Goal: Task Accomplishment & Management: Use online tool/utility

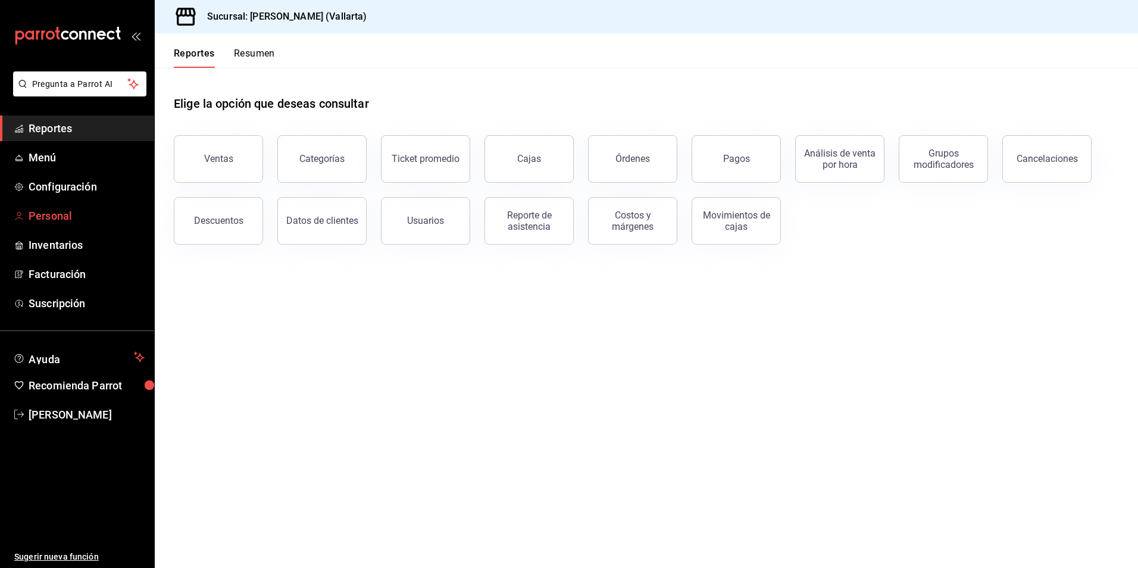
click at [54, 213] on span "Personal" at bounding box center [87, 216] width 116 height 16
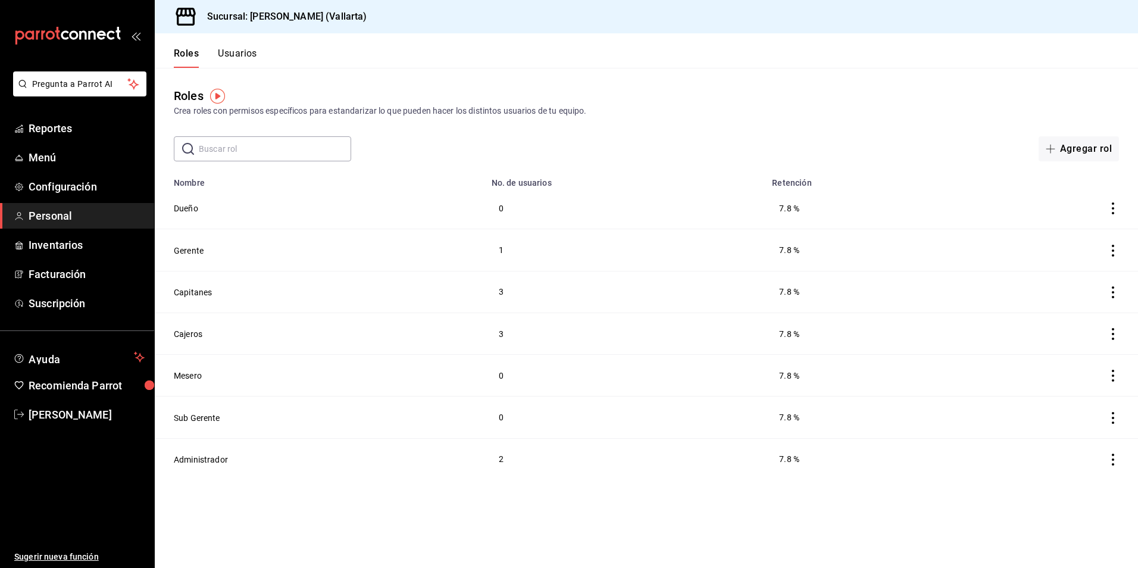
click at [705, 180] on th "No. de usuarios" at bounding box center [624, 179] width 281 height 17
click at [242, 52] on button "Usuarios" at bounding box center [237, 58] width 39 height 20
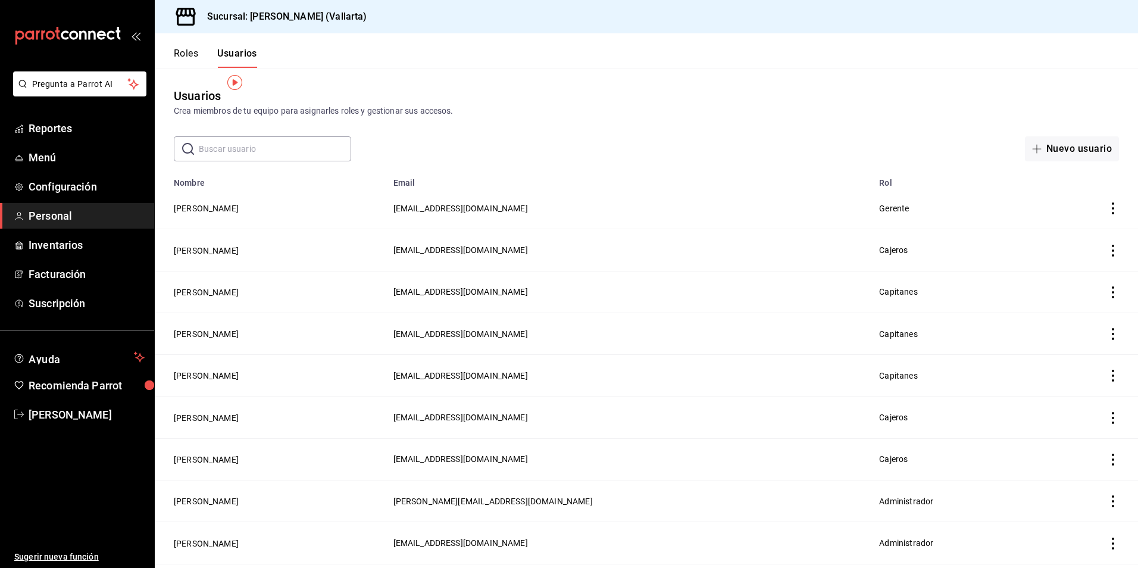
scroll to position [32, 0]
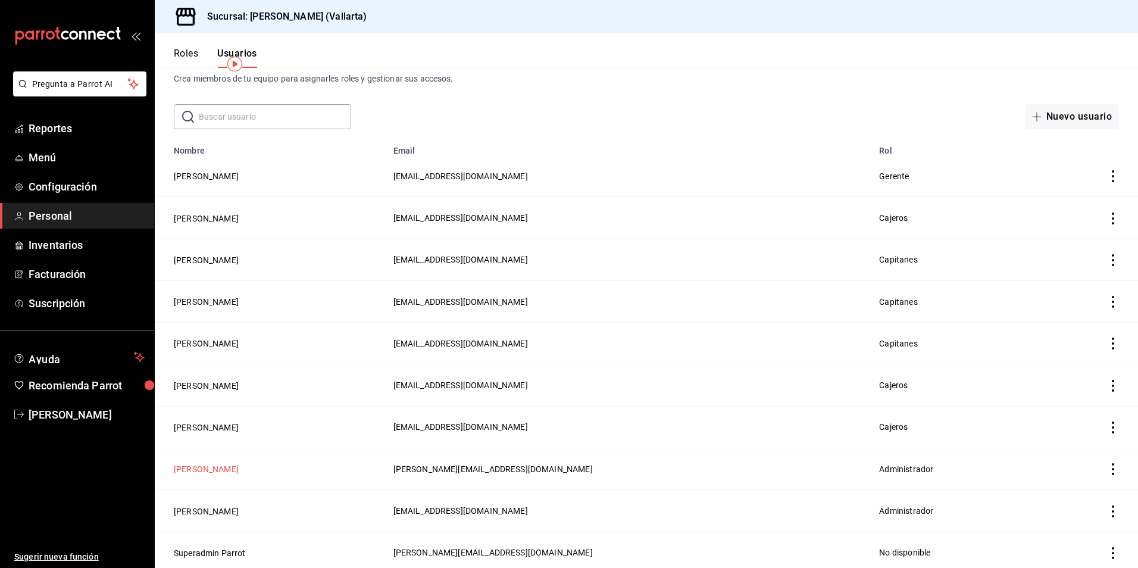
click at [210, 463] on button "[PERSON_NAME]" at bounding box center [206, 469] width 65 height 12
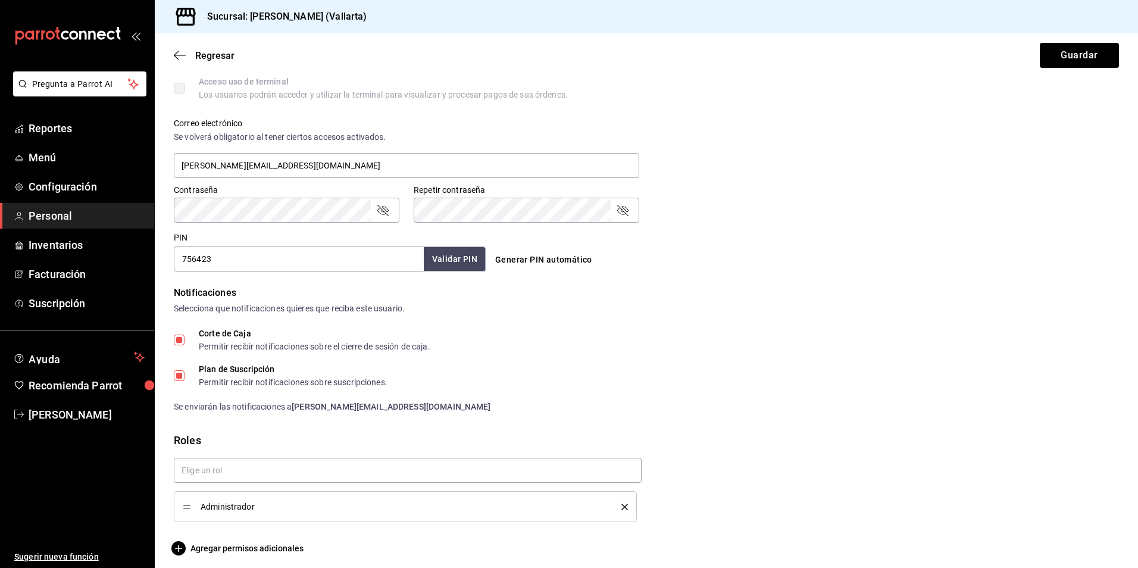
scroll to position [414, 0]
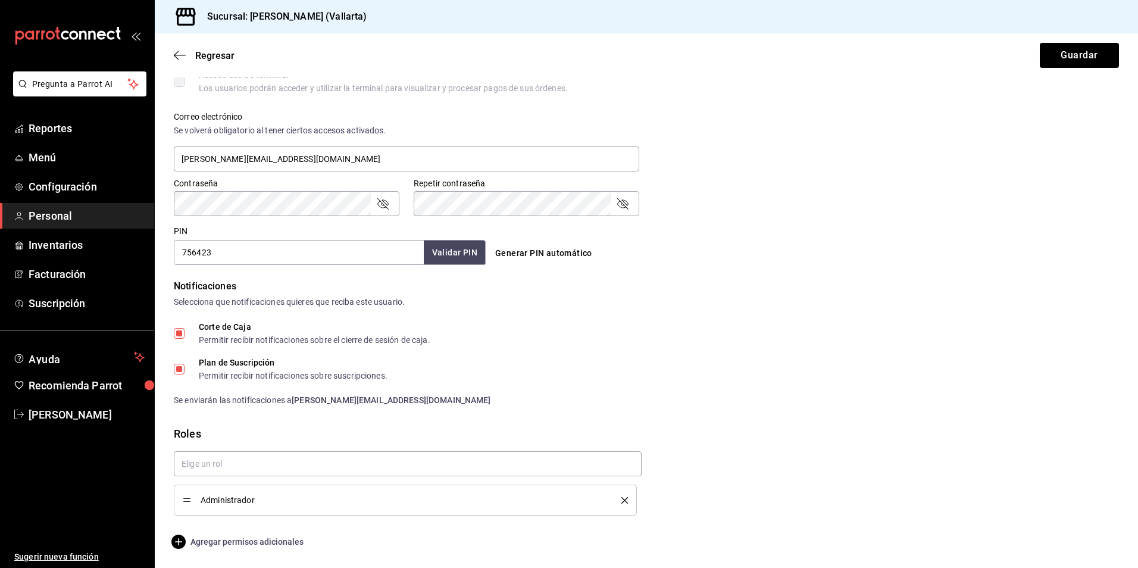
click at [267, 545] on span "Agregar permisos adicionales" at bounding box center [239, 541] width 130 height 14
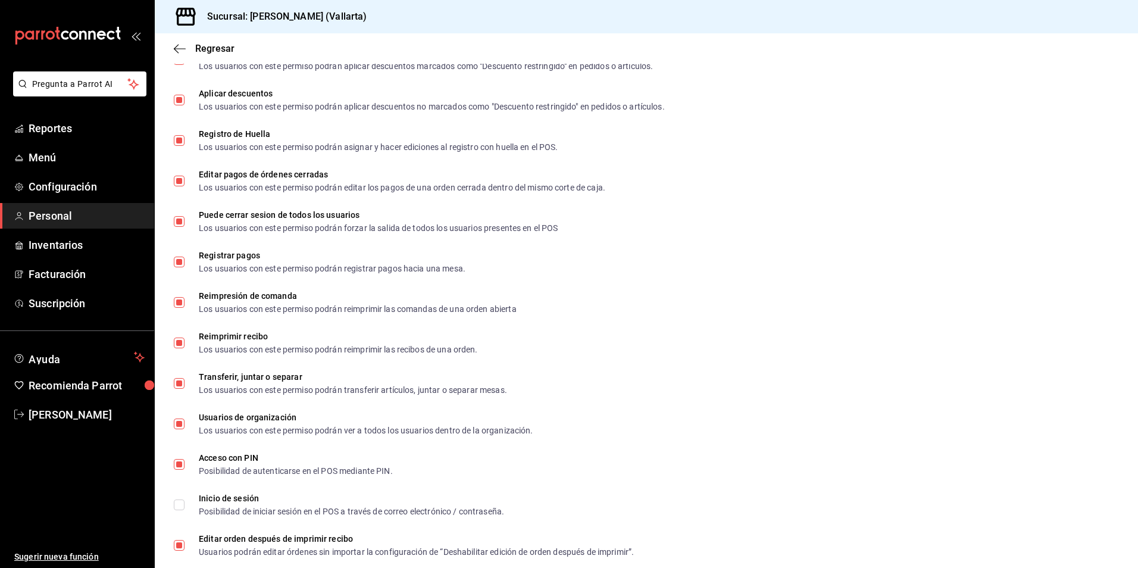
scroll to position [1471, 0]
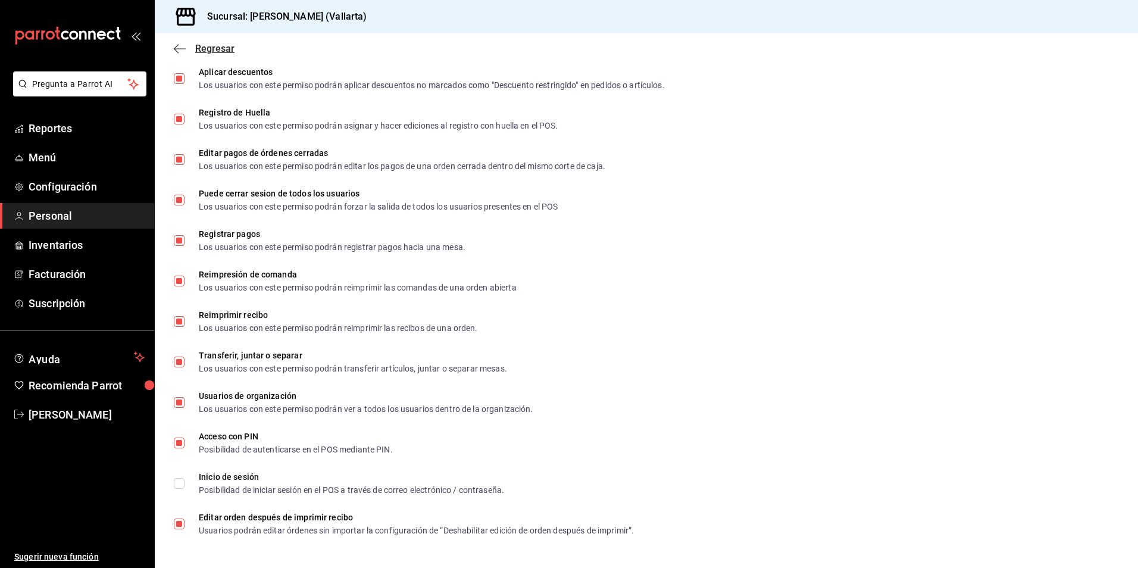
click at [180, 45] on icon "button" at bounding box center [180, 48] width 12 height 11
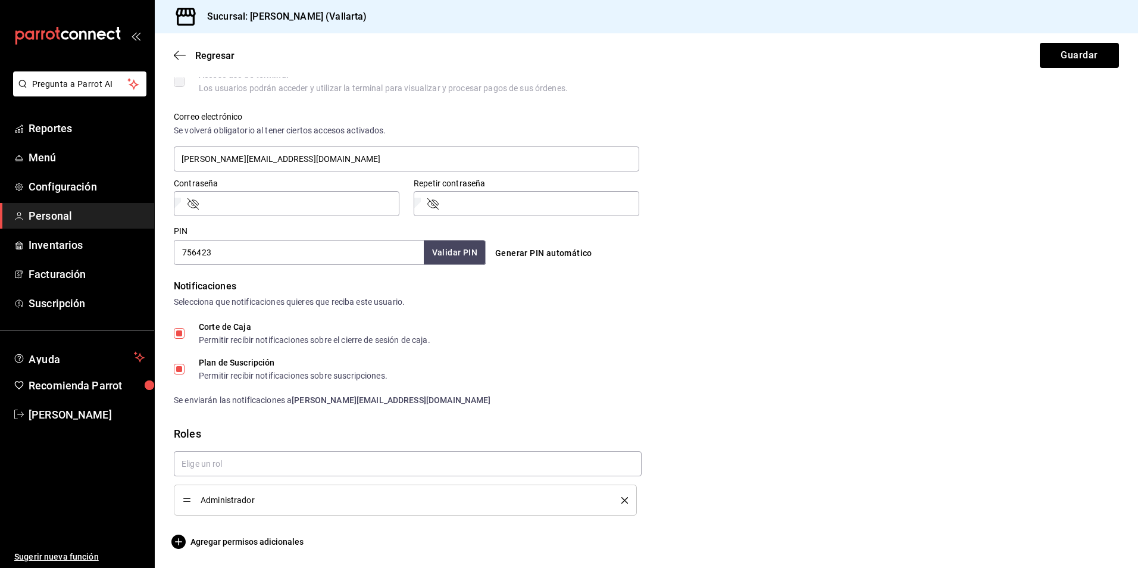
scroll to position [414, 0]
click at [177, 56] on icon "button" at bounding box center [180, 55] width 12 height 11
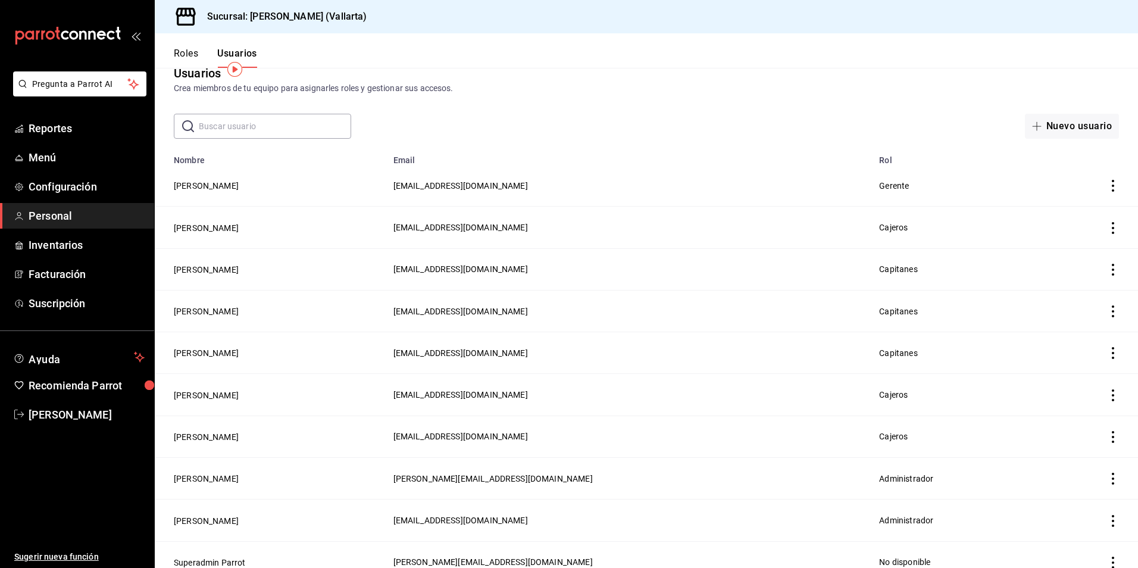
scroll to position [32, 0]
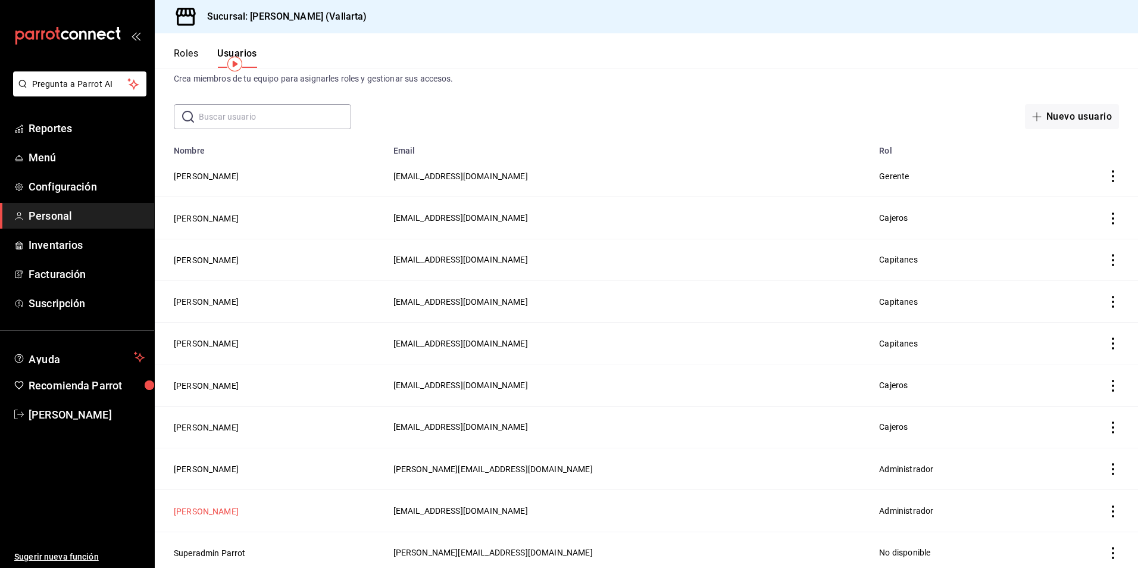
click at [197, 506] on button "[PERSON_NAME]" at bounding box center [206, 511] width 65 height 12
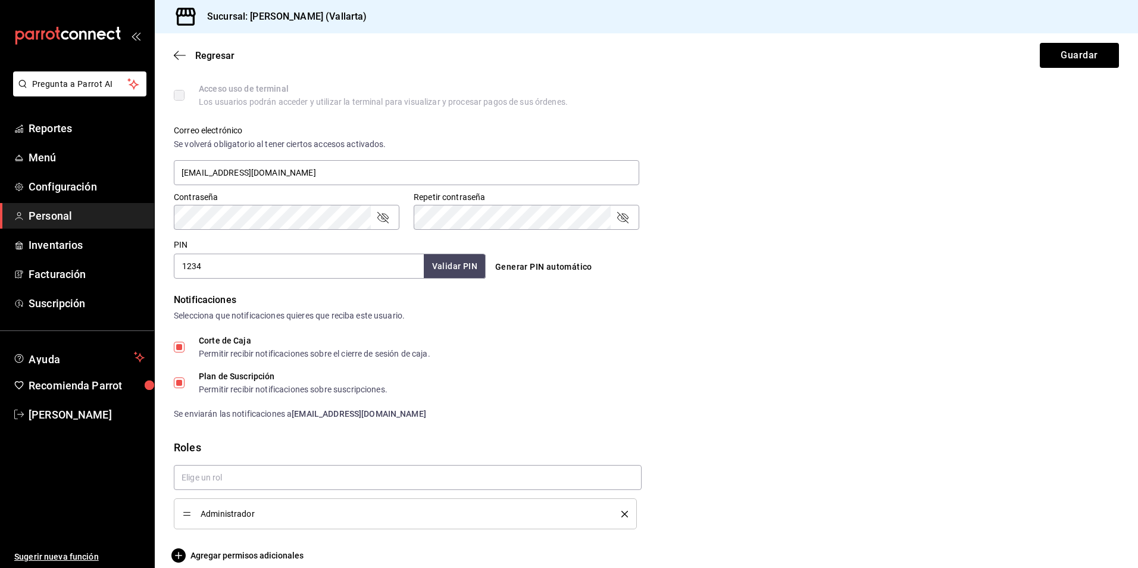
scroll to position [414, 0]
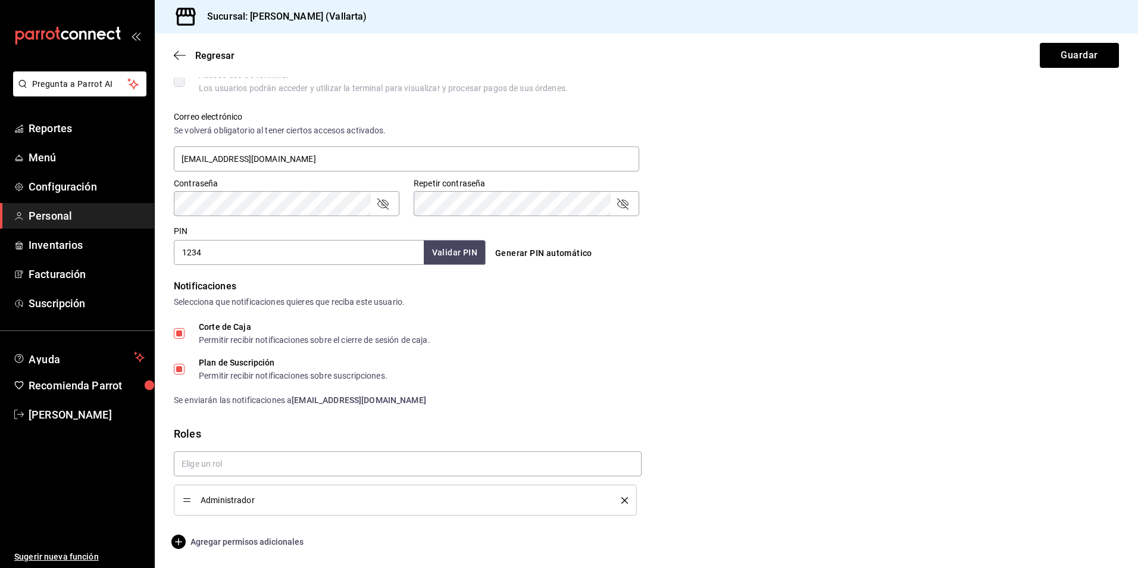
click at [265, 543] on span "Agregar permisos adicionales" at bounding box center [239, 541] width 130 height 14
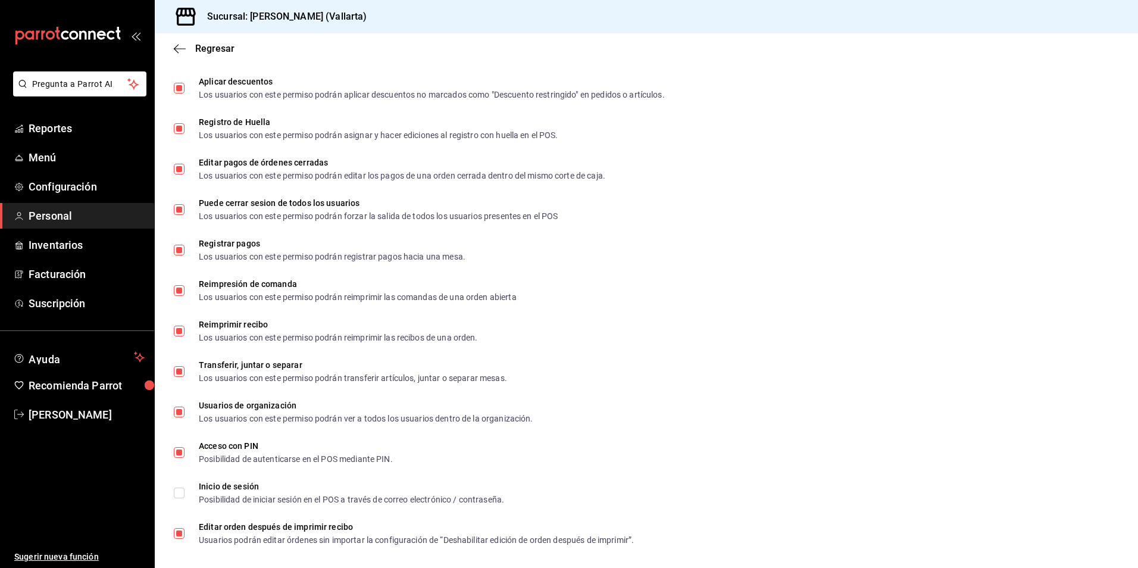
scroll to position [1471, 0]
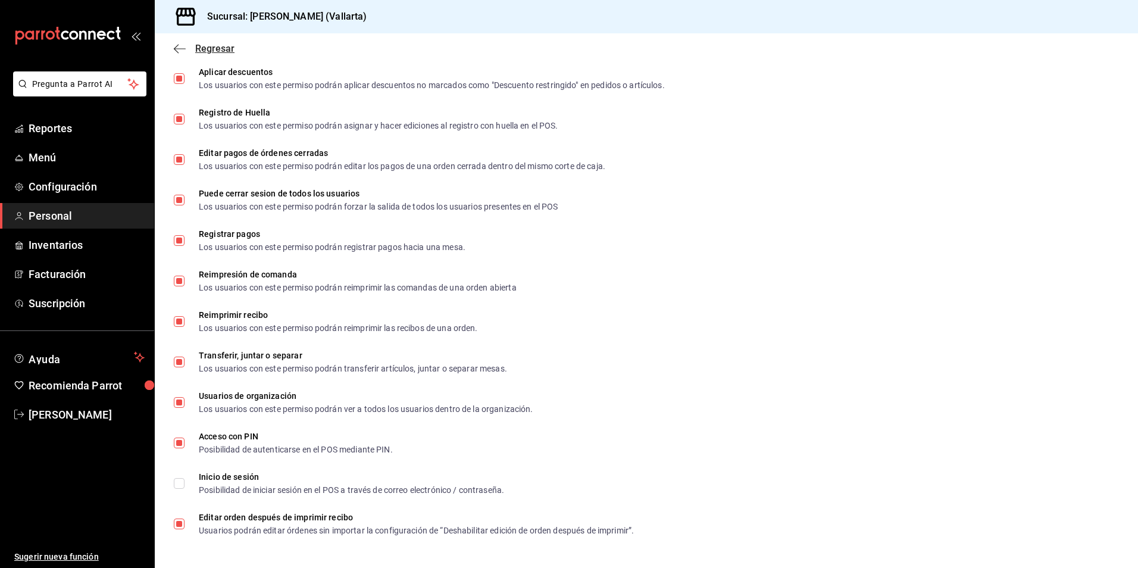
click at [182, 48] on icon "button" at bounding box center [180, 48] width 12 height 11
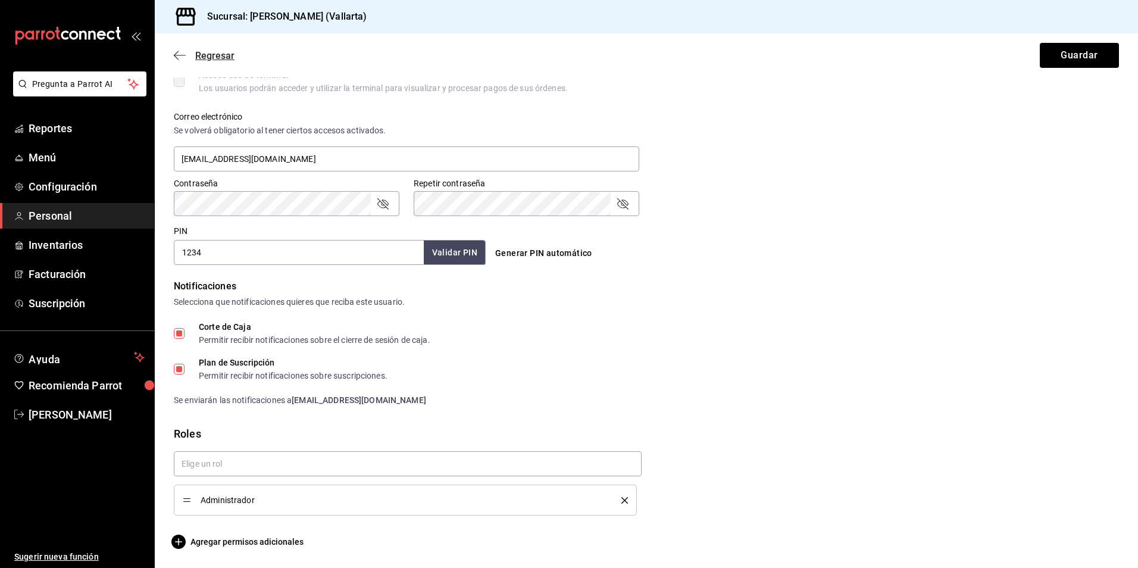
click at [177, 60] on icon "button" at bounding box center [180, 55] width 12 height 11
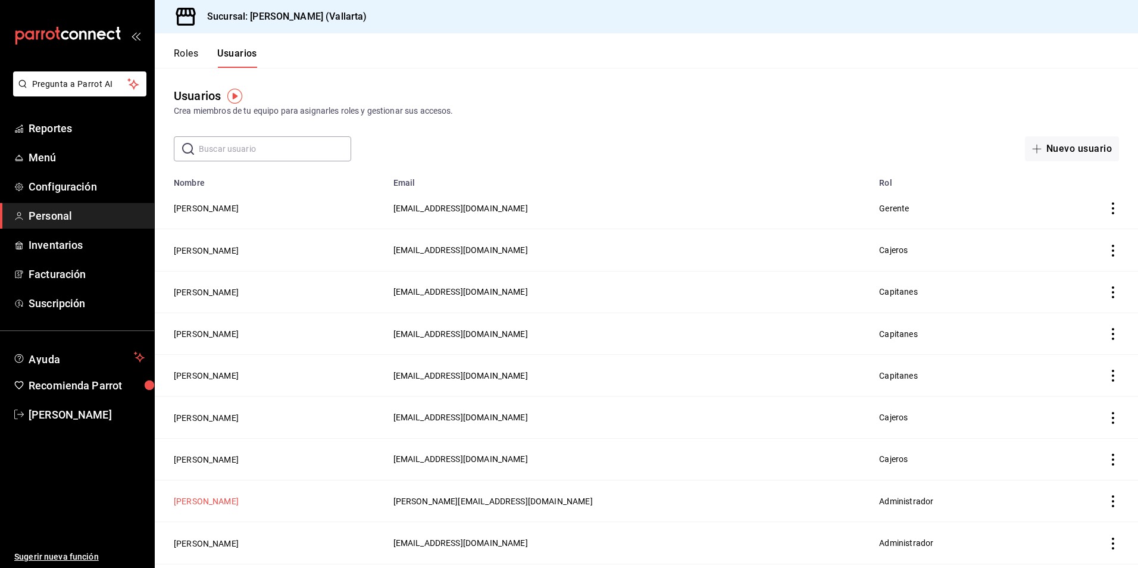
click at [230, 495] on button "[PERSON_NAME]" at bounding box center [206, 501] width 65 height 12
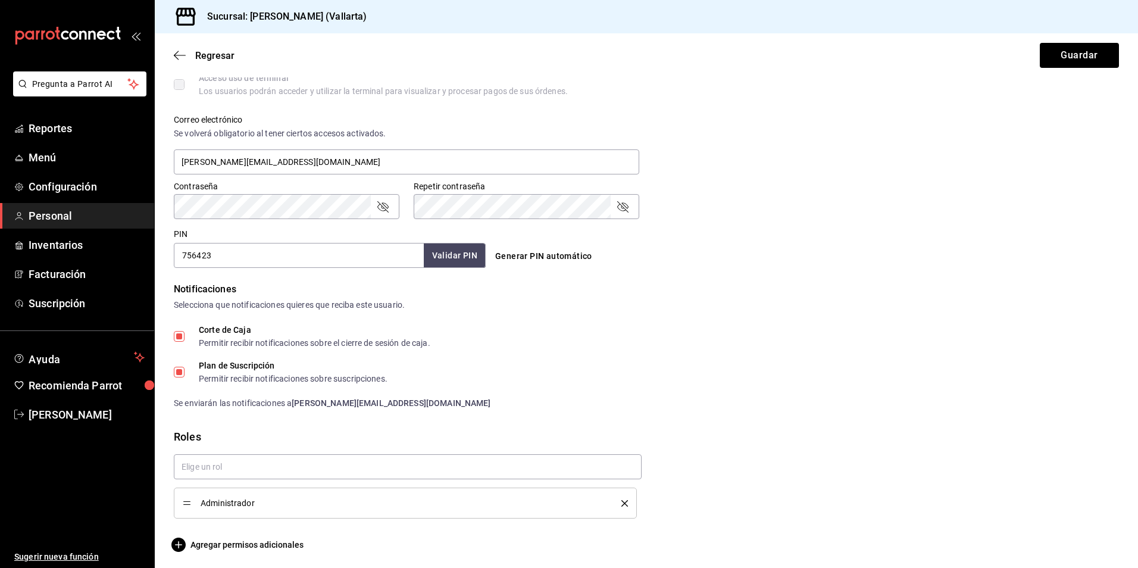
scroll to position [414, 0]
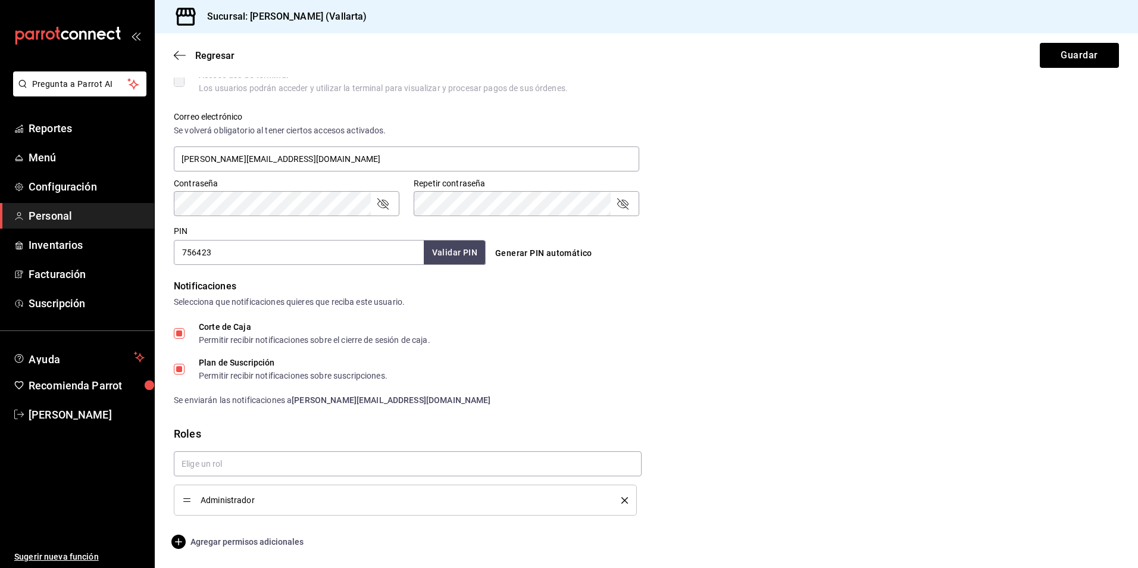
click at [205, 545] on span "Agregar permisos adicionales" at bounding box center [239, 541] width 130 height 14
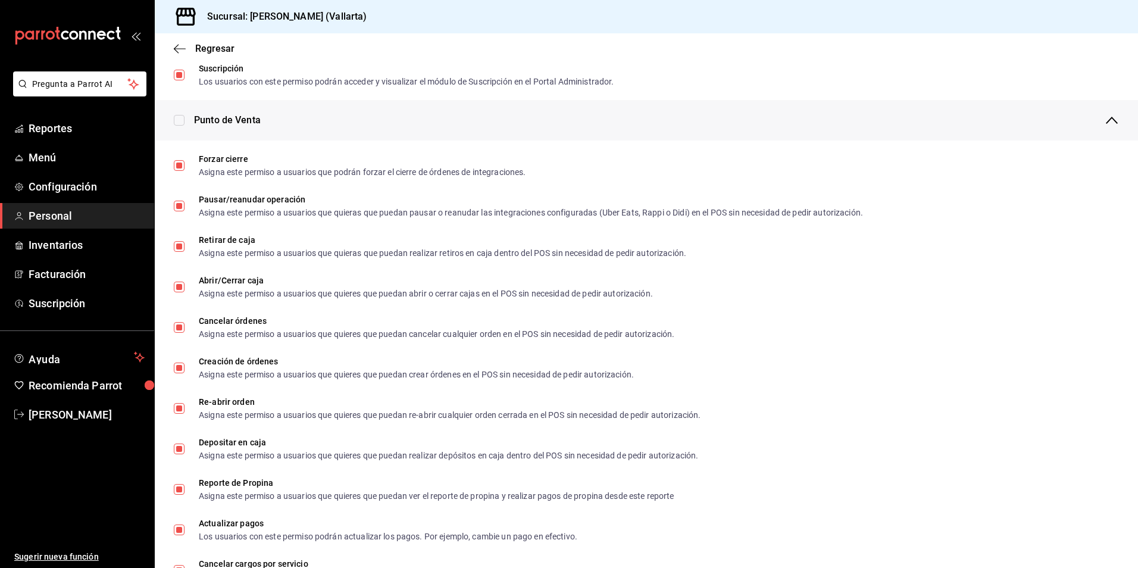
scroll to position [711, 0]
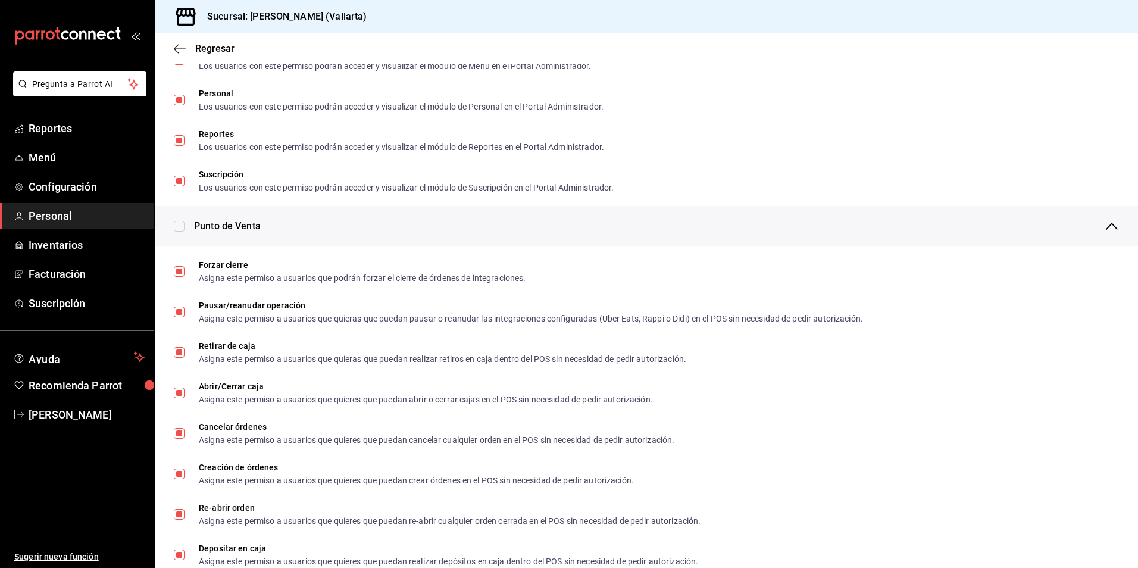
click at [177, 224] on input "checkbox" at bounding box center [179, 226] width 11 height 11
checkbox input "true"
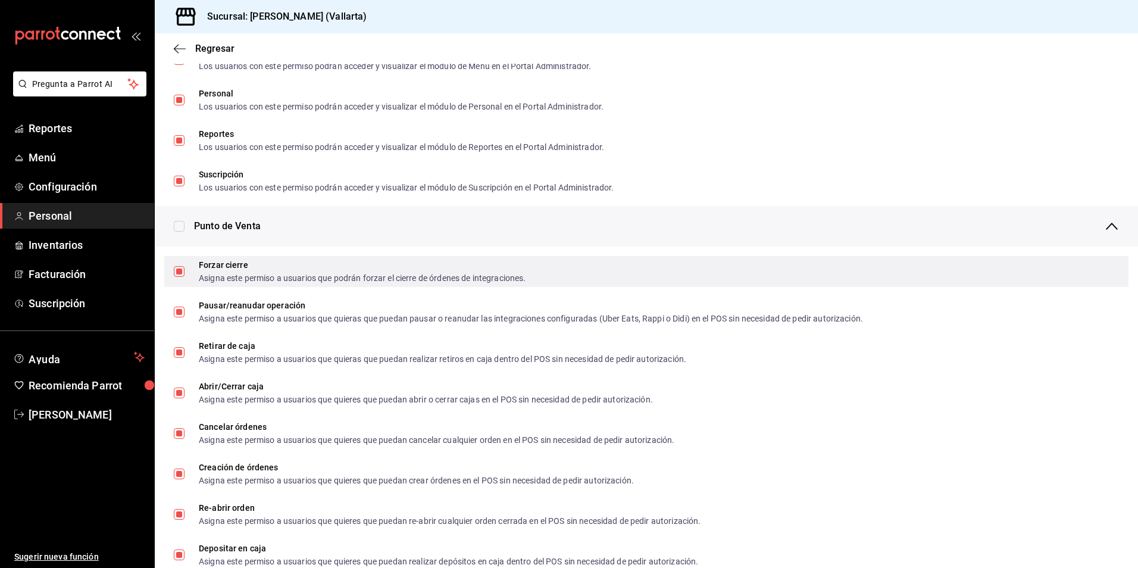
checkbox input "true"
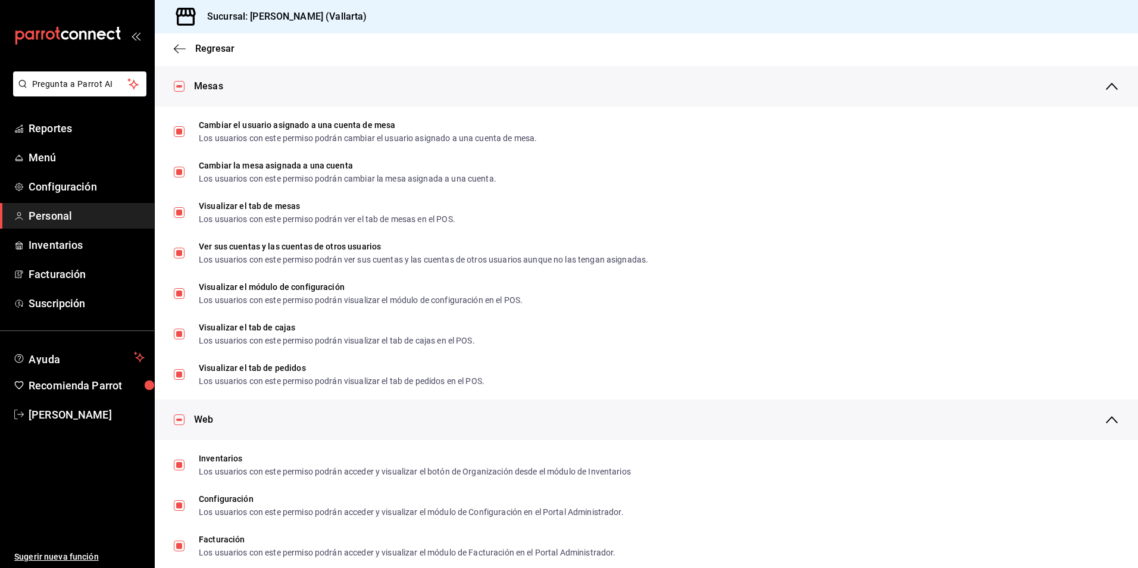
scroll to position [0, 0]
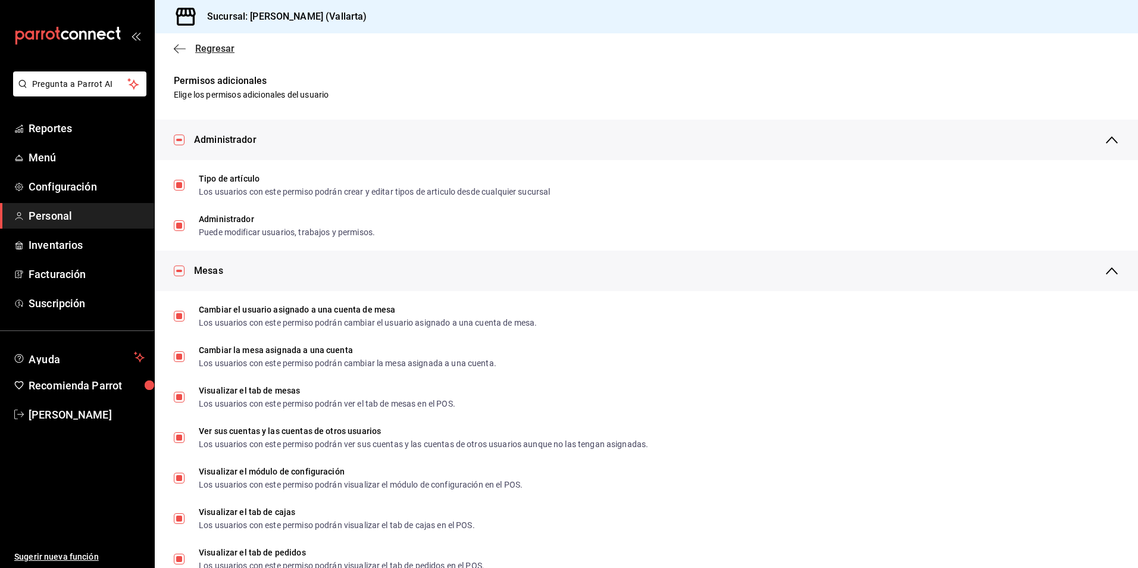
click at [176, 50] on icon "button" at bounding box center [180, 48] width 12 height 11
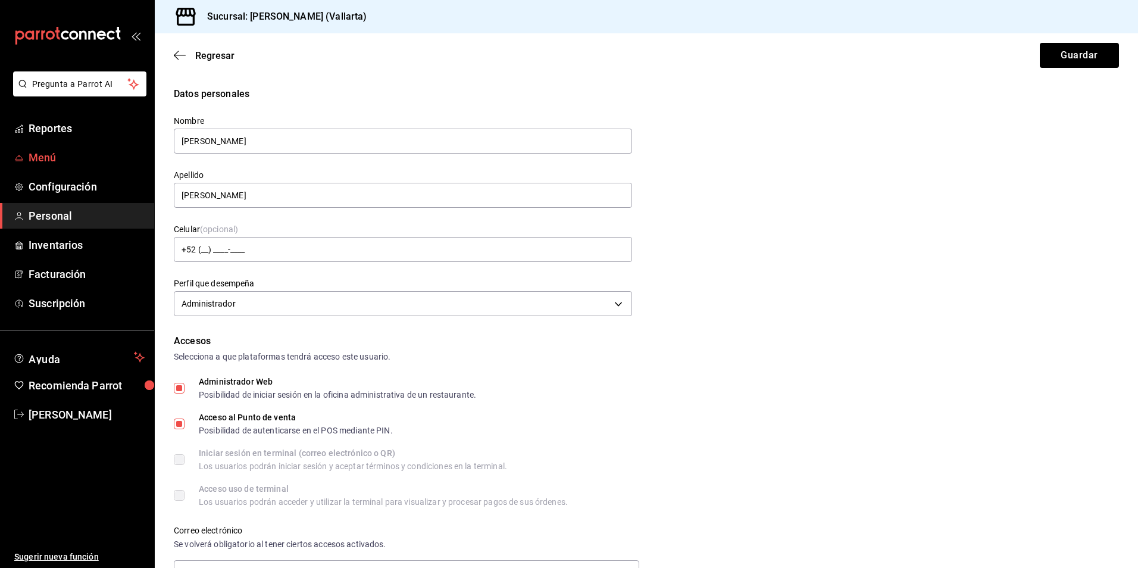
click at [49, 162] on span "Menú" at bounding box center [87, 157] width 116 height 16
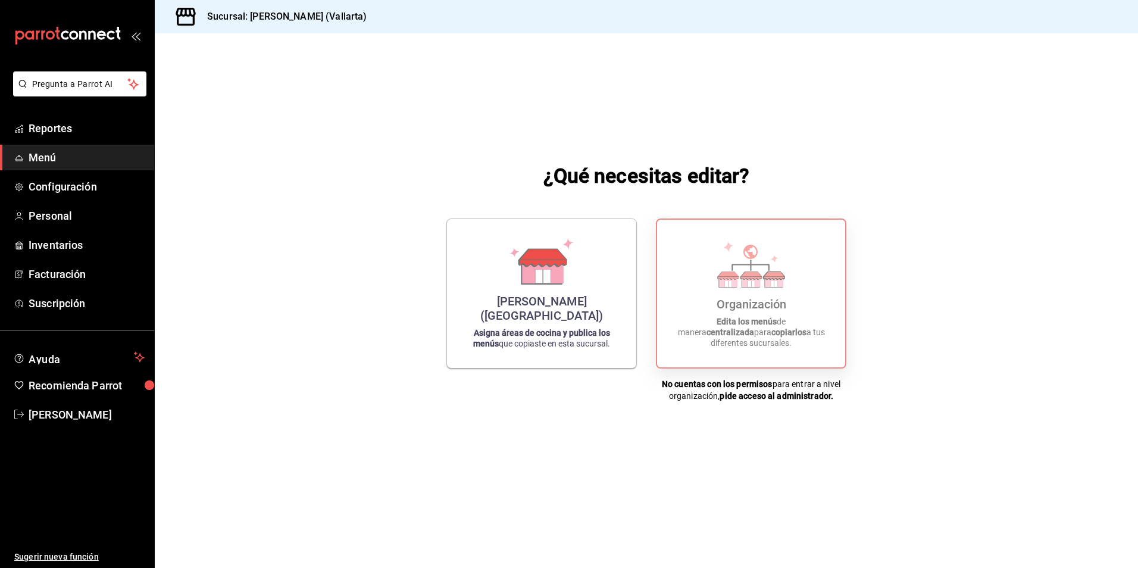
click at [776, 280] on icon at bounding box center [774, 276] width 21 height 8
click at [55, 154] on span "Menú" at bounding box center [87, 157] width 116 height 16
click at [32, 164] on span "Menú" at bounding box center [87, 157] width 116 height 16
click at [54, 130] on span "Reportes" at bounding box center [87, 128] width 116 height 16
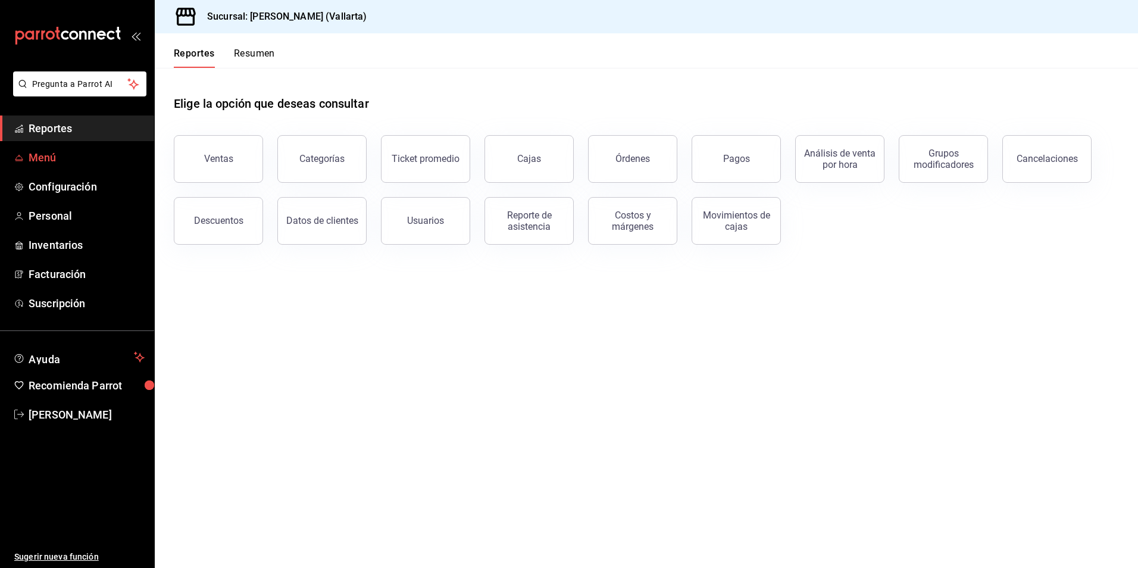
click at [39, 158] on span "Menú" at bounding box center [87, 157] width 116 height 16
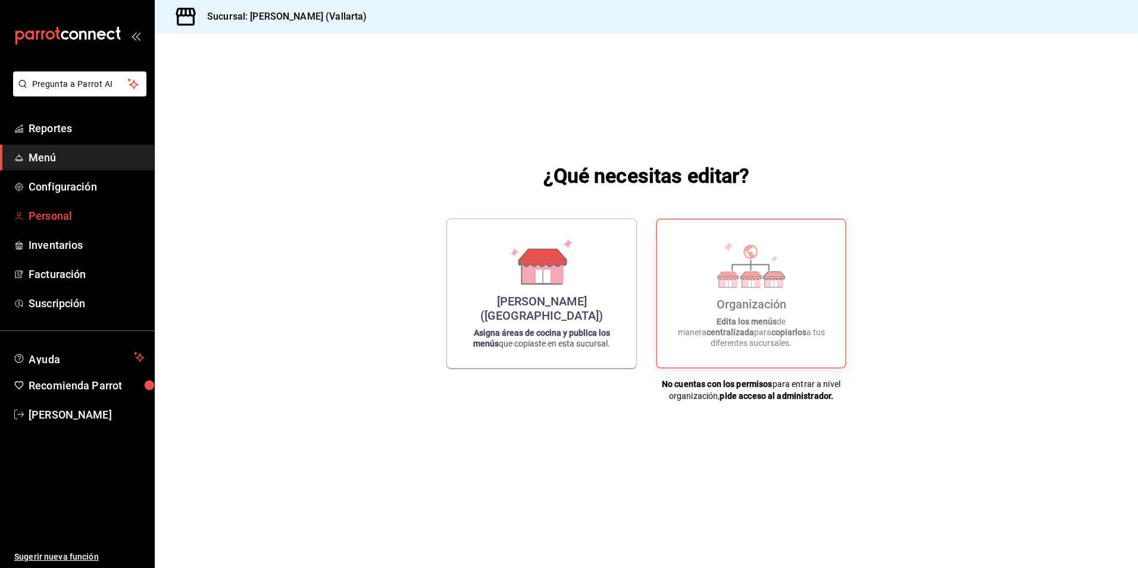
click at [61, 213] on span "Personal" at bounding box center [87, 216] width 116 height 16
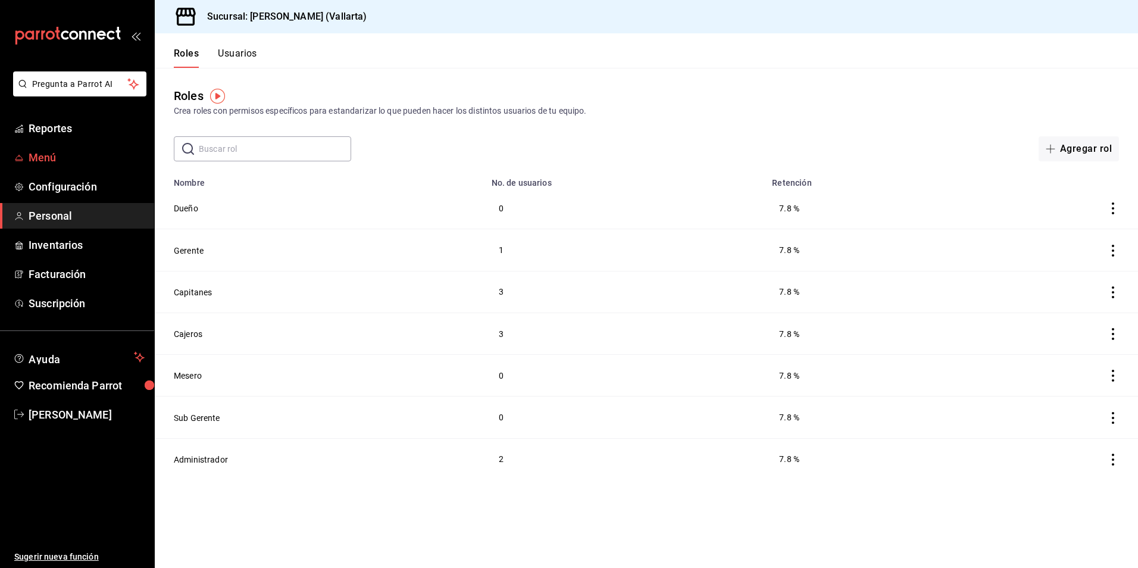
click at [51, 159] on span "Menú" at bounding box center [87, 157] width 116 height 16
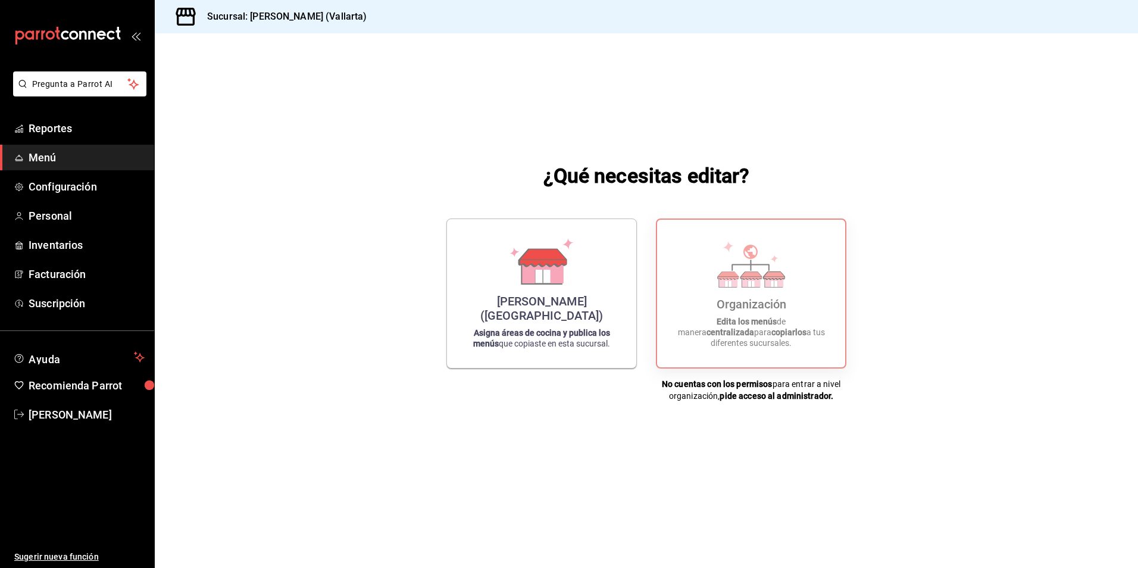
click at [242, 48] on div "¿Qué necesitas editar? [PERSON_NAME] ([GEOGRAPHIC_DATA]) Asigna áreas de cocina…" at bounding box center [646, 281] width 983 height 496
click at [45, 155] on span "Menú" at bounding box center [87, 157] width 116 height 16
click at [43, 158] on span "Menú" at bounding box center [87, 157] width 116 height 16
click at [62, 126] on span "Reportes" at bounding box center [87, 128] width 116 height 16
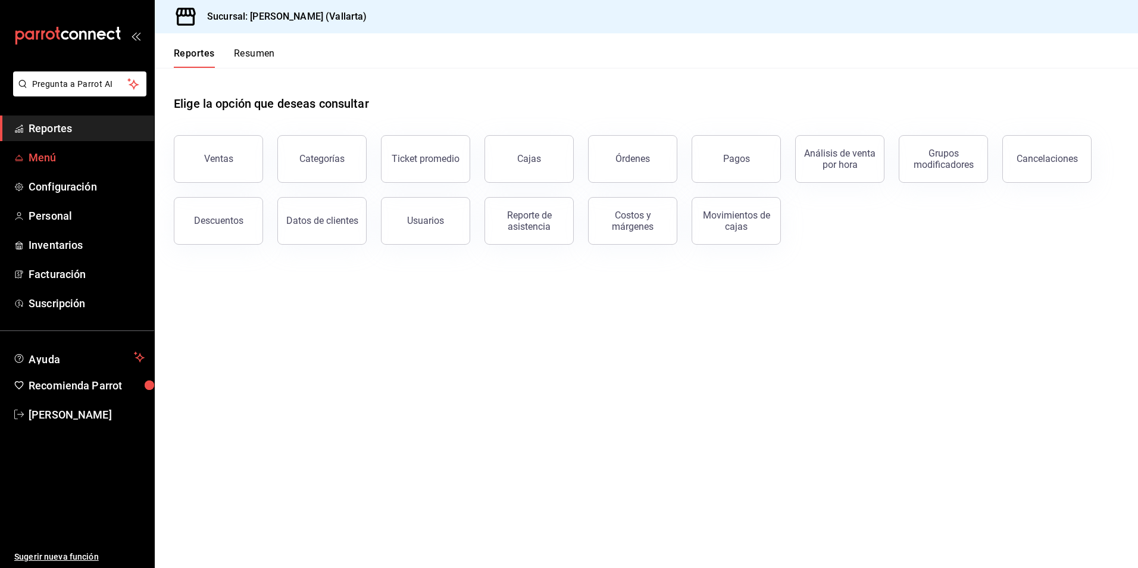
click at [53, 160] on span "Menú" at bounding box center [87, 157] width 116 height 16
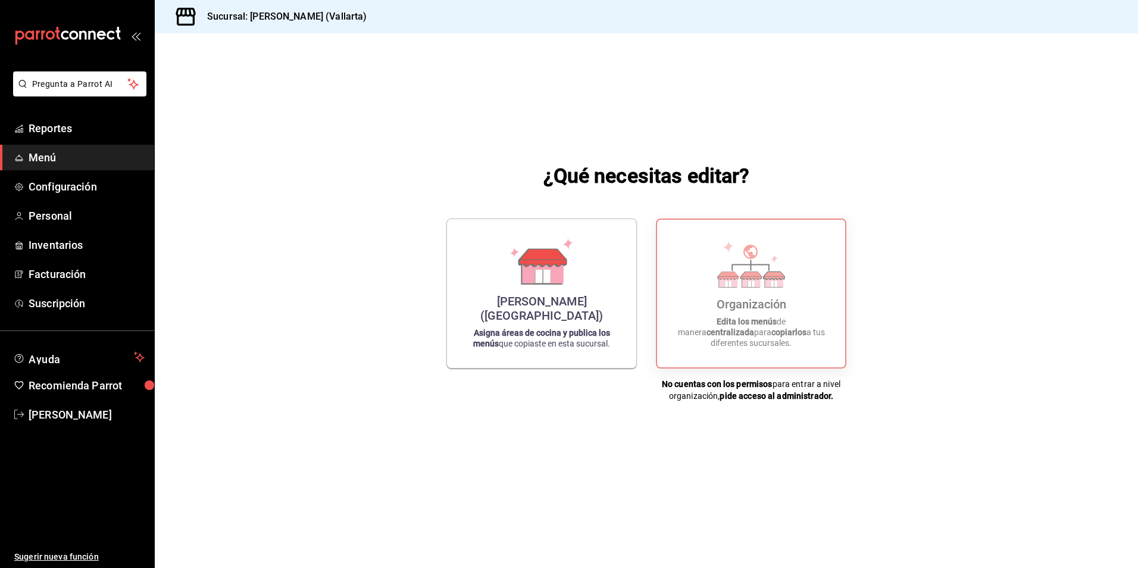
click at [23, 155] on icon "mailbox folders" at bounding box center [19, 158] width 10 height 10
click at [55, 188] on span "Configuración" at bounding box center [87, 187] width 116 height 16
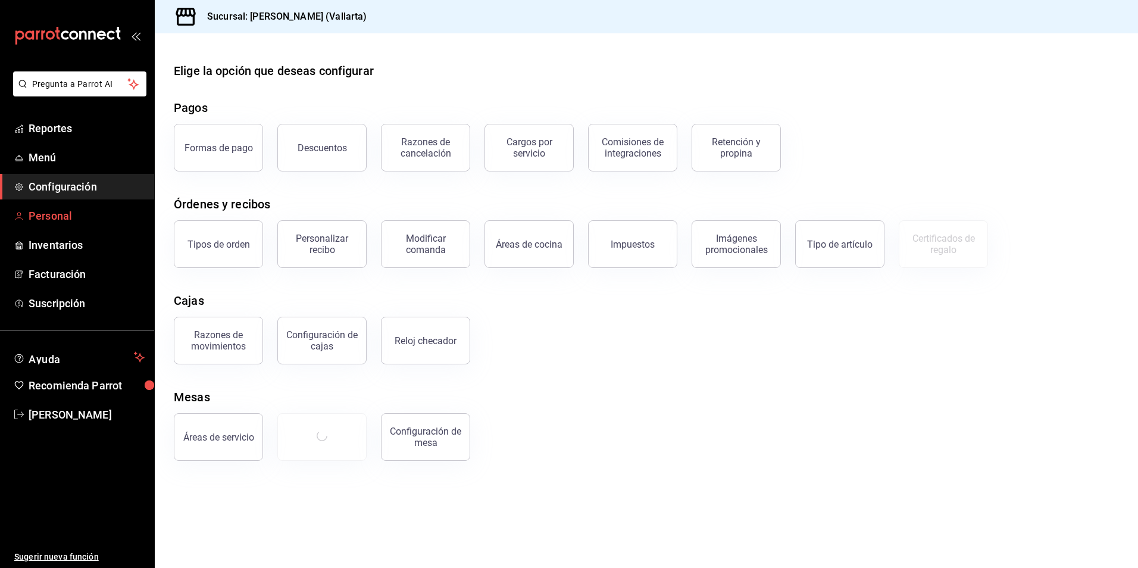
click at [60, 218] on span "Personal" at bounding box center [87, 216] width 116 height 16
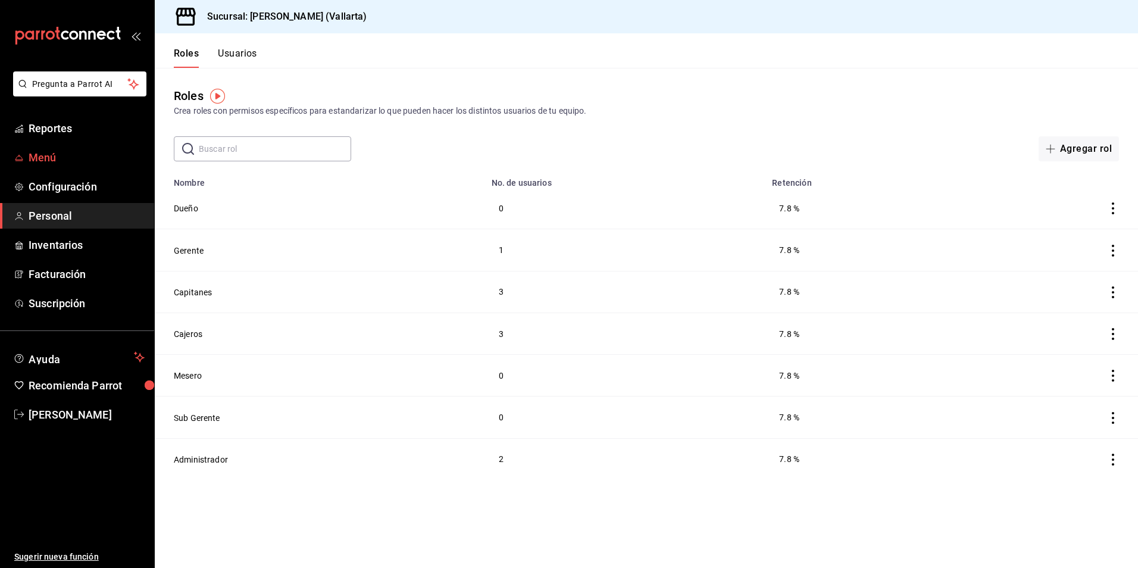
click at [43, 155] on span "Menú" at bounding box center [87, 157] width 116 height 16
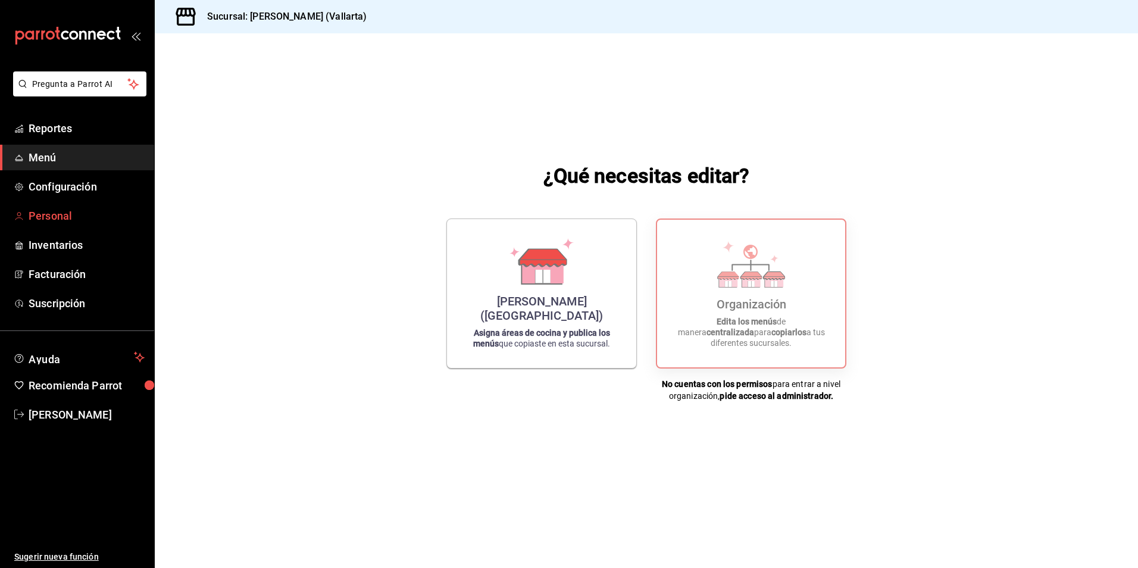
click at [62, 207] on link "Personal" at bounding box center [77, 216] width 154 height 26
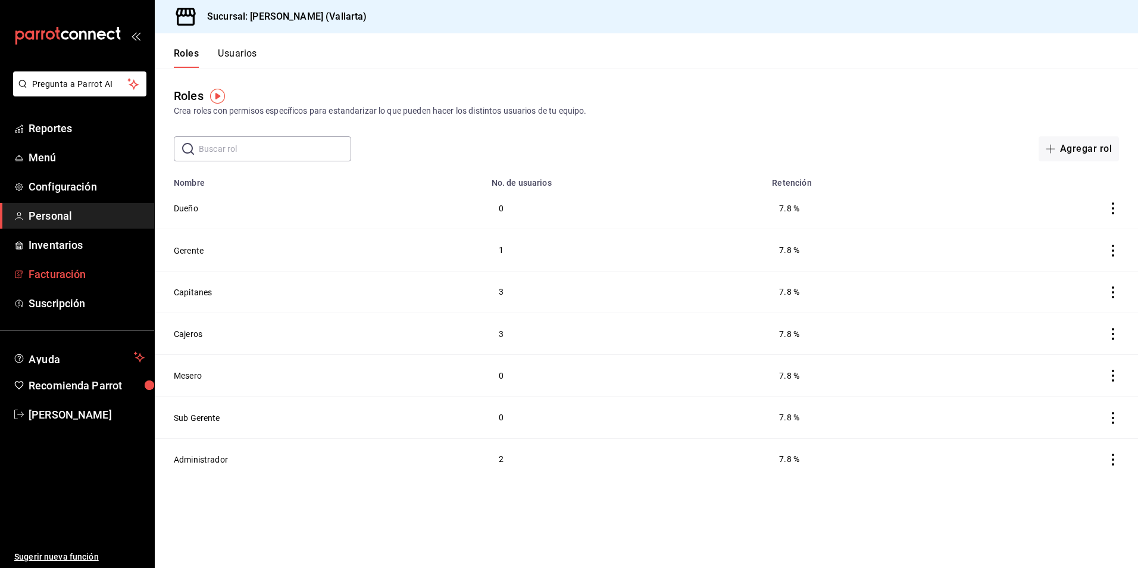
click at [52, 277] on span "Facturación" at bounding box center [87, 274] width 116 height 16
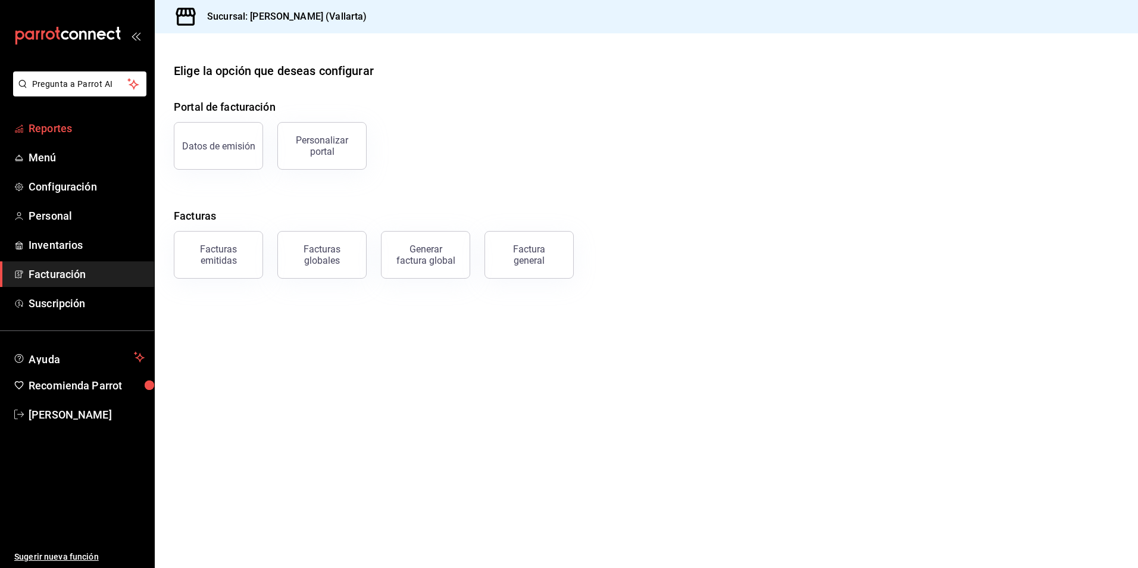
click at [63, 125] on span "Reportes" at bounding box center [87, 128] width 116 height 16
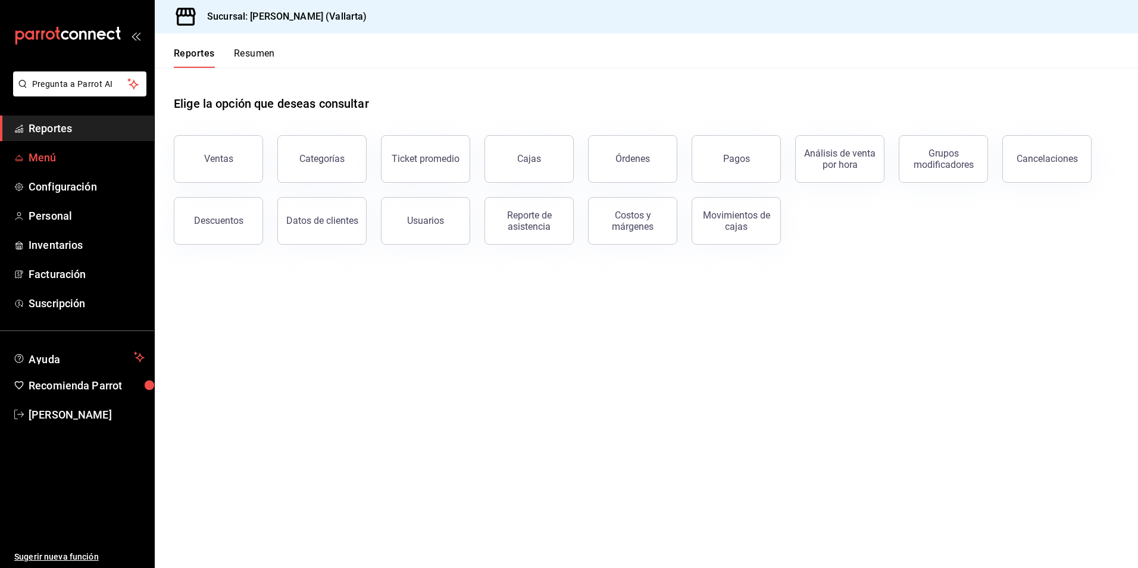
click at [47, 164] on span "Menú" at bounding box center [87, 157] width 116 height 16
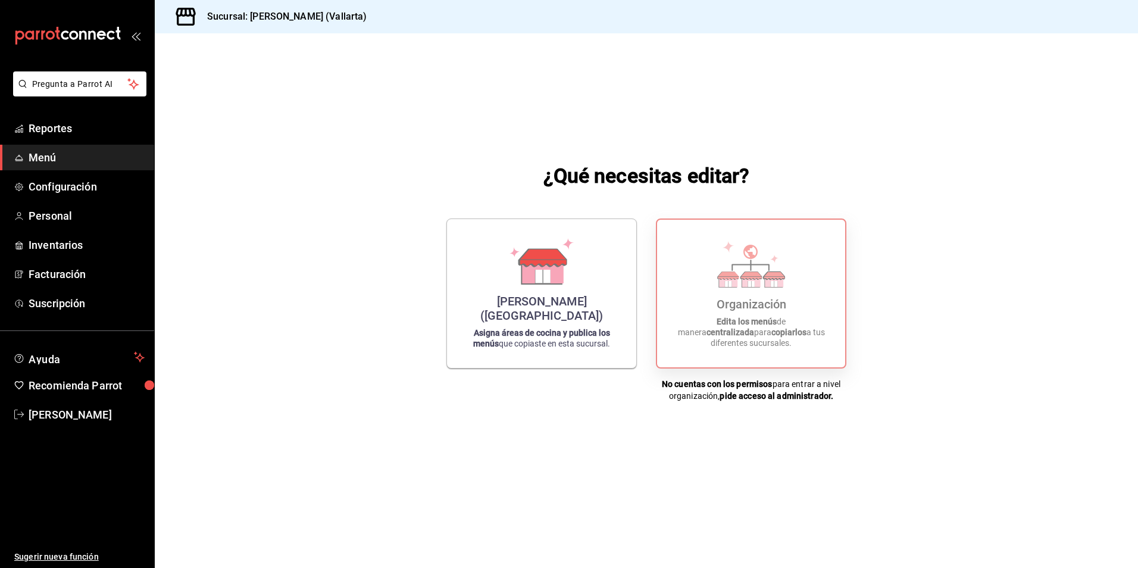
drag, startPoint x: 884, startPoint y: 337, endPoint x: 762, endPoint y: 327, distance: 122.4
click at [878, 336] on div "¿Qué necesitas editar? [PERSON_NAME] ([GEOGRAPHIC_DATA]) Asigna áreas de cocina…" at bounding box center [646, 281] width 983 height 496
click at [762, 327] on p "Edita los menús de manera centralizada para copiarlos a tus diferentes sucursal…" at bounding box center [751, 332] width 160 height 32
click at [535, 317] on div "[PERSON_NAME] ([GEOGRAPHIC_DATA])" at bounding box center [541, 306] width 161 height 29
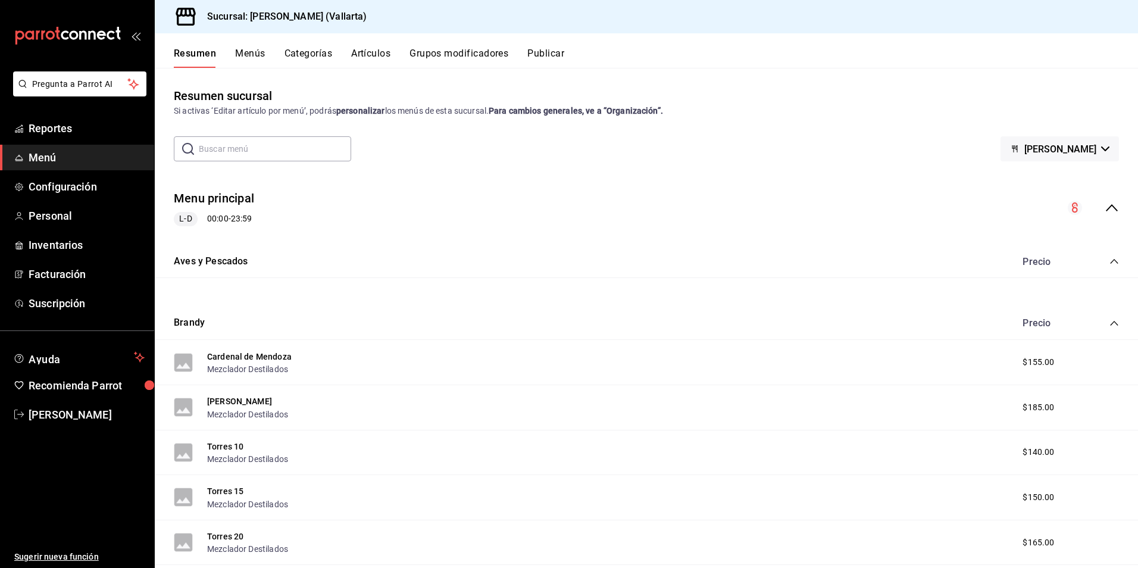
click at [366, 52] on button "Artículos" at bounding box center [370, 58] width 39 height 20
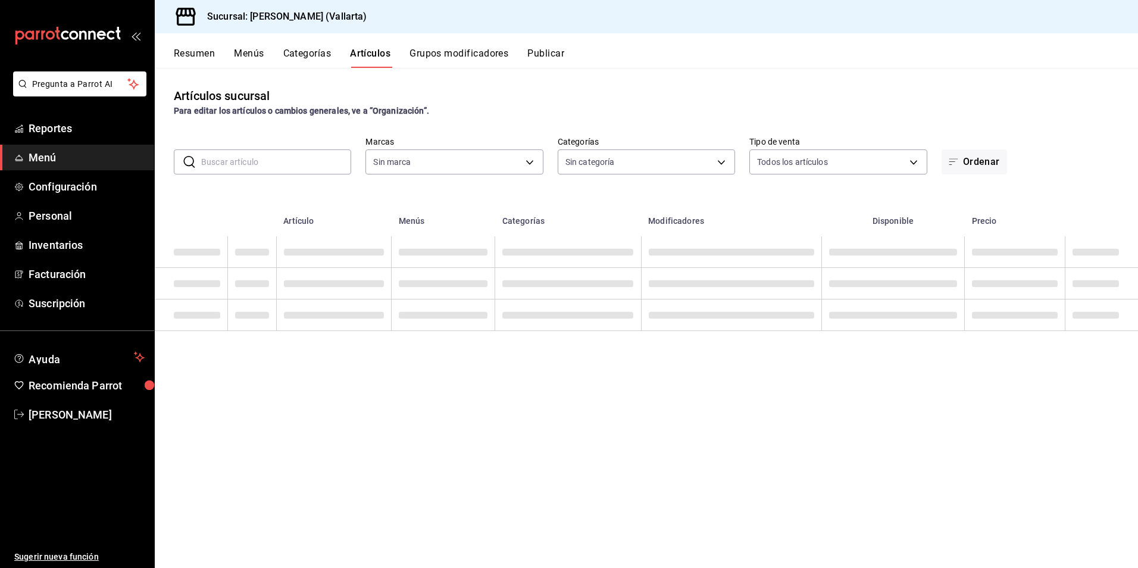
type input "dedade05-fd73-4fc1-b48a-98286d1a7cbf"
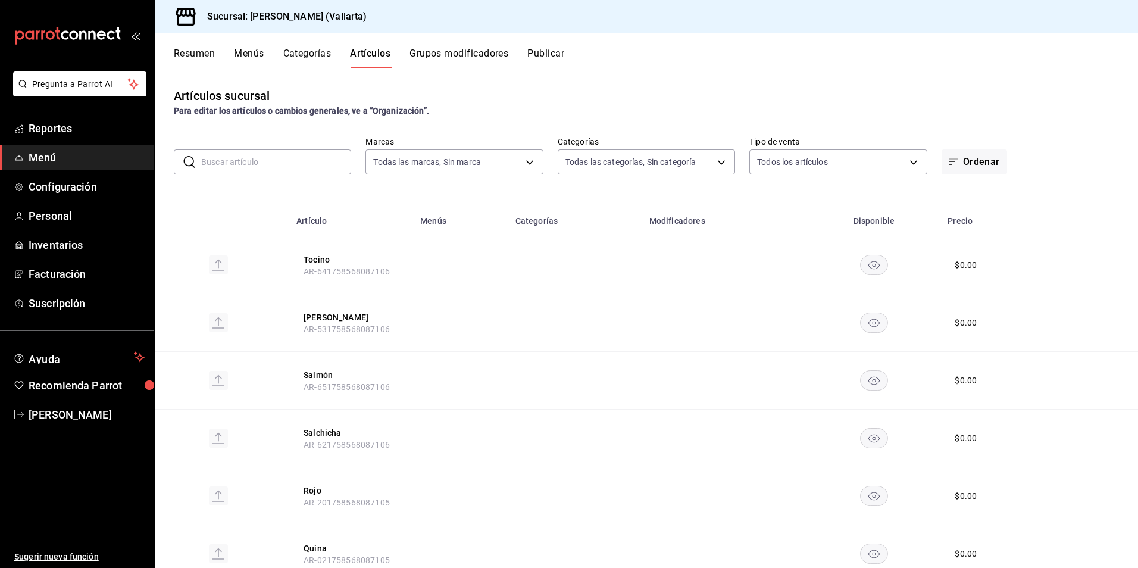
type input "ddeea584-b7b7-4c64-abd4-9dbe24413160,94bc3e91-bac1-4cab-af5d-7d085d9bac7d,85d50…"
click at [271, 167] on input "text" at bounding box center [276, 162] width 150 height 24
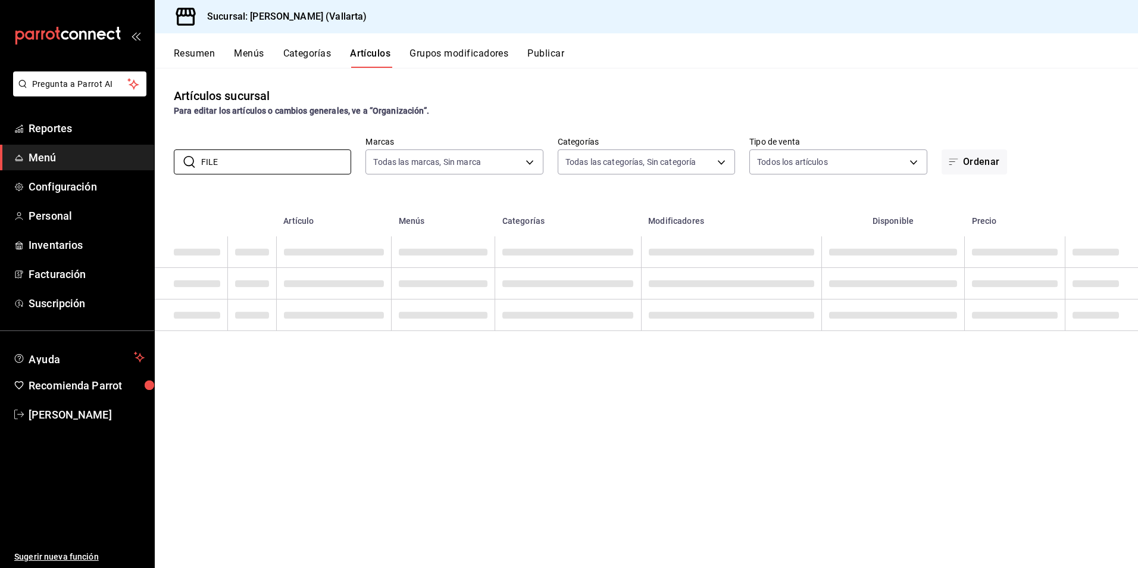
type input "FILE"
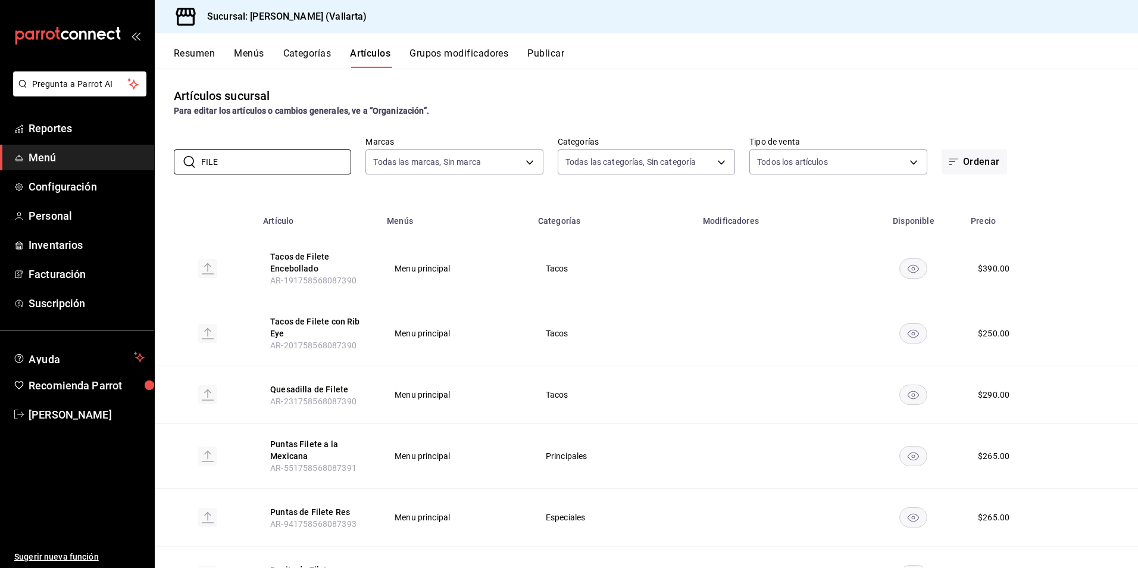
click at [502, 205] on th "Menús" at bounding box center [455, 217] width 151 height 38
click at [318, 320] on button "Tacos de Filete con Rib Eye" at bounding box center [317, 327] width 95 height 24
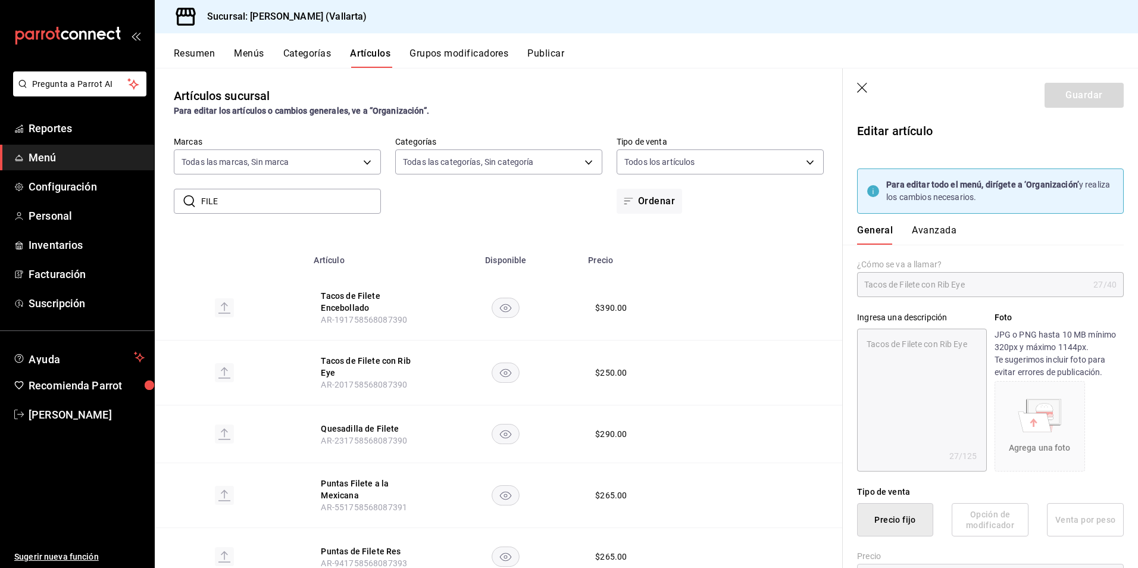
click at [955, 182] on strong "Para editar todo el menú, dirígete a ‘Organización’" at bounding box center [982, 185] width 193 height 10
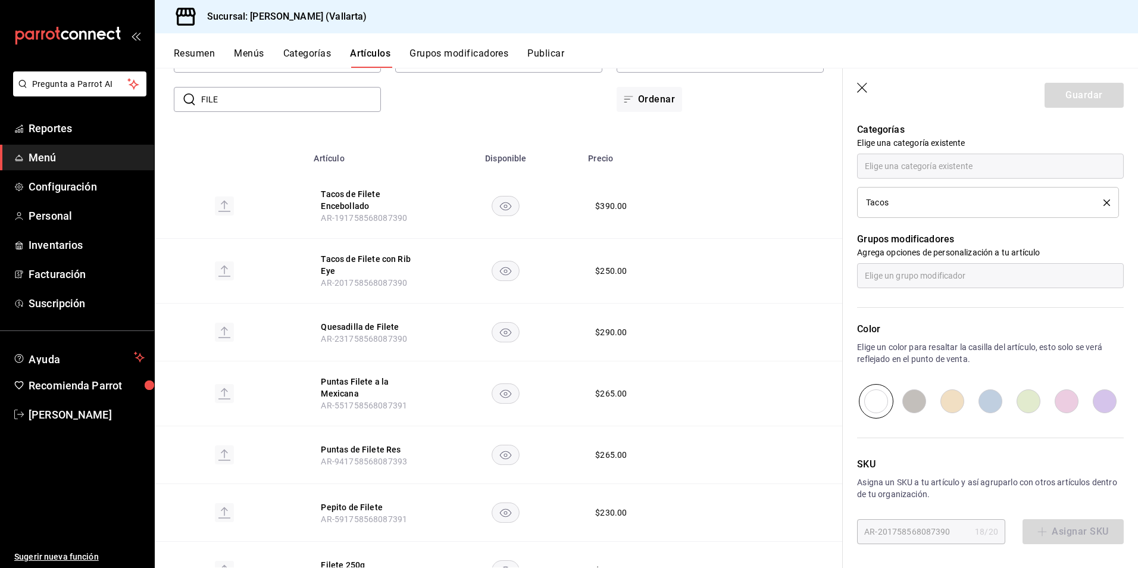
scroll to position [220, 0]
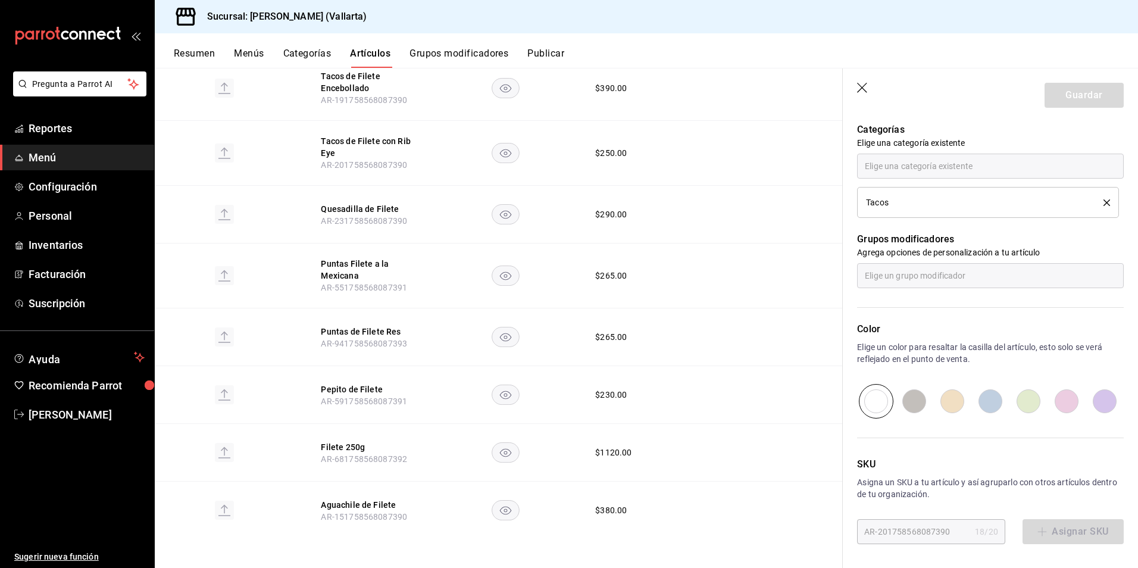
click at [56, 163] on span "Menú" at bounding box center [87, 157] width 116 height 16
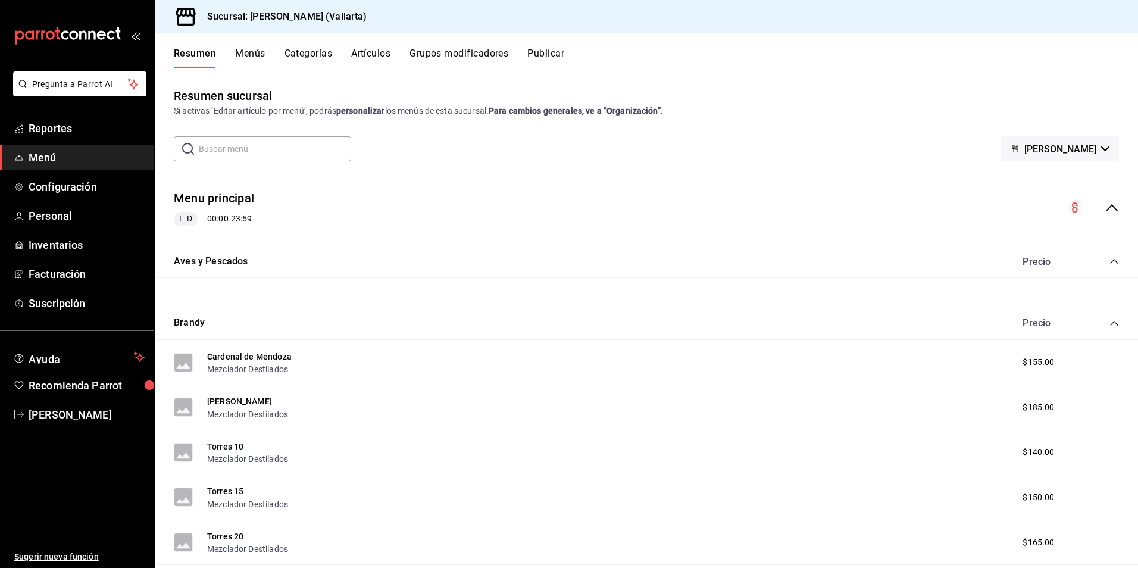
click at [43, 158] on span "Menú" at bounding box center [87, 157] width 116 height 16
click at [376, 58] on button "Artículos" at bounding box center [370, 58] width 39 height 20
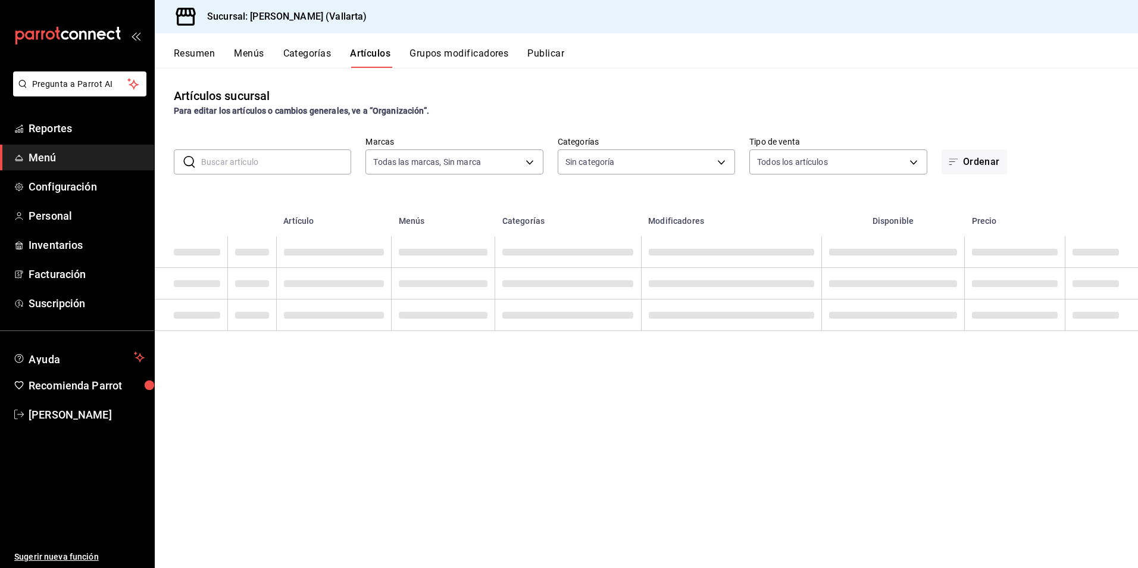
type input "dedade05-fd73-4fc1-b48a-98286d1a7cbf"
type input "ddeea584-b7b7-4c64-abd4-9dbe24413160,94bc3e91-bac1-4cab-af5d-7d085d9bac7d,85d50…"
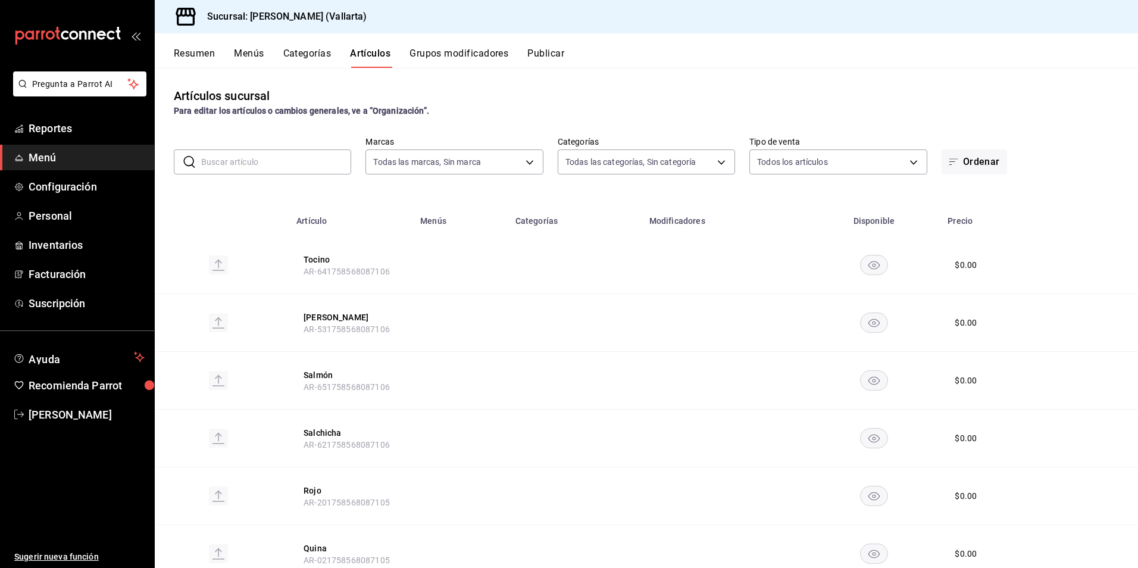
click at [373, 55] on button "Artículos" at bounding box center [370, 58] width 40 height 20
click at [46, 158] on span "Menú" at bounding box center [87, 157] width 116 height 16
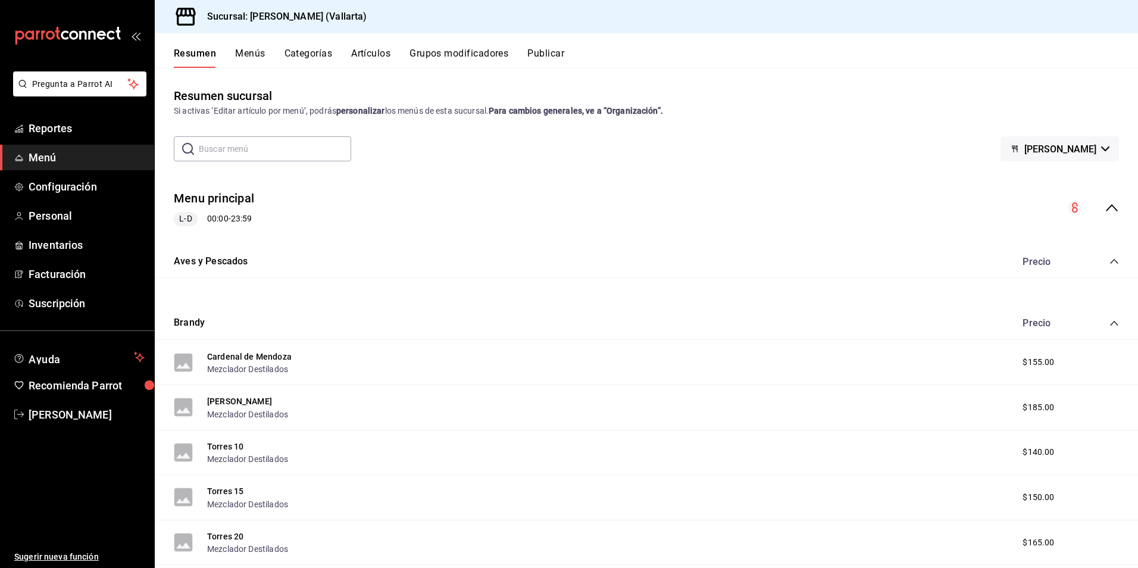
click at [376, 51] on button "Artículos" at bounding box center [370, 58] width 39 height 20
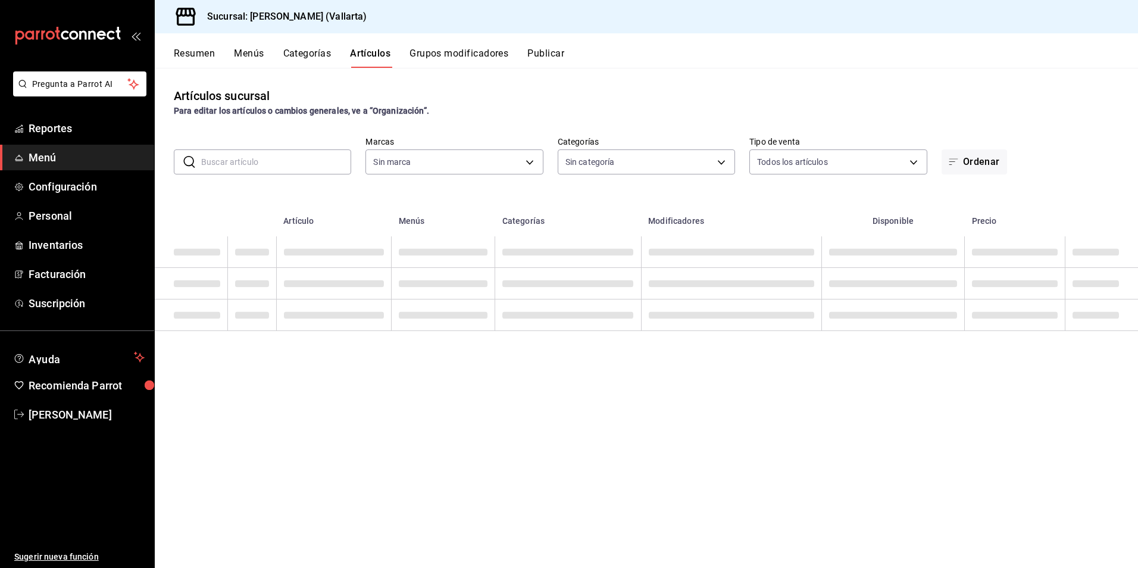
type input "ddeea584-b7b7-4c64-abd4-9dbe24413160,94bc3e91-bac1-4cab-af5d-7d085d9bac7d,85d50…"
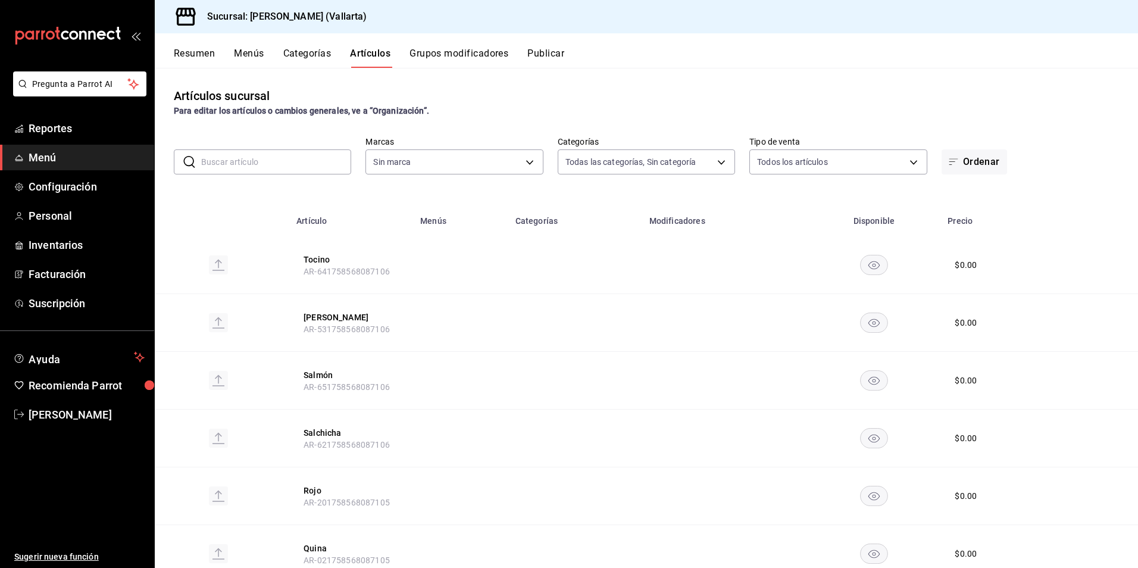
type input "dedade05-fd73-4fc1-b48a-98286d1a7cbf"
click at [259, 166] on input "text" at bounding box center [276, 162] width 150 height 24
type input "FILE"
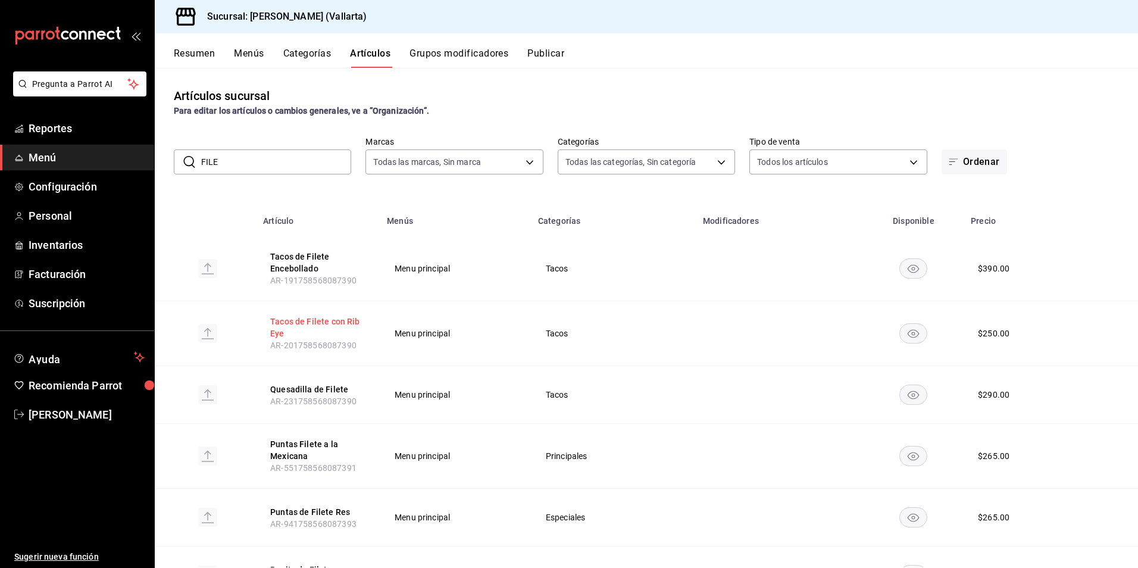
click at [346, 317] on button "Tacos de Filete con Rib Eye" at bounding box center [317, 327] width 95 height 24
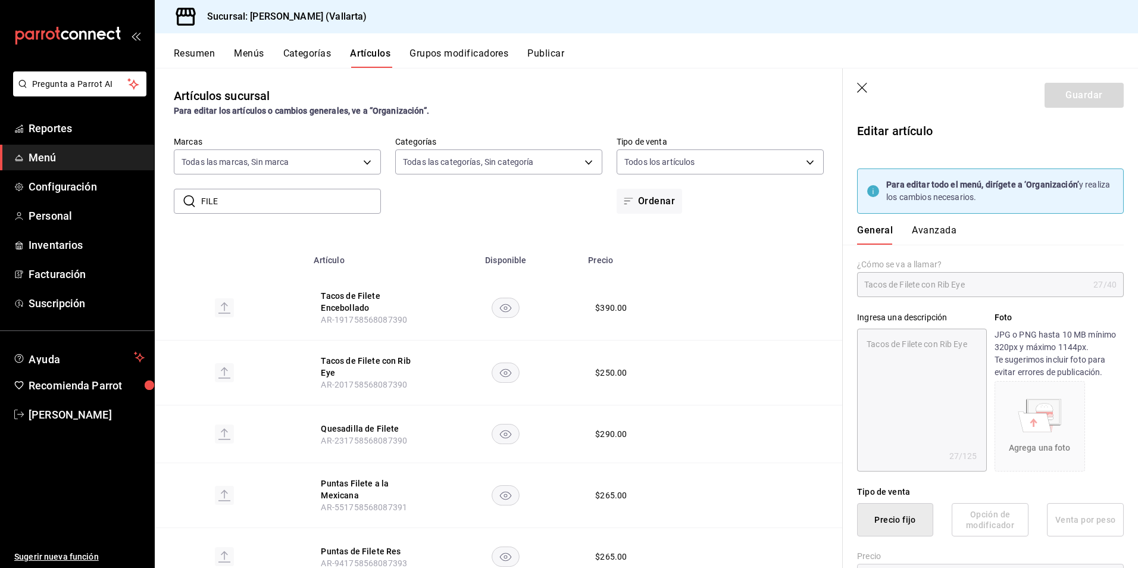
type textarea "x"
type input "$250.00"
click at [50, 245] on span "Inventarios" at bounding box center [87, 245] width 116 height 16
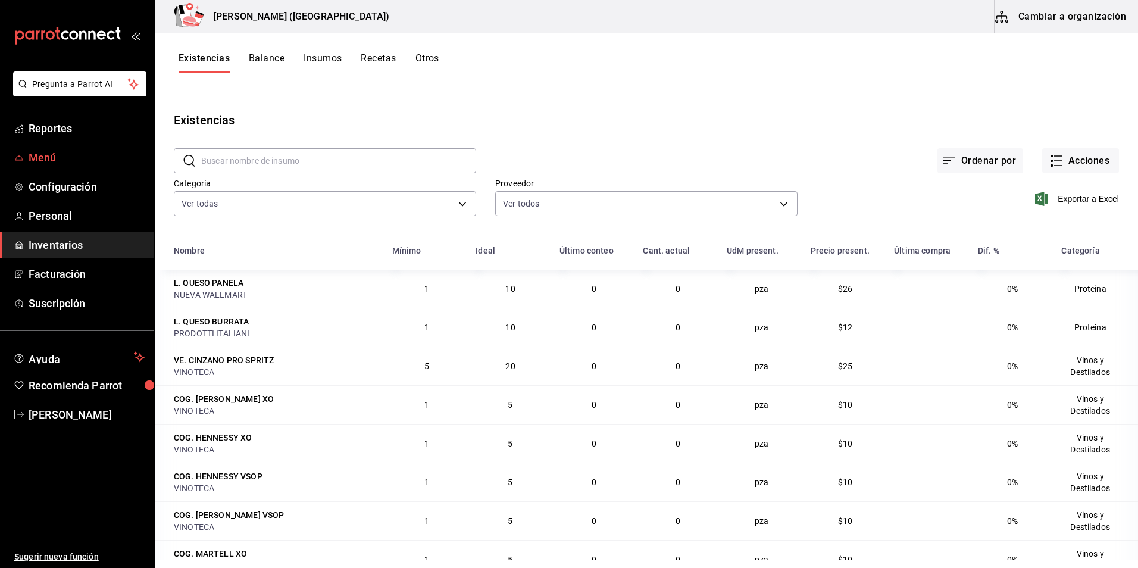
click at [40, 155] on span "Menú" at bounding box center [87, 157] width 116 height 16
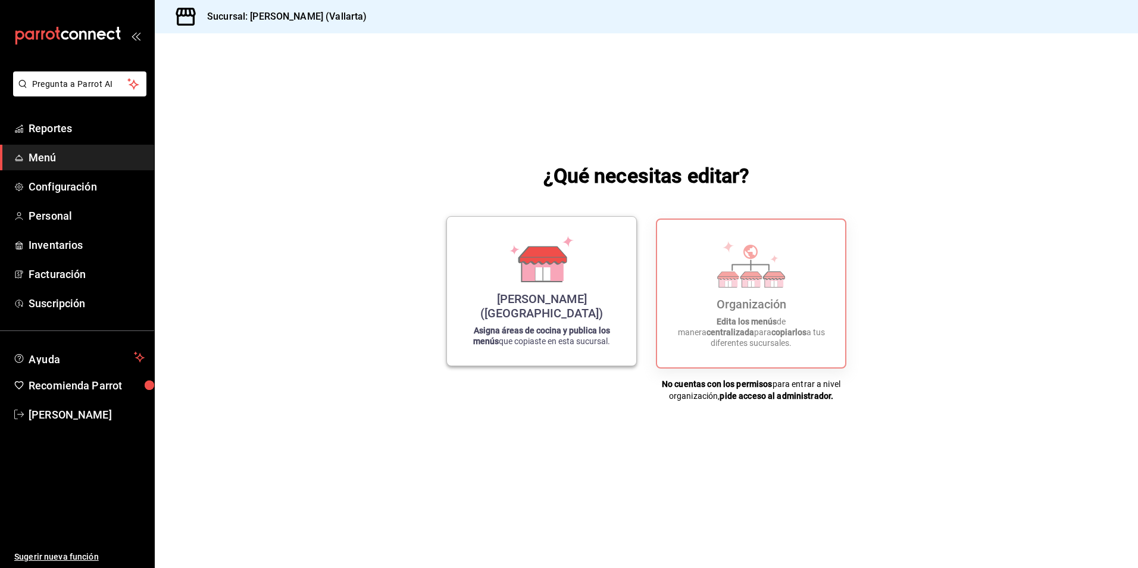
click at [486, 320] on div "[PERSON_NAME] (Vallarta) Asigna áreas de cocina y publica los menús que copiast…" at bounding box center [541, 291] width 161 height 130
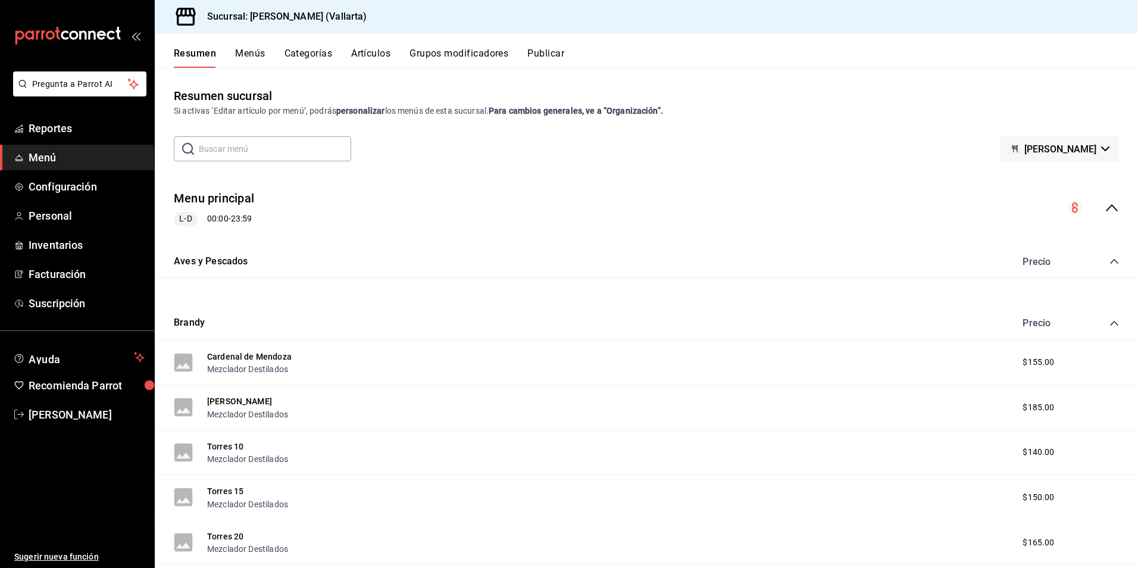
click at [257, 54] on button "Menús" at bounding box center [250, 58] width 30 height 20
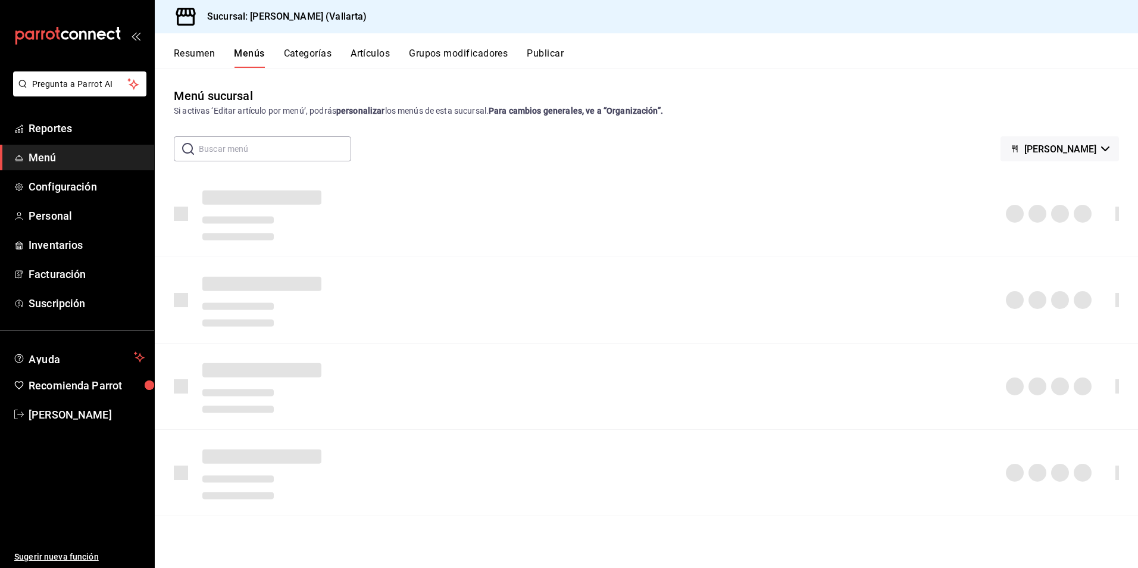
click at [304, 58] on button "Categorías" at bounding box center [308, 58] width 48 height 20
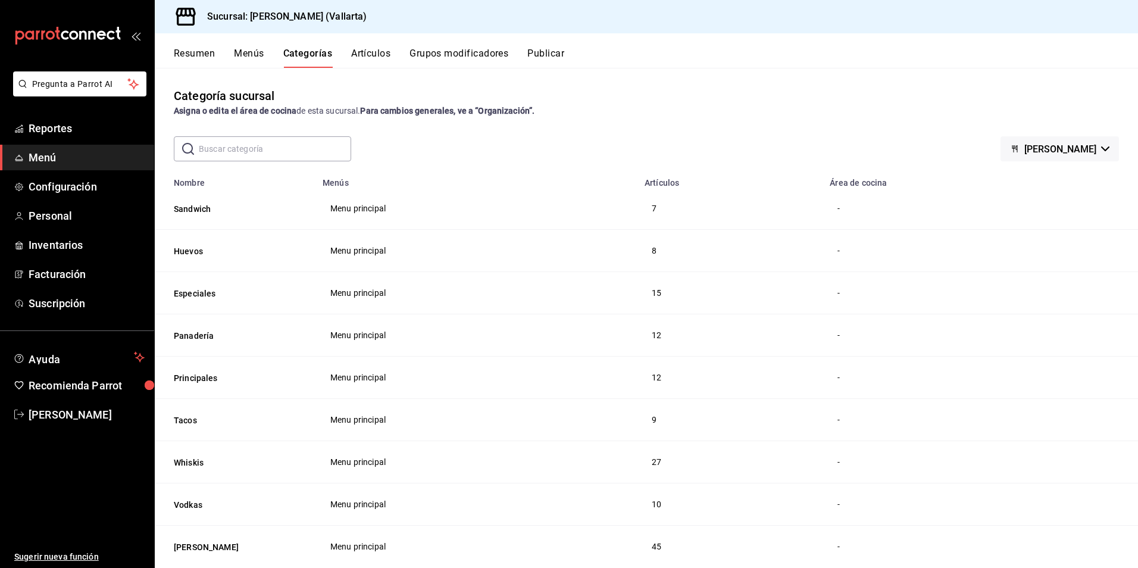
click at [374, 56] on button "Artículos" at bounding box center [370, 58] width 39 height 20
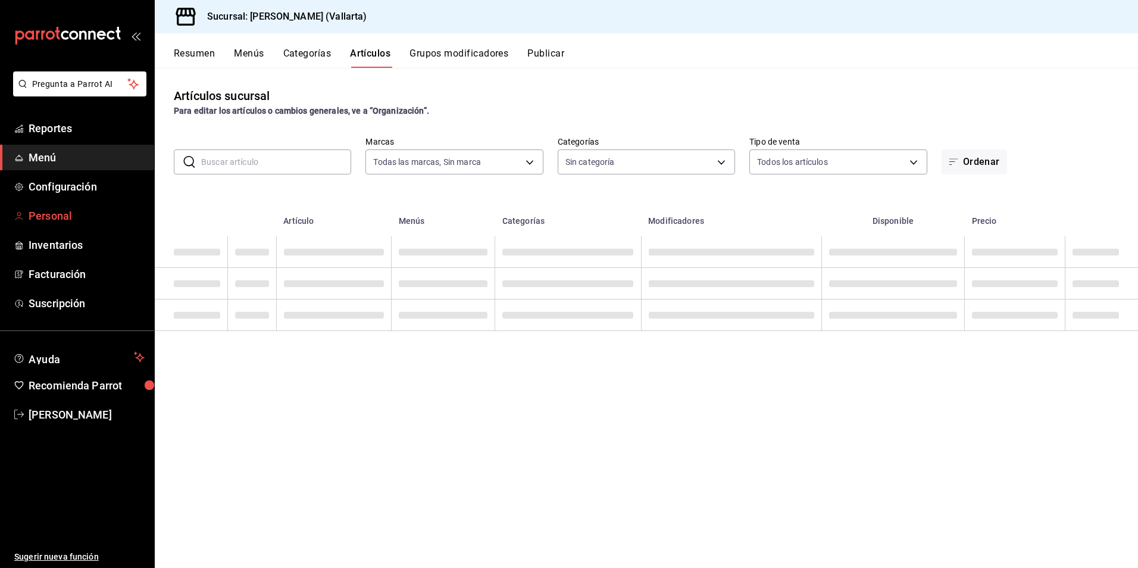
type input "dedade05-fd73-4fc1-b48a-98286d1a7cbf"
type input "ddeea584-b7b7-4c64-abd4-9dbe24413160,94bc3e91-bac1-4cab-af5d-7d085d9bac7d,85d50…"
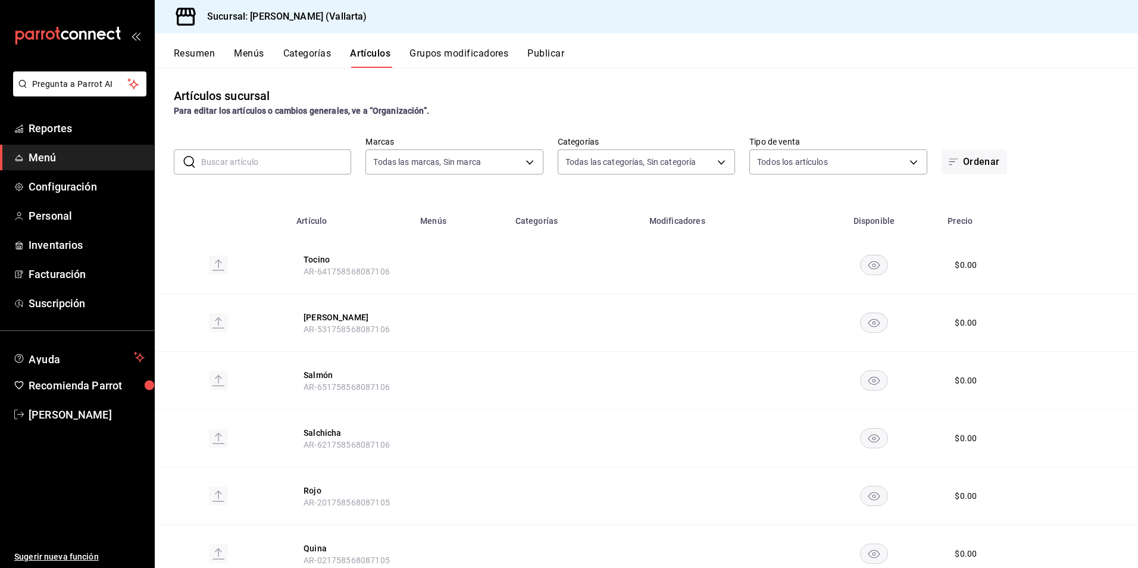
click at [61, 230] on ul "Reportes Menú Configuración Personal Inventarios Facturación Suscripción" at bounding box center [77, 215] width 154 height 201
click at [58, 242] on span "Inventarios" at bounding box center [87, 245] width 116 height 16
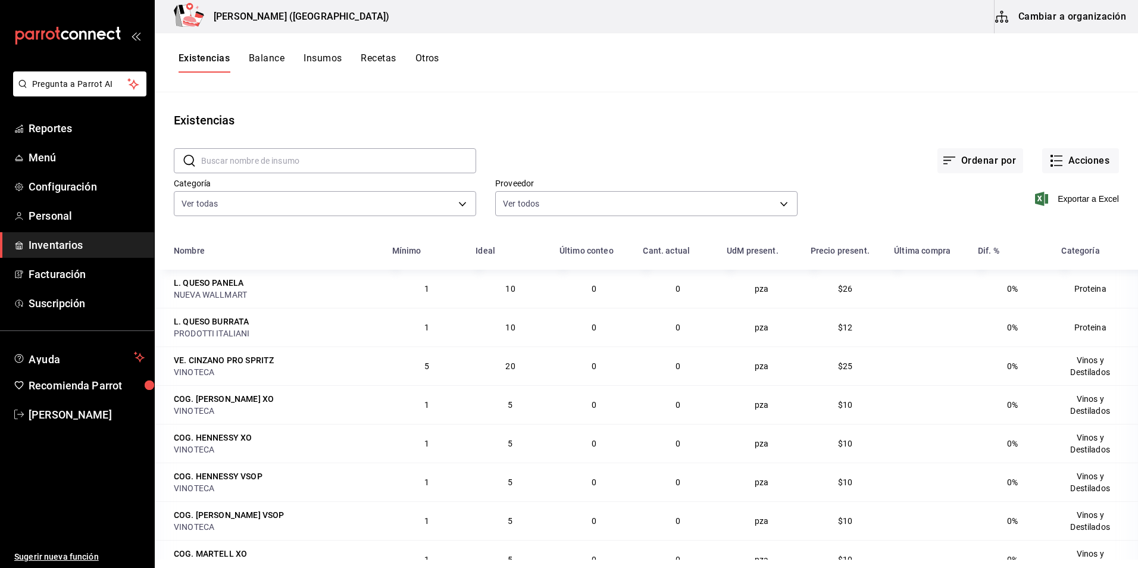
click at [1025, 18] on button "Cambiar a organización" at bounding box center [1062, 16] width 134 height 33
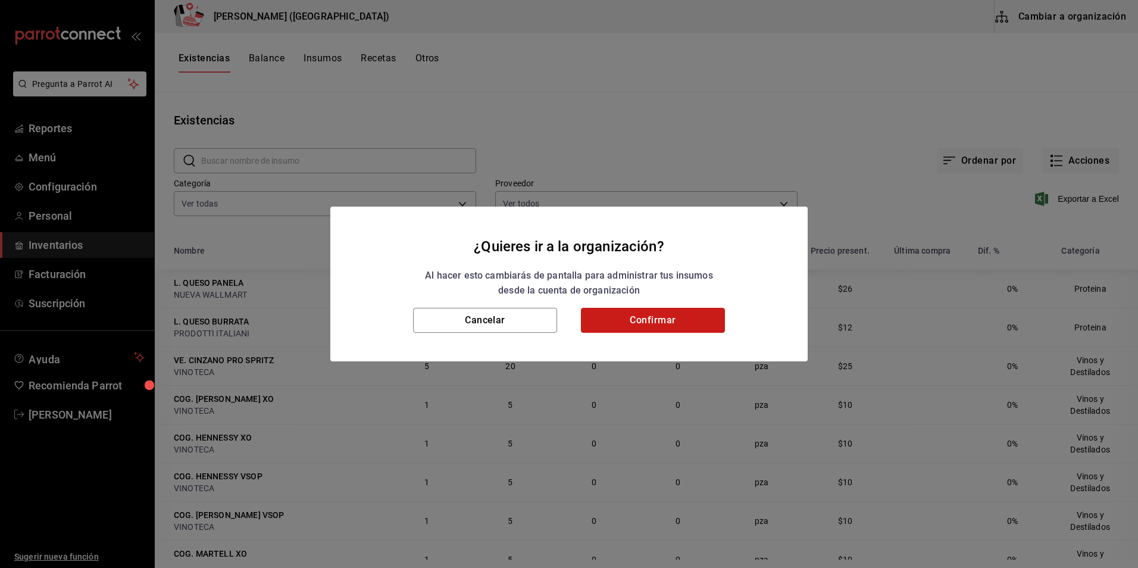
click at [672, 326] on button "Confirmar" at bounding box center [653, 320] width 144 height 25
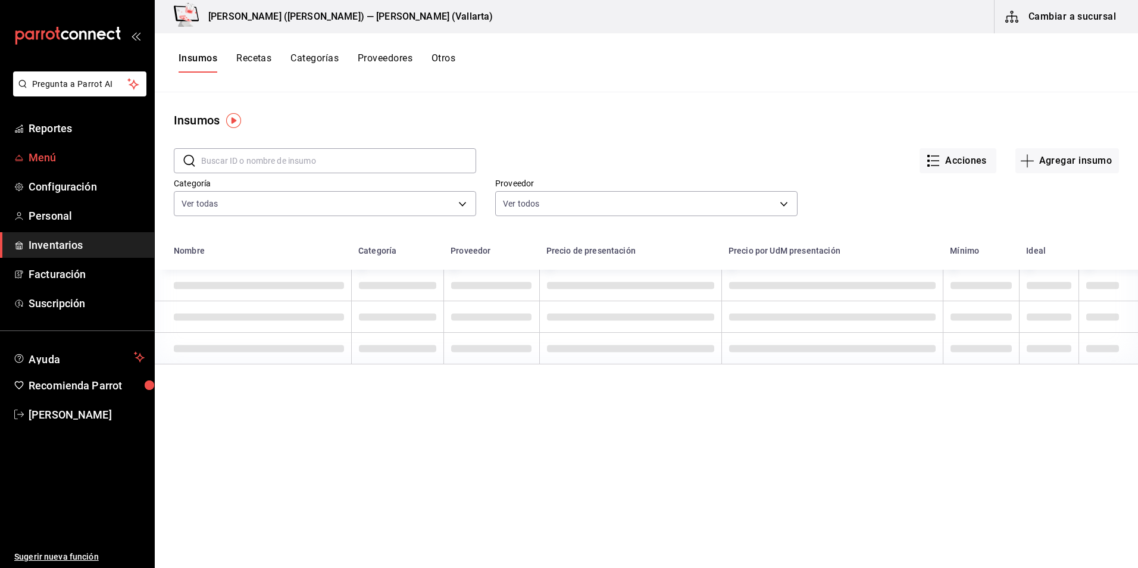
click at [54, 157] on span "Menú" at bounding box center [87, 157] width 116 height 16
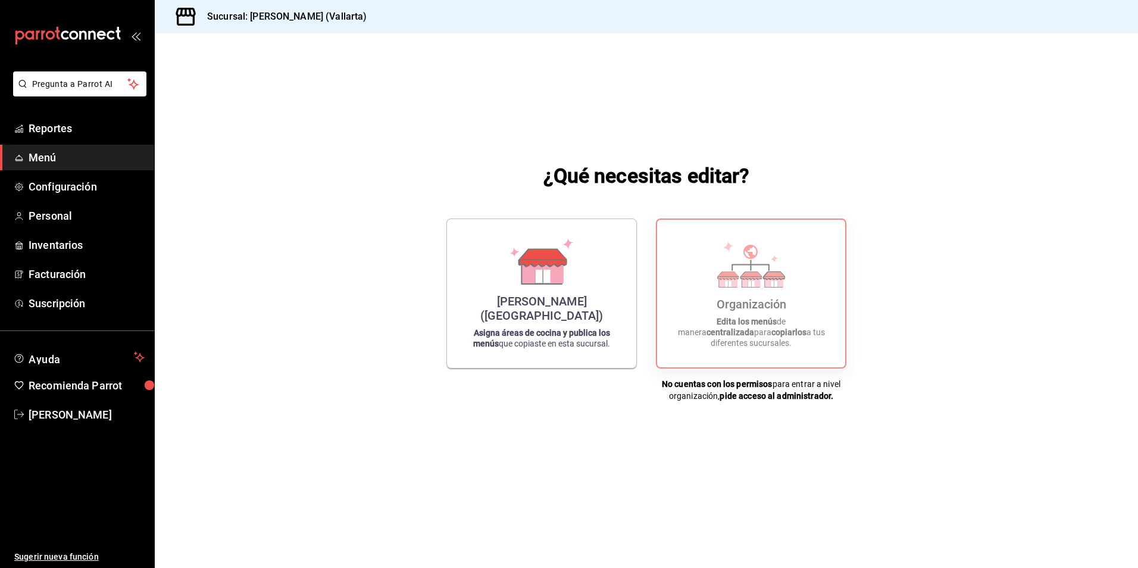
click at [52, 157] on span "Menú" at bounding box center [87, 157] width 116 height 16
click at [772, 331] on p "Edita los menús de manera centralizada para copiarlos a tus diferentes sucursal…" at bounding box center [751, 332] width 160 height 32
click at [741, 380] on strong "No cuentas con los permisos" at bounding box center [717, 384] width 111 height 10
click at [687, 198] on div "¿Qué necesitas editar? [PERSON_NAME] ([GEOGRAPHIC_DATA]) Asigna áreas de cocina…" at bounding box center [646, 281] width 983 height 496
click at [727, 280] on icon at bounding box center [728, 276] width 21 height 8
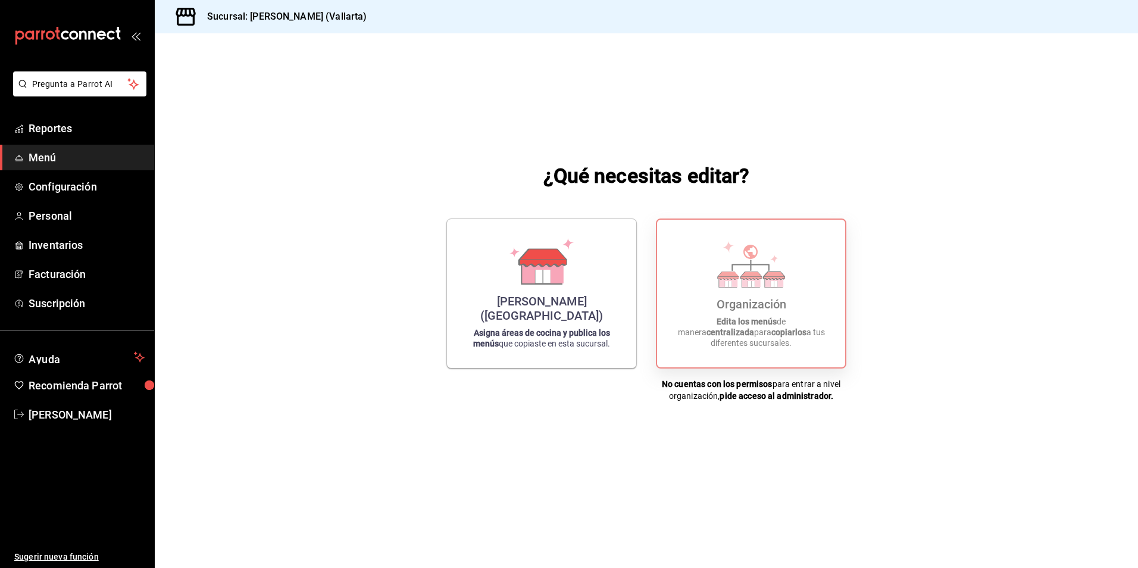
click at [722, 311] on div "Organización" at bounding box center [752, 304] width 70 height 14
click at [38, 157] on span "Menú" at bounding box center [87, 157] width 116 height 16
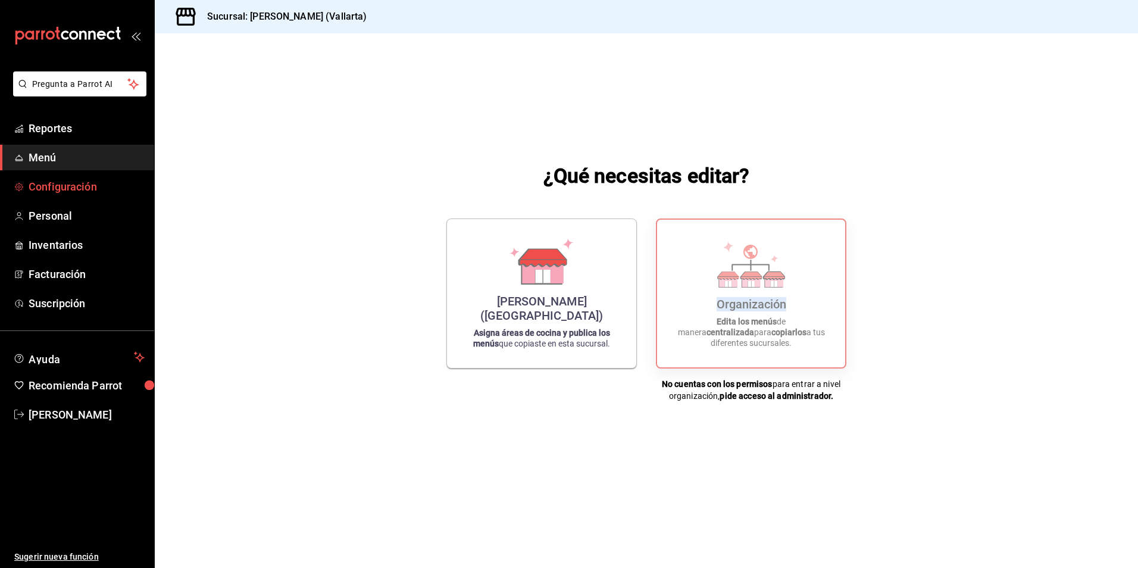
click at [59, 183] on span "Configuración" at bounding box center [87, 187] width 116 height 16
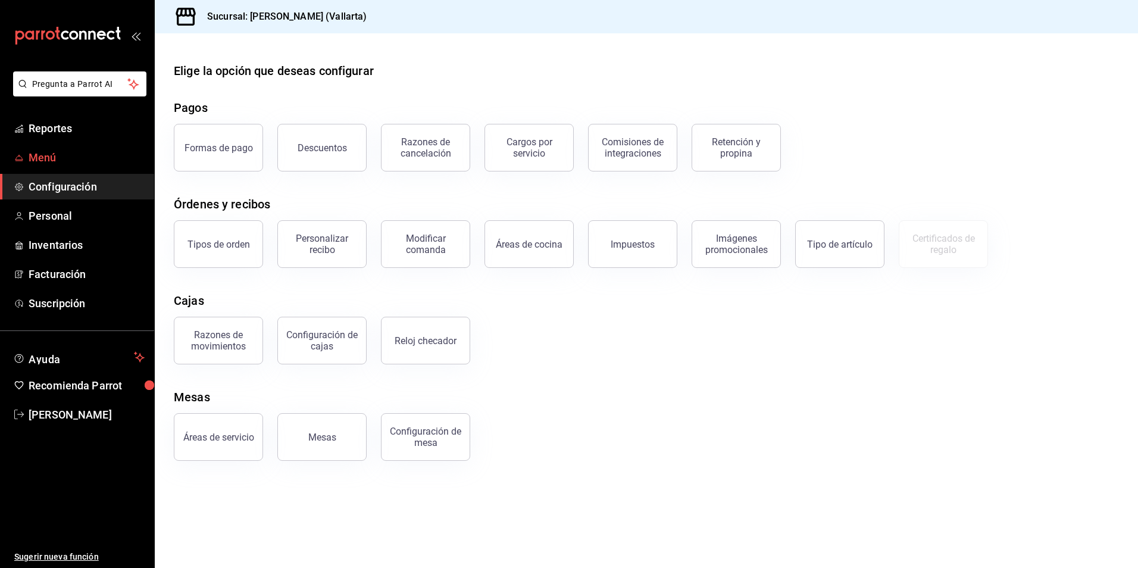
click at [57, 154] on span "Menú" at bounding box center [87, 157] width 116 height 16
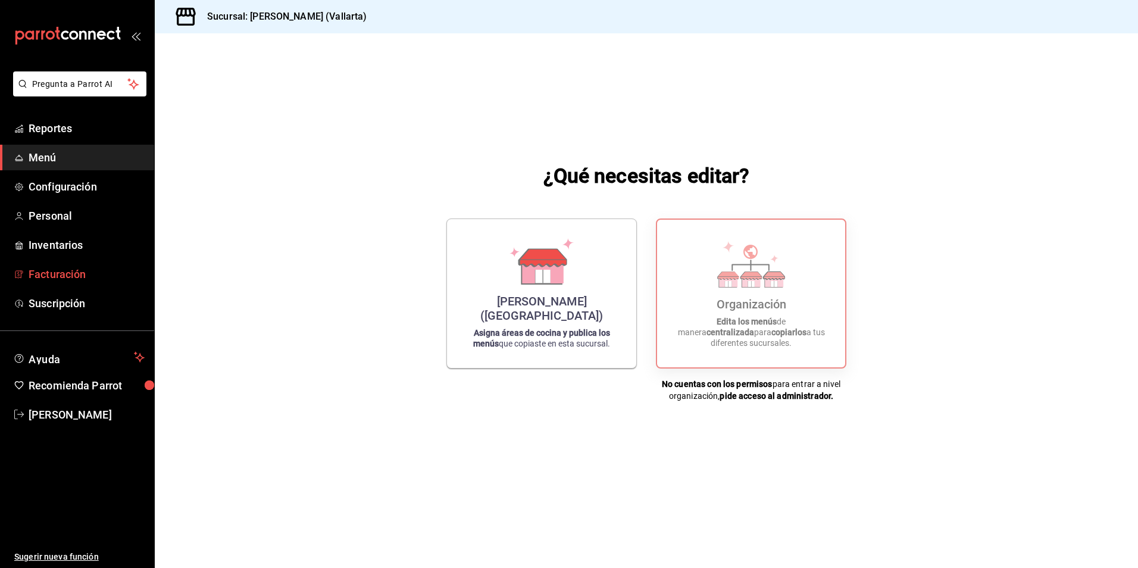
click at [49, 271] on span "Facturación" at bounding box center [87, 274] width 116 height 16
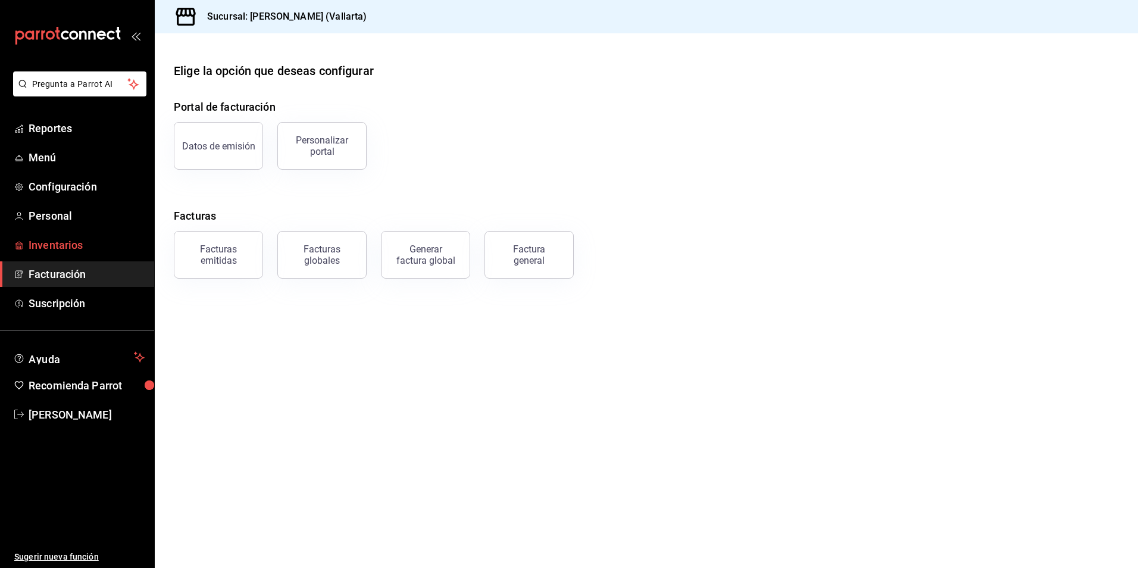
click at [57, 249] on span "Inventarios" at bounding box center [87, 245] width 116 height 16
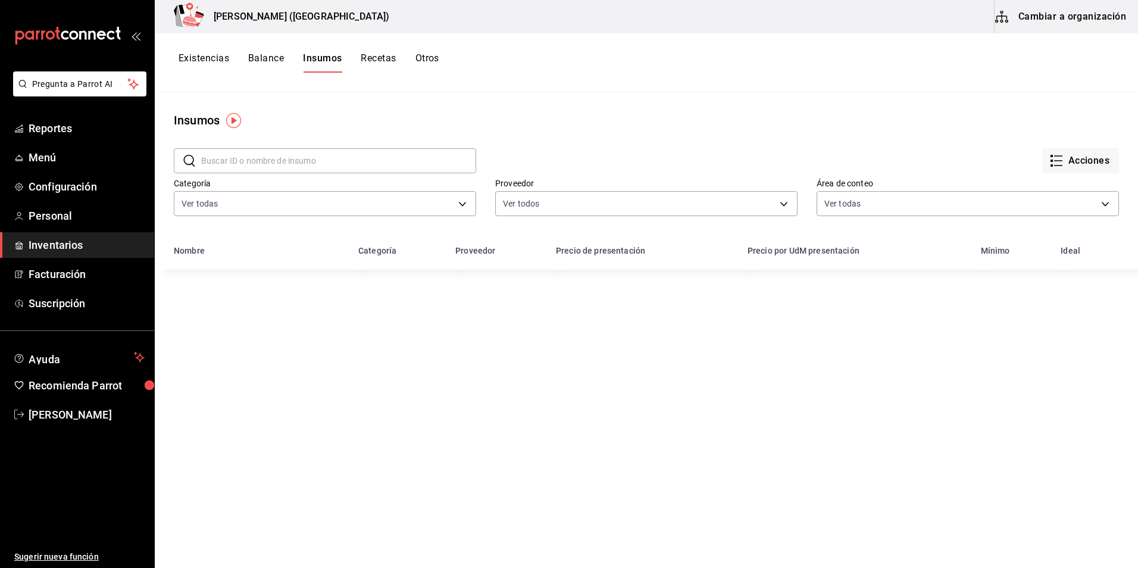
click at [1053, 12] on button "Cambiar a organización" at bounding box center [1062, 16] width 134 height 33
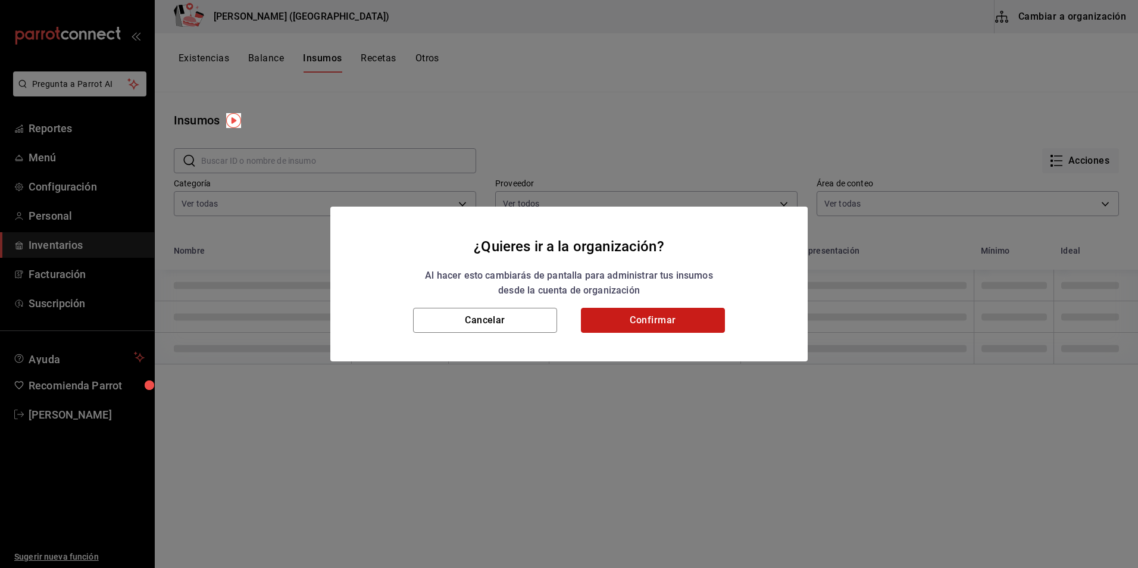
click at [636, 312] on button "Confirmar" at bounding box center [653, 320] width 144 height 25
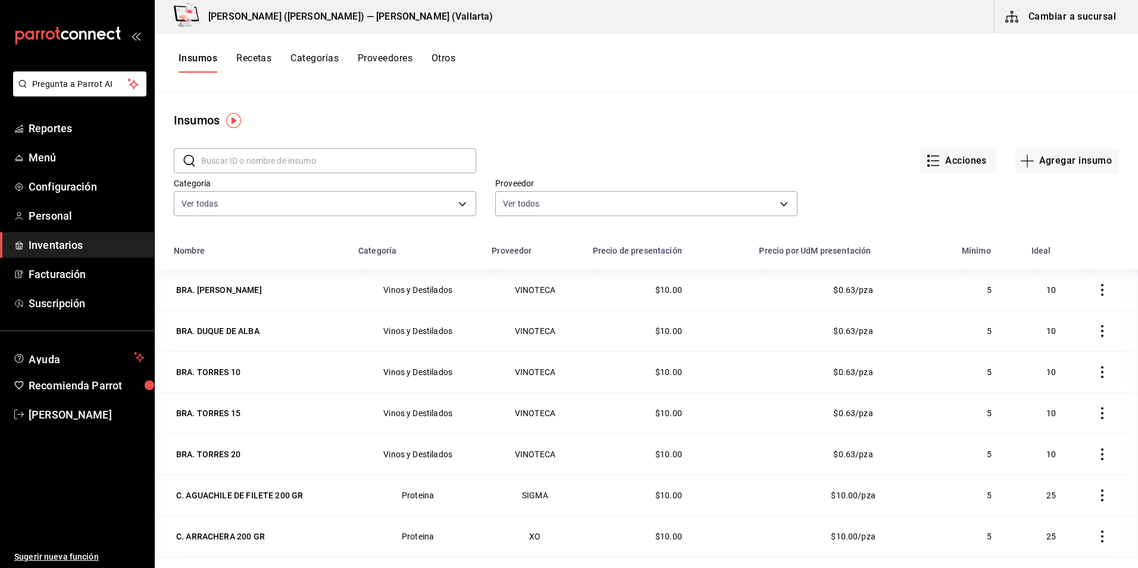
click at [259, 58] on button "Recetas" at bounding box center [253, 62] width 35 height 20
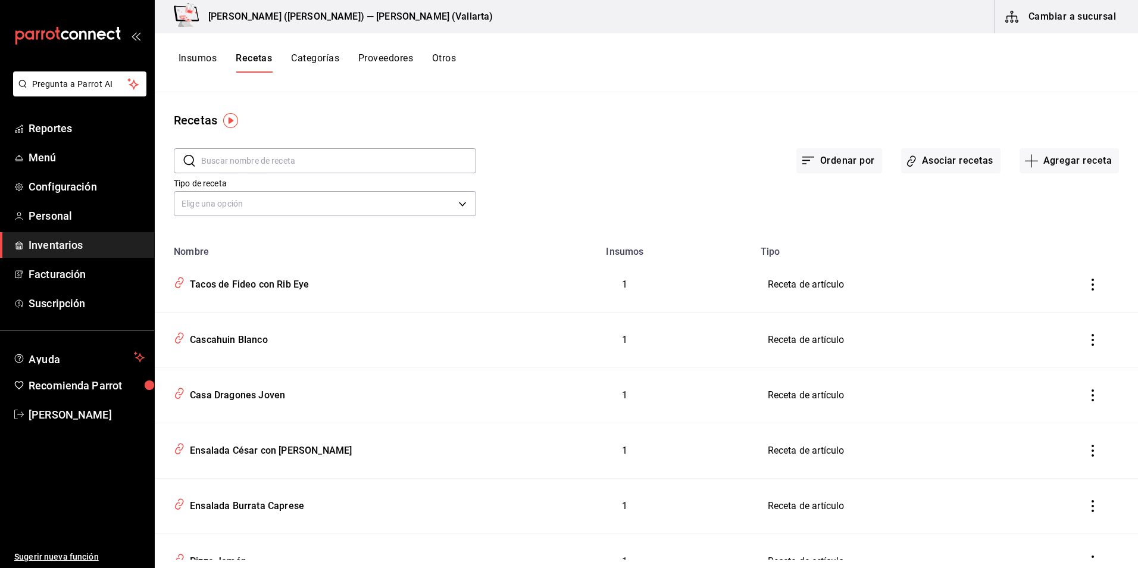
click at [941, 147] on div "Ordenar por Asociar recetas Agregar receta" at bounding box center [797, 151] width 643 height 44
click at [939, 158] on button "Asociar recetas" at bounding box center [950, 160] width 99 height 25
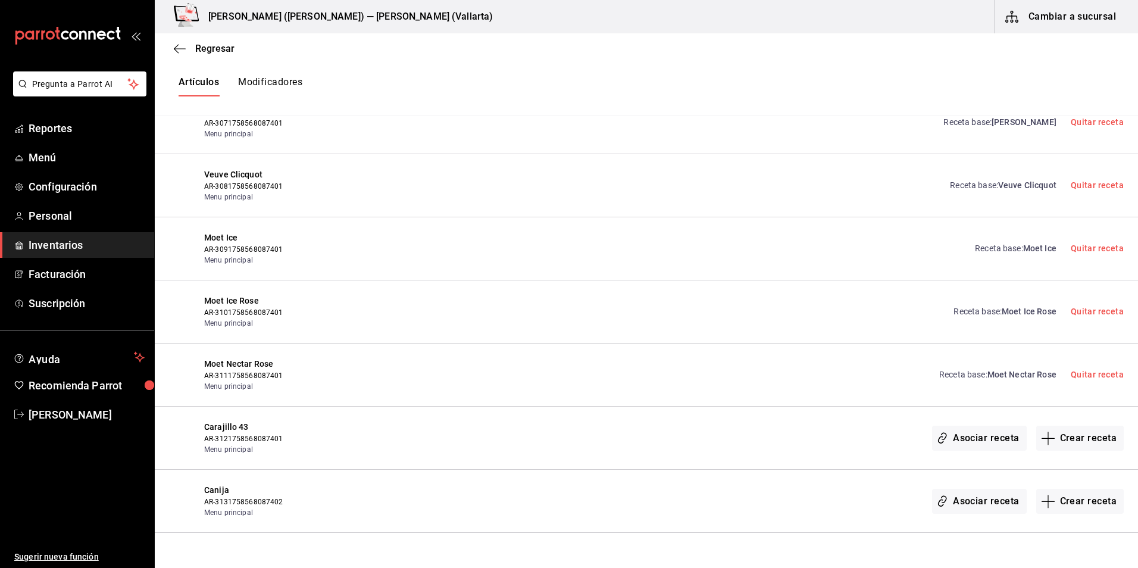
scroll to position [15405, 0]
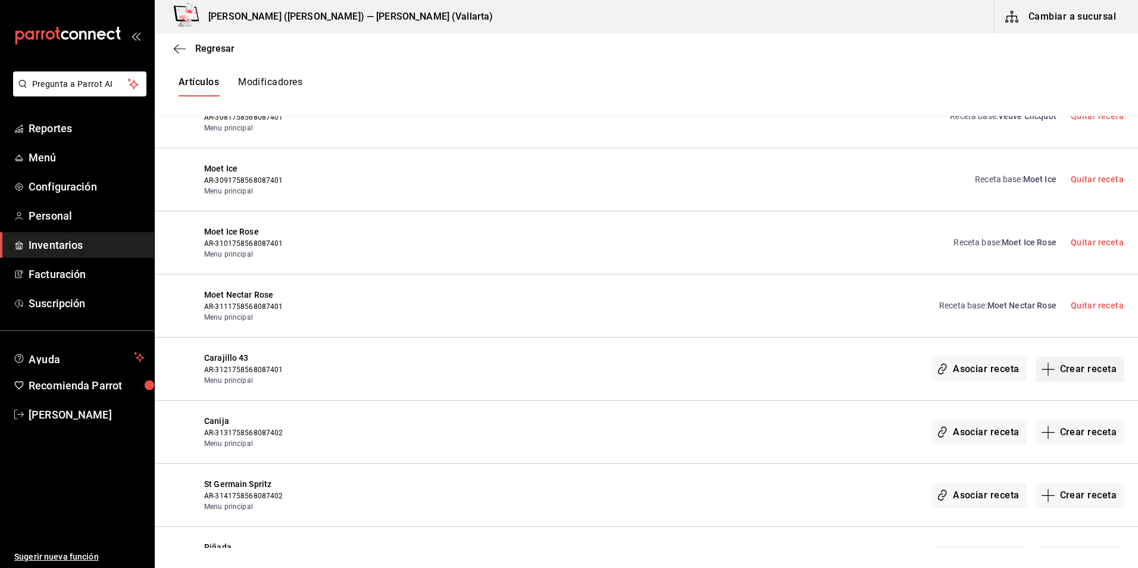
click at [1060, 370] on button "Crear receta" at bounding box center [1080, 369] width 88 height 25
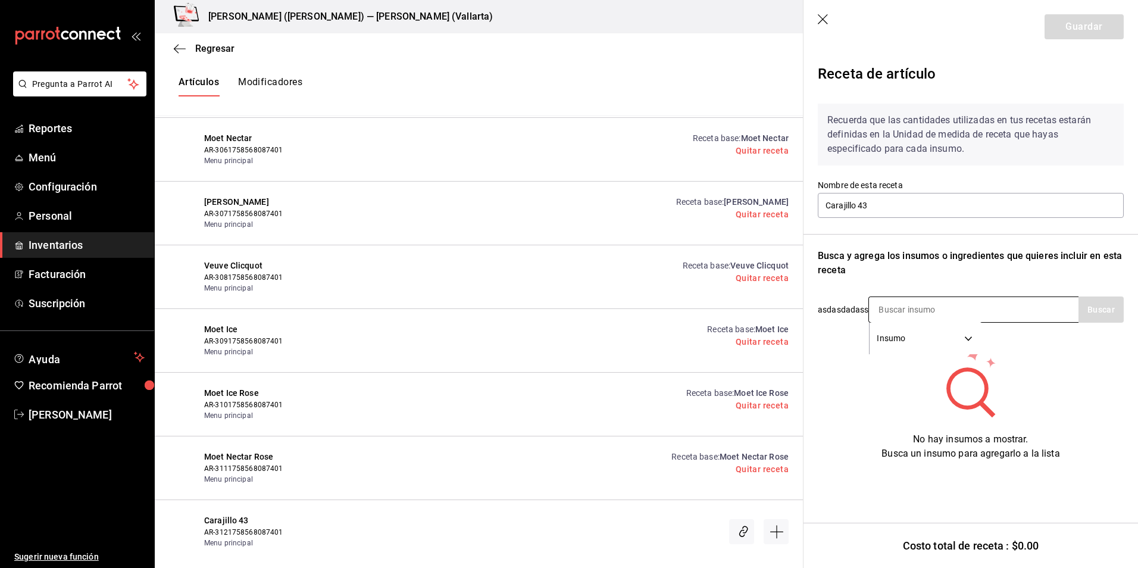
click at [892, 306] on input at bounding box center [928, 309] width 119 height 25
type input "LICOR"
click at [953, 346] on div "LIC. LICOR 43 UNIDADES - VINOTECA" at bounding box center [921, 350] width 87 height 27
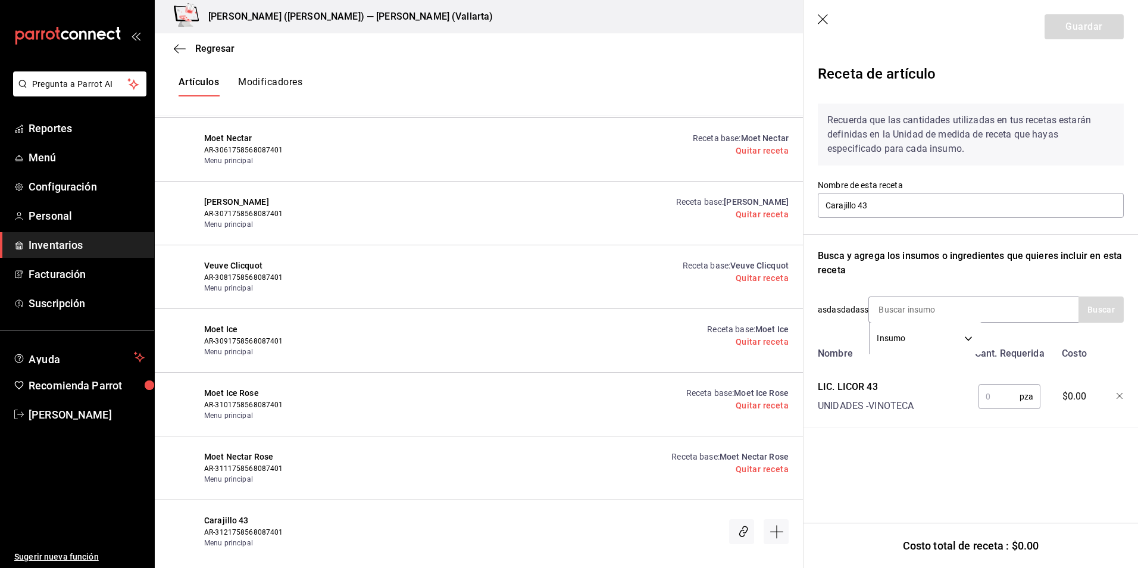
click at [997, 395] on input "text" at bounding box center [998, 396] width 41 height 24
type input "1"
click at [1088, 26] on button "Guardar" at bounding box center [1084, 26] width 79 height 25
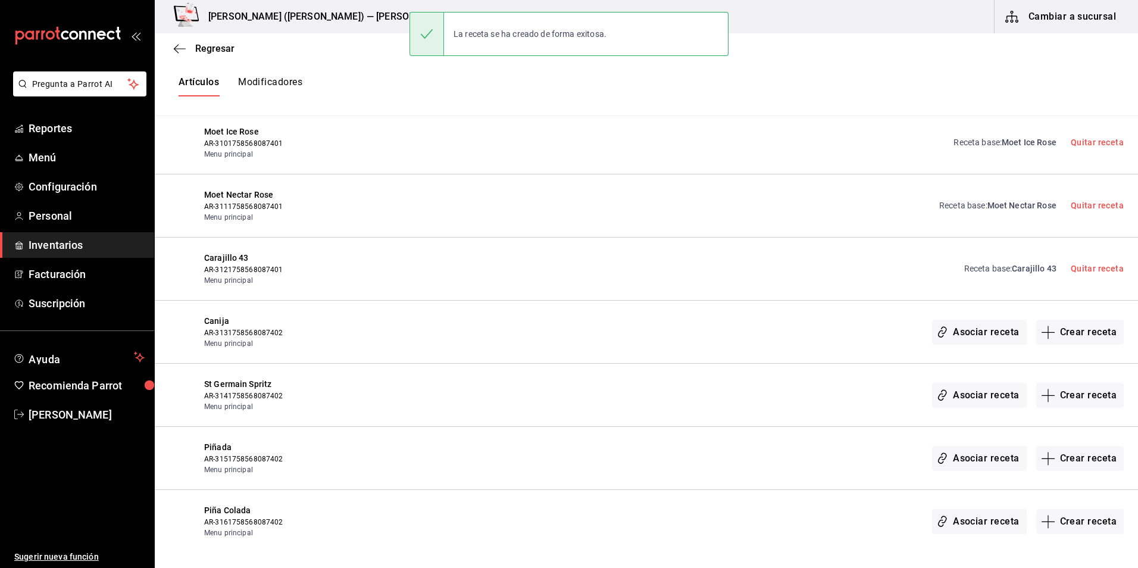
scroll to position [15524, 0]
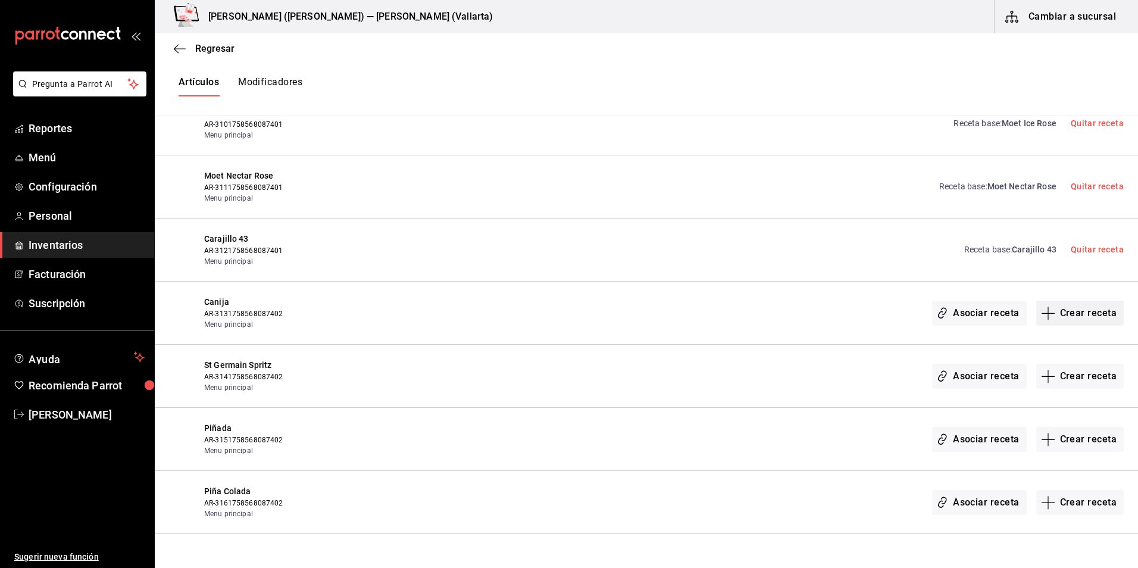
click at [1071, 315] on button "Crear receta" at bounding box center [1080, 313] width 88 height 25
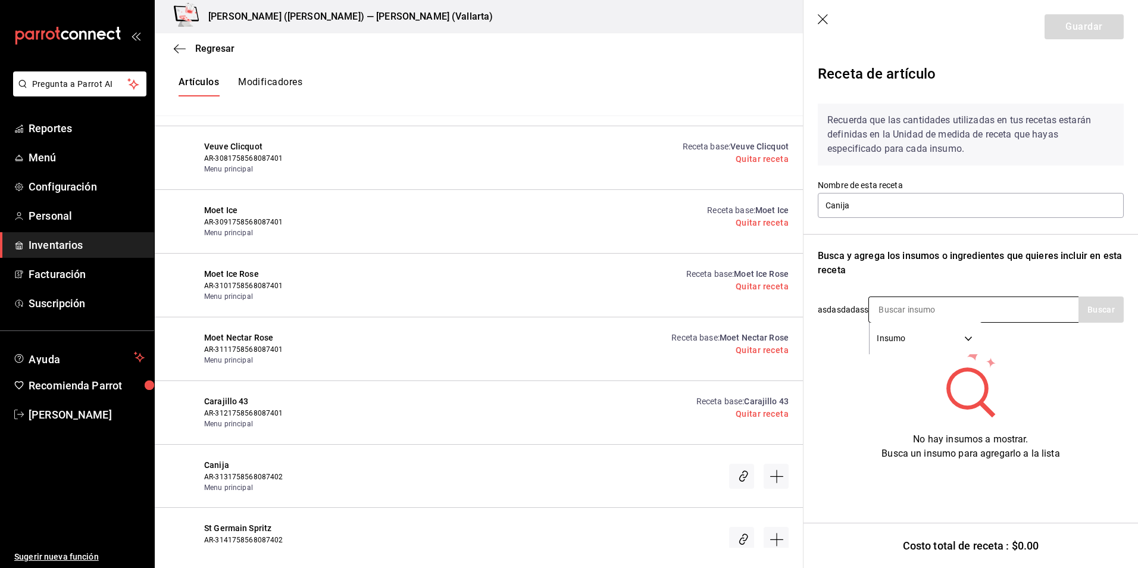
click at [910, 309] on input at bounding box center [928, 309] width 119 height 25
type input "BAIL"
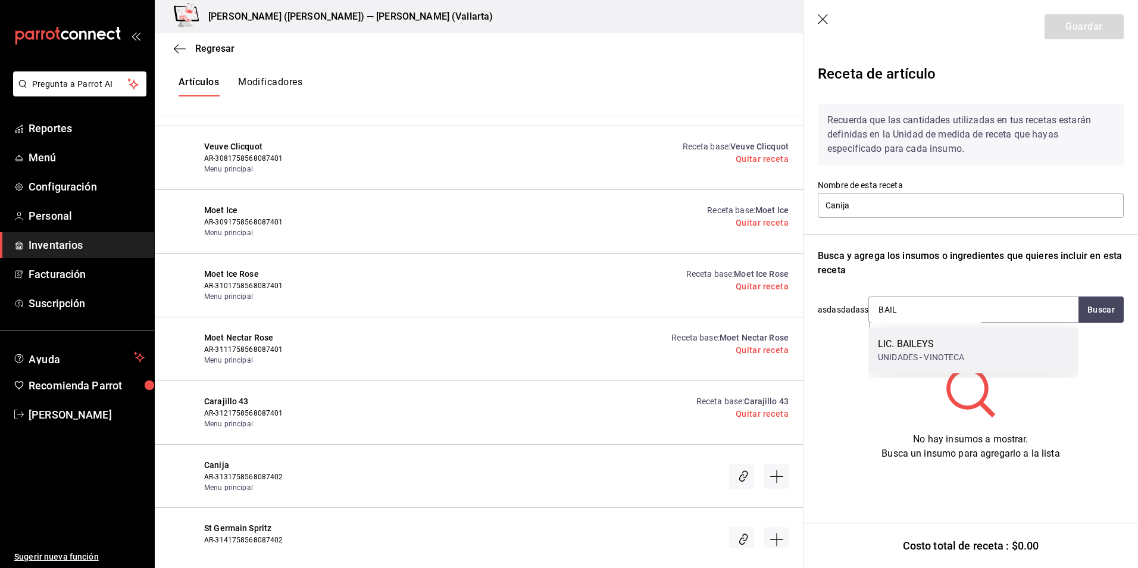
click at [950, 357] on div "UNIDADES - VINOTECA" at bounding box center [921, 357] width 87 height 12
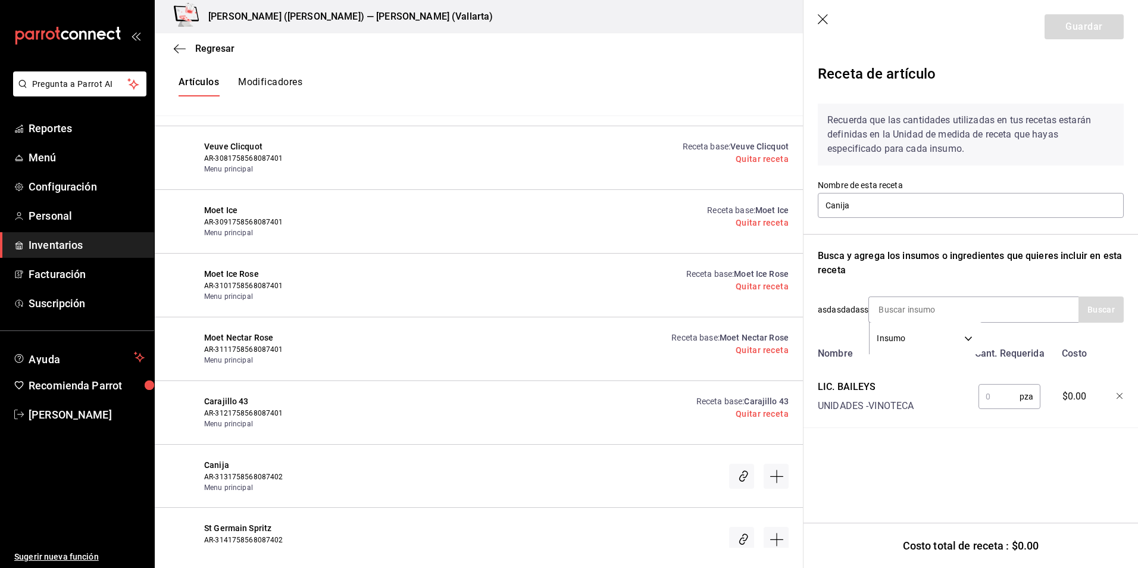
click at [991, 396] on input "text" at bounding box center [998, 396] width 41 height 24
type input "1"
drag, startPoint x: 1089, startPoint y: 28, endPoint x: 10, endPoint y: 339, distance: 1122.3
click at [1089, 28] on button "Guardar" at bounding box center [1084, 26] width 79 height 25
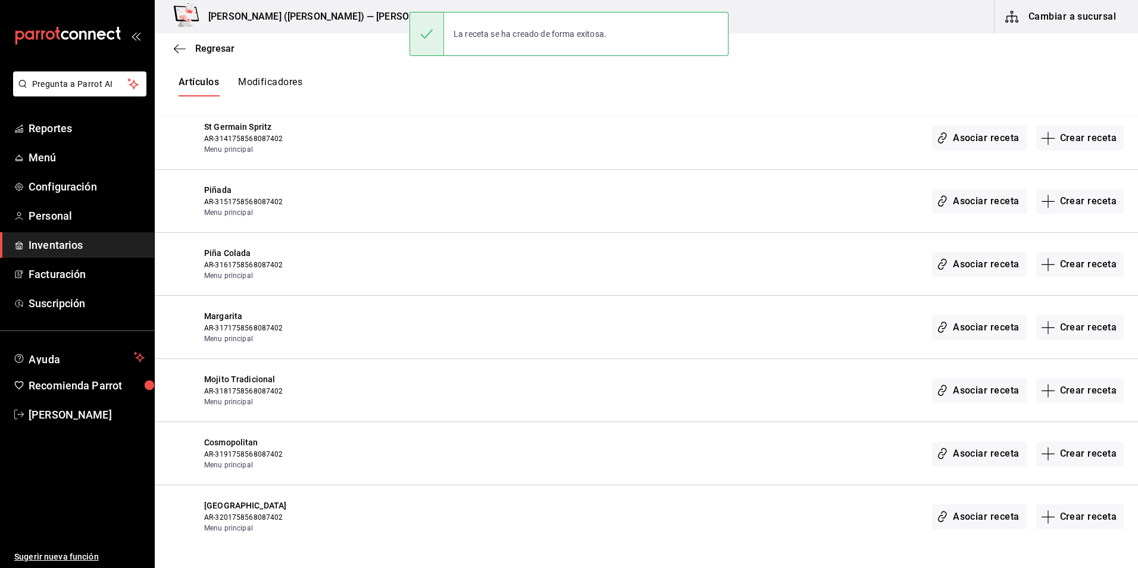
scroll to position [15643, 0]
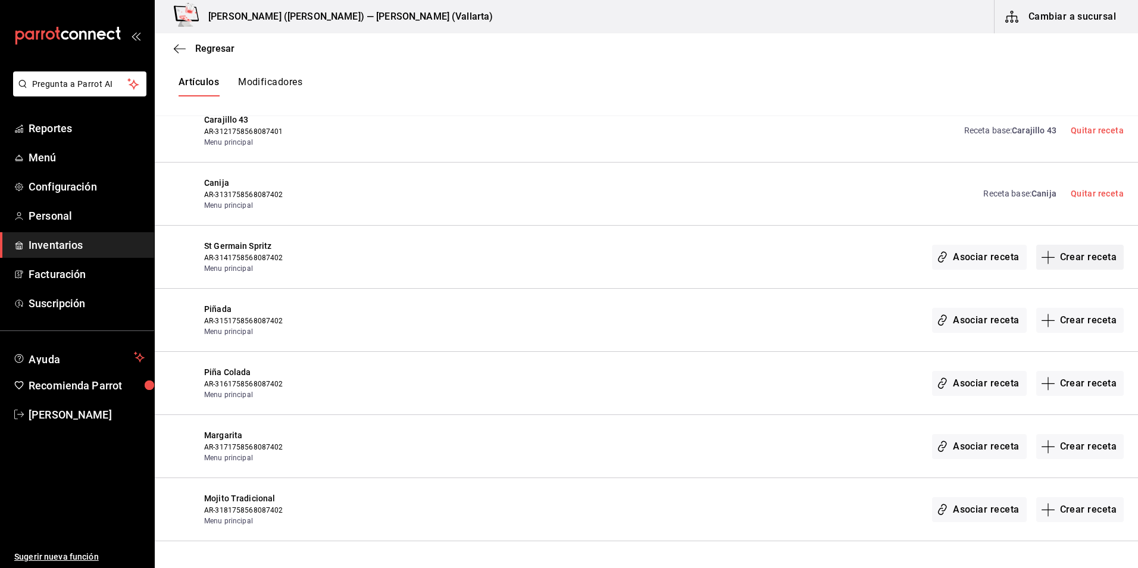
click at [1070, 258] on button "Crear receta" at bounding box center [1080, 257] width 88 height 25
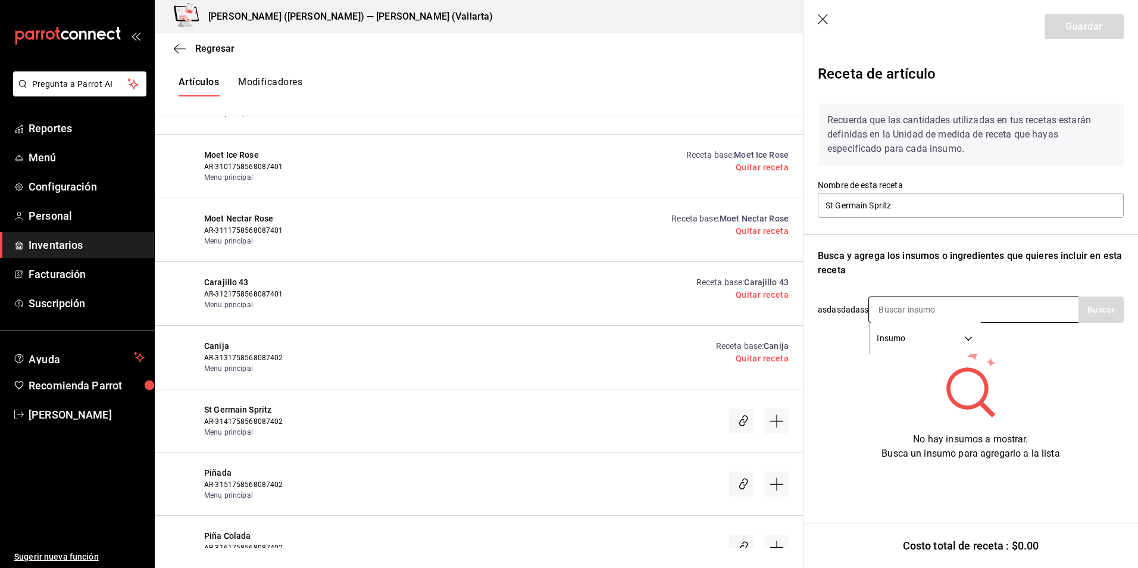
click at [912, 312] on input at bounding box center [928, 309] width 119 height 25
type input "CINZA"
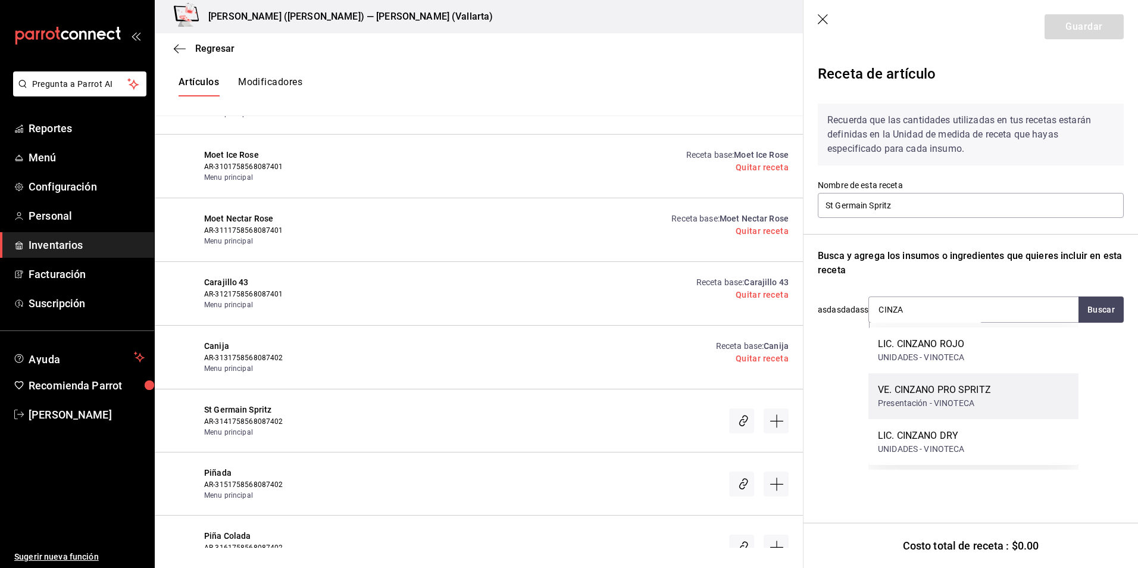
click at [970, 401] on div "Presentación - VINOTECA" at bounding box center [934, 403] width 113 height 12
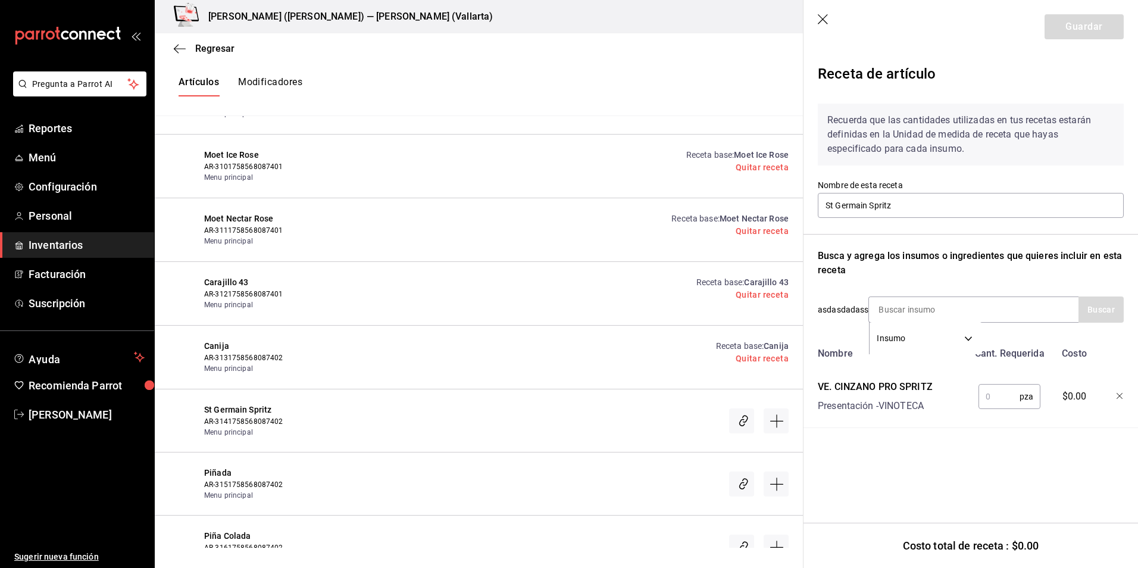
click at [996, 393] on input "text" at bounding box center [998, 396] width 41 height 24
type input "1"
click at [902, 308] on input at bounding box center [928, 309] width 119 height 25
type input "C"
type input "REFRE"
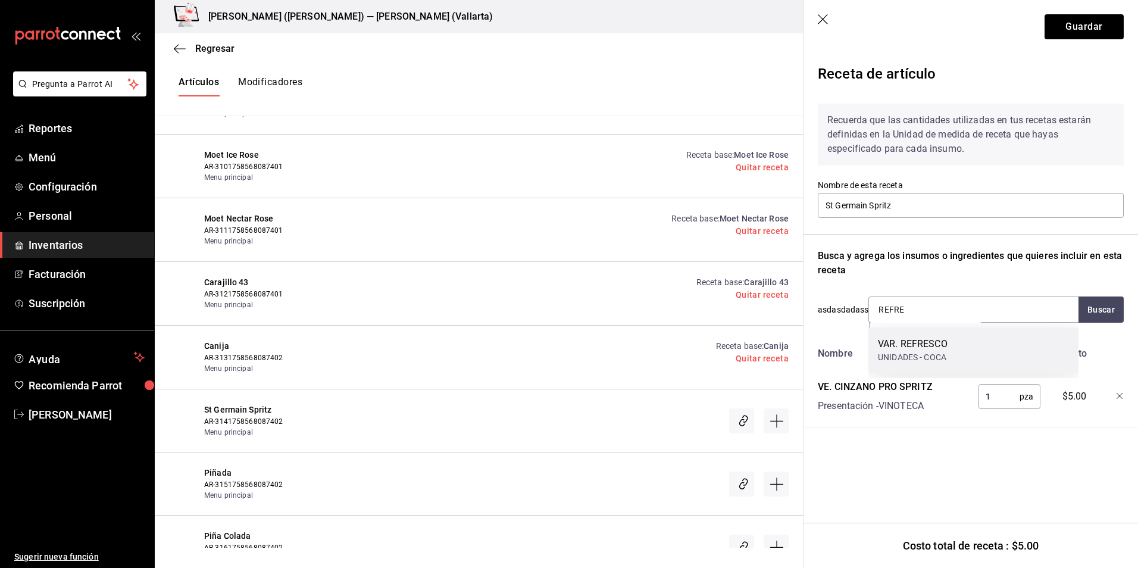
click at [903, 358] on div "UNIDADES - COCA" at bounding box center [913, 357] width 70 height 12
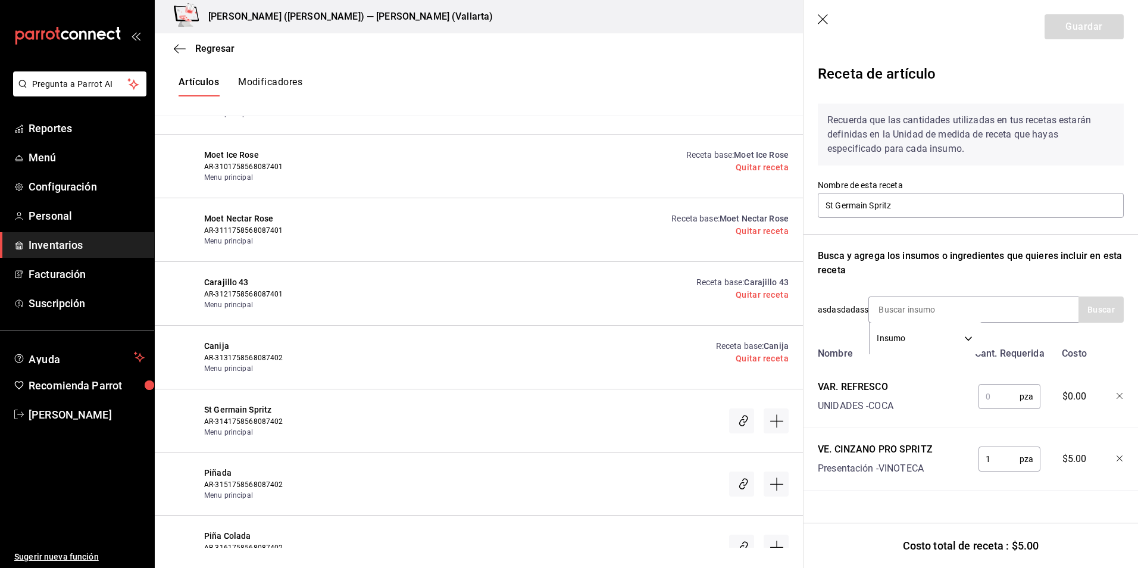
click at [994, 394] on input "text" at bounding box center [998, 396] width 41 height 24
type input "1"
click at [909, 311] on input at bounding box center [928, 309] width 119 height 25
type input "GERMA"
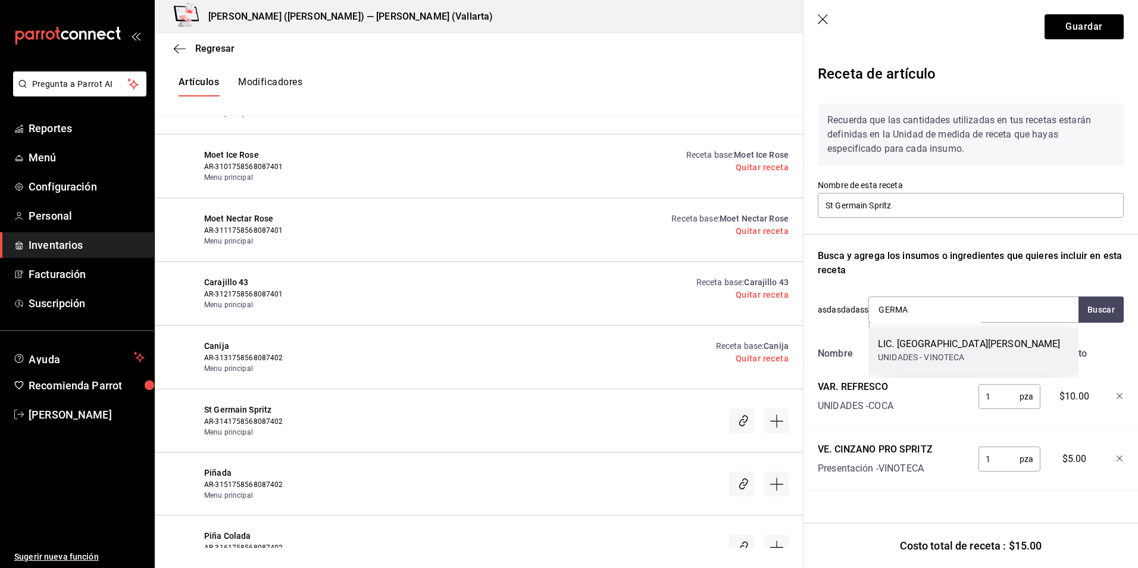
click at [958, 365] on div "LIC. [GEOGRAPHIC_DATA][PERSON_NAME]" at bounding box center [973, 350] width 210 height 46
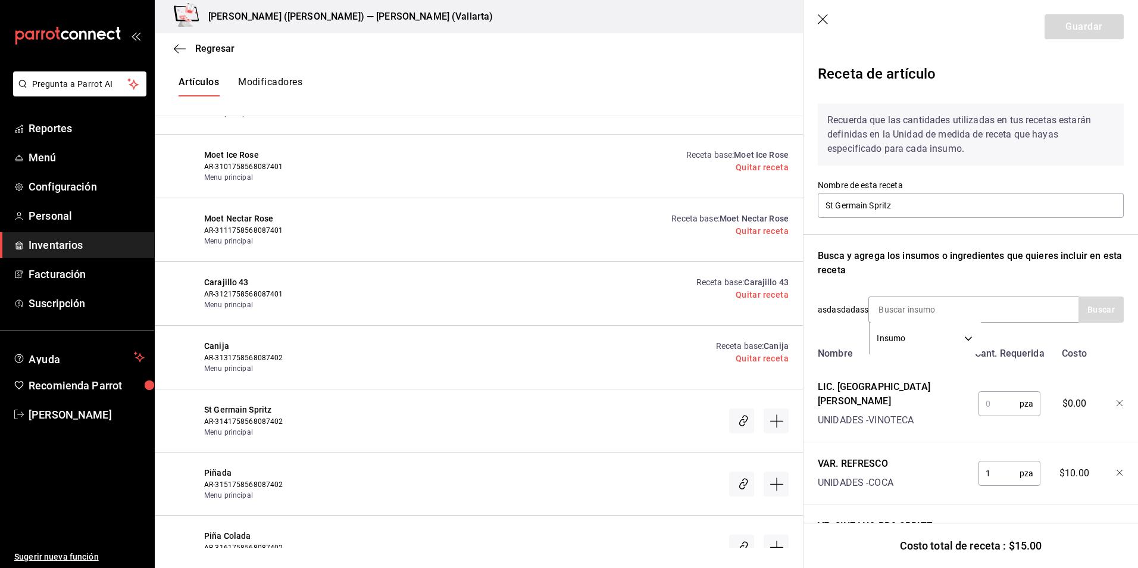
click at [998, 393] on input "text" at bounding box center [998, 404] width 41 height 24
type input "1"
click at [1036, 156] on div "Recuerda que las cantidades utilizadas en tus recetas estarán definidas en la U…" at bounding box center [971, 135] width 306 height 62
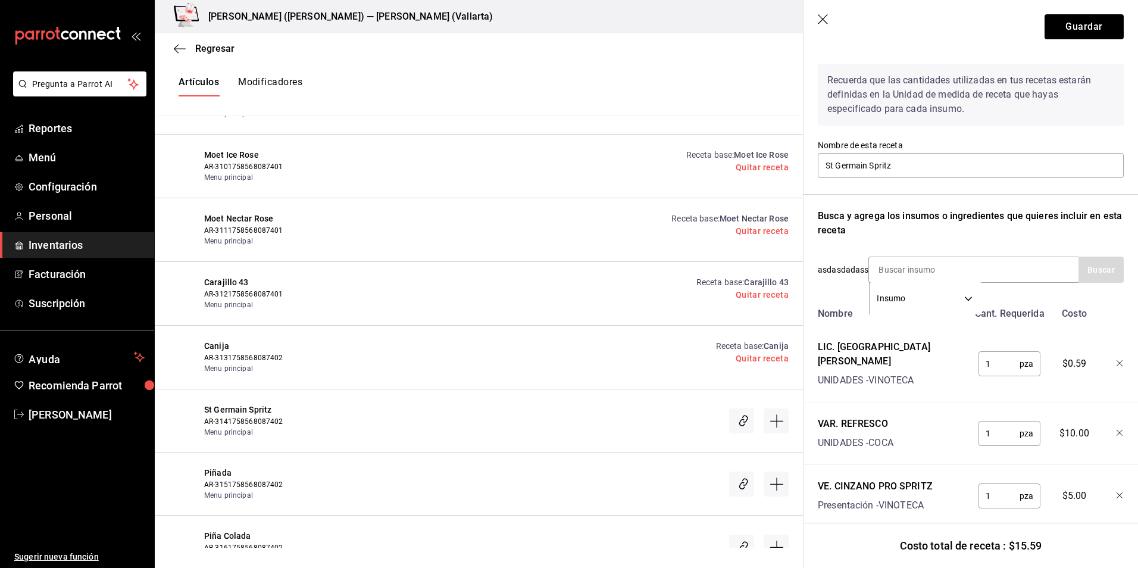
scroll to position [56, 0]
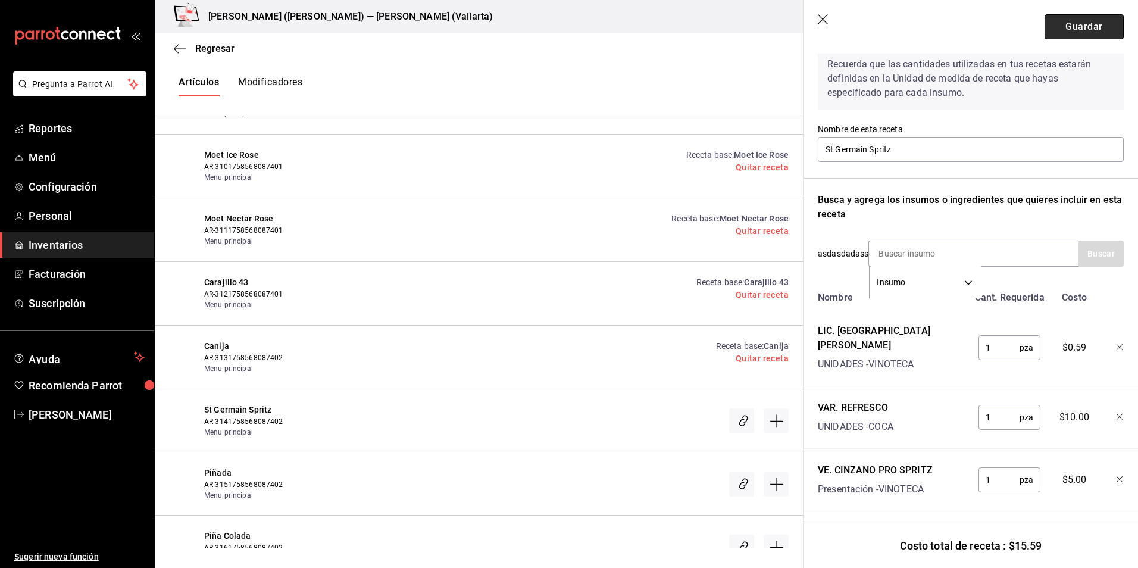
click at [1070, 32] on button "Guardar" at bounding box center [1084, 26] width 79 height 25
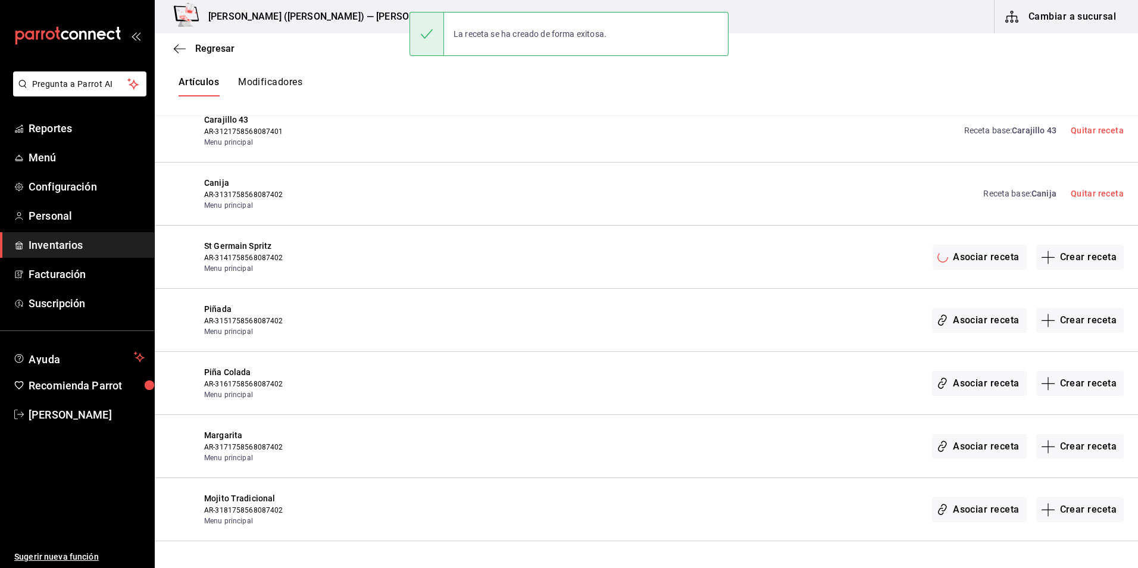
scroll to position [0, 0]
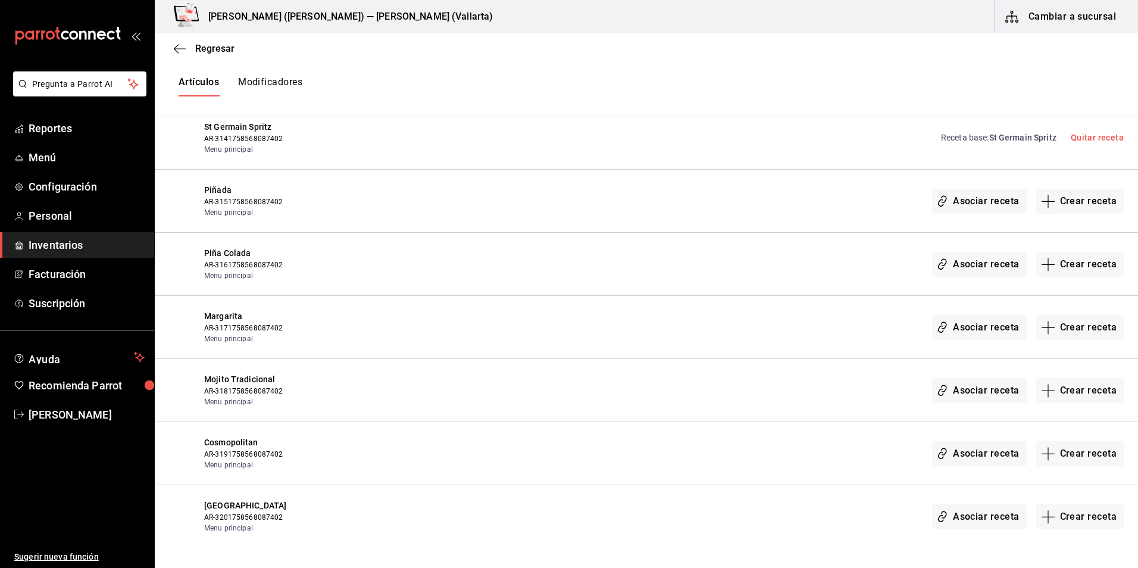
click at [1119, 204] on div "Piñada AR-3151758568087402 Menu principal Asociar receta Crear receta" at bounding box center [646, 201] width 983 height 63
click at [1082, 207] on button "Crear receta" at bounding box center [1080, 201] width 88 height 25
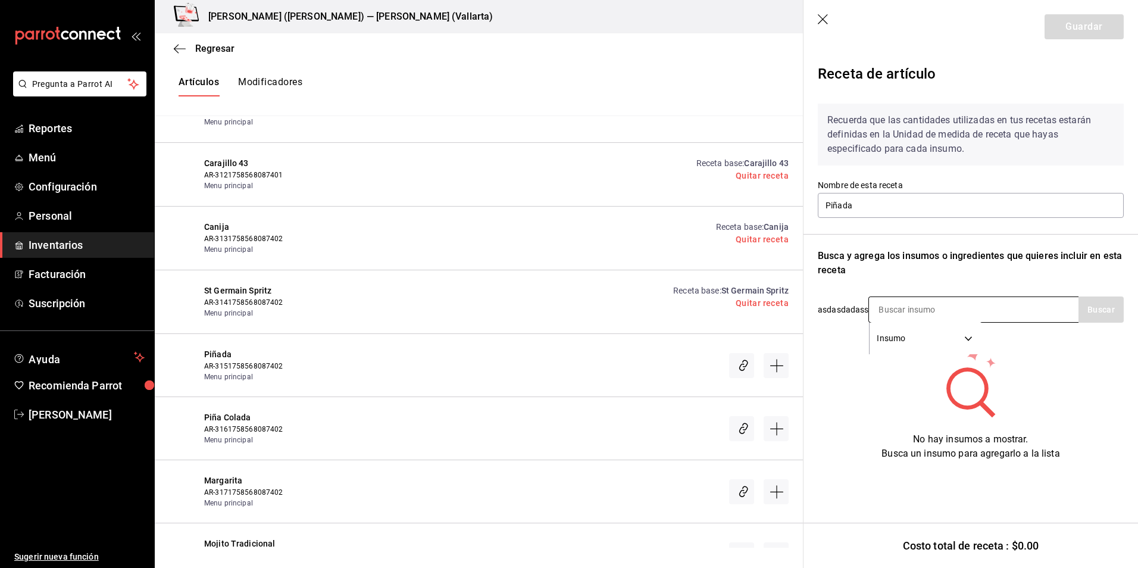
click at [907, 311] on input at bounding box center [928, 309] width 119 height 25
type input "CALAHUA"
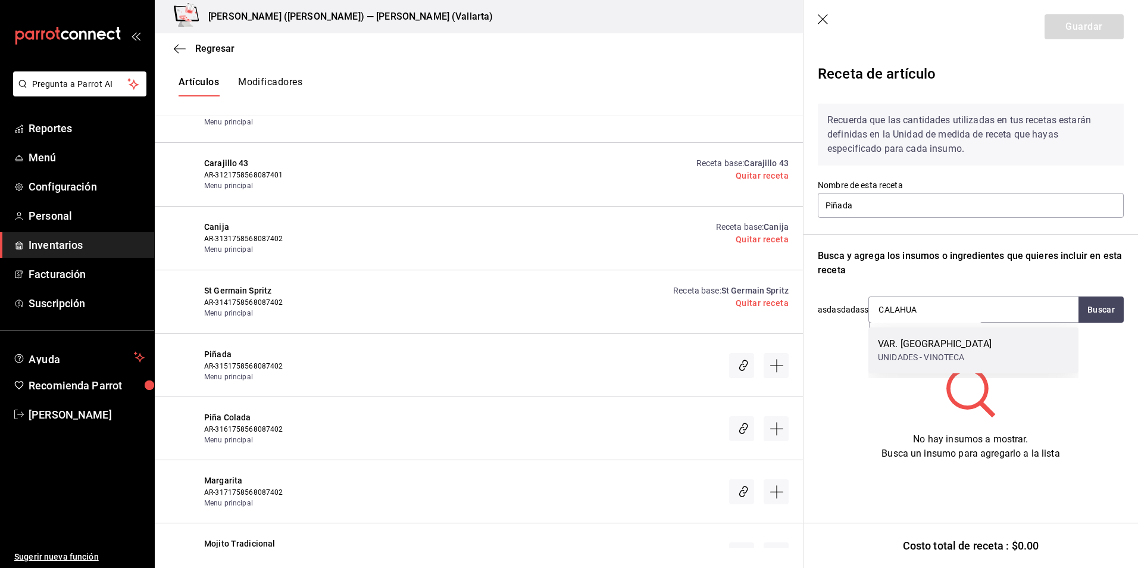
click at [941, 338] on div "VAR. [GEOGRAPHIC_DATA]" at bounding box center [935, 344] width 114 height 14
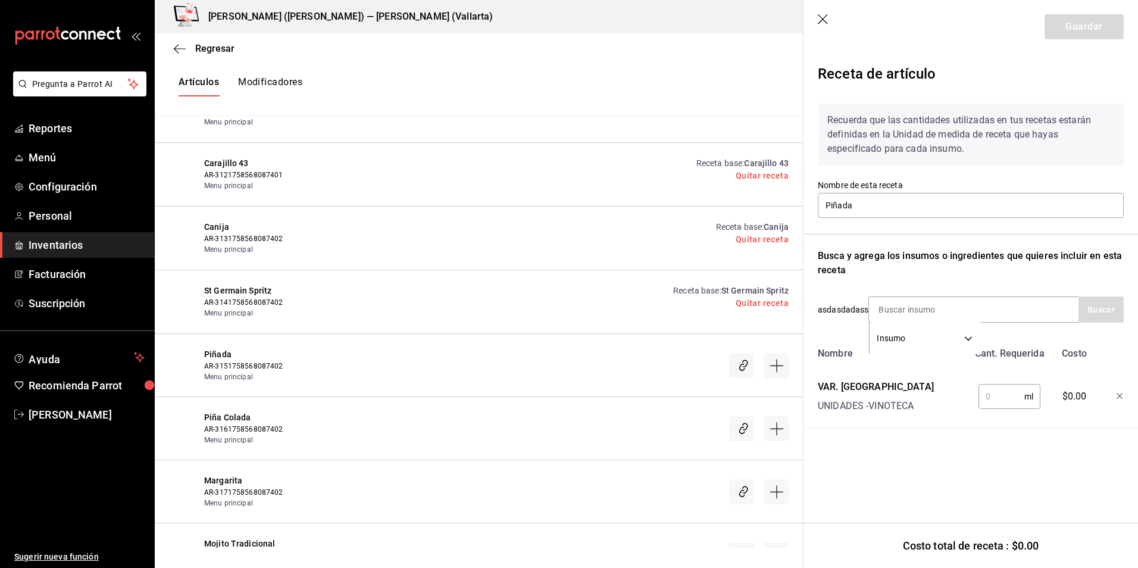
click at [997, 384] on input "text" at bounding box center [1001, 396] width 46 height 24
type input "100"
click at [936, 304] on input at bounding box center [928, 309] width 119 height 25
type input "JUGO"
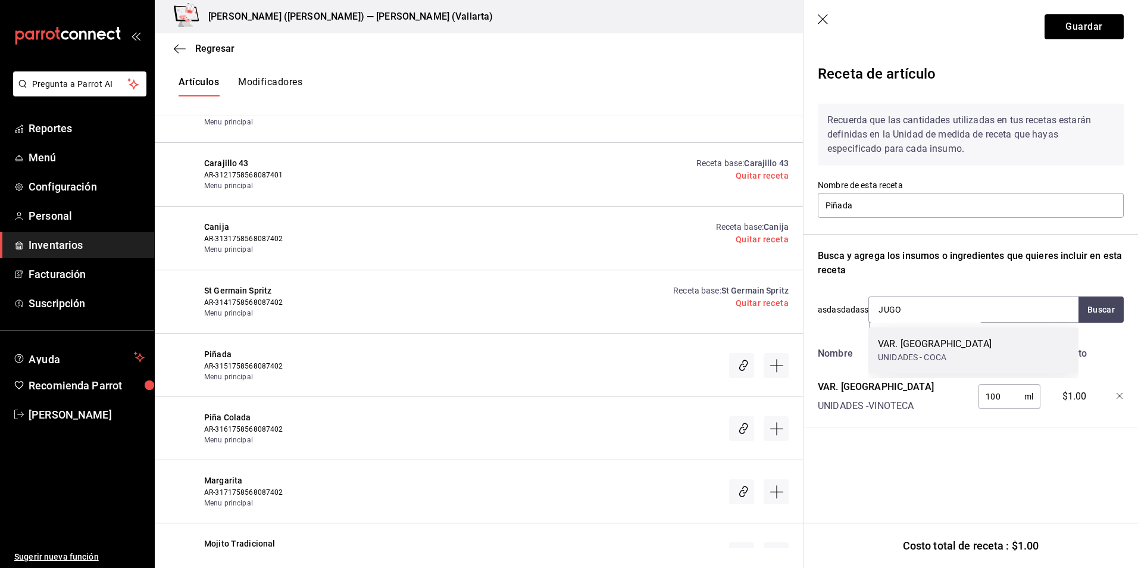
click at [938, 353] on div "UNIDADES - COCA" at bounding box center [935, 357] width 114 height 12
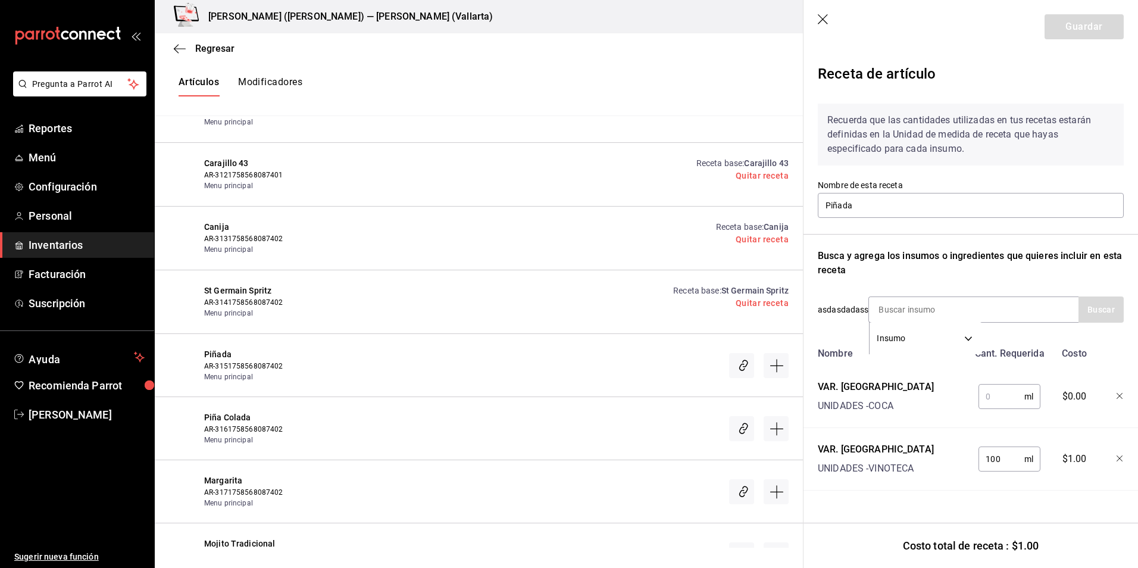
click at [1003, 392] on input "text" at bounding box center [1001, 396] width 46 height 24
type input "100"
drag, startPoint x: 1010, startPoint y: 461, endPoint x: 568, endPoint y: 414, distance: 444.8
click at [568, 414] on div "Regresar Creación y asignación de receta Asocia tus recetas con los artículos d…" at bounding box center [646, 290] width 983 height 514
type input "300"
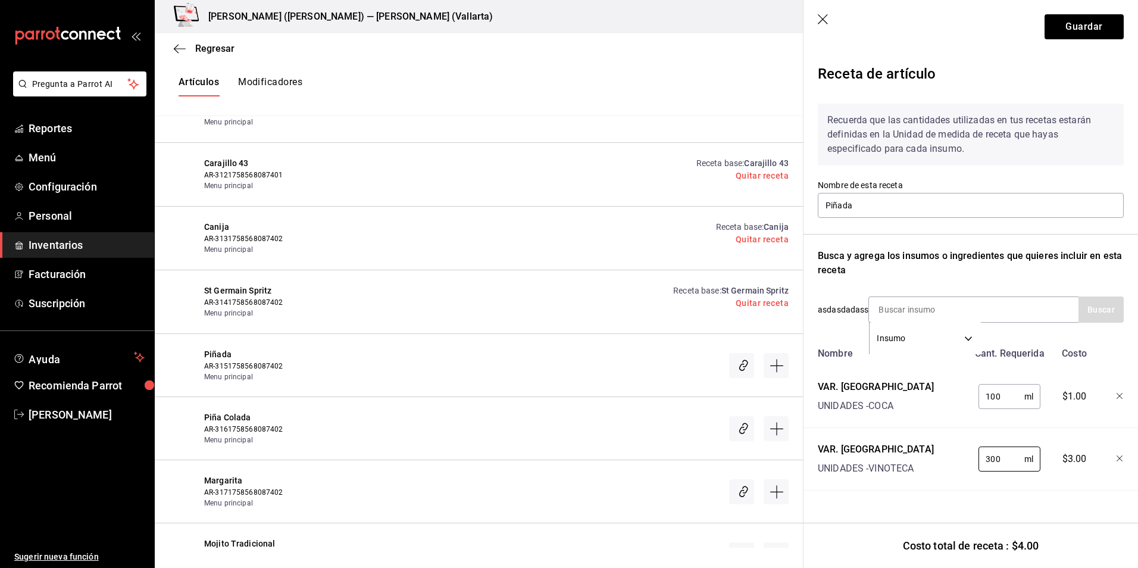
click at [1056, 264] on div "Busca y agrega los insumos o ingredientes que quieres incluir en esta receta" at bounding box center [971, 263] width 306 height 29
click at [1079, 29] on button "Guardar" at bounding box center [1084, 26] width 79 height 25
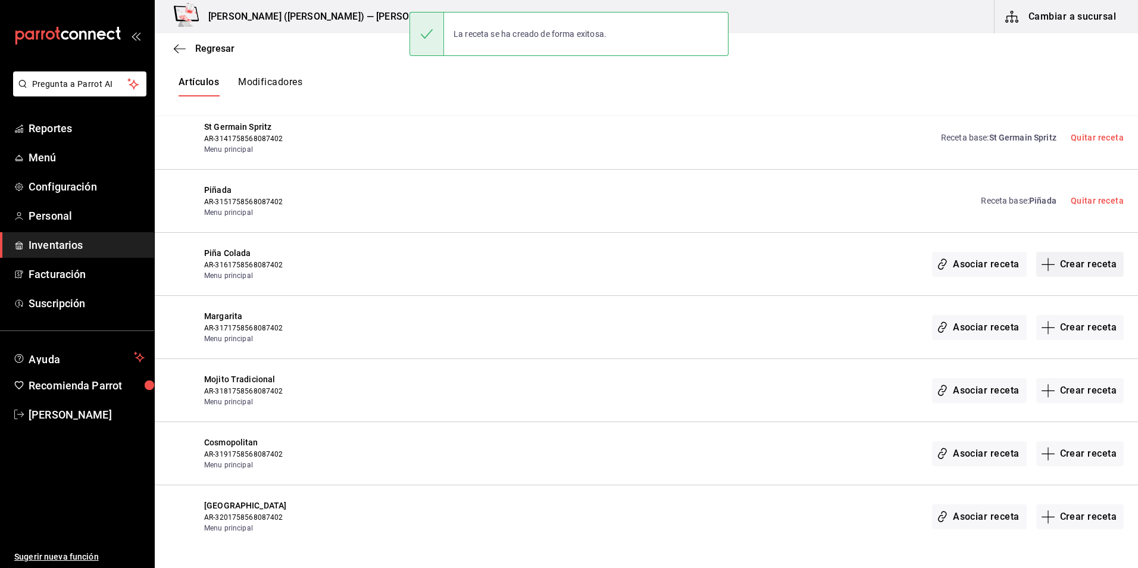
click at [1057, 267] on button "Crear receta" at bounding box center [1080, 264] width 88 height 25
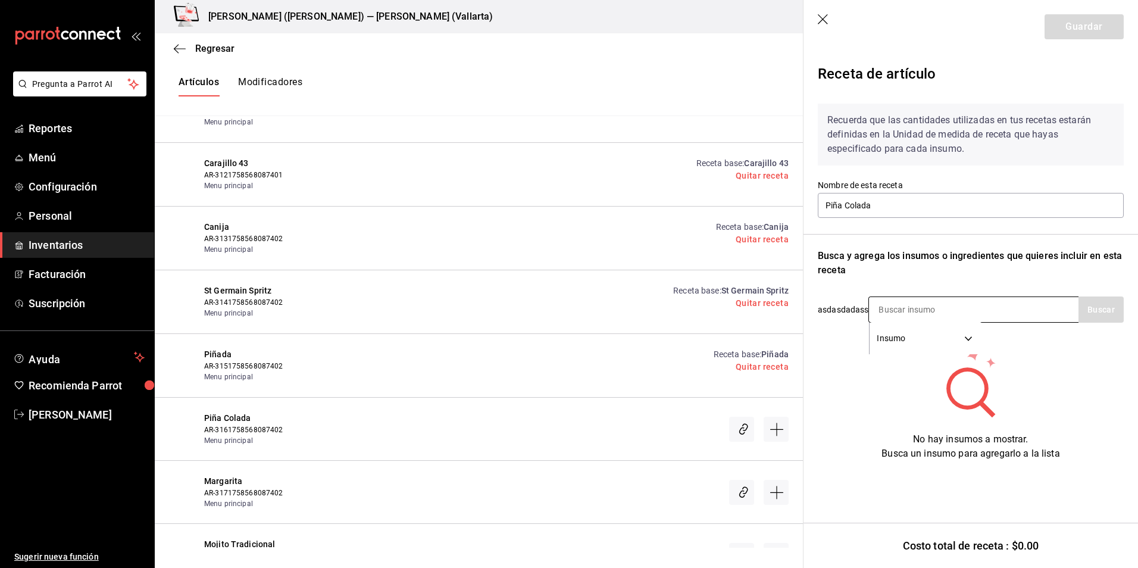
click at [914, 314] on input at bounding box center [928, 309] width 119 height 25
type input "S"
click at [1097, 307] on button "Buscar" at bounding box center [1100, 309] width 45 height 26
click at [924, 308] on input "CAPI" at bounding box center [928, 309] width 119 height 25
type input "C"
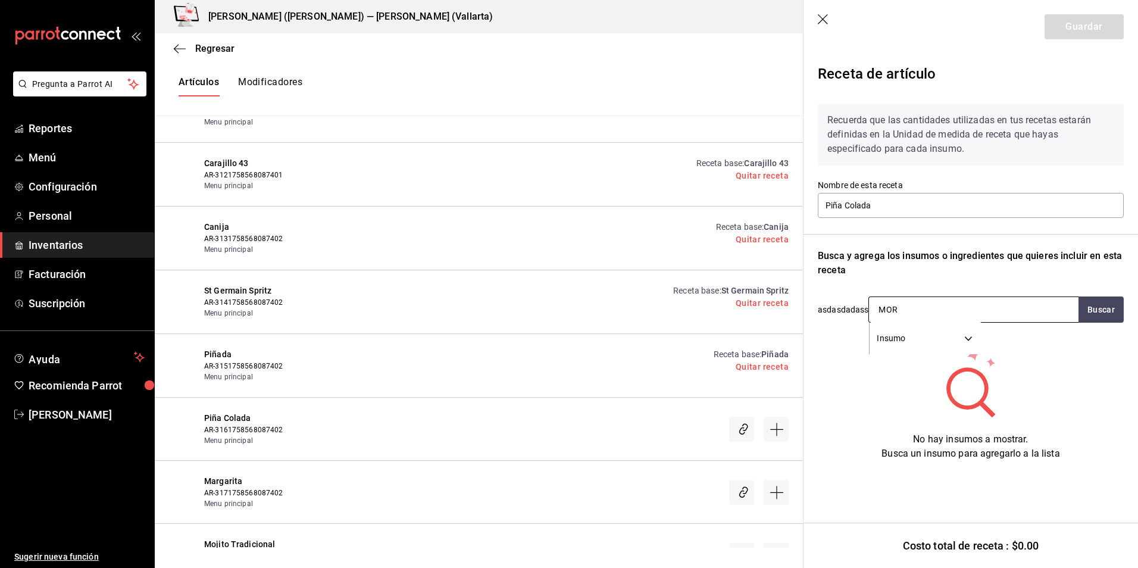
type input "MORG"
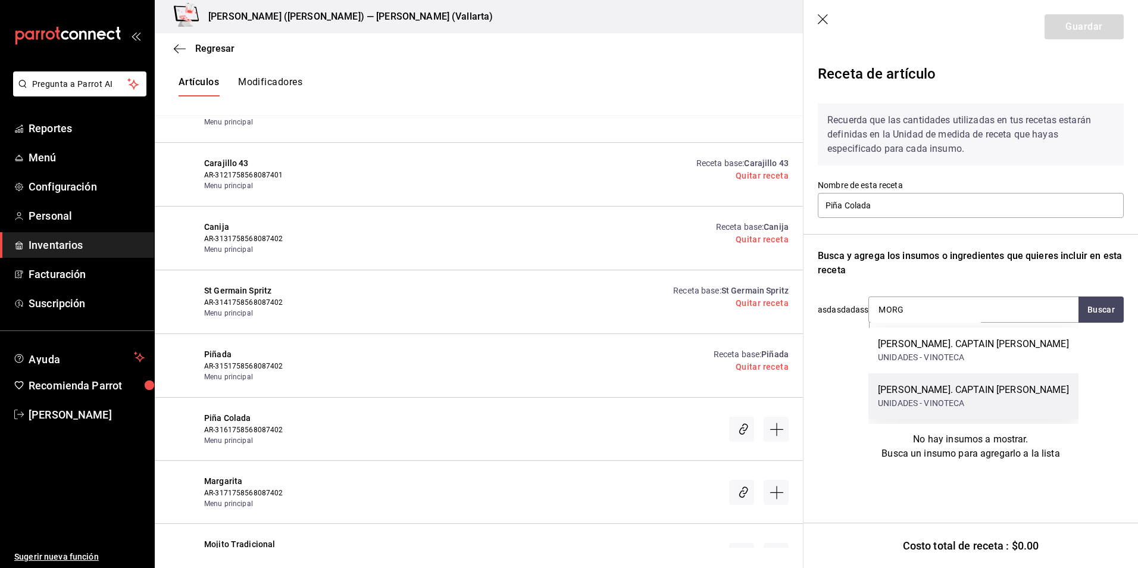
click at [992, 382] on div "[PERSON_NAME]. CAPTAIN [PERSON_NAME] UNIDADES - VINOTECA" at bounding box center [973, 396] width 210 height 46
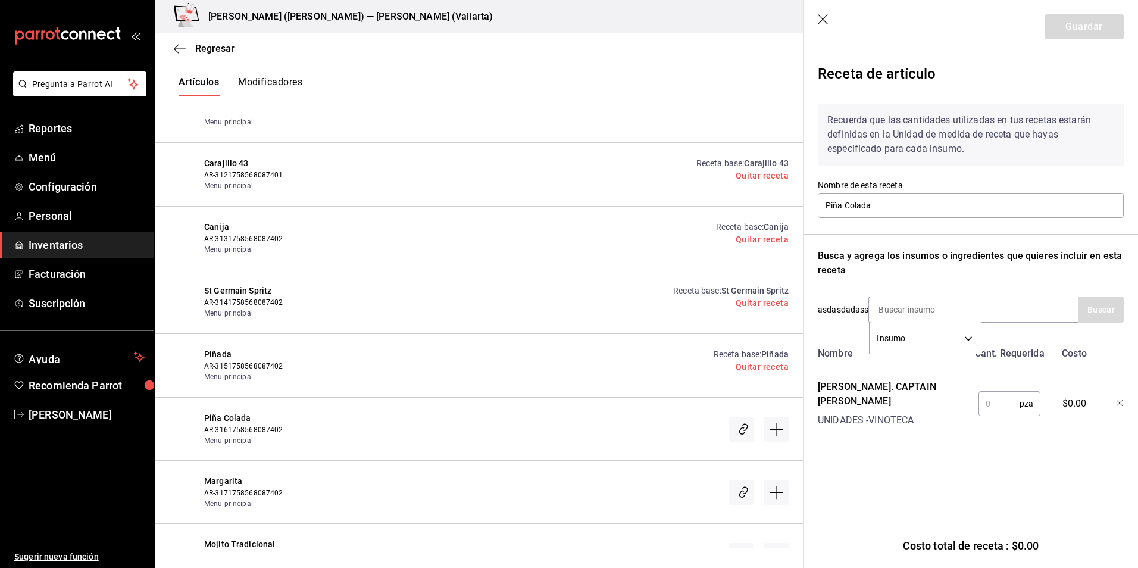
click at [995, 396] on input "text" at bounding box center [998, 404] width 41 height 24
type input "1"
click at [920, 312] on input at bounding box center [928, 309] width 119 height 25
type input "CALA"
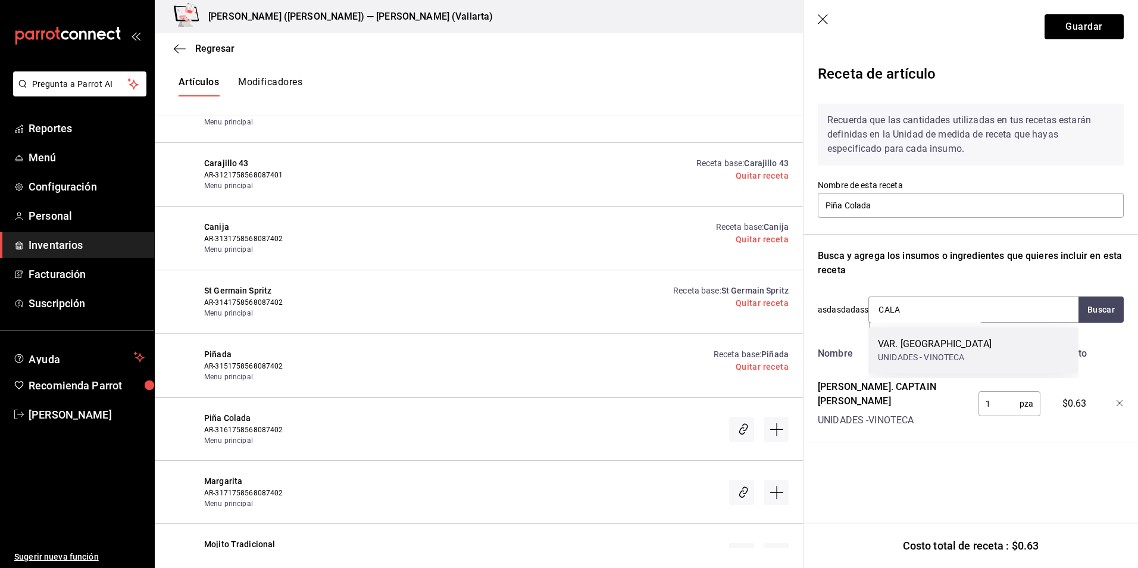
click at [921, 348] on div "VAR. [GEOGRAPHIC_DATA]" at bounding box center [935, 344] width 114 height 14
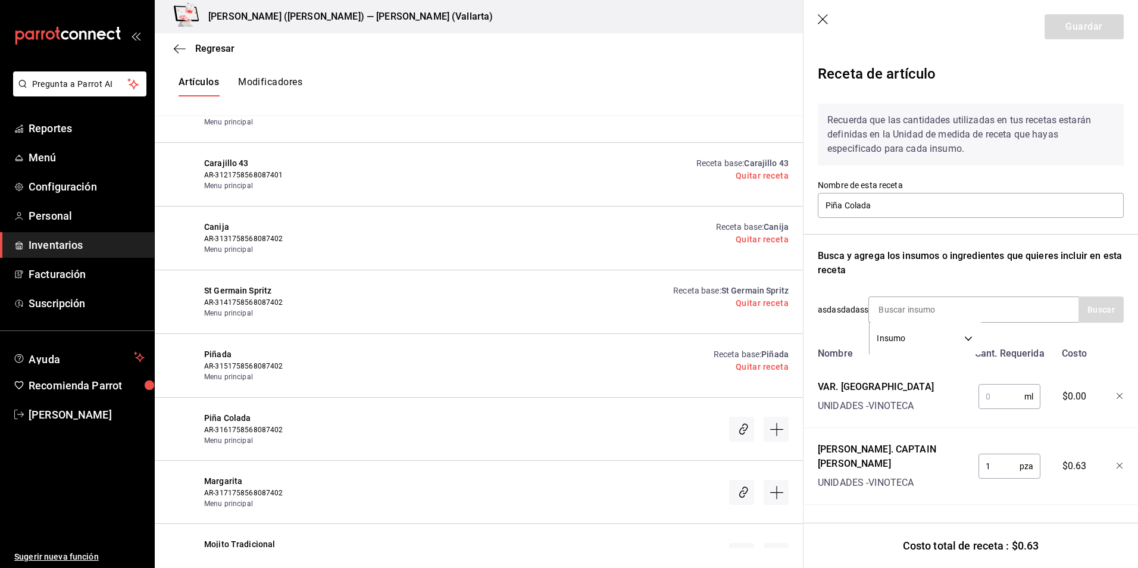
click at [989, 400] on input "text" at bounding box center [1001, 396] width 46 height 24
type input "100"
click at [904, 301] on input at bounding box center [928, 309] width 119 height 25
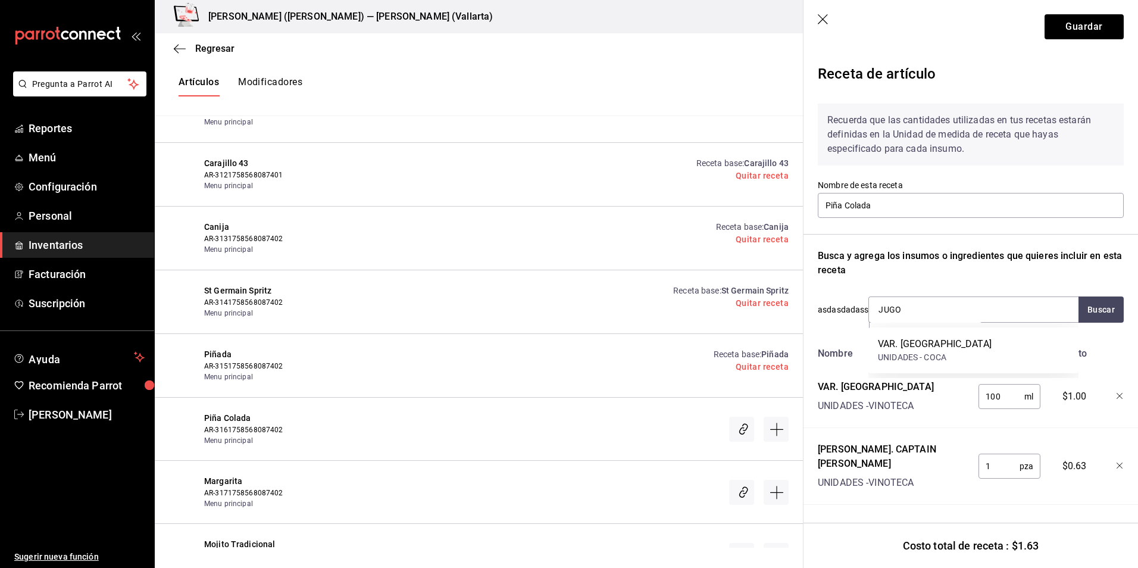
type input "JUGOS"
click at [925, 339] on div "VAR. [GEOGRAPHIC_DATA]" at bounding box center [935, 344] width 114 height 14
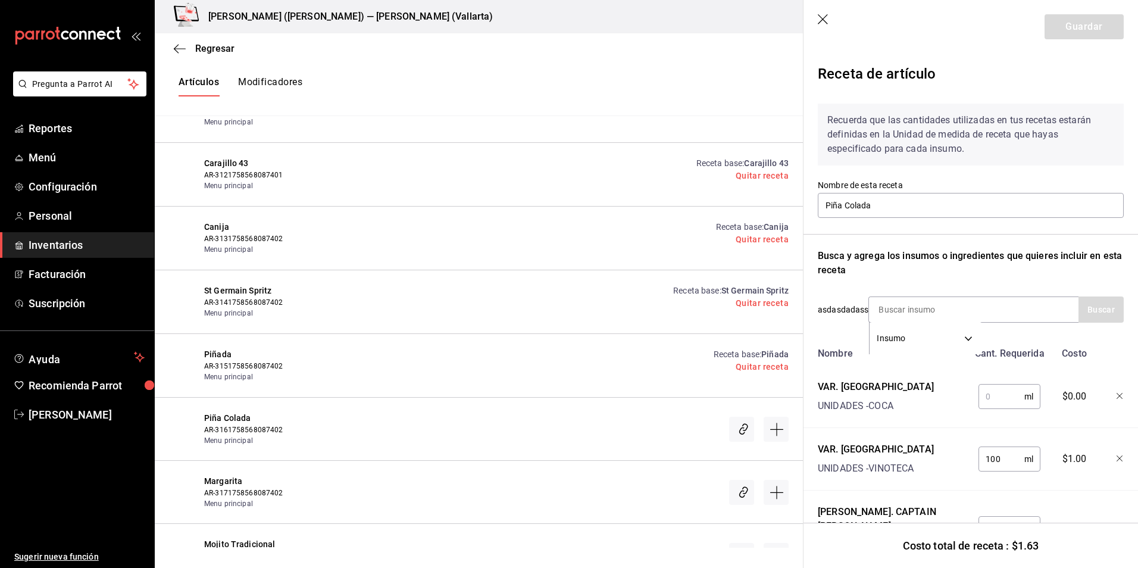
click at [1000, 395] on input "text" at bounding box center [1001, 396] width 46 height 24
type input "100"
click at [1031, 207] on input "Piña Colada" at bounding box center [971, 205] width 306 height 25
click at [1092, 24] on button "Guardar" at bounding box center [1084, 26] width 79 height 25
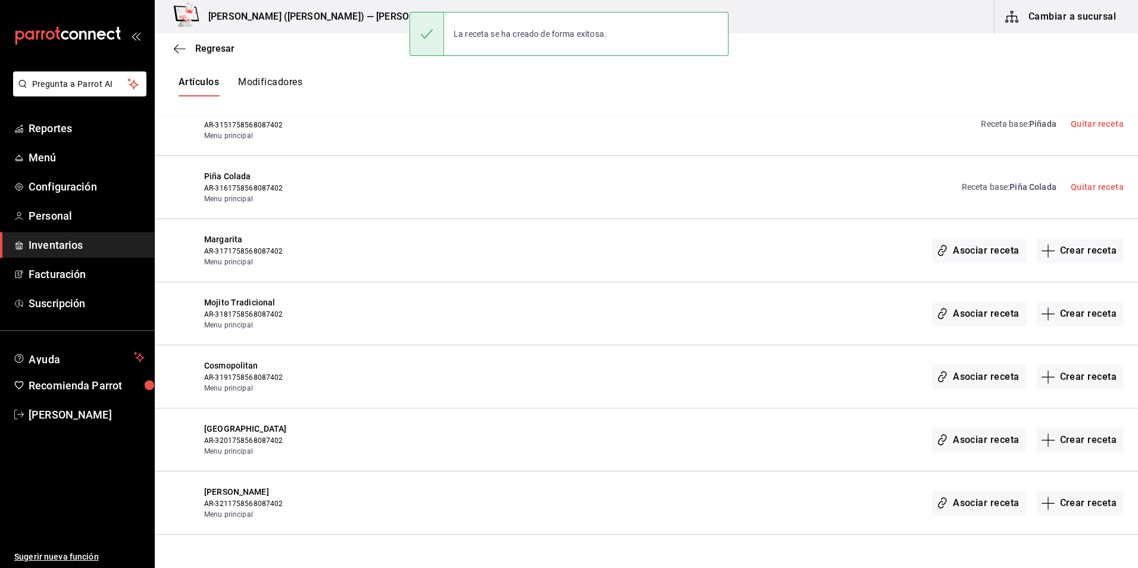
scroll to position [15821, 0]
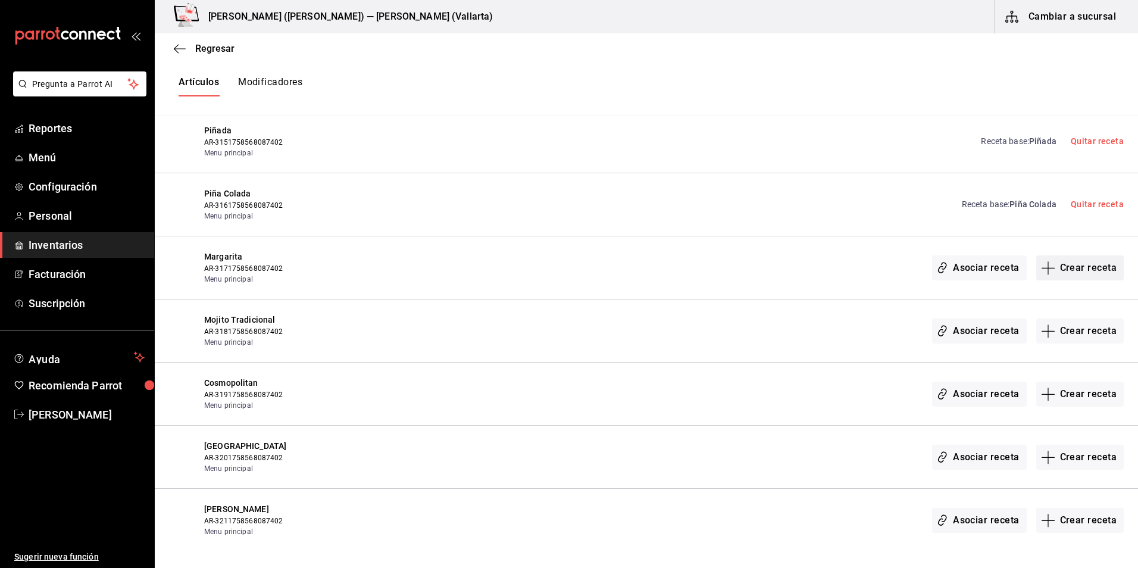
click at [1083, 262] on button "Crear receta" at bounding box center [1080, 267] width 88 height 25
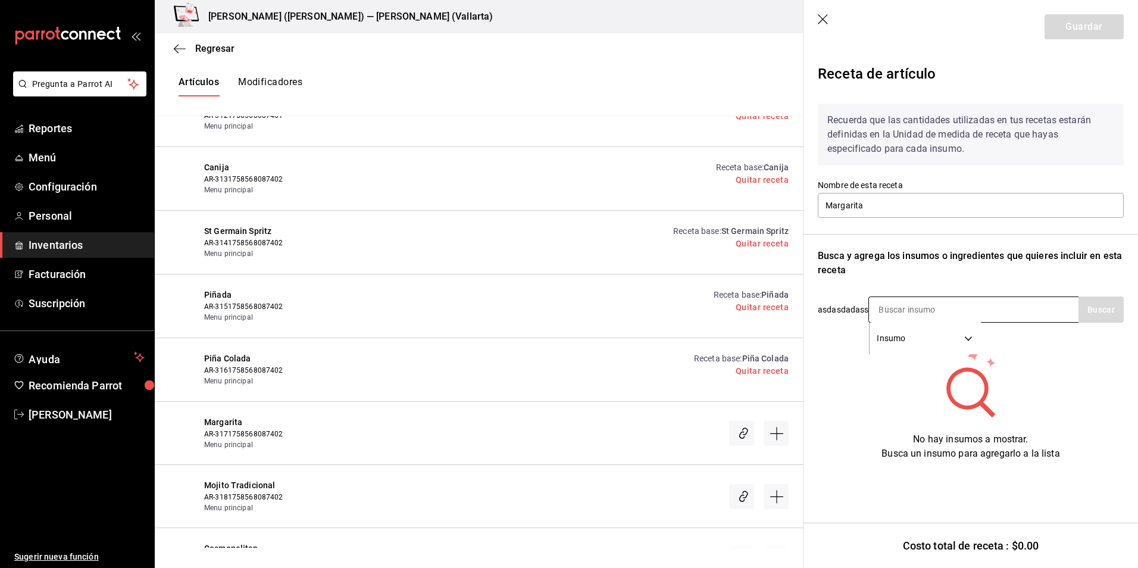
click at [910, 307] on input at bounding box center [928, 309] width 119 height 25
type input "[PERSON_NAME]"
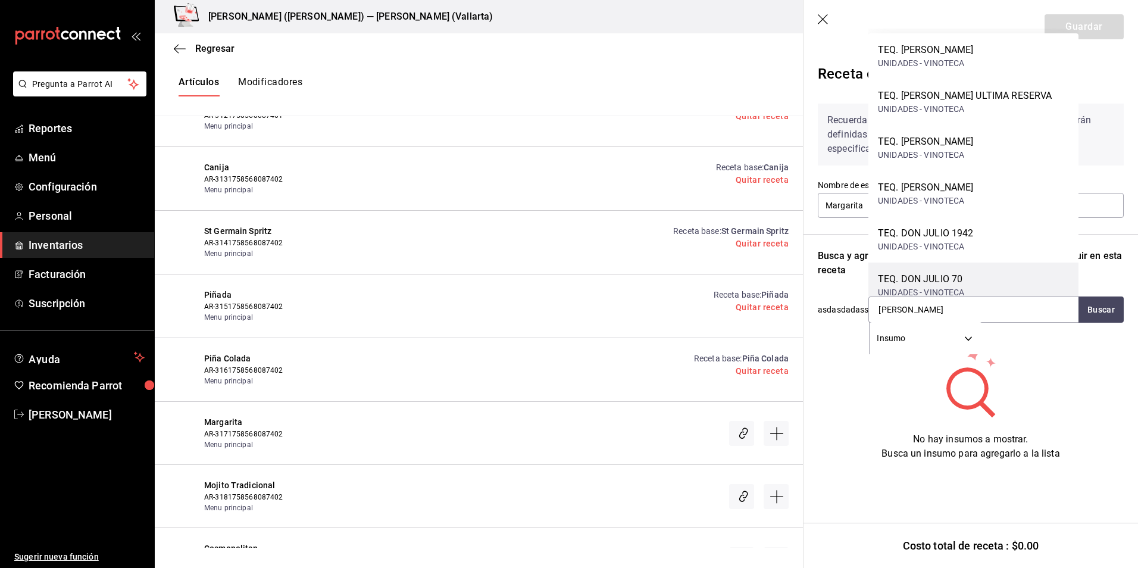
click at [990, 283] on div "TEQ. DON JULIO 70 UNIDADES - VINOTECA" at bounding box center [973, 285] width 210 height 46
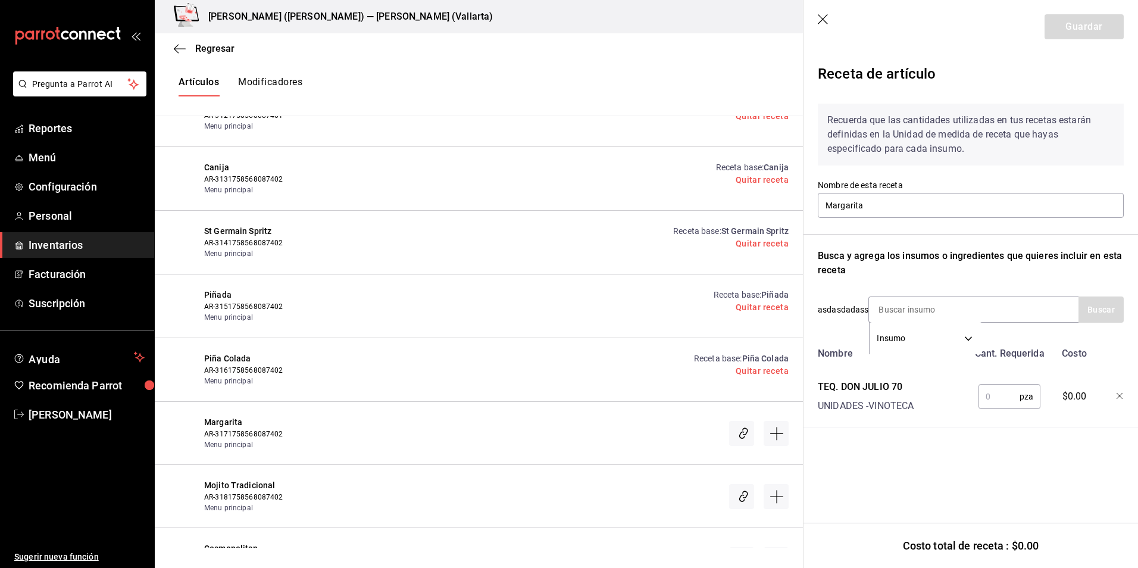
click at [983, 396] on div "pza ​" at bounding box center [1007, 394] width 78 height 38
click at [985, 405] on input "text" at bounding box center [998, 396] width 41 height 24
type input "1"
click at [922, 307] on input at bounding box center [928, 309] width 119 height 25
type input "CONTRO"
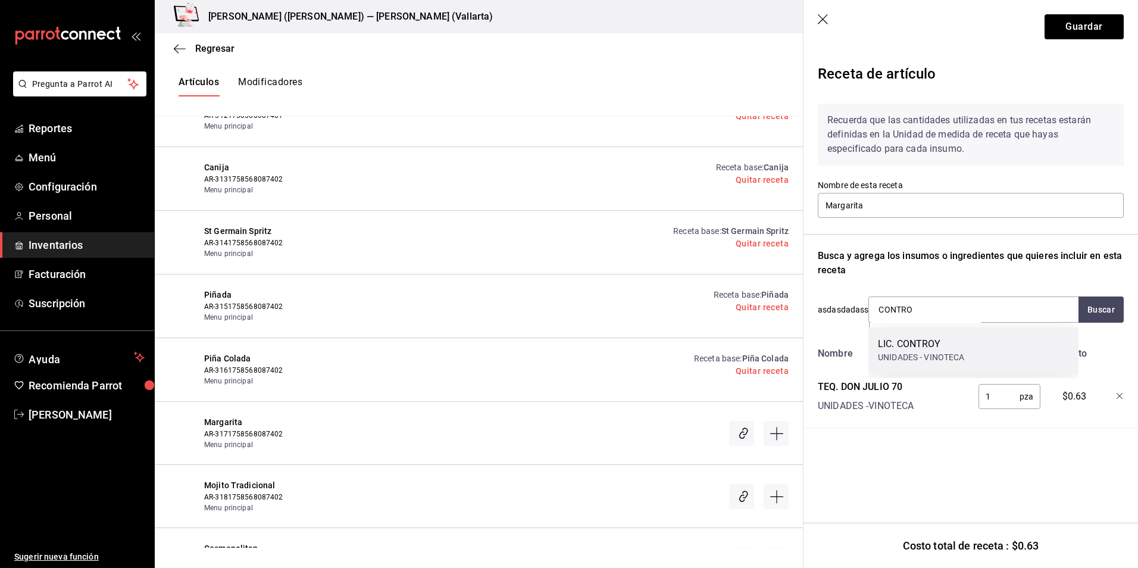
click at [958, 364] on div "LIC. CONTROY UNIDADES - VINOTECA" at bounding box center [973, 350] width 210 height 46
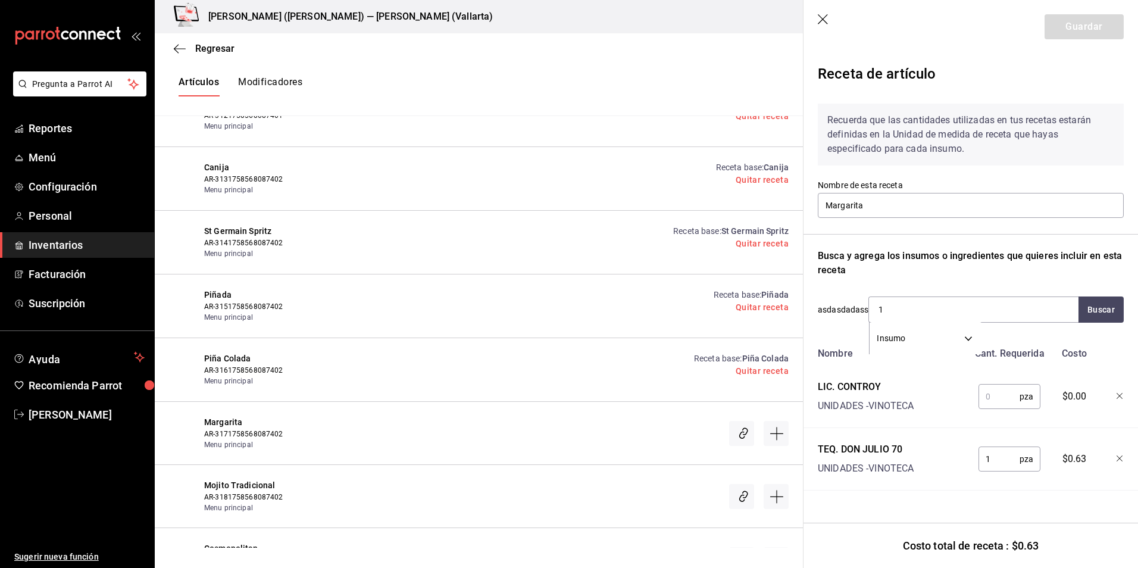
type input "1"
click at [1006, 399] on input "text" at bounding box center [998, 396] width 41 height 24
type input "1"
click at [1069, 274] on div "Busca y agrega los insumos o ingredientes que quieres incluir en esta receta" at bounding box center [971, 263] width 306 height 29
click at [1090, 36] on button "Guardar" at bounding box center [1084, 26] width 79 height 25
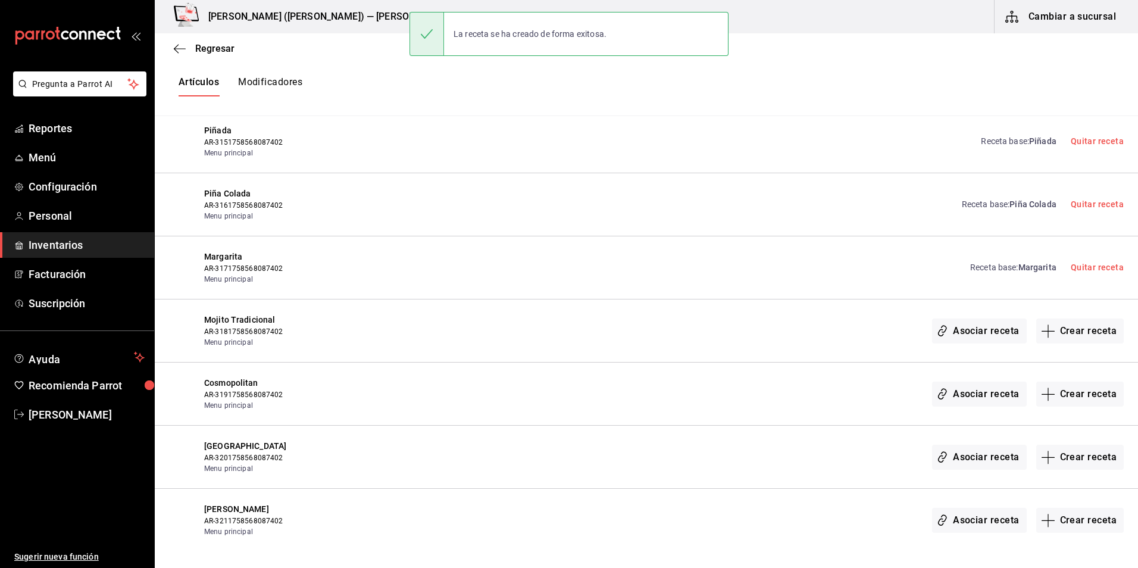
scroll to position [15881, 0]
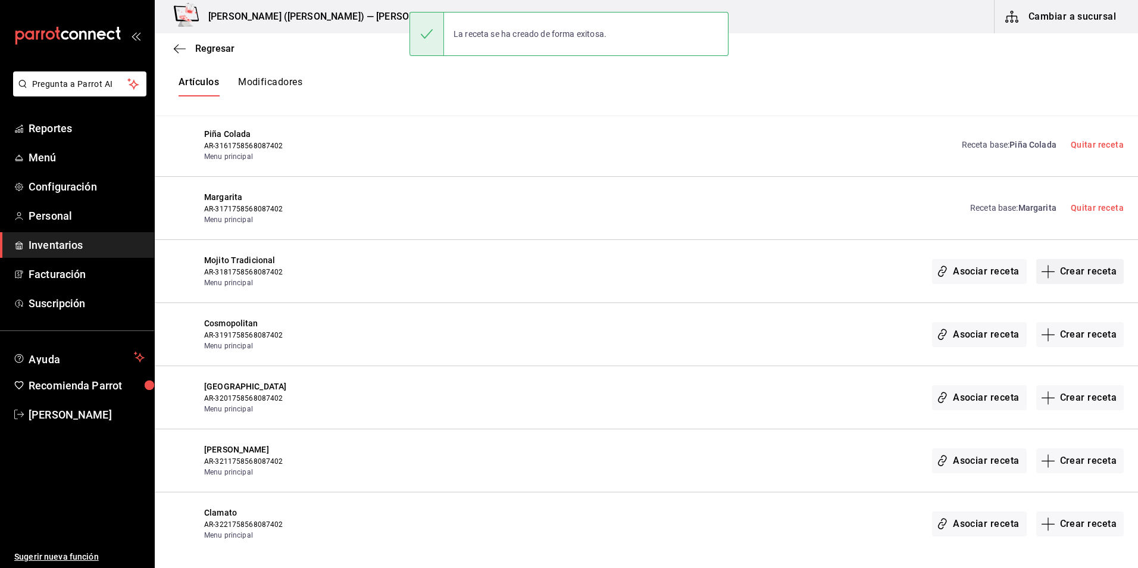
click at [1096, 282] on button "Crear receta" at bounding box center [1080, 271] width 88 height 25
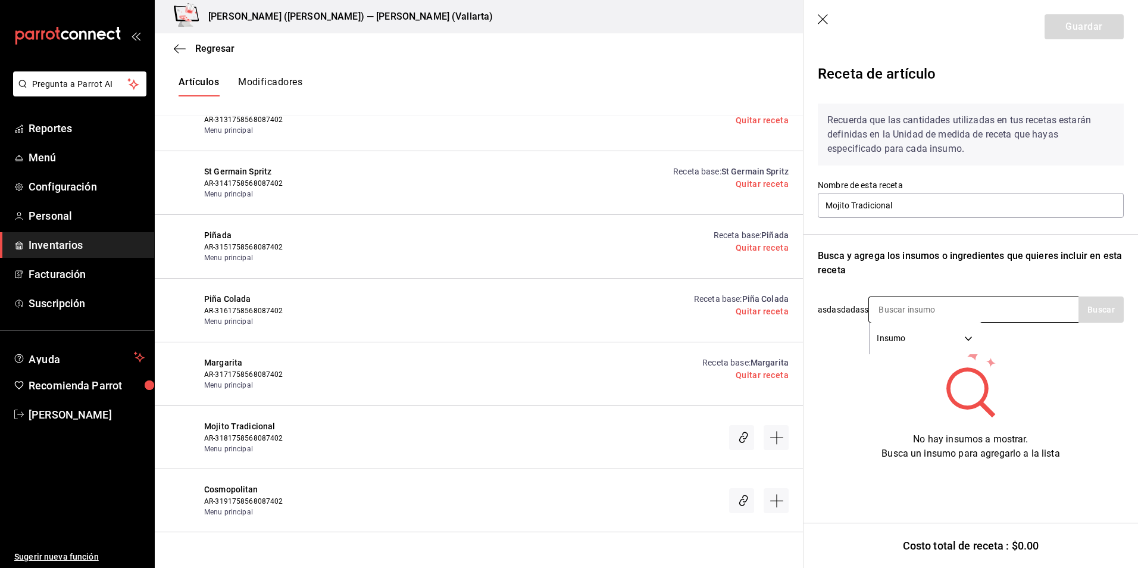
click at [917, 307] on input at bounding box center [928, 309] width 119 height 25
type input "REFRE"
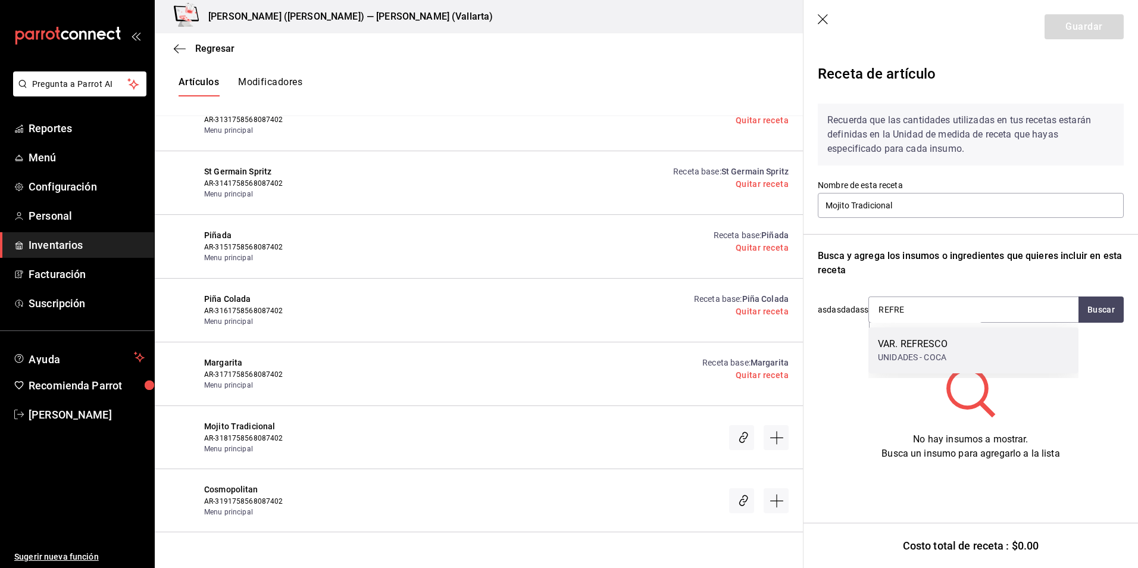
click at [945, 344] on div "VAR. REFRESCO" at bounding box center [913, 344] width 70 height 14
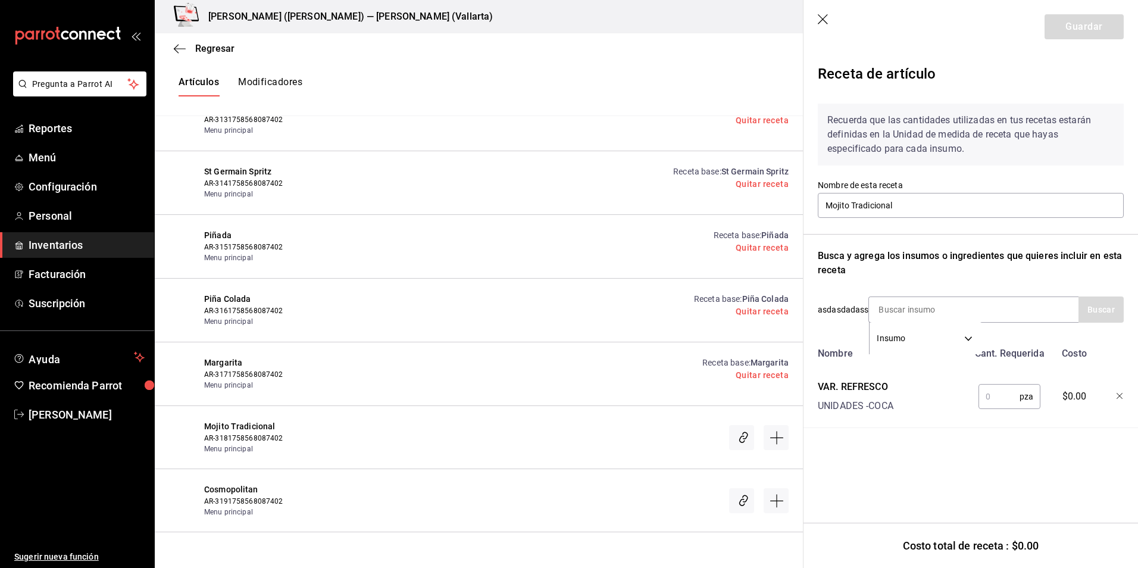
click at [1000, 402] on input "text" at bounding box center [998, 396] width 41 height 24
type input "1"
click at [914, 309] on input at bounding box center [928, 309] width 119 height 25
type input "MOR"
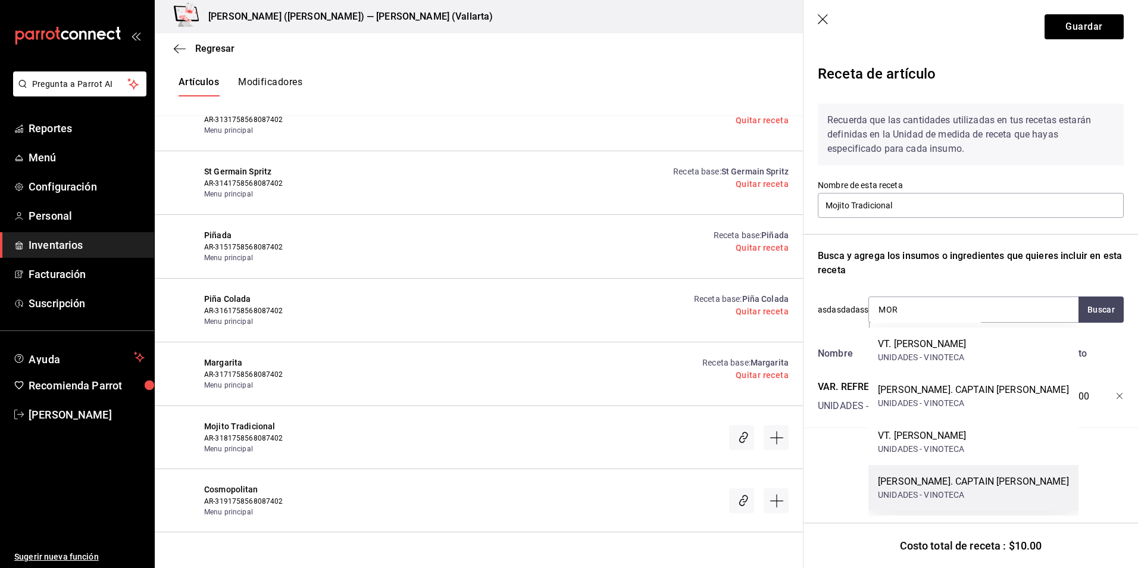
click at [1002, 483] on div "[PERSON_NAME]. CAPTAIN [PERSON_NAME]" at bounding box center [973, 481] width 191 height 14
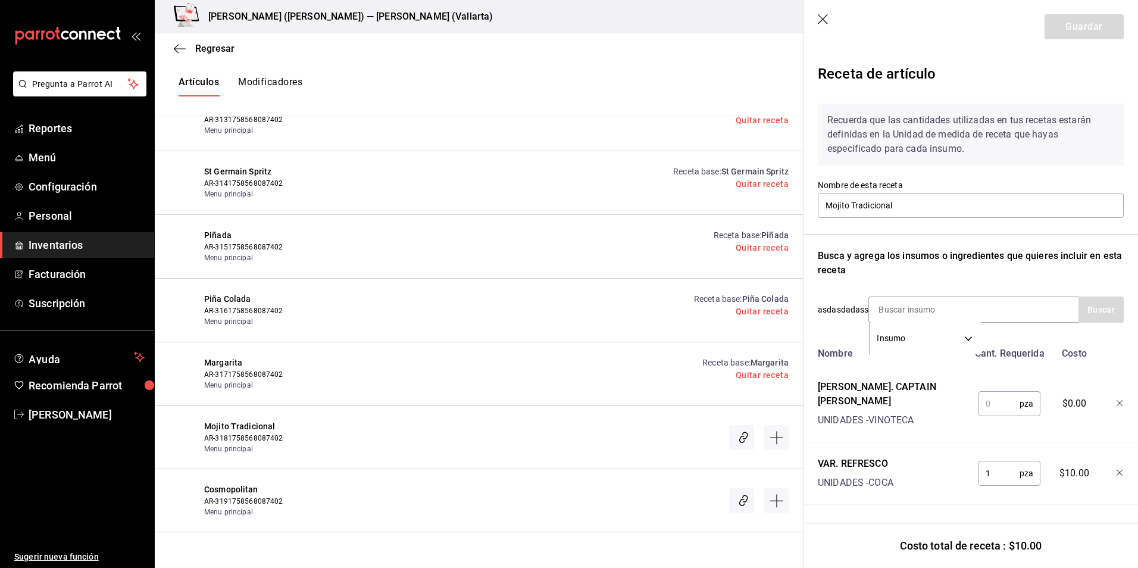
drag, startPoint x: 1000, startPoint y: 403, endPoint x: 974, endPoint y: 398, distance: 27.3
click at [1000, 403] on input "text" at bounding box center [998, 404] width 41 height 24
type input "1"
click at [1068, 33] on button "Guardar" at bounding box center [1084, 26] width 79 height 25
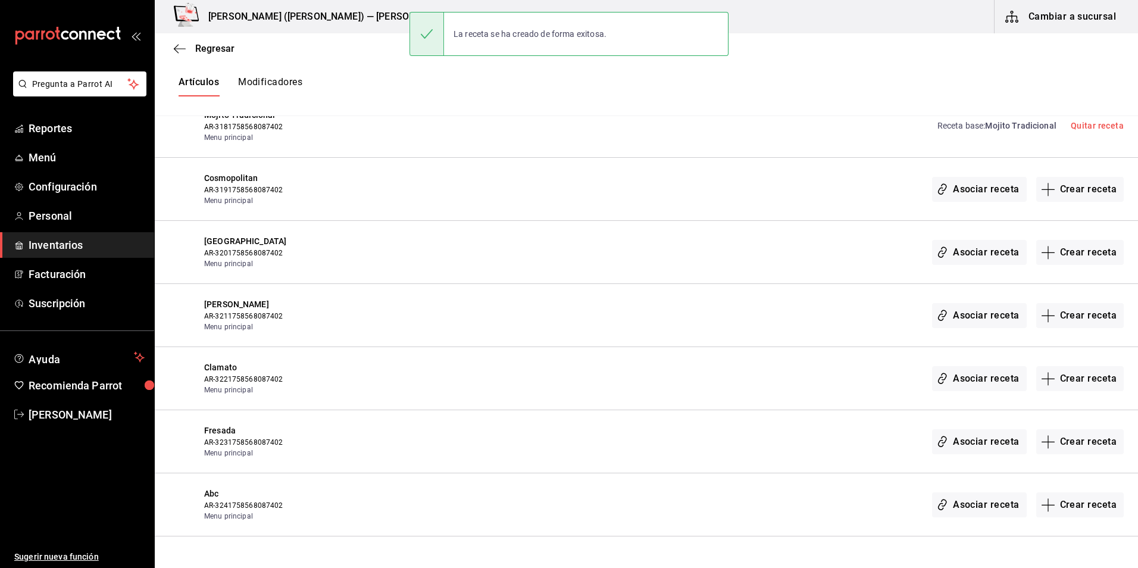
scroll to position [16000, 0]
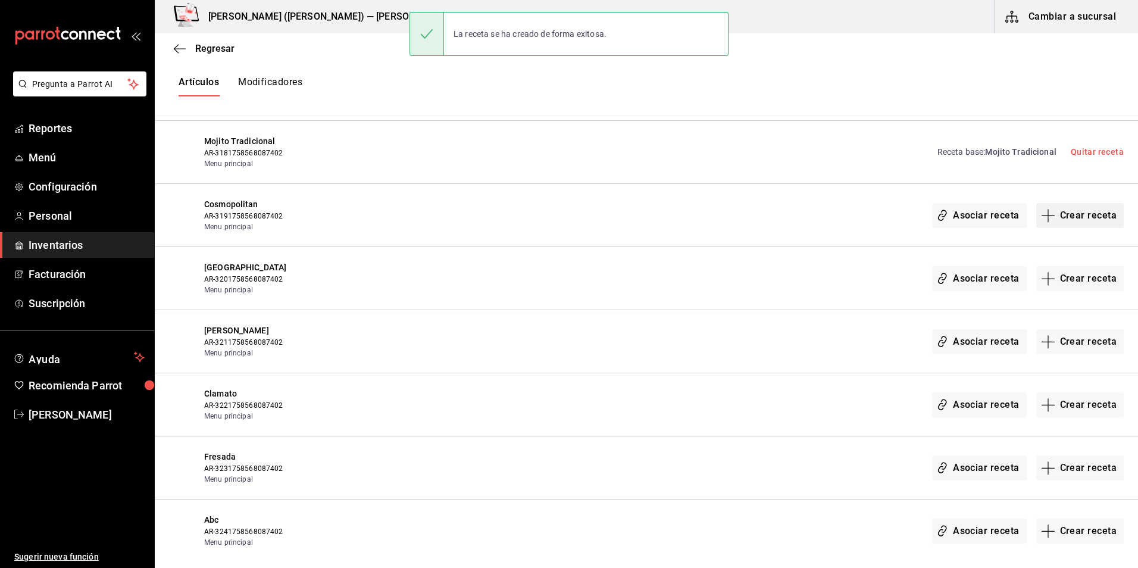
click at [1085, 215] on button "Crear receta" at bounding box center [1080, 215] width 88 height 25
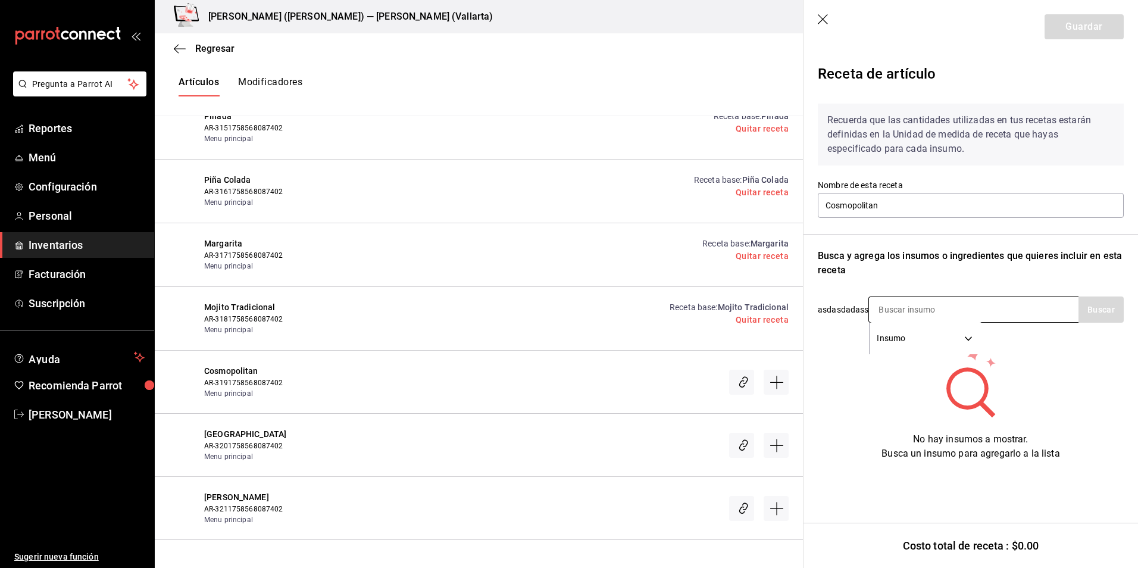
click at [896, 313] on input at bounding box center [928, 309] width 119 height 25
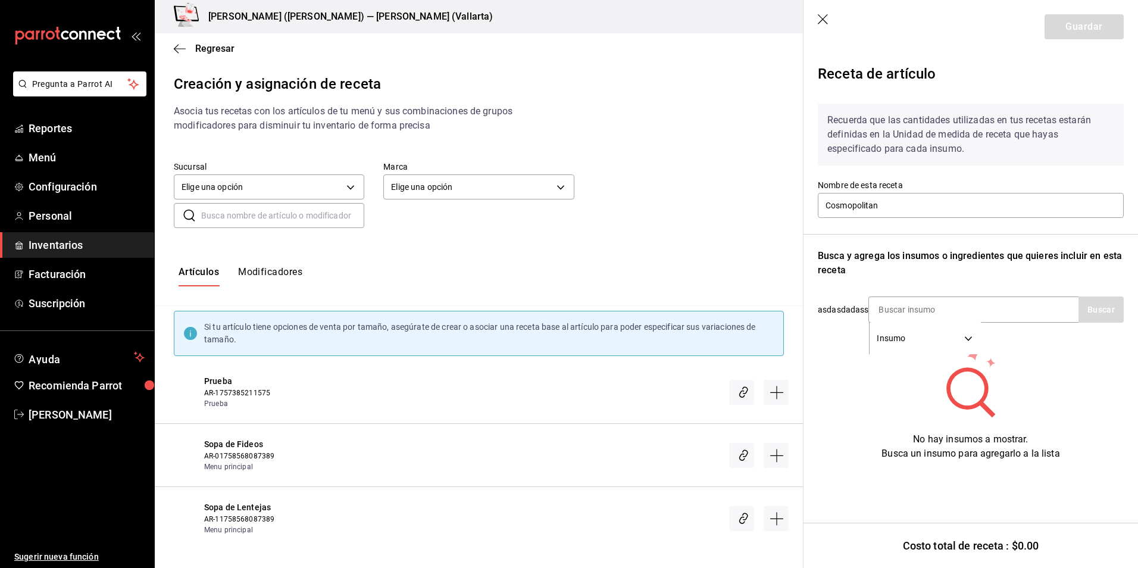
scroll to position [16000, 0]
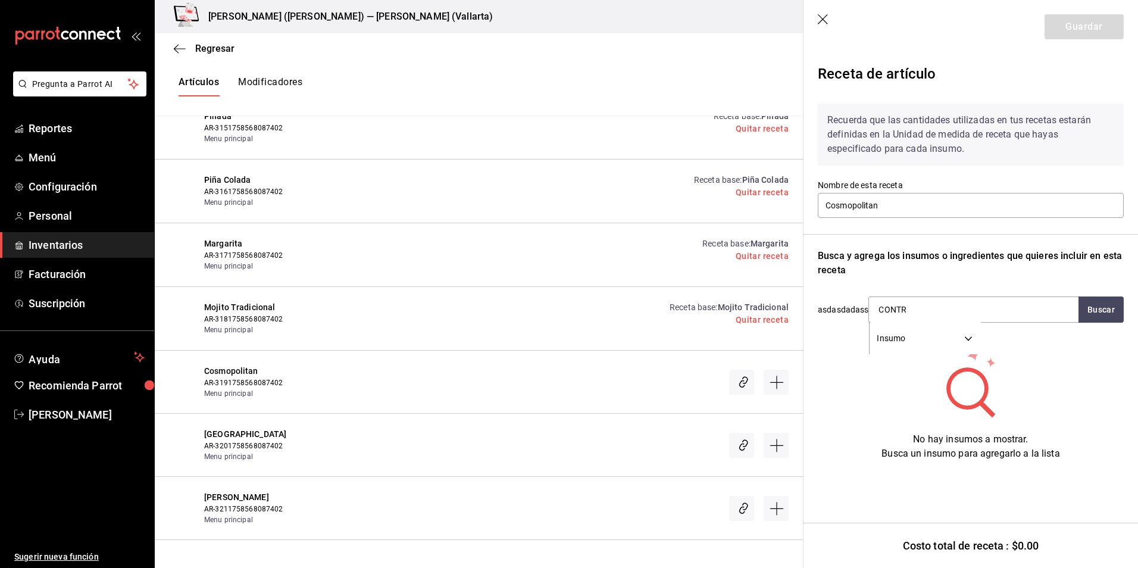
type input "CONTRO"
click at [927, 351] on div "LIC. CONTROY" at bounding box center [921, 344] width 87 height 14
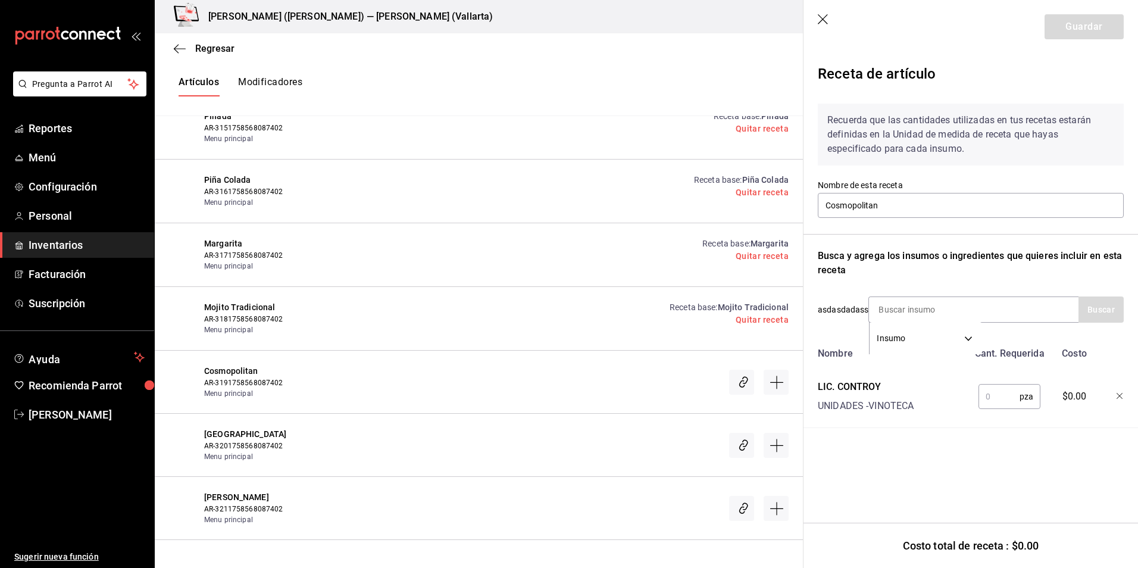
click at [991, 406] on input "text" at bounding box center [998, 396] width 41 height 24
type input "1"
click at [886, 316] on input at bounding box center [928, 309] width 119 height 25
type input "GREY"
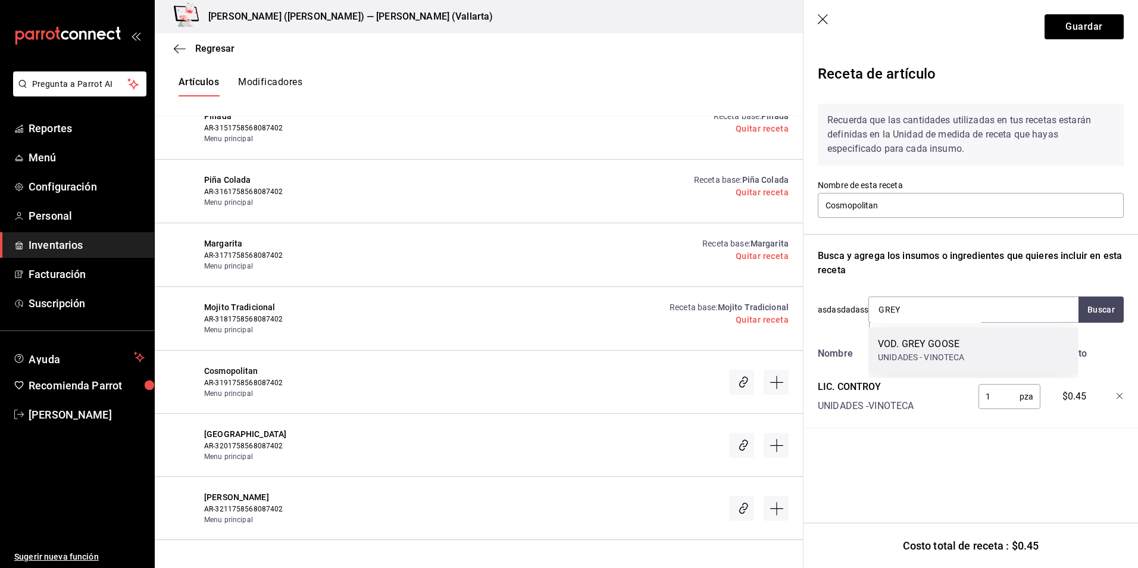
drag, startPoint x: 968, startPoint y: 352, endPoint x: 976, endPoint y: 356, distance: 8.5
click at [969, 352] on div "VOD. GREY GOOSE UNIDADES - VINOTECA" at bounding box center [973, 350] width 210 height 46
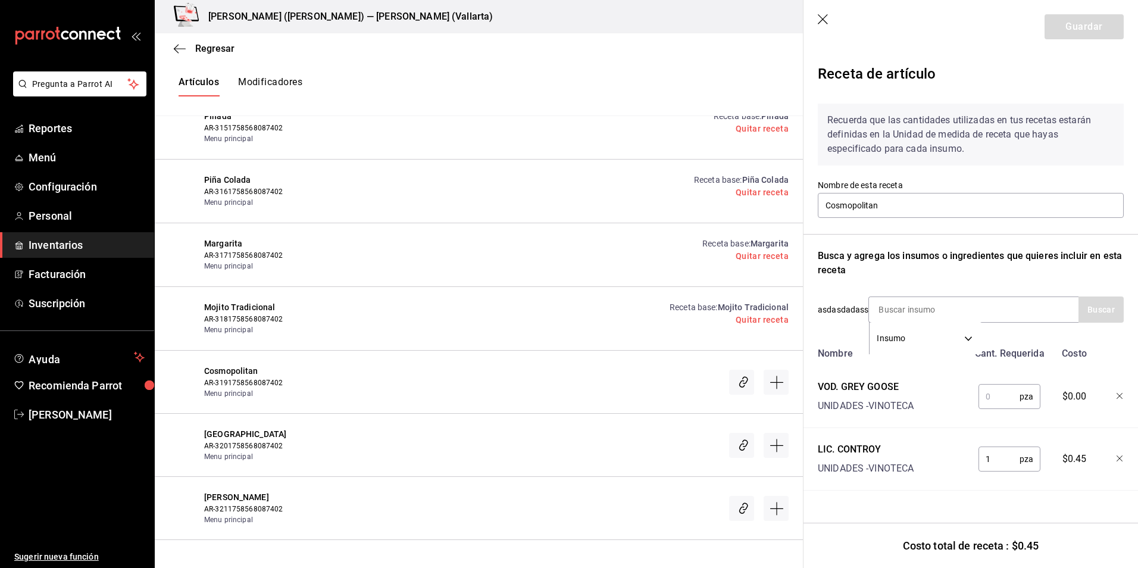
click at [999, 402] on input "text" at bounding box center [998, 396] width 41 height 24
type input "1"
click at [919, 309] on input at bounding box center [928, 309] width 119 height 25
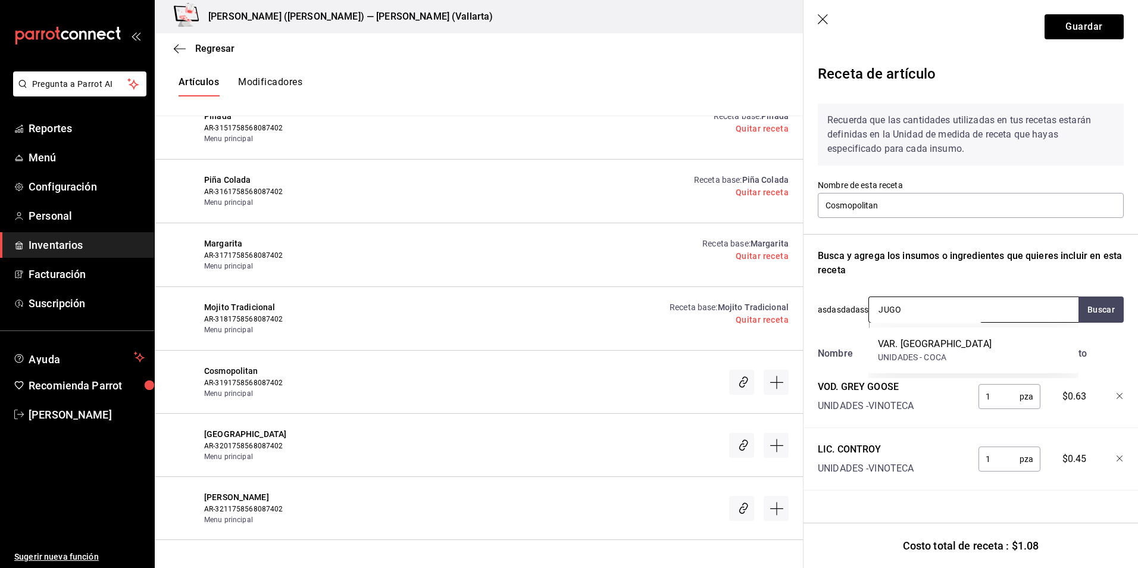
type input "JUGOS"
click at [925, 348] on div "VAR. [GEOGRAPHIC_DATA]" at bounding box center [935, 344] width 114 height 14
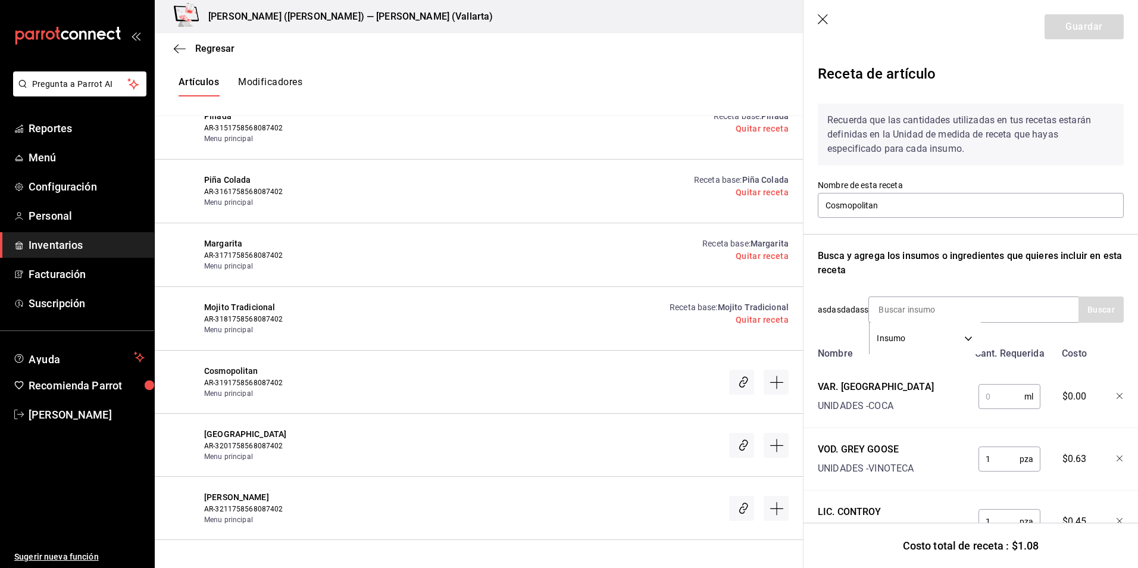
click at [984, 398] on input "text" at bounding box center [1001, 396] width 46 height 24
type input "150"
click at [1081, 26] on button "Guardar" at bounding box center [1084, 26] width 79 height 25
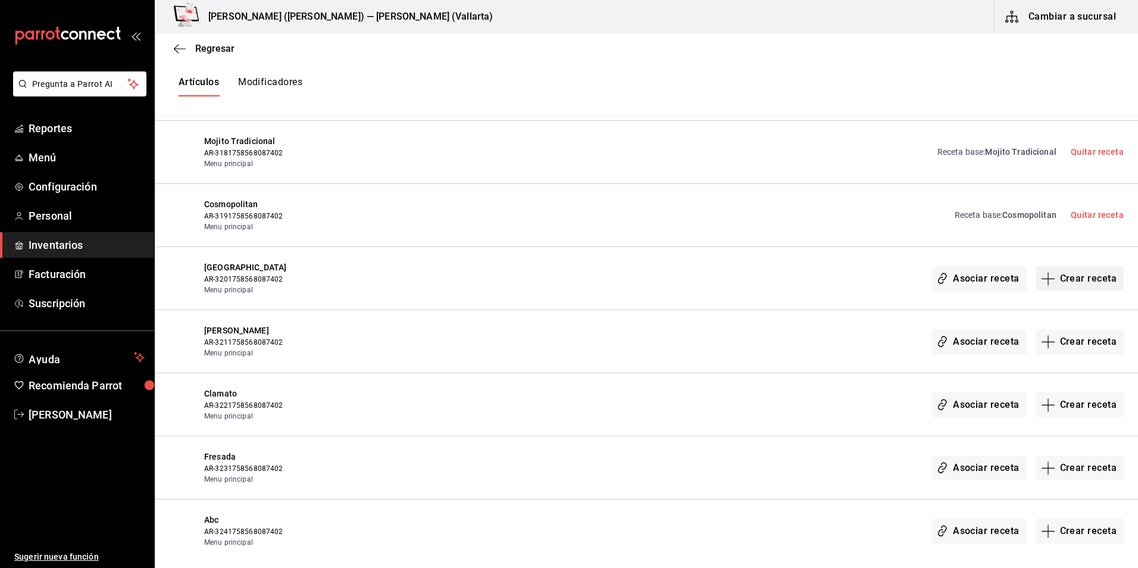
click at [1068, 274] on button "Crear receta" at bounding box center [1080, 278] width 88 height 25
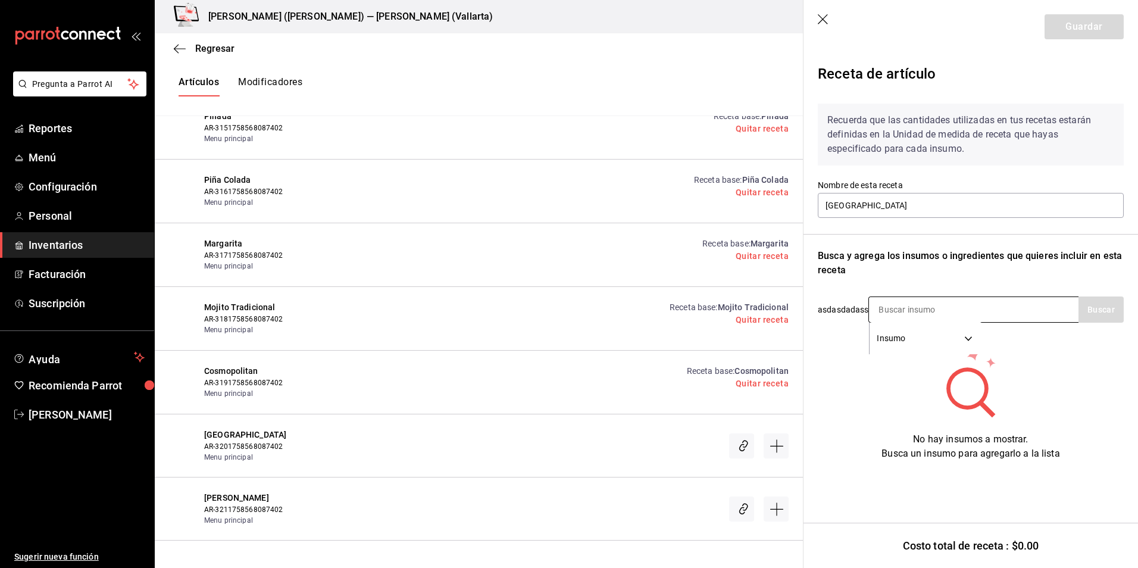
click at [896, 308] on input at bounding box center [928, 309] width 119 height 25
type input "SMIR"
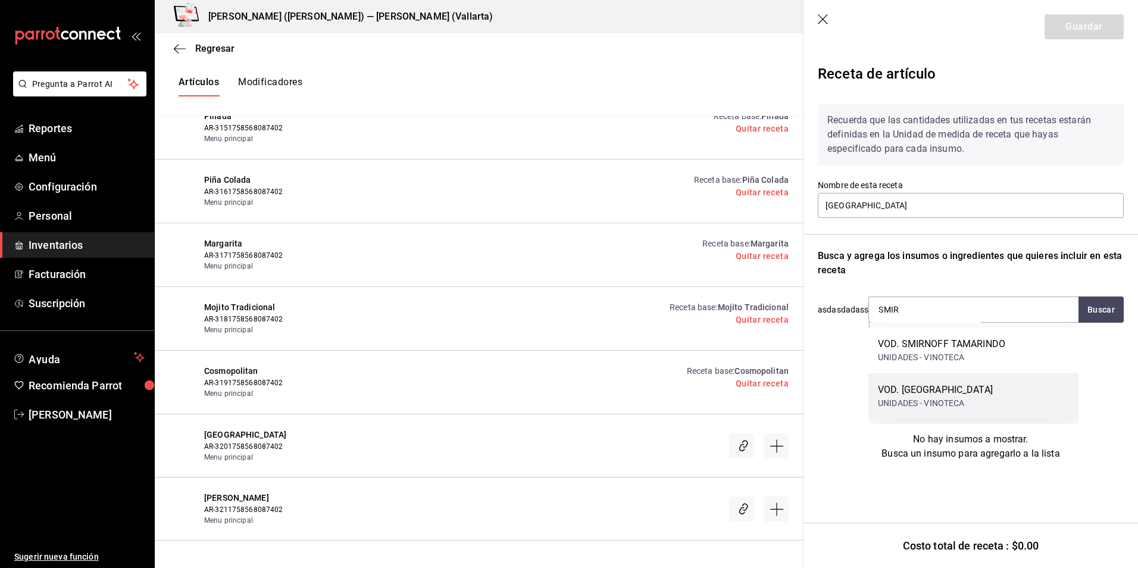
click at [967, 396] on div "VOD. SMIRNOFF UNIDADES - VINOTECA" at bounding box center [973, 396] width 210 height 46
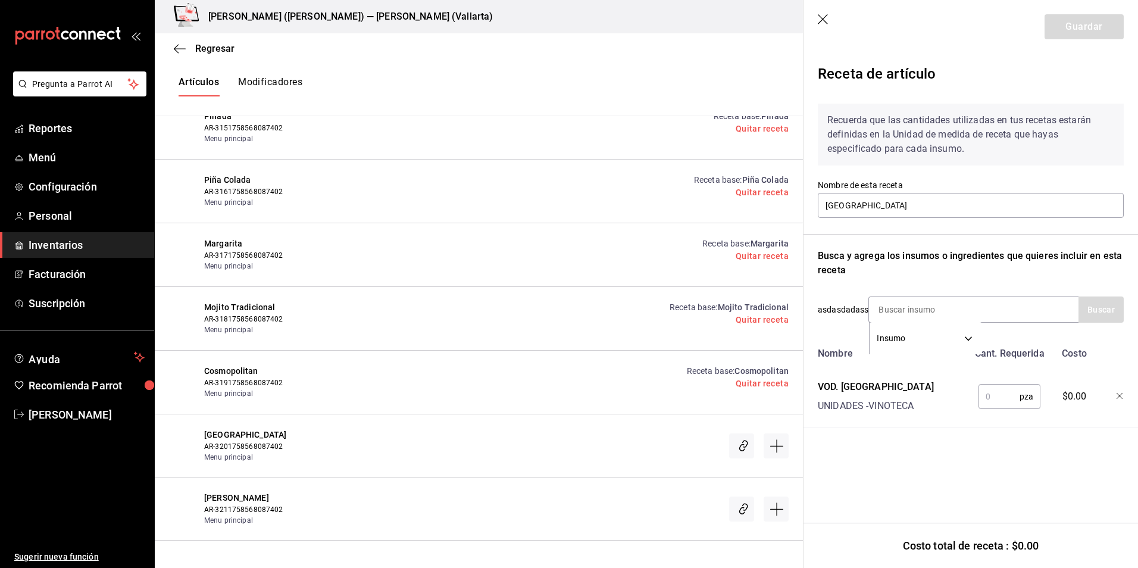
drag, startPoint x: 990, startPoint y: 402, endPoint x: 983, endPoint y: 394, distance: 10.5
click at [990, 402] on input "text" at bounding box center [998, 396] width 41 height 24
type input "1"
click at [916, 309] on input at bounding box center [928, 309] width 119 height 25
type input "JULIO"
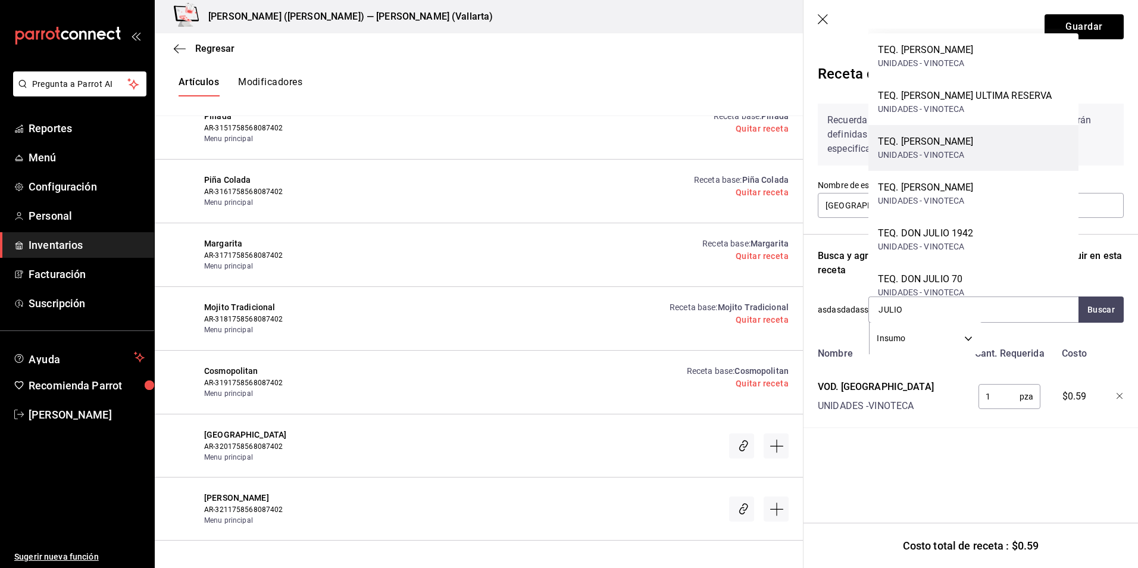
click at [973, 151] on div "UNIDADES - VINOTECA" at bounding box center [925, 155] width 95 height 12
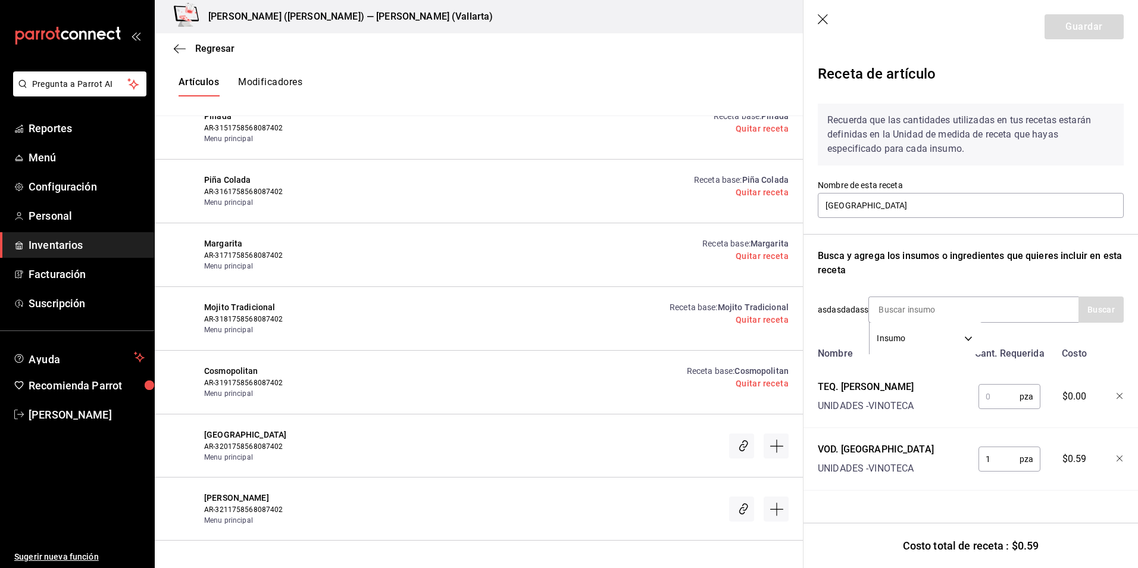
click at [997, 396] on input "text" at bounding box center [998, 396] width 41 height 24
type input "1"
click at [920, 313] on input at bounding box center [928, 309] width 119 height 25
type input "GRANA"
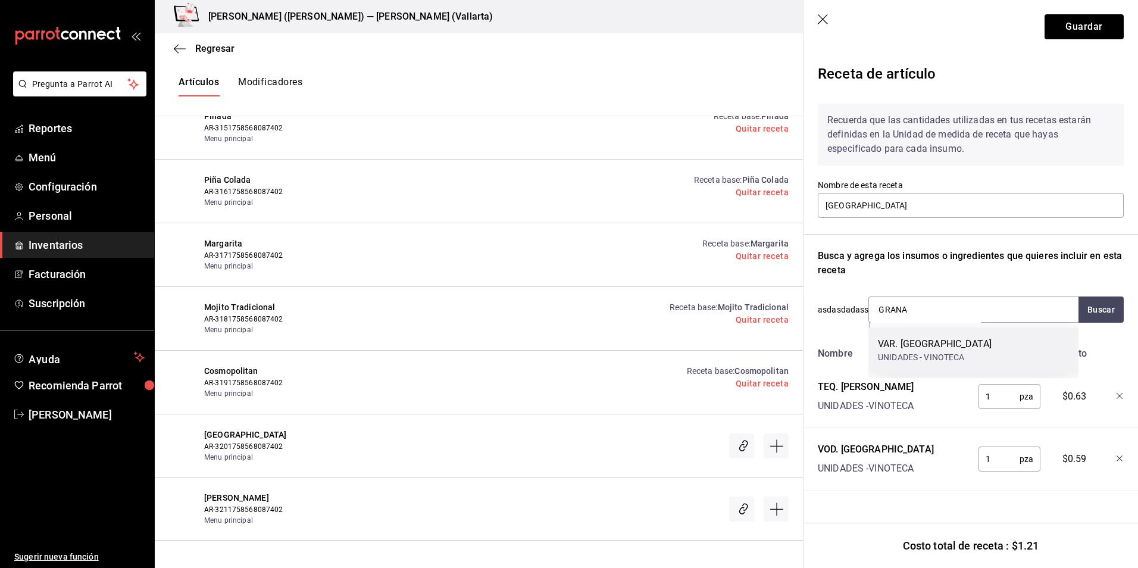
click at [912, 343] on div "VAR. GRANADINA" at bounding box center [935, 344] width 114 height 14
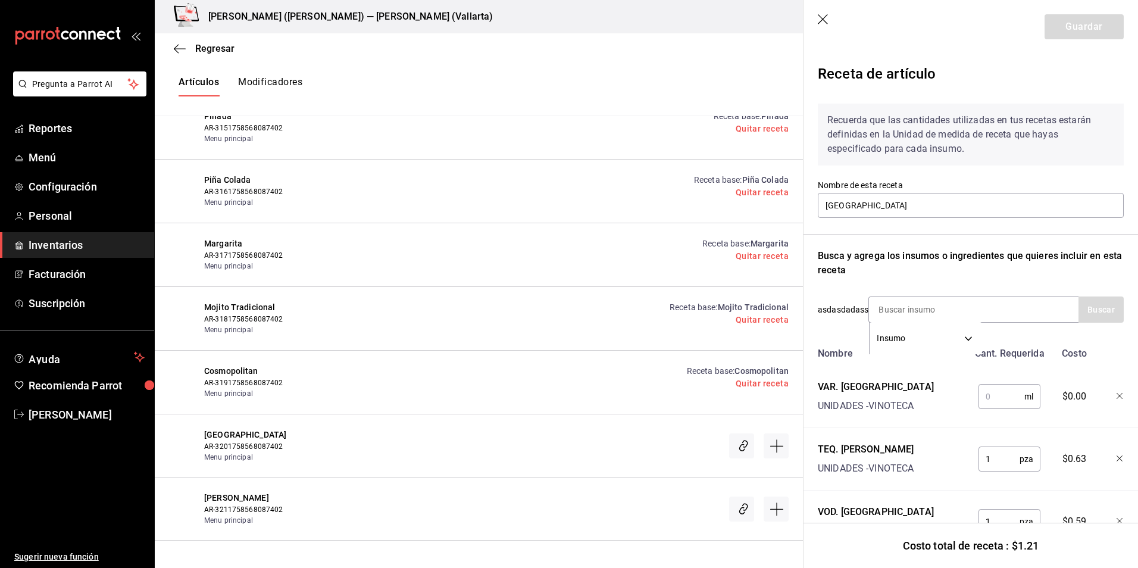
drag, startPoint x: 1006, startPoint y: 399, endPoint x: 1000, endPoint y: 401, distance: 6.2
click at [1006, 399] on input "text" at bounding box center [1001, 396] width 46 height 24
type input "150"
click at [986, 282] on div "Recuerda que las cantidades utilizadas en tus recetas estarán definidas en la U…" at bounding box center [971, 323] width 306 height 459
click at [911, 309] on input at bounding box center [928, 309] width 119 height 25
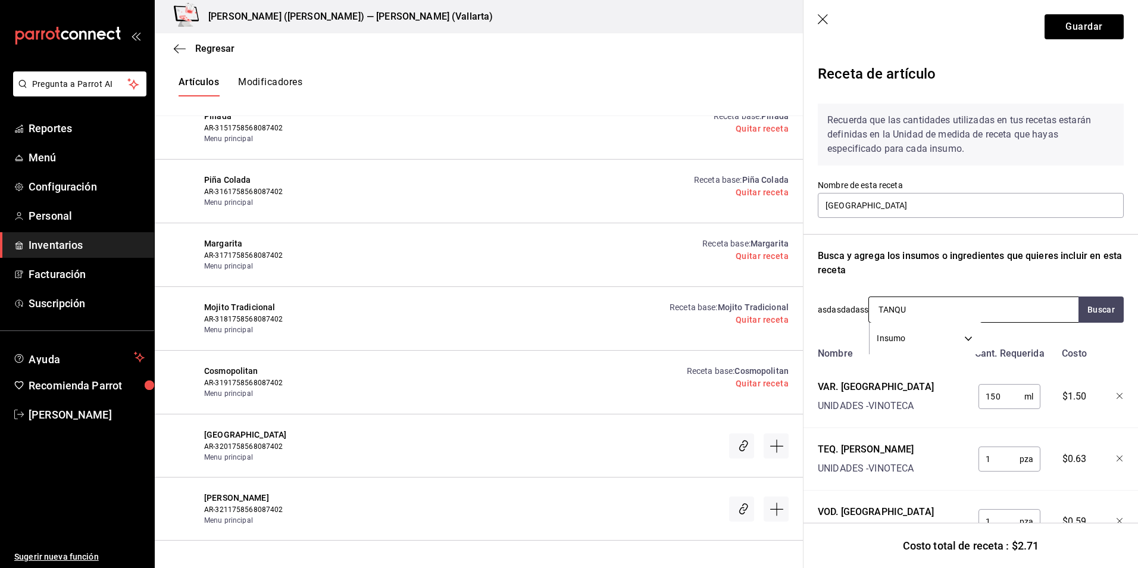
type input "TANQUE"
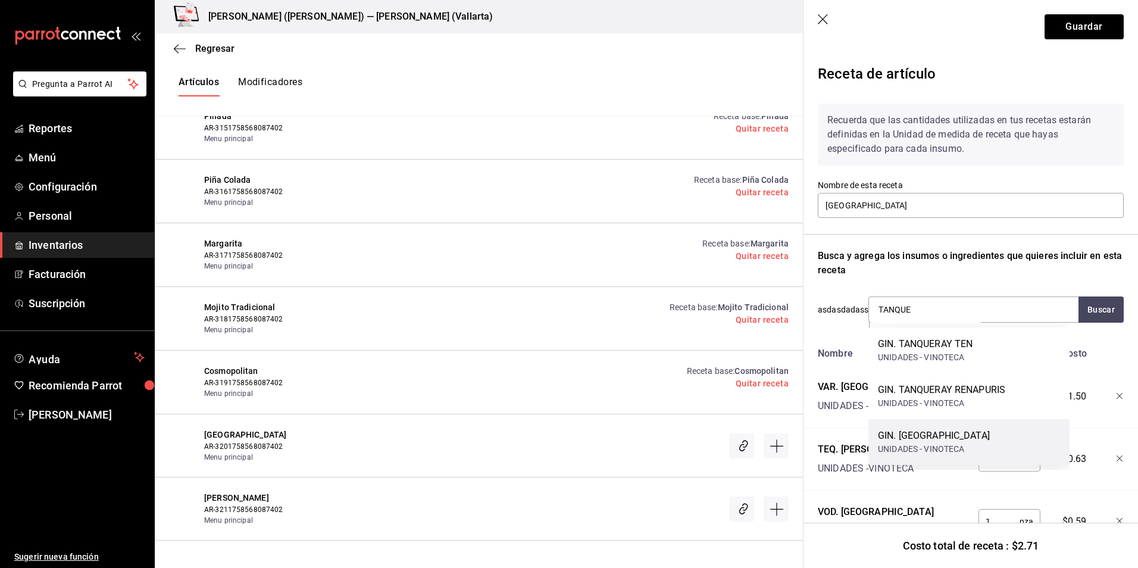
drag, startPoint x: 941, startPoint y: 348, endPoint x: 938, endPoint y: 443, distance: 95.3
click at [938, 443] on div "GIN. TANQUERAY TEN UNIDADES - VINOTECA GIN. TANQUERAY RENAPURIS UNIDADES - VINO…" at bounding box center [968, 395] width 201 height 137
click at [938, 443] on div "UNIDADES - VINOTECA" at bounding box center [934, 449] width 112 height 12
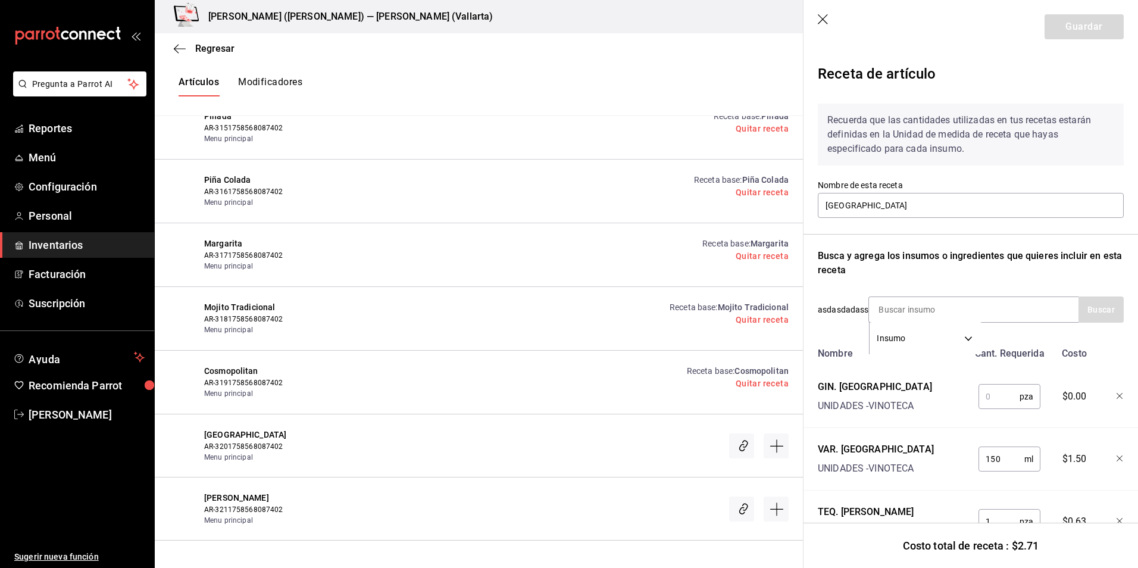
click at [988, 396] on input "text" at bounding box center [998, 396] width 41 height 24
type input "1"
drag, startPoint x: 934, startPoint y: 312, endPoint x: 911, endPoint y: 312, distance: 23.8
click at [934, 312] on input at bounding box center [928, 309] width 119 height 25
type input "CONTRO"
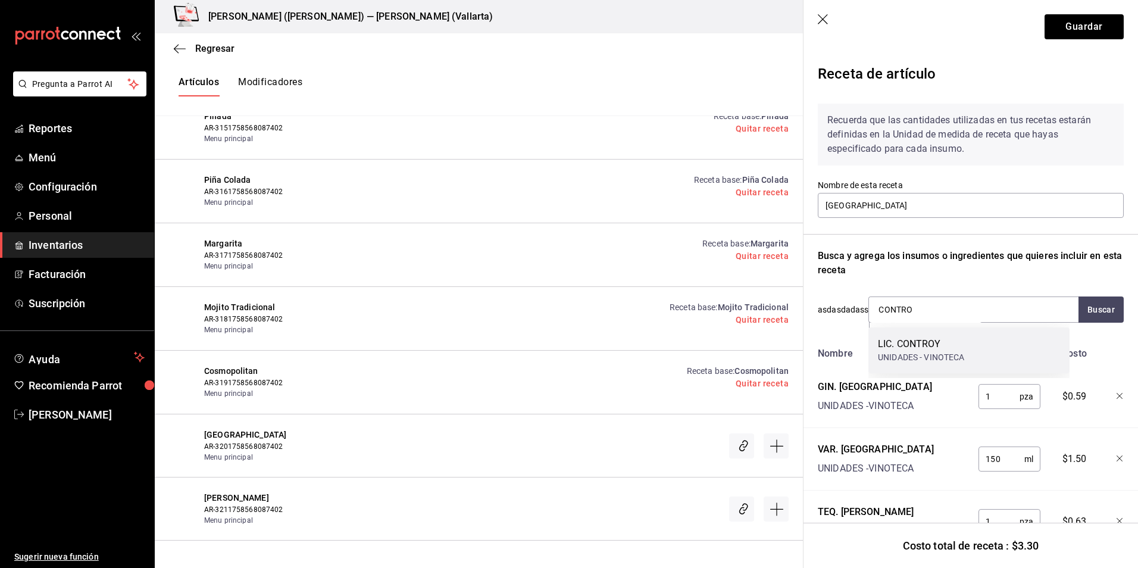
click at [930, 345] on div "LIC. CONTROY" at bounding box center [921, 344] width 87 height 14
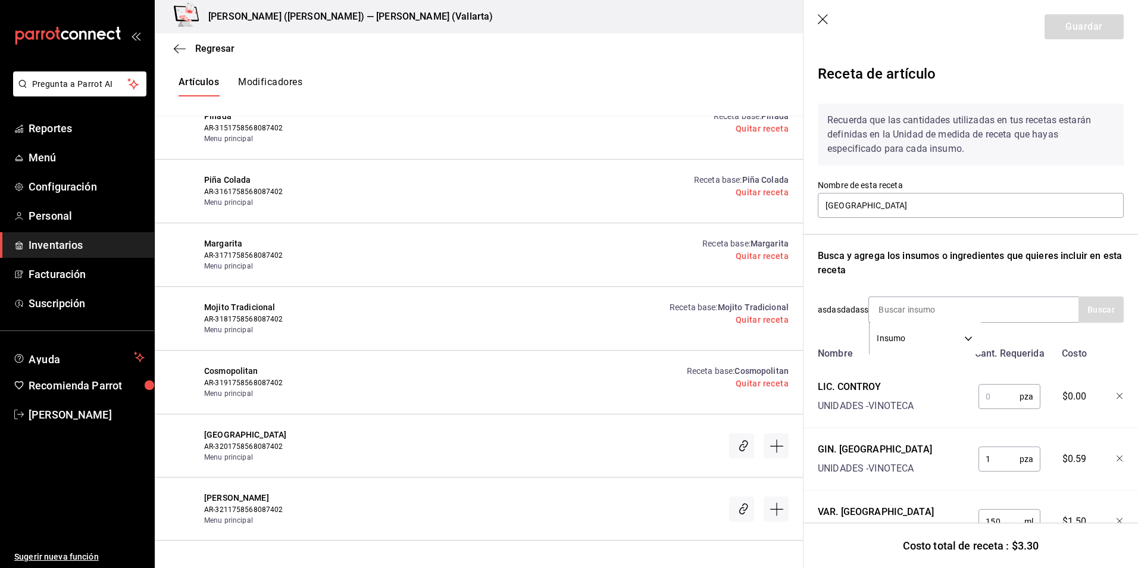
click at [997, 399] on input "text" at bounding box center [998, 396] width 41 height 24
type input "1"
click at [892, 311] on input at bounding box center [928, 309] width 119 height 25
type input "CAP"
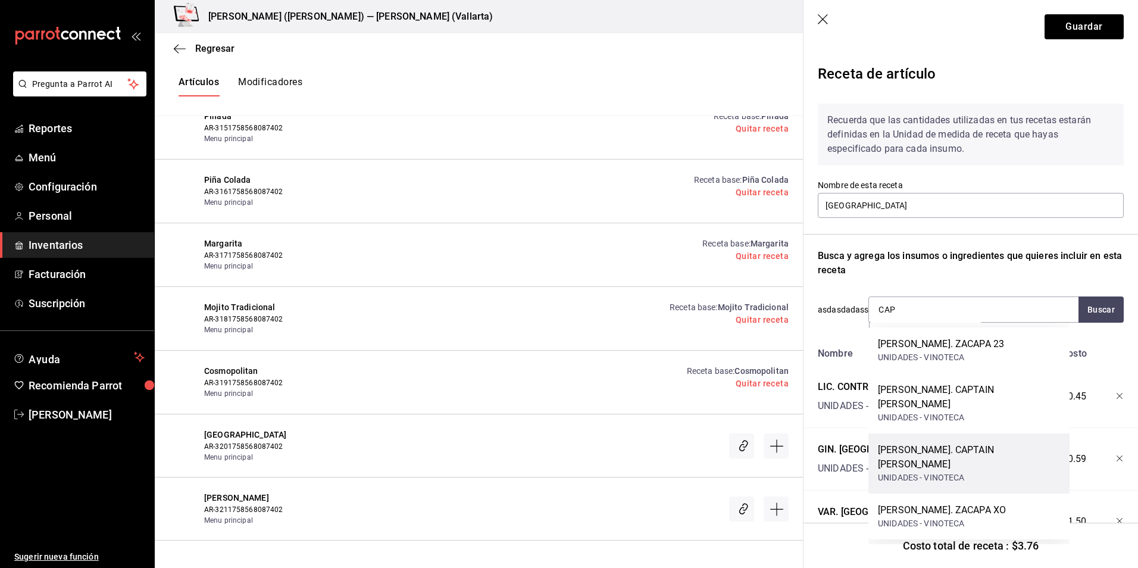
click at [992, 471] on div "UNIDADES - VINOTECA" at bounding box center [969, 477] width 182 height 12
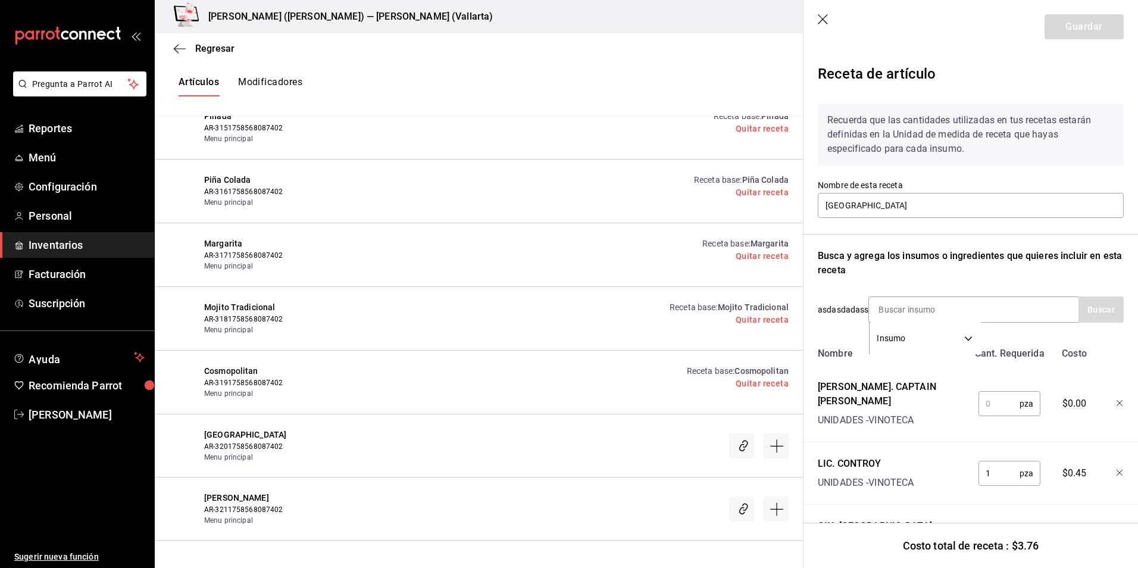
click at [986, 392] on input "text" at bounding box center [998, 404] width 41 height 24
type input "1"
click at [1008, 255] on div "Busca y agrega los insumos o ingredientes que quieres incluir en esta receta" at bounding box center [971, 263] width 306 height 29
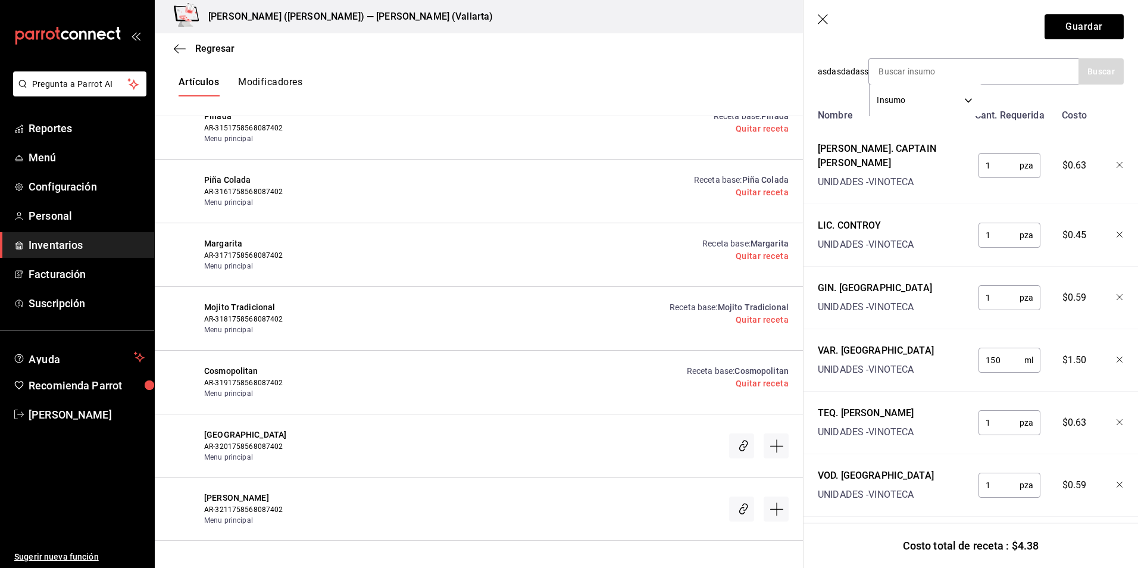
scroll to position [243, 0]
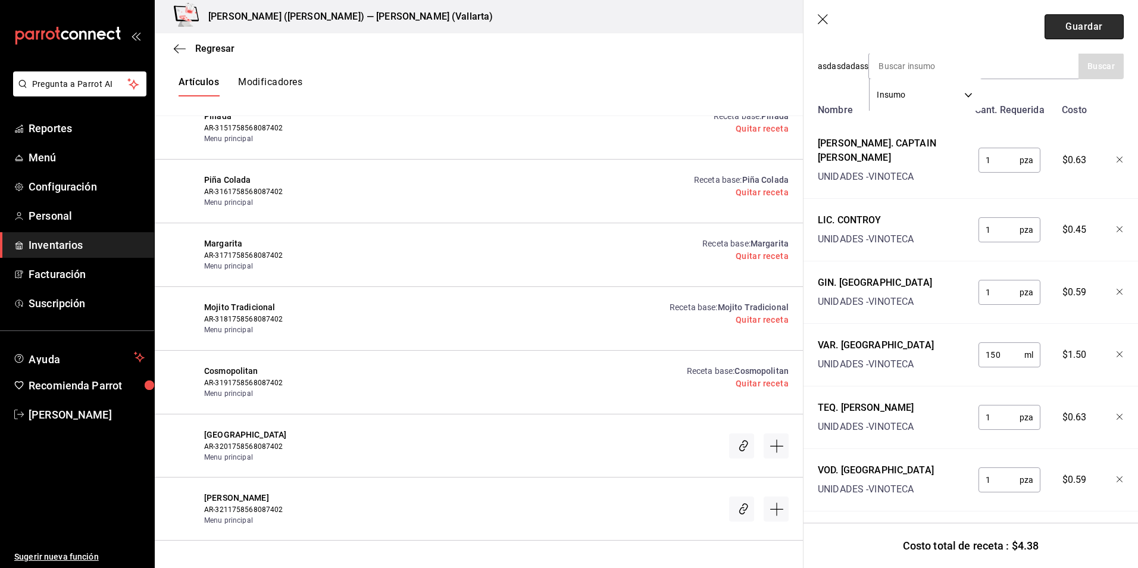
click at [1075, 32] on button "Guardar" at bounding box center [1084, 26] width 79 height 25
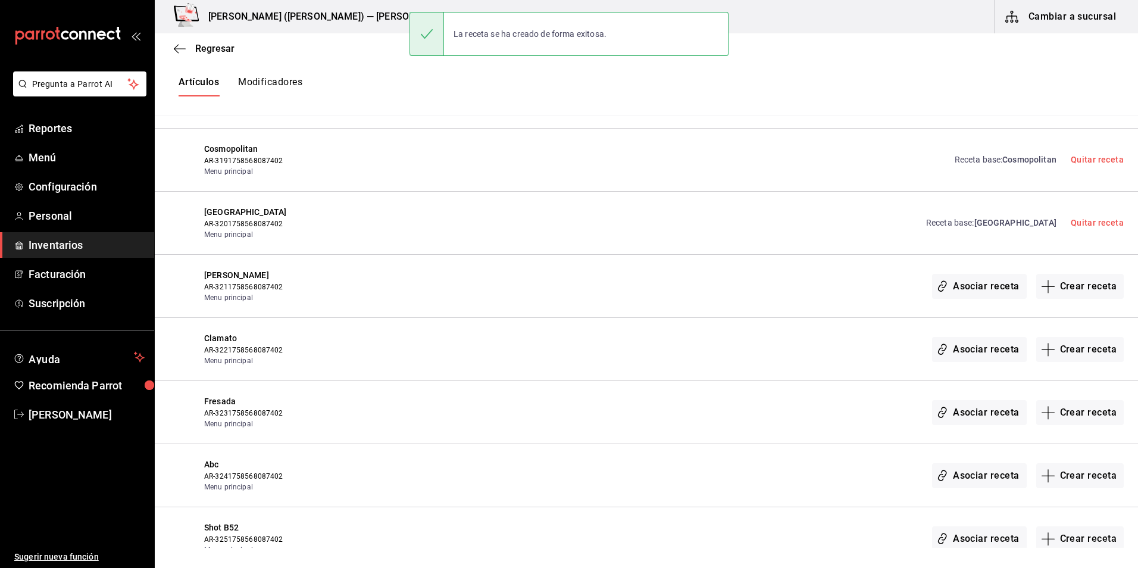
scroll to position [16119, 0]
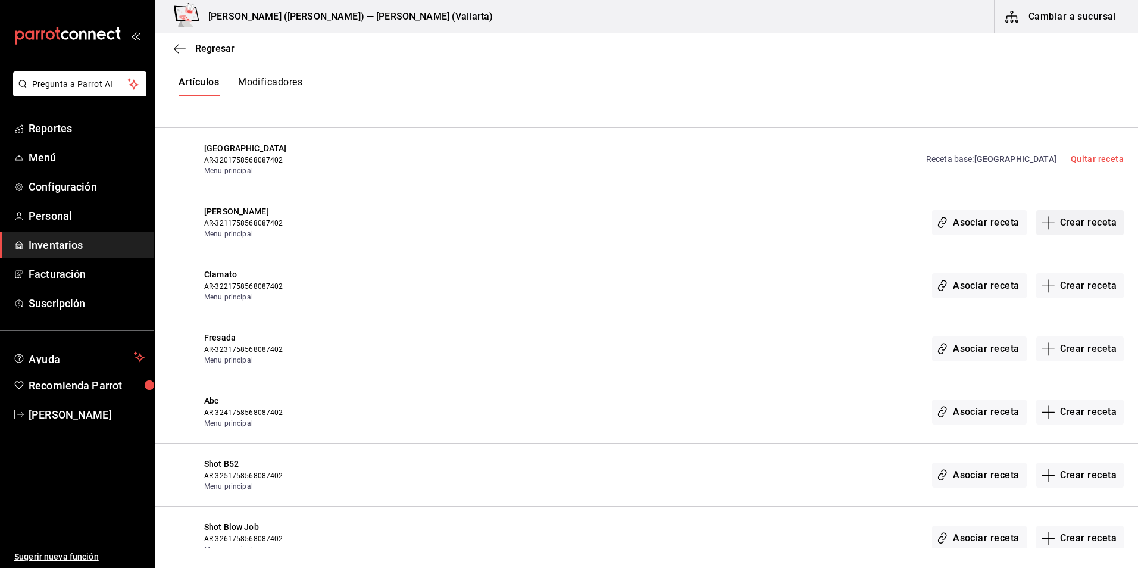
click at [1070, 224] on button "Crear receta" at bounding box center [1080, 222] width 88 height 25
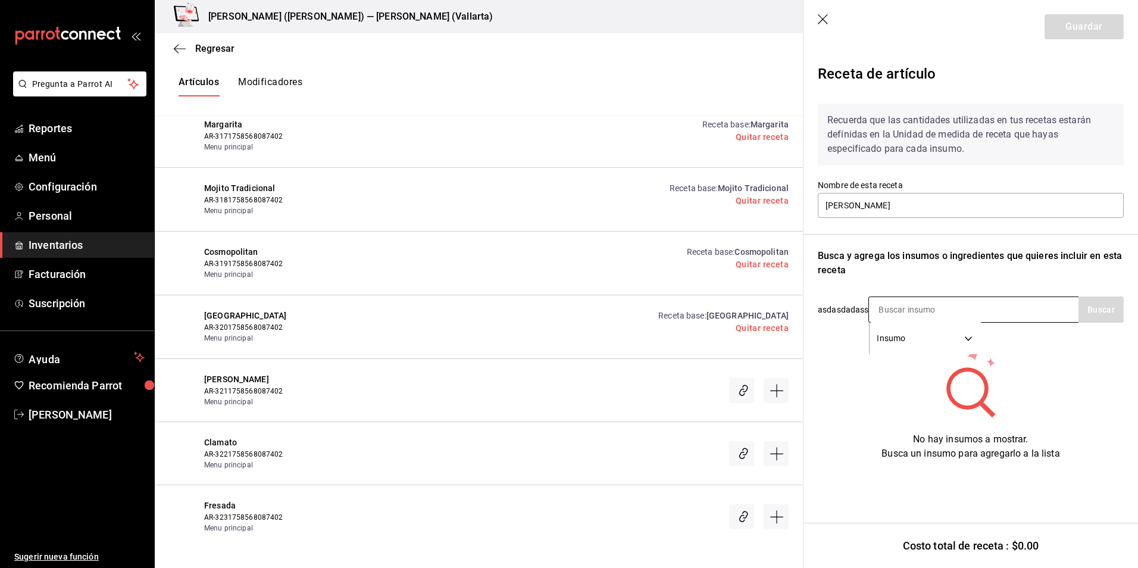
click at [896, 308] on input at bounding box center [928, 309] width 119 height 25
type input "KAL"
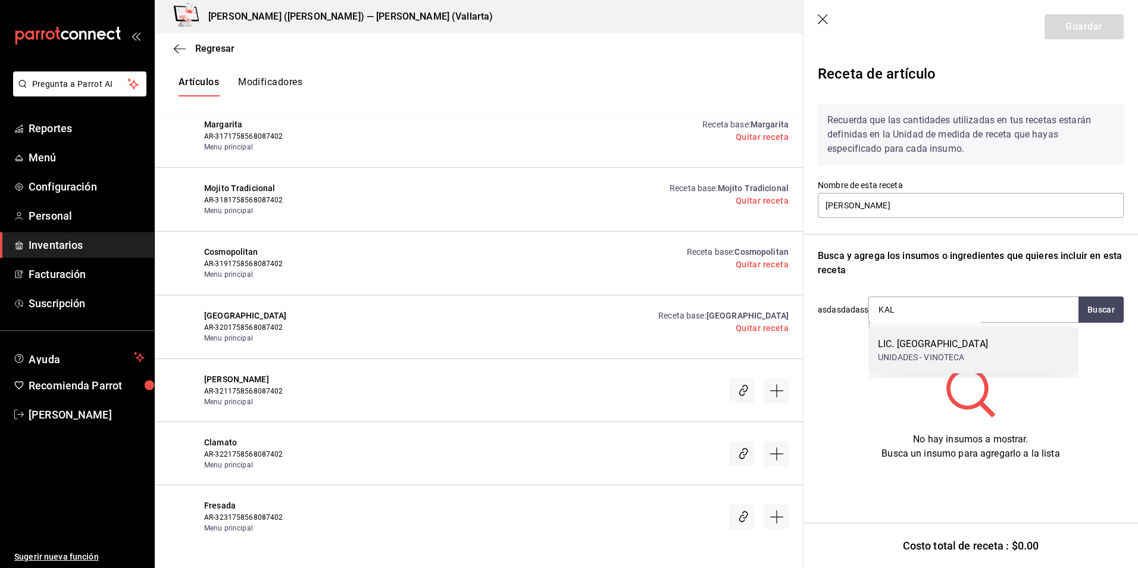
click at [906, 355] on div "UNIDADES - VINOTECA" at bounding box center [933, 357] width 110 height 12
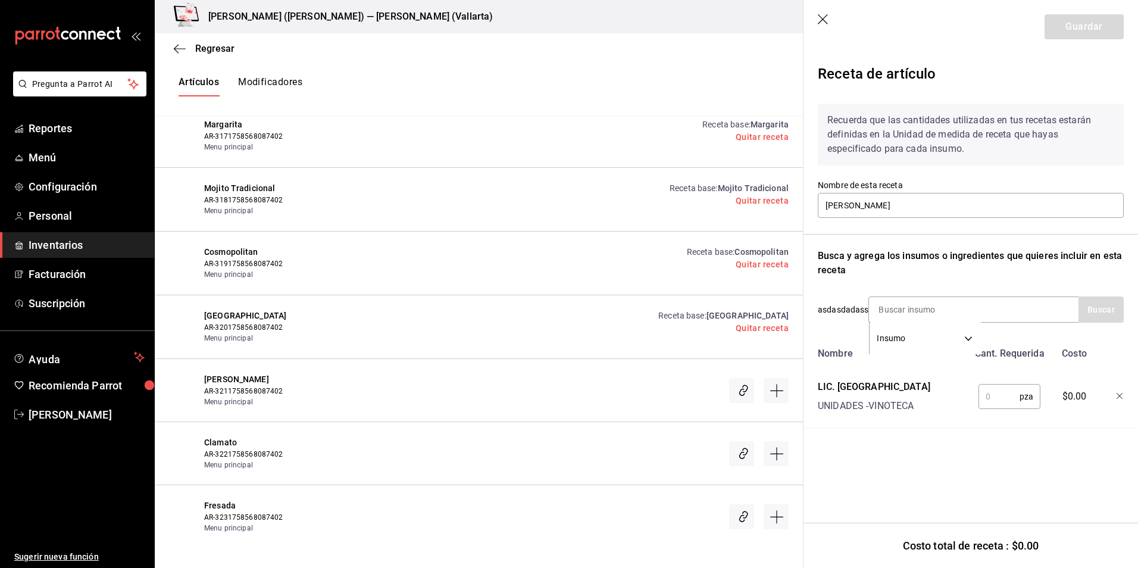
click at [987, 399] on input "text" at bounding box center [998, 396] width 41 height 24
type input "1"
click at [1096, 24] on button "Guardar" at bounding box center [1084, 26] width 79 height 25
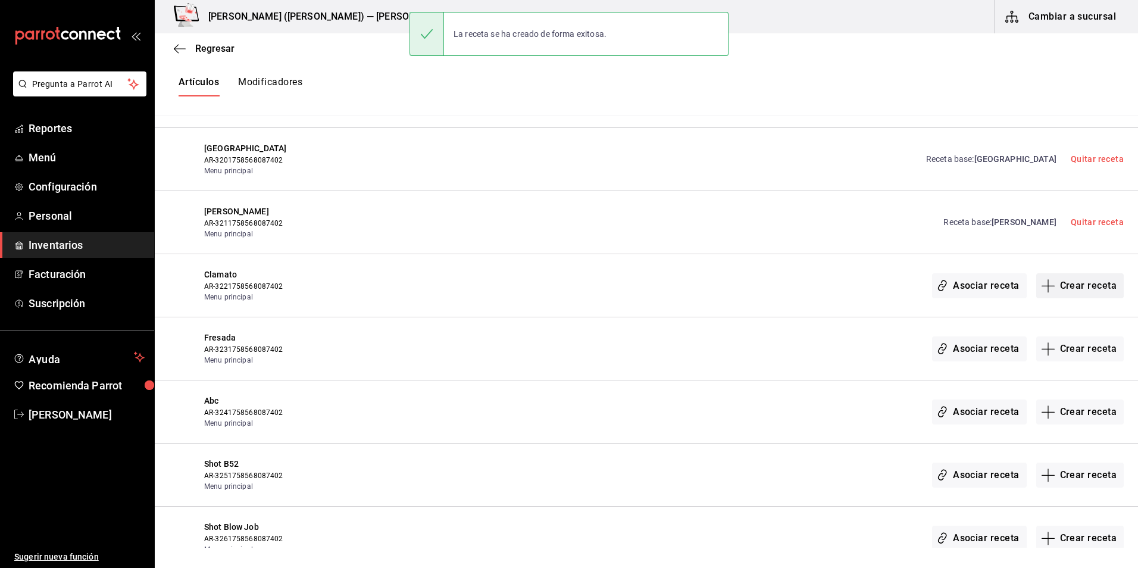
click at [1087, 290] on button "Crear receta" at bounding box center [1080, 285] width 88 height 25
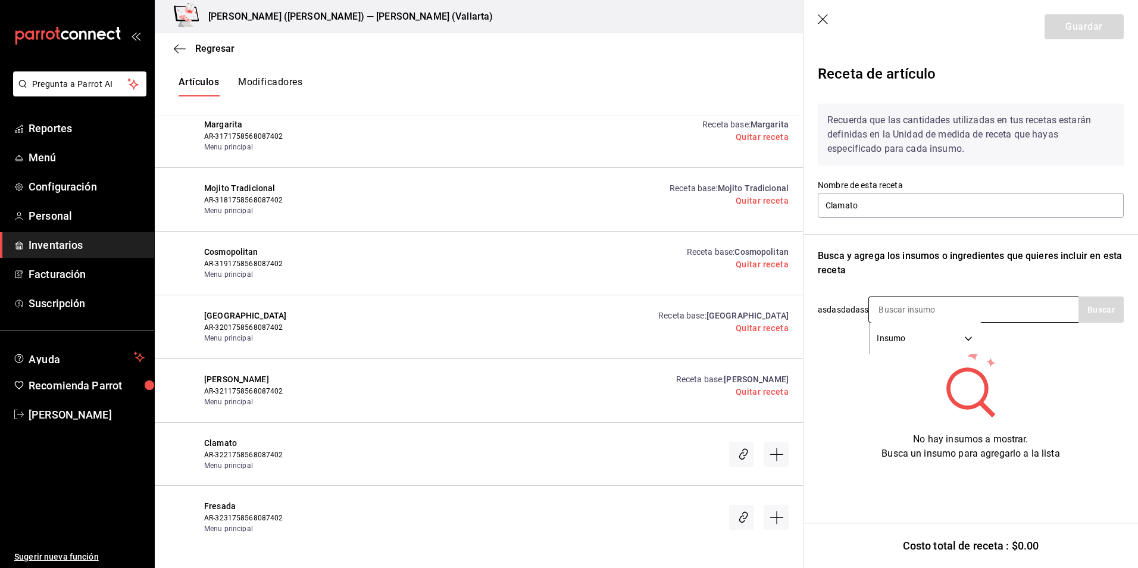
click at [905, 308] on input at bounding box center [928, 309] width 119 height 25
type input "CLAMA"
click at [942, 351] on div "VAR. CLAMATO" at bounding box center [935, 344] width 114 height 14
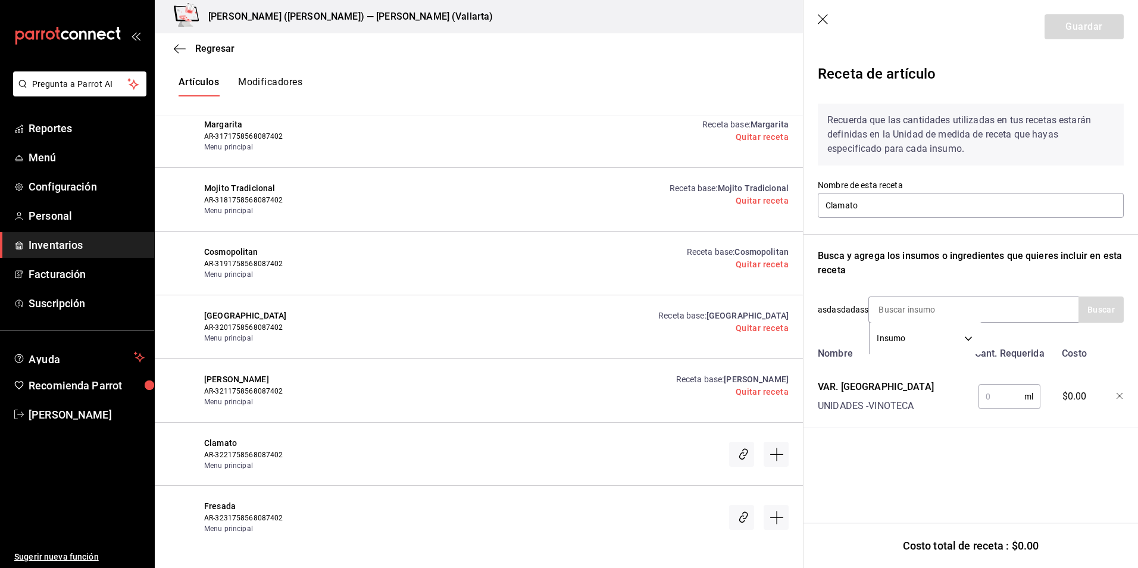
drag, startPoint x: 995, startPoint y: 399, endPoint x: 970, endPoint y: 401, distance: 24.5
click at [995, 399] on input "text" at bounding box center [1001, 396] width 46 height 24
type input "250"
click at [1080, 31] on button "Guardar" at bounding box center [1084, 26] width 79 height 25
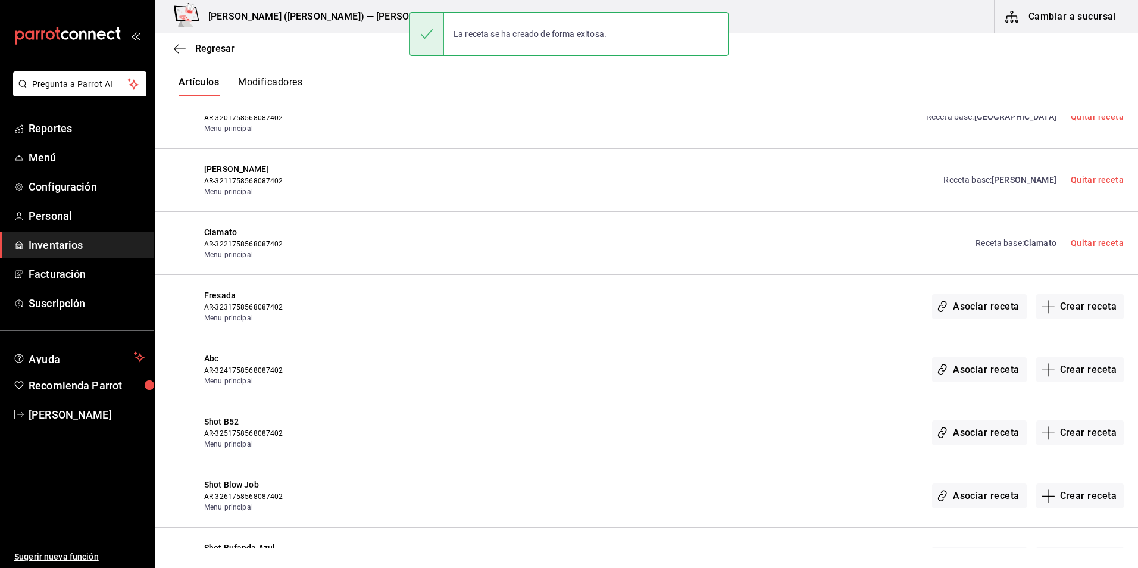
scroll to position [16178, 0]
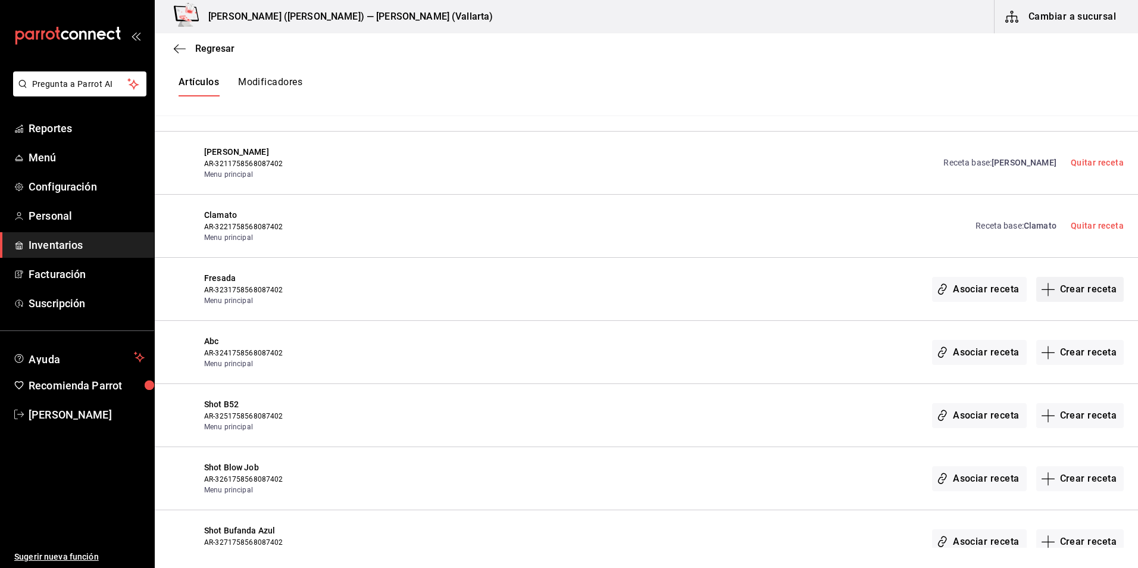
click at [1070, 284] on button "Crear receta" at bounding box center [1080, 289] width 88 height 25
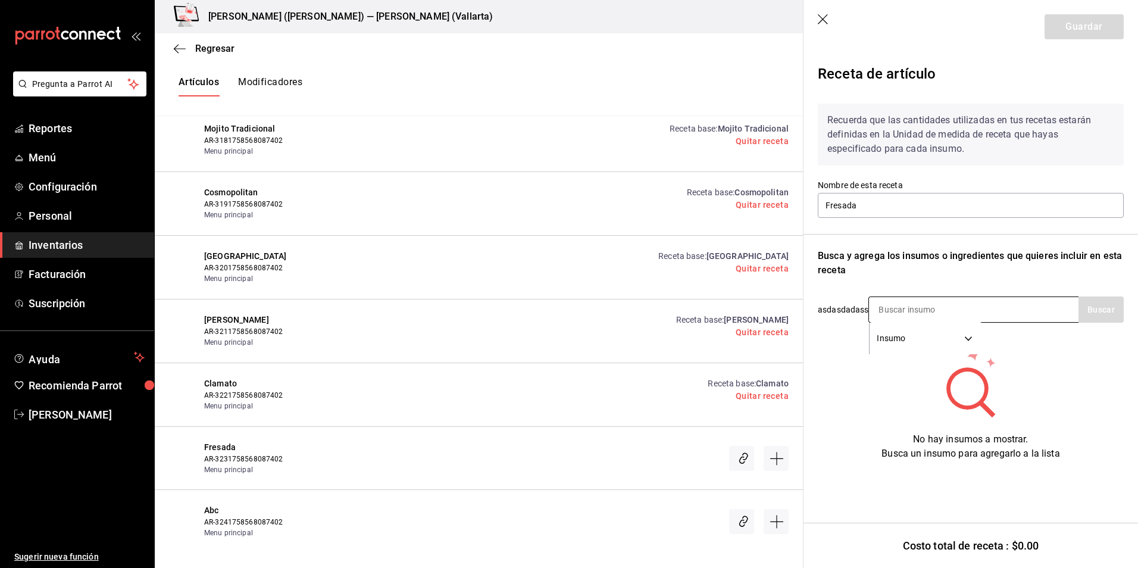
click at [912, 308] on input at bounding box center [928, 309] width 119 height 25
type input "GRANA"
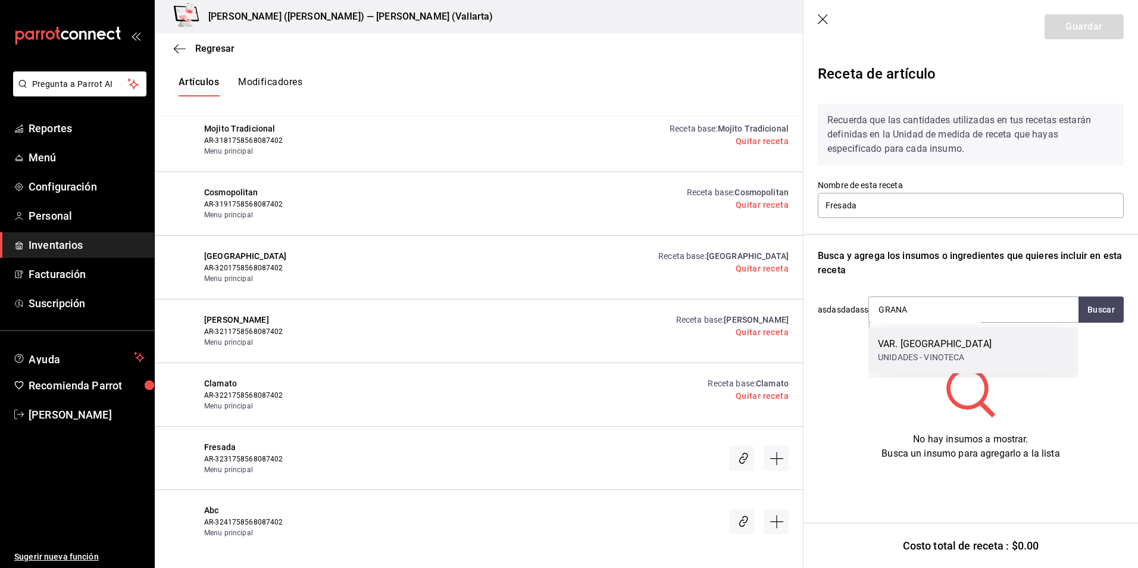
click at [968, 355] on div "VAR. GRANADINA UNIDADES - VINOTECA" at bounding box center [973, 350] width 210 height 46
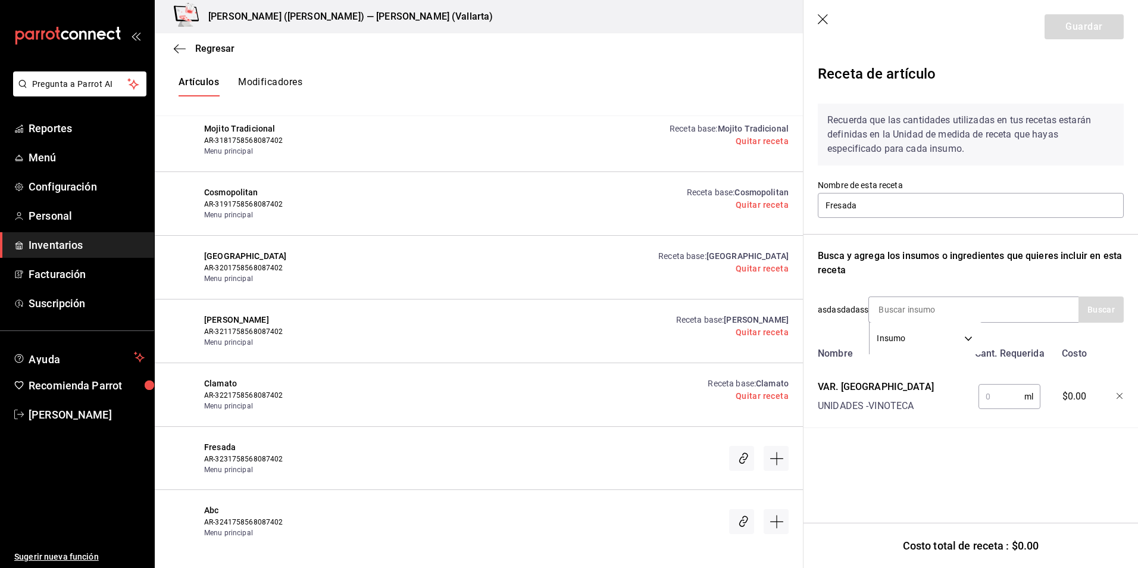
click at [996, 394] on input "text" at bounding box center [1001, 396] width 46 height 24
type input "40"
click at [909, 311] on input at bounding box center [928, 309] width 119 height 25
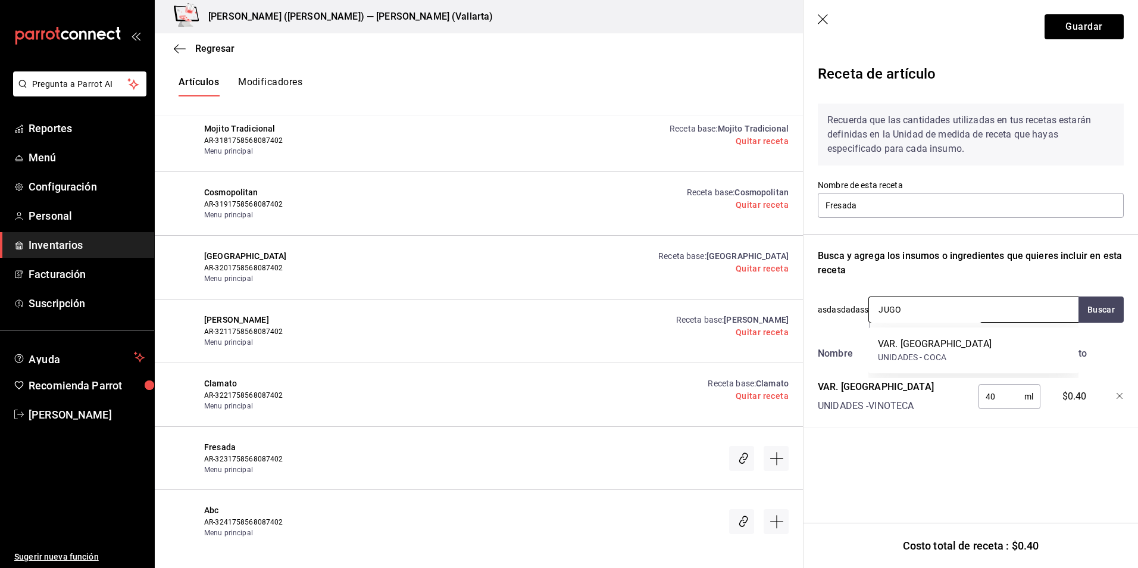
type input "JUGOS"
drag, startPoint x: 928, startPoint y: 365, endPoint x: 982, endPoint y: 371, distance: 53.8
click at [928, 365] on div "VAR. JUGOS UNIDADES - COCA" at bounding box center [973, 350] width 210 height 46
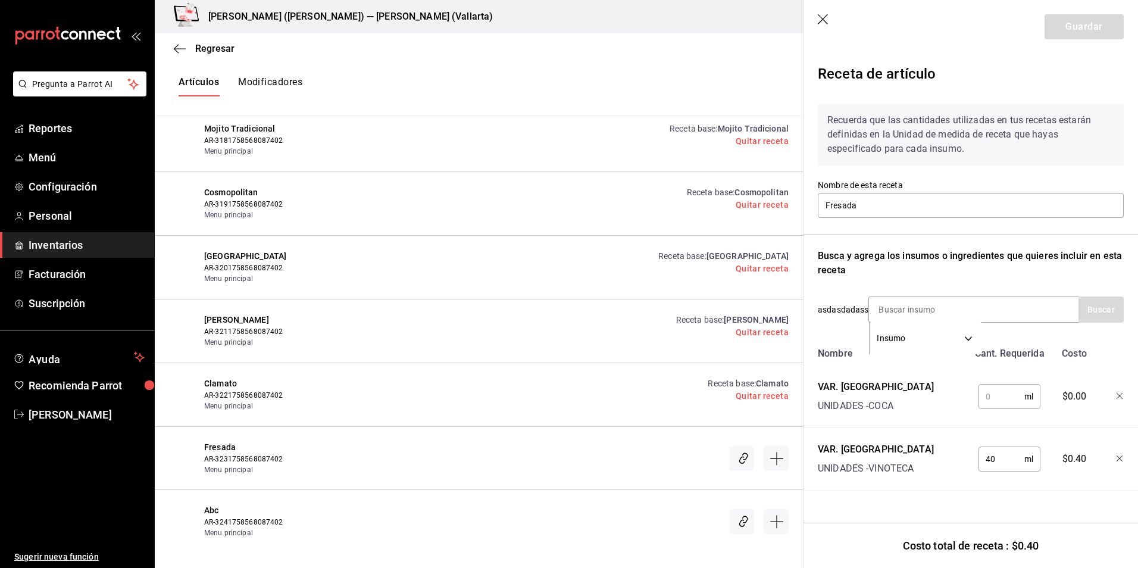
click at [981, 399] on input "text" at bounding box center [1001, 396] width 46 height 24
type input "250"
click at [1095, 27] on button "Guardar" at bounding box center [1084, 26] width 79 height 25
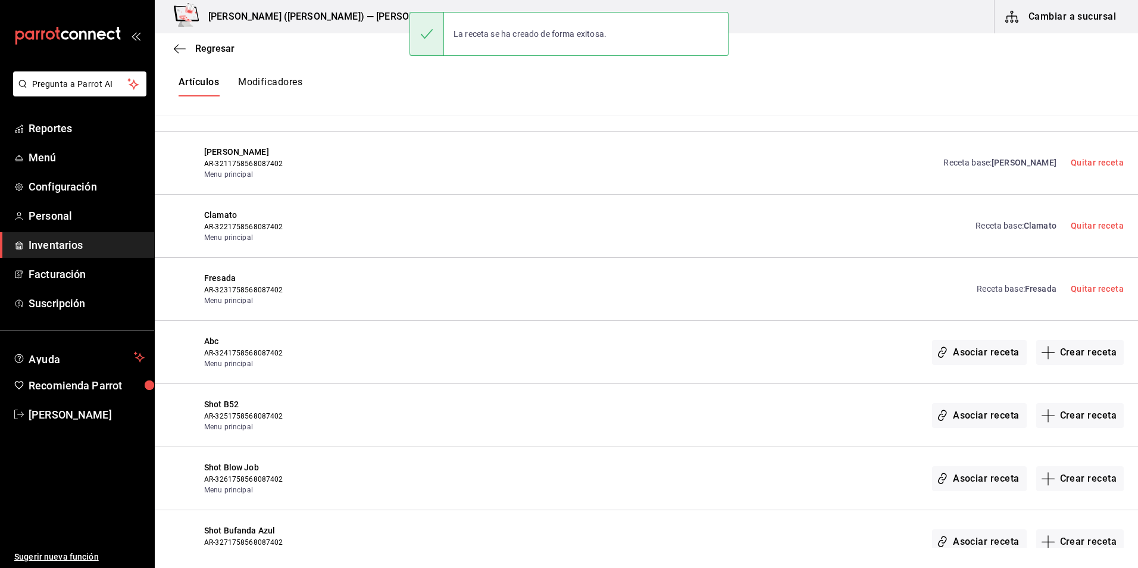
scroll to position [16238, 0]
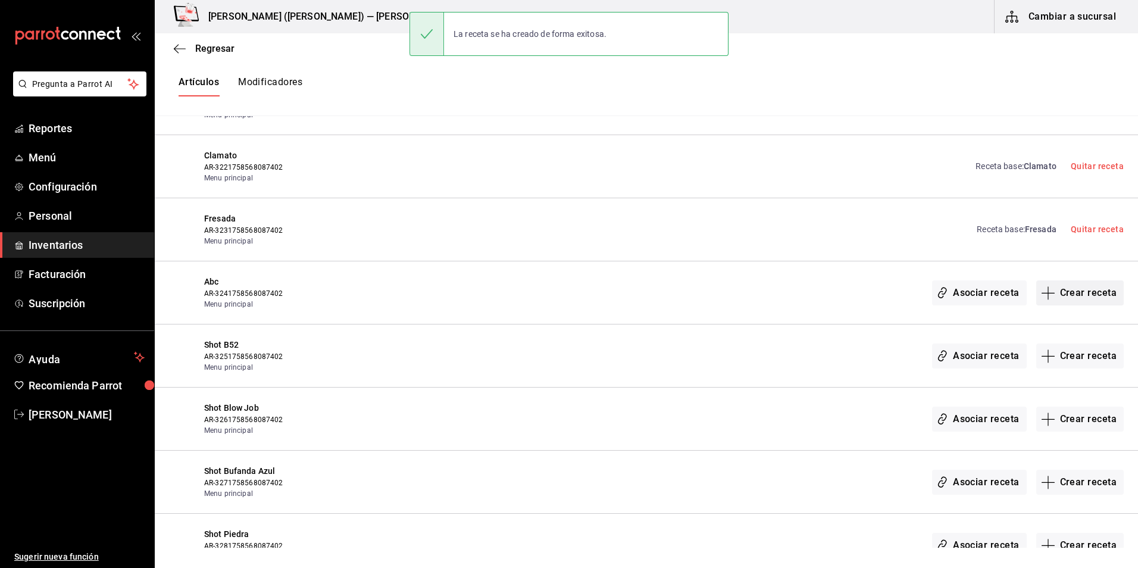
click at [1075, 283] on button "Crear receta" at bounding box center [1080, 292] width 88 height 25
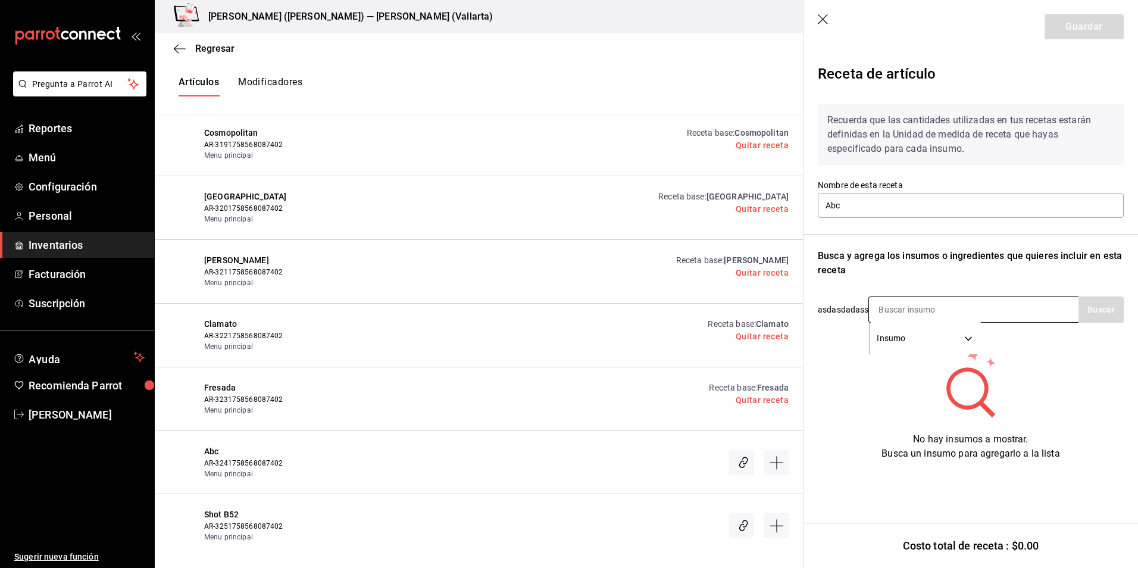
click at [918, 300] on input at bounding box center [928, 309] width 119 height 25
type input "MARTE"
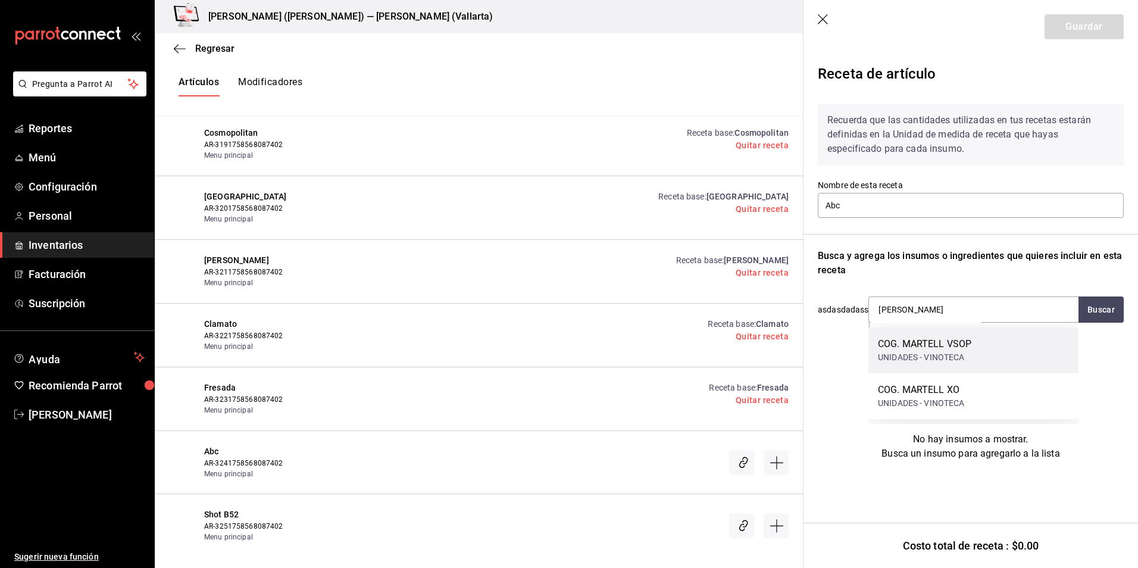
click at [957, 354] on div "UNIDADES - VINOTECA" at bounding box center [924, 357] width 93 height 12
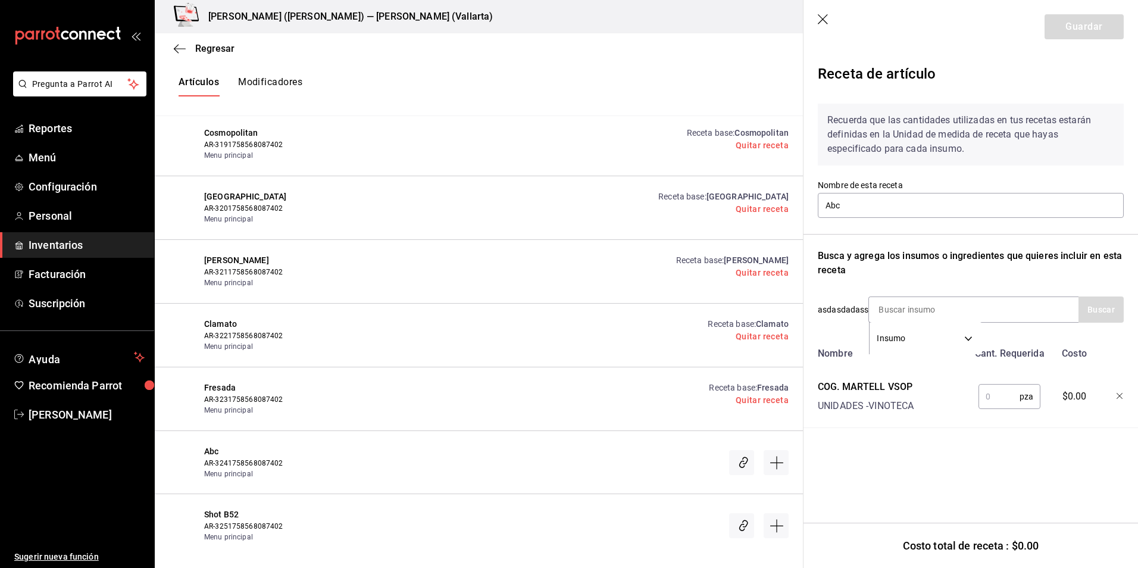
click at [989, 395] on input "text" at bounding box center [998, 396] width 41 height 24
type input "1"
click at [912, 301] on input at bounding box center [928, 309] width 119 height 25
type input "BAIL"
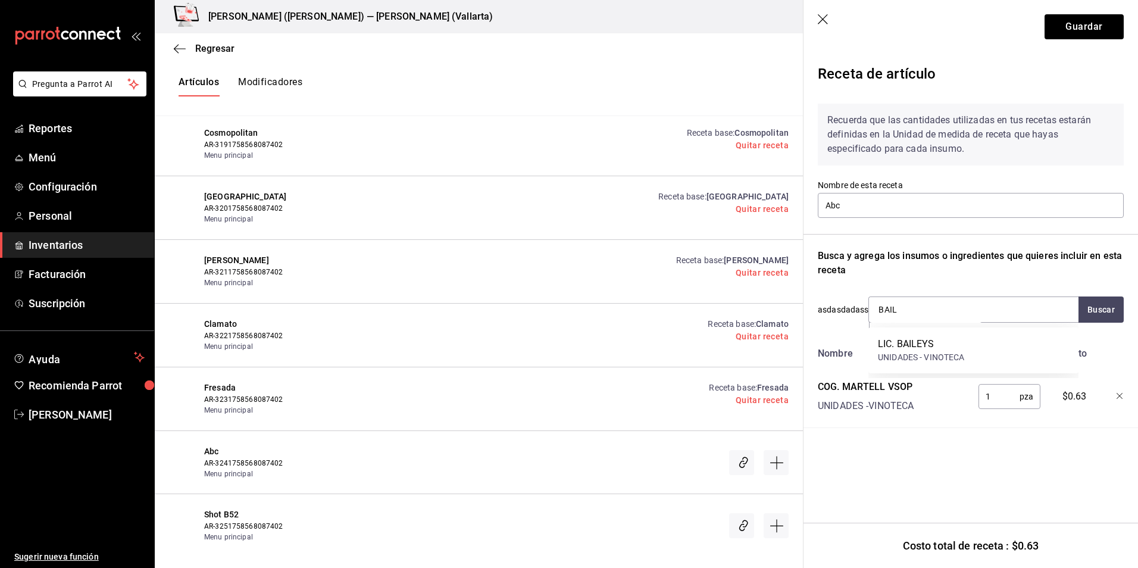
click at [895, 355] on div "UNIDADES - VINOTECA" at bounding box center [921, 357] width 87 height 12
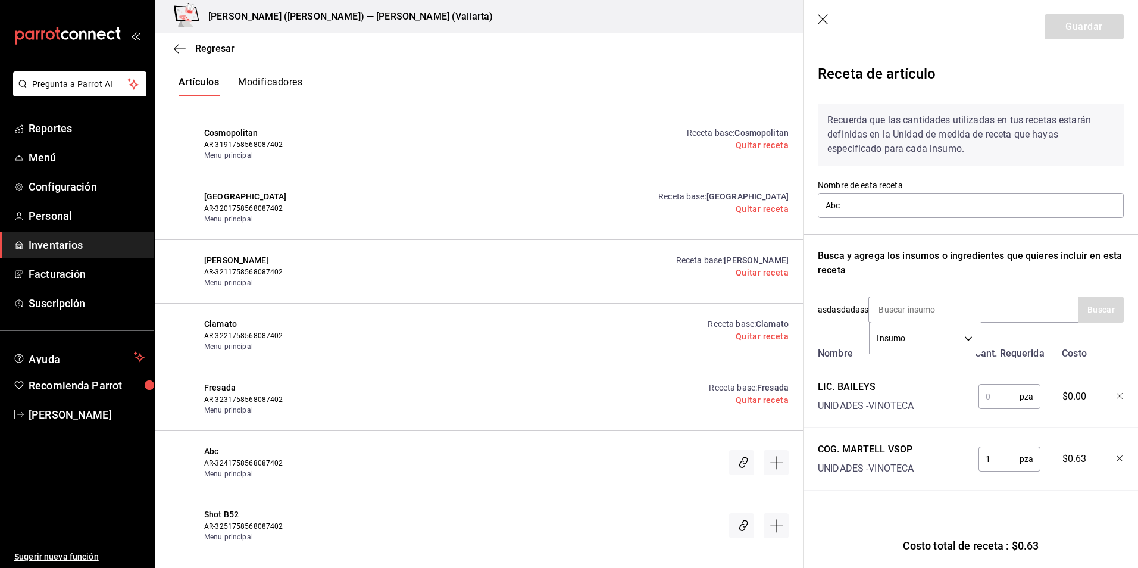
click at [1000, 404] on input "text" at bounding box center [998, 396] width 41 height 24
type input "1"
click at [922, 306] on input at bounding box center [928, 309] width 119 height 25
type input "AMARE"
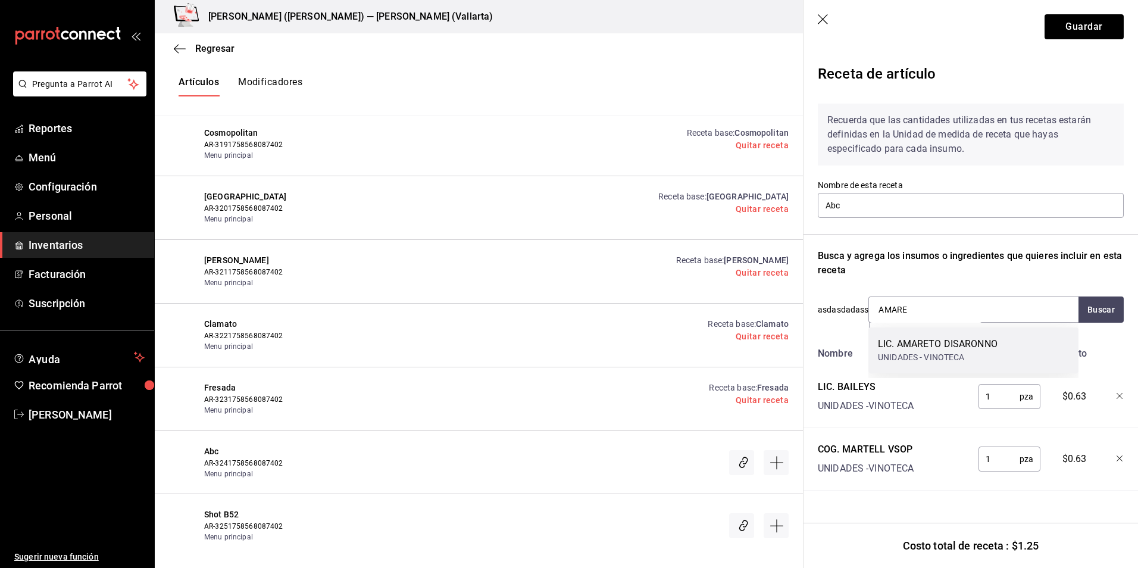
click at [980, 352] on div "UNIDADES - VINOTECA" at bounding box center [938, 357] width 120 height 12
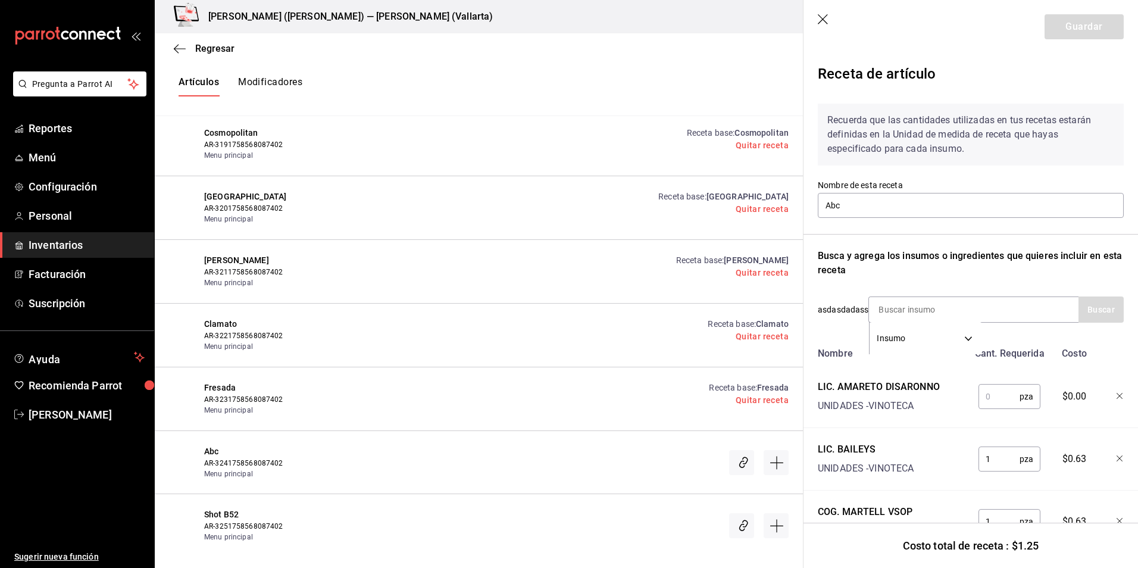
click at [993, 399] on input "text" at bounding box center [998, 396] width 41 height 24
type input "1"
click at [1073, 34] on button "Guardar" at bounding box center [1084, 26] width 79 height 25
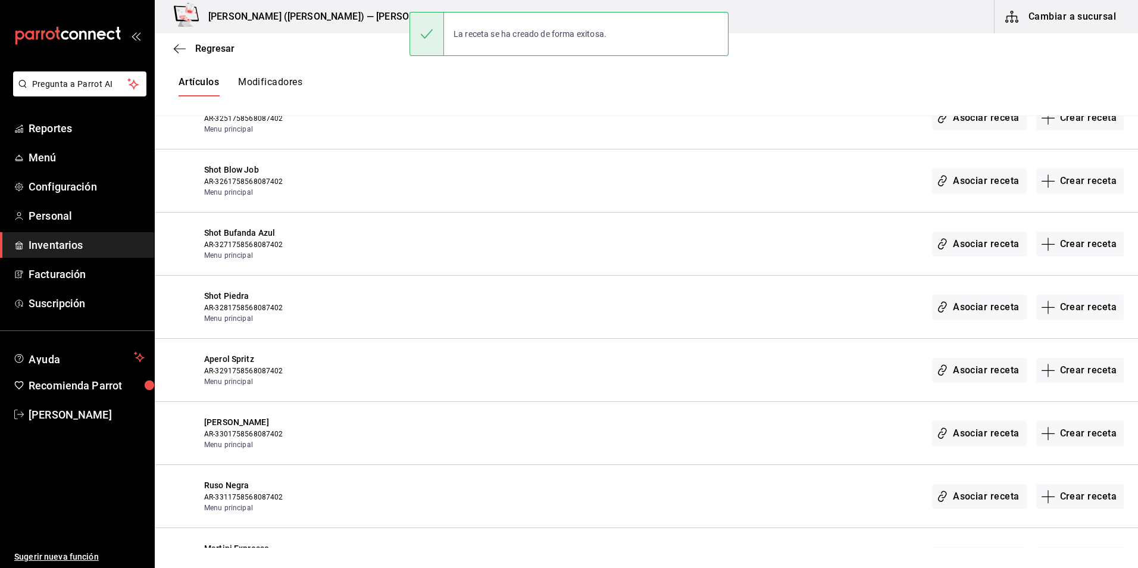
scroll to position [16416, 0]
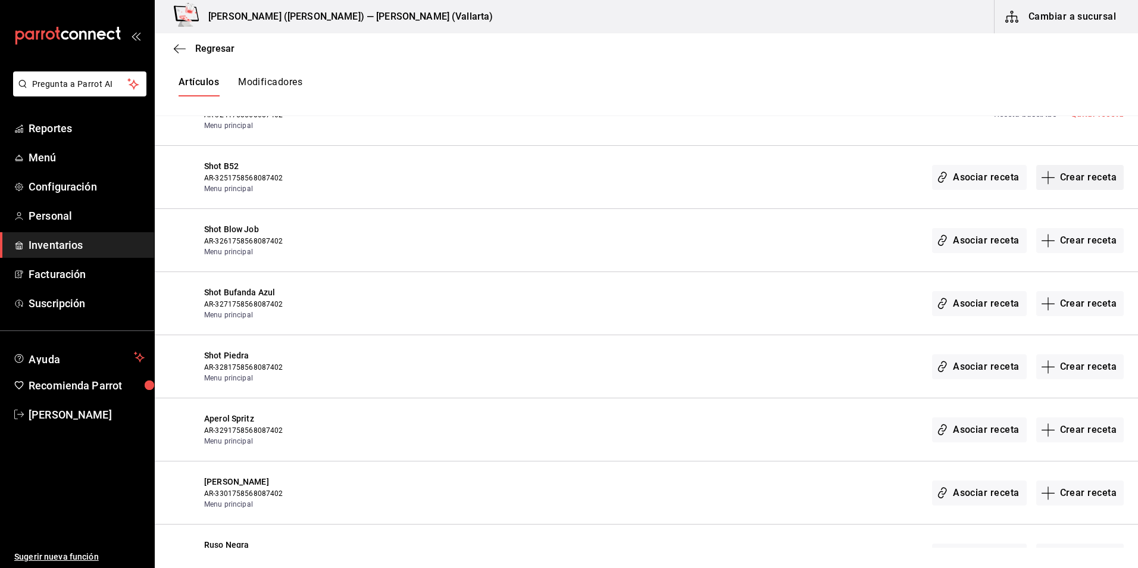
click at [1080, 186] on button "Crear receta" at bounding box center [1080, 177] width 88 height 25
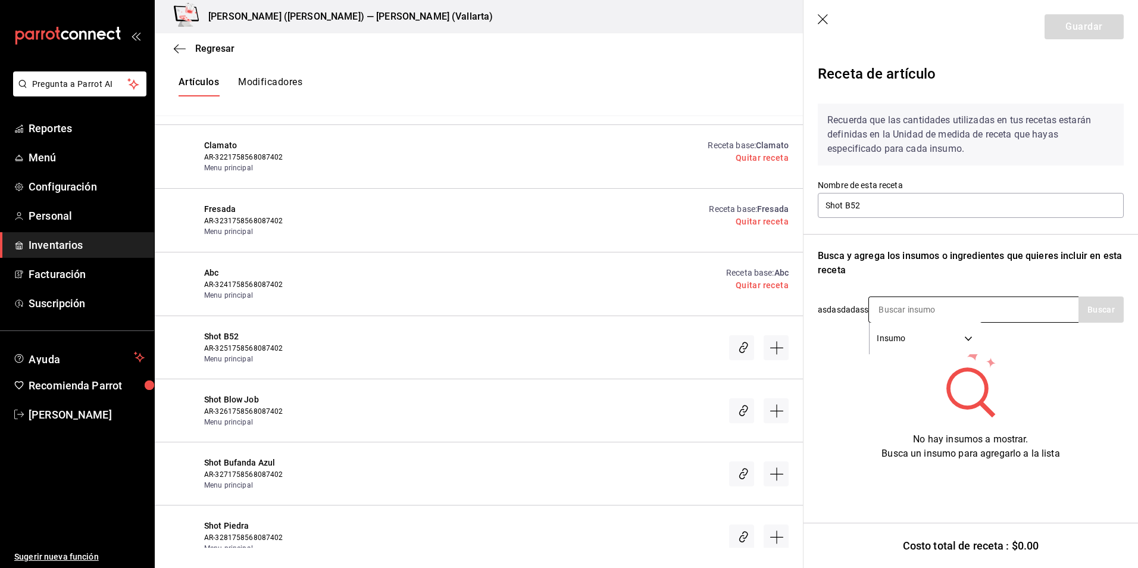
click at [918, 316] on input at bounding box center [928, 309] width 119 height 25
type input "BAI"
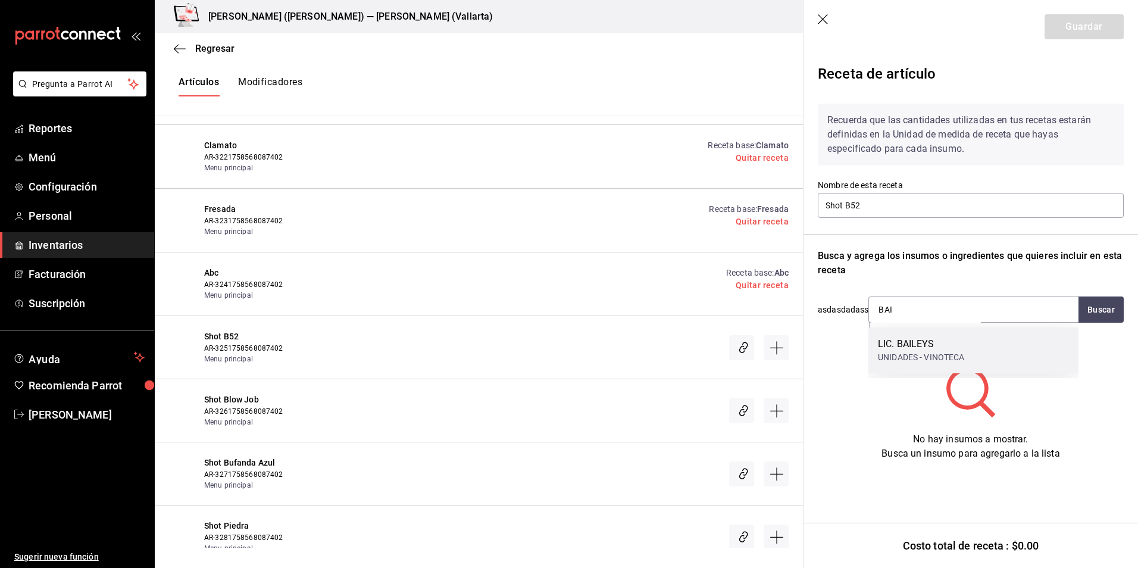
click at [923, 362] on div "UNIDADES - VINOTECA" at bounding box center [921, 357] width 87 height 12
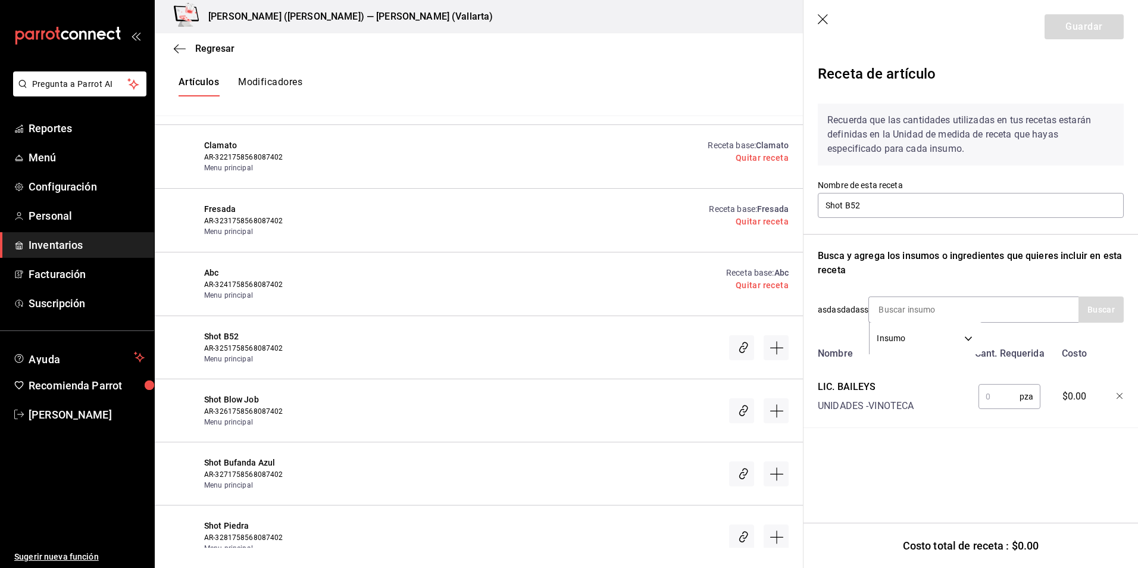
click at [986, 387] on input "text" at bounding box center [998, 396] width 41 height 24
type input "1"
click at [895, 314] on input at bounding box center [928, 309] width 119 height 25
type input "KAL"
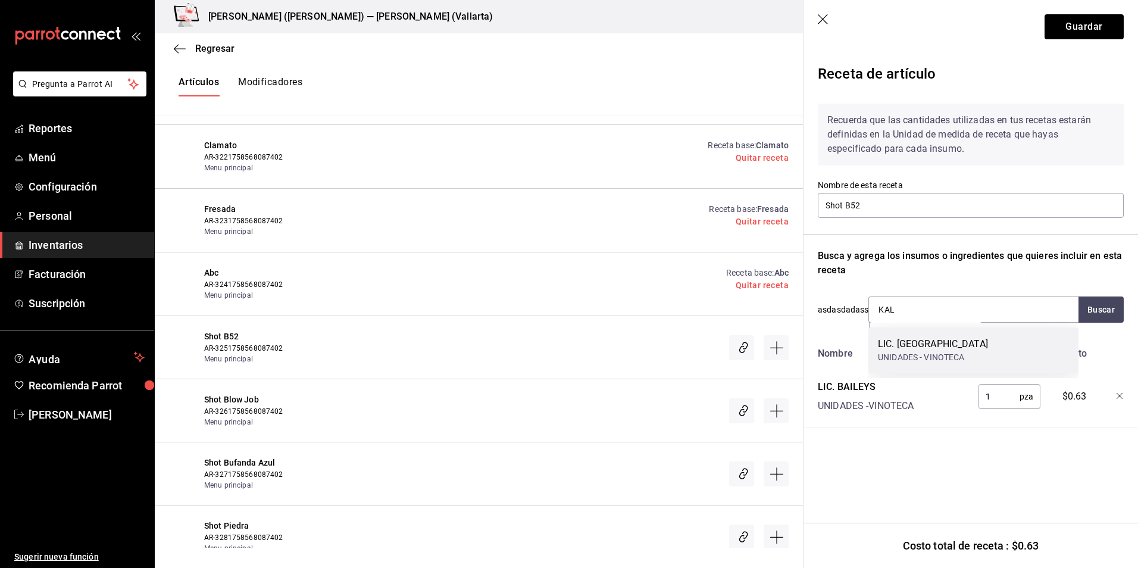
click at [906, 359] on div "UNIDADES - VINOTECA" at bounding box center [933, 357] width 110 height 12
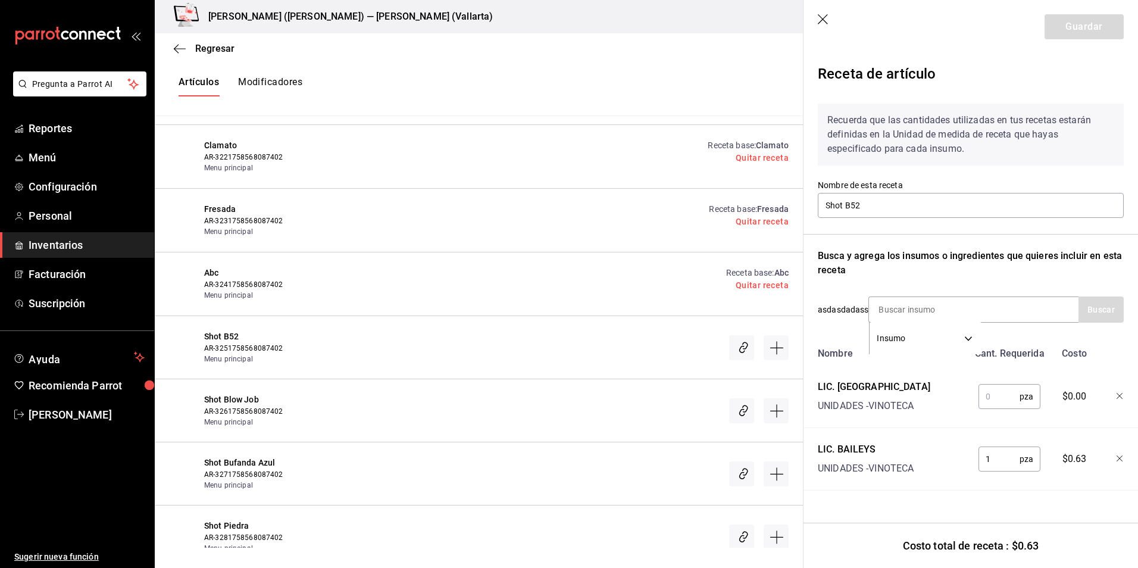
click at [1006, 409] on div "pza ​" at bounding box center [1007, 394] width 78 height 38
click at [995, 391] on input "text" at bounding box center [998, 396] width 41 height 24
type input "1"
click at [891, 303] on input at bounding box center [928, 309] width 119 height 25
type input "GRAND"
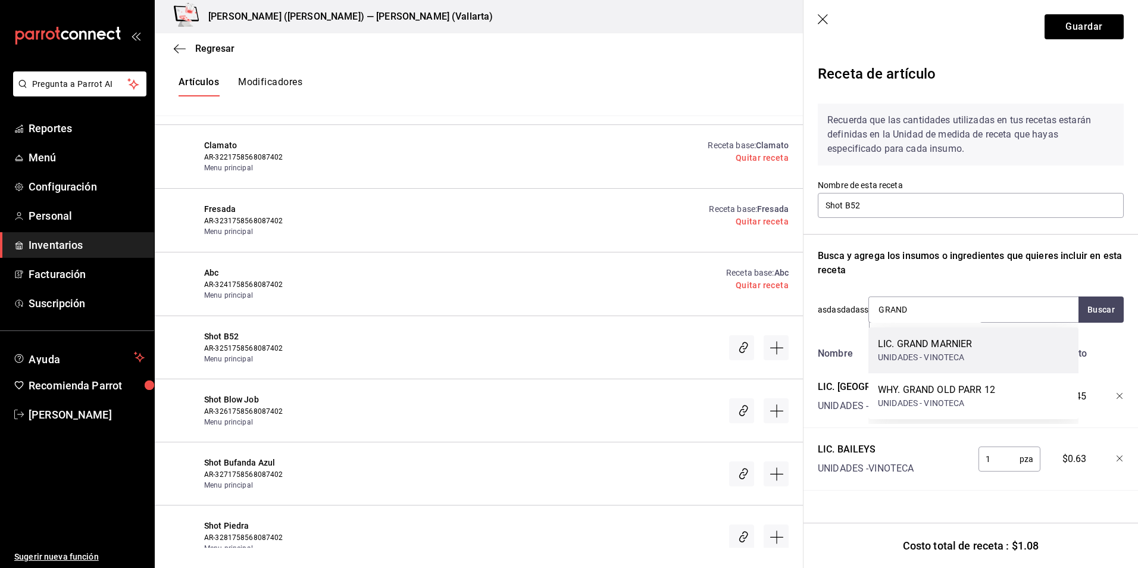
click at [962, 354] on div "UNIDADES - VINOTECA" at bounding box center [925, 357] width 94 height 12
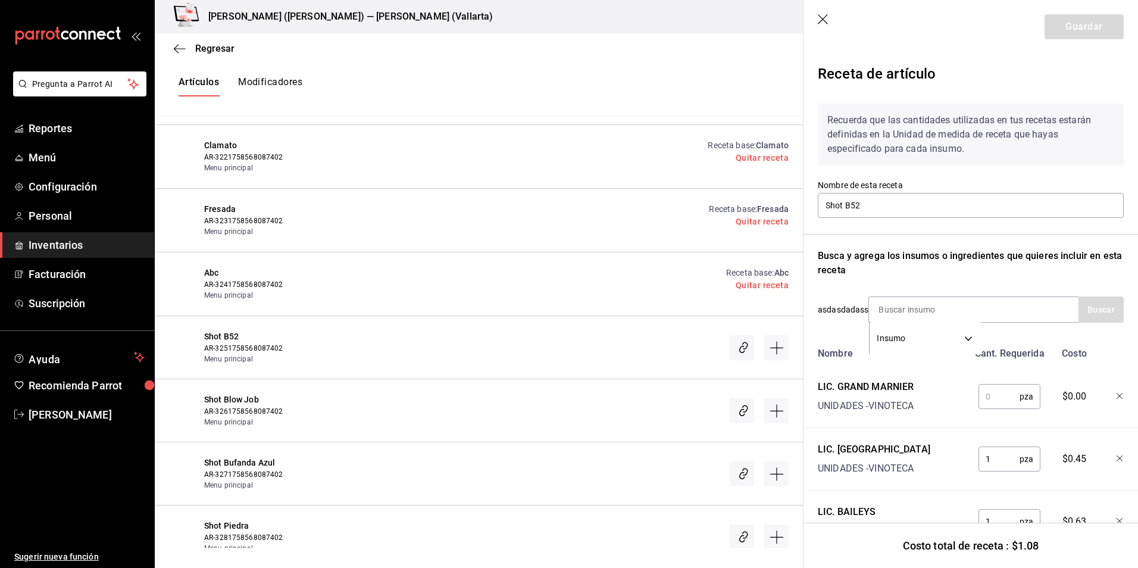
drag, startPoint x: 998, startPoint y: 401, endPoint x: 971, endPoint y: 392, distance: 28.8
click at [998, 401] on input "text" at bounding box center [998, 396] width 41 height 24
type input "1"
click at [1095, 20] on button "Guardar" at bounding box center [1084, 26] width 79 height 25
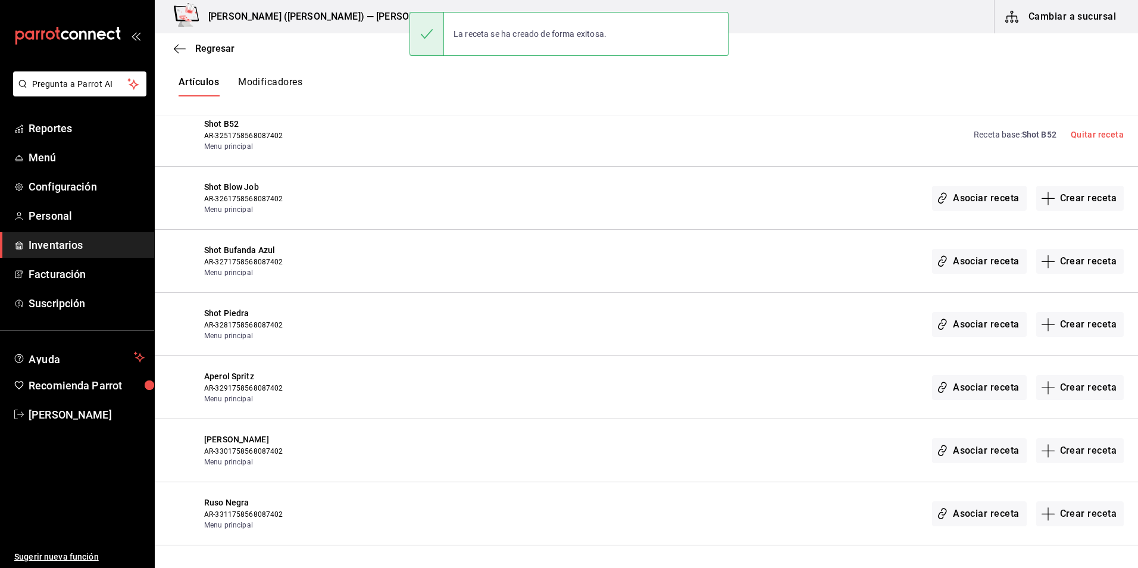
scroll to position [16476, 0]
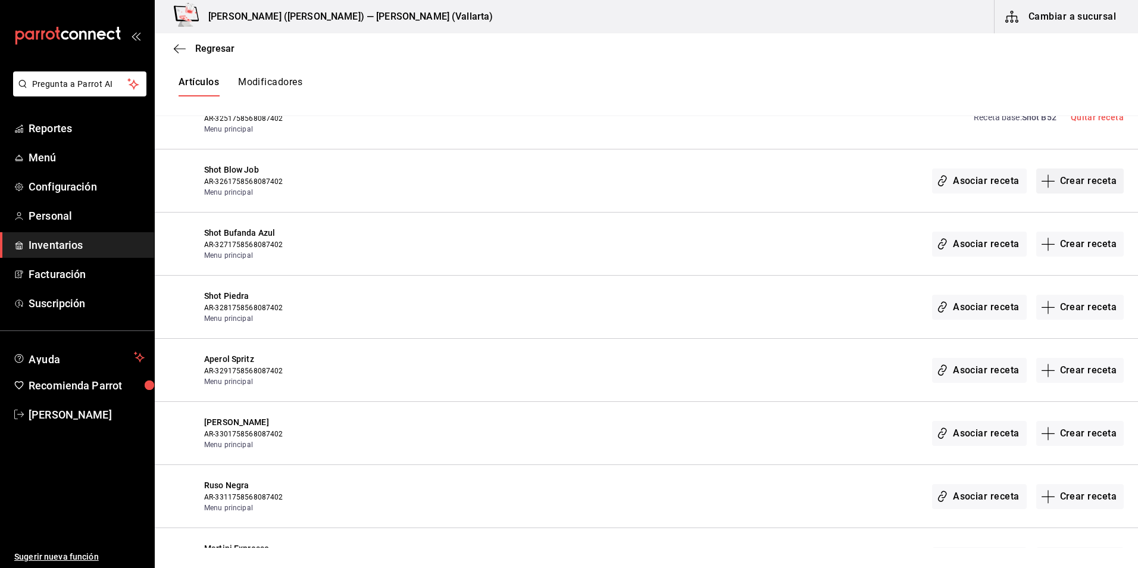
click at [1077, 173] on button "Crear receta" at bounding box center [1080, 180] width 88 height 25
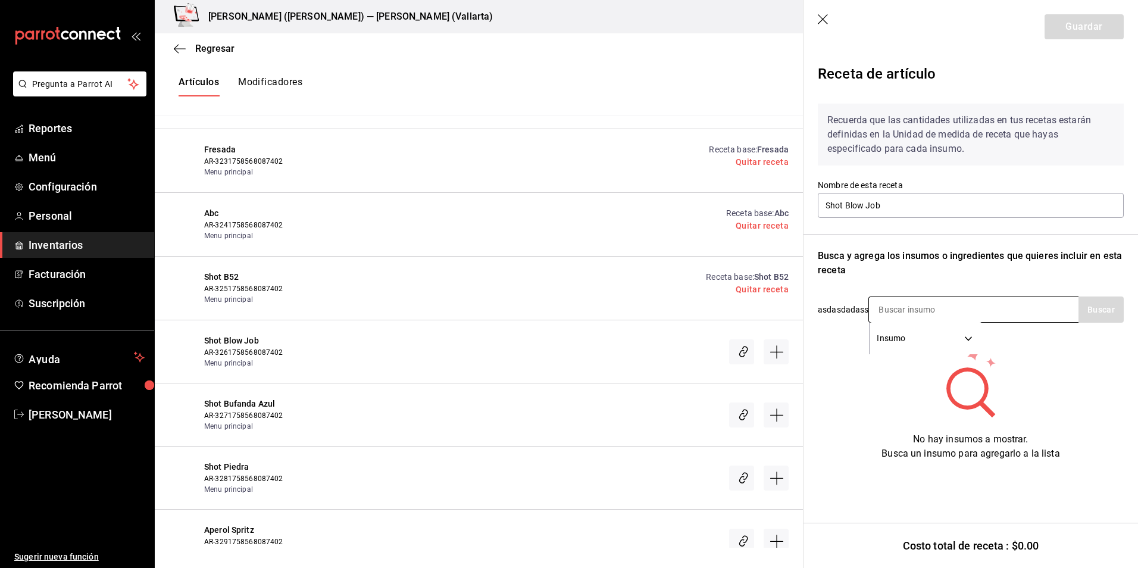
click at [921, 308] on input at bounding box center [928, 309] width 119 height 25
click at [900, 202] on input "Shot Blow Job" at bounding box center [971, 205] width 306 height 25
click at [915, 308] on input at bounding box center [928, 309] width 119 height 25
click at [824, 18] on icon "button" at bounding box center [824, 20] width 12 height 12
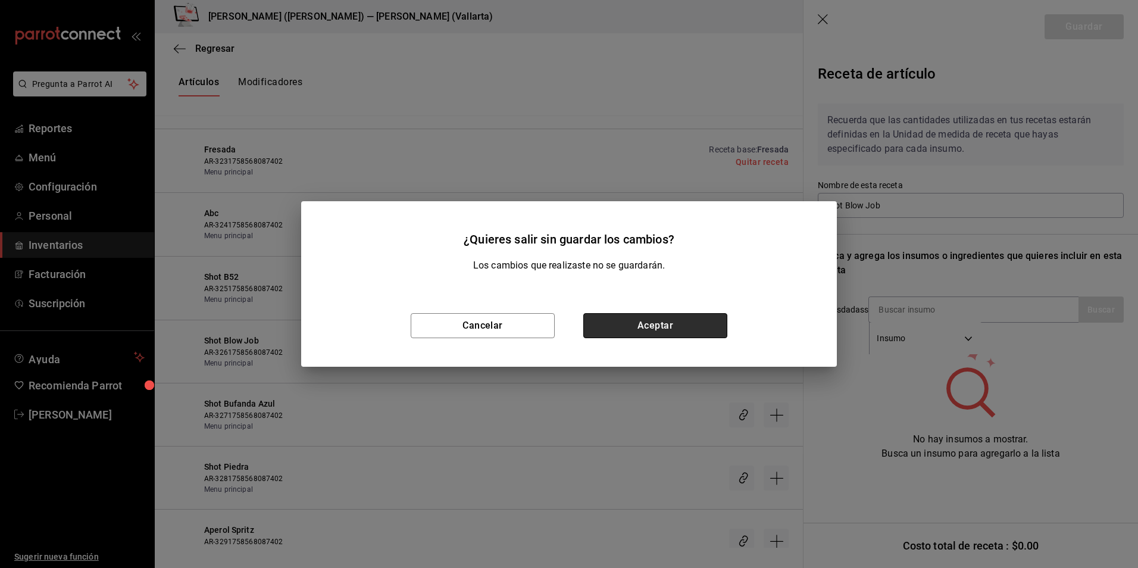
click at [695, 323] on button "Aceptar" at bounding box center [655, 325] width 144 height 25
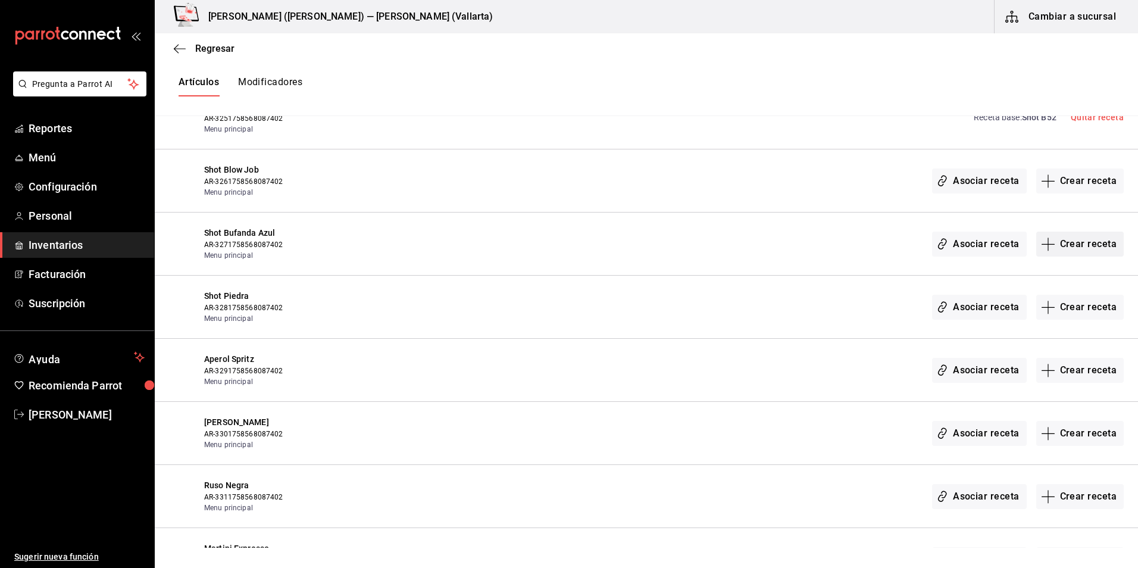
click at [1076, 243] on button "Crear receta" at bounding box center [1080, 244] width 88 height 25
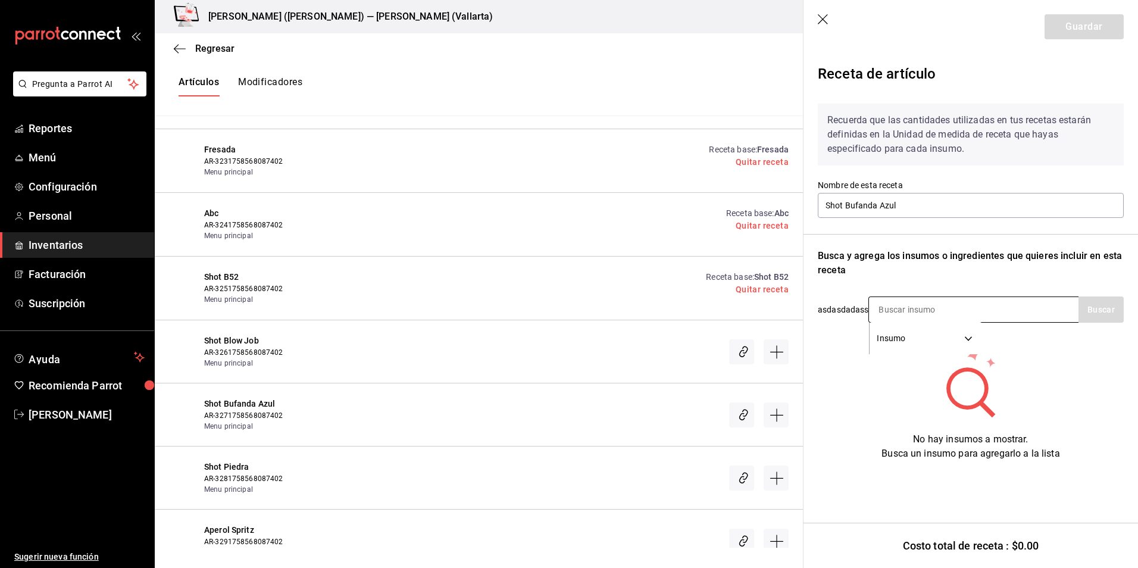
click at [915, 310] on input at bounding box center [928, 309] width 119 height 25
type input "H"
type input "NOT"
click at [1091, 304] on button "Buscar" at bounding box center [1100, 309] width 45 height 26
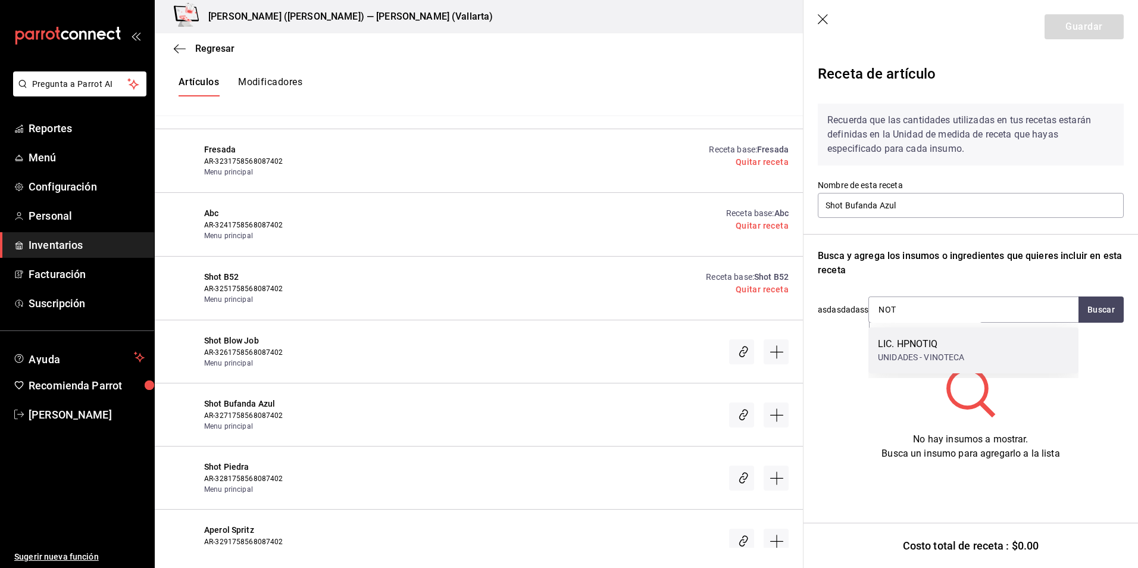
click at [927, 346] on div "LIC. HPNOTIQ" at bounding box center [921, 344] width 87 height 14
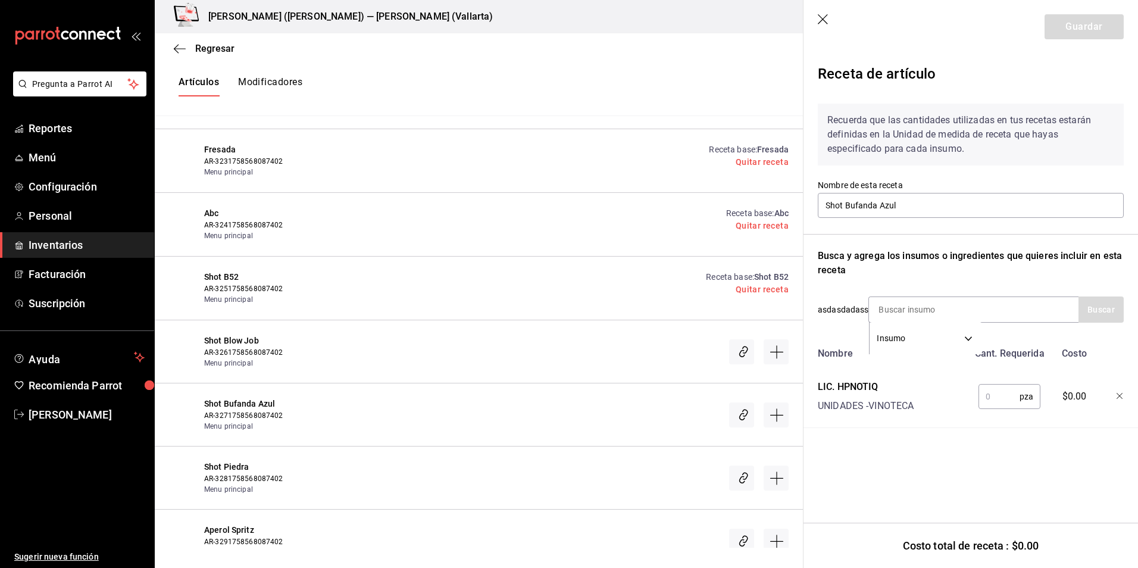
click at [1005, 398] on input "text" at bounding box center [998, 396] width 41 height 24
type input "1"
click at [886, 304] on input at bounding box center [928, 309] width 119 height 25
type input "RED"
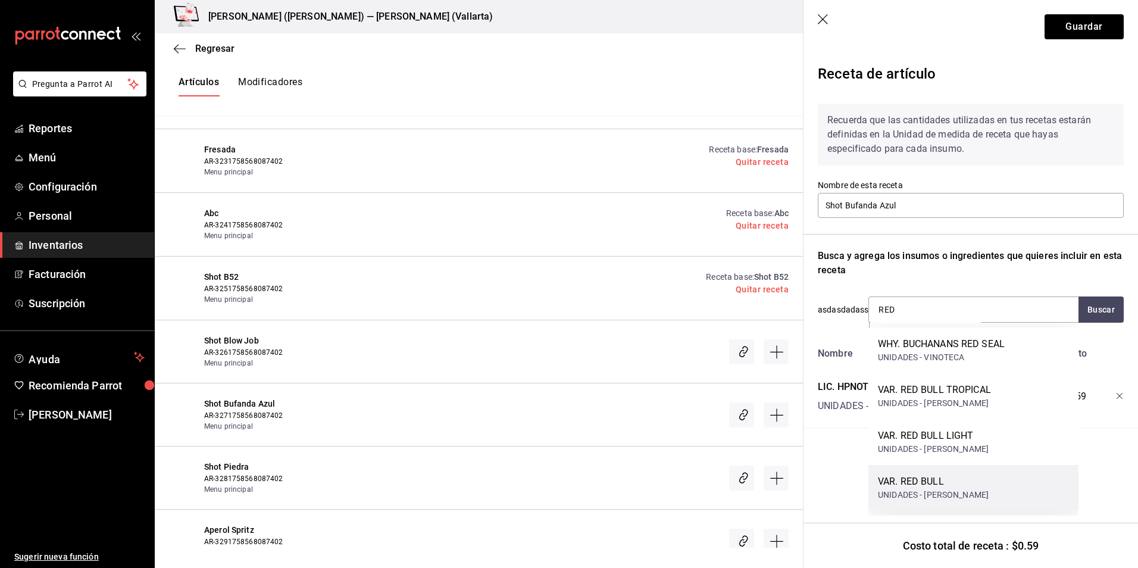
click at [960, 481] on div "VAR. RED BULL" at bounding box center [933, 481] width 111 height 14
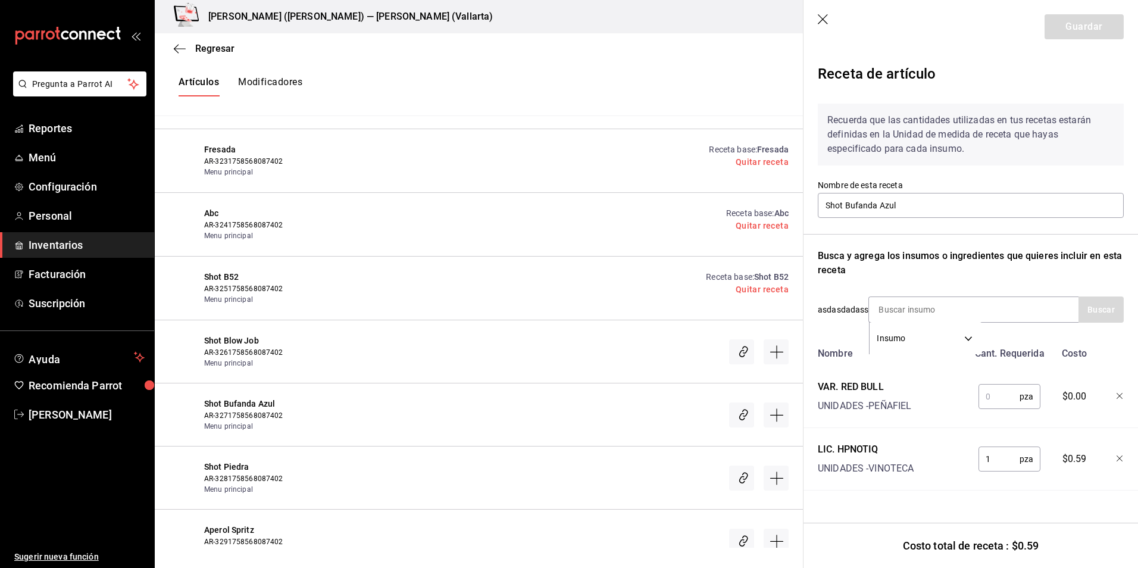
click at [990, 395] on input "text" at bounding box center [998, 396] width 41 height 24
type input "1"
drag, startPoint x: 1080, startPoint y: 29, endPoint x: 899, endPoint y: 61, distance: 183.7
click at [1080, 29] on button "Guardar" at bounding box center [1084, 26] width 79 height 25
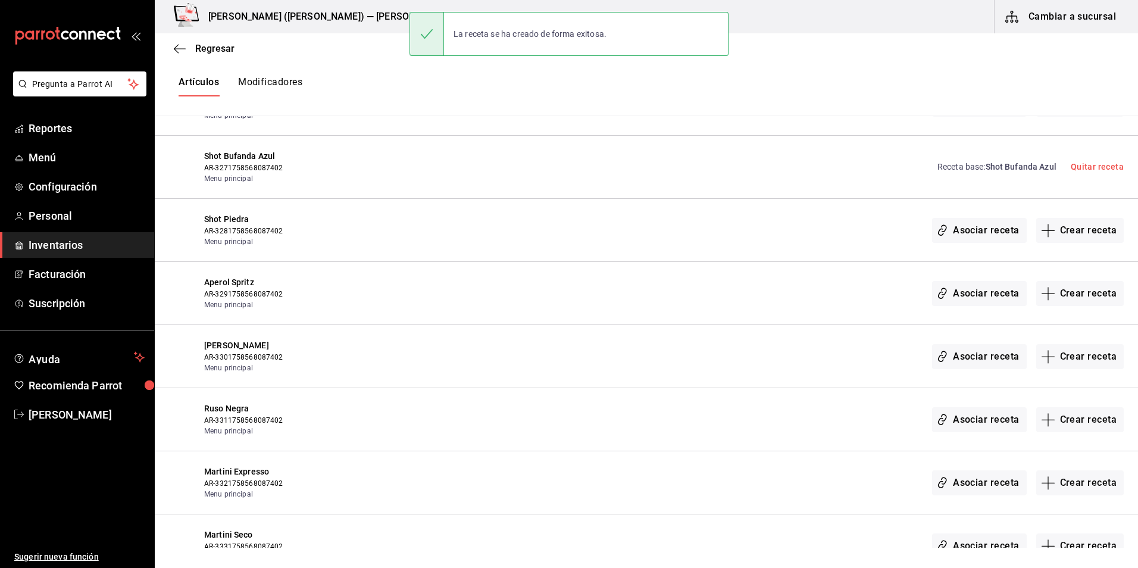
scroll to position [16535, 0]
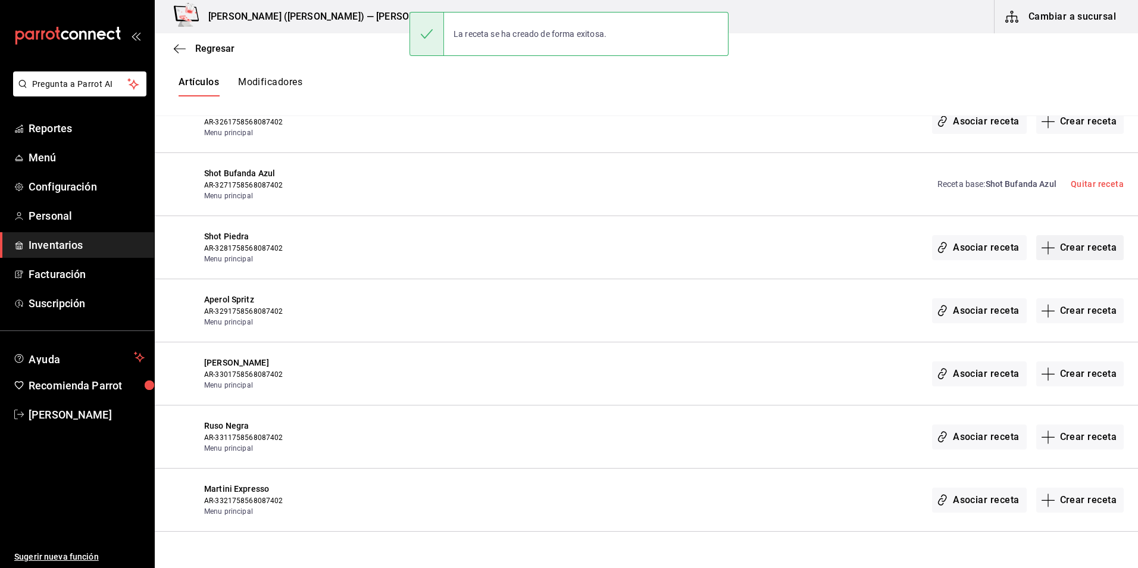
click at [1090, 251] on button "Crear receta" at bounding box center [1080, 247] width 88 height 25
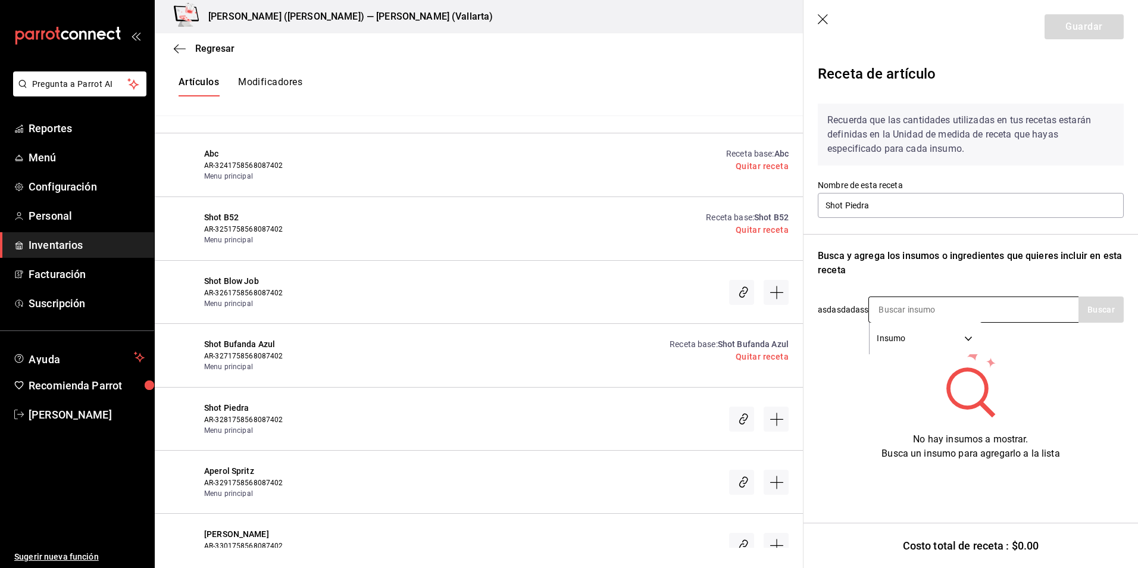
click at [899, 314] on input at bounding box center [928, 309] width 119 height 25
type input "FERNE"
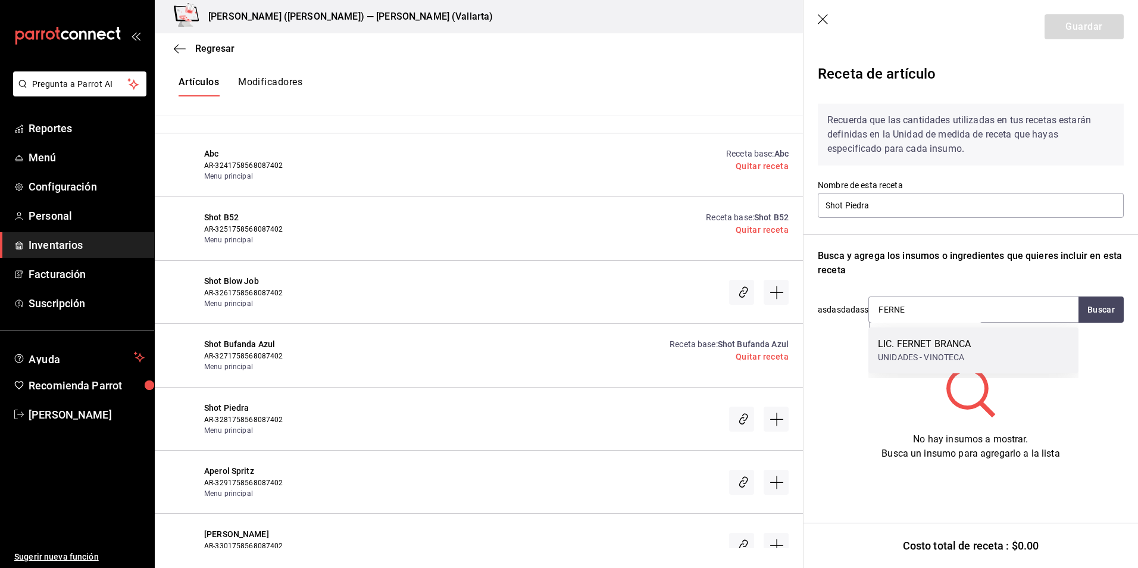
click at [887, 351] on div "UNIDADES - VINOTECA" at bounding box center [924, 357] width 93 height 12
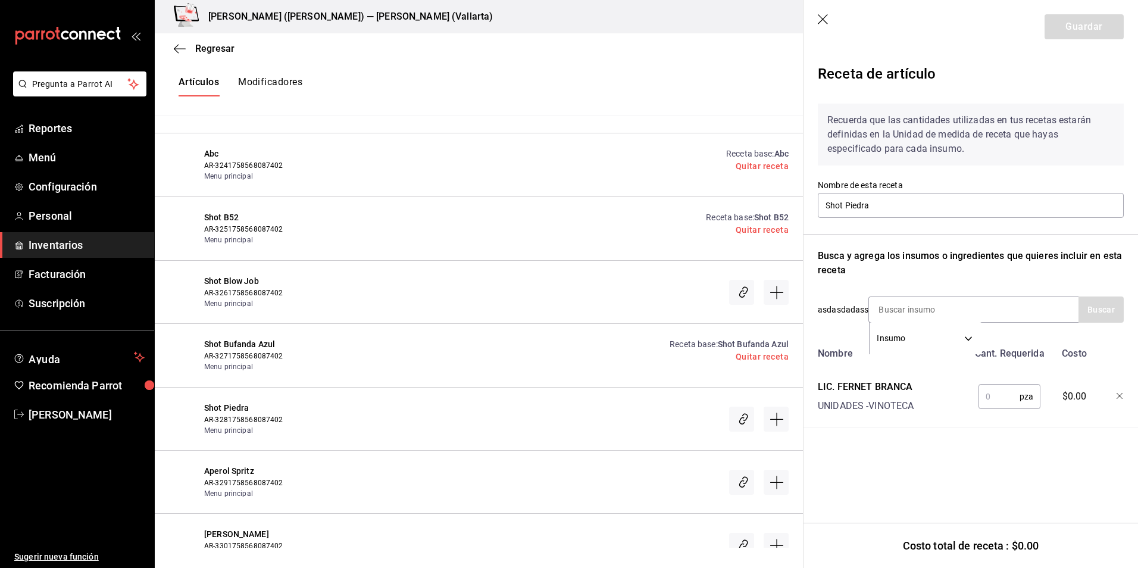
click at [996, 398] on input "text" at bounding box center [998, 396] width 41 height 24
type input "1"
click at [956, 306] on input at bounding box center [928, 309] width 119 height 25
type input "ANIS"
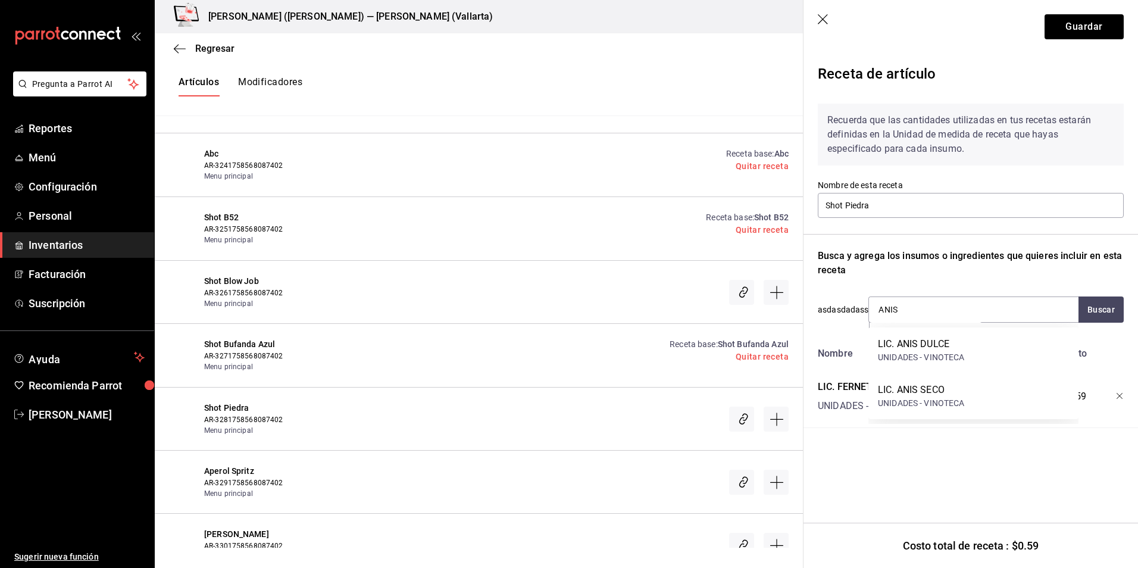
click at [980, 362] on div "LIC. ANIS DULCE UNIDADES - VINOTECA" at bounding box center [973, 350] width 210 height 46
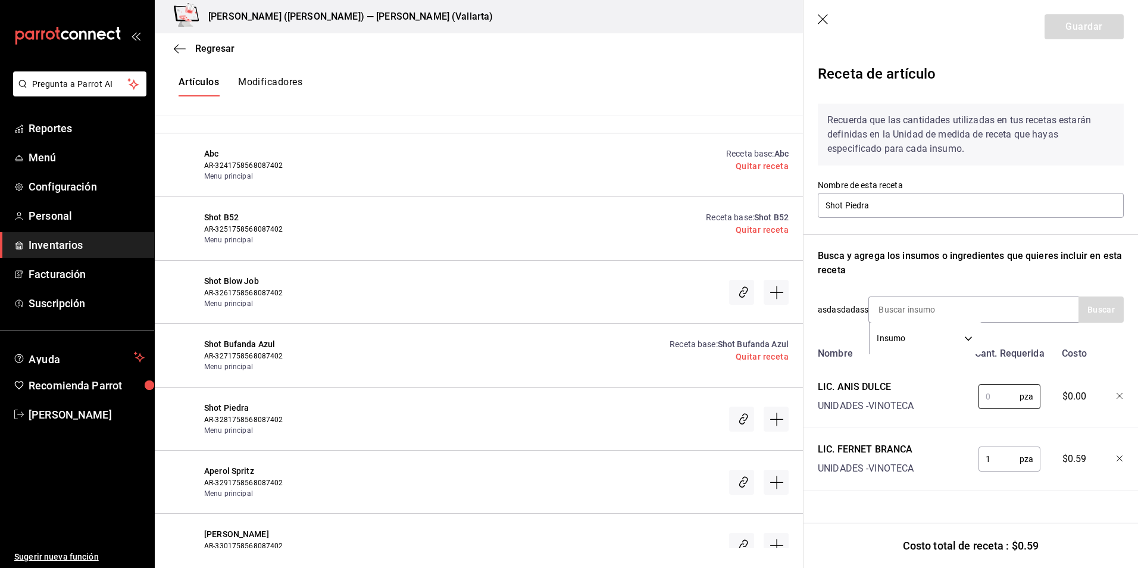
drag, startPoint x: 1003, startPoint y: 404, endPoint x: 949, endPoint y: 387, distance: 57.4
click at [1003, 404] on input "text" at bounding box center [998, 396] width 41 height 24
type input "1"
click at [915, 315] on input at bounding box center [928, 309] width 119 height 25
type input "JULIO"
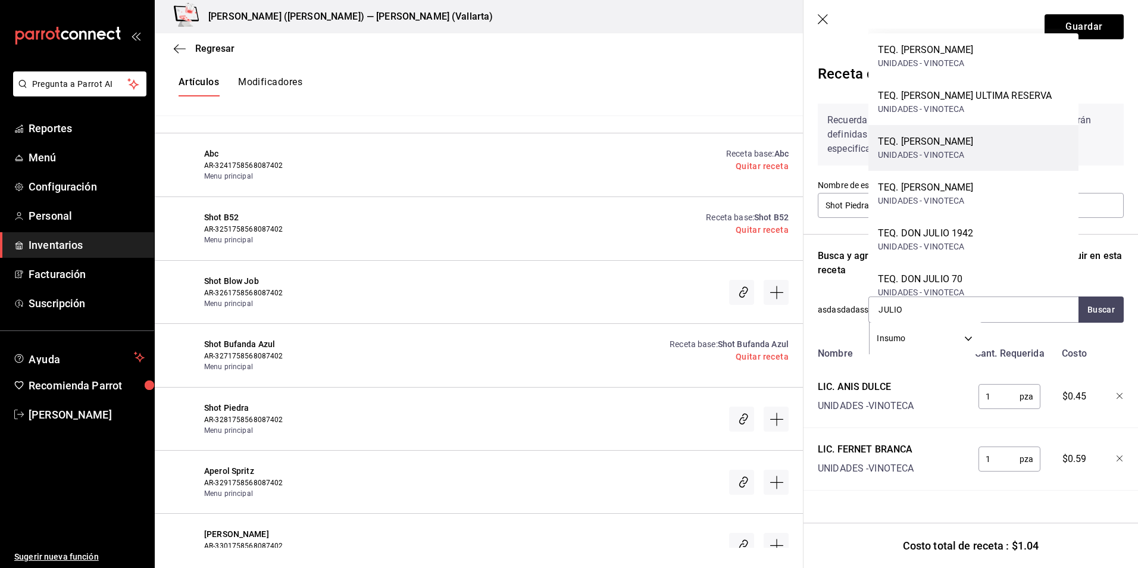
click at [976, 133] on div "TEQ. DON JULIO BLANCO UNIDADES - VINOTECA" at bounding box center [973, 148] width 210 height 46
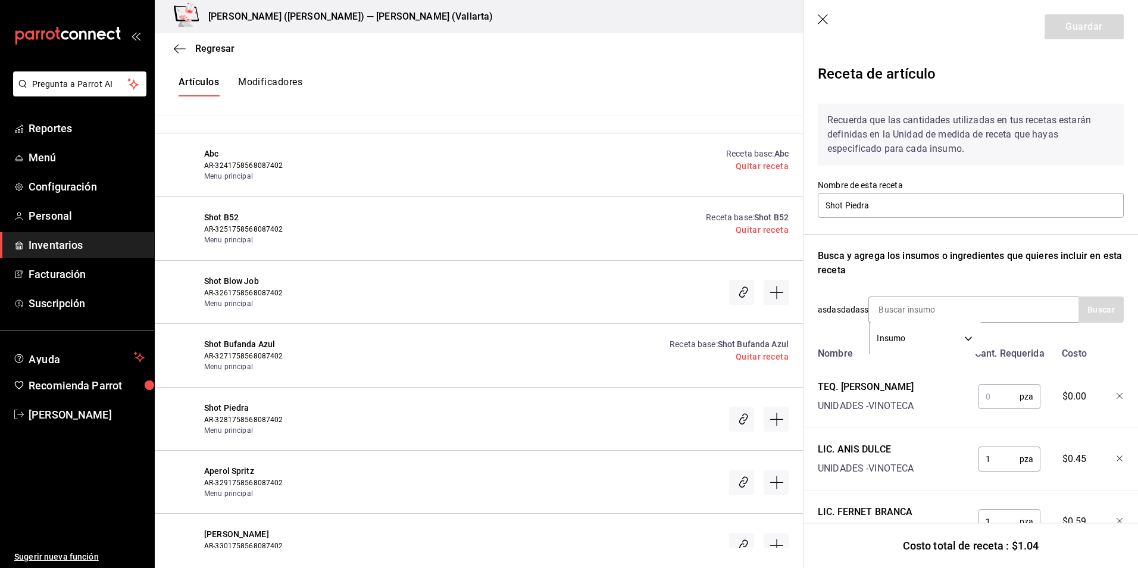
click at [996, 398] on input "text" at bounding box center [998, 396] width 41 height 24
type input "1"
click at [1056, 268] on div "Busca y agrega los insumos o ingredientes que quieres incluir en esta receta" at bounding box center [971, 263] width 306 height 29
click at [1071, 26] on button "Guardar" at bounding box center [1084, 26] width 79 height 25
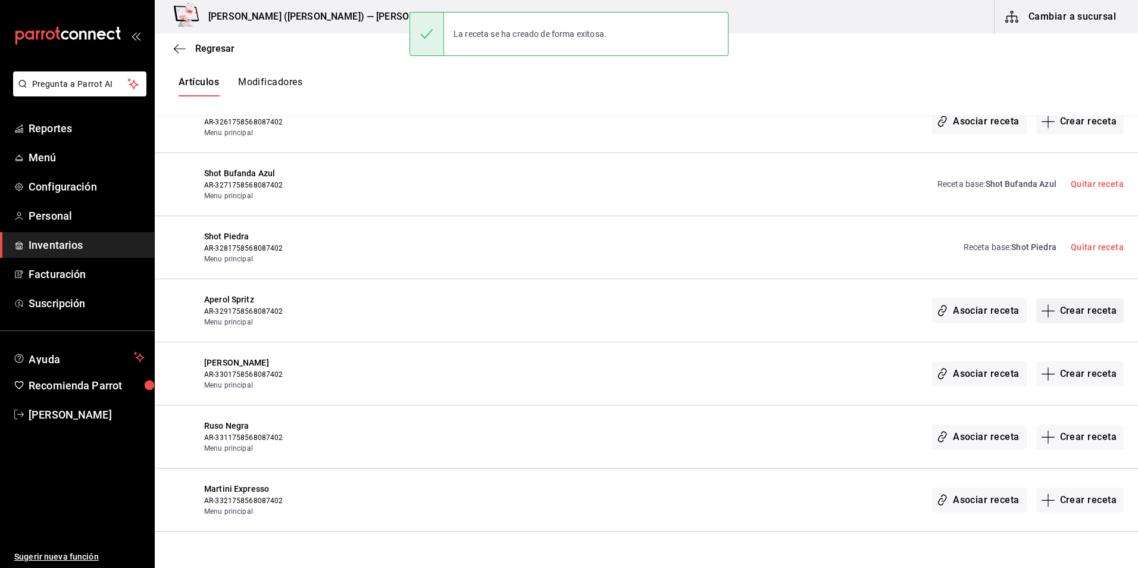
click at [1081, 317] on button "Crear receta" at bounding box center [1080, 310] width 88 height 25
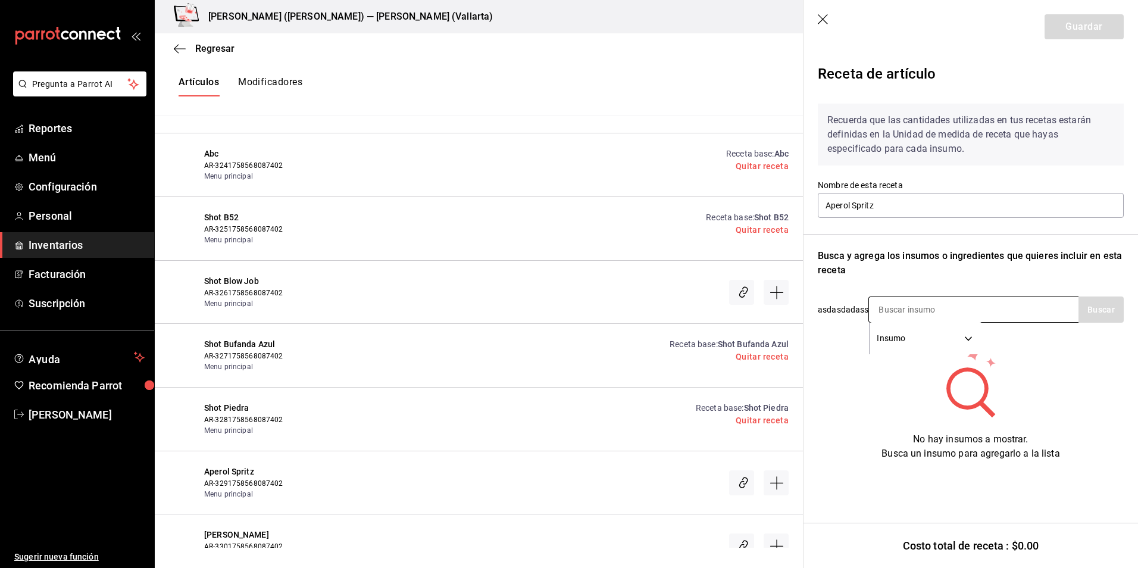
click at [921, 307] on input at bounding box center [928, 309] width 119 height 25
type input "APERO"
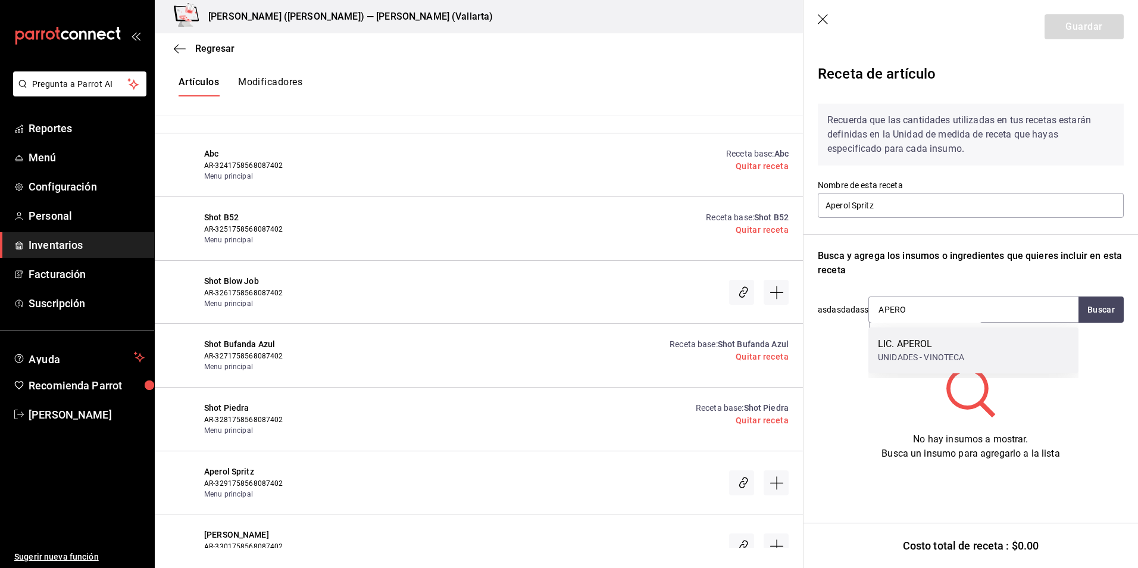
click at [962, 352] on div "UNIDADES - VINOTECA" at bounding box center [921, 357] width 87 height 12
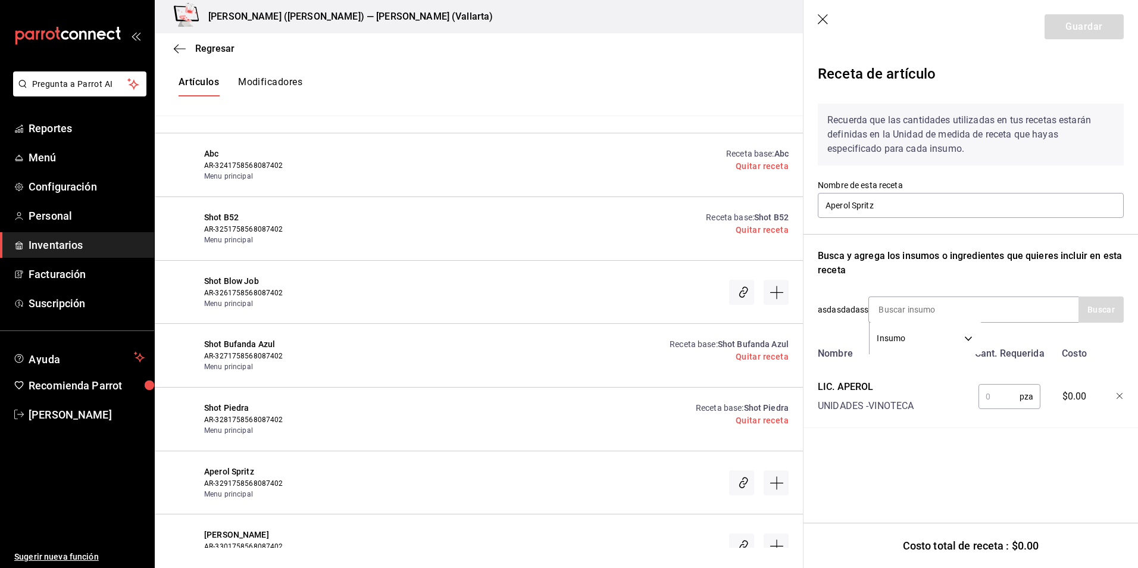
click at [999, 393] on input "text" at bounding box center [998, 396] width 41 height 24
type input "1"
click at [936, 298] on input at bounding box center [928, 309] width 119 height 25
type input "CINZA"
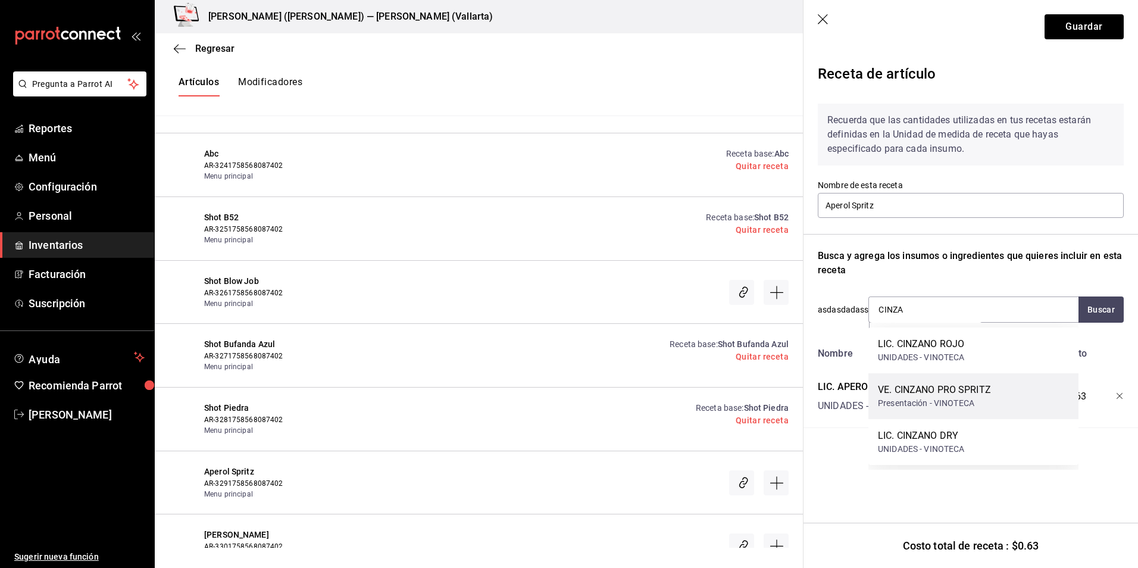
click at [986, 389] on div "VE. CINZANO PRO SPRITZ" at bounding box center [934, 390] width 113 height 14
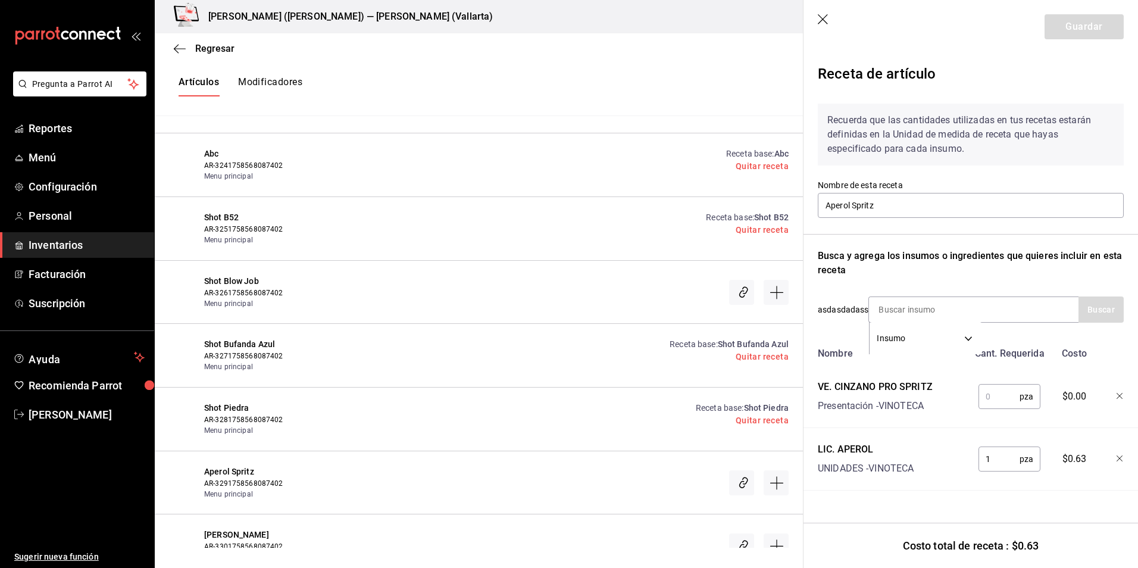
drag, startPoint x: 999, startPoint y: 398, endPoint x: 917, endPoint y: 393, distance: 81.7
click at [999, 398] on input "text" at bounding box center [998, 396] width 41 height 24
type input "1"
click at [1090, 14] on header "Guardar" at bounding box center [970, 27] width 334 height 54
click at [1087, 30] on button "Guardar" at bounding box center [1084, 26] width 79 height 25
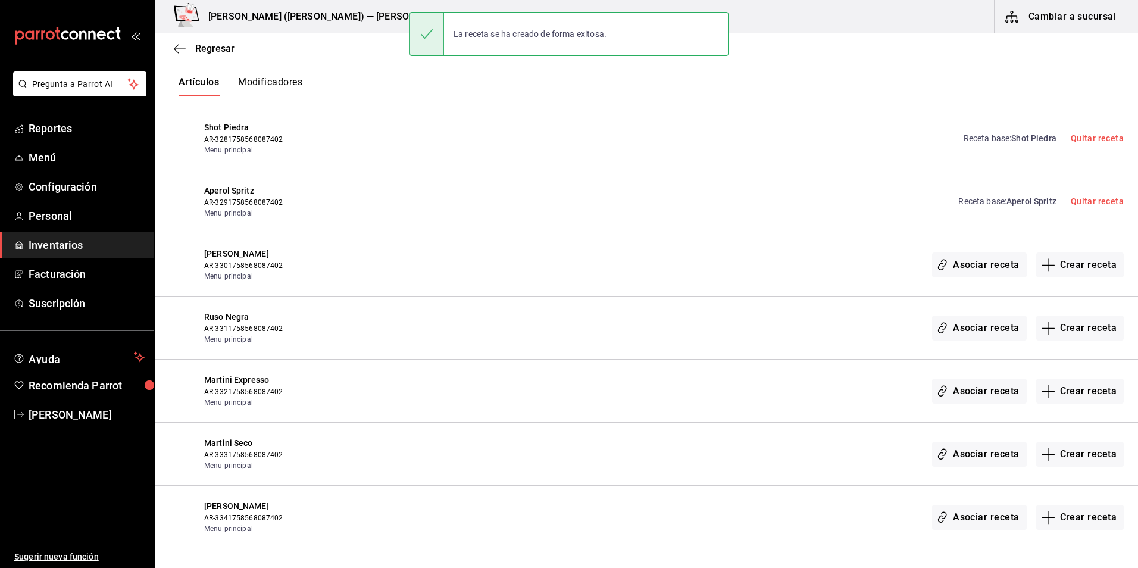
scroll to position [16655, 0]
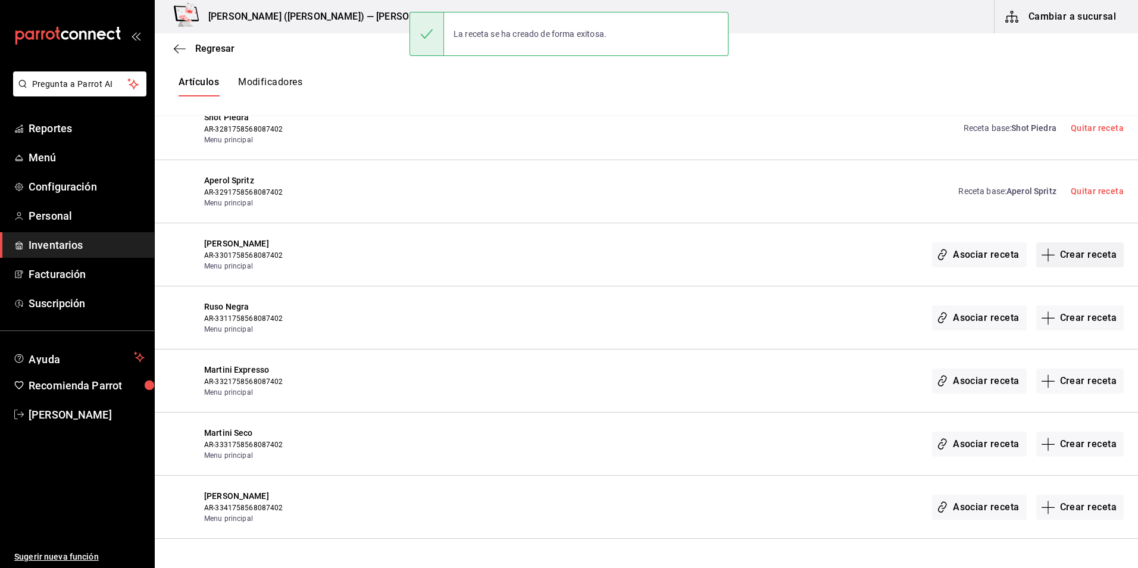
click at [1068, 261] on button "Crear receta" at bounding box center [1080, 254] width 88 height 25
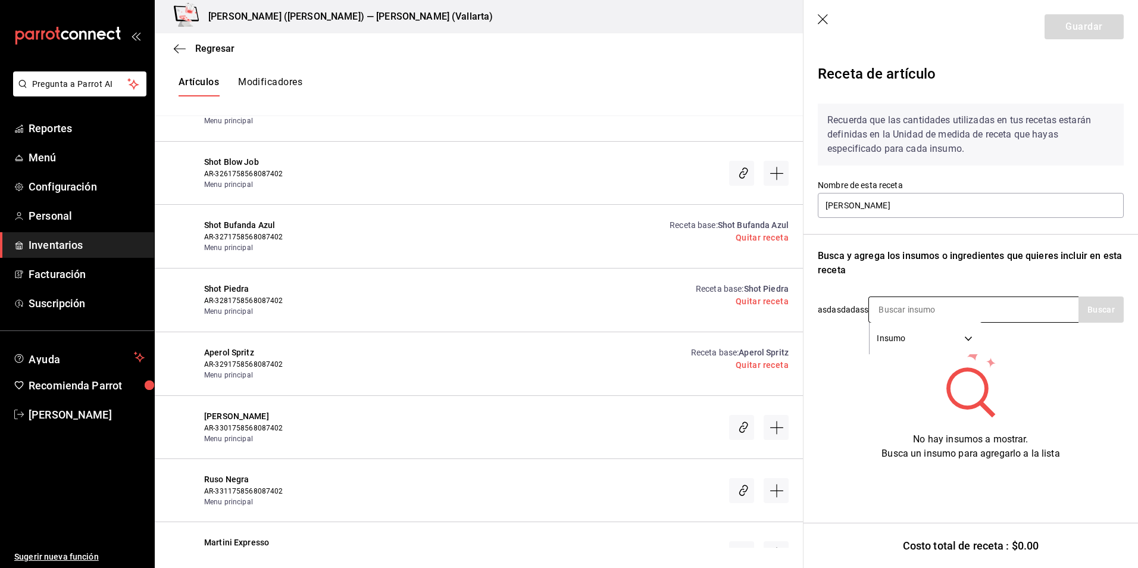
click at [950, 314] on input at bounding box center [928, 309] width 119 height 25
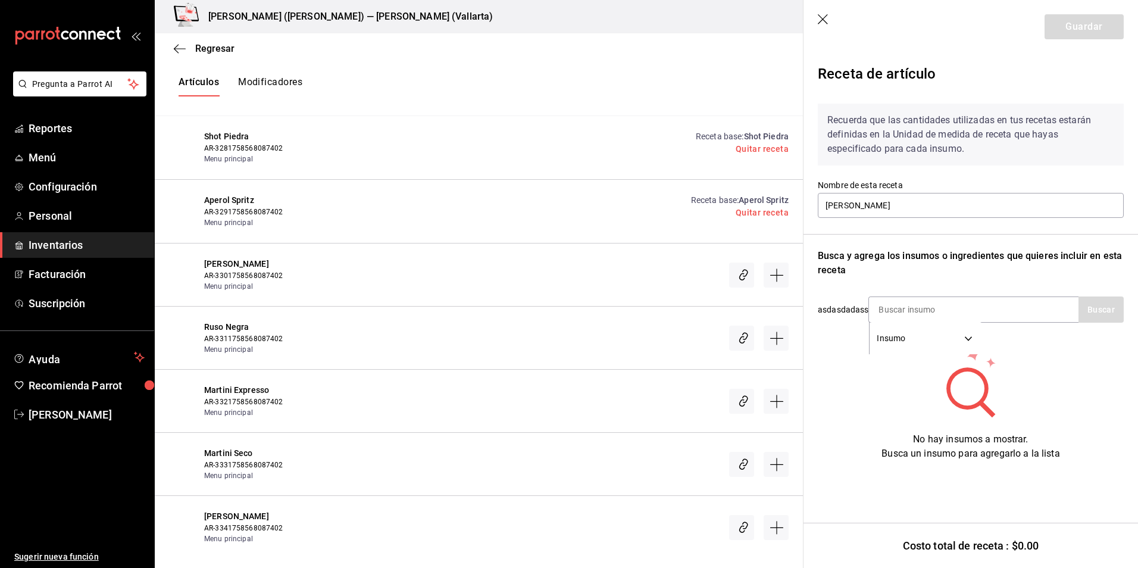
scroll to position [16833, 0]
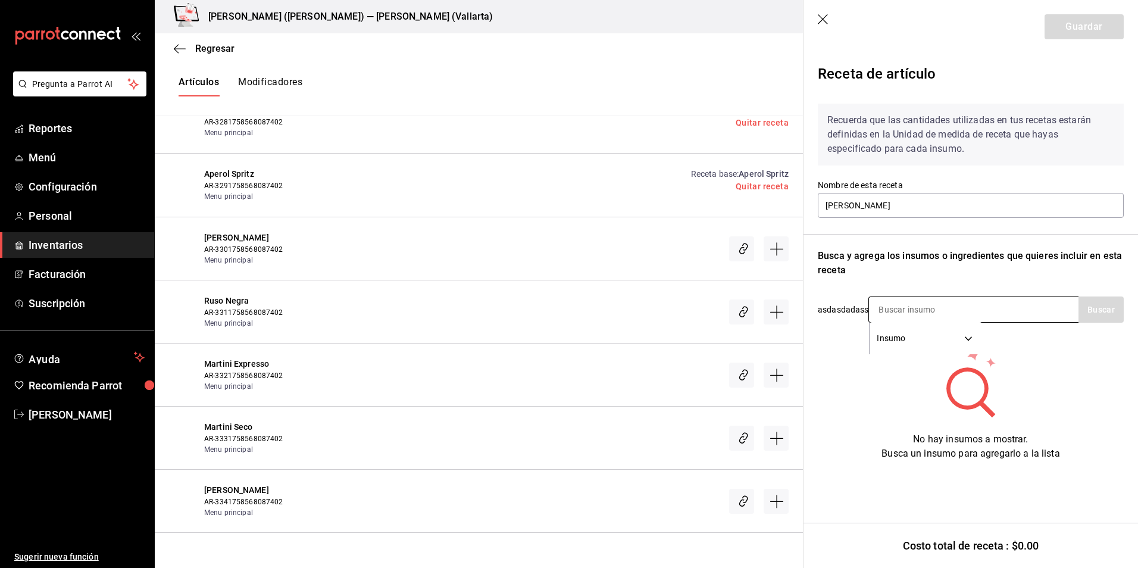
click at [915, 308] on input at bounding box center [928, 309] width 119 height 25
type input "SMIRN"
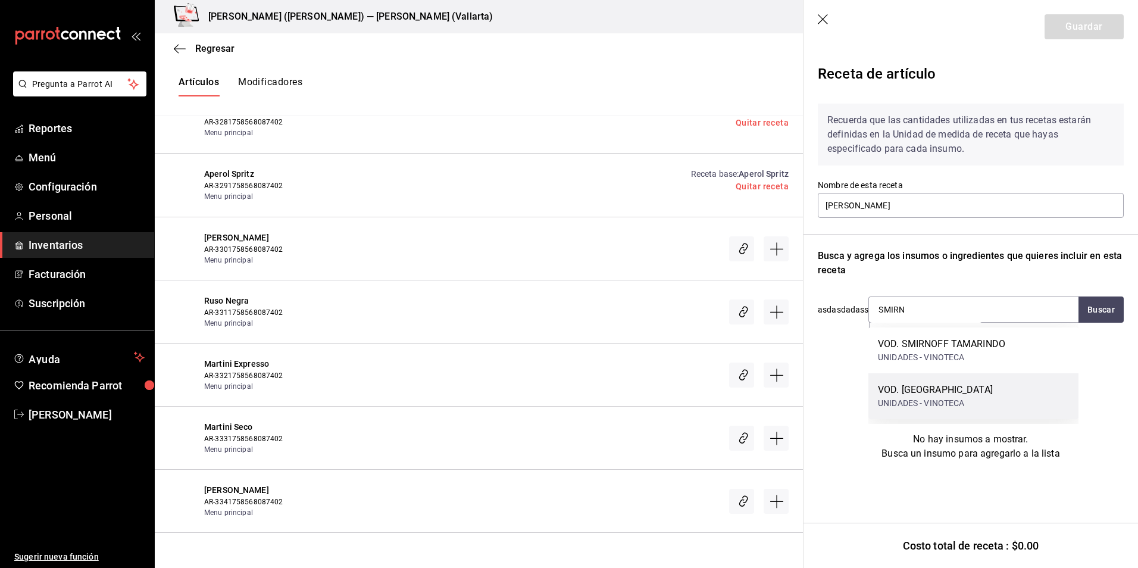
click at [953, 398] on div "UNIDADES - VINOTECA" at bounding box center [935, 403] width 115 height 12
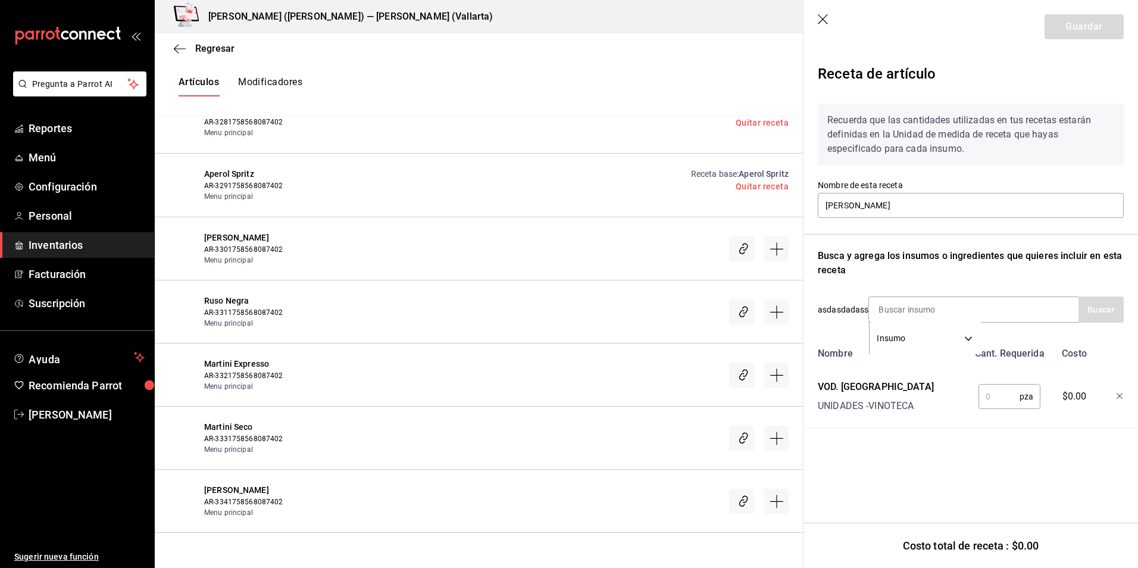
drag, startPoint x: 997, startPoint y: 398, endPoint x: 978, endPoint y: 386, distance: 22.5
click at [997, 398] on input "text" at bounding box center [998, 396] width 41 height 24
type input "1"
click at [912, 302] on input at bounding box center [928, 309] width 119 height 25
type input "KAL"
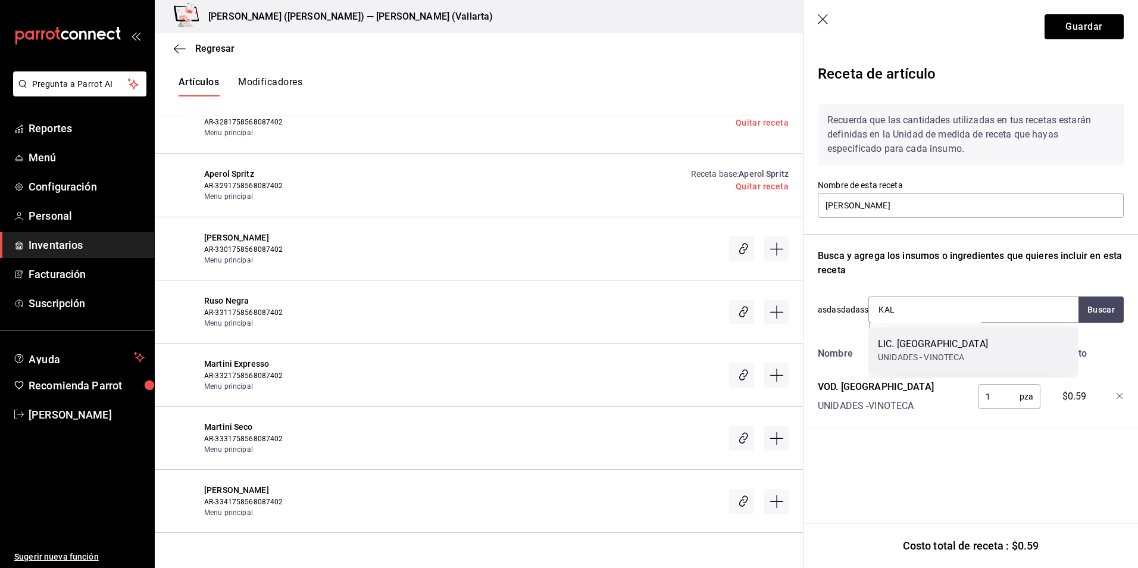
click at [917, 368] on div "LIC. KALHUA UNIDADES - VINOTECA" at bounding box center [973, 350] width 210 height 46
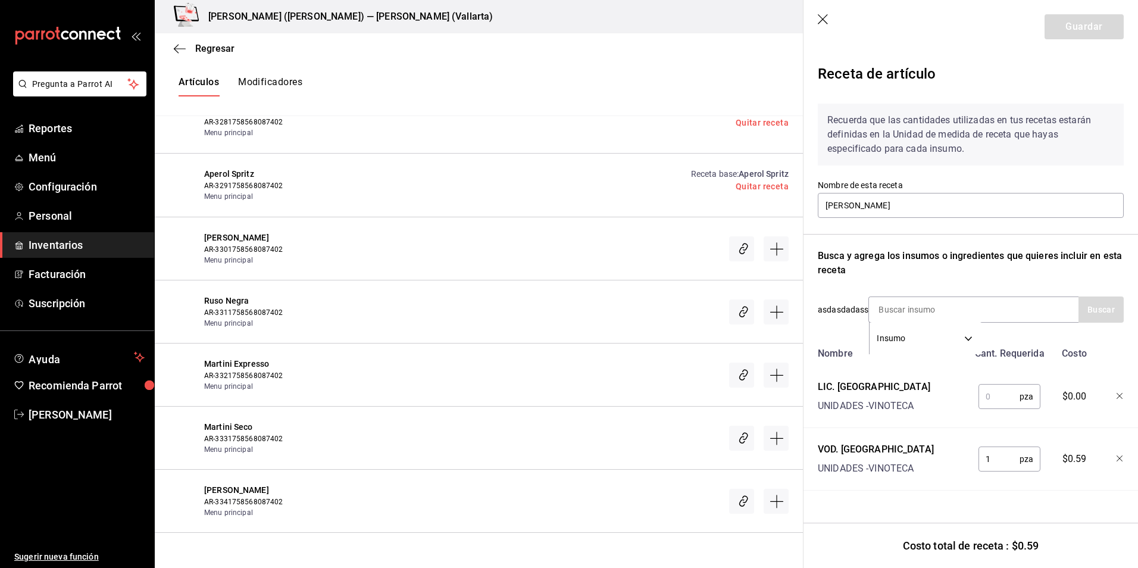
click at [1009, 402] on input "text" at bounding box center [998, 396] width 41 height 24
type input "1"
click at [1102, 32] on button "Guardar" at bounding box center [1084, 26] width 79 height 25
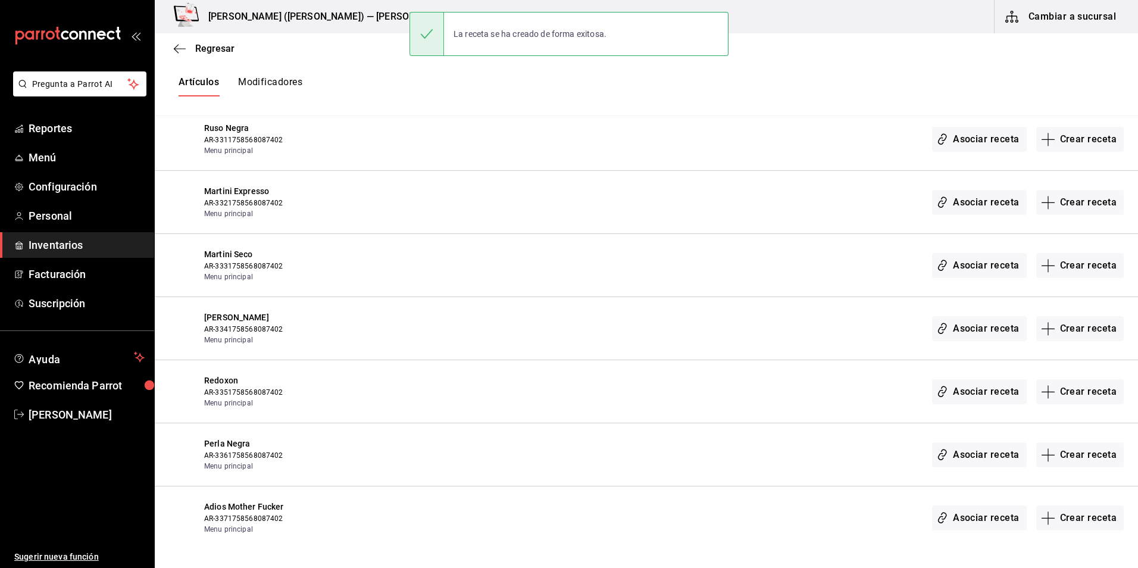
scroll to position [16774, 0]
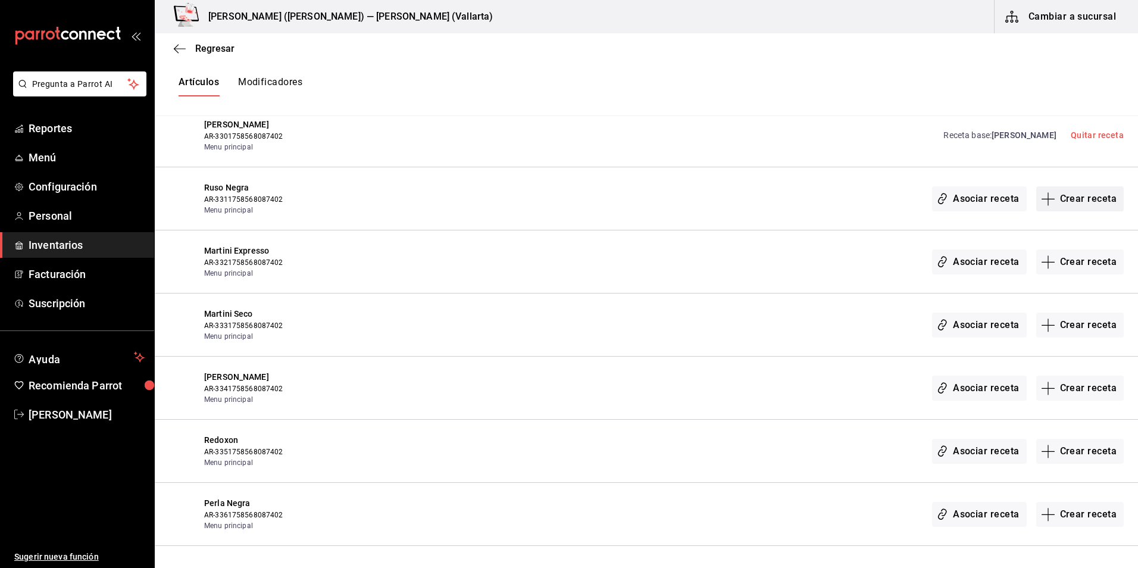
click at [1077, 202] on button "Crear receta" at bounding box center [1080, 198] width 88 height 25
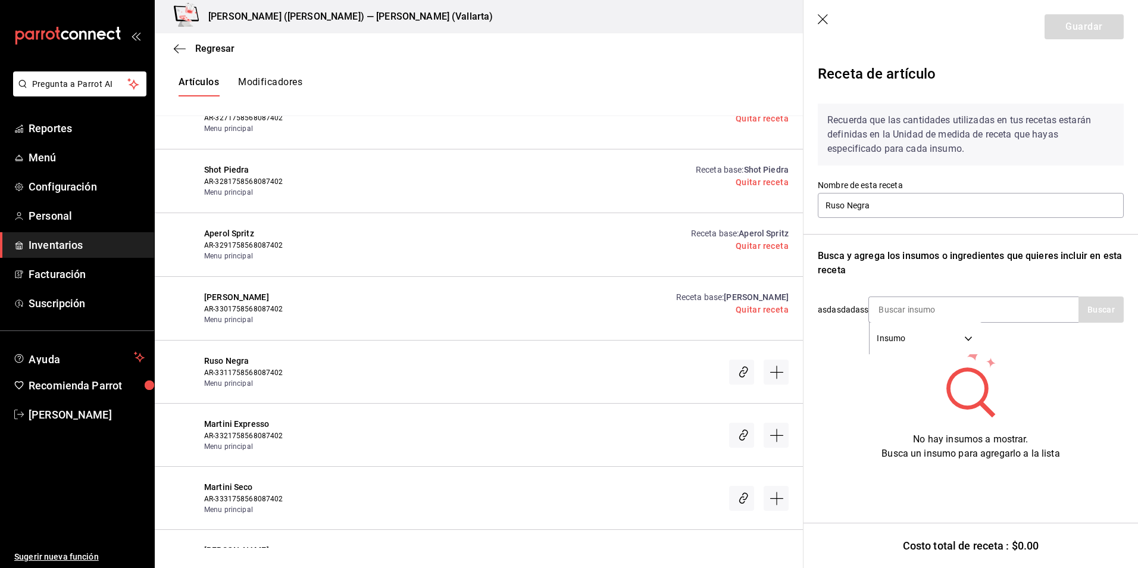
click at [825, 8] on header "Guardar" at bounding box center [970, 27] width 334 height 54
click at [824, 17] on icon "button" at bounding box center [824, 20] width 12 height 12
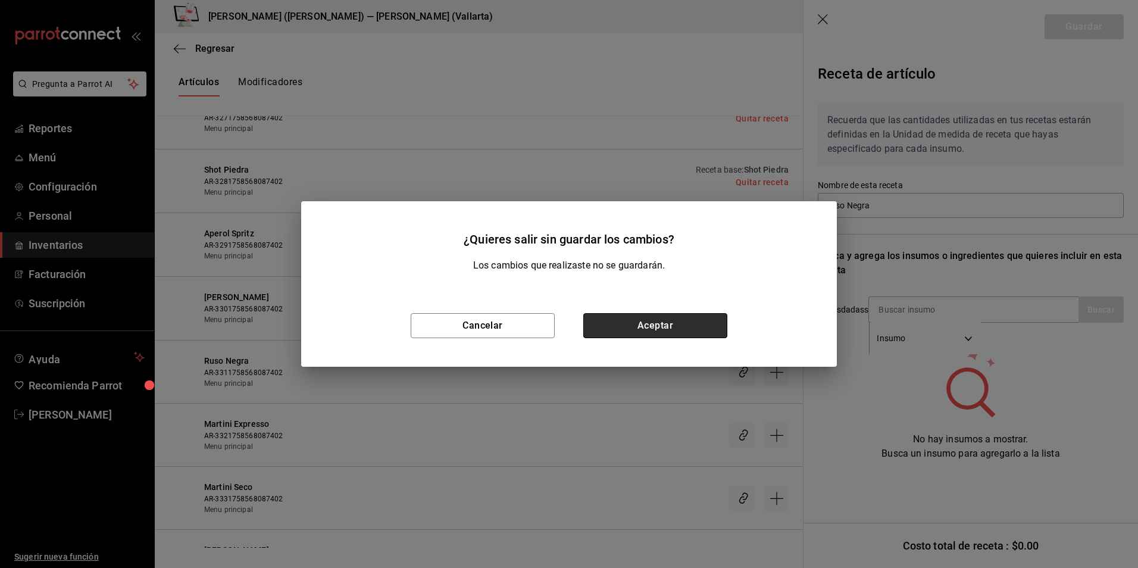
click at [670, 330] on button "Aceptar" at bounding box center [655, 325] width 144 height 25
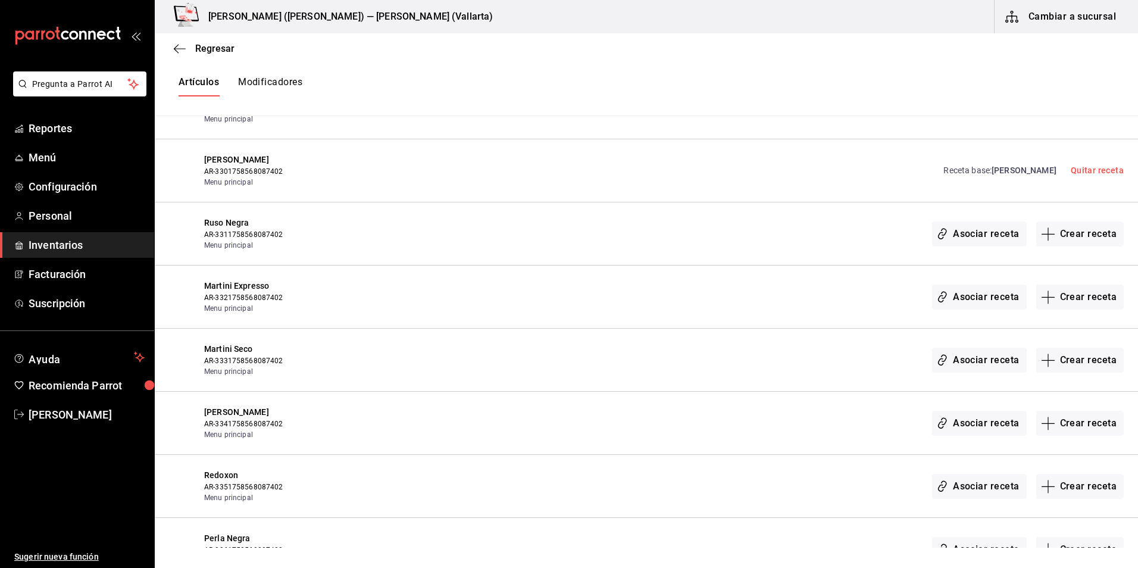
scroll to position [16714, 0]
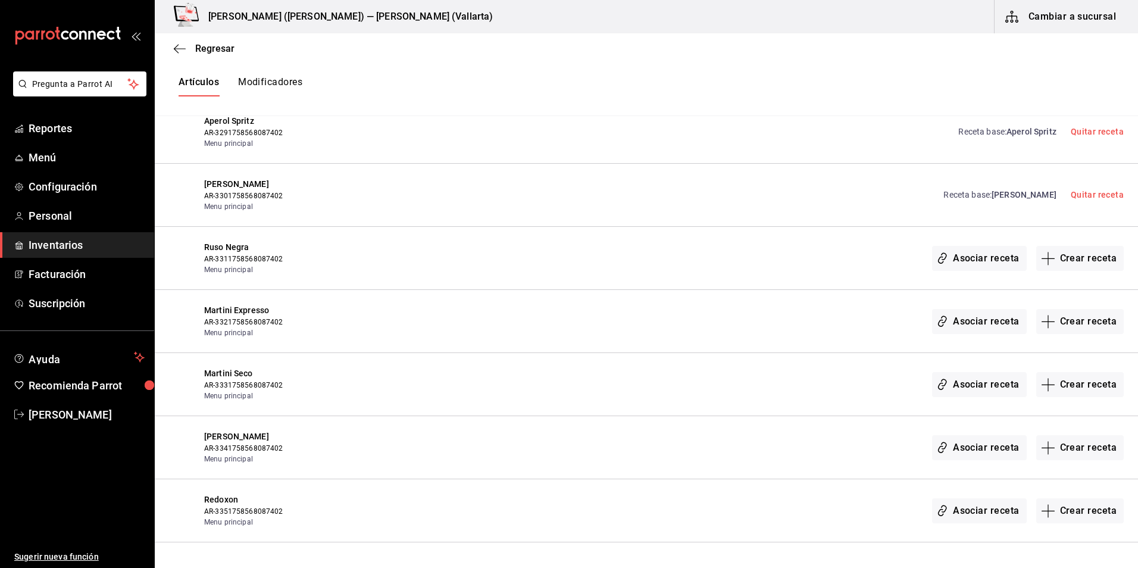
click at [221, 302] on div "Martini Expresso AR-3321758568087402 Menu principal Asociar receta Crear receta" at bounding box center [646, 321] width 983 height 63
click at [1073, 325] on button "Crear receta" at bounding box center [1080, 321] width 88 height 25
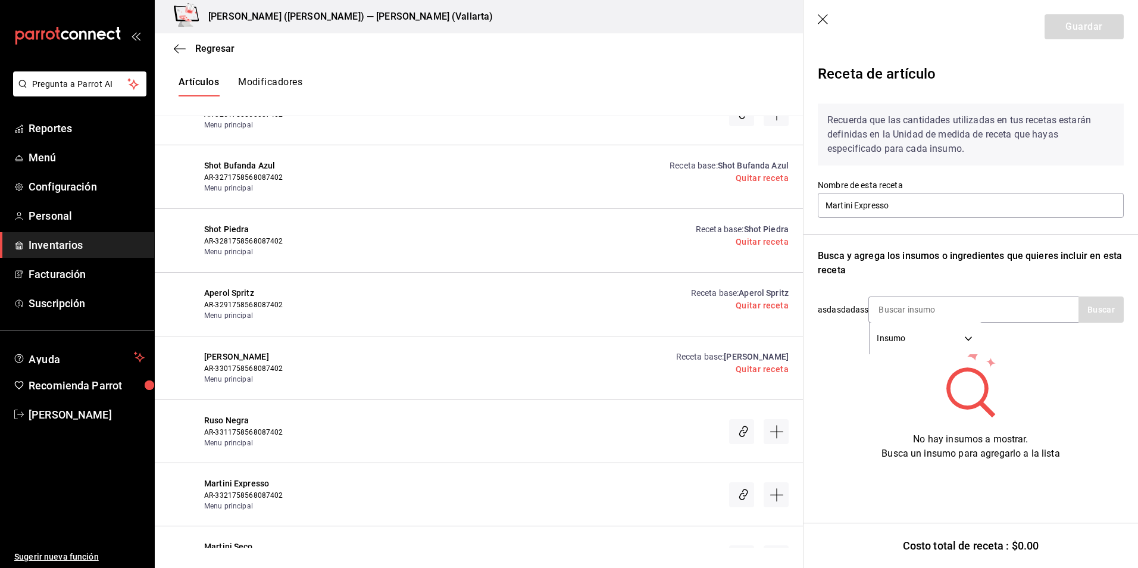
click at [914, 301] on input at bounding box center [928, 309] width 119 height 25
type input "KAL"
click at [971, 352] on div "LIC. KALHUA UNIDADES - VINOTECA" at bounding box center [973, 350] width 210 height 46
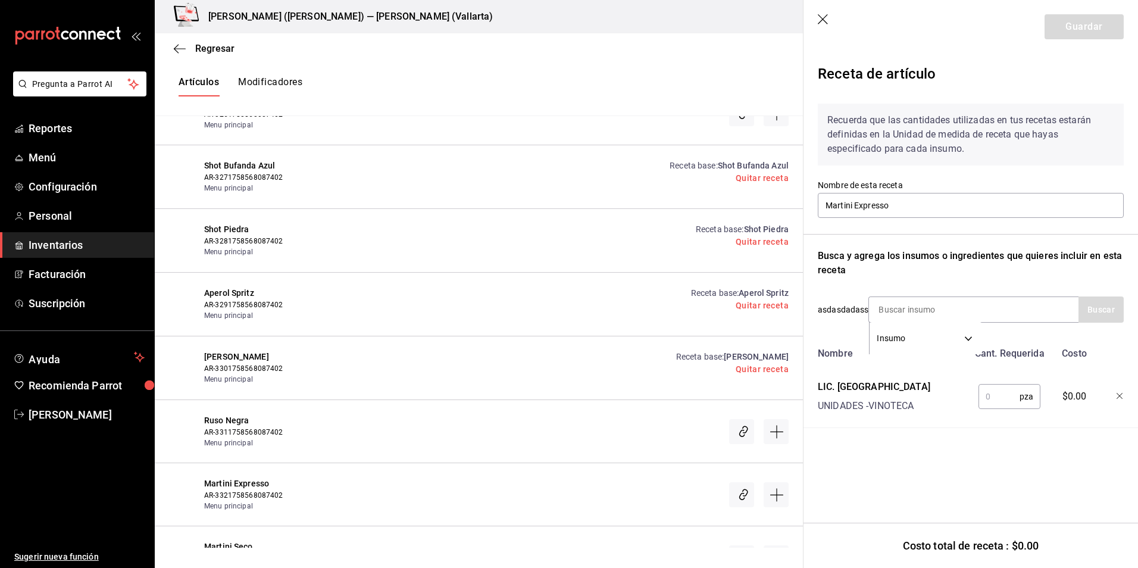
drag, startPoint x: 989, startPoint y: 401, endPoint x: 948, endPoint y: 367, distance: 52.9
click at [989, 401] on input "text" at bounding box center [998, 396] width 41 height 24
type input "1"
click at [937, 314] on input at bounding box center [928, 309] width 119 height 25
type input "T"
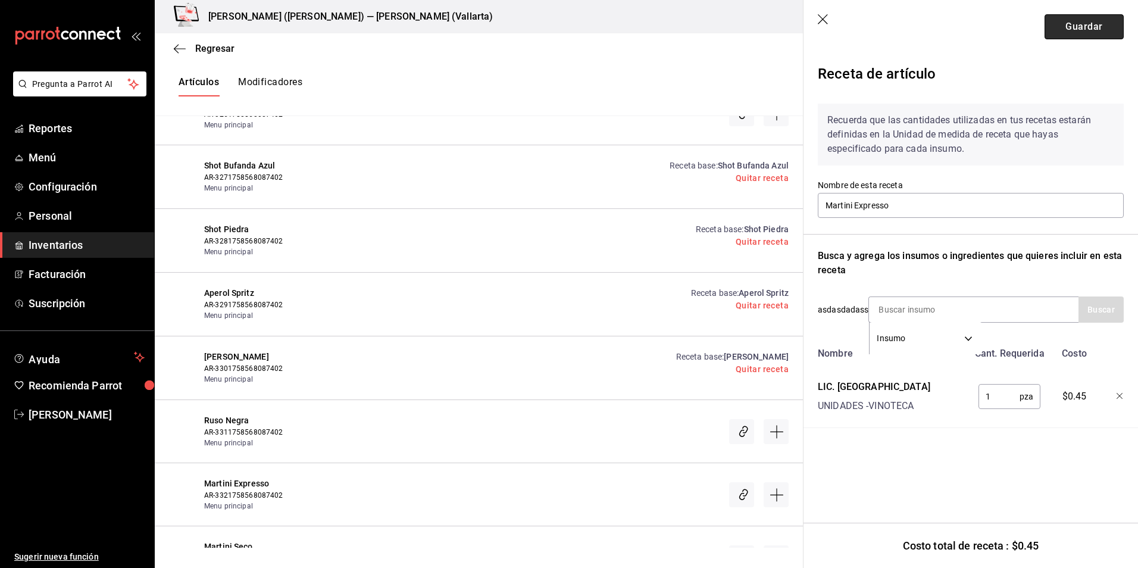
click at [1062, 33] on button "Guardar" at bounding box center [1084, 26] width 79 height 25
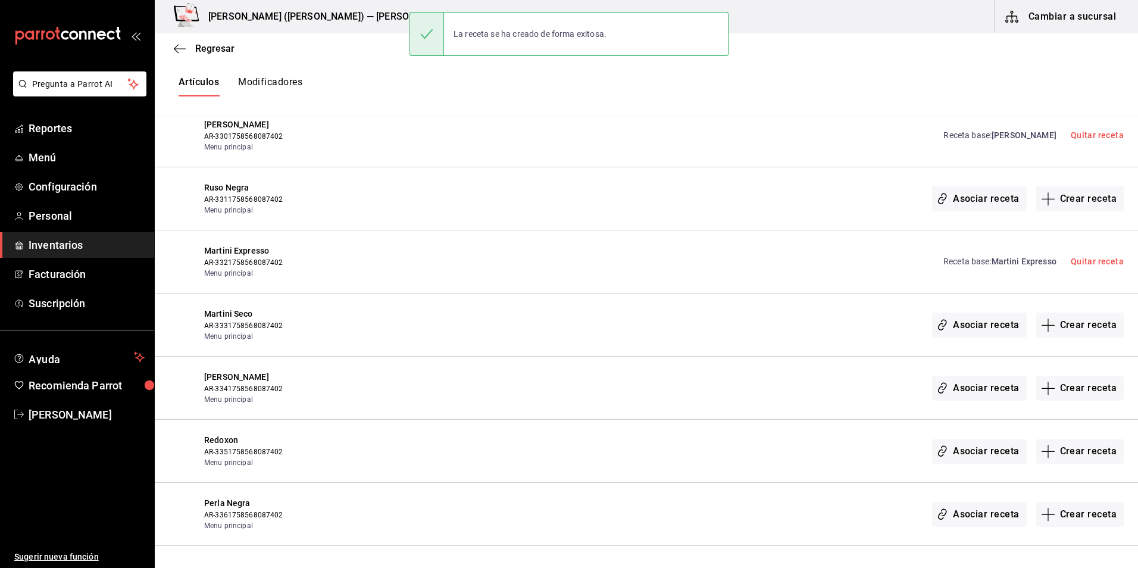
scroll to position [16833, 0]
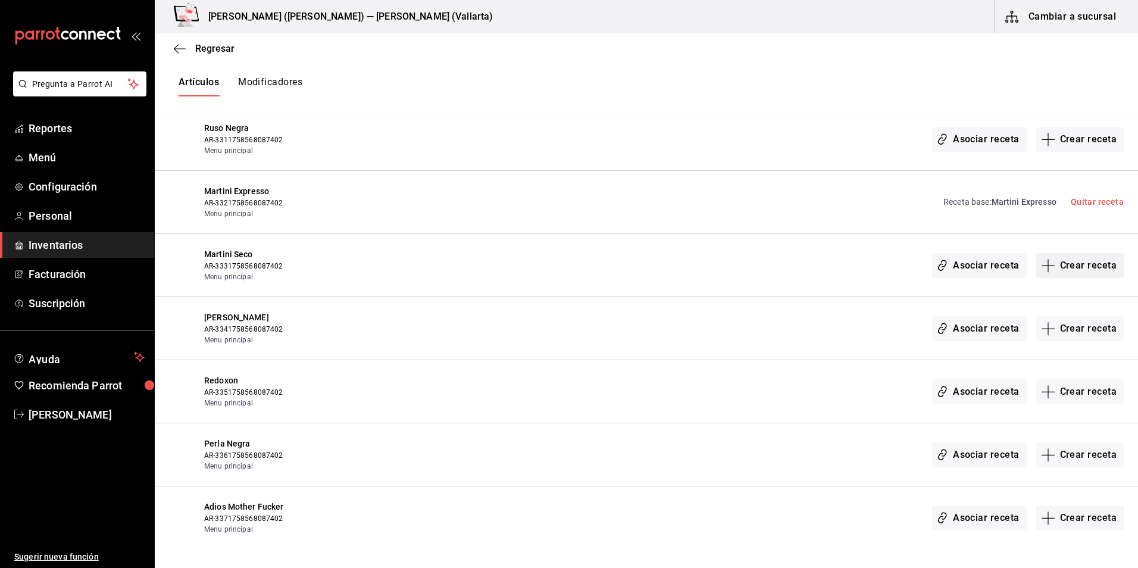
click at [1053, 261] on button "Crear receta" at bounding box center [1080, 265] width 88 height 25
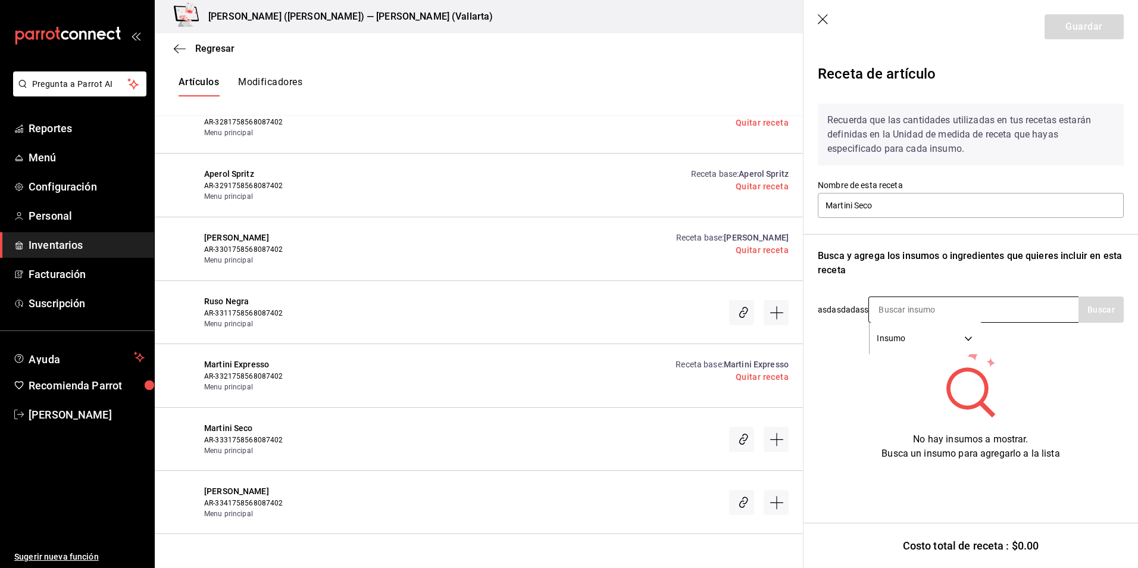
click at [892, 304] on input at bounding box center [928, 309] width 119 height 25
type input "CIN"
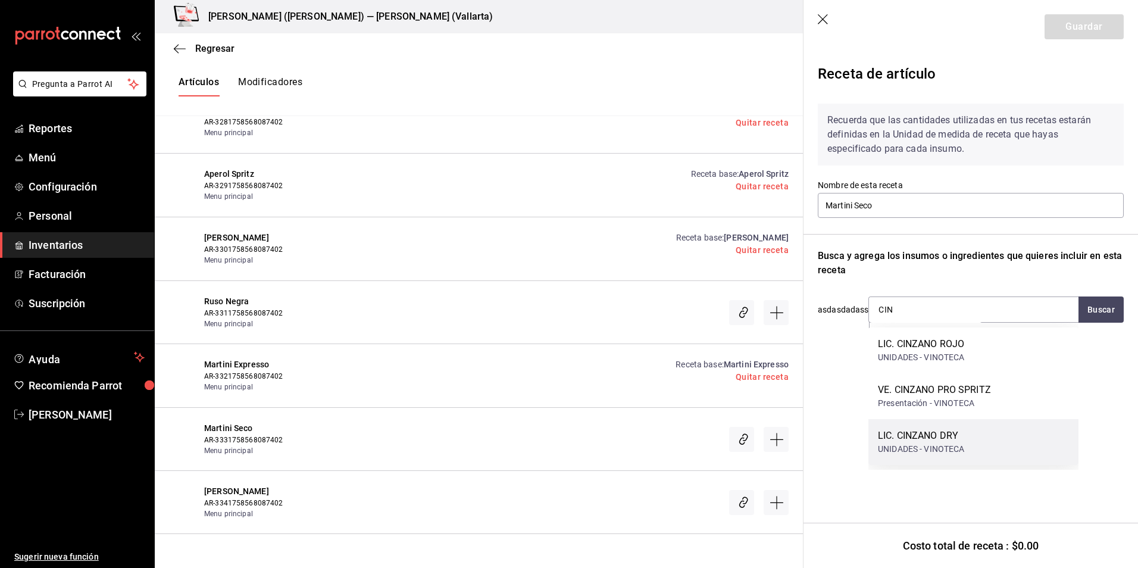
click at [970, 450] on div "LIC. CINZANO DRY UNIDADES - VINOTECA" at bounding box center [973, 442] width 210 height 46
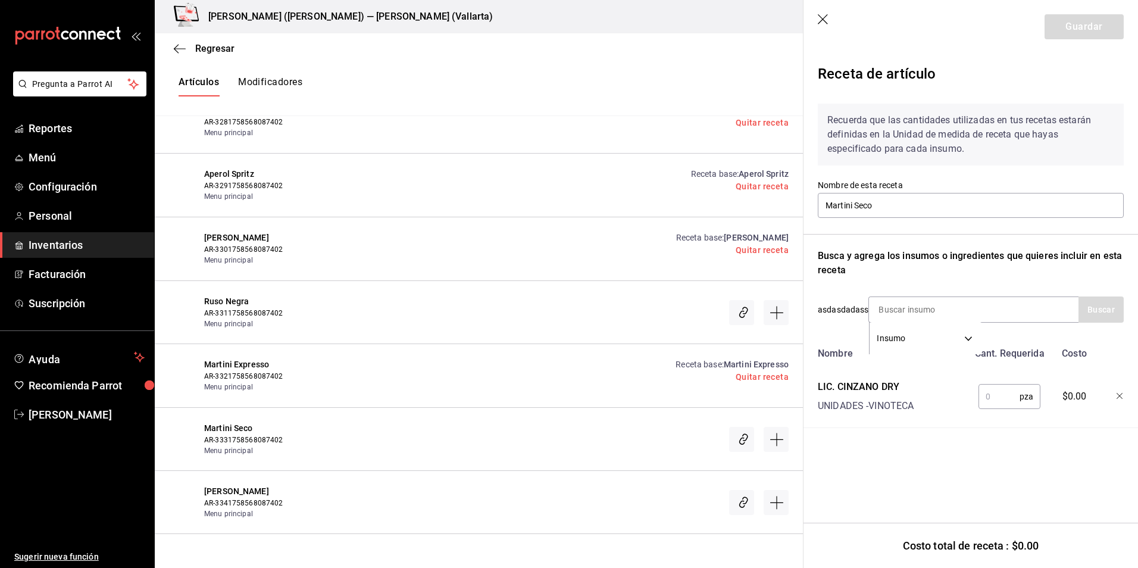
click at [995, 401] on input "text" at bounding box center [998, 396] width 41 height 24
type input "1"
type input "0.66"
click at [884, 303] on input at bounding box center [928, 309] width 119 height 25
type input "GREY"
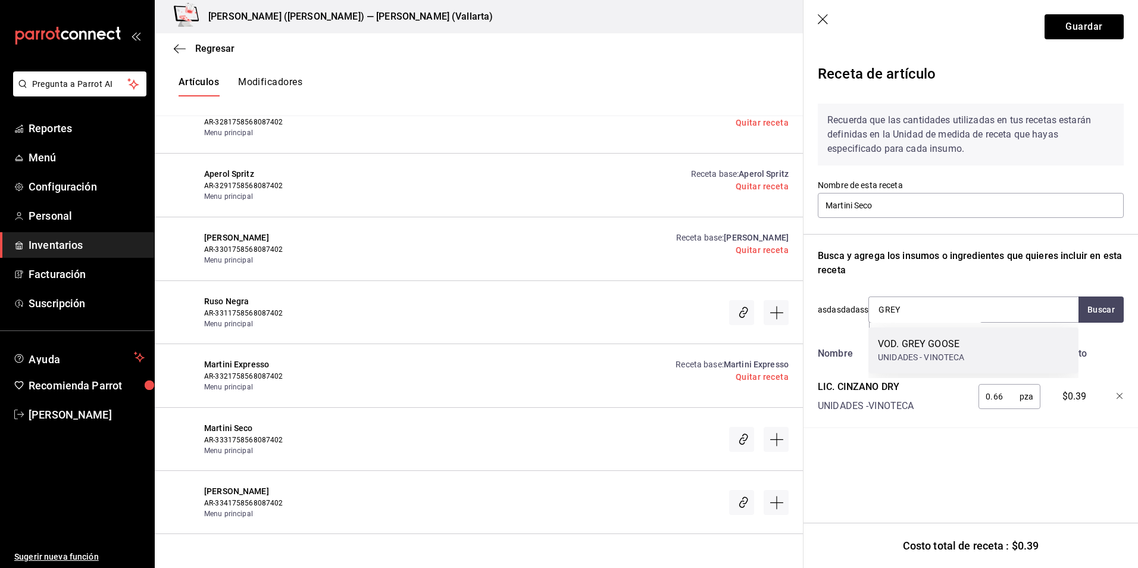
click at [949, 350] on div "VOD. GREY GOOSE" at bounding box center [921, 344] width 87 height 14
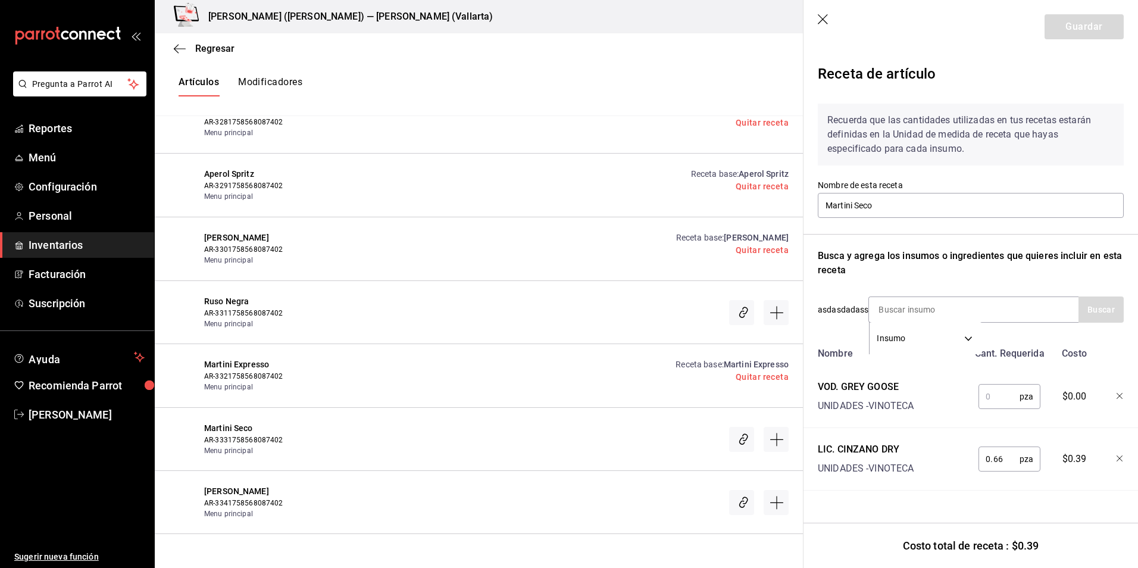
click at [1003, 399] on input "text" at bounding box center [998, 396] width 41 height 24
type input "2"
click at [1064, 28] on button "Guardar" at bounding box center [1084, 26] width 79 height 25
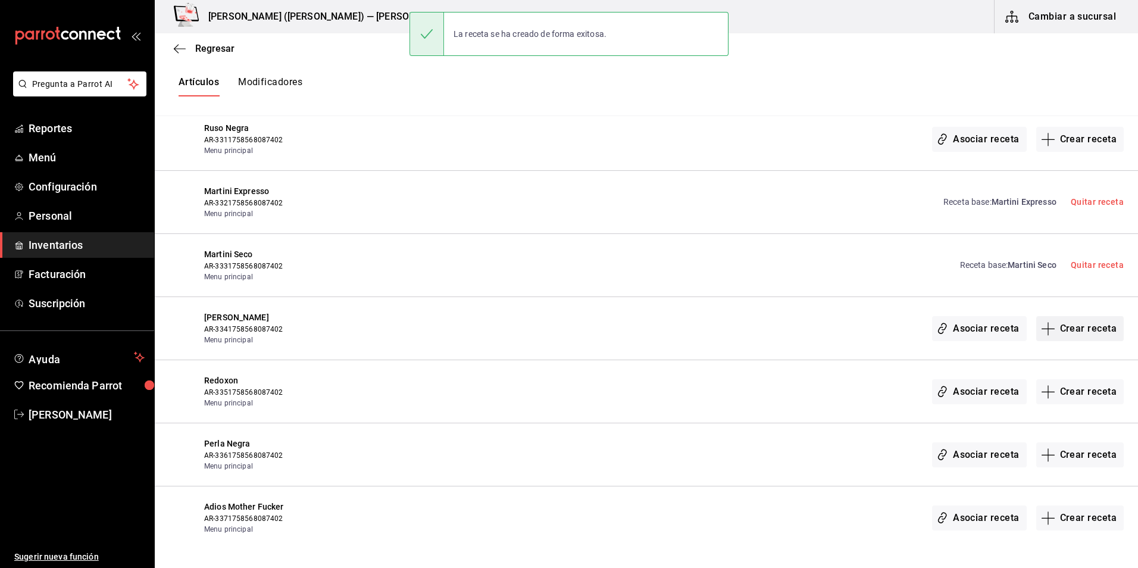
click at [1068, 332] on button "Crear receta" at bounding box center [1080, 328] width 88 height 25
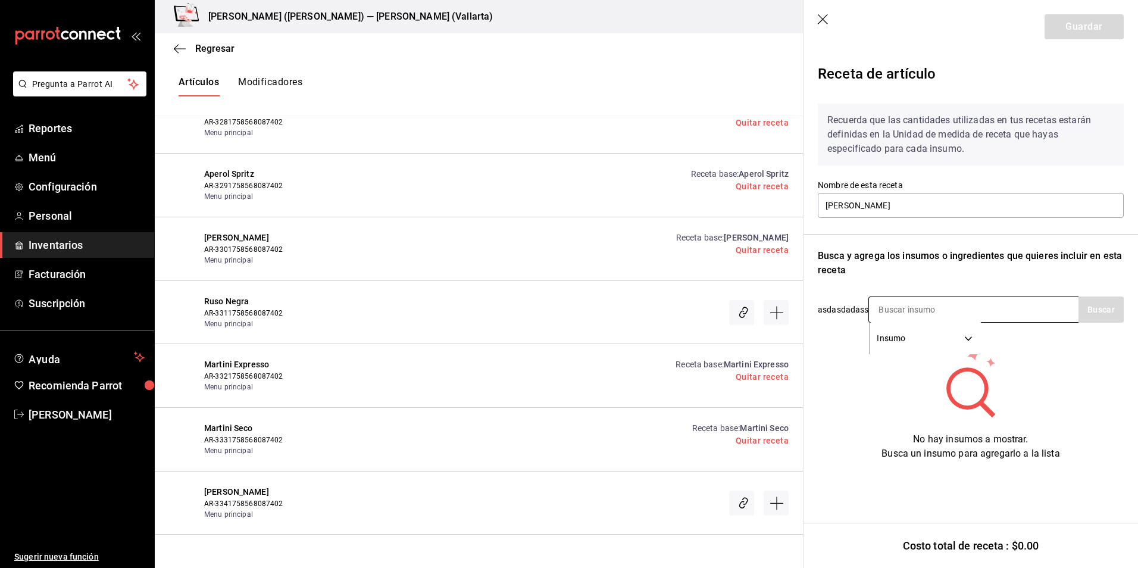
click at [914, 311] on input at bounding box center [928, 309] width 119 height 25
type input "SMIR"
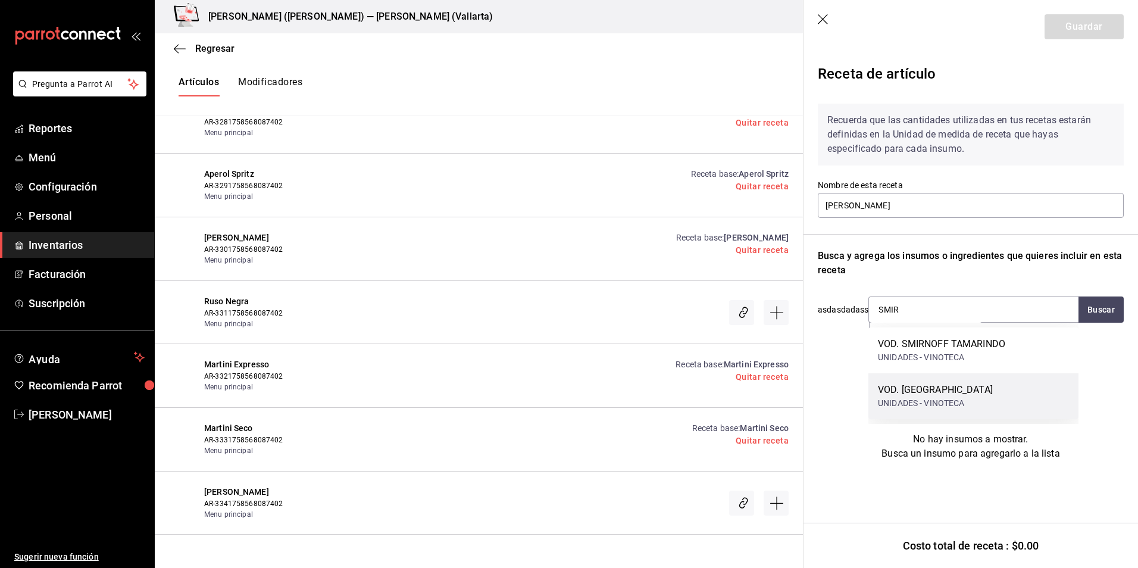
click at [939, 399] on div "UNIDADES - VINOTECA" at bounding box center [935, 403] width 115 height 12
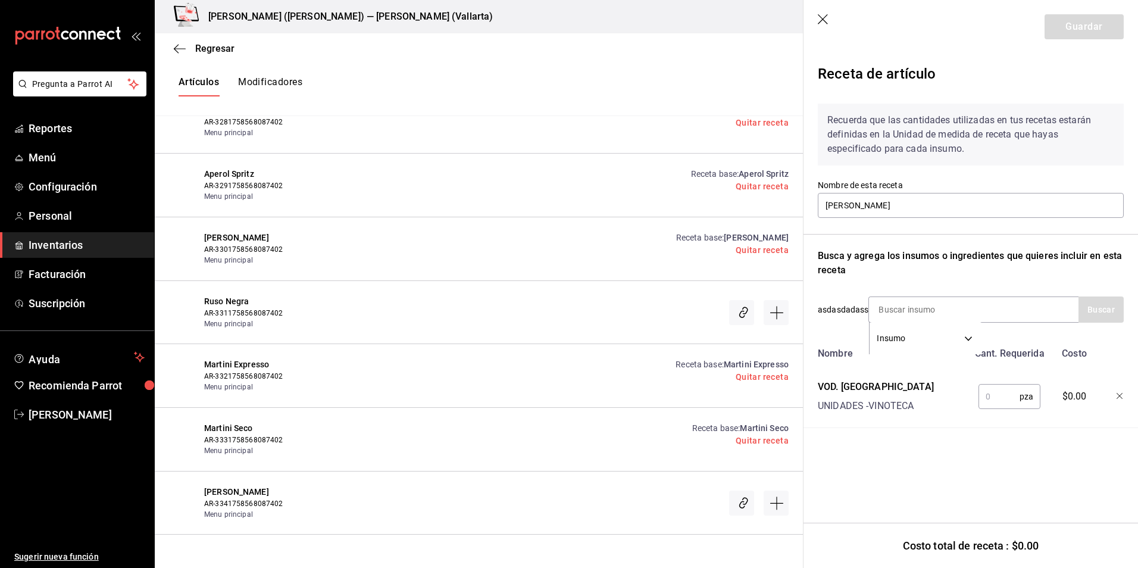
drag, startPoint x: 993, startPoint y: 399, endPoint x: 958, endPoint y: 374, distance: 42.8
click at [993, 399] on input "text" at bounding box center [998, 396] width 41 height 24
type input "1"
click at [909, 311] on input at bounding box center [928, 309] width 119 height 25
type input "QUINA"
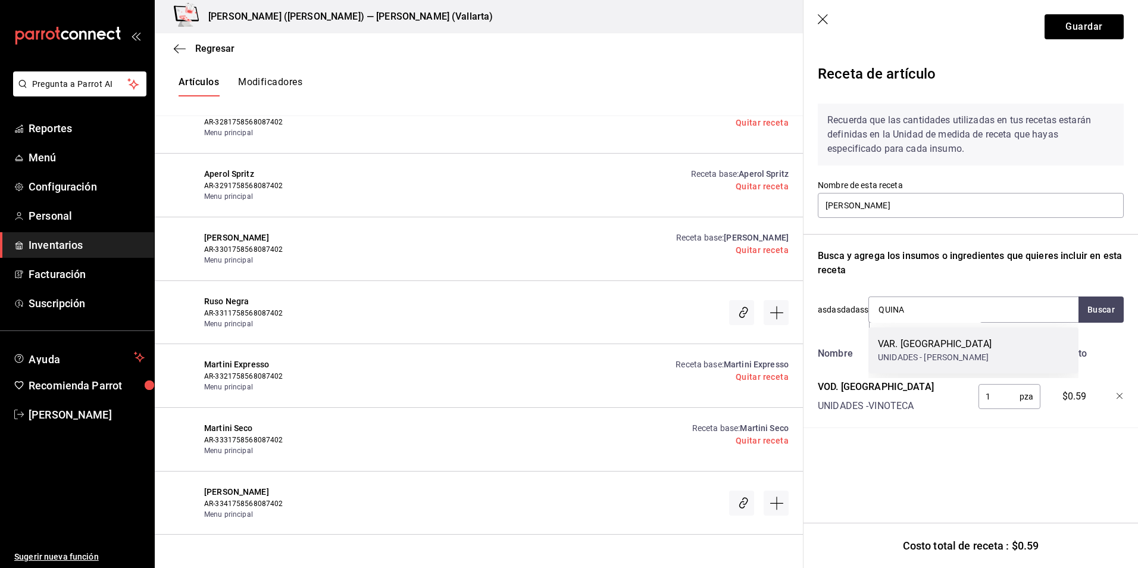
click at [954, 355] on div "UNIDADES - PEÑAFIEL" at bounding box center [935, 357] width 114 height 12
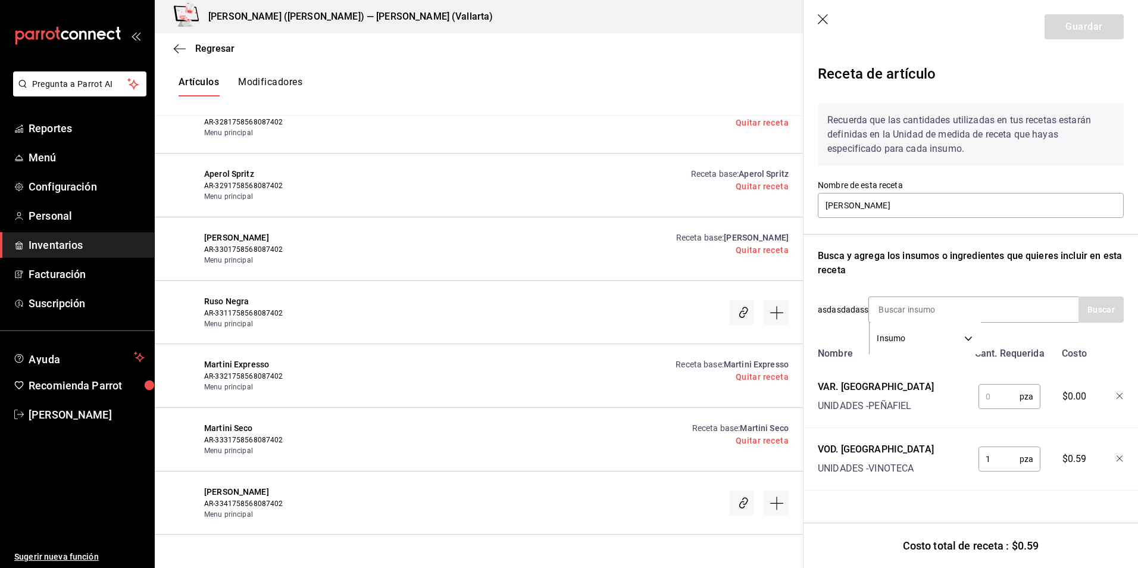
click at [992, 396] on input "text" at bounding box center [998, 396] width 41 height 24
type input "1"
click at [932, 314] on input at bounding box center [928, 309] width 119 height 25
type input "GERMA"
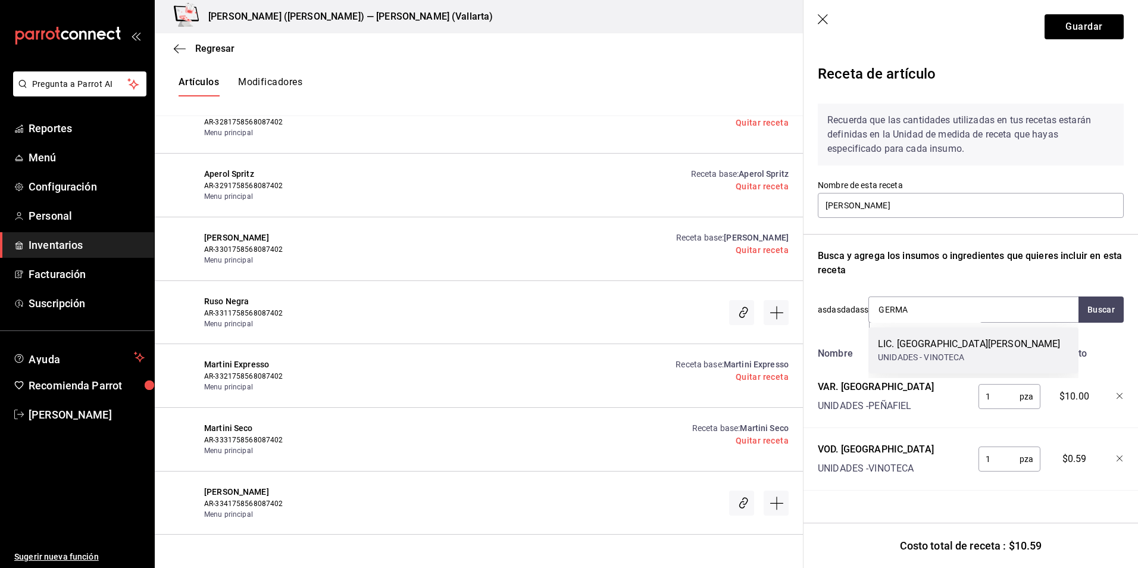
click at [920, 354] on div "UNIDADES - VINOTECA" at bounding box center [969, 357] width 183 height 12
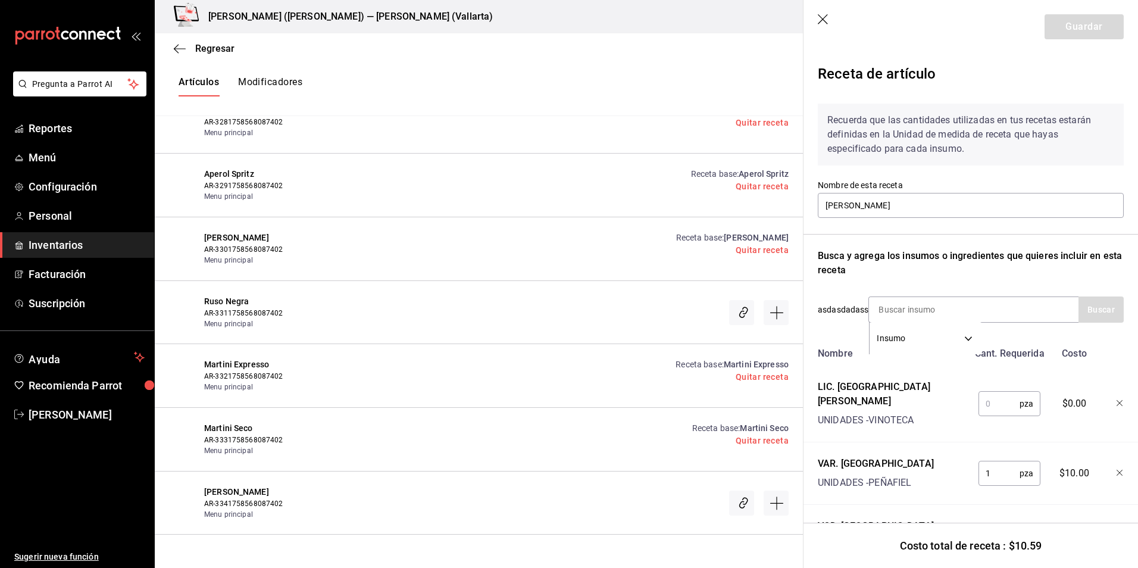
click at [998, 394] on input "text" at bounding box center [998, 404] width 41 height 24
type input "1"
click at [1085, 25] on button "Guardar" at bounding box center [1084, 26] width 79 height 25
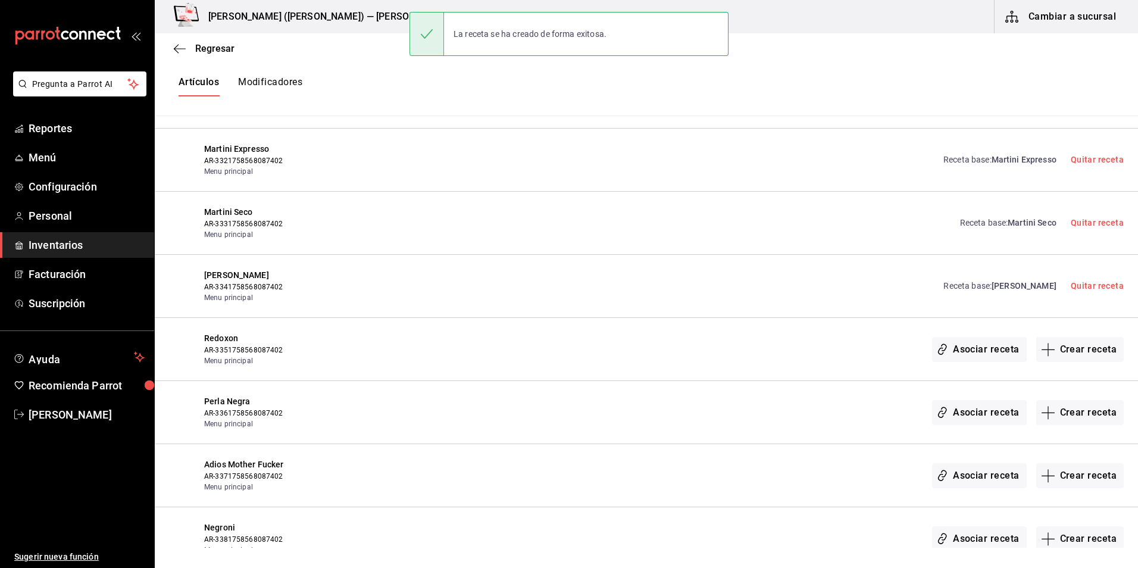
scroll to position [16893, 0]
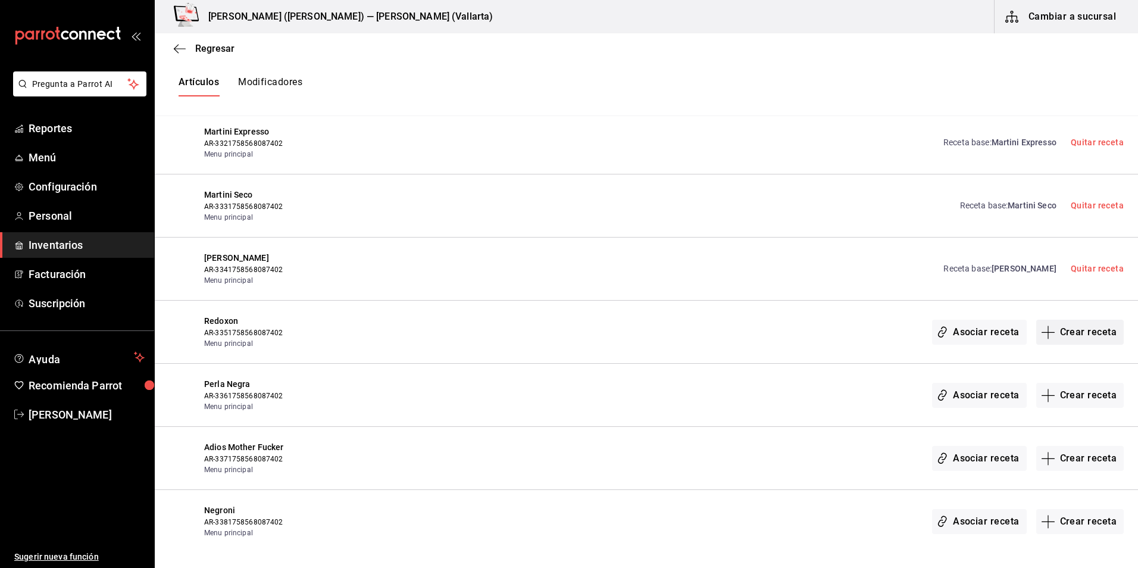
click at [1084, 334] on button "Crear receta" at bounding box center [1080, 332] width 88 height 25
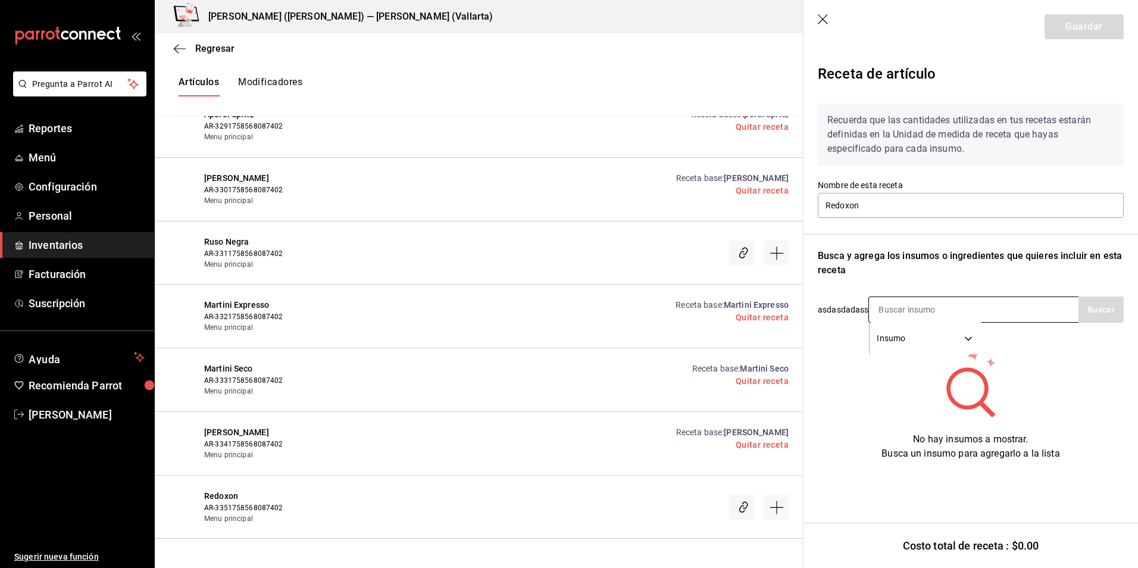
click at [921, 299] on input at bounding box center [928, 309] width 119 height 25
type input "ABS"
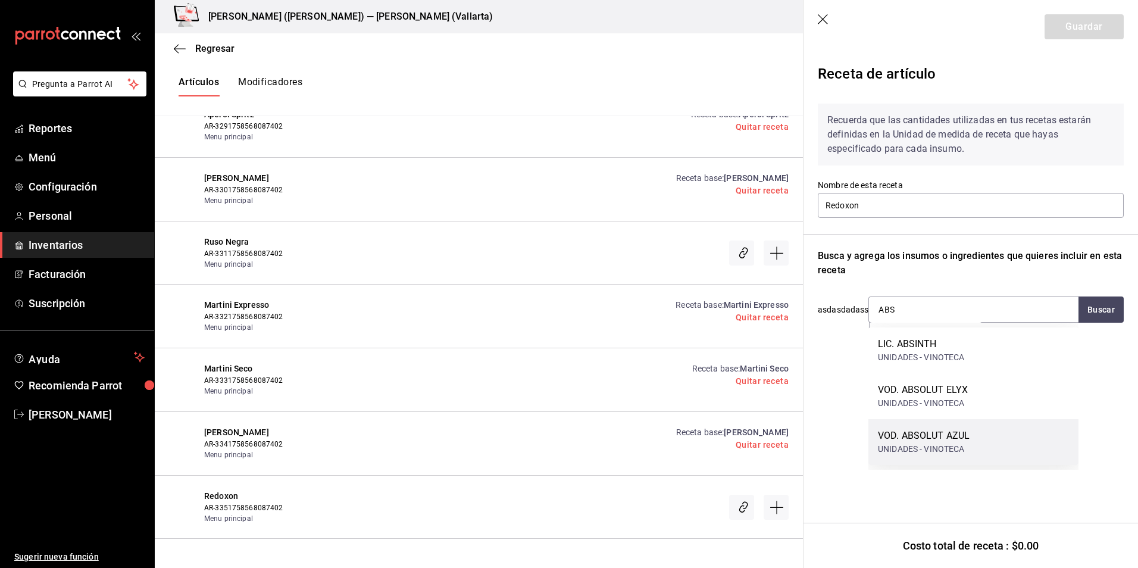
click at [973, 450] on div "VOD. ABSOLUT AZUL UNIDADES - VINOTECA" at bounding box center [973, 442] width 210 height 46
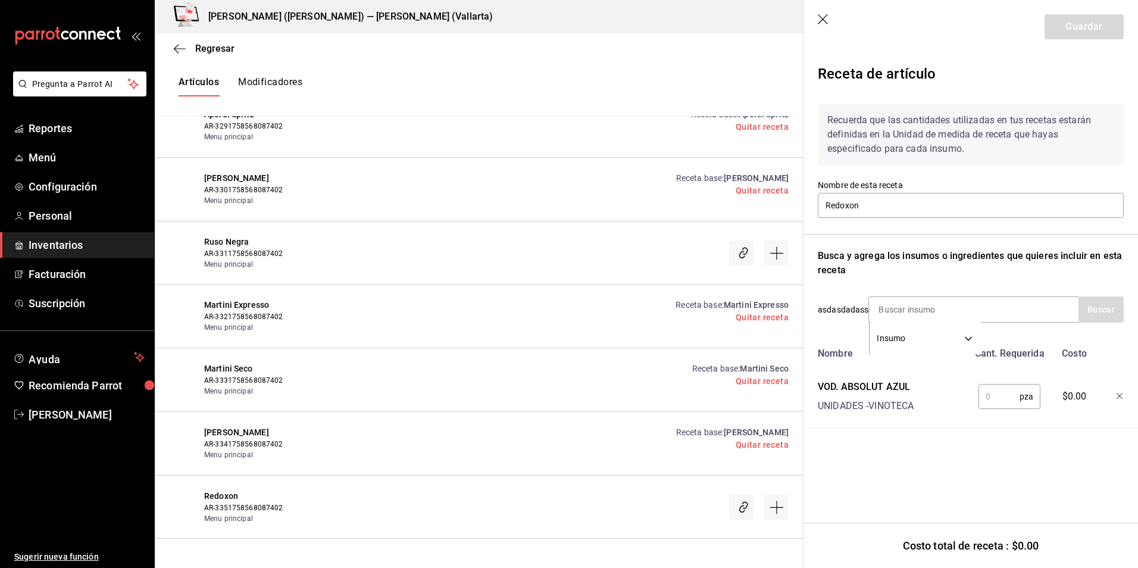
click at [991, 386] on input "text" at bounding box center [998, 396] width 41 height 24
type input "1"
click at [942, 314] on input at bounding box center [928, 309] width 119 height 25
type input "GRANAD"
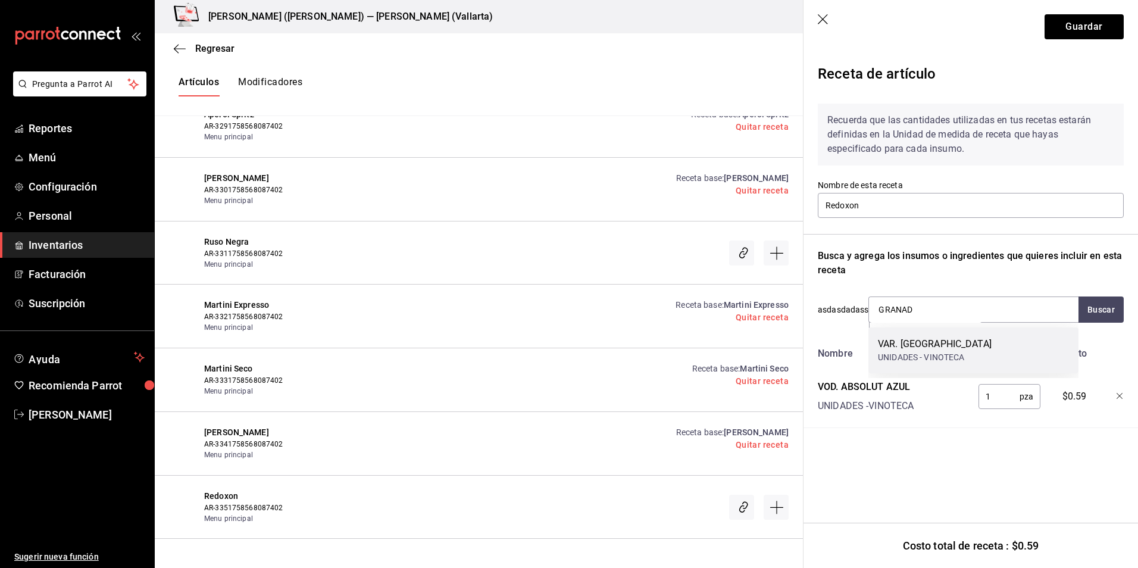
click at [939, 342] on div "VAR. GRANADINA" at bounding box center [935, 344] width 114 height 14
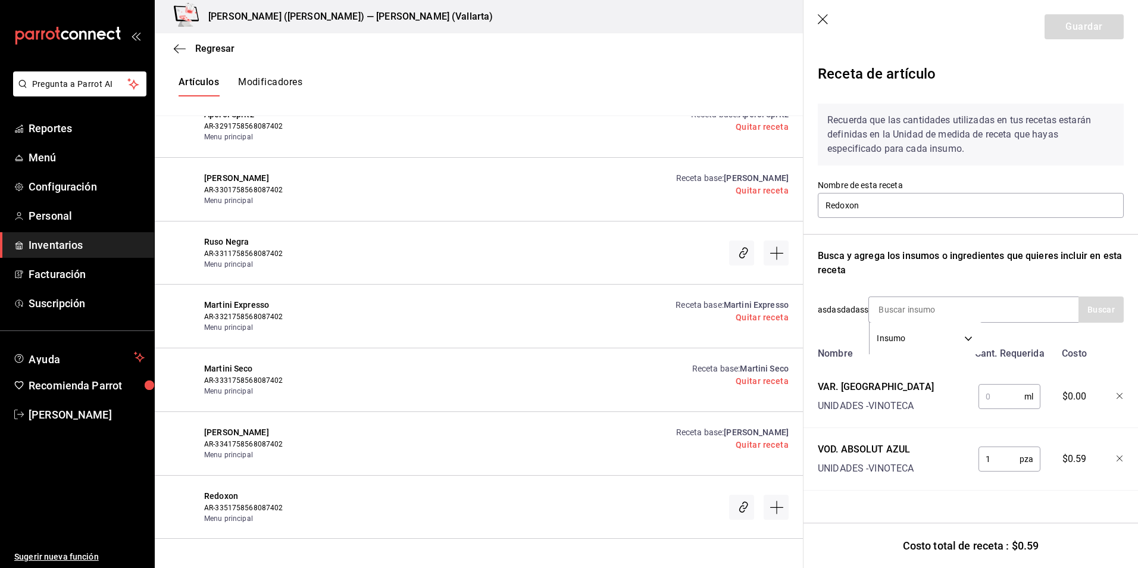
click at [998, 396] on input "text" at bounding box center [1001, 396] width 46 height 24
type input "100"
click at [946, 311] on input at bounding box center [928, 309] width 119 height 25
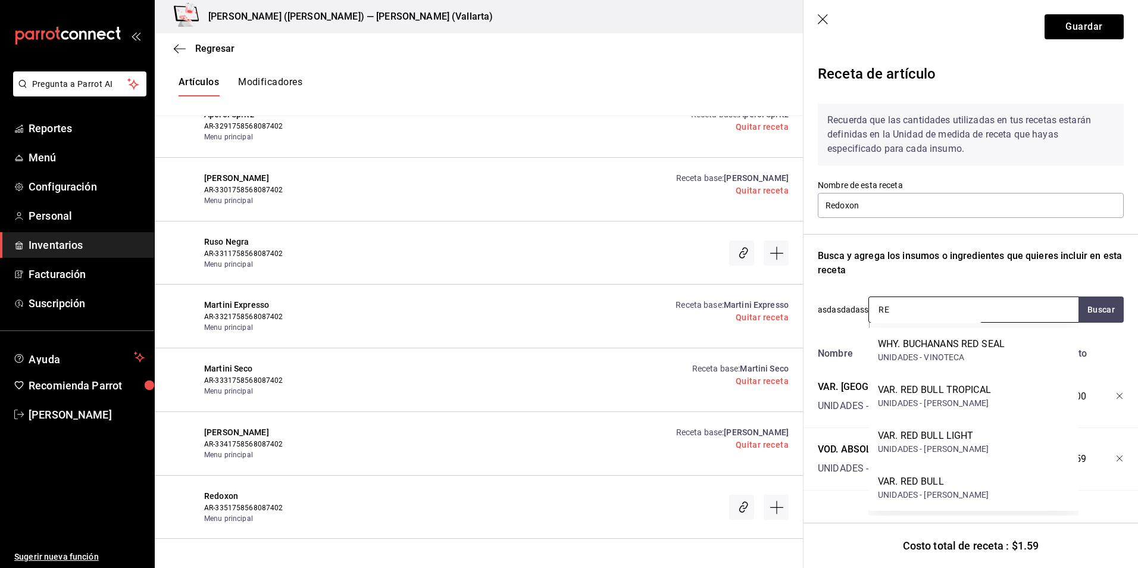
type input "RED"
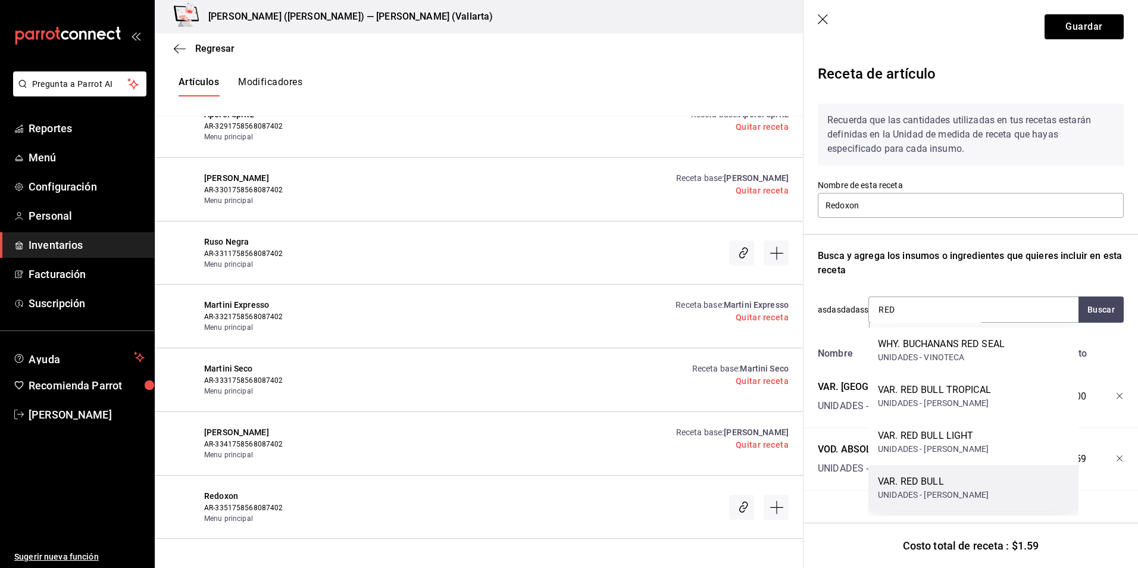
click at [967, 485] on div "VAR. RED BULL UNIDADES - PEÑAFIEL" at bounding box center [973, 488] width 210 height 46
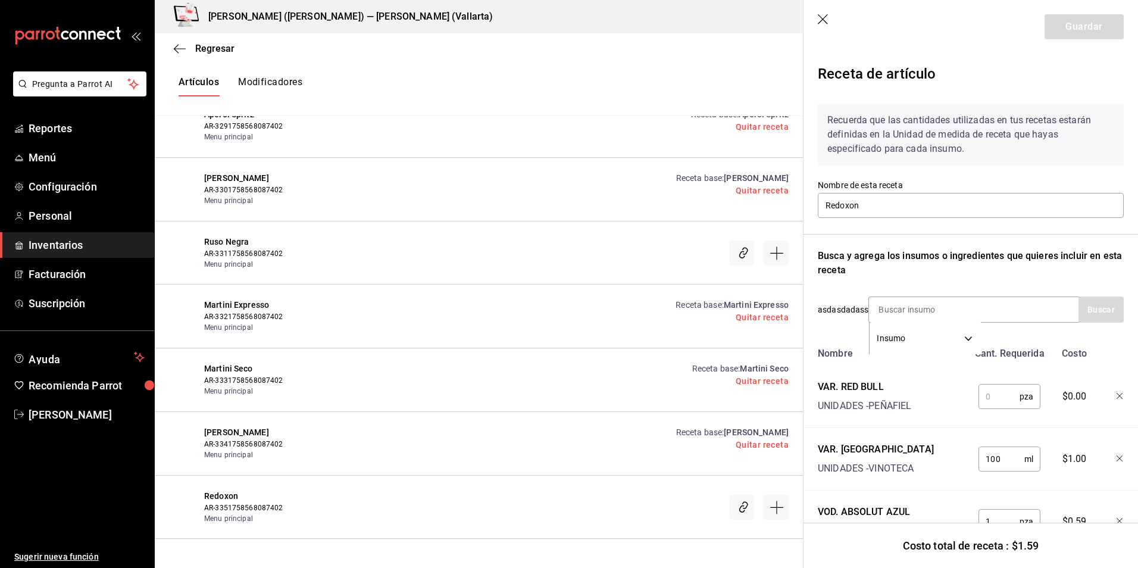
drag, startPoint x: 993, startPoint y: 396, endPoint x: 986, endPoint y: 404, distance: 10.5
click at [992, 396] on input "text" at bounding box center [998, 396] width 41 height 24
type input "1"
drag, startPoint x: 1067, startPoint y: 26, endPoint x: 329, endPoint y: 205, distance: 759.4
click at [1067, 26] on button "Guardar" at bounding box center [1084, 26] width 79 height 25
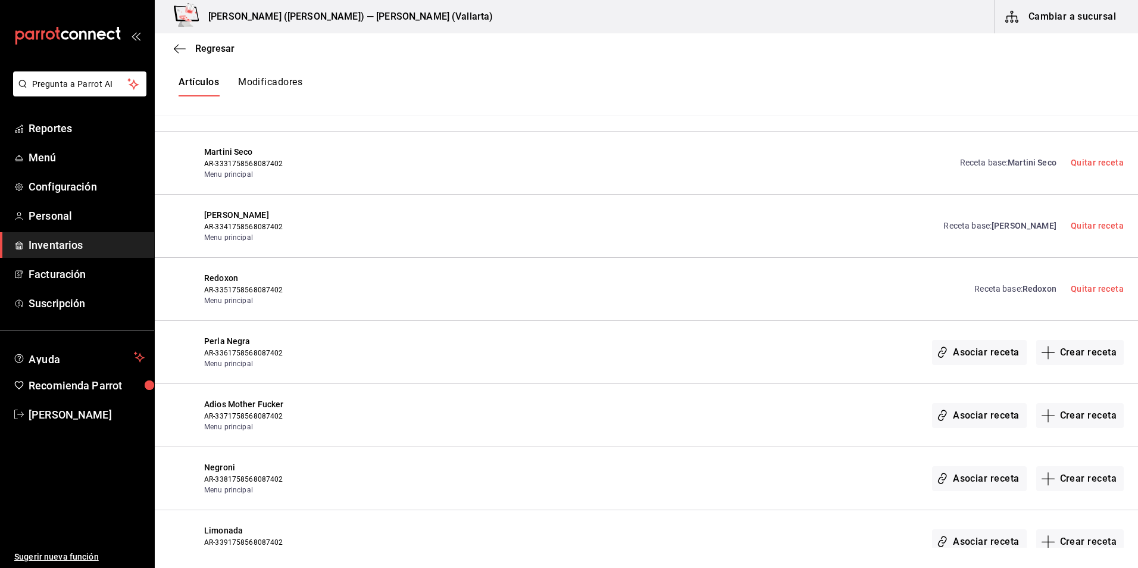
scroll to position [16952, 0]
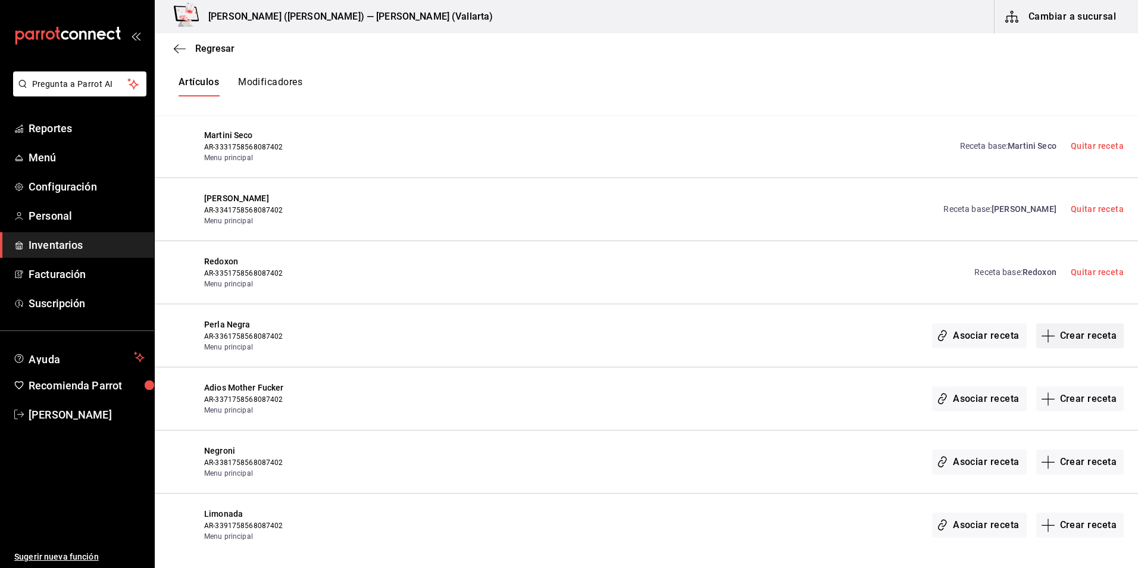
click at [1071, 339] on button "Crear receta" at bounding box center [1080, 335] width 88 height 25
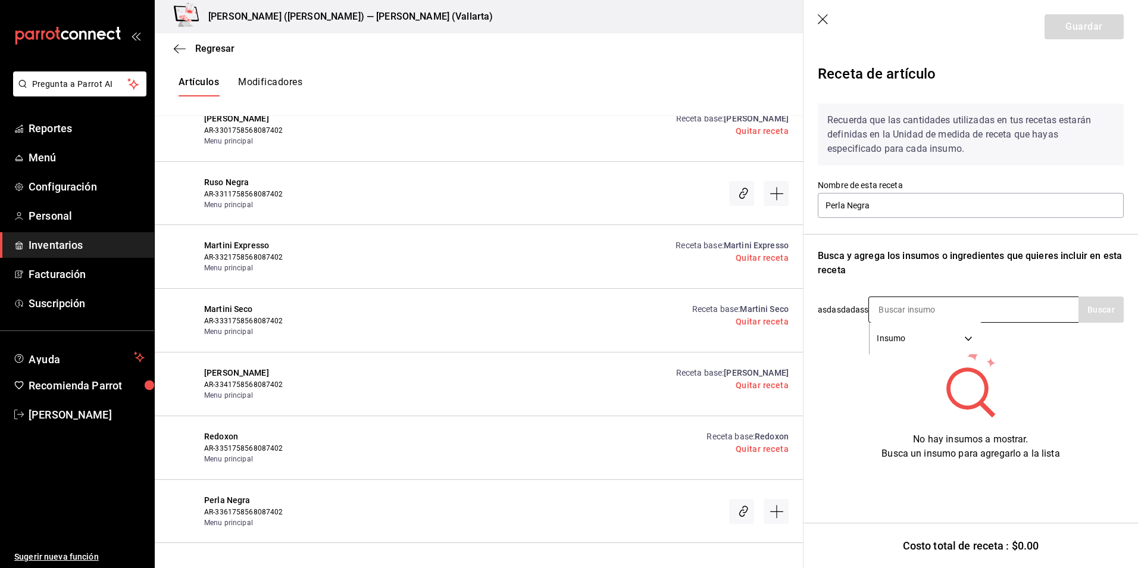
click at [918, 309] on input at bounding box center [928, 309] width 119 height 25
type input "jagge"
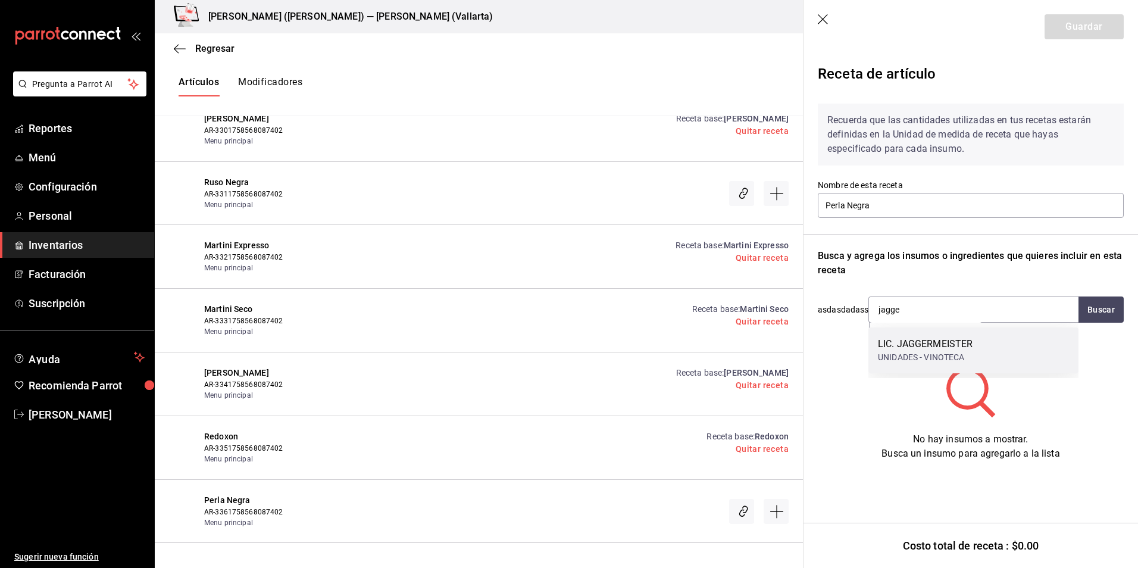
click at [915, 342] on div "LIC. JAGGERMEISTER" at bounding box center [925, 344] width 95 height 14
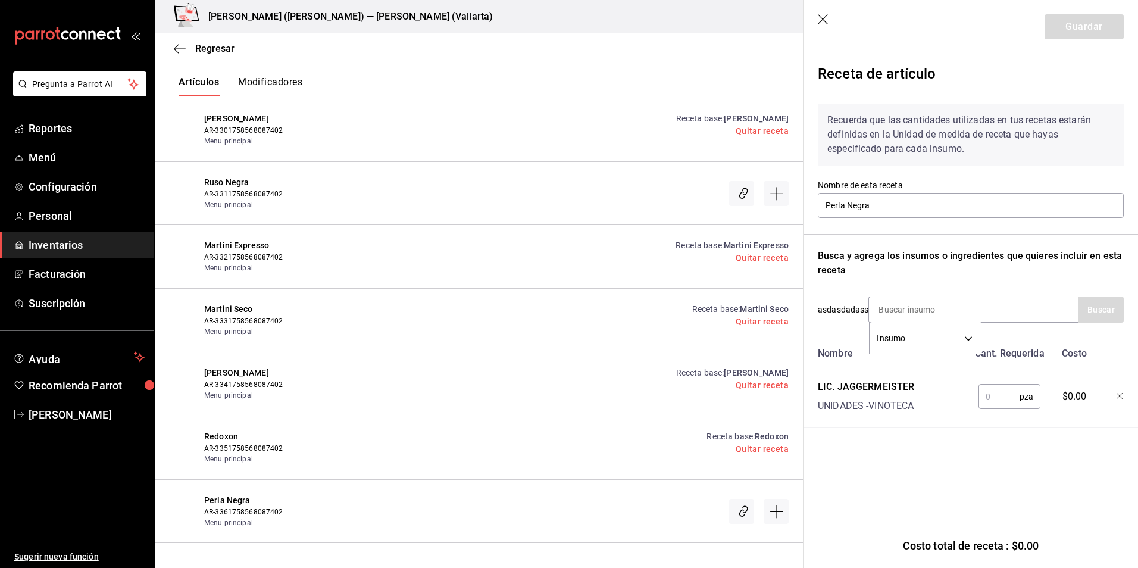
drag, startPoint x: 970, startPoint y: 393, endPoint x: 1003, endPoint y: 395, distance: 32.8
click at [995, 393] on div "pza ​" at bounding box center [1007, 394] width 78 height 38
click at [1003, 395] on input "text" at bounding box center [998, 396] width 41 height 24
type input "1"
click at [908, 302] on input at bounding box center [928, 309] width 119 height 25
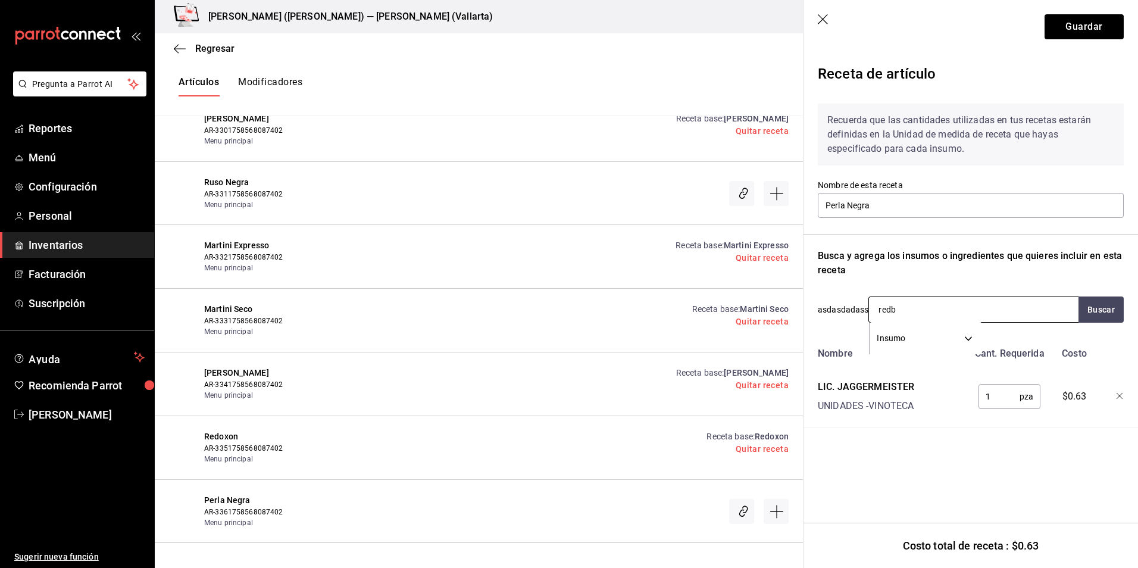
type input "red"
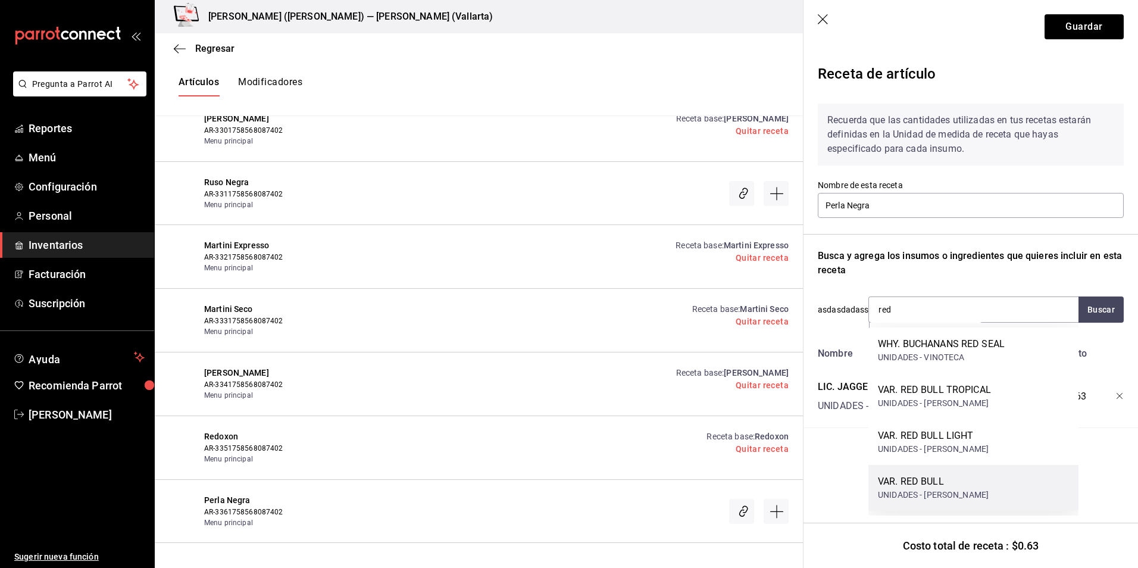
drag, startPoint x: 962, startPoint y: 442, endPoint x: 957, endPoint y: 502, distance: 60.3
click at [957, 502] on div "WHY. BUCHANANS RED SEAL UNIDADES - VINOTECA VAR. RED BULL TROPICAL UNIDADES - P…" at bounding box center [973, 418] width 210 height 183
click at [960, 489] on div "UNIDADES - PEÑAFIEL" at bounding box center [933, 495] width 111 height 12
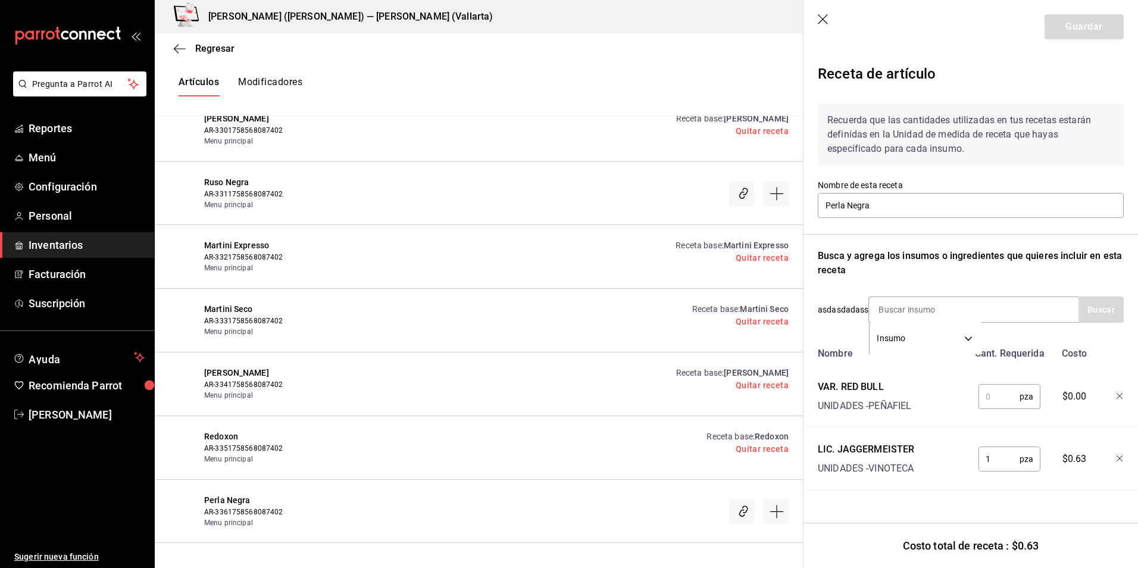
drag, startPoint x: 999, startPoint y: 398, endPoint x: 992, endPoint y: 390, distance: 10.5
click at [999, 398] on input "text" at bounding box center [998, 396] width 41 height 24
type input "1"
click at [1081, 25] on button "Guardar" at bounding box center [1084, 26] width 79 height 25
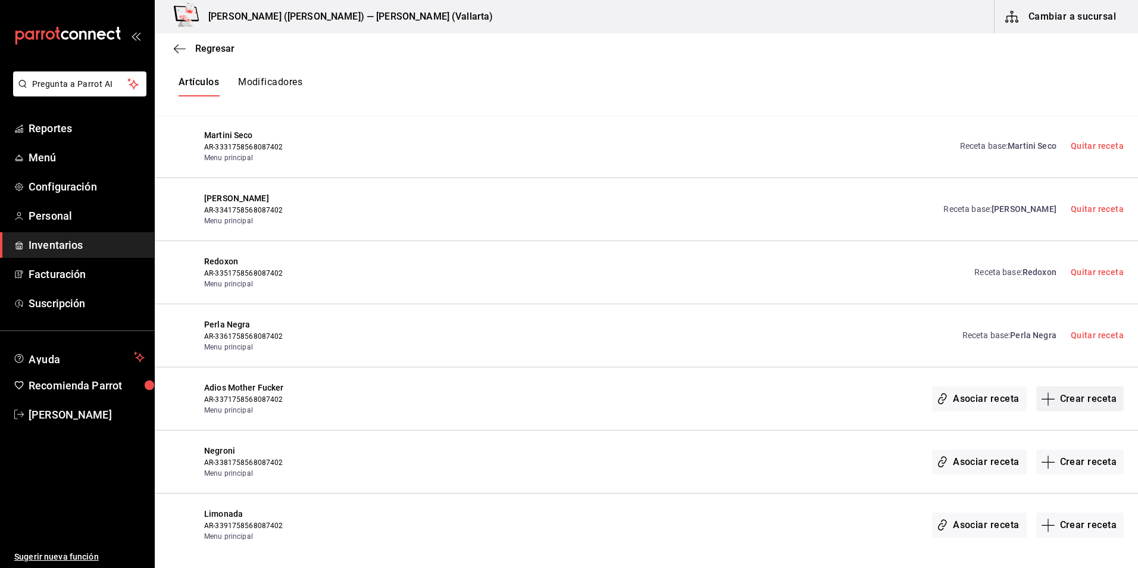
click at [1091, 401] on button "Crear receta" at bounding box center [1080, 398] width 88 height 25
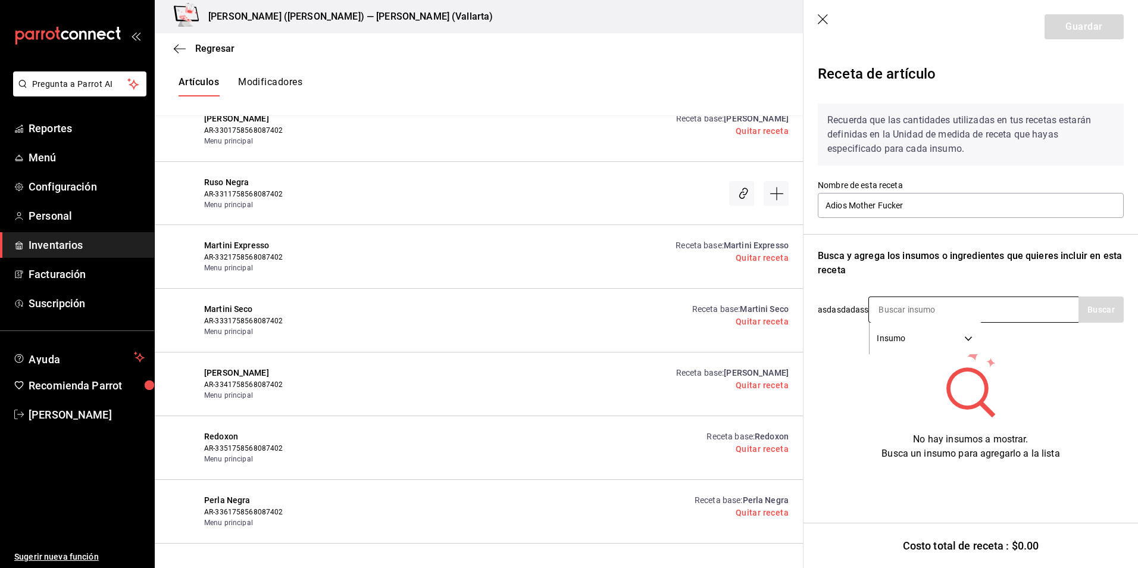
drag, startPoint x: 906, startPoint y: 307, endPoint x: 870, endPoint y: 304, distance: 36.4
click at [906, 307] on input at bounding box center [928, 309] width 119 height 25
type input "smir"
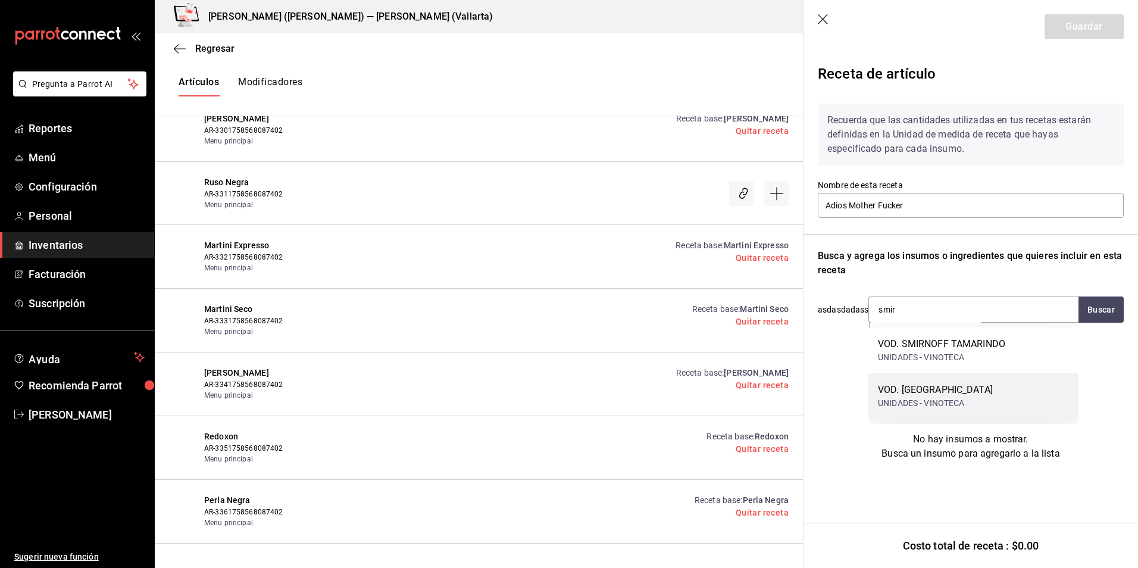
click at [929, 399] on div "UNIDADES - VINOTECA" at bounding box center [935, 403] width 115 height 12
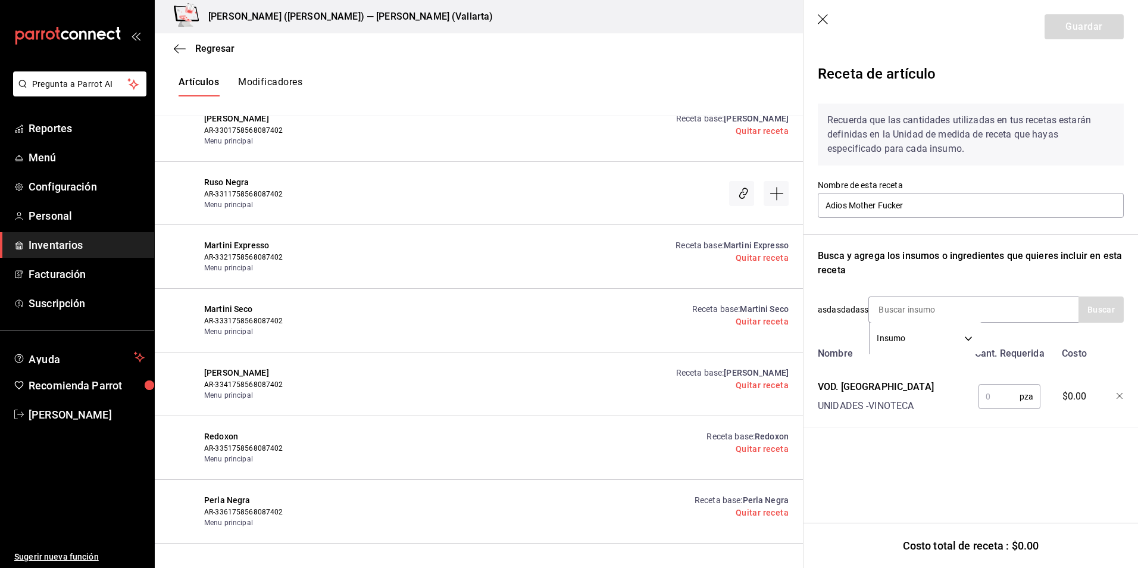
click at [985, 390] on input "text" at bounding box center [998, 396] width 41 height 24
type input "1"
drag, startPoint x: 897, startPoint y: 310, endPoint x: 880, endPoint y: 302, distance: 18.6
click at [897, 310] on input at bounding box center [928, 309] width 119 height 25
type input "flami"
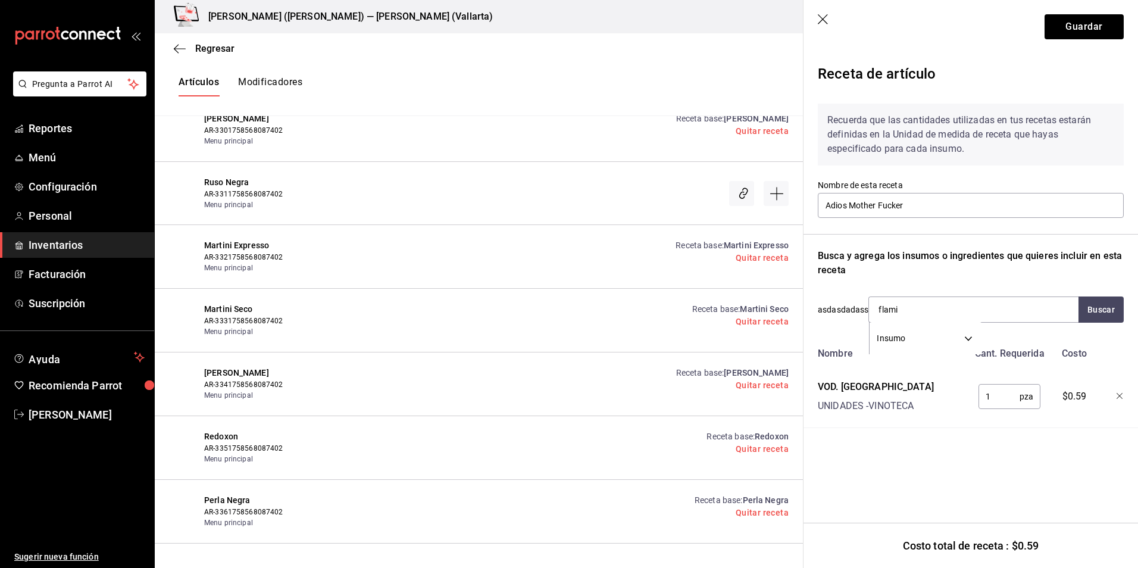
drag, startPoint x: 920, startPoint y: 309, endPoint x: 486, endPoint y: 329, distance: 434.9
click at [486, 329] on div "Regresar Creación y asignación de receta Asocia tus recetas con los artículos d…" at bounding box center [646, 290] width 983 height 514
type input "julio"
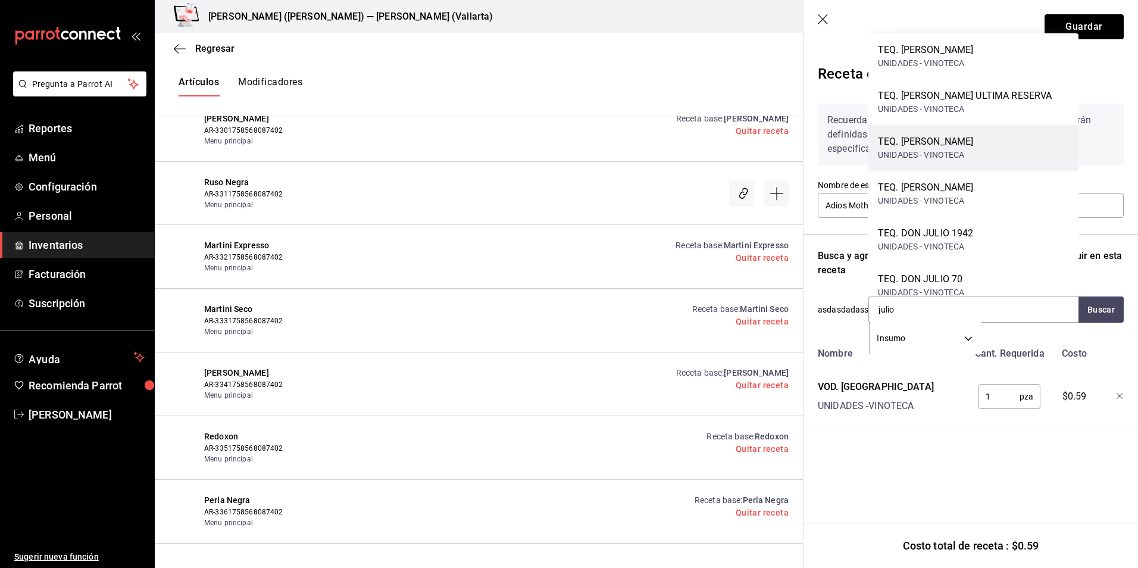
click at [1002, 156] on div "TEQ. DON JULIO BLANCO UNIDADES - VINOTECA" at bounding box center [973, 148] width 210 height 46
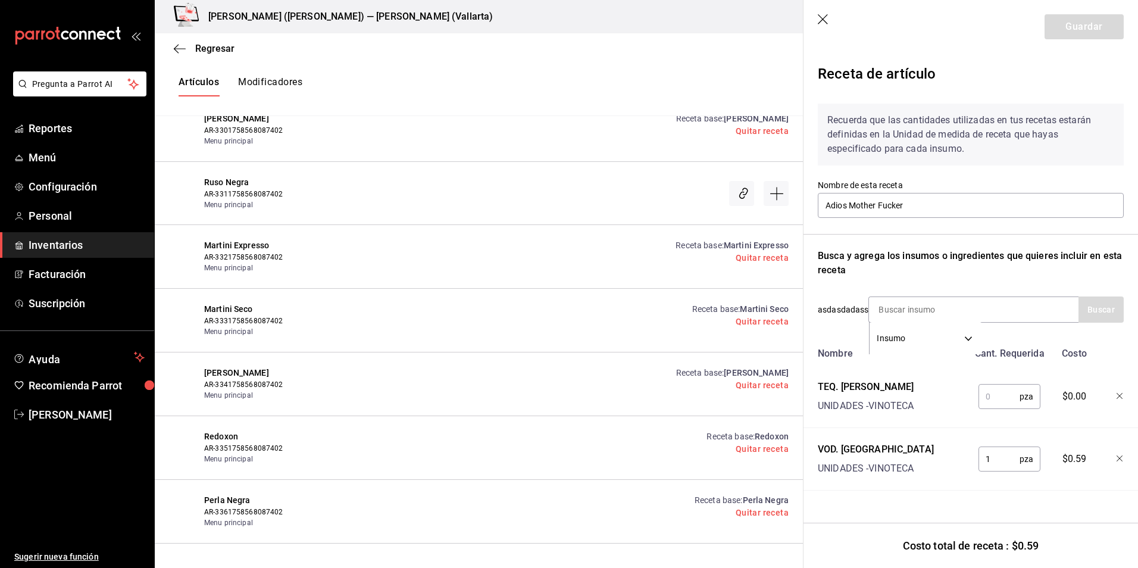
click at [996, 393] on input "text" at bounding box center [998, 396] width 41 height 24
type input "1"
click at [906, 311] on input at bounding box center [928, 309] width 119 height 25
type input "tanque"
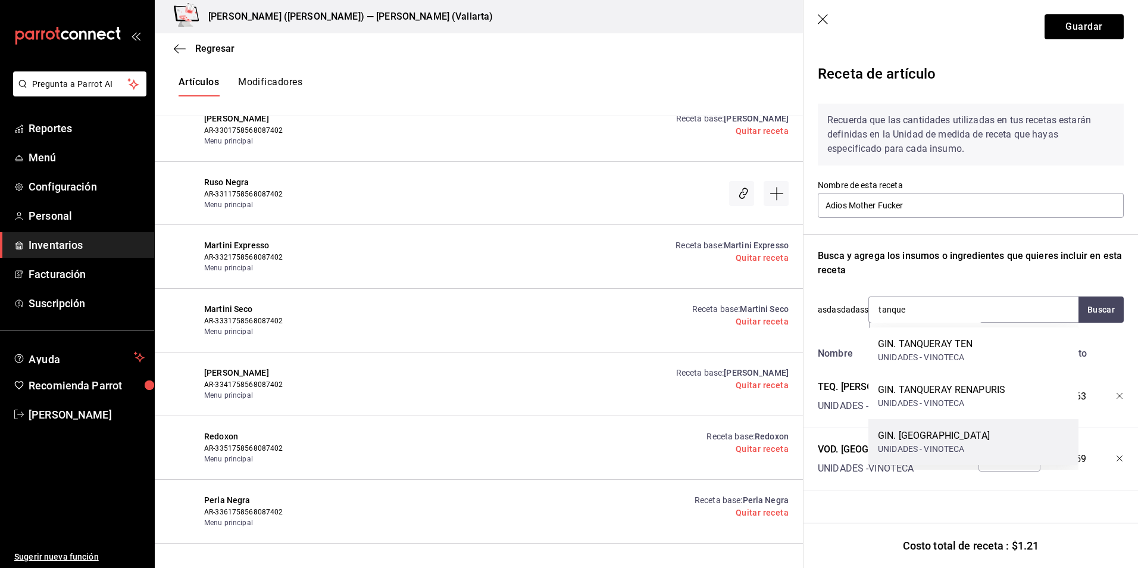
click at [956, 443] on div "UNIDADES - VINOTECA" at bounding box center [934, 449] width 112 height 12
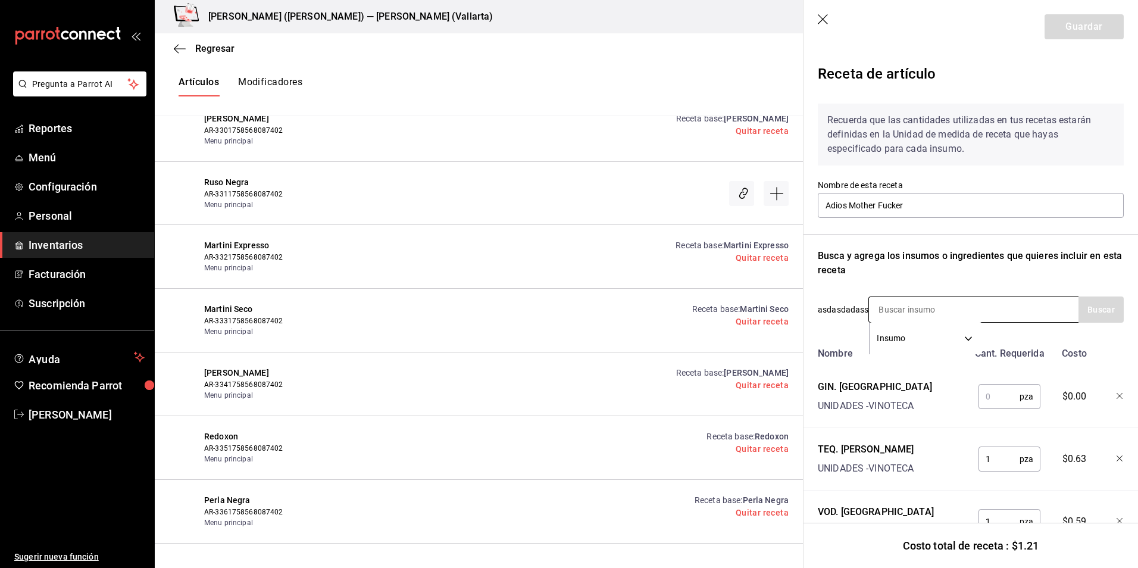
click at [908, 306] on input at bounding box center [928, 309] width 119 height 25
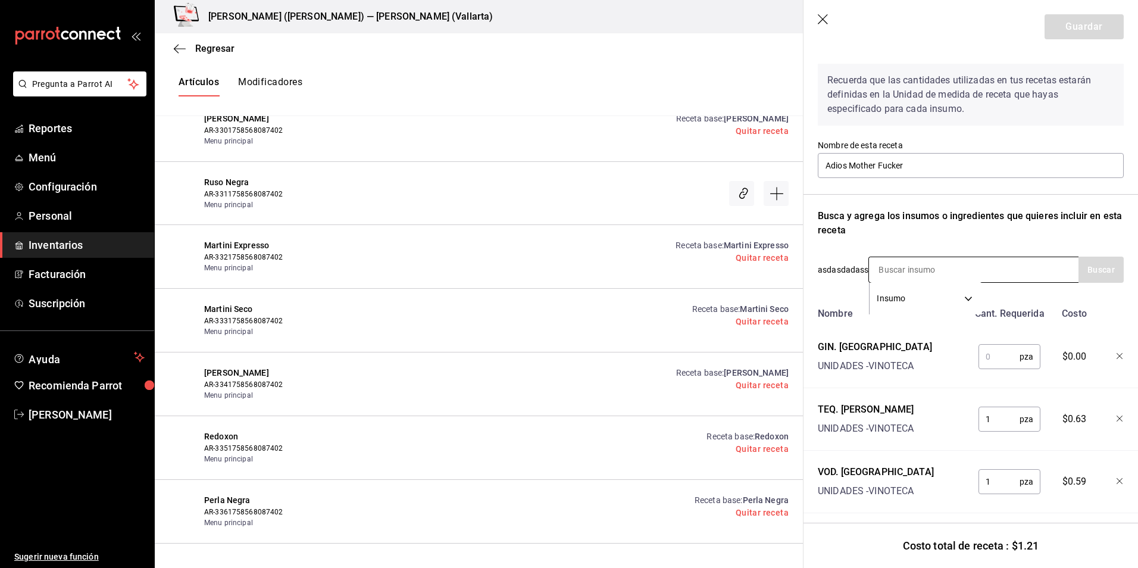
scroll to position [56, 0]
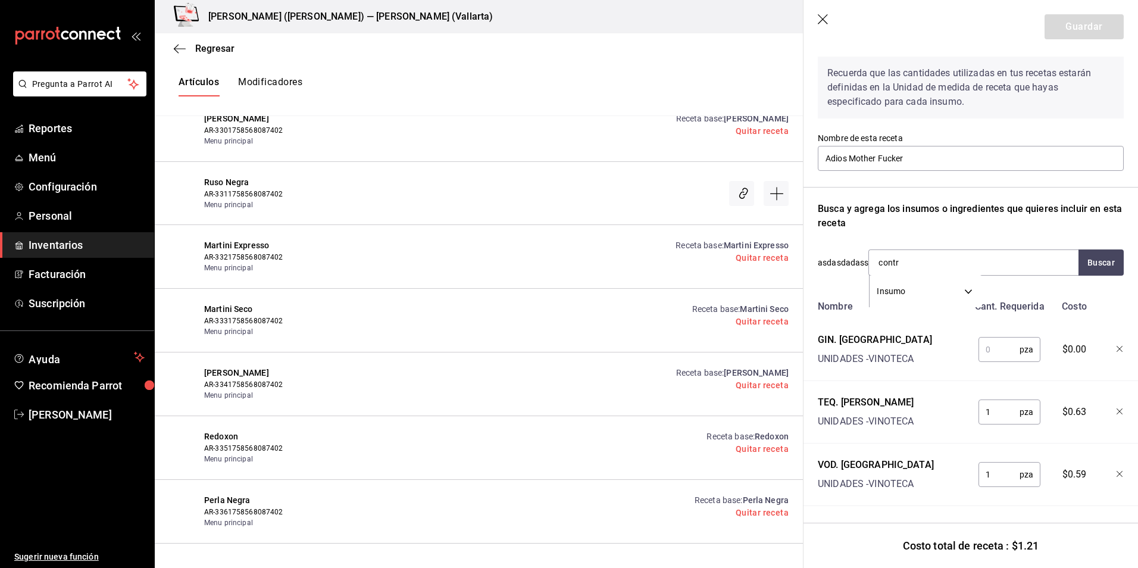
type input "contro"
click at [917, 304] on div "UNIDADES - VINOTECA" at bounding box center [921, 301] width 87 height 12
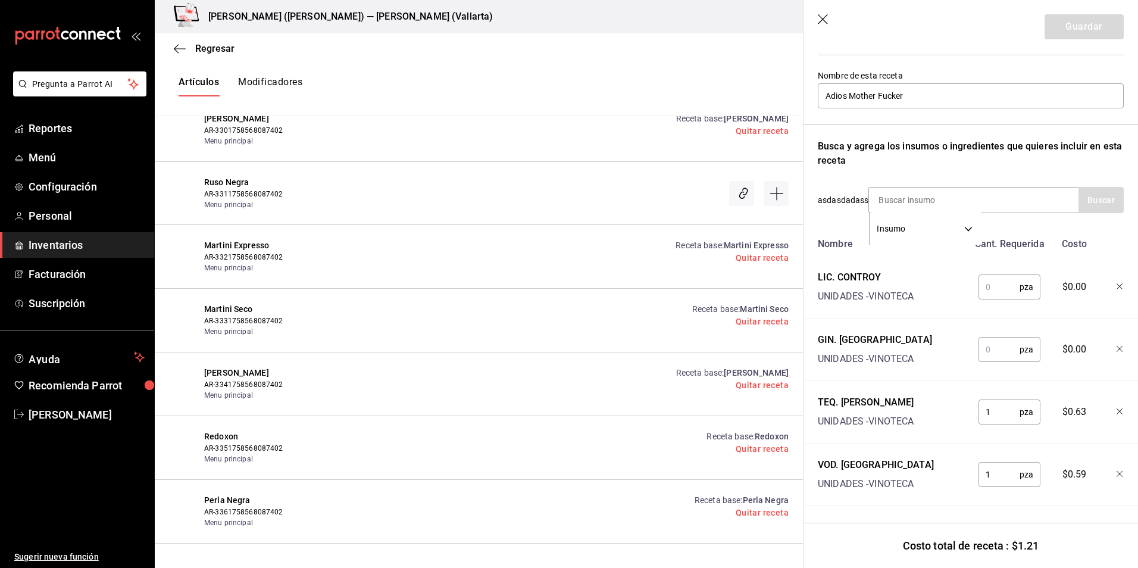
scroll to position [118, 0]
click at [905, 192] on input at bounding box center [928, 199] width 119 height 25
type input "capta"
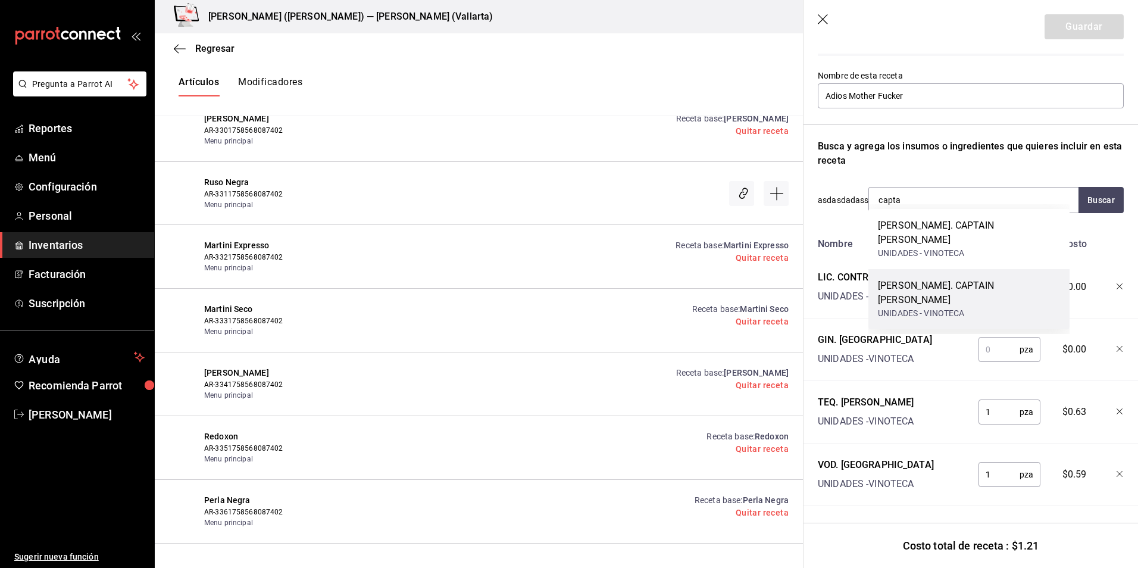
click at [950, 307] on div "UNIDADES - VINOTECA" at bounding box center [969, 313] width 182 height 12
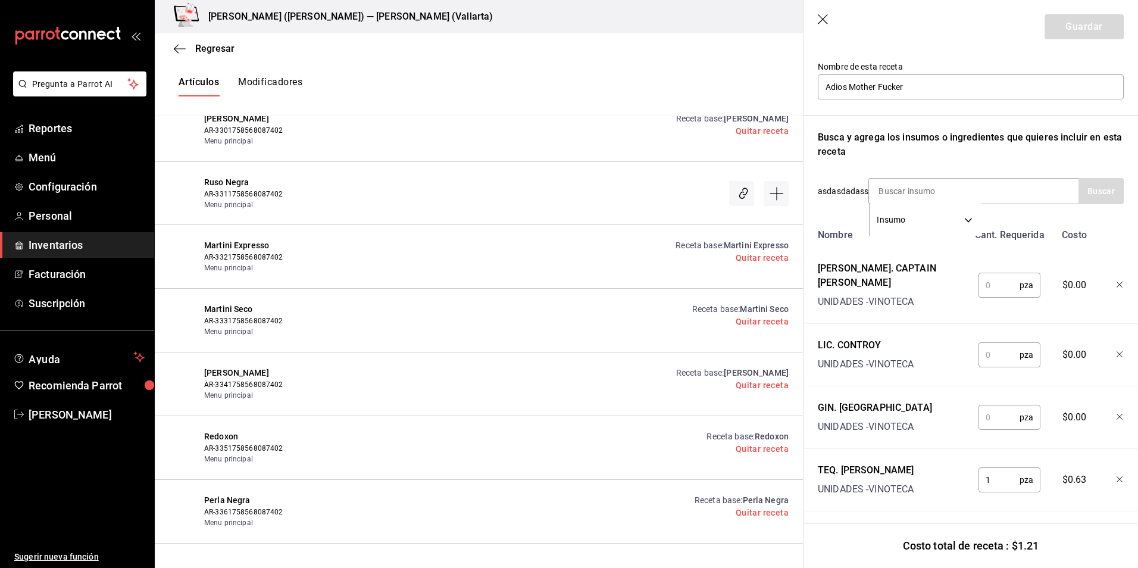
click at [990, 277] on input "text" at bounding box center [998, 285] width 41 height 24
type input "1"
click at [993, 346] on input "text" at bounding box center [998, 355] width 41 height 24
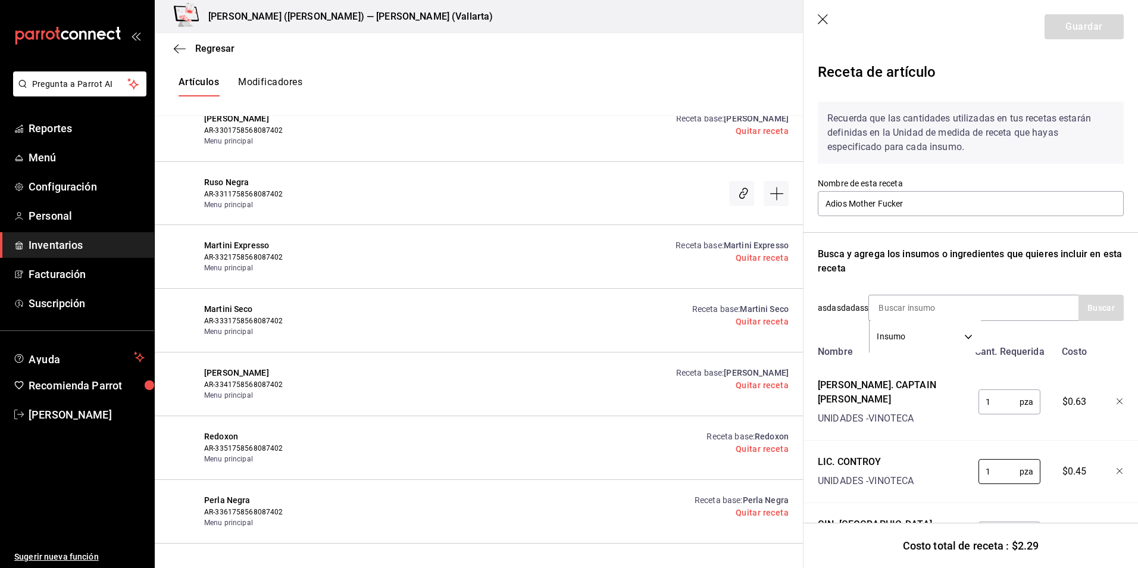
scroll to position [0, 0]
type input "1"
click at [1012, 279] on div "Recuerda que las cantidades utilizadas en tus recetas estarán definidas en la U…" at bounding box center [971, 393] width 306 height 598
click at [993, 245] on div "Recuerda que las cantidades utilizadas en tus recetas estarán definidas en la U…" at bounding box center [971, 393] width 306 height 598
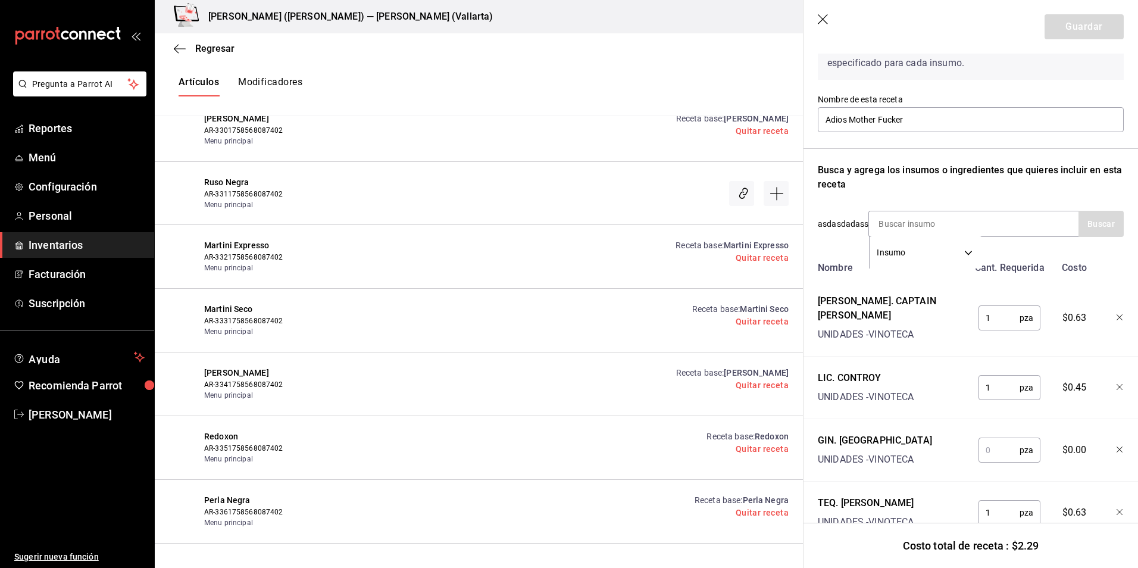
scroll to position [181, 0]
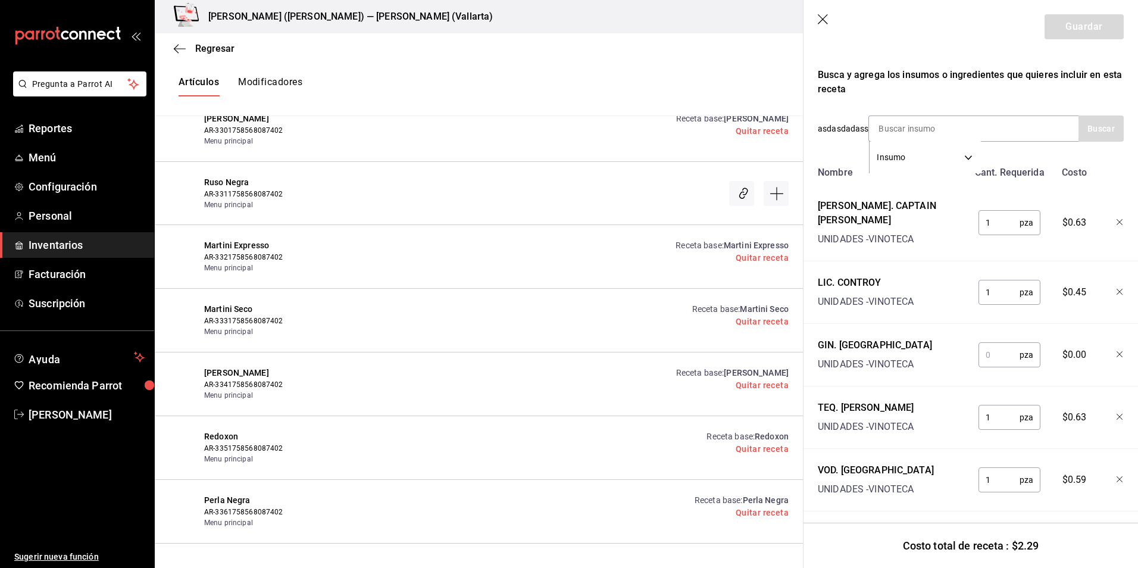
click at [1001, 343] on input "text" at bounding box center [998, 355] width 41 height 24
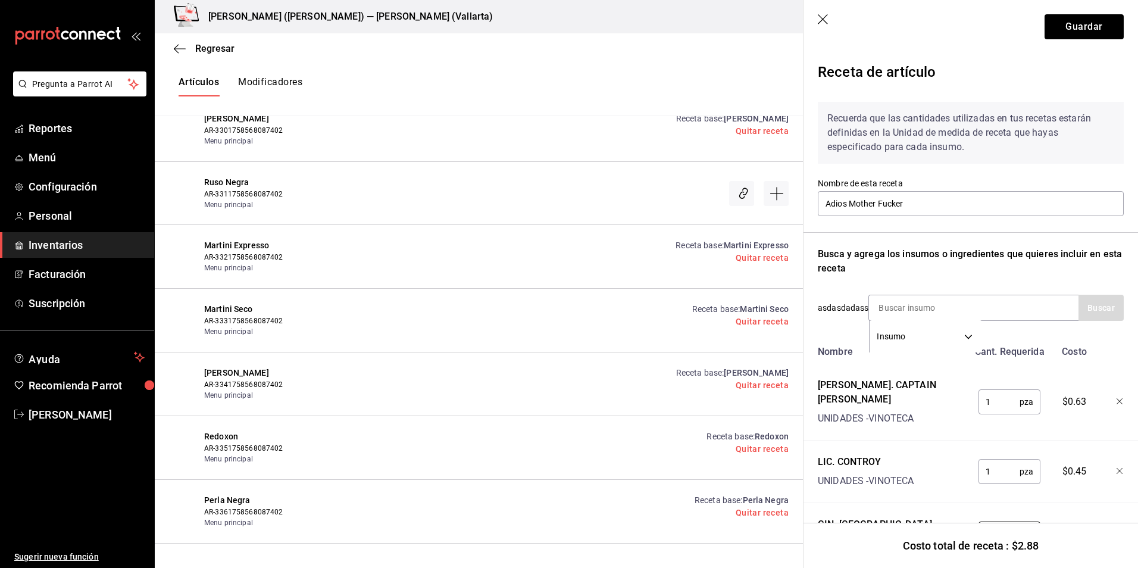
scroll to position [0, 0]
type input "1"
click at [1084, 29] on button "Guardar" at bounding box center [1084, 26] width 79 height 25
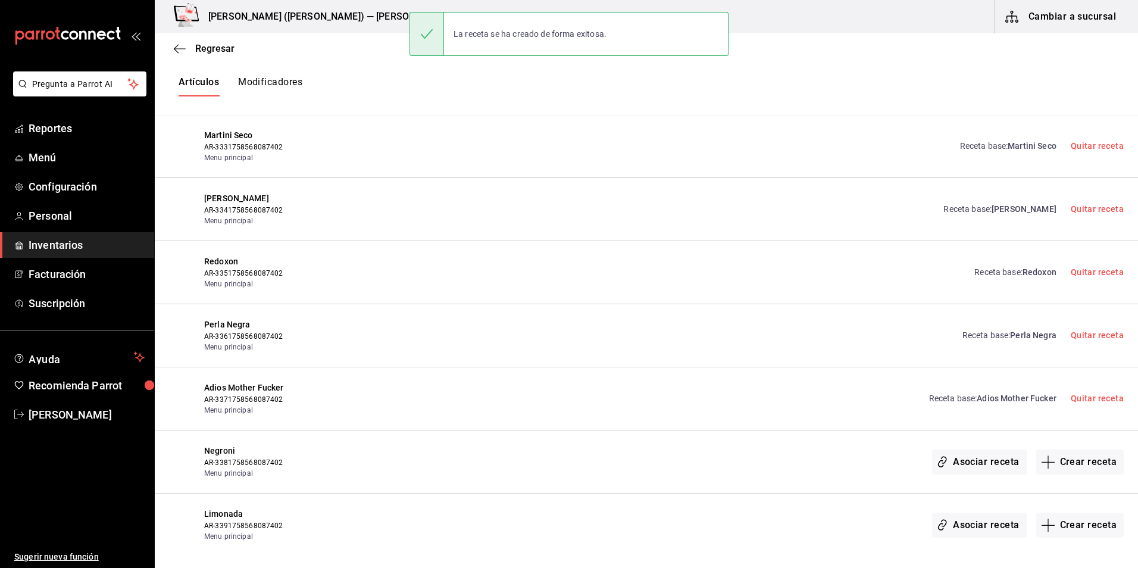
scroll to position [17071, 0]
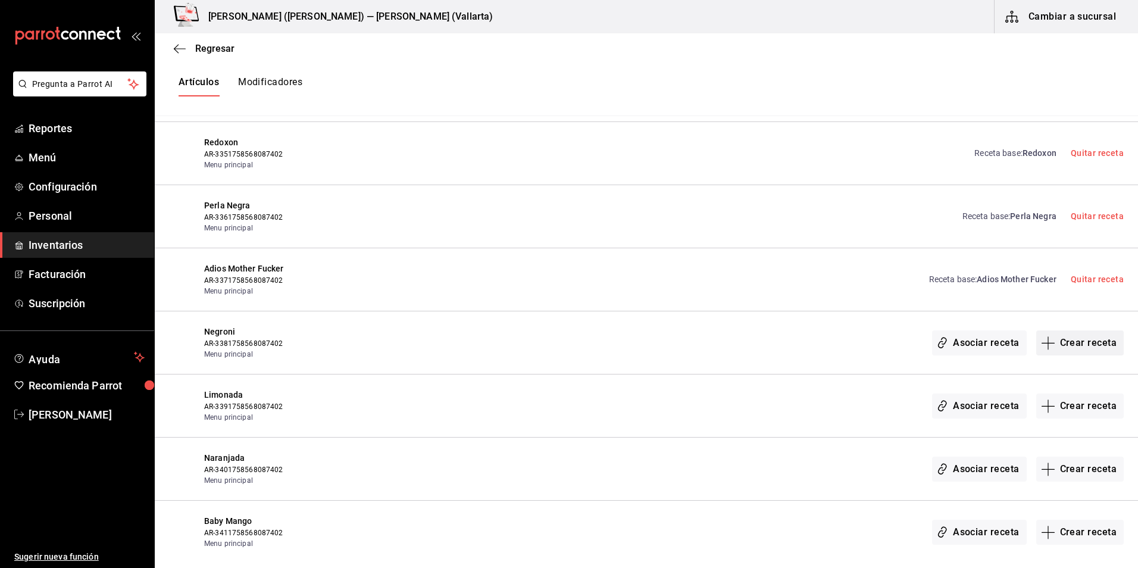
click at [1084, 336] on button "Crear receta" at bounding box center [1080, 342] width 88 height 25
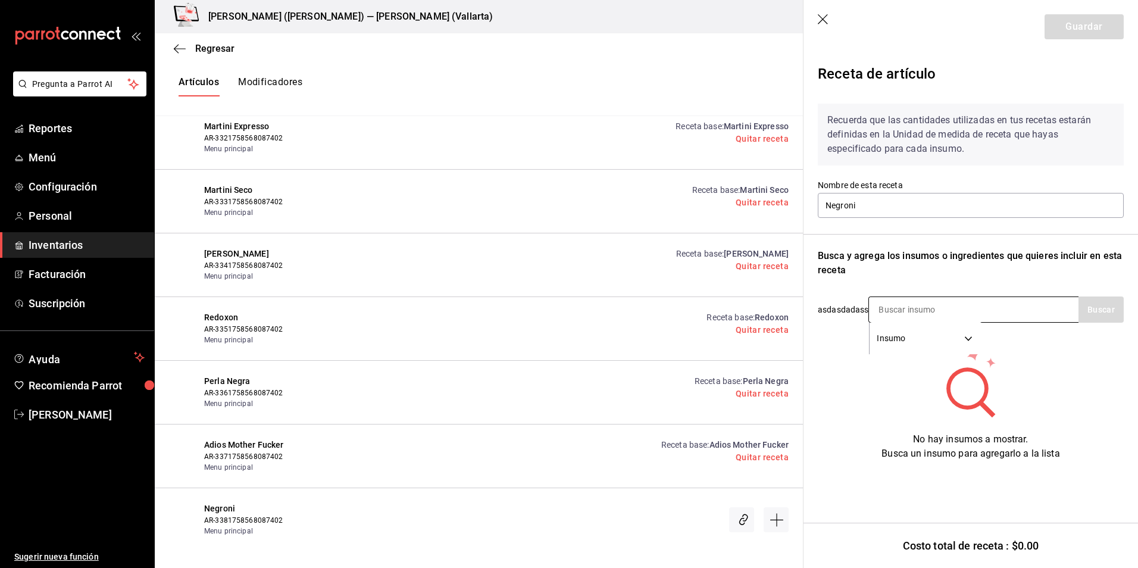
click at [894, 306] on input at bounding box center [928, 309] width 119 height 25
type input "campa"
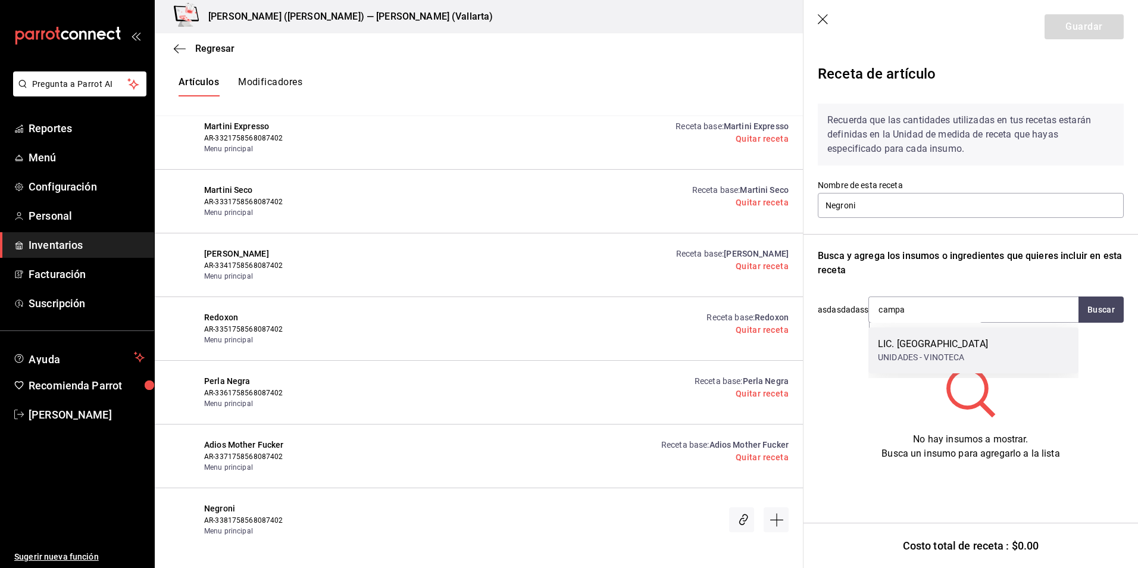
click at [905, 348] on div "LIC. CAMPARI" at bounding box center [933, 344] width 110 height 14
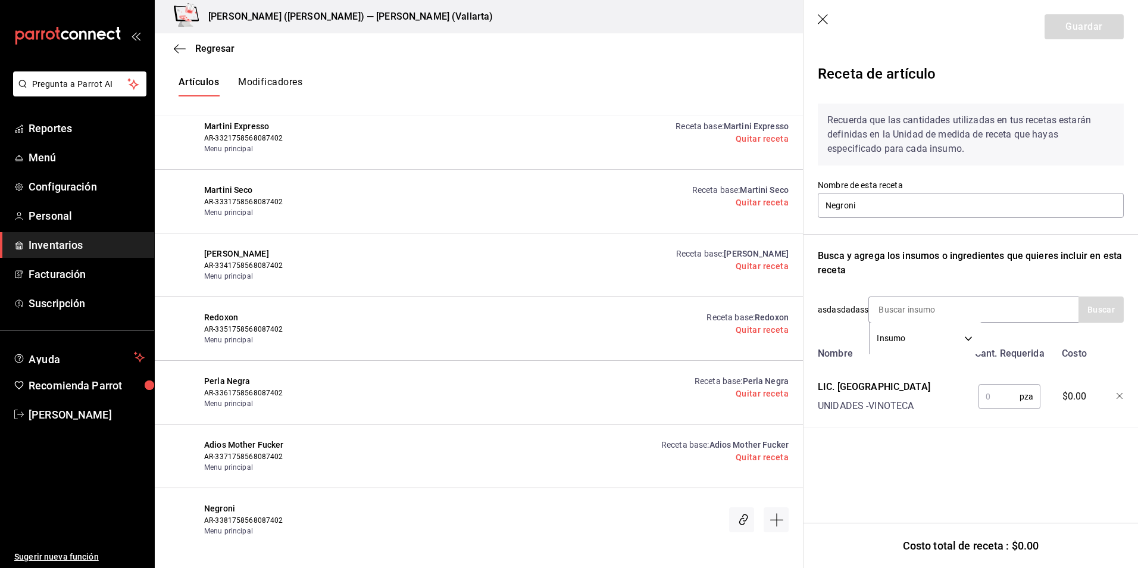
click at [1008, 400] on input "text" at bounding box center [998, 396] width 41 height 24
type input "1"
drag, startPoint x: 920, startPoint y: 302, endPoint x: 903, endPoint y: 308, distance: 17.1
click at [920, 302] on input at bounding box center [928, 309] width 119 height 25
type input "tanque"
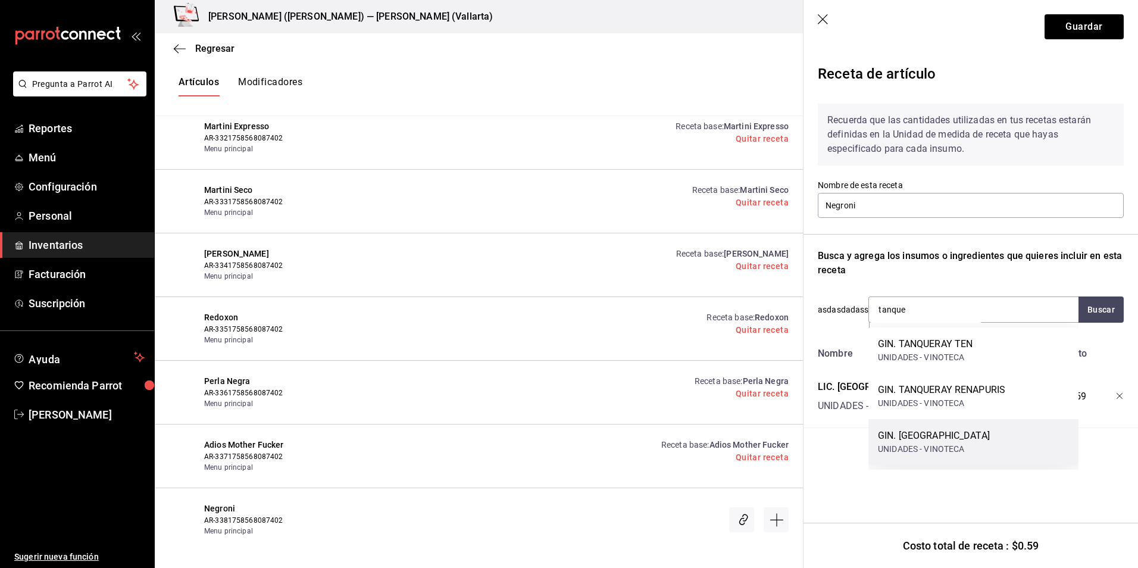
click at [940, 427] on div "GIN. TANQUERAY UNIDADES - VINOTECA" at bounding box center [973, 442] width 210 height 46
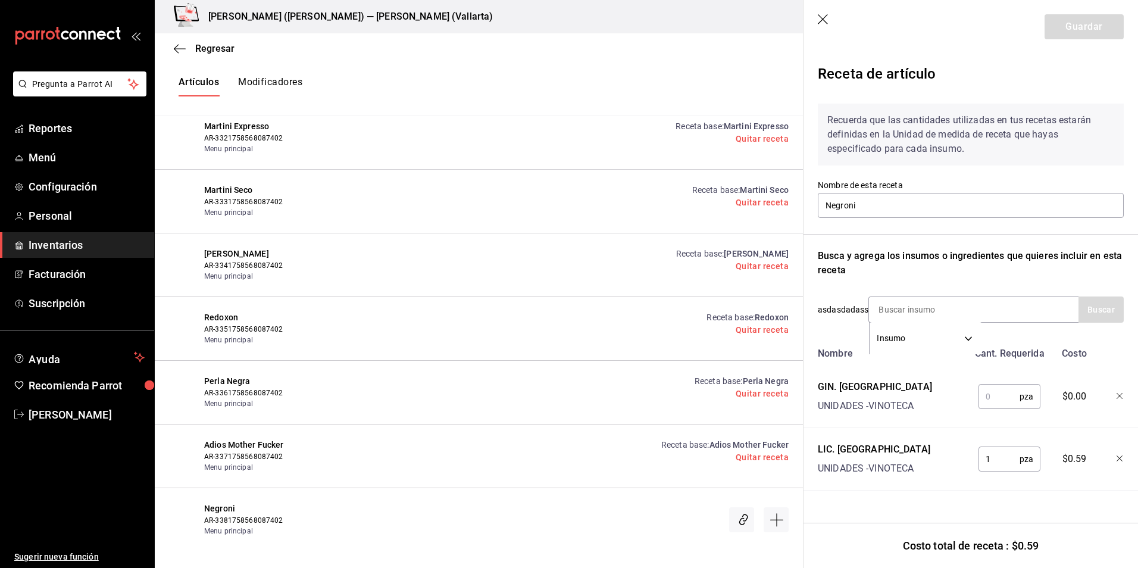
drag, startPoint x: 1017, startPoint y: 395, endPoint x: 983, endPoint y: 404, distance: 35.1
click at [1017, 395] on input "text" at bounding box center [998, 396] width 41 height 24
type input "1"
click at [936, 304] on input at bounding box center [928, 309] width 119 height 25
type input "cinzan"
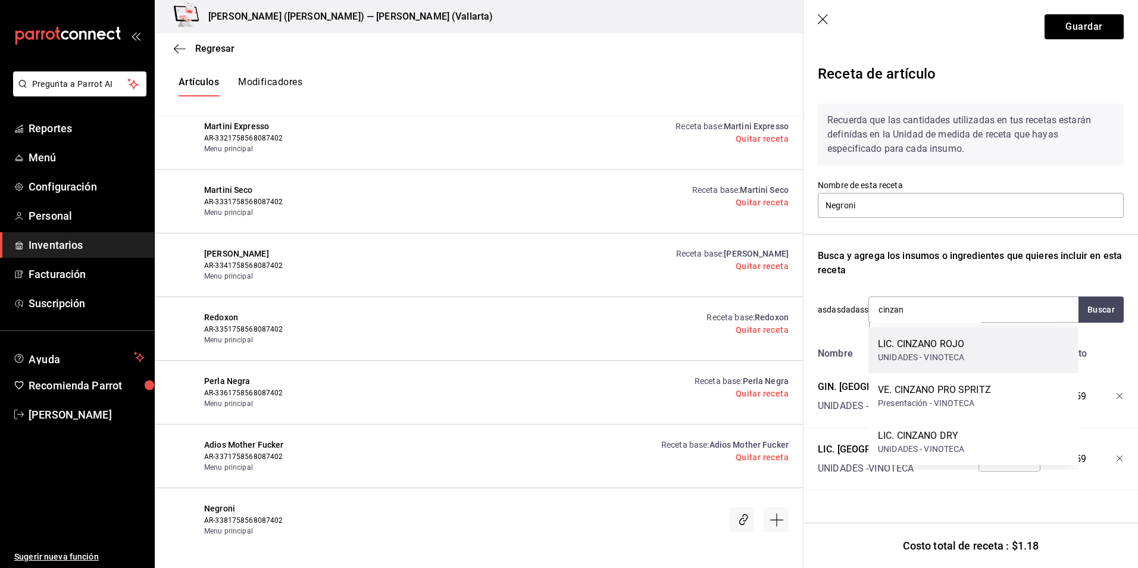
click at [971, 348] on div "LIC. CINZANO ROJO UNIDADES - VINOTECA" at bounding box center [973, 350] width 210 height 46
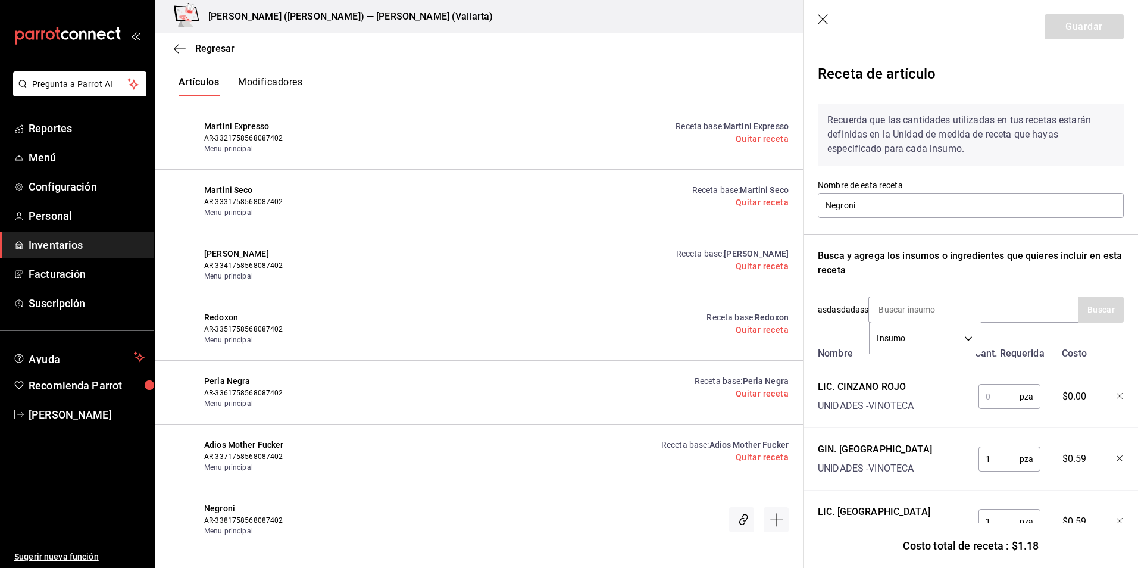
click at [981, 401] on input "text" at bounding box center [998, 396] width 41 height 24
type input "1"
click at [1032, 258] on div "Busca y agrega los insumos o ingredientes que quieres incluir en esta receta" at bounding box center [971, 263] width 306 height 29
click at [1063, 24] on button "Guardar" at bounding box center [1084, 26] width 79 height 25
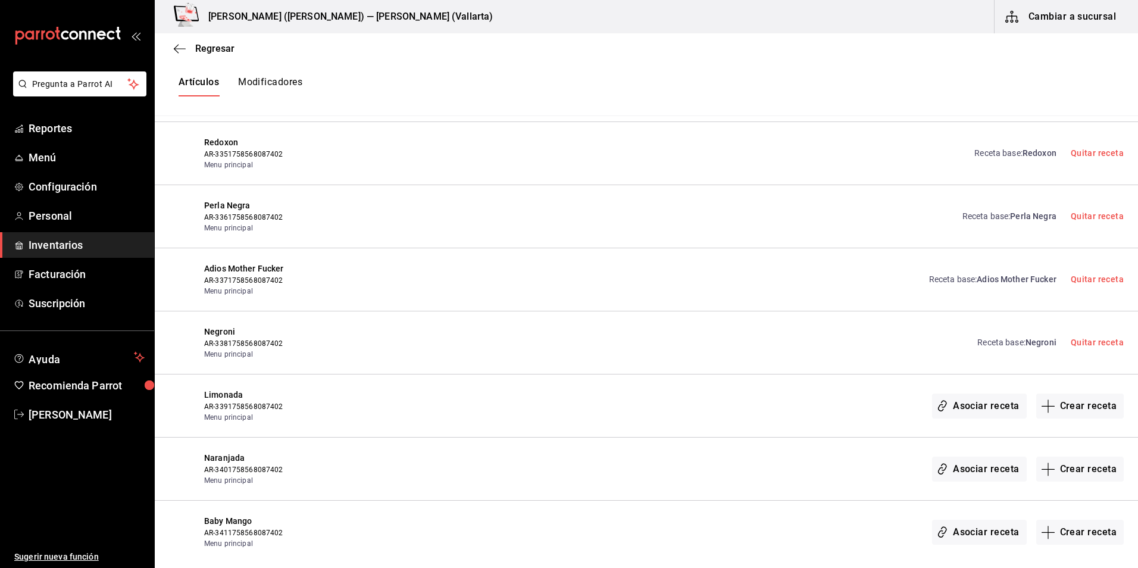
click at [1031, 342] on span "Negroni" at bounding box center [1040, 342] width 31 height 10
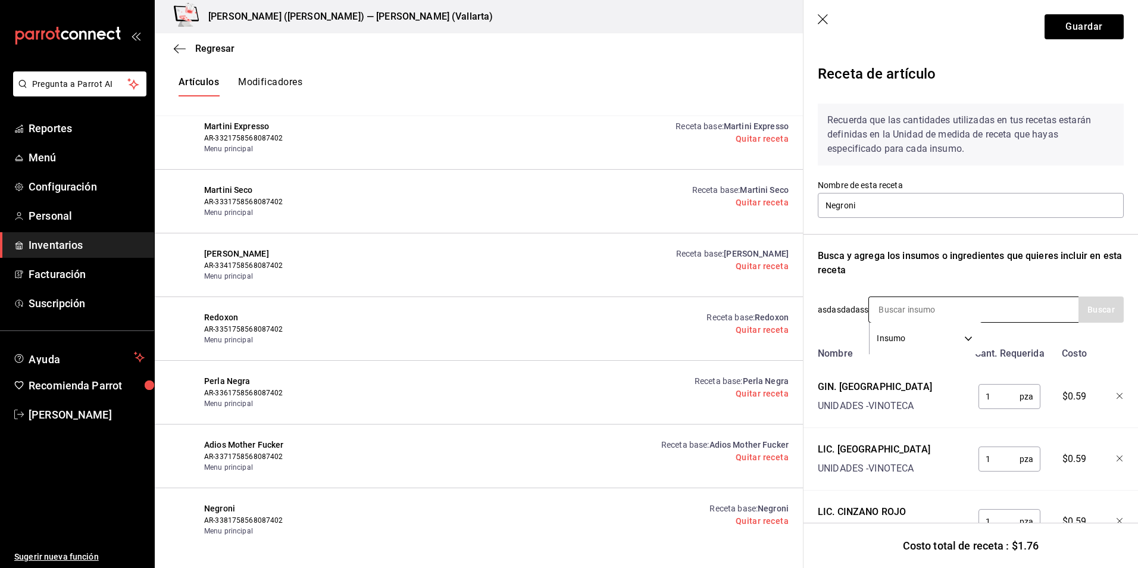
click at [917, 307] on input at bounding box center [928, 309] width 119 height 25
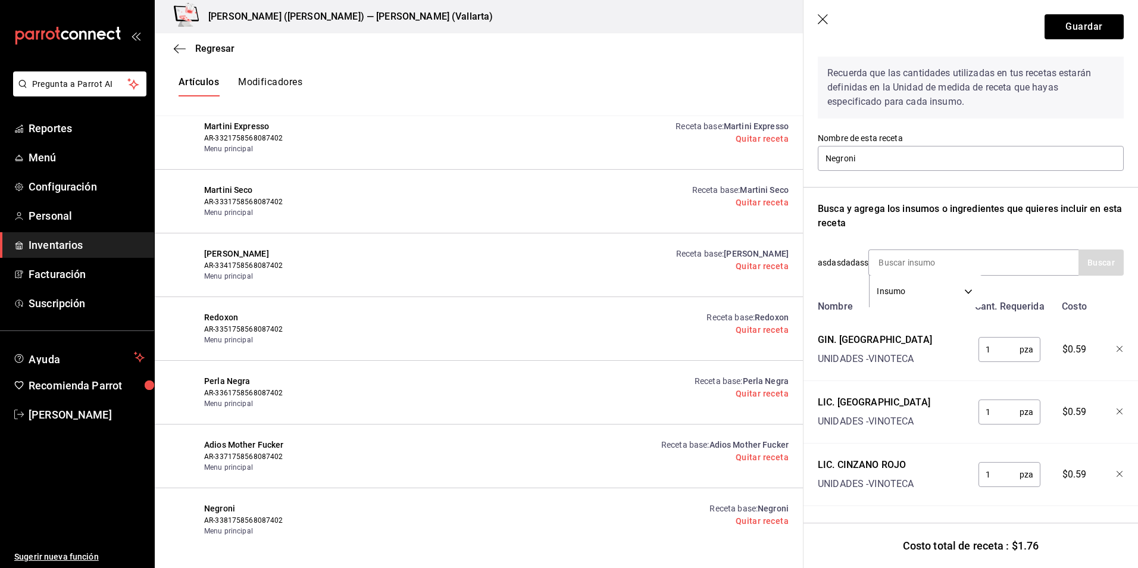
click at [821, 23] on icon "button" at bounding box center [824, 20] width 12 height 12
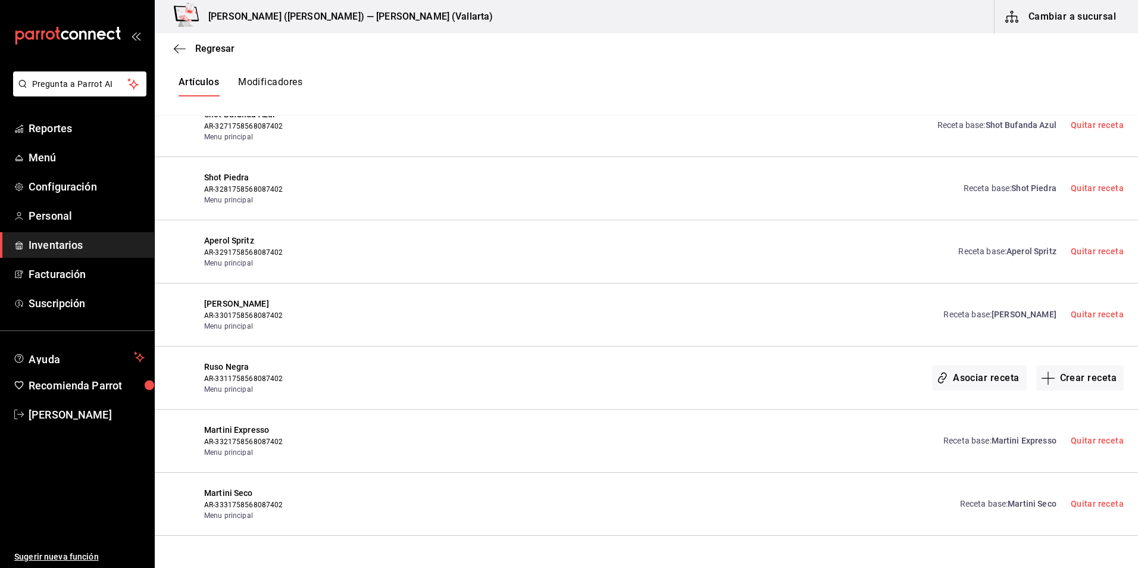
scroll to position [16595, 0]
click at [217, 362] on span "Ruso Negra" at bounding box center [310, 366] width 212 height 12
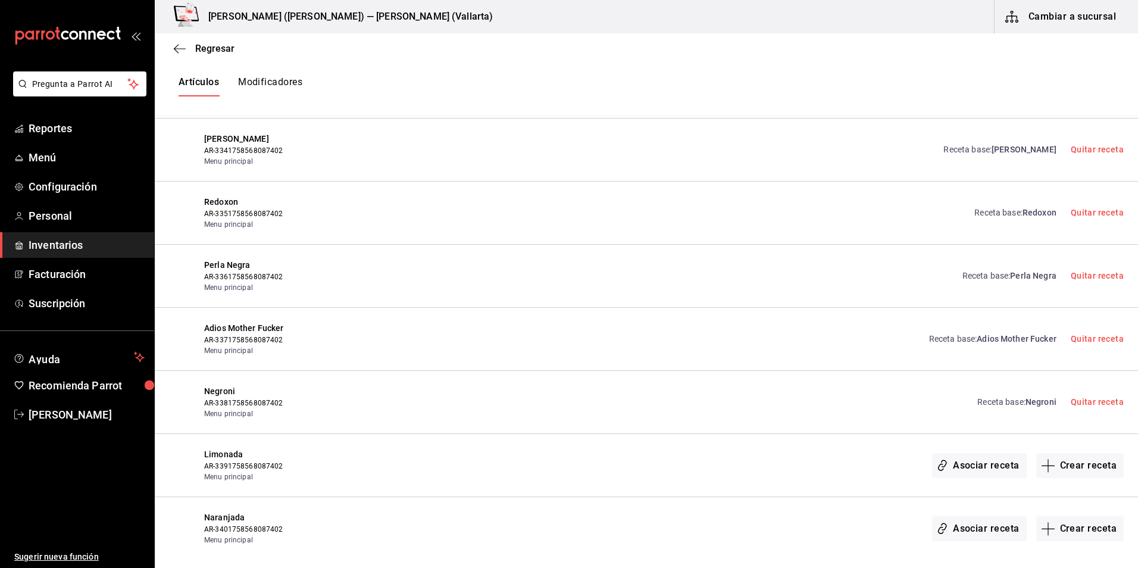
scroll to position [16952, 0]
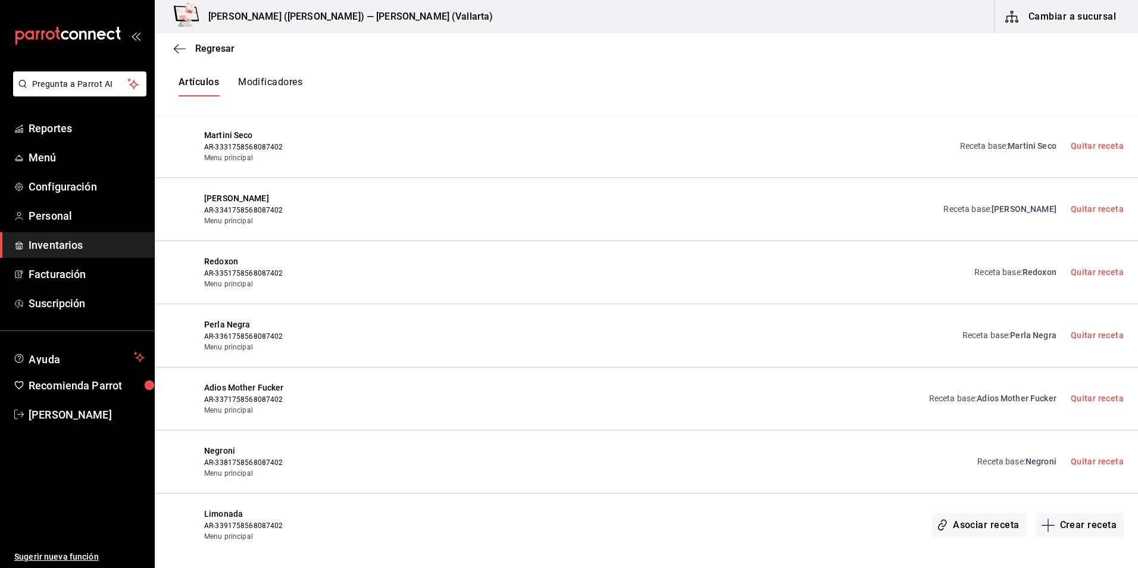
click at [217, 262] on span "Redoxon" at bounding box center [310, 261] width 212 height 12
click at [989, 272] on link "Receta base : Redoxon" at bounding box center [1015, 272] width 82 height 12
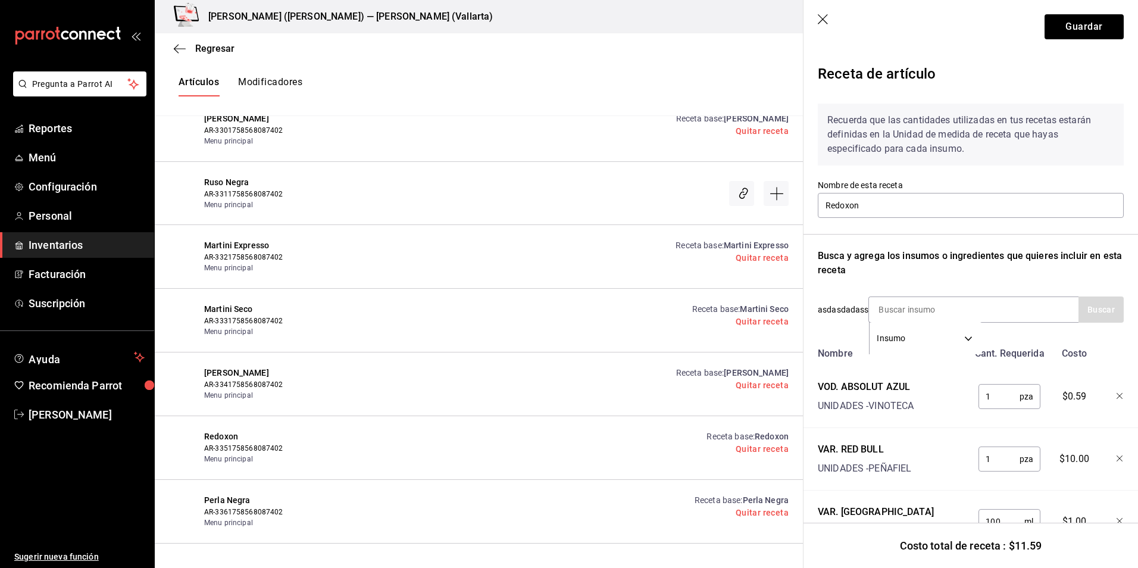
scroll to position [56, 0]
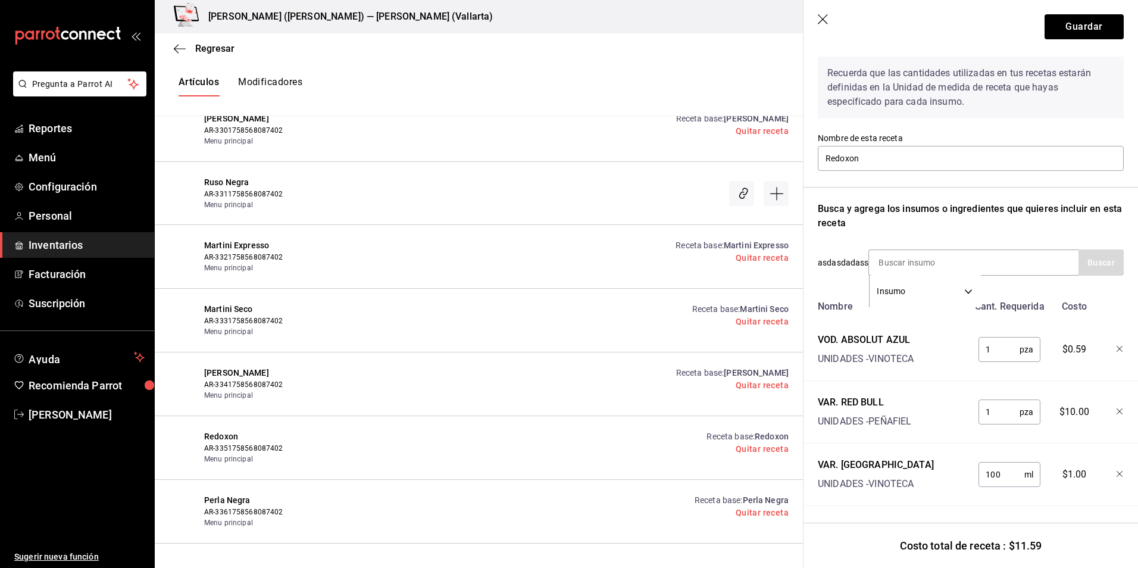
drag, startPoint x: 884, startPoint y: 335, endPoint x: 877, endPoint y: 335, distance: 7.1
click at [884, 335] on div "VOD. ABSOLUT AZUL" at bounding box center [866, 340] width 96 height 14
drag, startPoint x: 844, startPoint y: 323, endPoint x: 926, endPoint y: 333, distance: 82.8
click at [926, 333] on div "VOD. ABSOLUT AZUL UNIDADES - VINOTECA" at bounding box center [890, 347] width 155 height 38
click at [1091, 20] on button "Guardar" at bounding box center [1084, 26] width 79 height 25
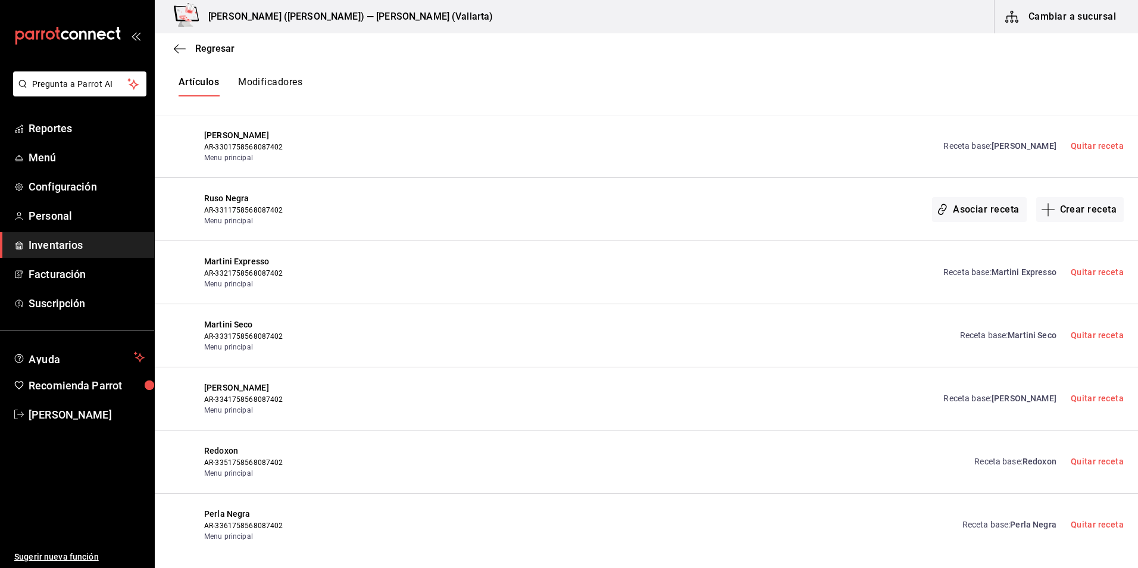
scroll to position [16833, 0]
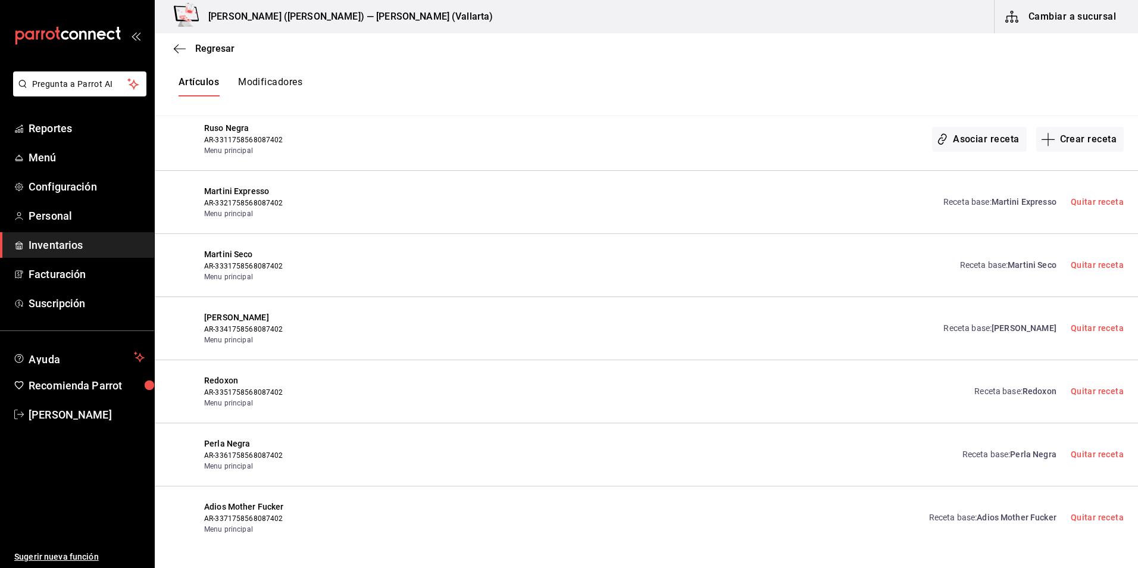
click at [980, 332] on link "Receta base : Mula De Moscu" at bounding box center [999, 328] width 112 height 12
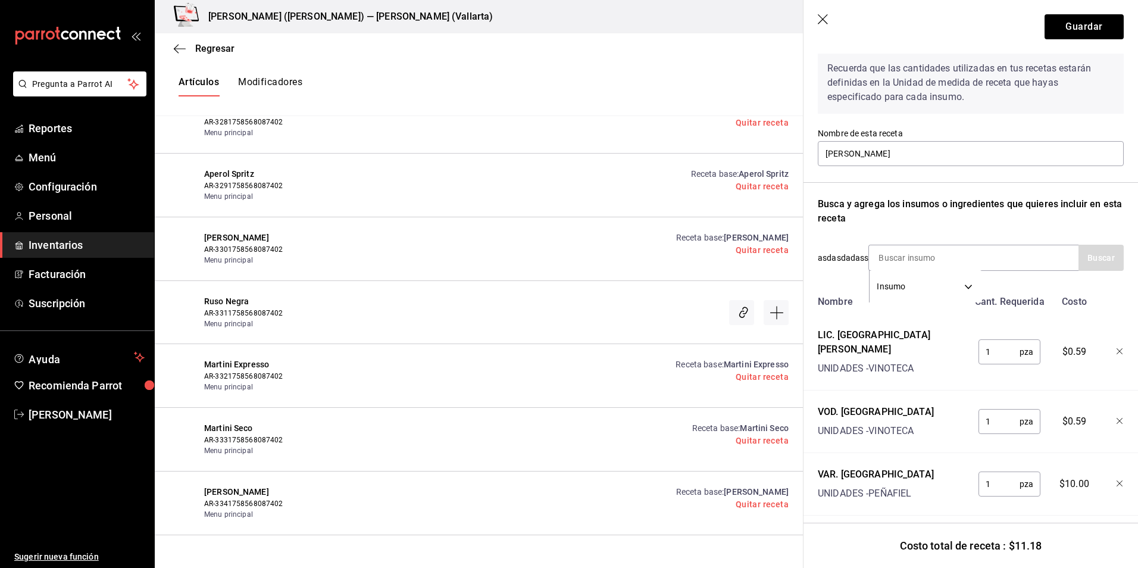
scroll to position [56, 0]
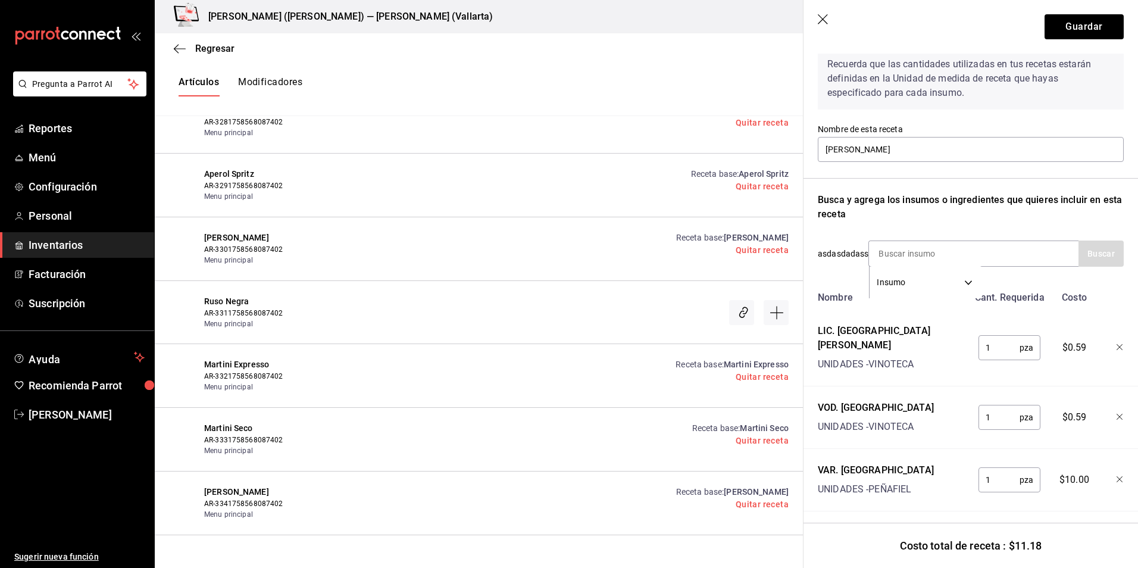
click at [828, 19] on icon "button" at bounding box center [824, 20] width 12 height 12
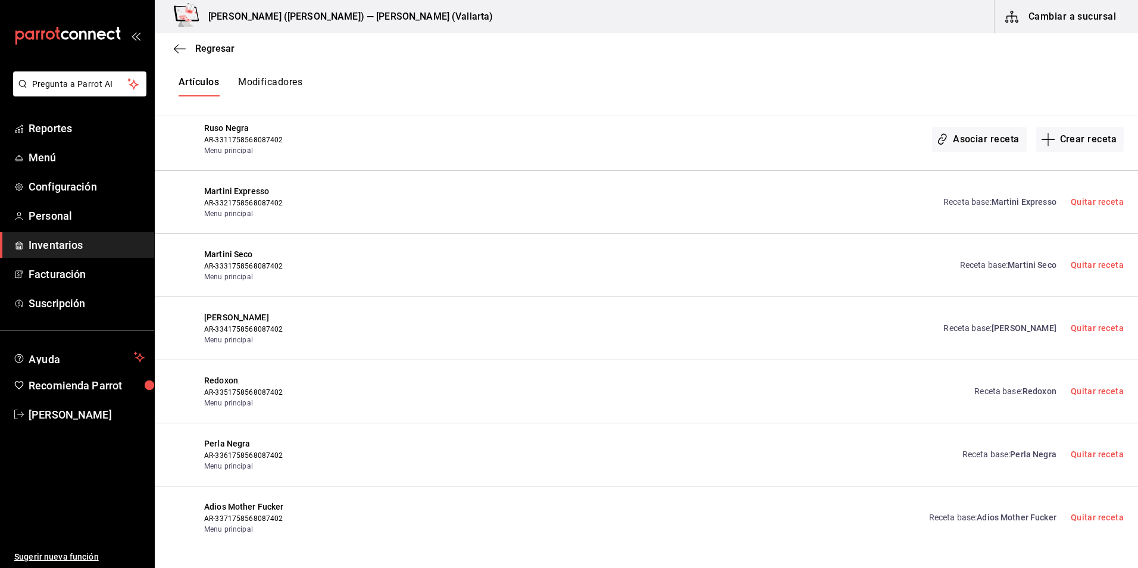
scroll to position [16714, 0]
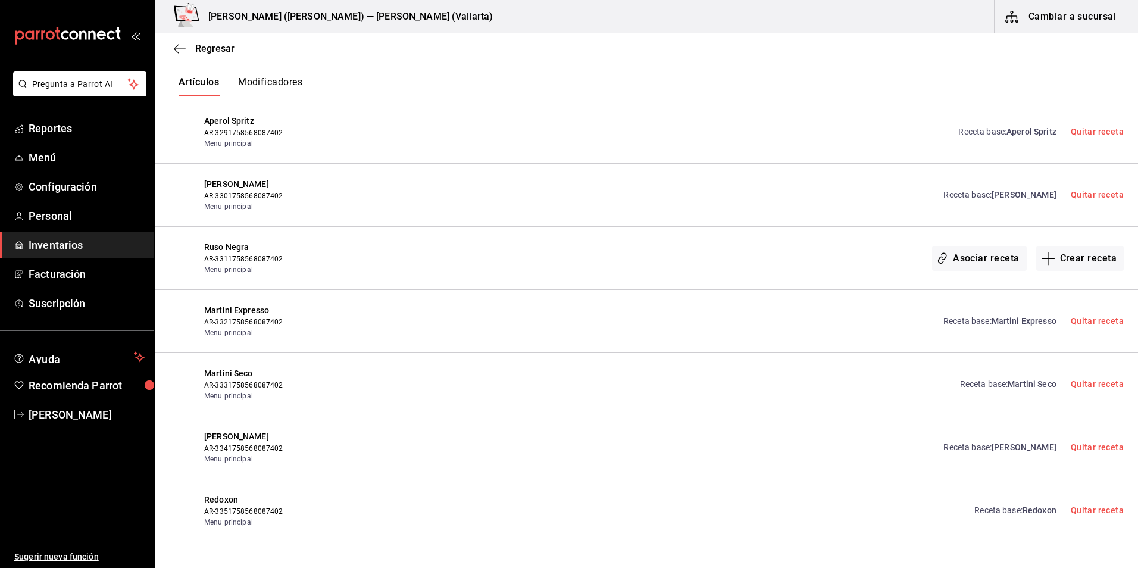
click at [967, 322] on link "Receta base : Martini Expresso" at bounding box center [999, 321] width 113 height 12
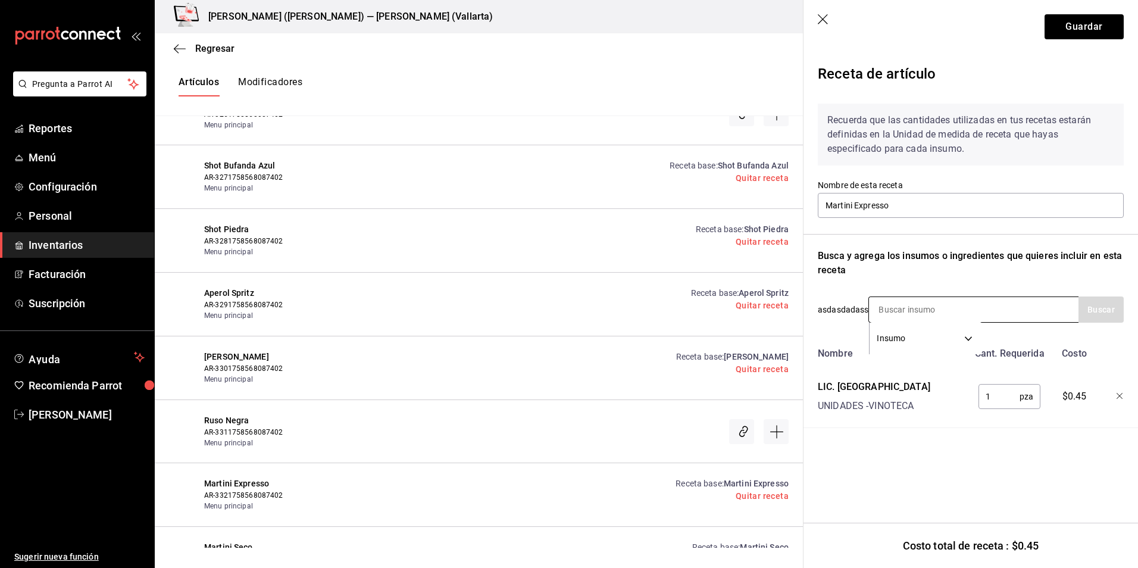
click at [923, 314] on input at bounding box center [928, 309] width 119 height 25
type input "smir"
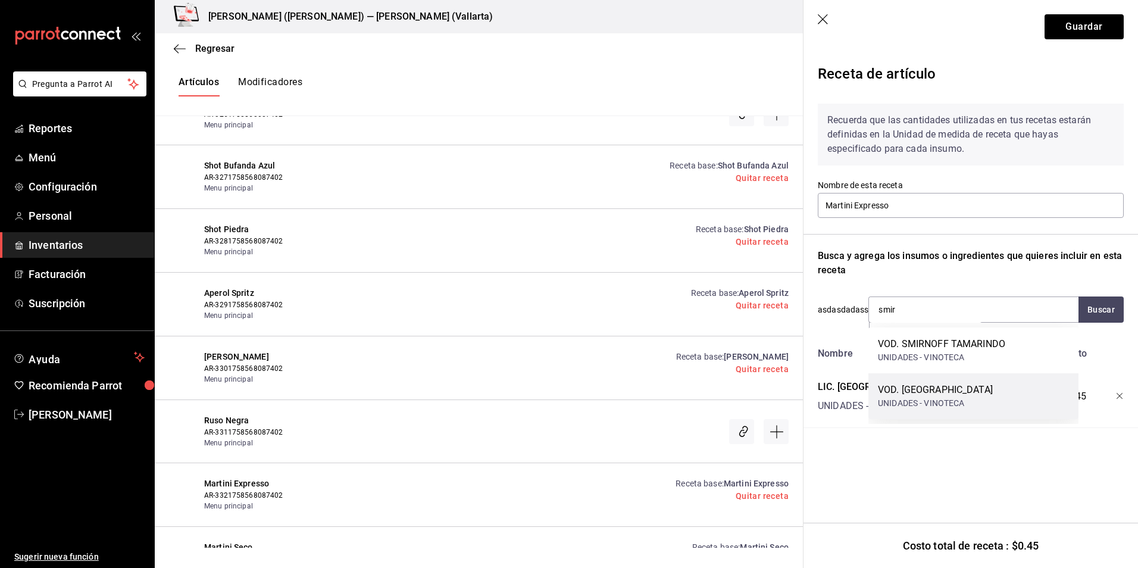
click at [917, 394] on div "VOD. [GEOGRAPHIC_DATA]" at bounding box center [935, 390] width 115 height 14
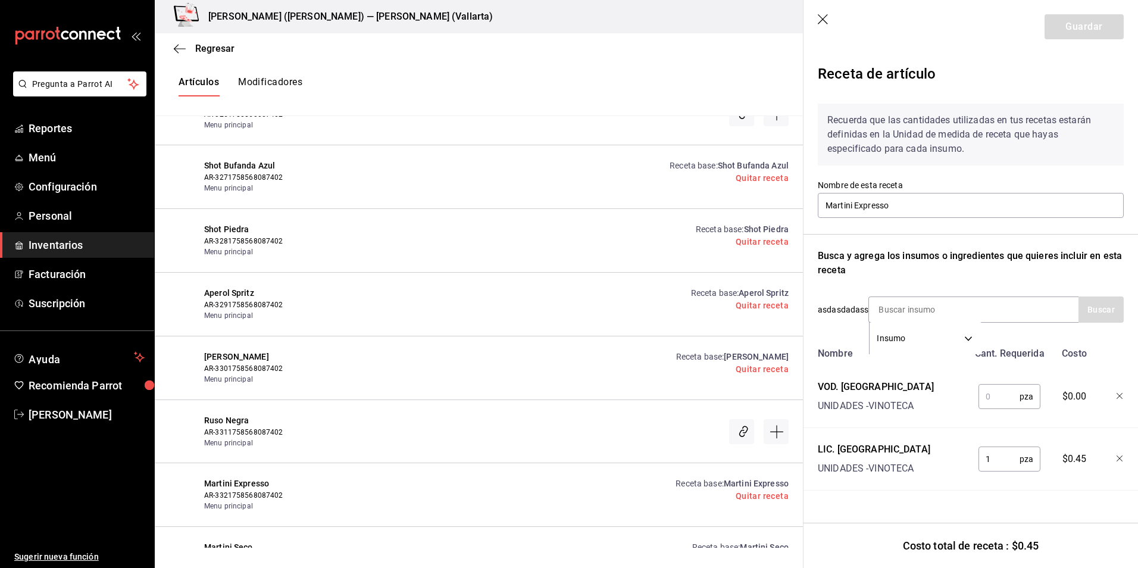
click at [1006, 404] on input "text" at bounding box center [998, 396] width 41 height 24
type input "1"
drag, startPoint x: 1094, startPoint y: 29, endPoint x: 1087, endPoint y: 33, distance: 7.5
click at [1094, 29] on button "Guardar" at bounding box center [1084, 26] width 79 height 25
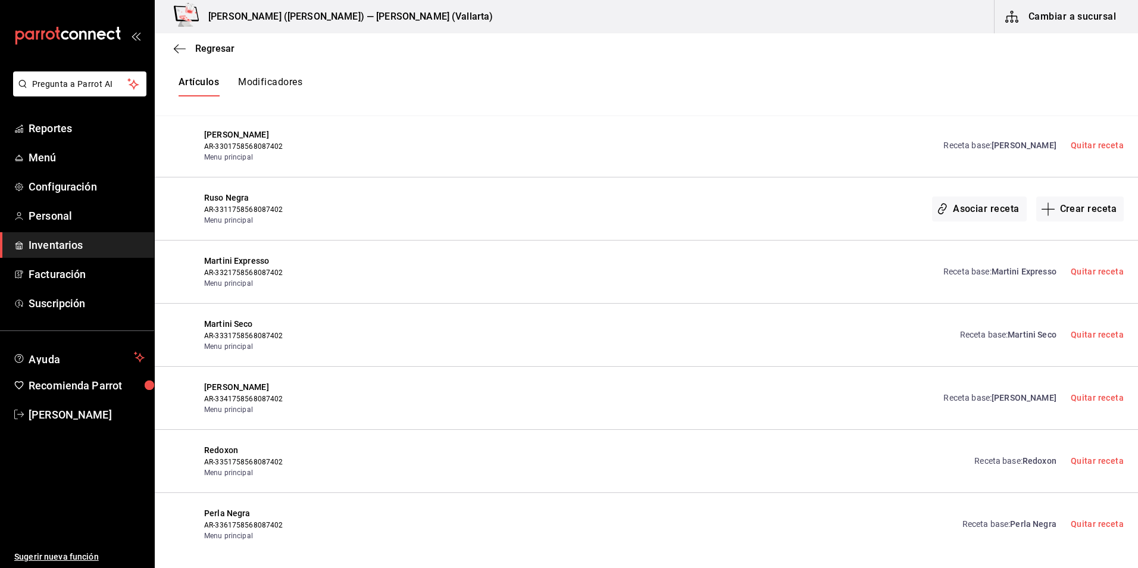
scroll to position [16833, 0]
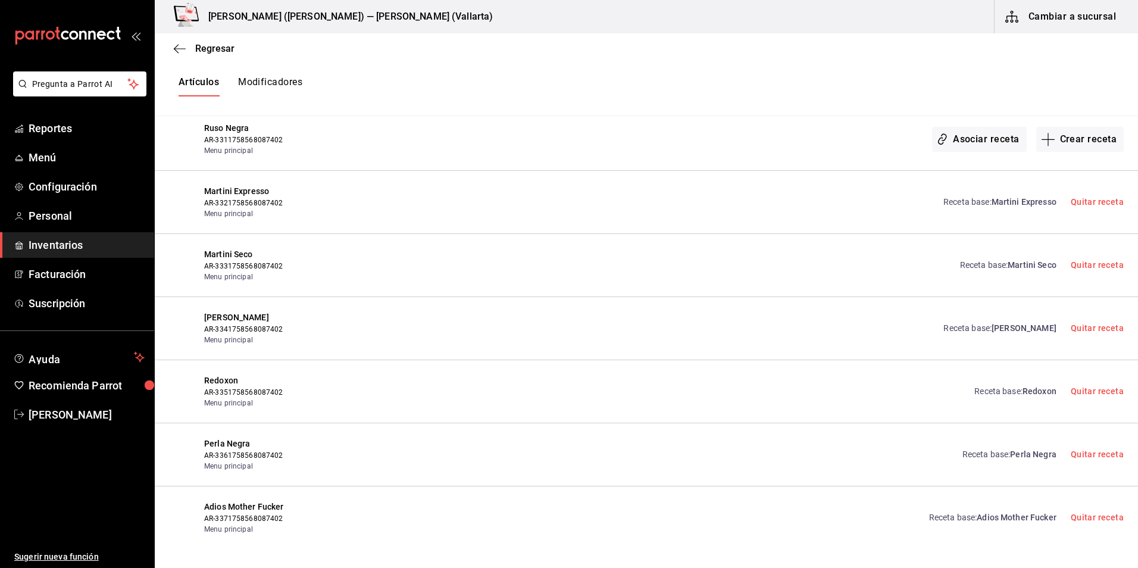
click at [974, 451] on link "Receta base : Perla Negra" at bounding box center [1009, 454] width 94 height 12
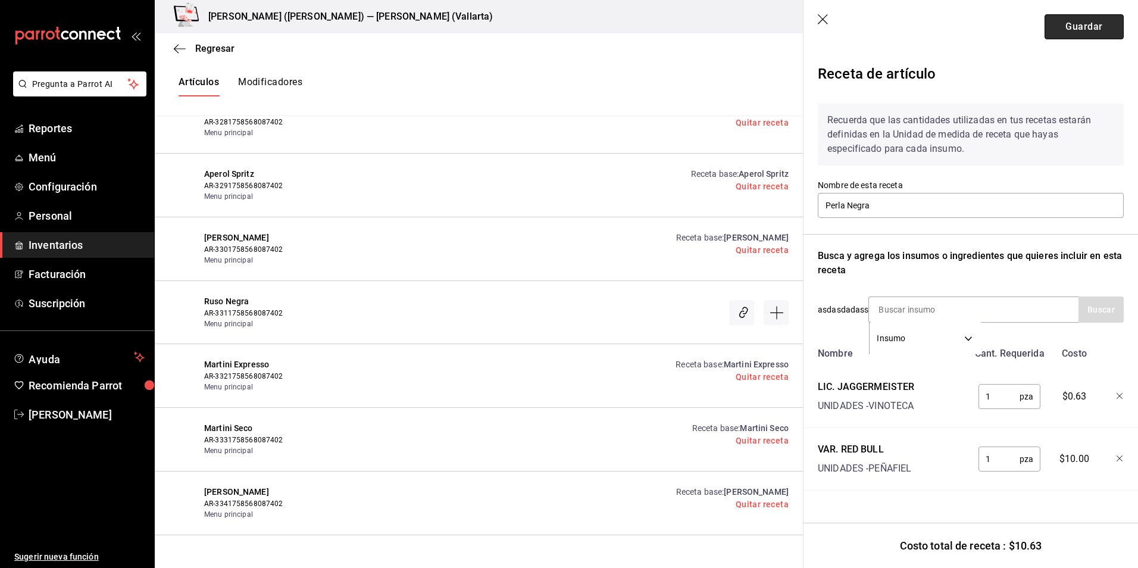
click at [1083, 34] on button "Guardar" at bounding box center [1084, 26] width 79 height 25
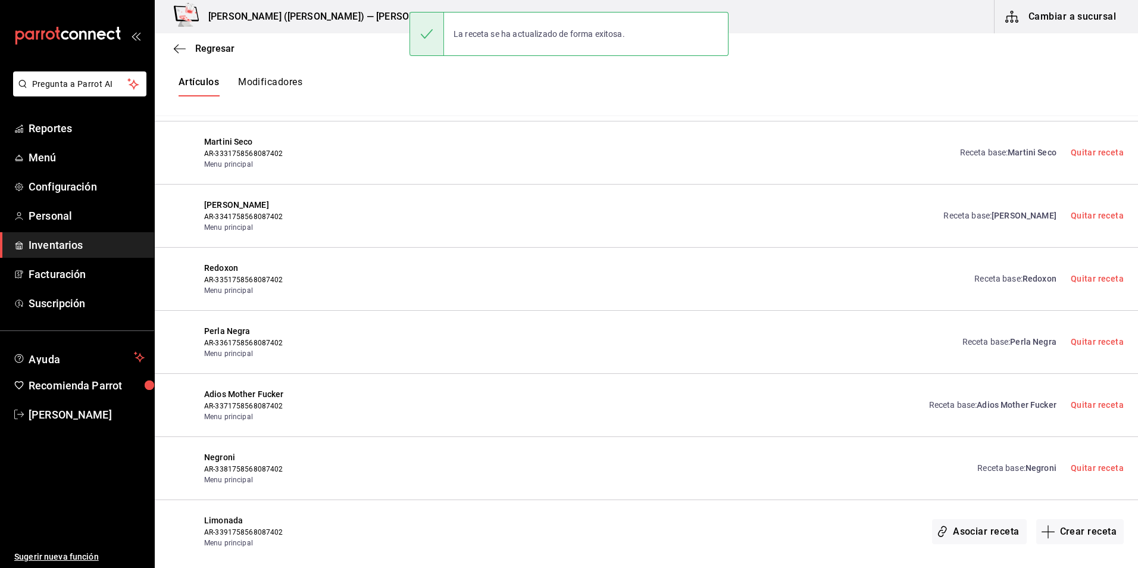
scroll to position [16952, 0]
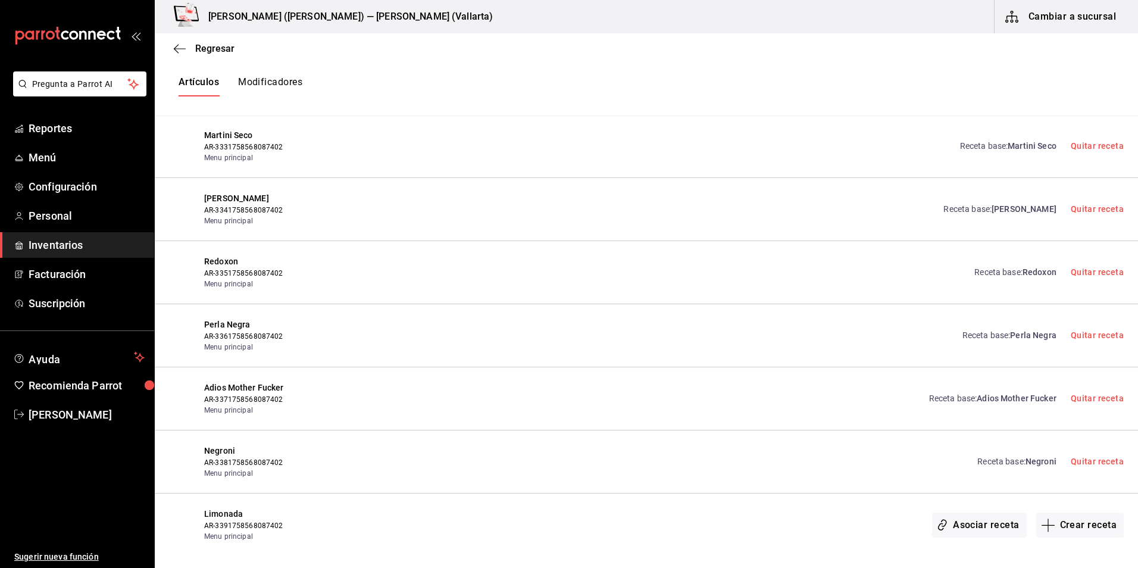
click at [1022, 265] on div "Receta base : Redoxon Quitar receta" at bounding box center [1042, 272] width 164 height 34
click at [1022, 269] on span "Redoxon" at bounding box center [1039, 272] width 34 height 10
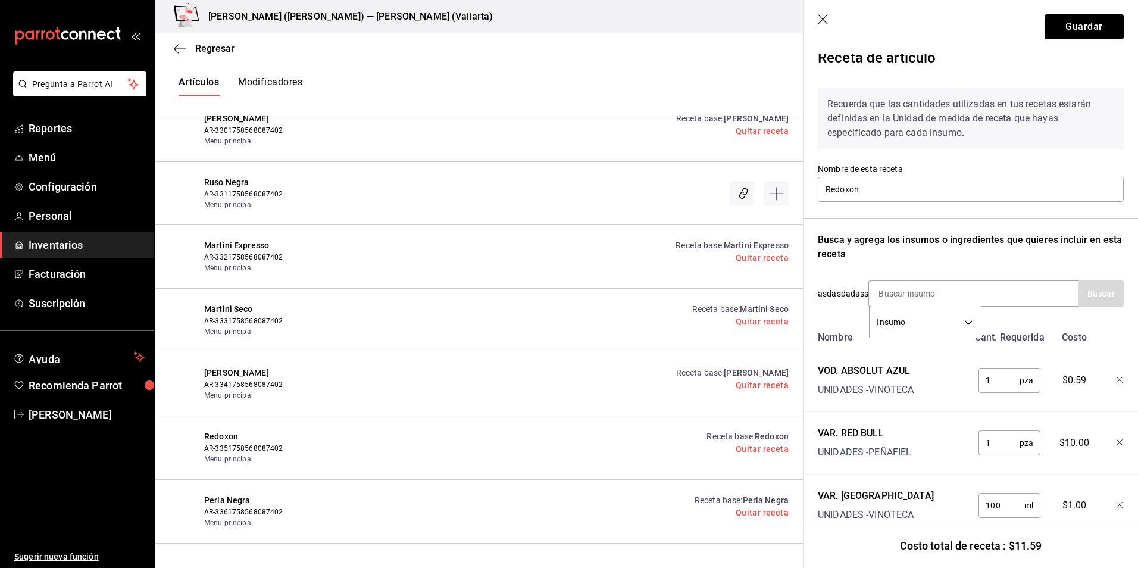
scroll to position [0, 0]
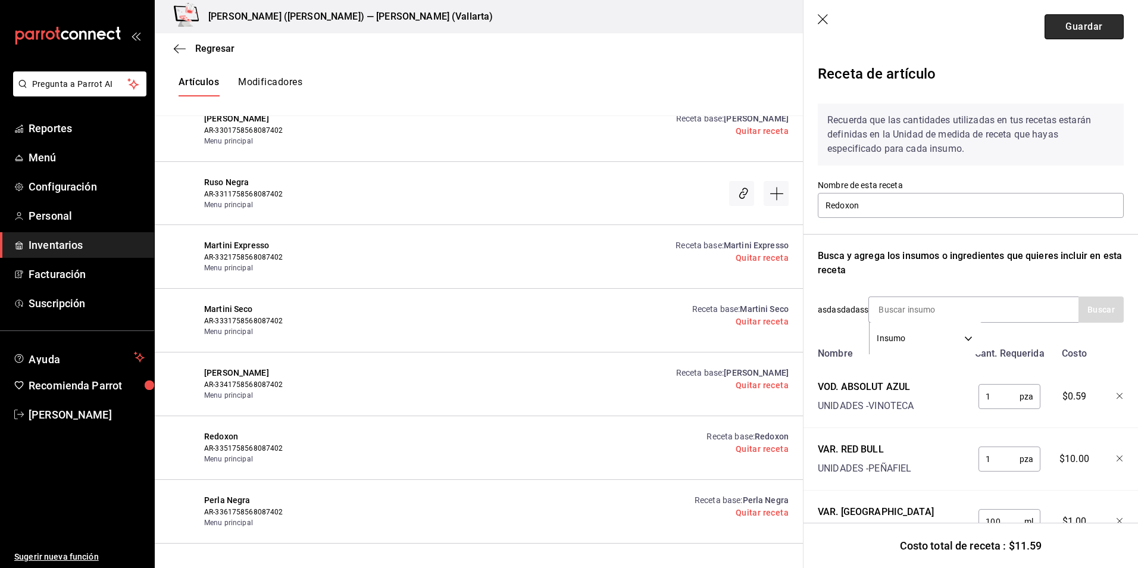
click at [1047, 24] on button "Guardar" at bounding box center [1084, 26] width 79 height 25
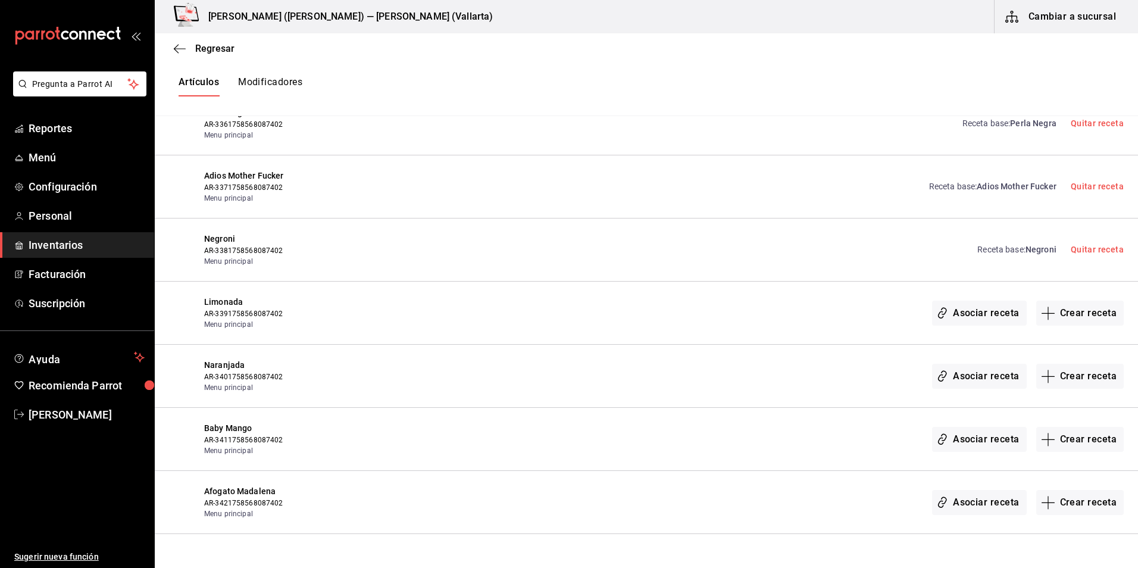
scroll to position [17190, 0]
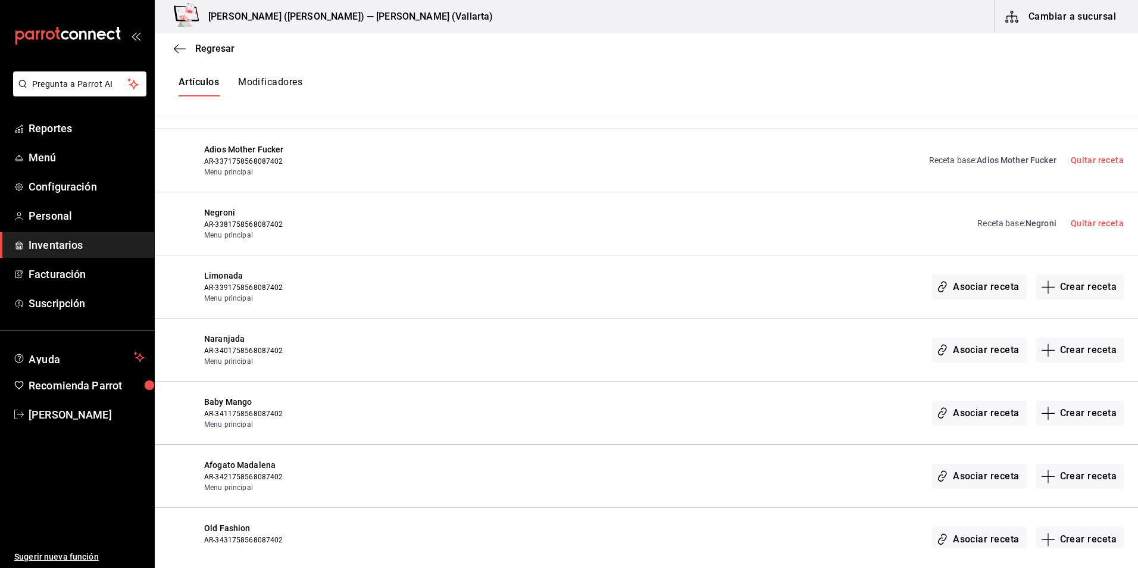
click at [237, 333] on span "Naranjada" at bounding box center [310, 339] width 212 height 12
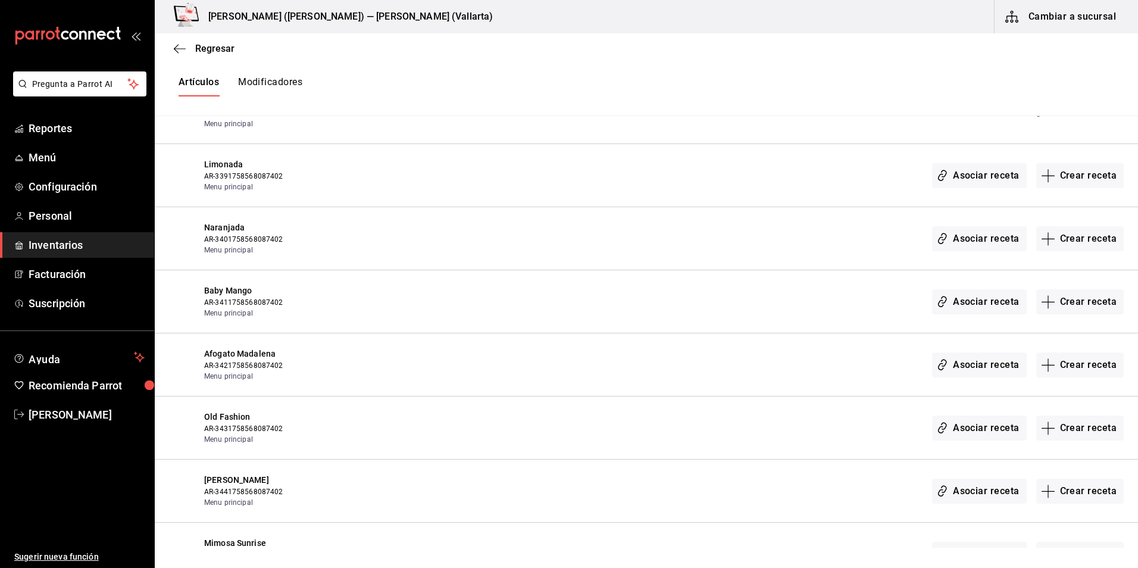
scroll to position [17309, 0]
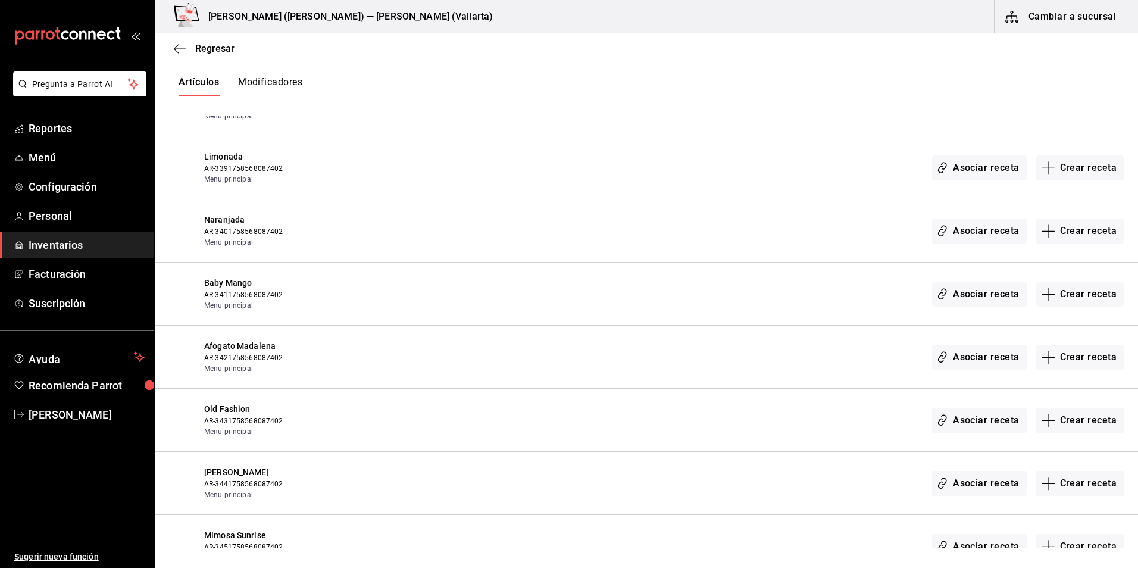
click at [244, 287] on span "Baby Mango" at bounding box center [310, 283] width 212 height 12
click at [1072, 168] on button "Crear receta" at bounding box center [1080, 167] width 88 height 25
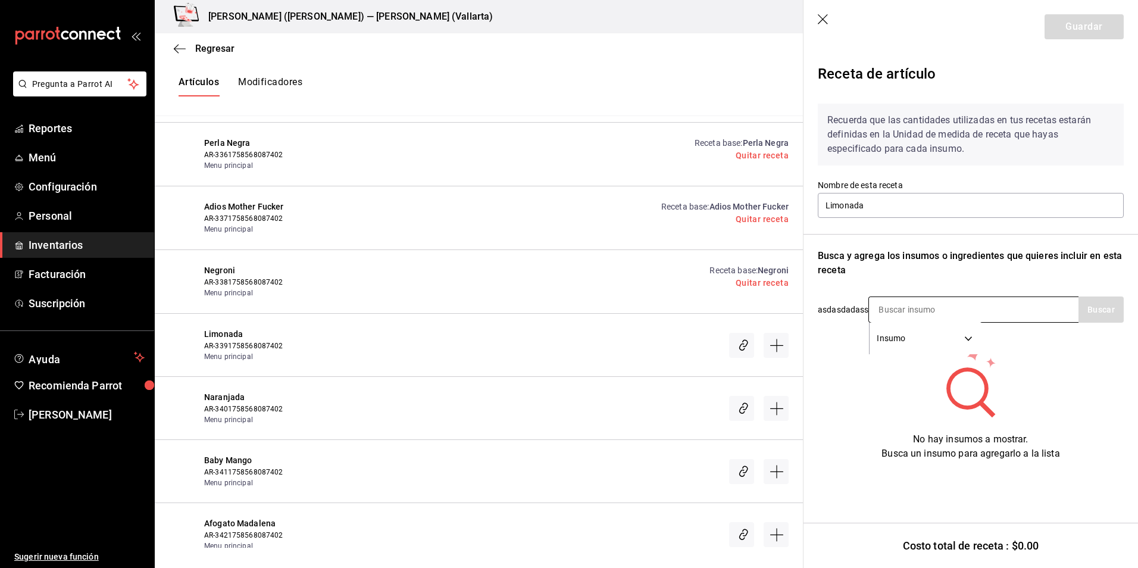
click at [918, 317] on input at bounding box center [928, 309] width 119 height 25
type input "refre"
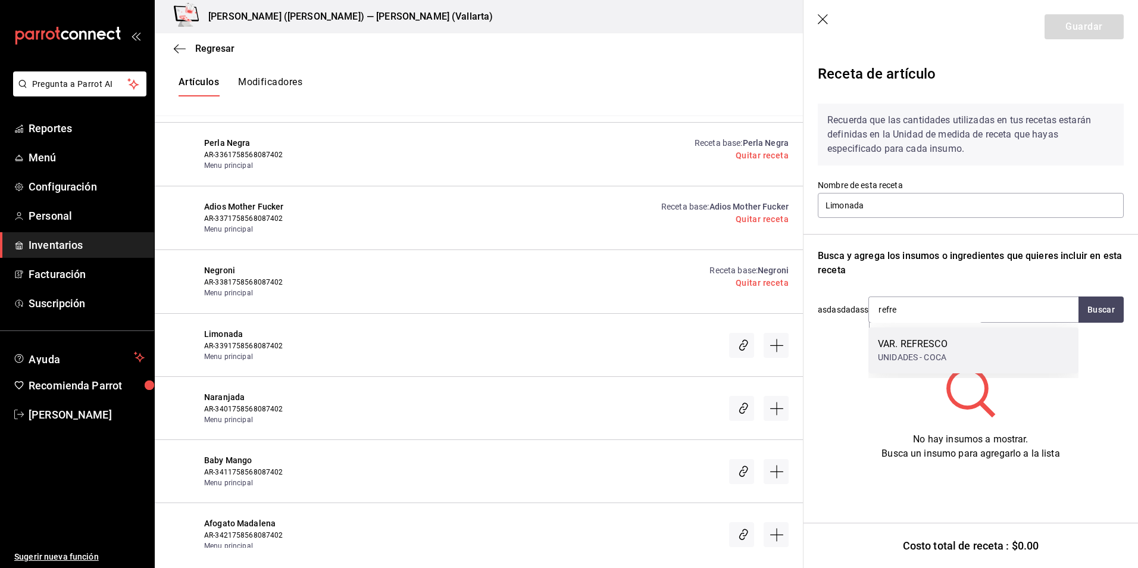
click at [915, 347] on div "VAR. REFRESCO" at bounding box center [913, 344] width 70 height 14
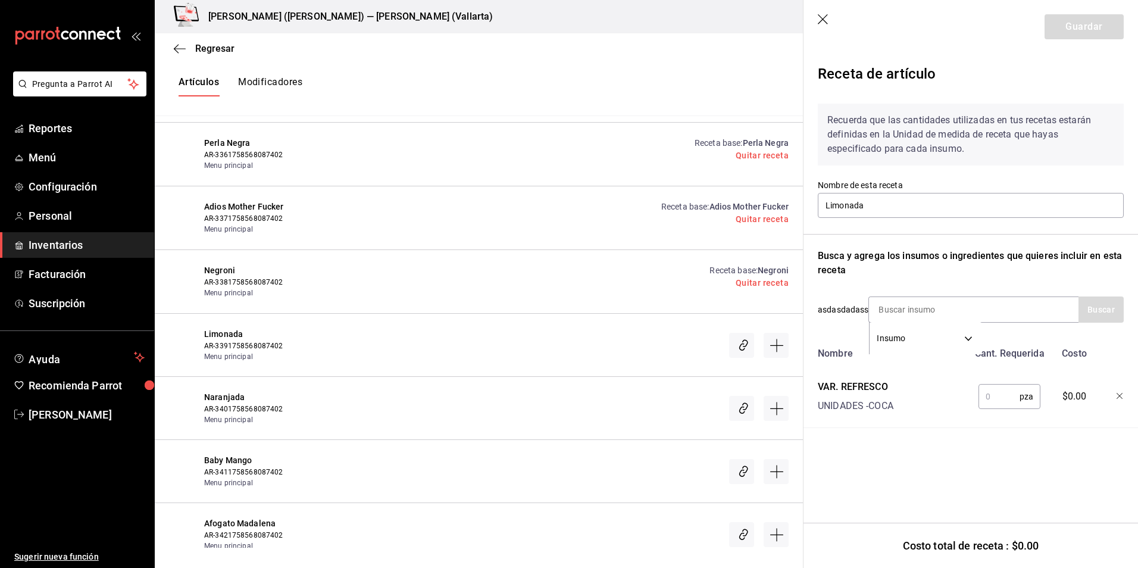
click at [989, 389] on input "text" at bounding box center [998, 396] width 41 height 24
type input "1"
click at [933, 309] on input at bounding box center [928, 309] width 119 height 25
type input "jugo"
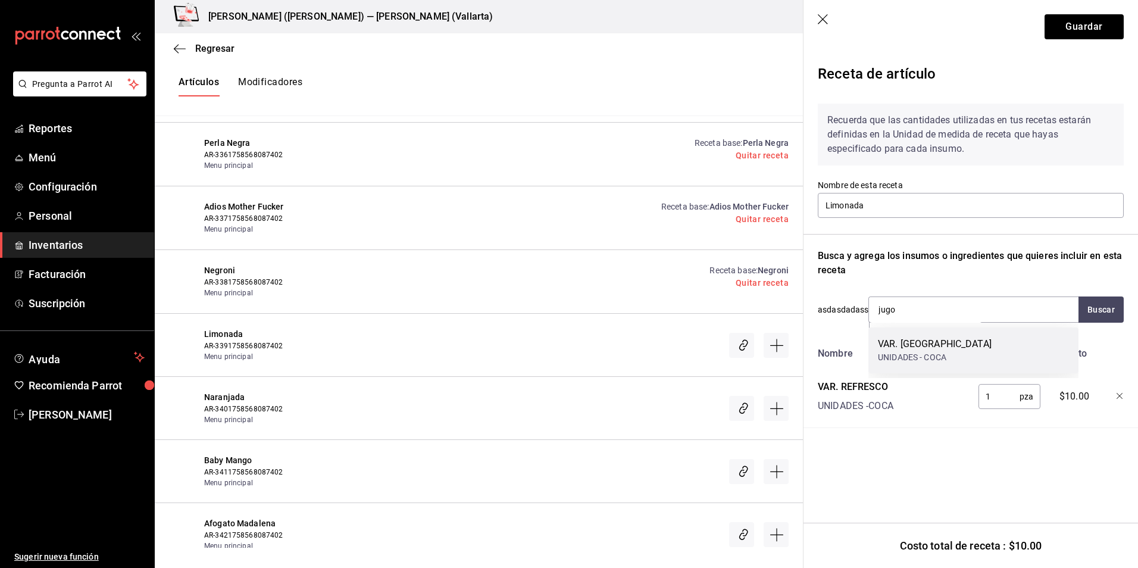
click at [940, 351] on div "UNIDADES - COCA" at bounding box center [935, 357] width 114 height 12
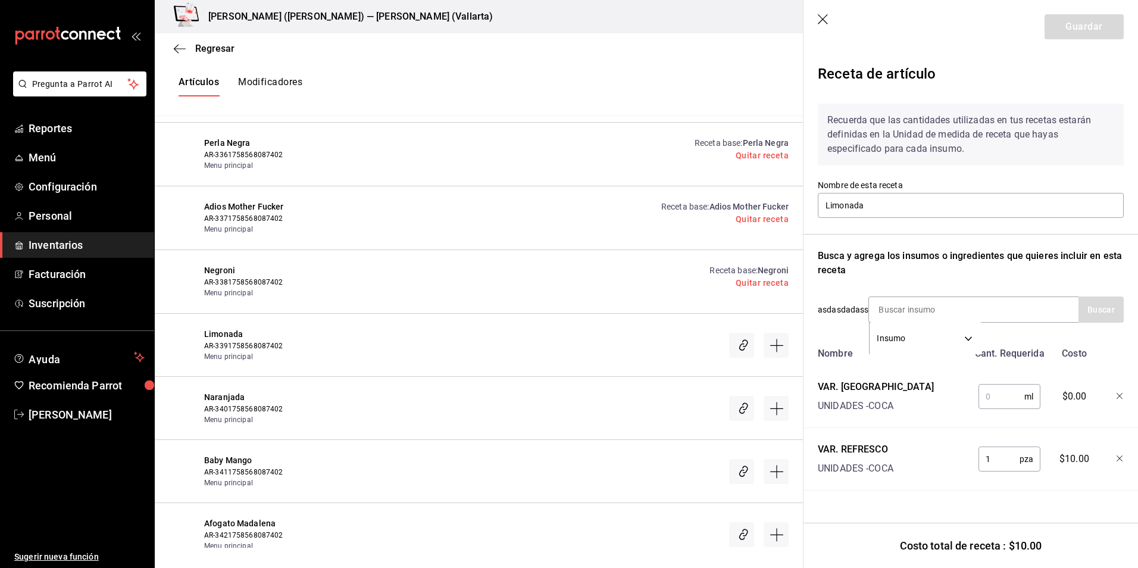
click at [999, 395] on input "text" at bounding box center [1001, 396] width 46 height 24
type input "100"
drag, startPoint x: 1094, startPoint y: 24, endPoint x: 1091, endPoint y: 33, distance: 9.4
click at [1093, 24] on button "Guardar" at bounding box center [1084, 26] width 79 height 25
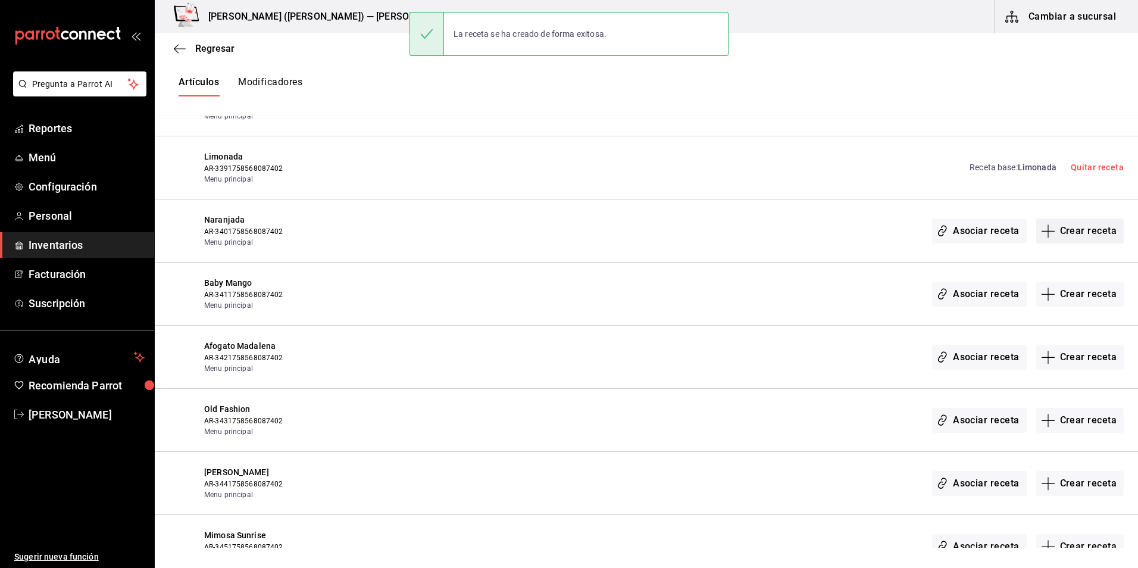
click at [1064, 226] on button "Crear receta" at bounding box center [1080, 230] width 88 height 25
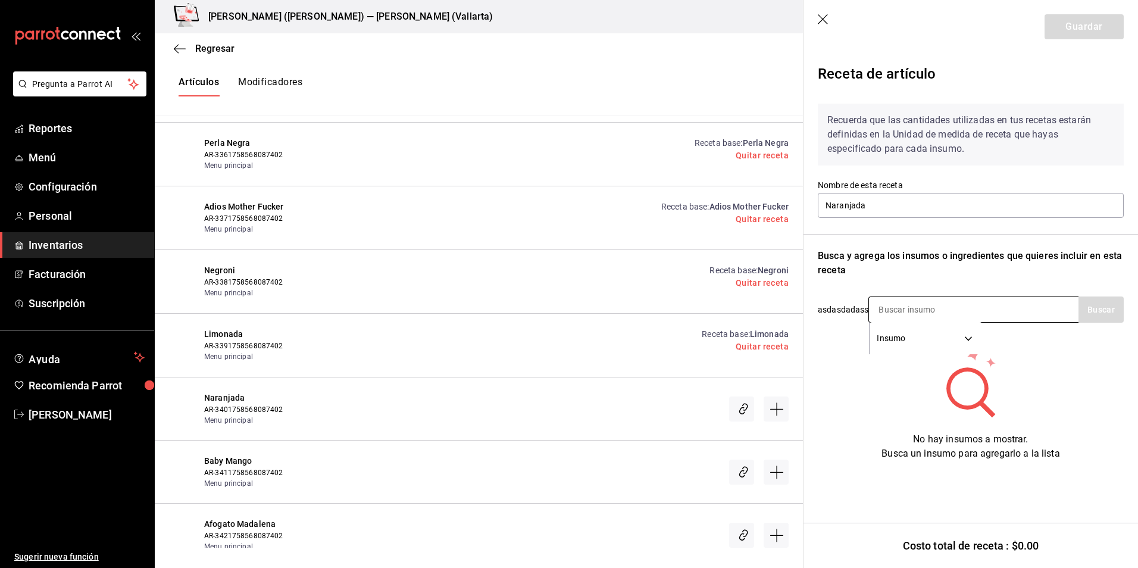
click at [933, 313] on input at bounding box center [928, 309] width 119 height 25
type input "refre"
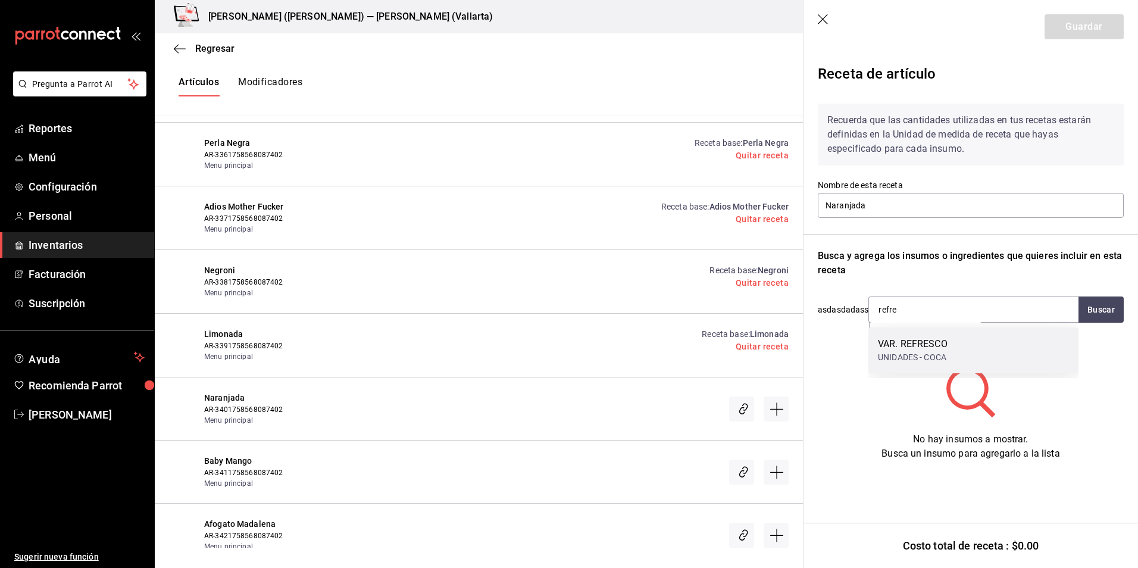
click at [946, 355] on div "UNIDADES - COCA" at bounding box center [913, 357] width 70 height 12
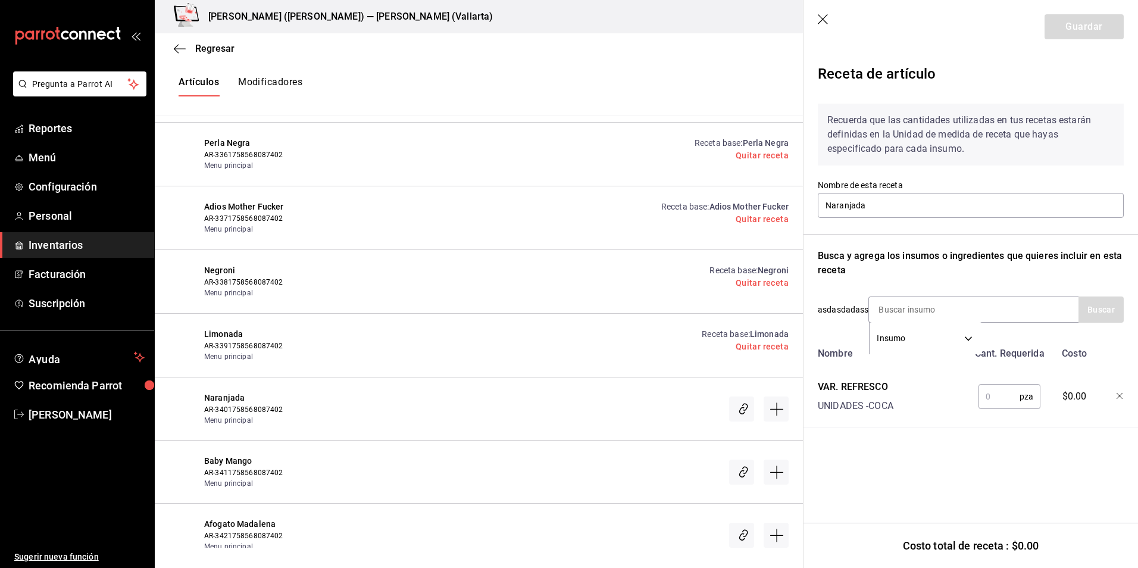
click at [1011, 397] on input "text" at bounding box center [998, 396] width 41 height 24
type input "1"
click at [928, 303] on input at bounding box center [928, 309] width 119 height 25
type input "jugo"
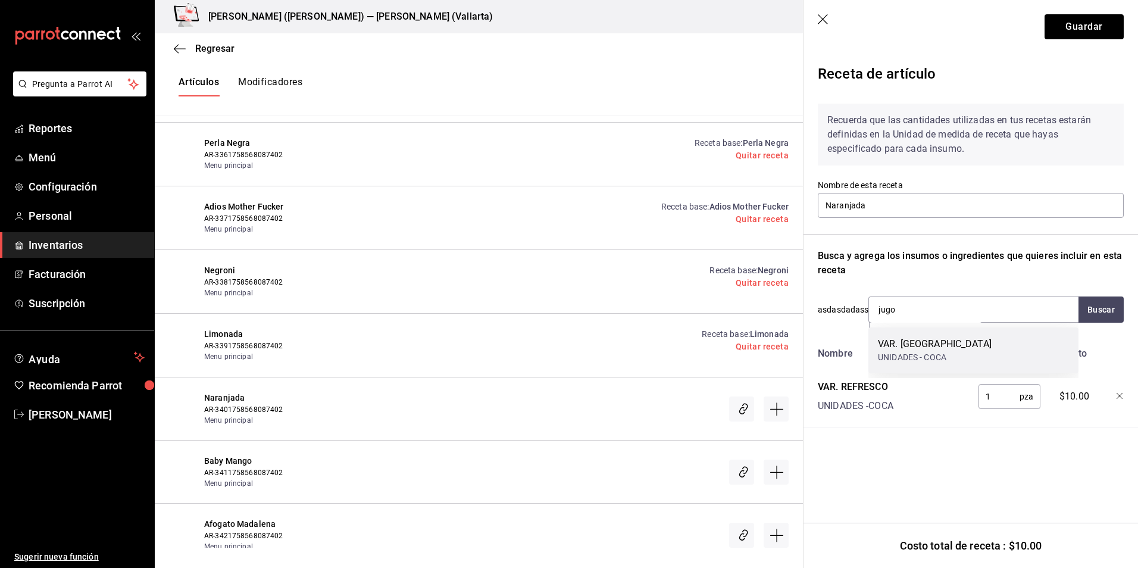
click at [916, 358] on div "UNIDADES - COCA" at bounding box center [935, 357] width 114 height 12
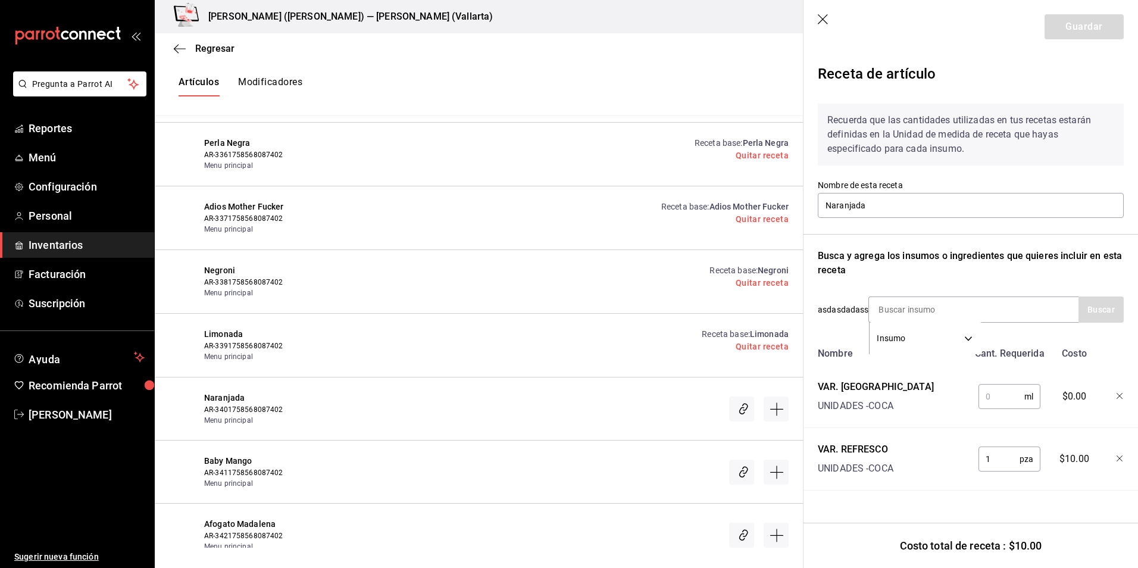
click at [997, 395] on input "text" at bounding box center [1001, 396] width 46 height 24
type input "1"
drag, startPoint x: 1078, startPoint y: 29, endPoint x: 492, endPoint y: 78, distance: 588.9
click at [1078, 29] on button "Guardar" at bounding box center [1084, 26] width 79 height 25
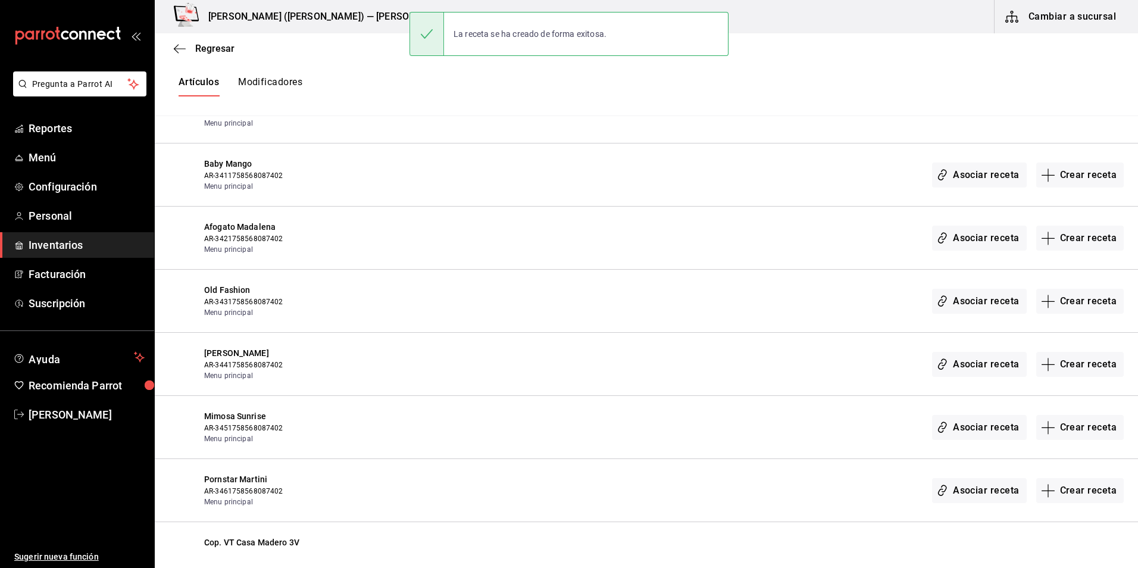
scroll to position [17369, 0]
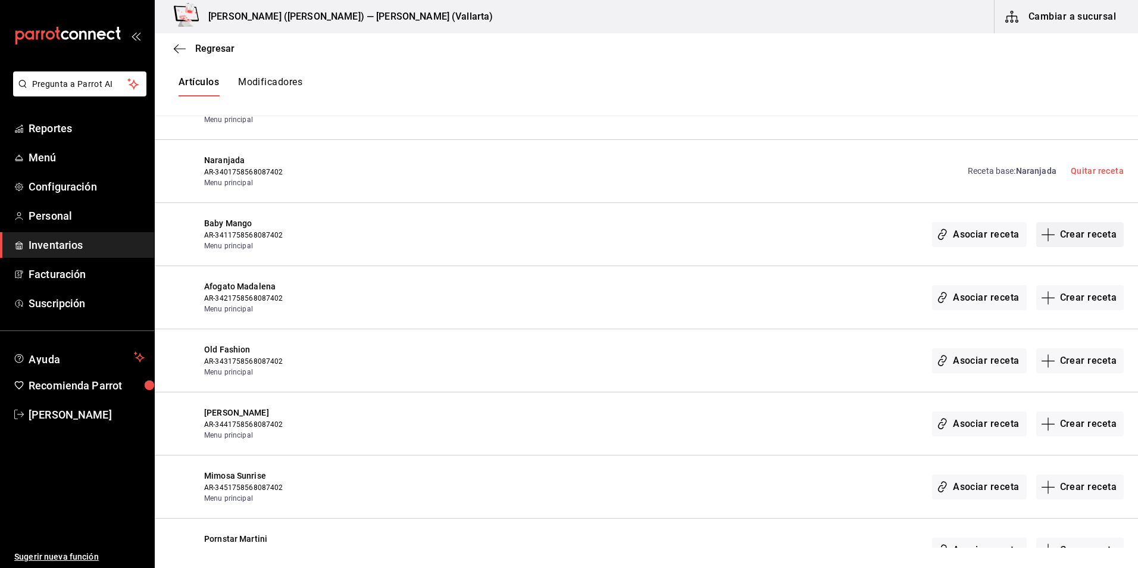
click at [1088, 242] on button "Crear receta" at bounding box center [1080, 234] width 88 height 25
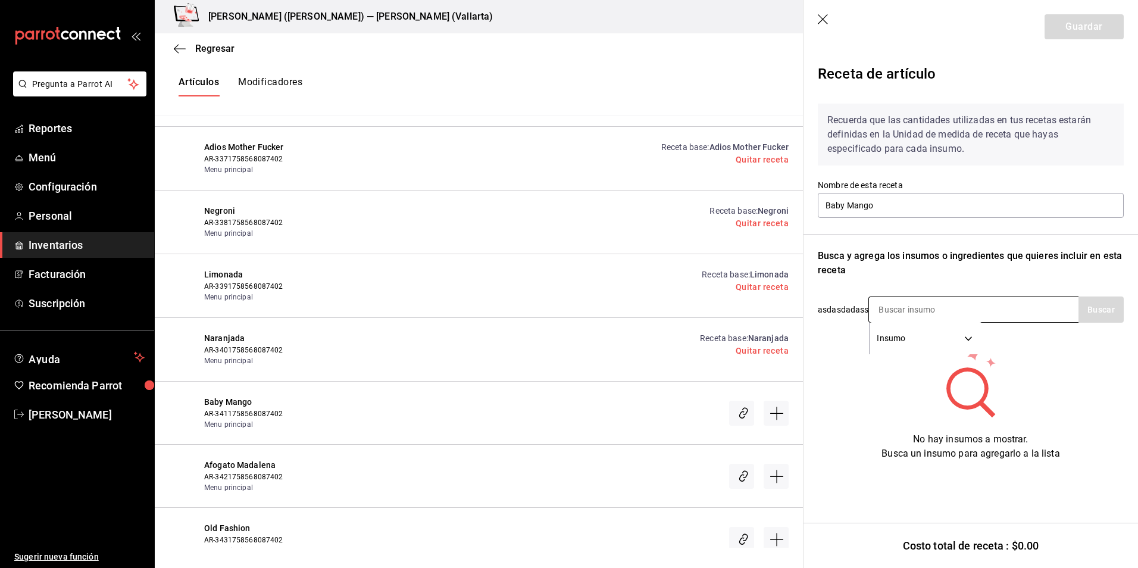
click at [905, 314] on input at bounding box center [928, 309] width 119 height 25
click at [901, 292] on div "Recuerda que las cantidades utilizadas en tus recetas estarán definidas en la U…" at bounding box center [971, 277] width 306 height 367
click at [904, 311] on input at bounding box center [928, 309] width 119 height 25
type input "abso"
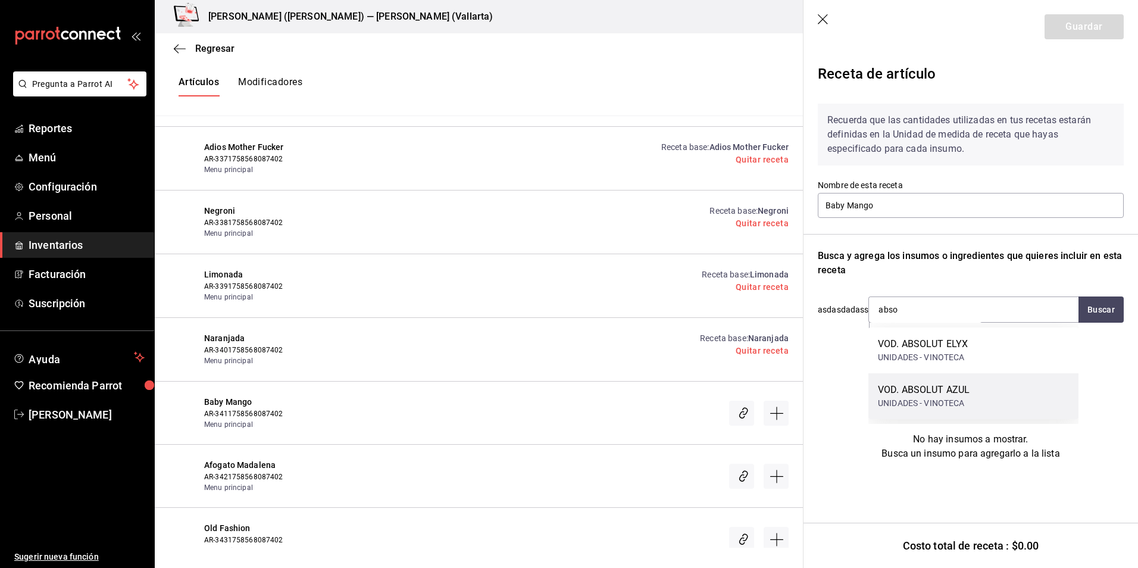
click at [936, 396] on div "VOD. ABSOLUT AZUL" at bounding box center [924, 390] width 92 height 14
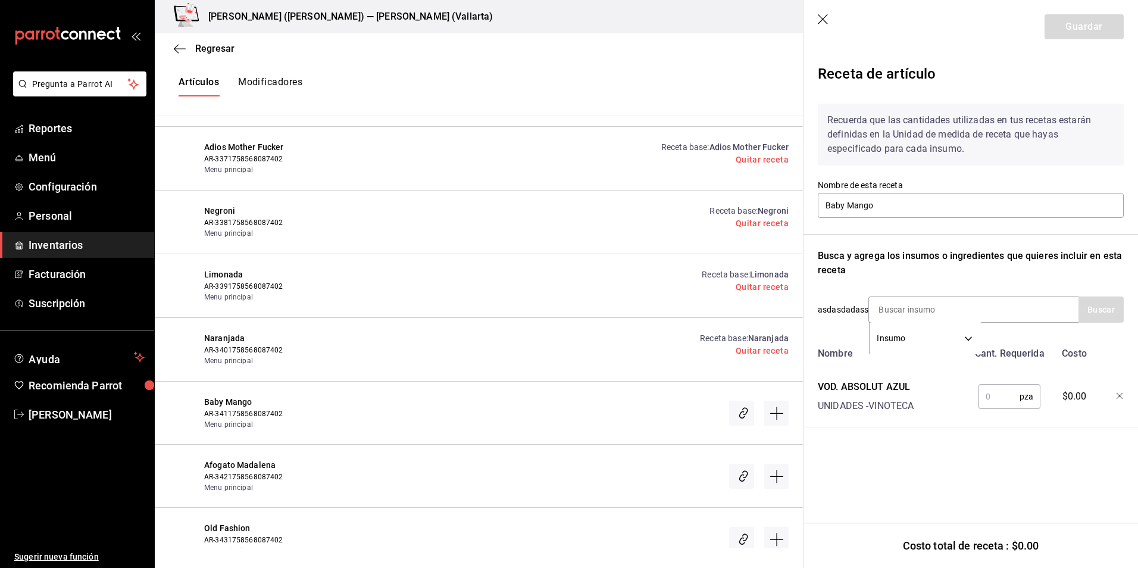
click at [988, 391] on input "text" at bounding box center [998, 396] width 41 height 24
type input "1"
click at [1084, 20] on button "Guardar" at bounding box center [1084, 26] width 79 height 25
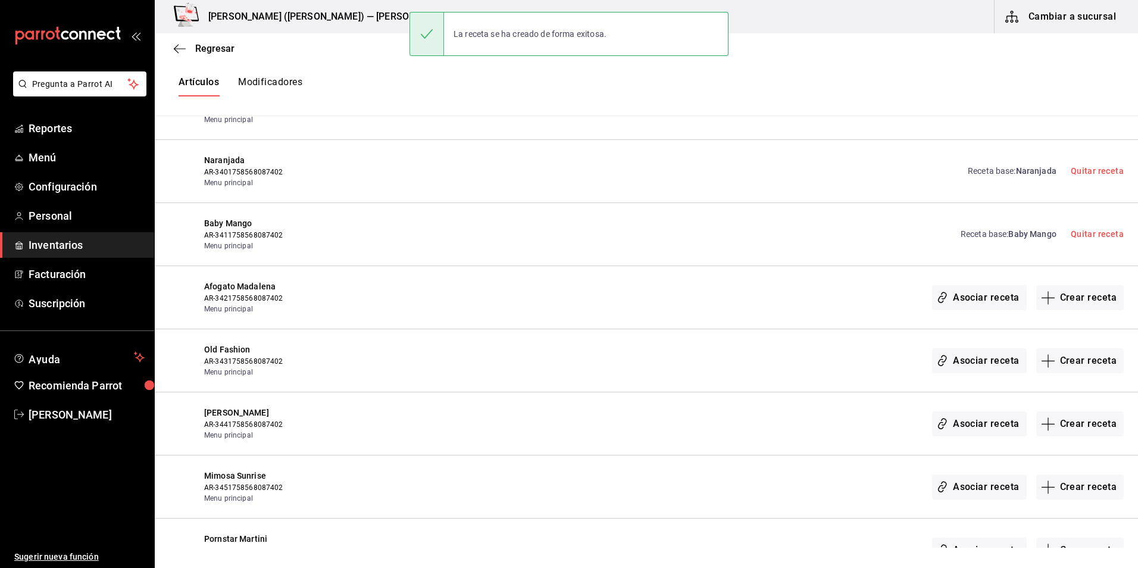
scroll to position [17428, 0]
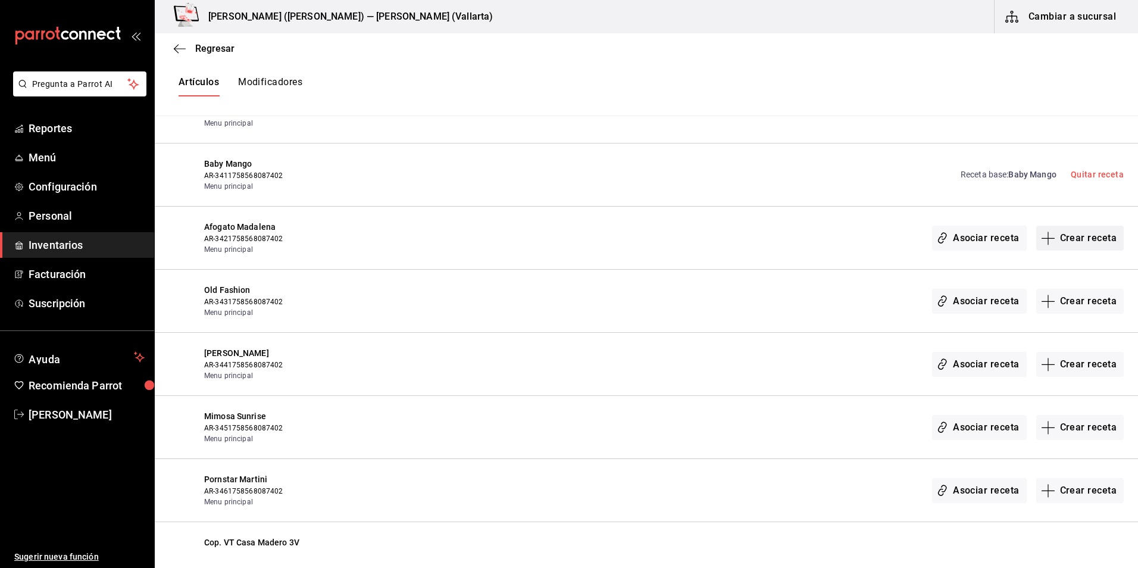
click at [1072, 242] on button "Crear receta" at bounding box center [1080, 238] width 88 height 25
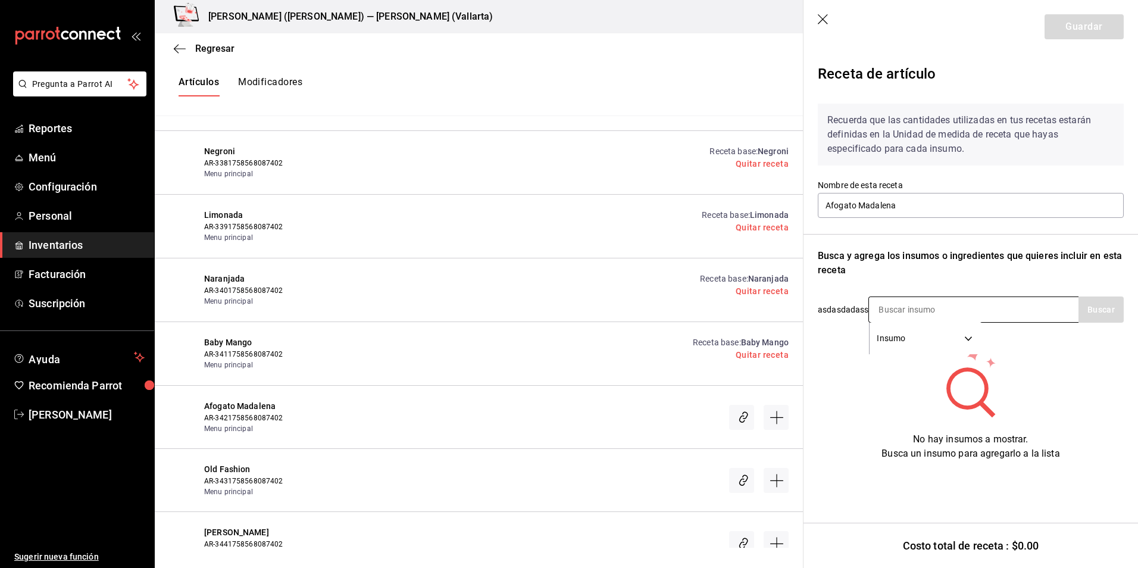
click at [922, 308] on input at bounding box center [928, 309] width 119 height 25
type input "bai"
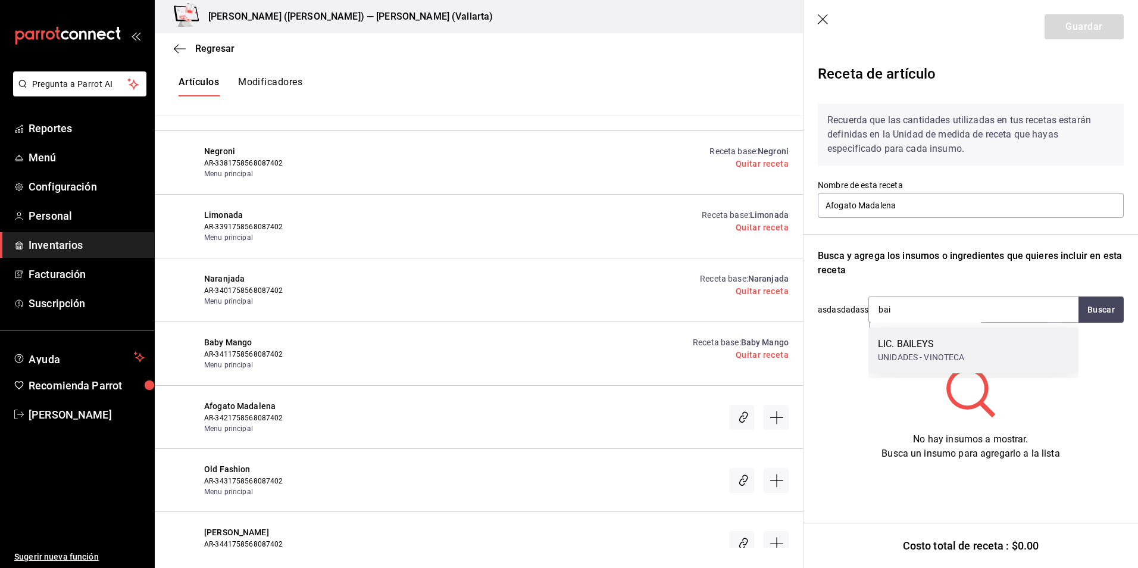
click at [915, 332] on div "LIC. BAILEYS UNIDADES - VINOTECA" at bounding box center [973, 350] width 210 height 46
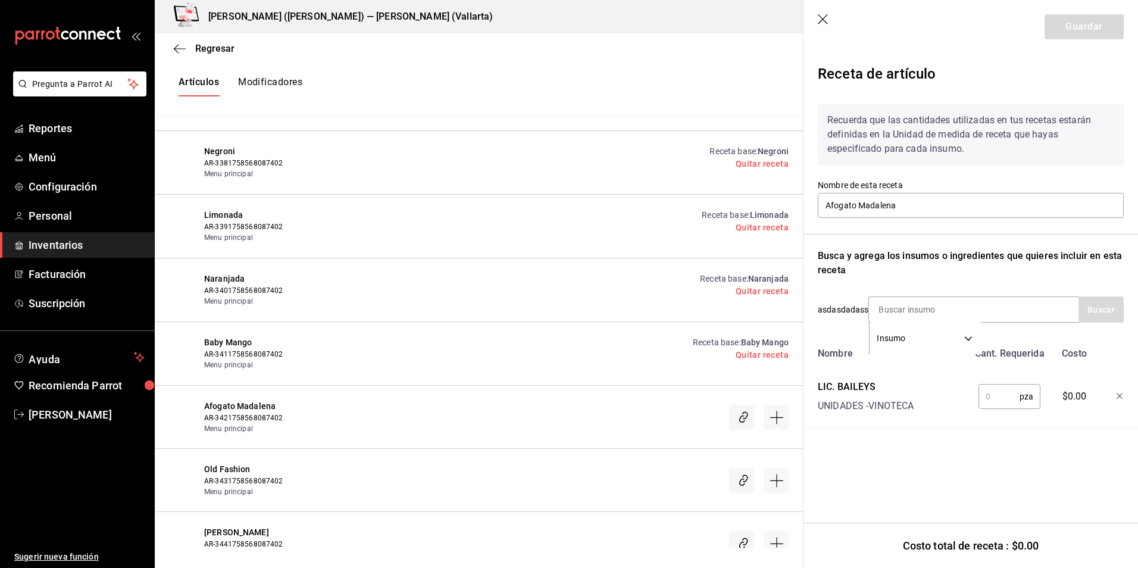
click at [995, 397] on input "text" at bounding box center [998, 396] width 41 height 24
type input "1"
click at [1081, 26] on button "Guardar" at bounding box center [1084, 26] width 79 height 25
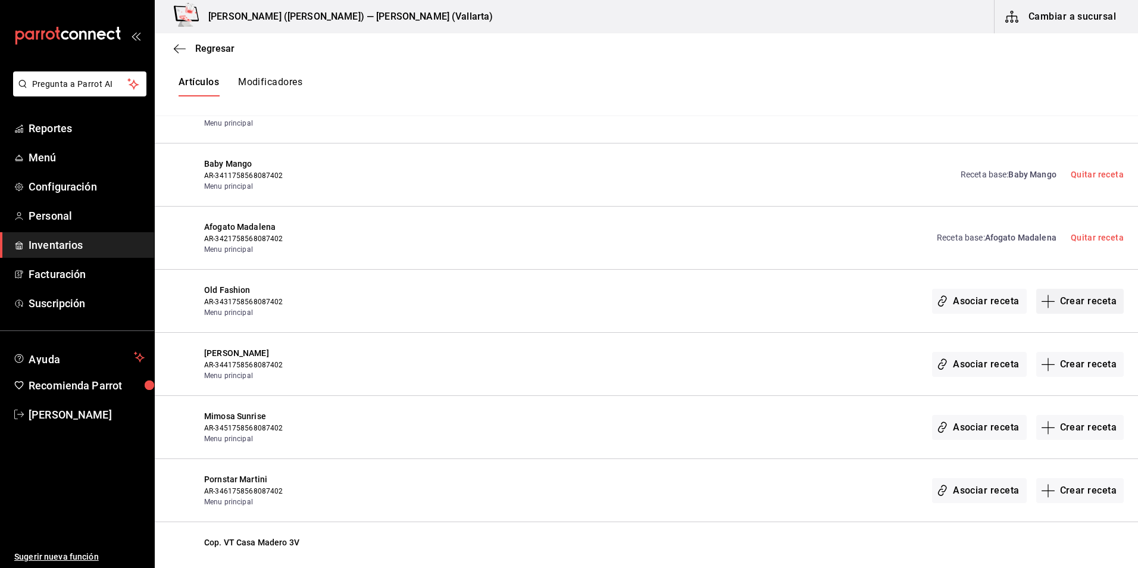
click at [1080, 295] on button "Crear receta" at bounding box center [1080, 301] width 88 height 25
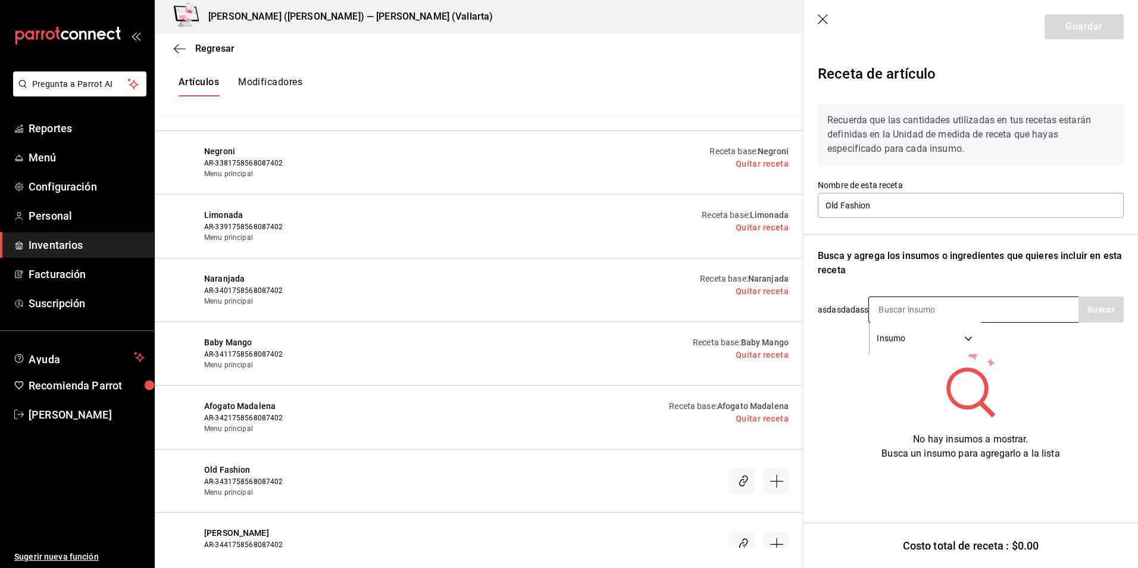
click at [886, 301] on input at bounding box center [928, 309] width 119 height 25
type input "bull"
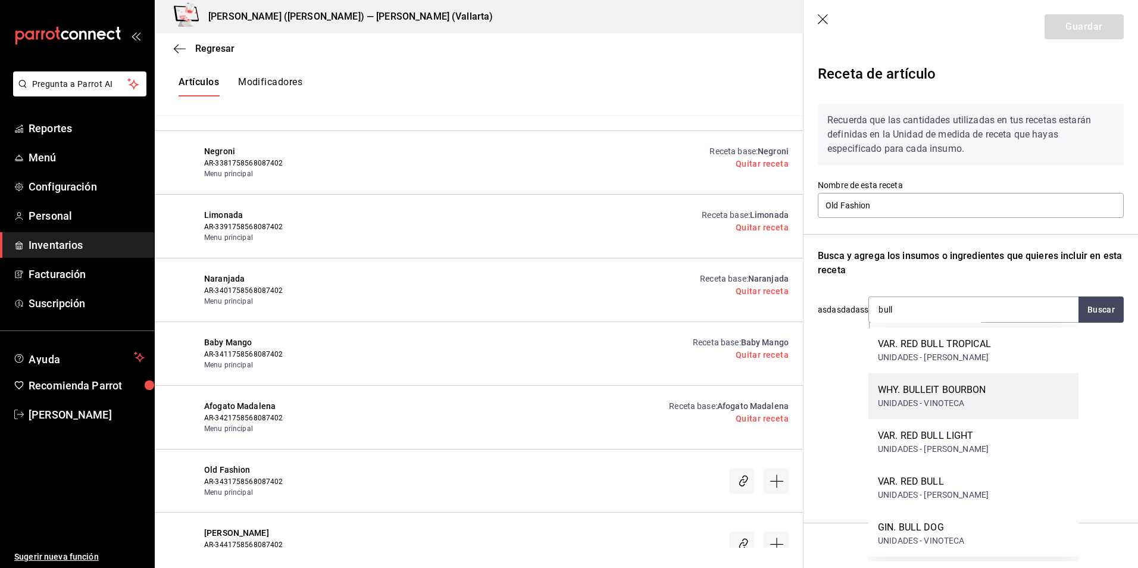
click at [963, 397] on div "UNIDADES - VINOTECA" at bounding box center [932, 403] width 108 height 12
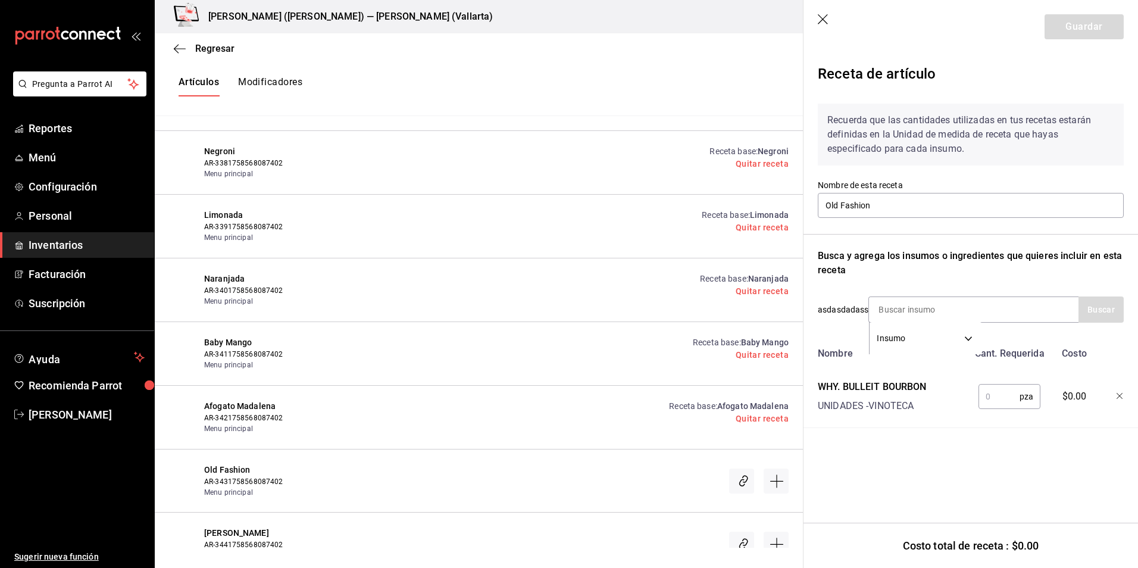
click at [989, 404] on input "text" at bounding box center [998, 396] width 41 height 24
type input "1"
click at [1077, 26] on button "Guardar" at bounding box center [1084, 26] width 79 height 25
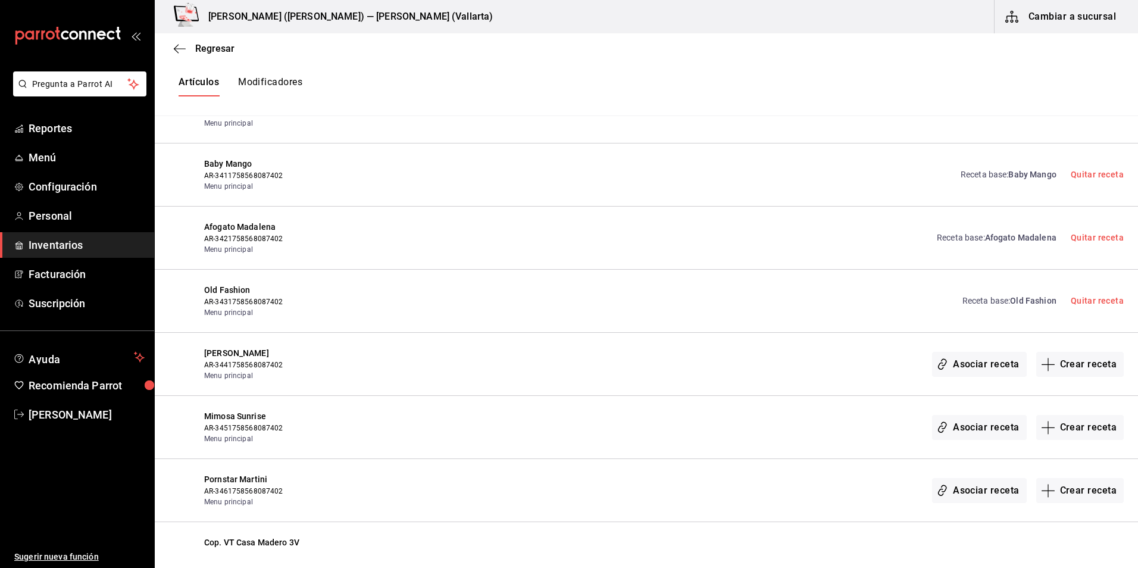
click at [259, 219] on div "Afogato Madalena AR-3421758568087402 Menu principal Receta base : Afogato Madal…" at bounding box center [646, 238] width 983 height 63
click at [233, 226] on span "Afogato Madalena" at bounding box center [310, 227] width 212 height 12
drag, startPoint x: 202, startPoint y: 226, endPoint x: 282, endPoint y: 224, distance: 80.4
click at [282, 224] on div "Afogato Madalena AR-3421758568087402 Menu principal Receta base : Afogato Madal…" at bounding box center [646, 238] width 983 height 63
drag, startPoint x: 282, startPoint y: 224, endPoint x: 308, endPoint y: 224, distance: 25.6
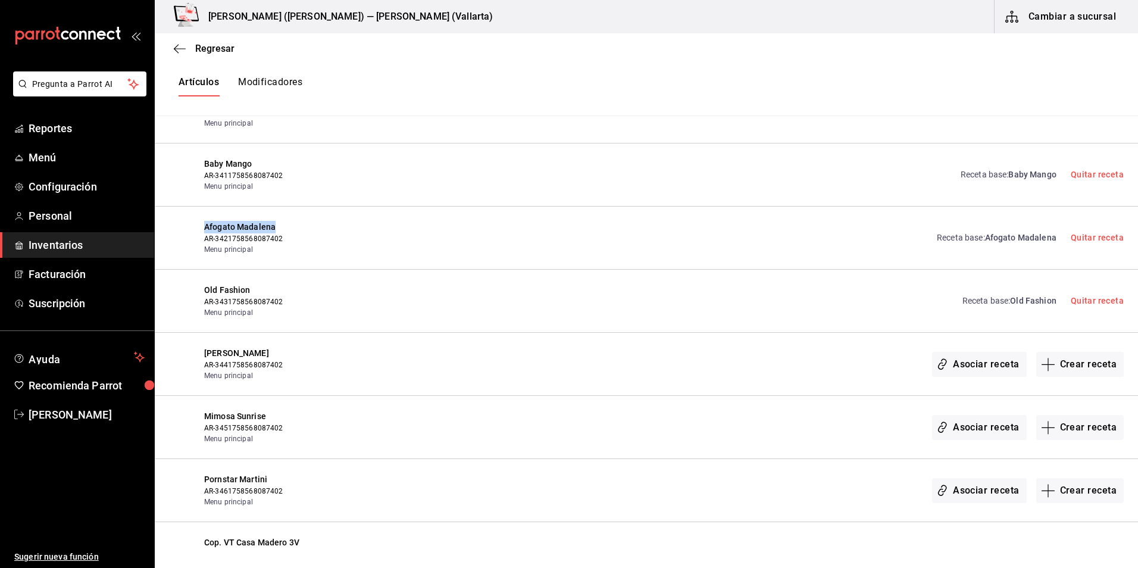
click at [308, 224] on span "Afogato Madalena" at bounding box center [310, 227] width 212 height 12
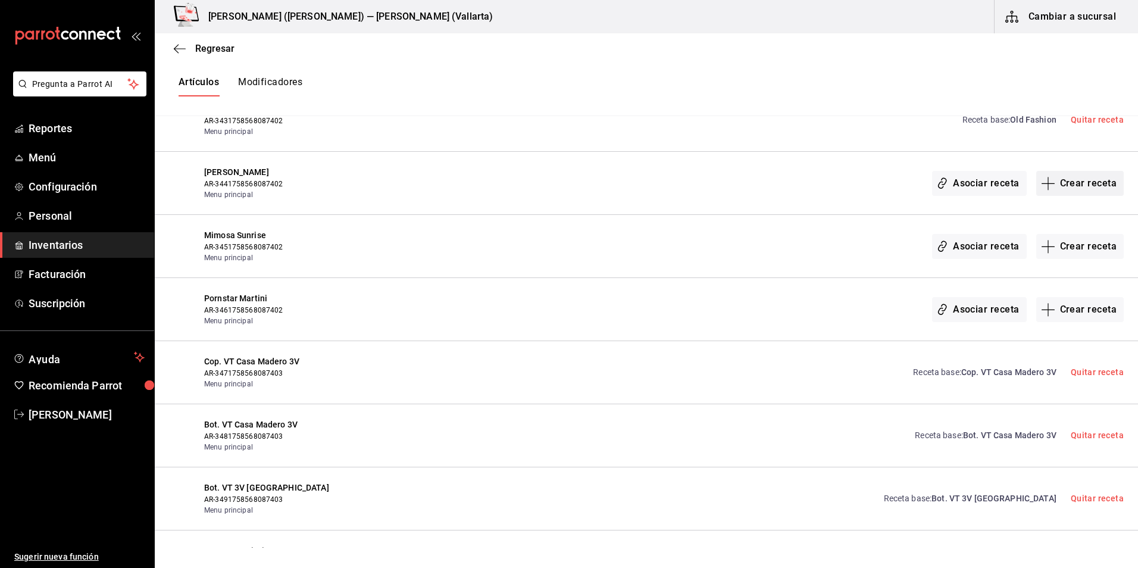
scroll to position [17547, 0]
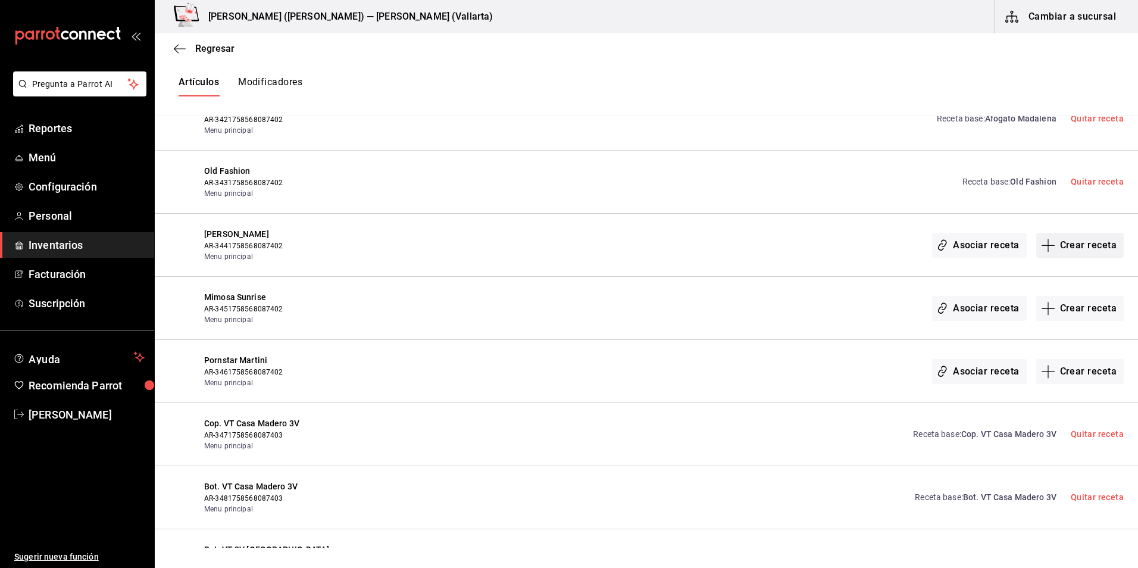
click at [1074, 240] on button "Crear receta" at bounding box center [1080, 245] width 88 height 25
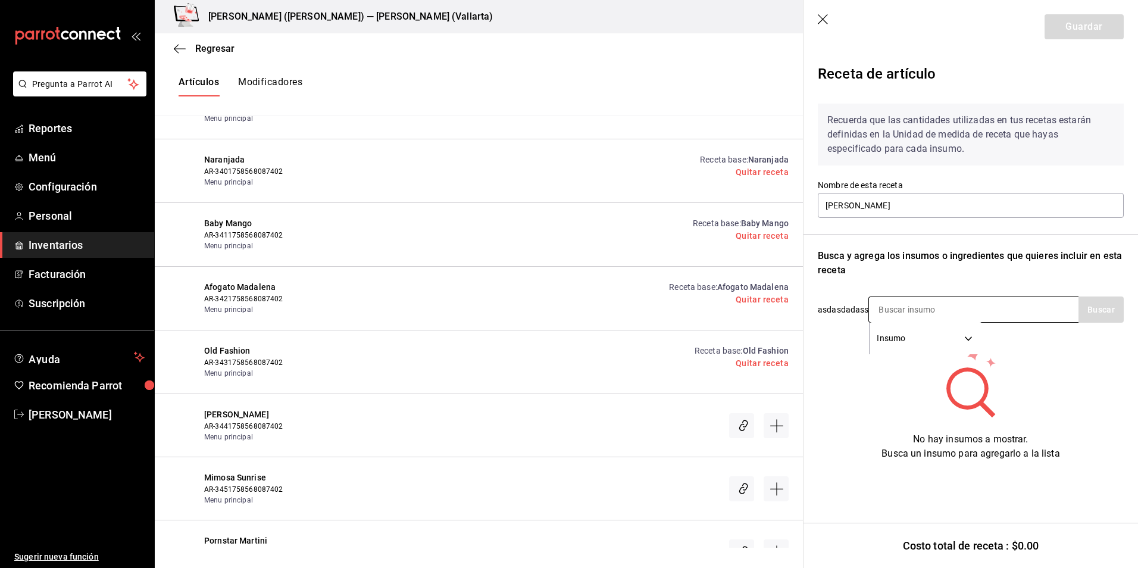
click at [900, 301] on input at bounding box center [928, 309] width 119 height 25
type input "cinza"
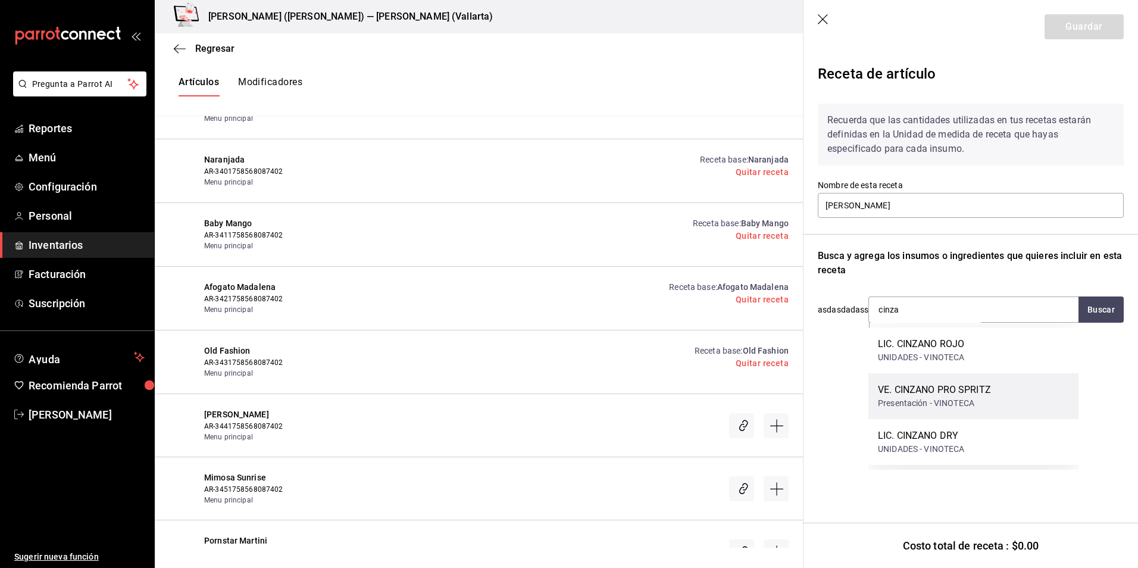
click at [996, 388] on div "VE. CINZANO PRO SPRITZ Presentación - VINOTECA" at bounding box center [973, 396] width 210 height 46
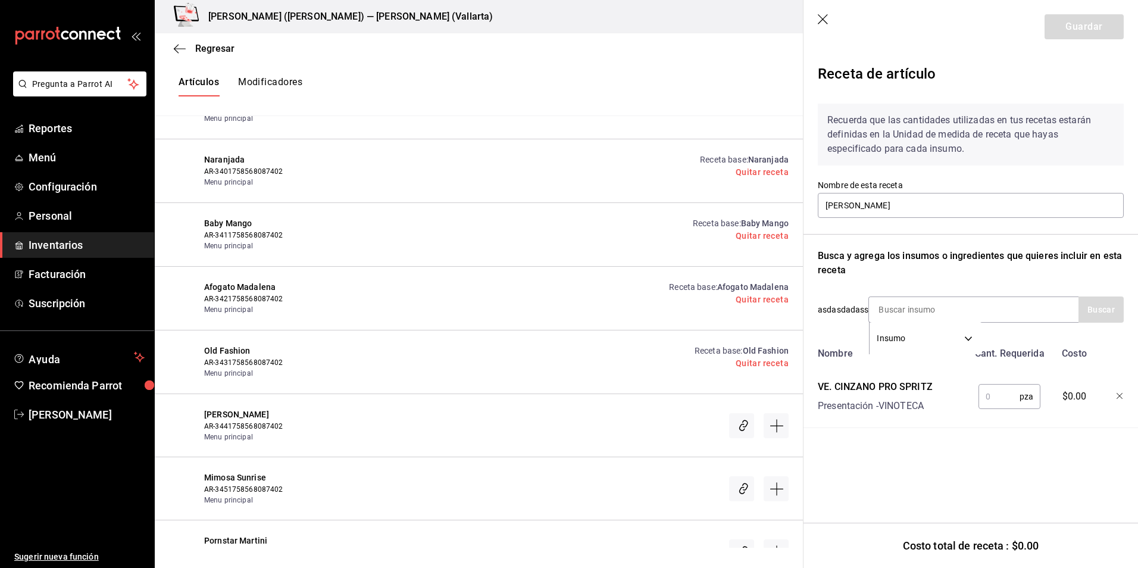
click at [989, 401] on input "text" at bounding box center [998, 396] width 41 height 24
type input "1"
click at [917, 305] on input at bounding box center [928, 309] width 119 height 25
click at [925, 311] on input at bounding box center [928, 309] width 119 height 25
click at [911, 316] on input at bounding box center [928, 309] width 119 height 25
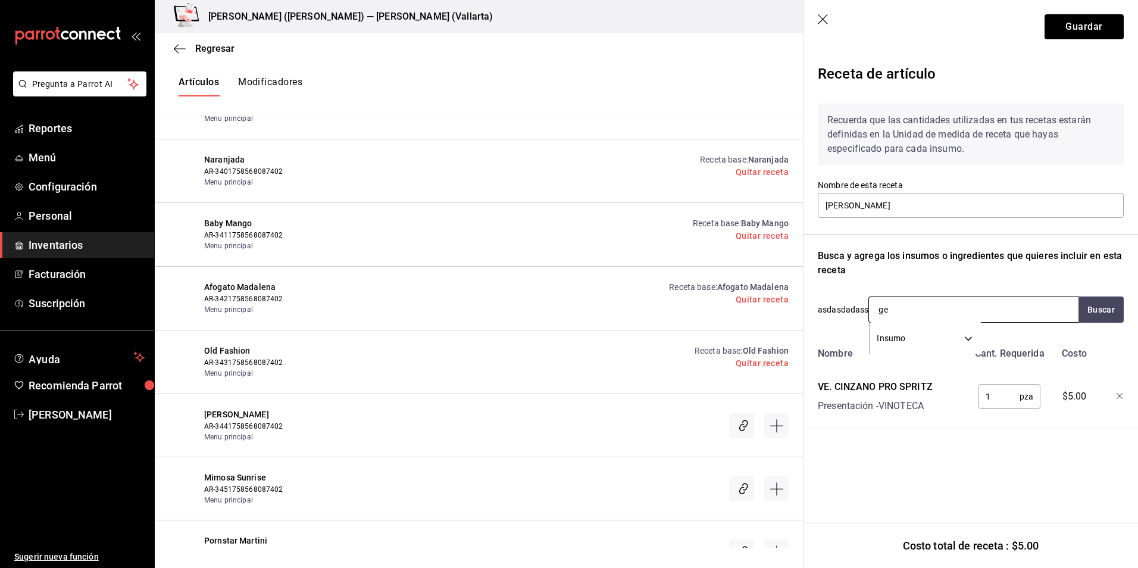
type input "ger"
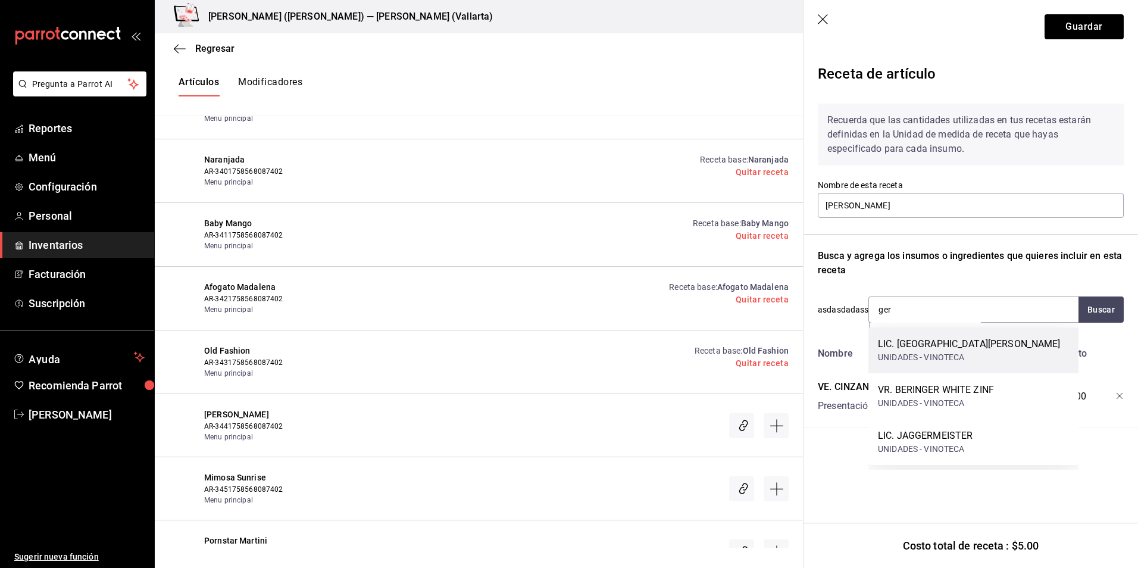
click at [962, 359] on div "UNIDADES - VINOTECA" at bounding box center [969, 357] width 183 height 12
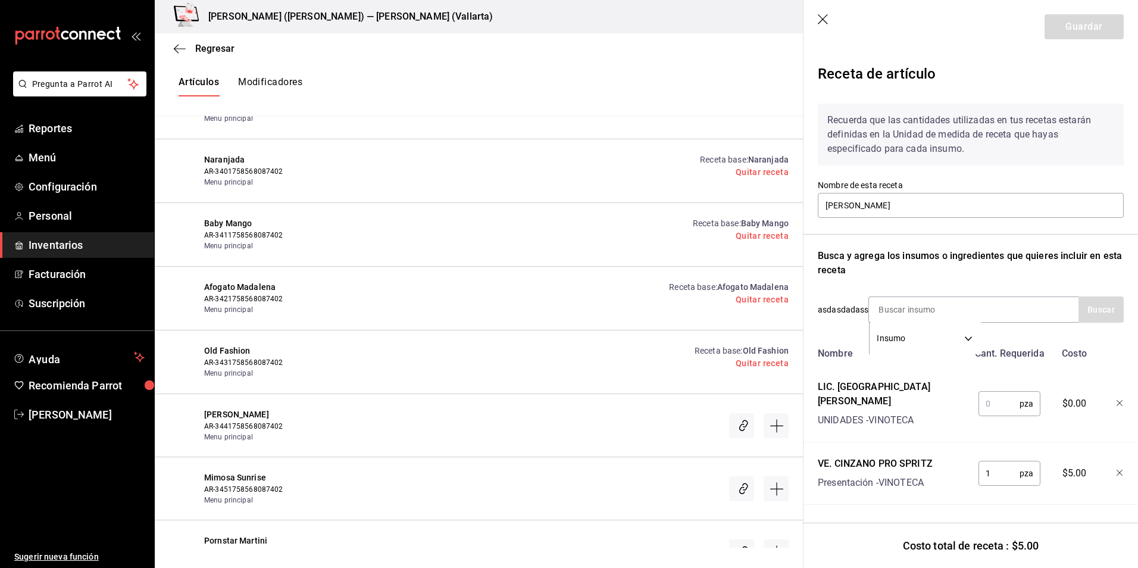
click at [992, 400] on input "text" at bounding box center [998, 404] width 41 height 24
type input "1"
click at [934, 305] on input at bounding box center [928, 309] width 119 height 25
type input "refre"
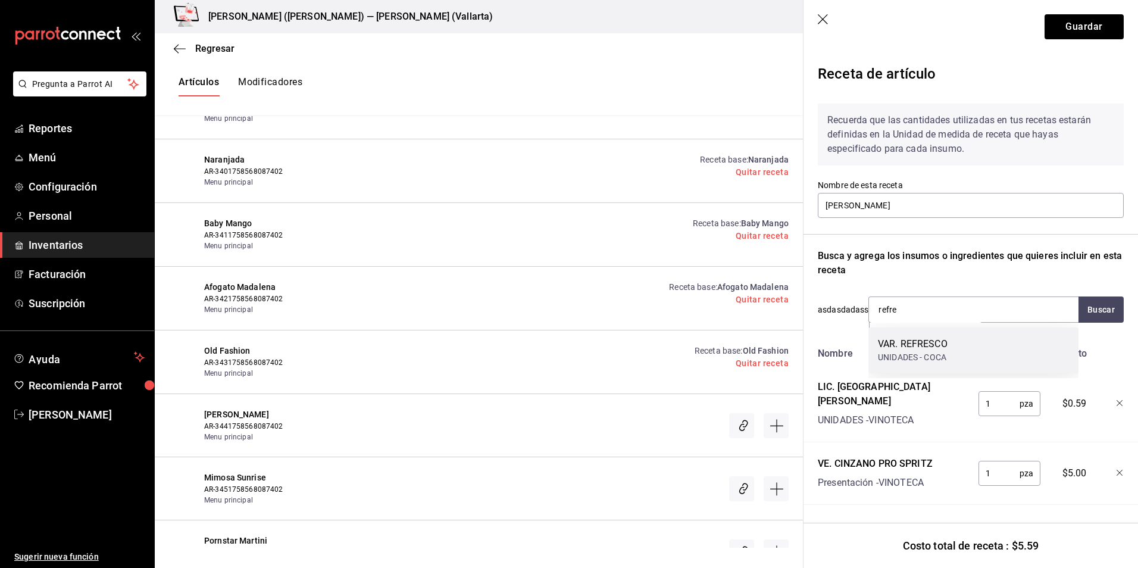
click at [918, 353] on div "UNIDADES - COCA" at bounding box center [913, 357] width 70 height 12
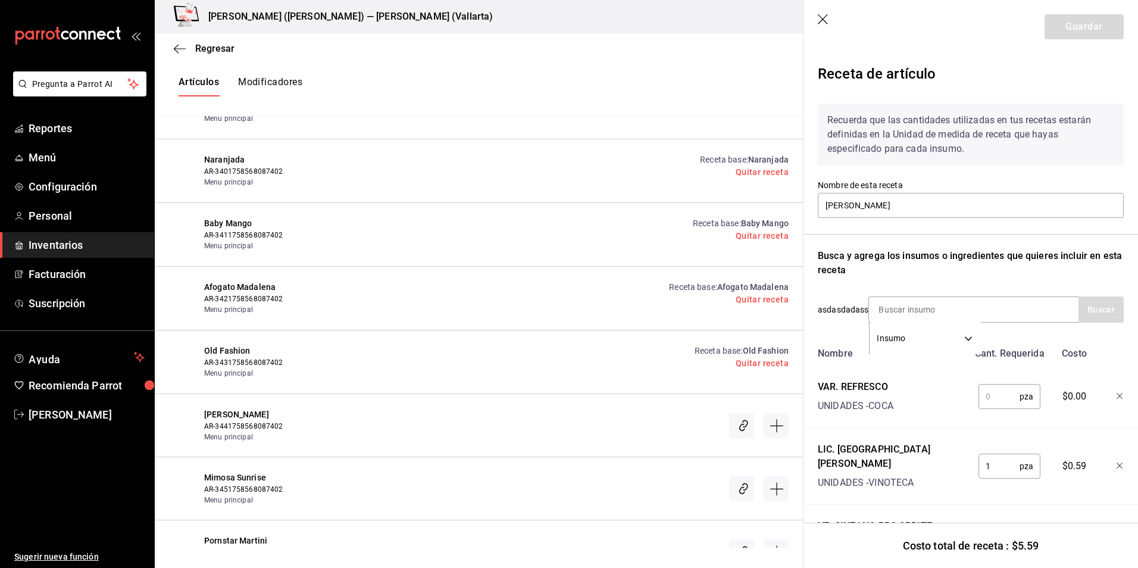
click at [979, 393] on input "text" at bounding box center [998, 396] width 41 height 24
type input "0.50"
click at [1068, 24] on button "Guardar" at bounding box center [1084, 26] width 79 height 25
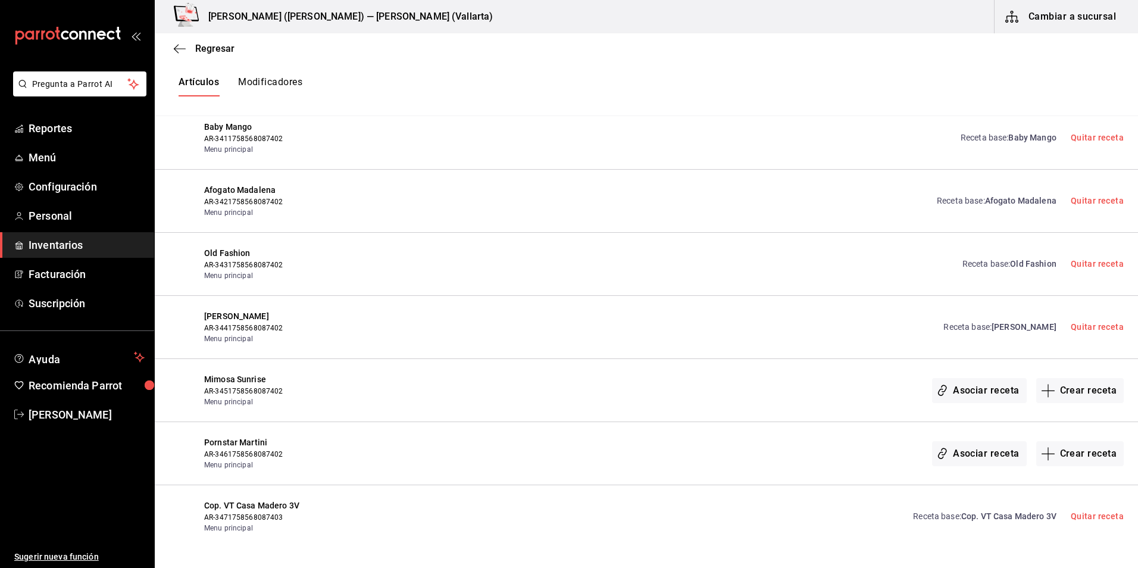
scroll to position [17488, 0]
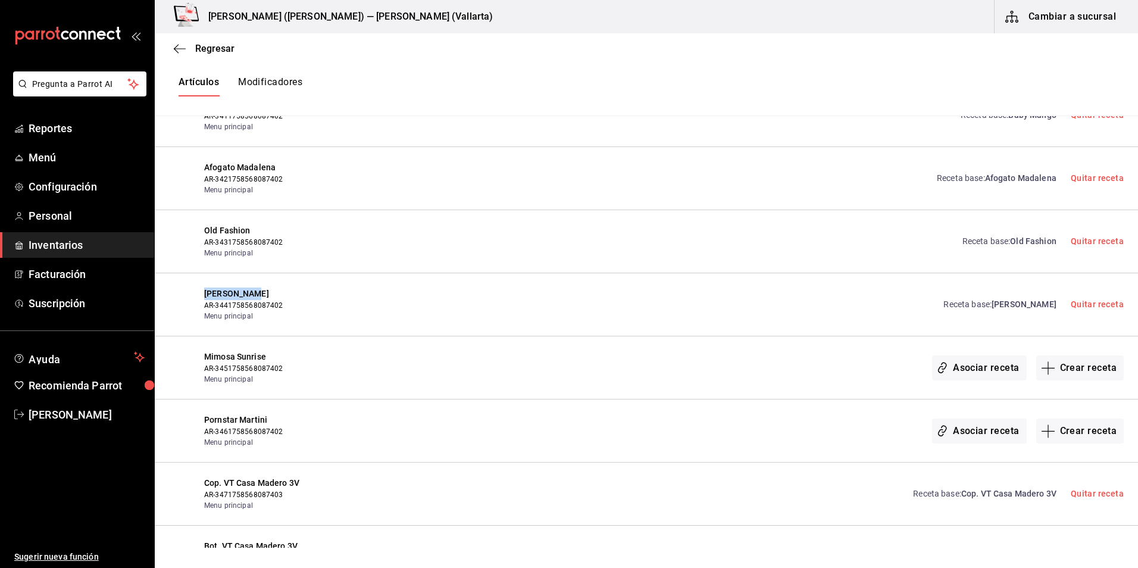
drag, startPoint x: 202, startPoint y: 290, endPoint x: 248, endPoint y: 295, distance: 46.6
click at [248, 295] on div "Hugo Spritz AR-3441758568087402 Menu principal Receta base : Hugo Spritz Quitar…" at bounding box center [646, 304] width 983 height 63
click at [1077, 370] on button "Crear receta" at bounding box center [1080, 367] width 88 height 25
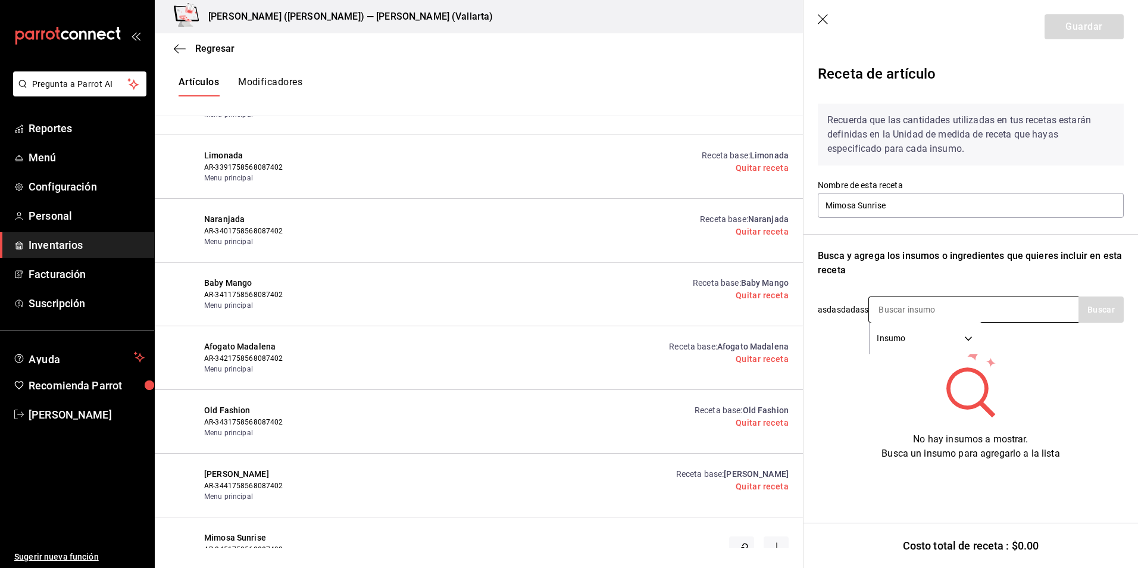
click at [914, 303] on input at bounding box center [928, 309] width 119 height 25
type input "cinzano"
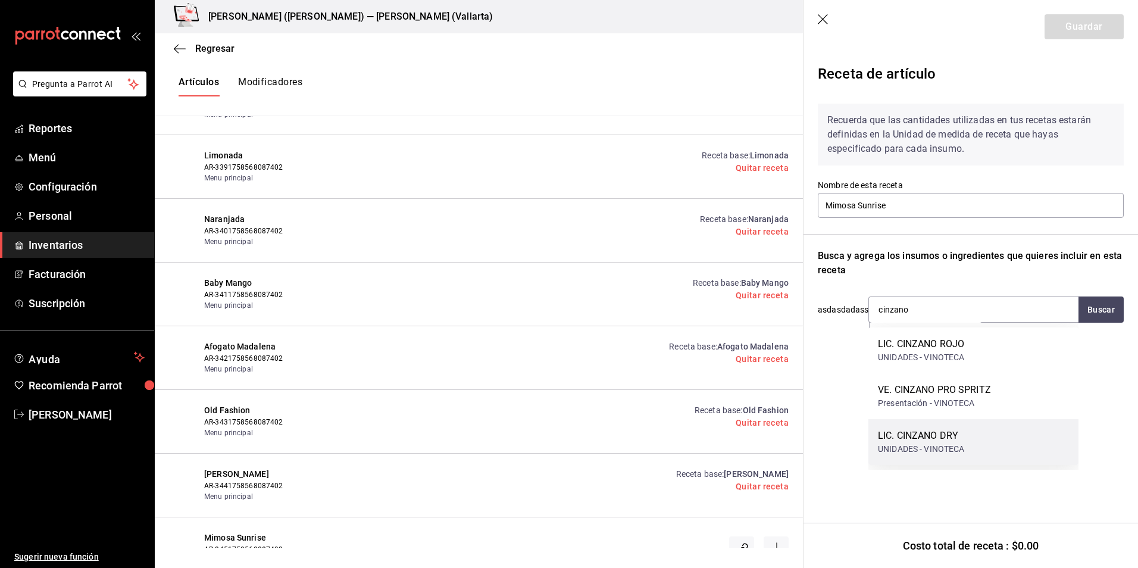
click at [956, 444] on div "UNIDADES - VINOTECA" at bounding box center [921, 449] width 87 height 12
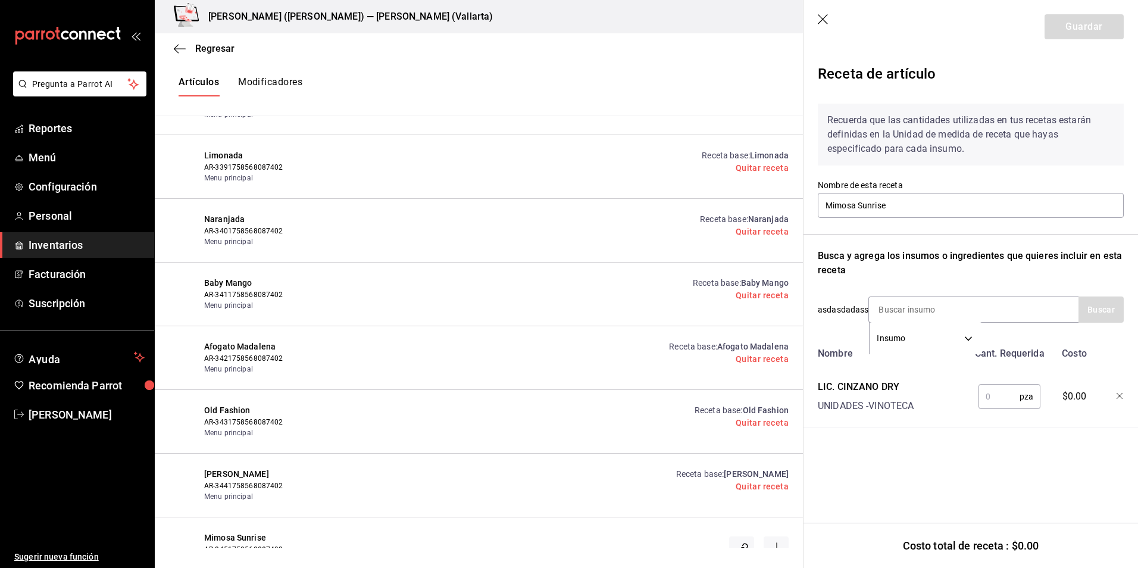
click at [1120, 393] on icon "button" at bounding box center [1120, 396] width 7 height 7
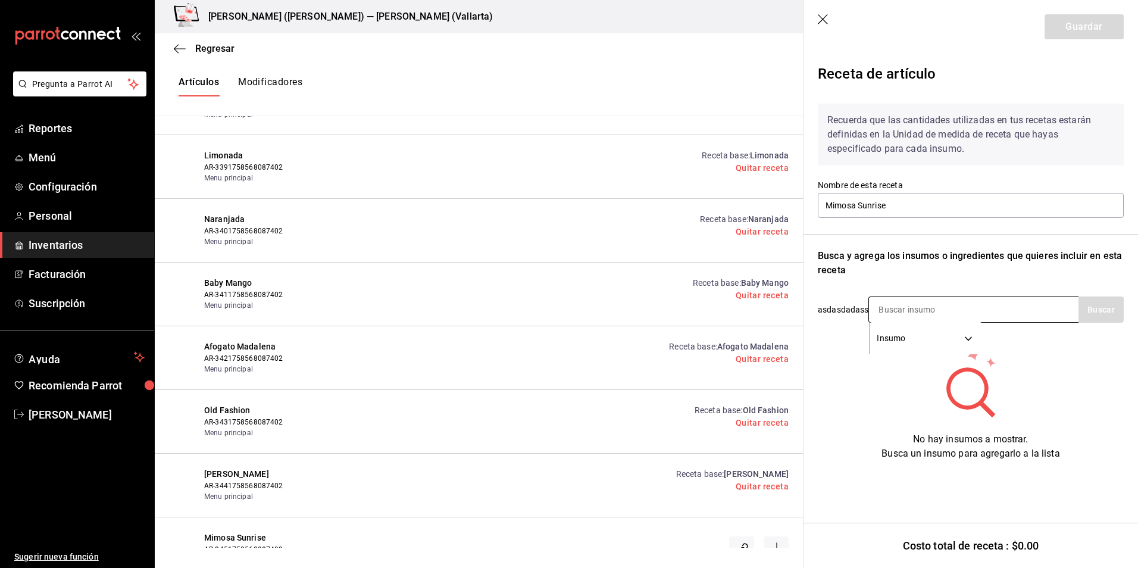
click at [900, 306] on input at bounding box center [928, 309] width 119 height 25
type input "cinzan"
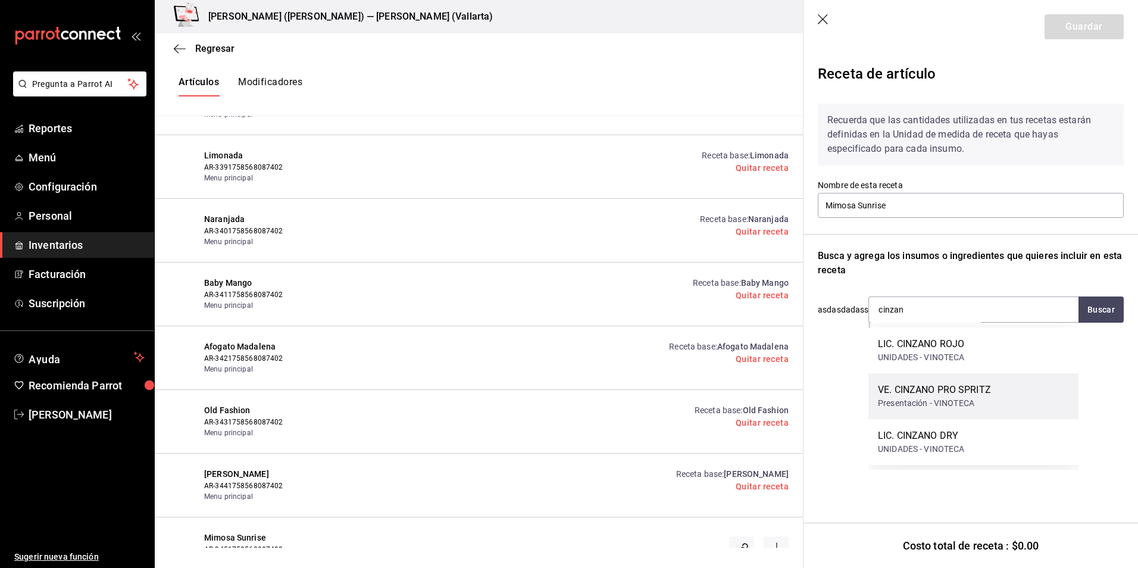
click at [1000, 396] on div "VE. CINZANO PRO SPRITZ Presentación - VINOTECA" at bounding box center [973, 396] width 210 height 46
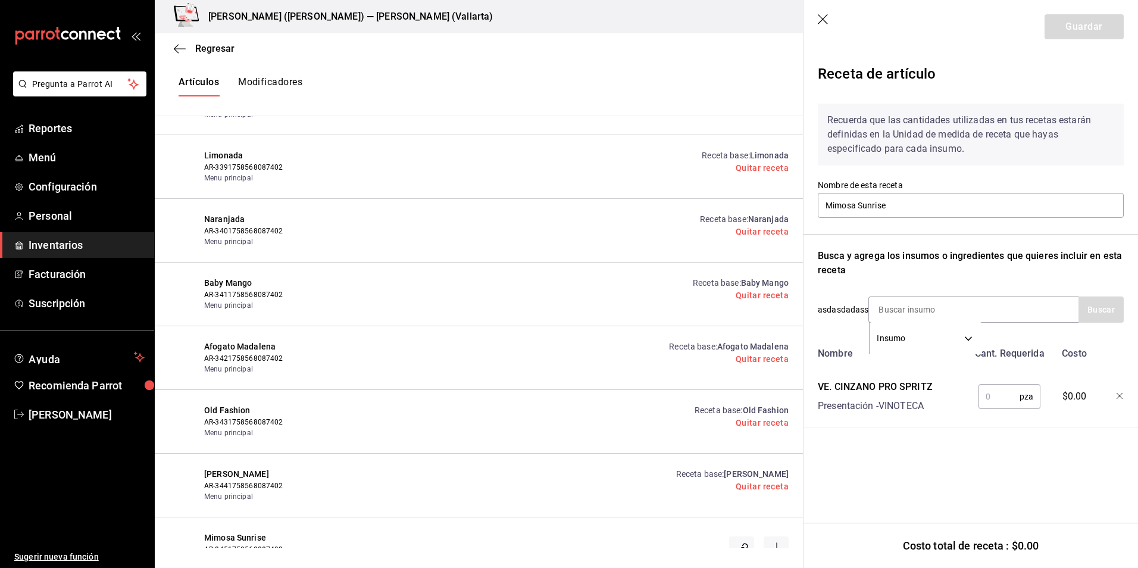
click at [992, 399] on input "text" at bounding box center [998, 396] width 41 height 24
type input "1"
click at [1080, 20] on button "Guardar" at bounding box center [1084, 26] width 79 height 25
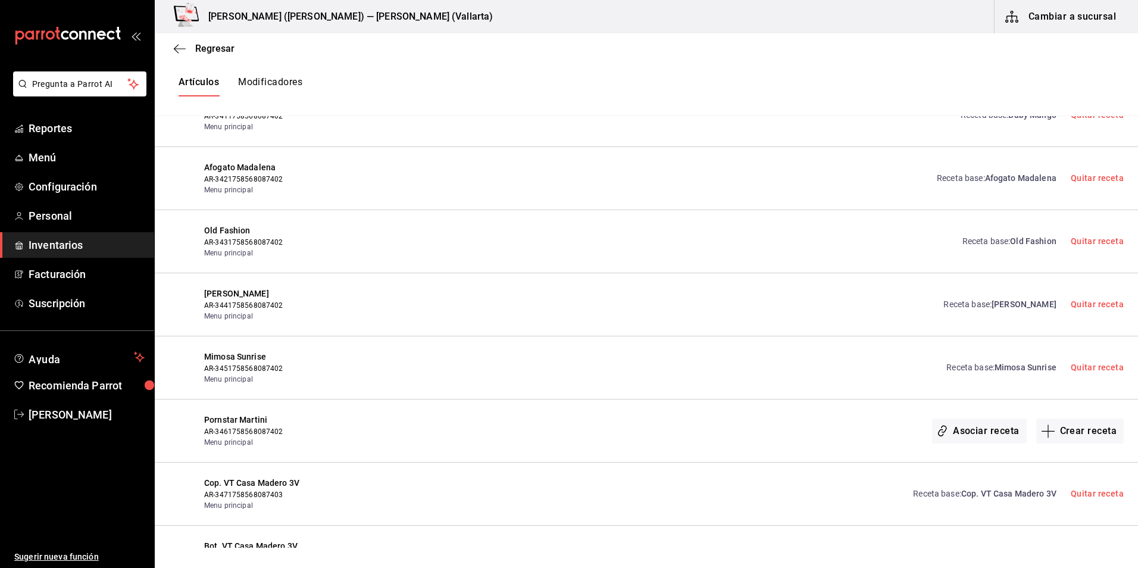
click at [1007, 369] on span "Mimosa Sunrise" at bounding box center [1026, 367] width 62 height 10
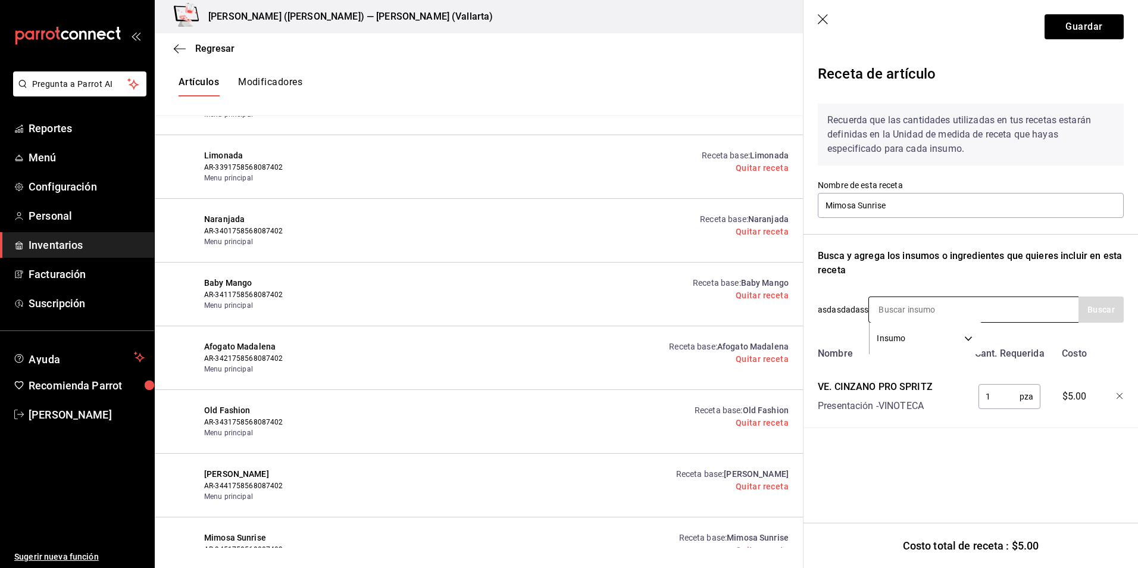
click at [917, 314] on input at bounding box center [928, 309] width 119 height 25
click at [820, 21] on icon "button" at bounding box center [824, 20] width 12 height 12
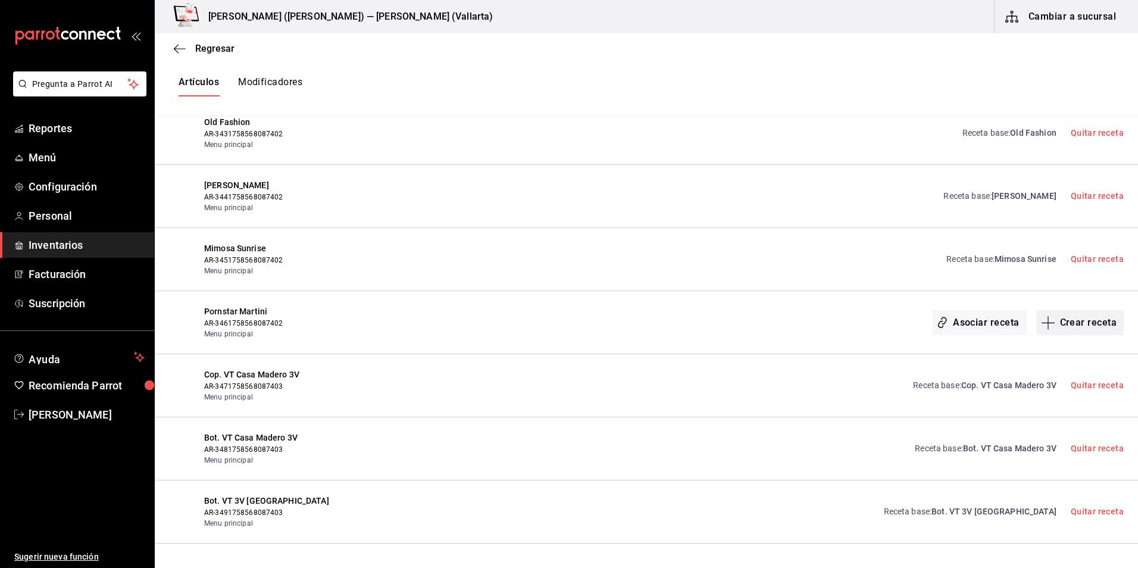
scroll to position [17607, 0]
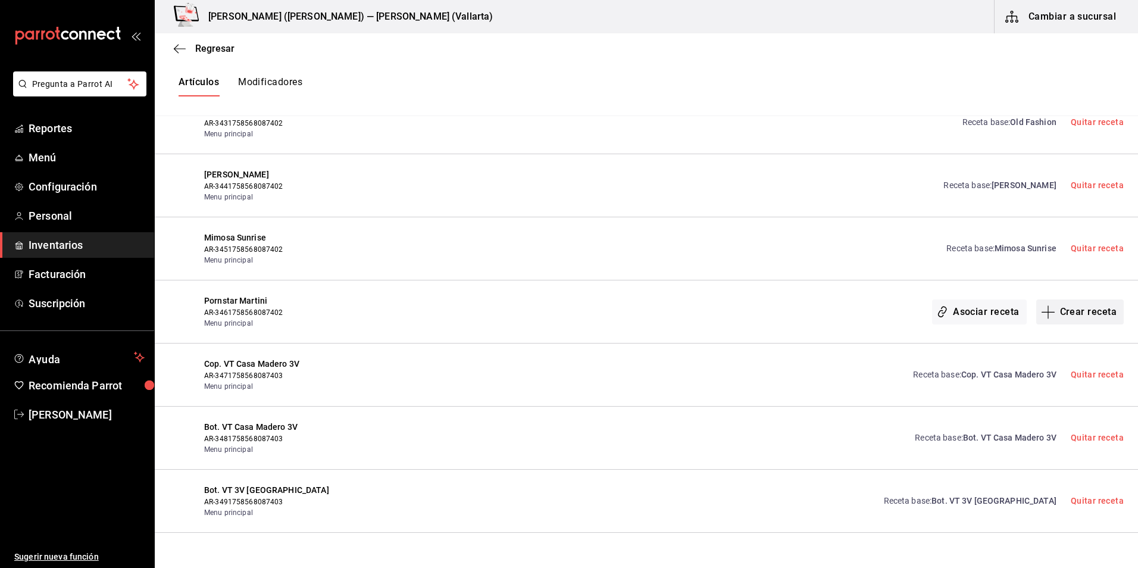
click at [1074, 311] on button "Crear receta" at bounding box center [1080, 311] width 88 height 25
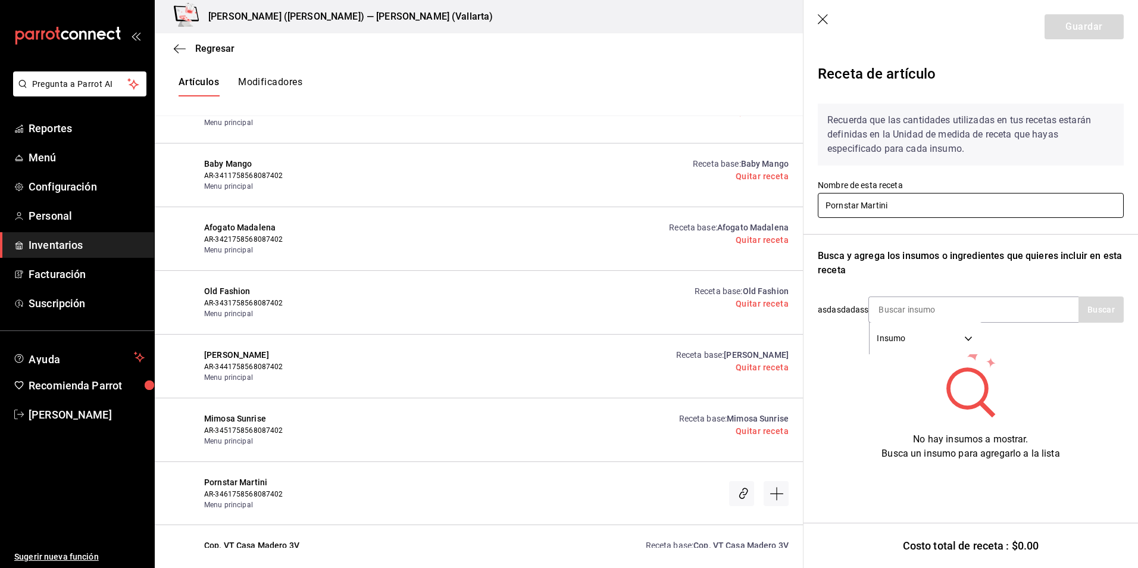
click at [929, 212] on input "Pornstar Martini" at bounding box center [971, 205] width 306 height 25
click at [899, 308] on input at bounding box center [928, 309] width 119 height 25
click at [912, 304] on input at bounding box center [928, 309] width 119 height 25
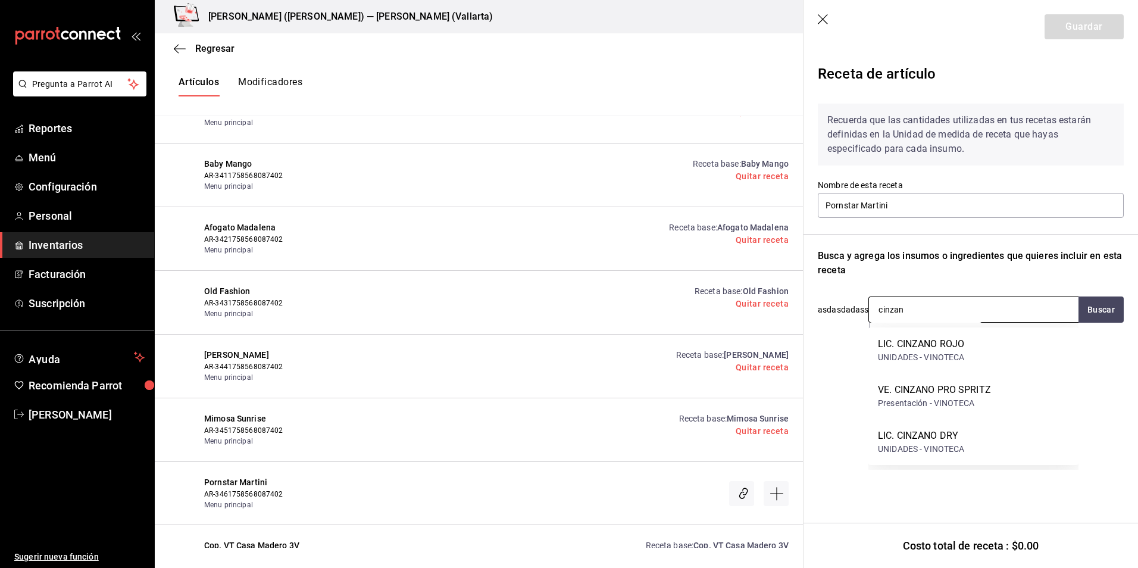
type input "cinzano"
click at [999, 387] on div "VE. CINZANO PRO SPRITZ Presentación - VINOTECA" at bounding box center [973, 396] width 210 height 46
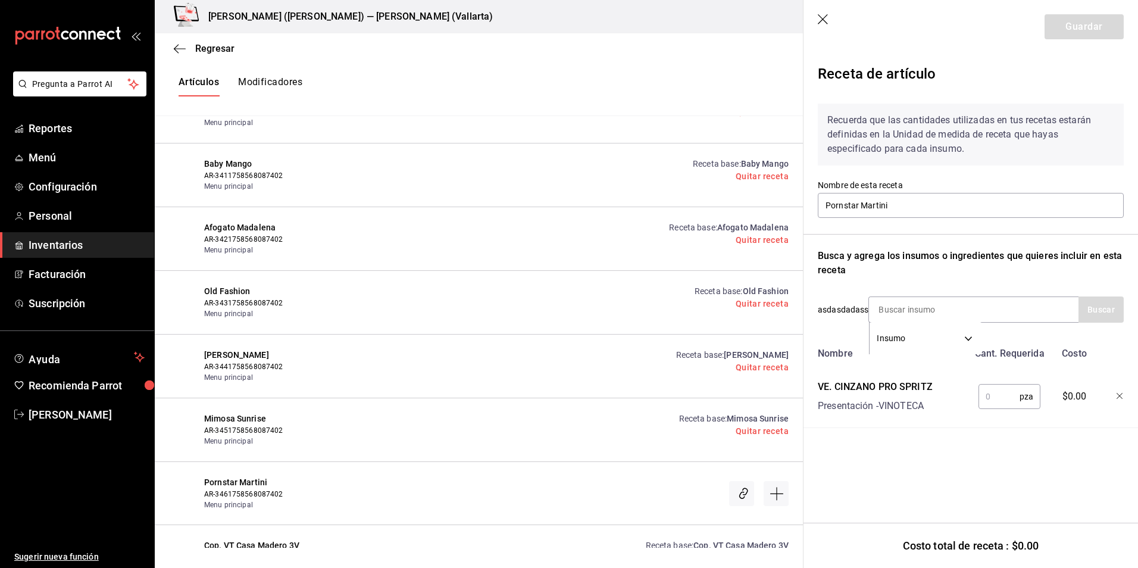
click at [990, 399] on input "text" at bounding box center [998, 396] width 41 height 24
type input "1"
click at [925, 309] on input at bounding box center [928, 309] width 119 height 25
type input "grey"
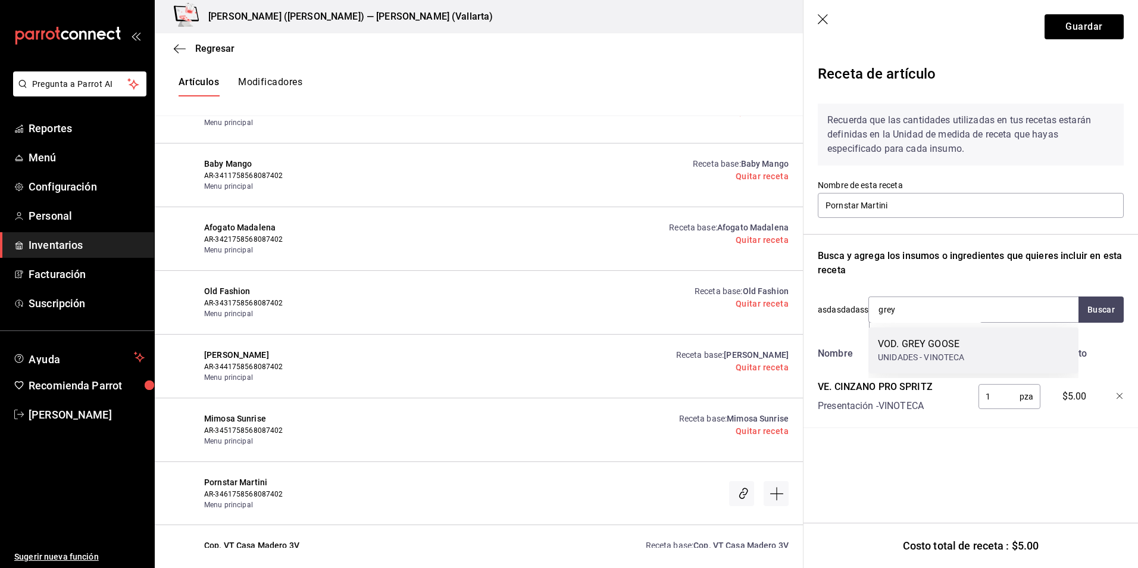
click at [933, 348] on div "VOD. GREY GOOSE" at bounding box center [921, 344] width 87 height 14
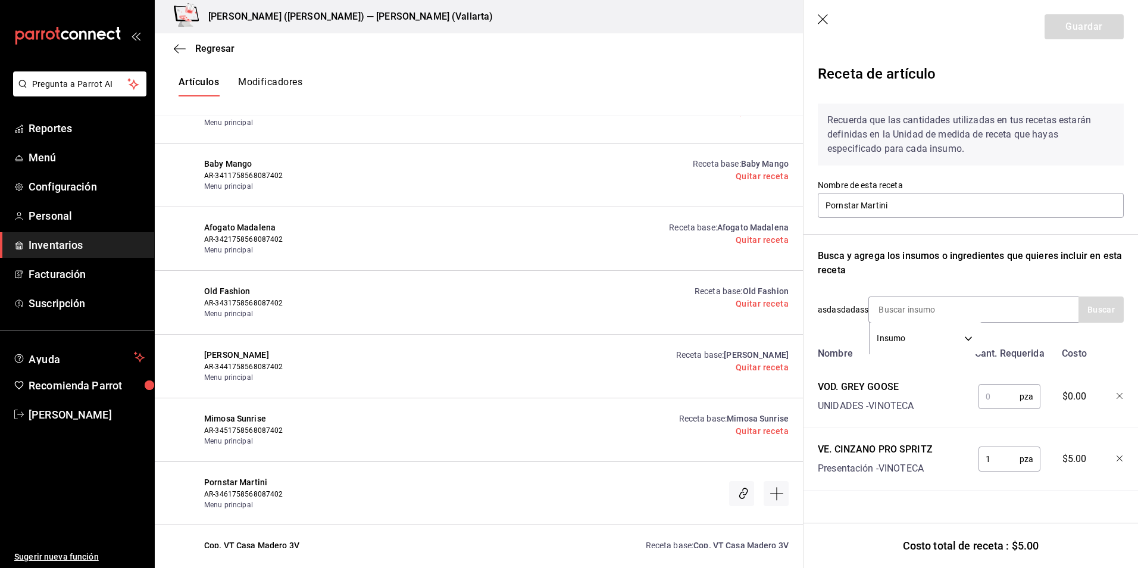
click at [989, 403] on input "text" at bounding box center [998, 396] width 41 height 24
type input "1"
click at [955, 274] on div "Busca y agrega los insumos o ingredientes que quieres incluir en esta receta" at bounding box center [971, 263] width 306 height 29
click at [1081, 20] on button "Guardar" at bounding box center [1084, 26] width 79 height 25
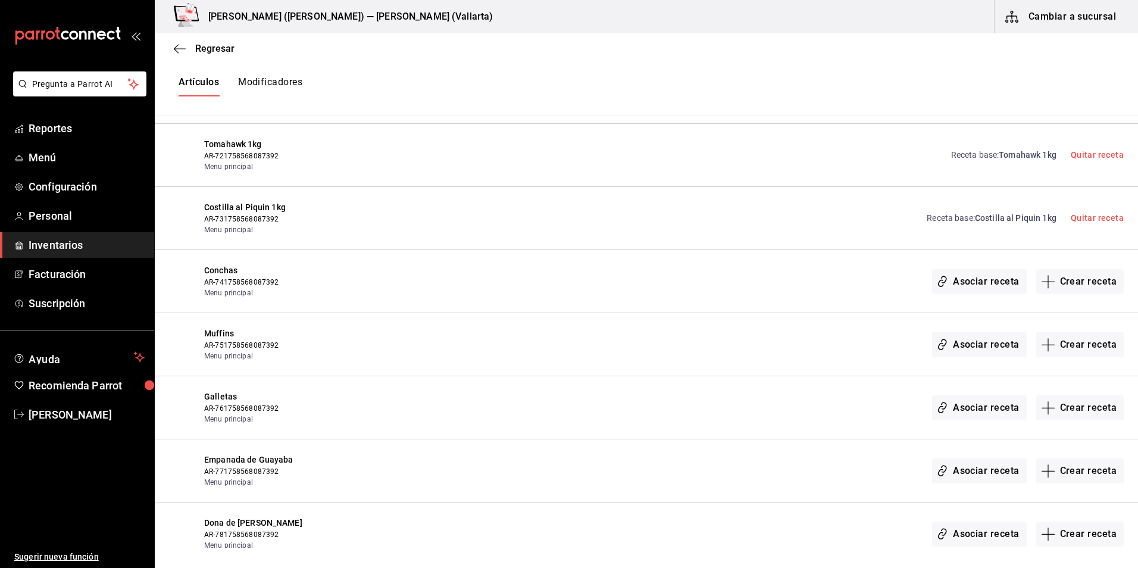
scroll to position [21763, 0]
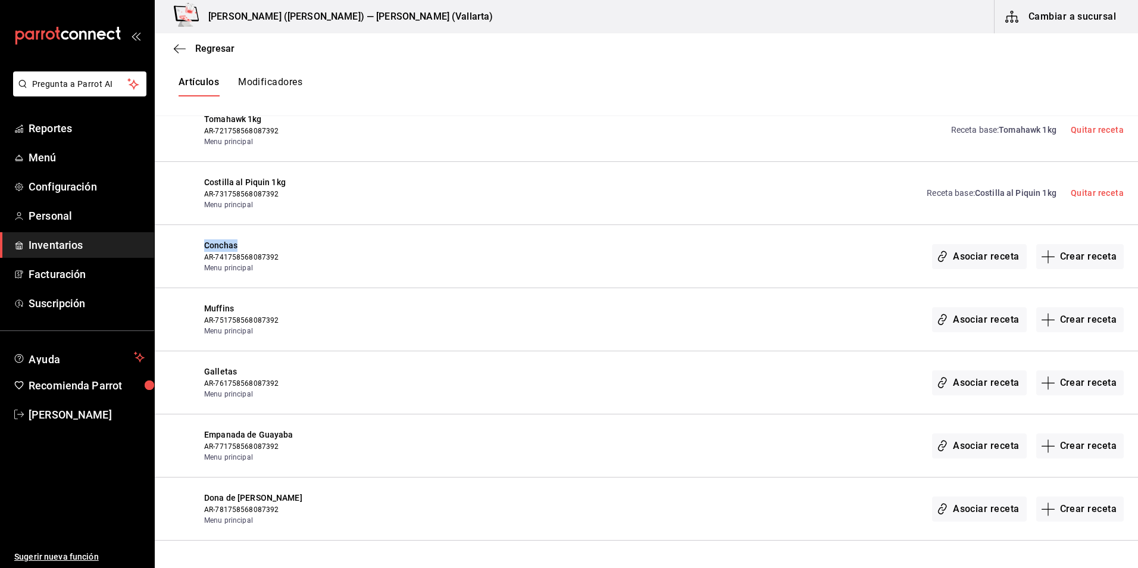
drag, startPoint x: 199, startPoint y: 244, endPoint x: 255, endPoint y: 242, distance: 56.0
click at [255, 242] on div "Conchas AR-741758568087392 Menu principal Asociar receta Crear receta" at bounding box center [646, 256] width 983 height 63
click at [1073, 261] on button "Crear receta" at bounding box center [1080, 256] width 88 height 25
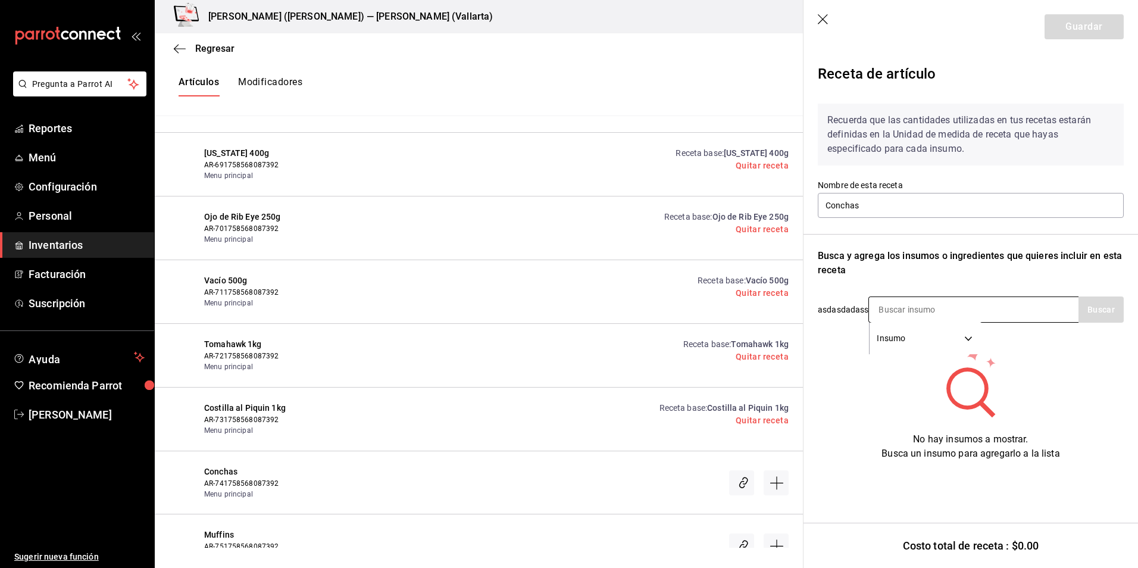
click at [895, 313] on input at bounding box center [928, 309] width 119 height 25
type input "concha"
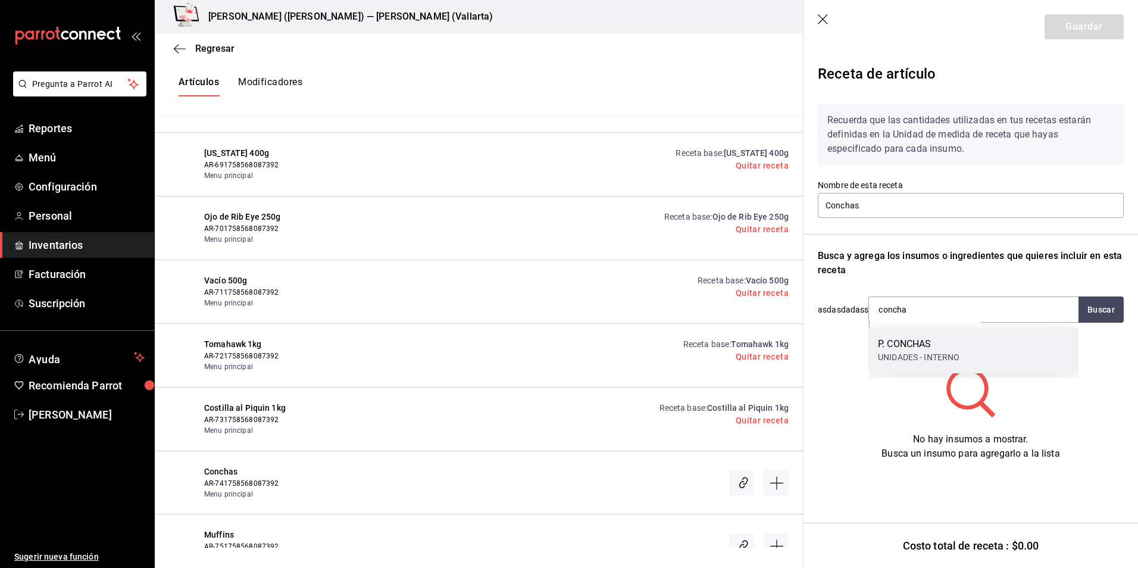
click at [945, 356] on div "UNIDADES - INTERNO" at bounding box center [919, 357] width 82 height 12
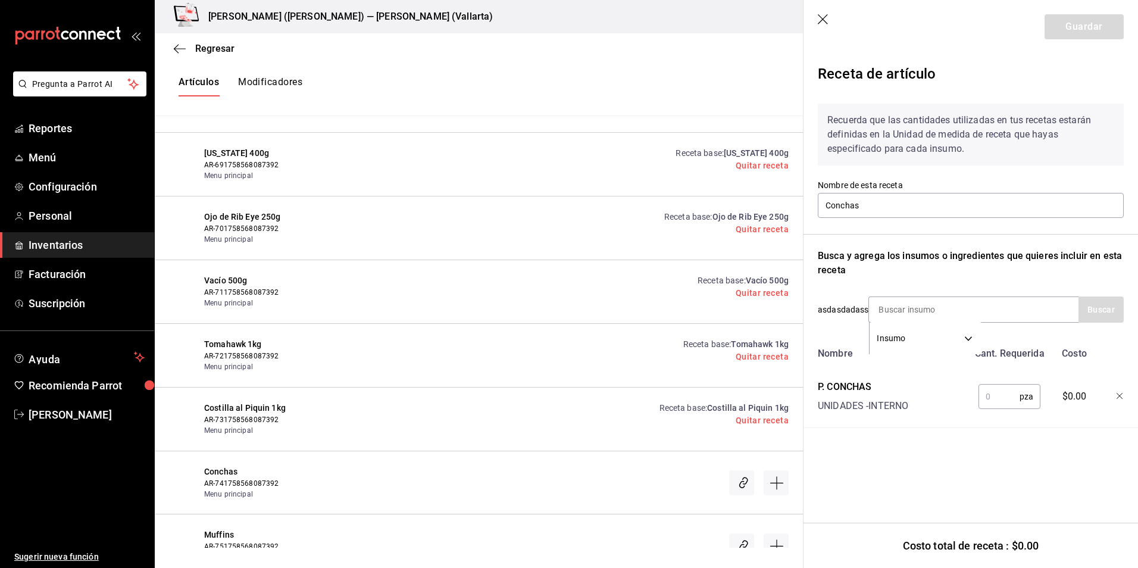
click at [993, 399] on input "text" at bounding box center [998, 396] width 41 height 24
type input "1"
drag, startPoint x: 1092, startPoint y: 20, endPoint x: 958, endPoint y: 135, distance: 176.9
click at [1092, 20] on button "Guardar" at bounding box center [1084, 26] width 79 height 25
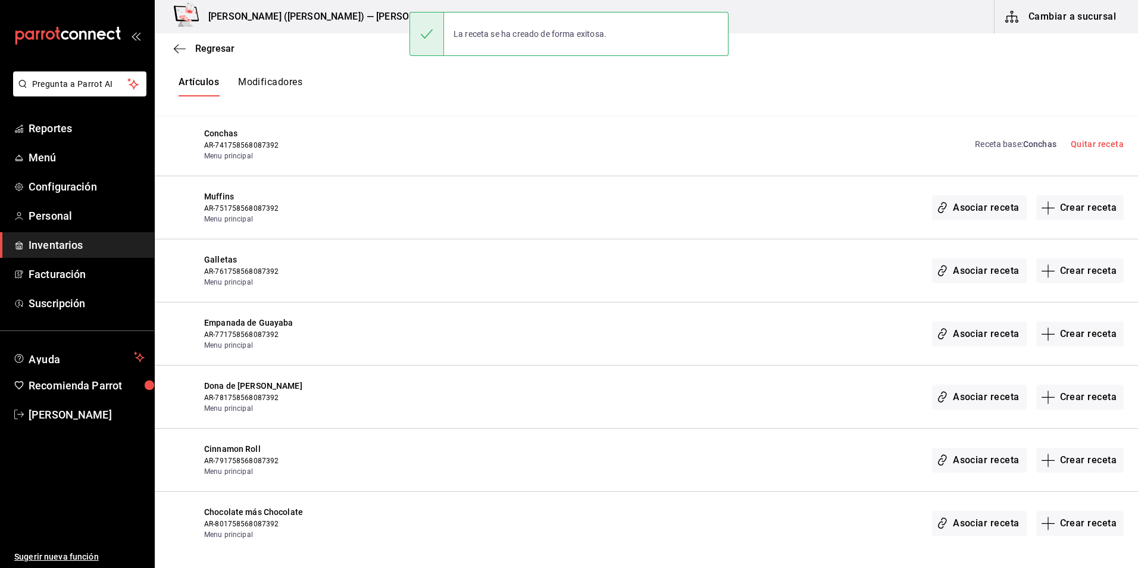
scroll to position [21882, 0]
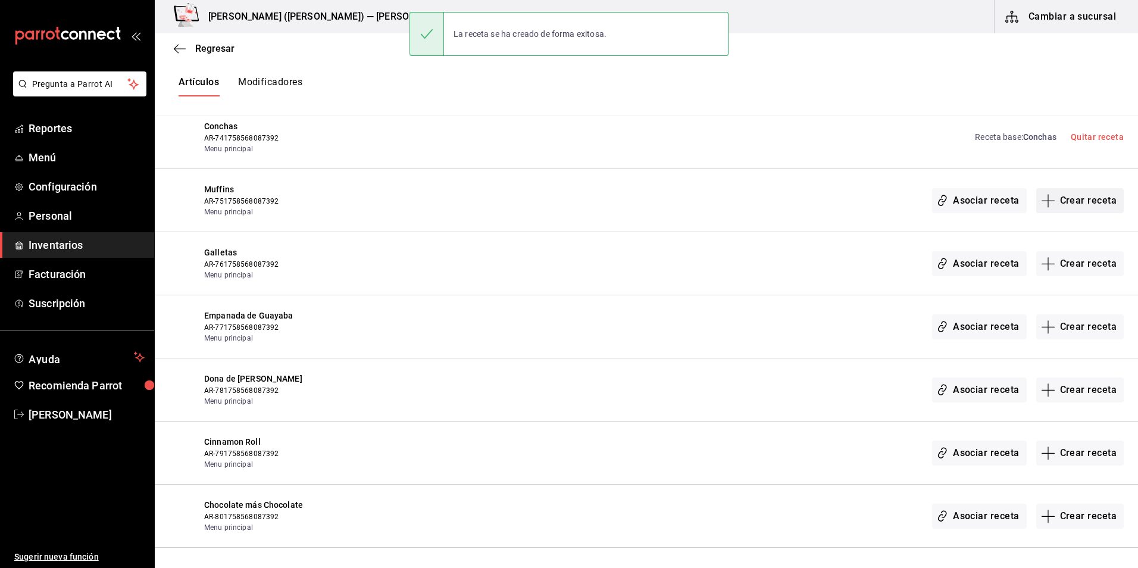
click at [1084, 201] on button "Crear receta" at bounding box center [1080, 200] width 88 height 25
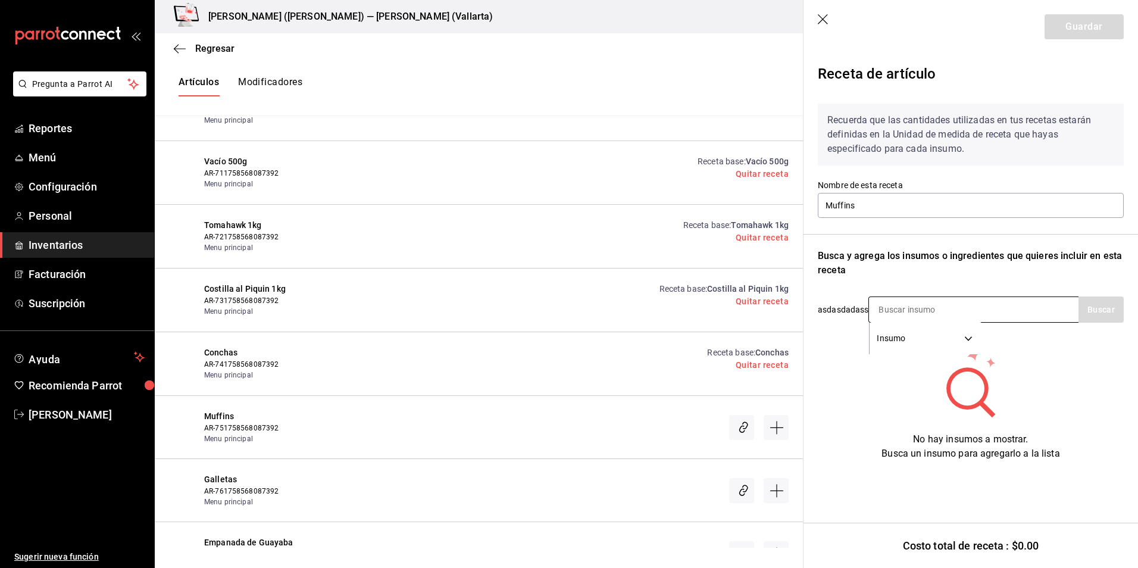
click at [908, 309] on input at bounding box center [928, 309] width 119 height 25
drag, startPoint x: 917, startPoint y: 304, endPoint x: 711, endPoint y: 281, distance: 207.2
click at [711, 281] on div "Regresar Creación y asignación de receta Asocia tus recetas con los artículos d…" at bounding box center [646, 290] width 983 height 514
type input "zana"
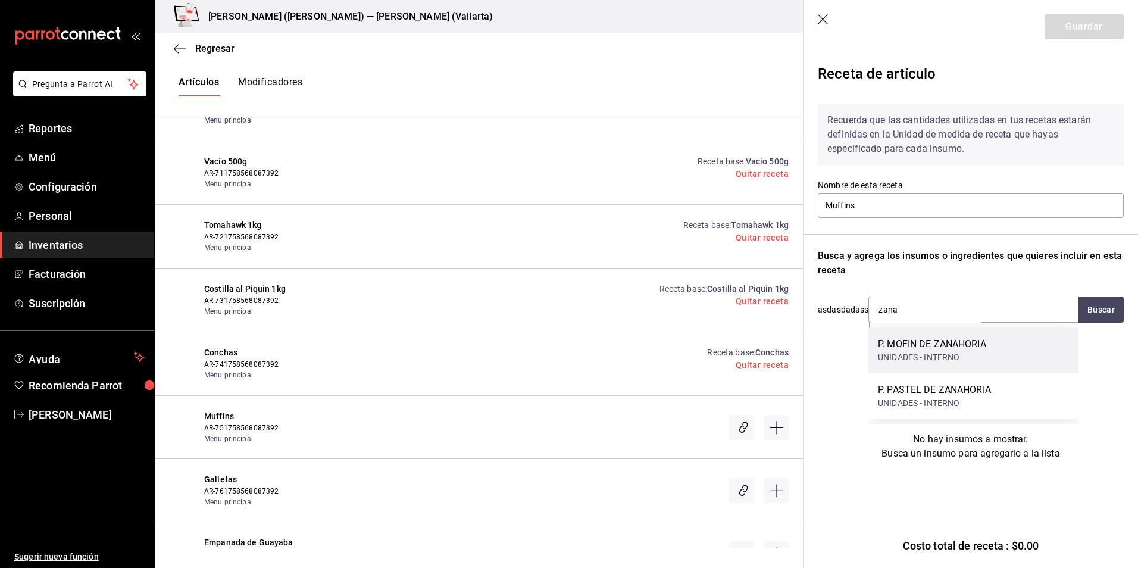
click at [973, 353] on div "UNIDADES - INTERNO" at bounding box center [932, 357] width 108 height 12
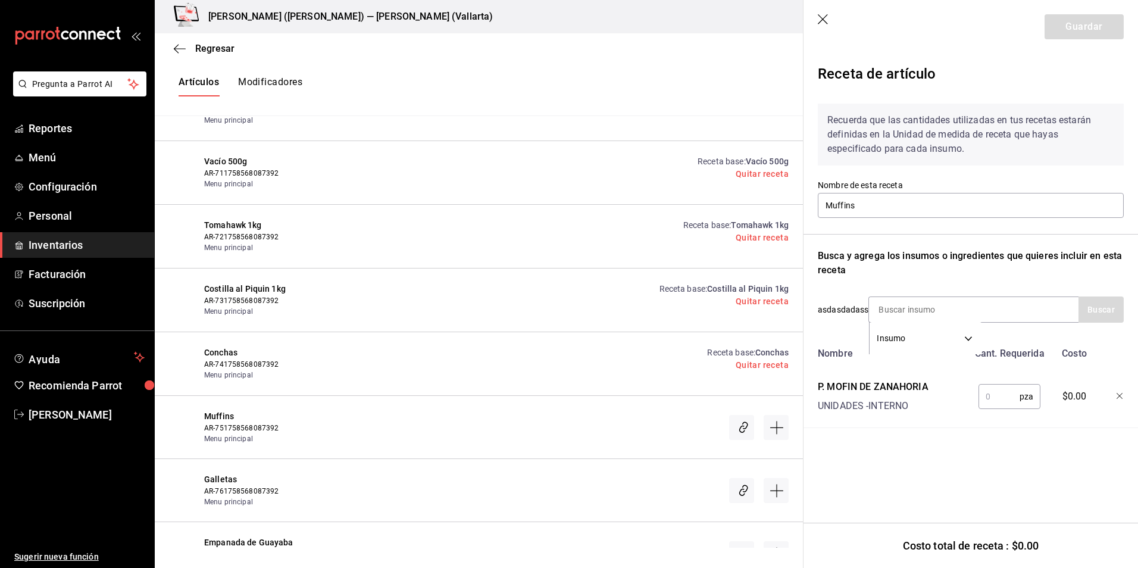
click at [999, 395] on input "text" at bounding box center [998, 396] width 41 height 24
type input "1"
click at [951, 227] on div "Recuerda que las cantidades utilizadas en tus recetas estarán definidas en la U…" at bounding box center [971, 261] width 306 height 334
click at [1119, 395] on icon "button" at bounding box center [1120, 396] width 7 height 7
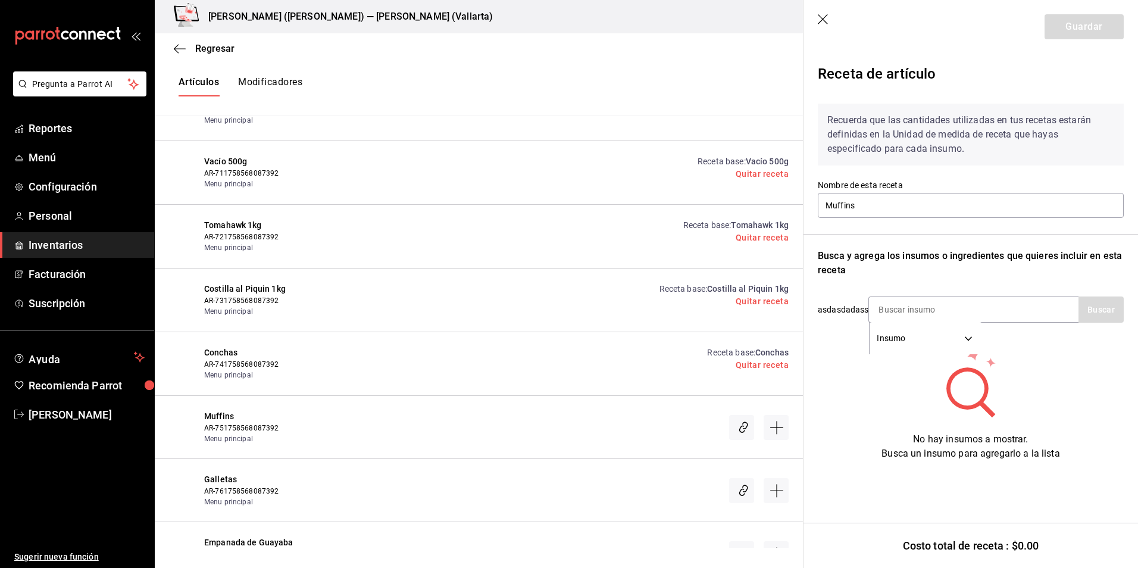
click at [820, 21] on icon "button" at bounding box center [824, 20] width 12 height 12
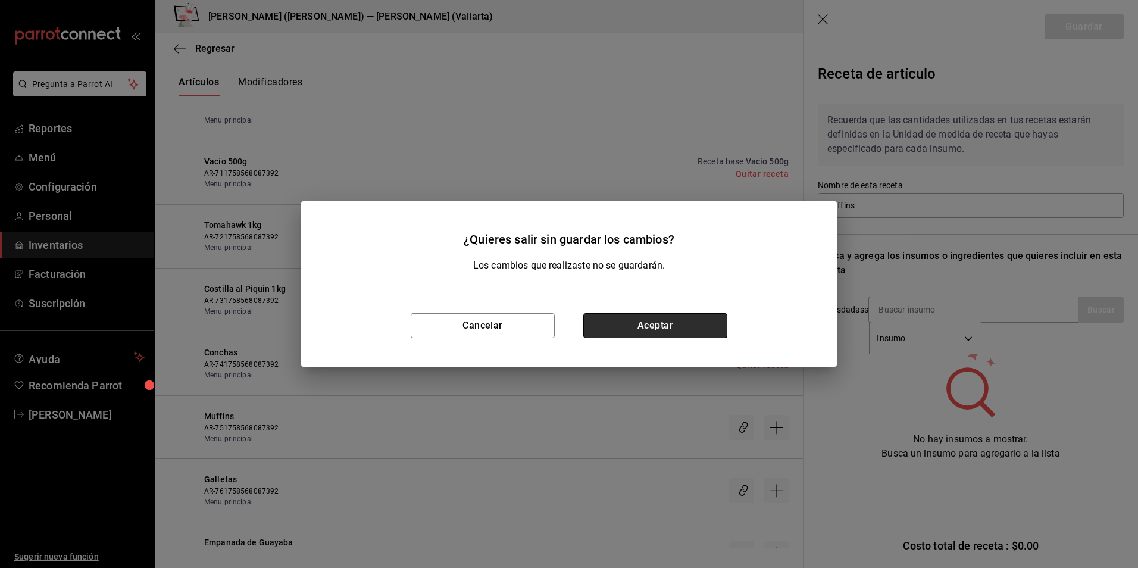
click at [668, 320] on button "Aceptar" at bounding box center [655, 325] width 144 height 25
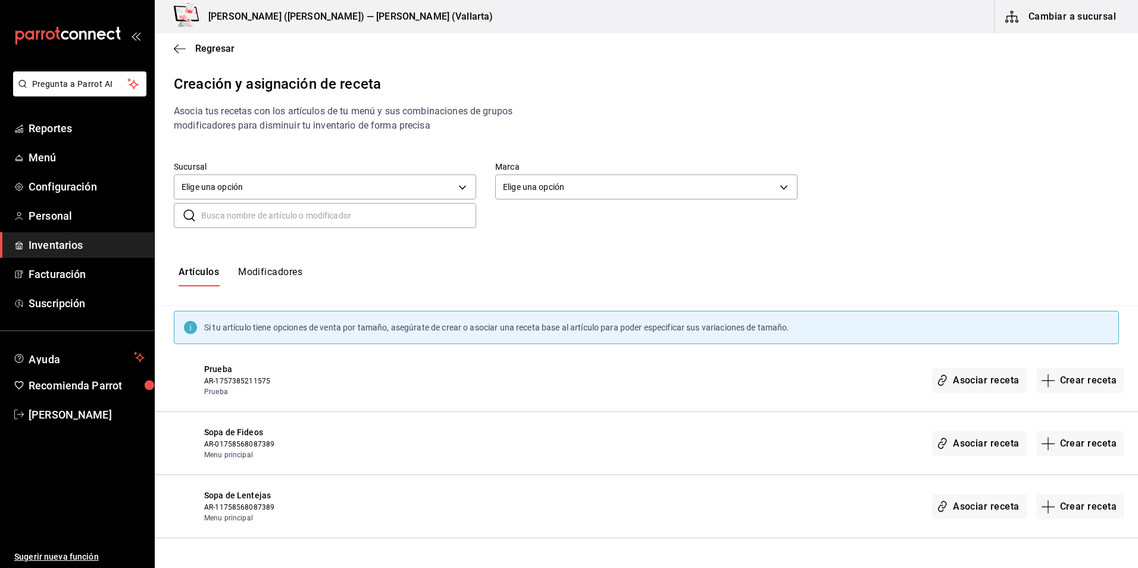
scroll to position [21882, 0]
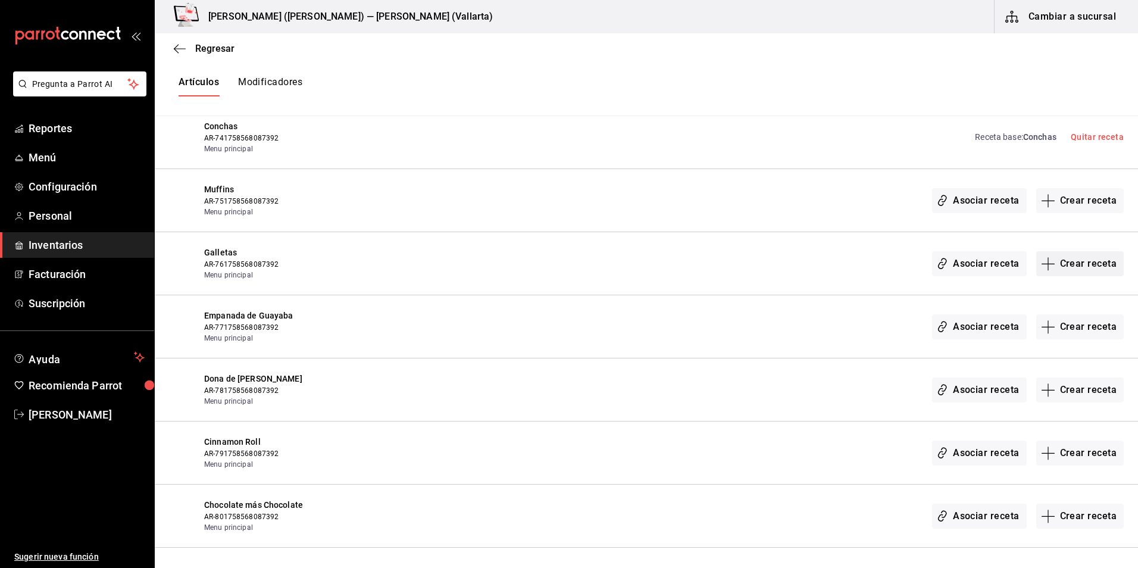
click at [1097, 265] on button "Crear receta" at bounding box center [1080, 263] width 88 height 25
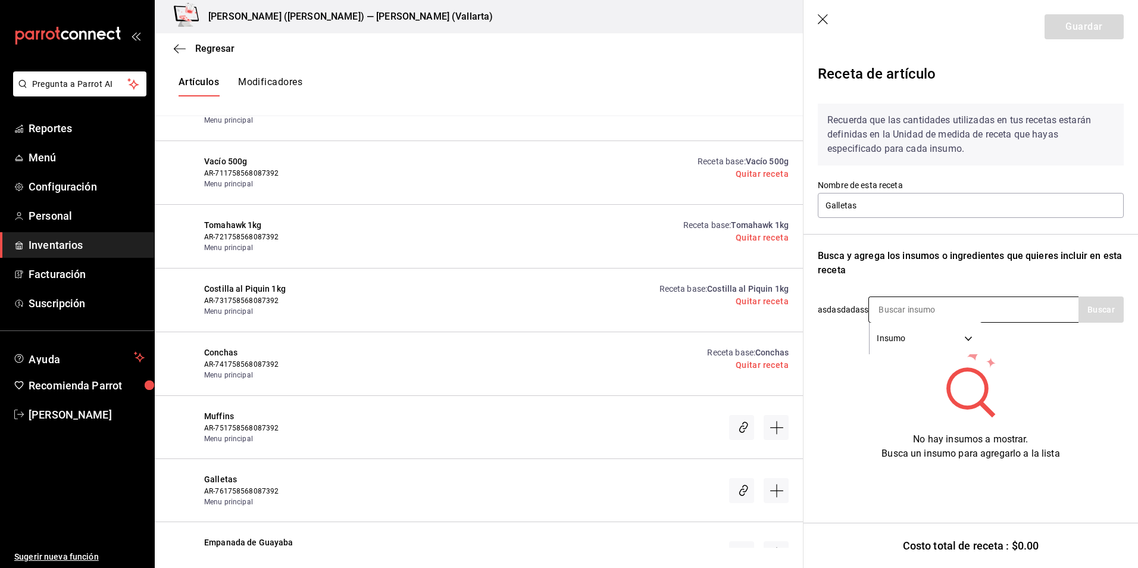
click at [923, 310] on input at bounding box center [928, 309] width 119 height 25
type input "galleta"
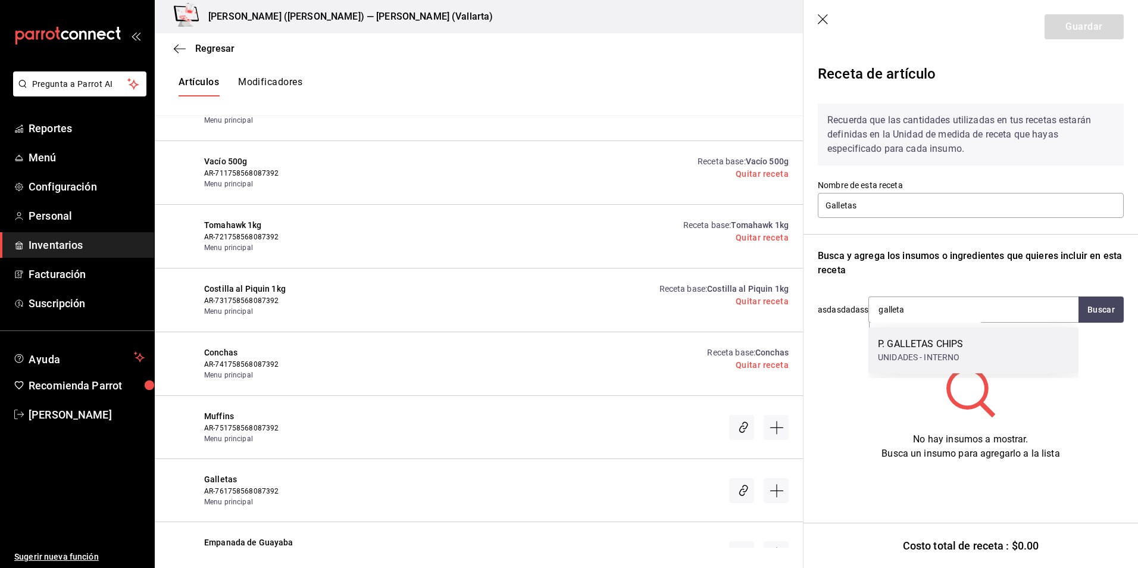
click at [982, 355] on div "P. GALLETAS CHIPS UNIDADES - INTERNO" at bounding box center [973, 350] width 210 height 46
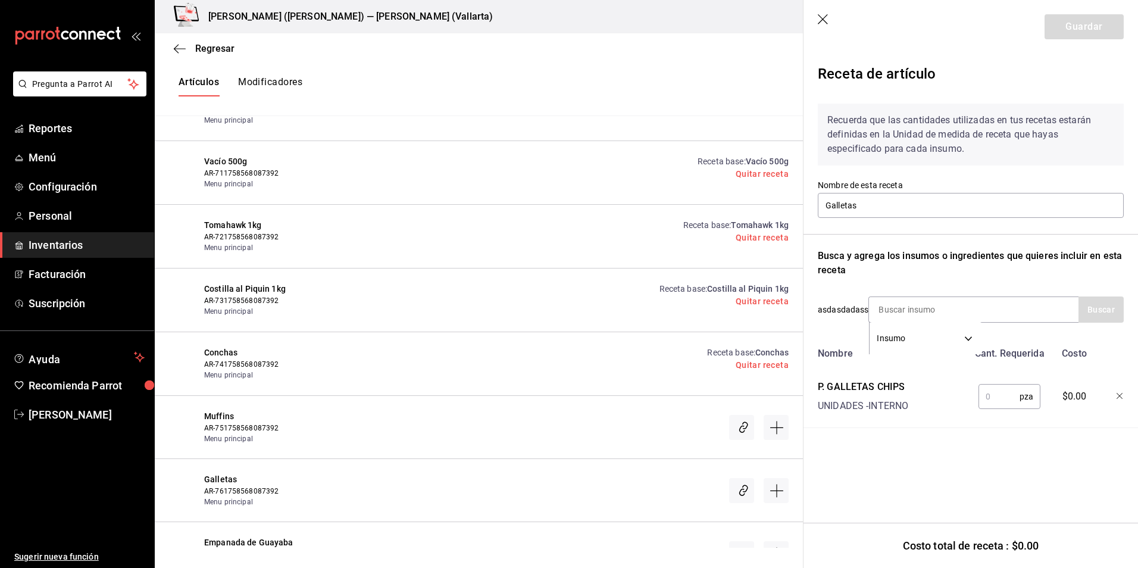
click at [1000, 393] on input "text" at bounding box center [998, 396] width 41 height 24
type input "1"
drag, startPoint x: 1085, startPoint y: 23, endPoint x: 1065, endPoint y: 173, distance: 150.7
click at [1085, 23] on button "Guardar" at bounding box center [1084, 26] width 79 height 25
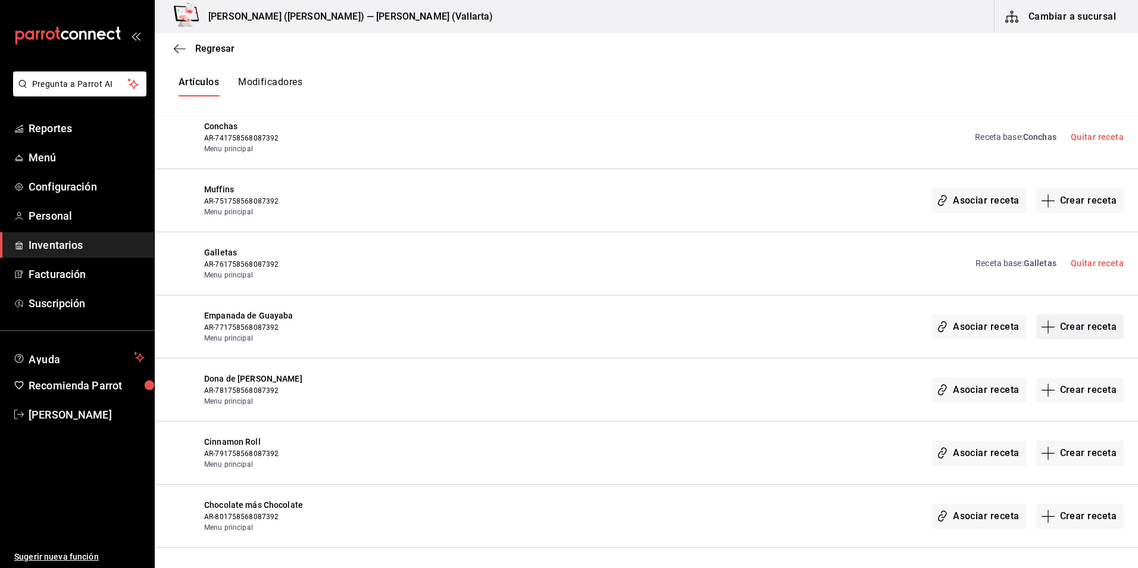
click at [1058, 329] on button "Crear receta" at bounding box center [1080, 326] width 88 height 25
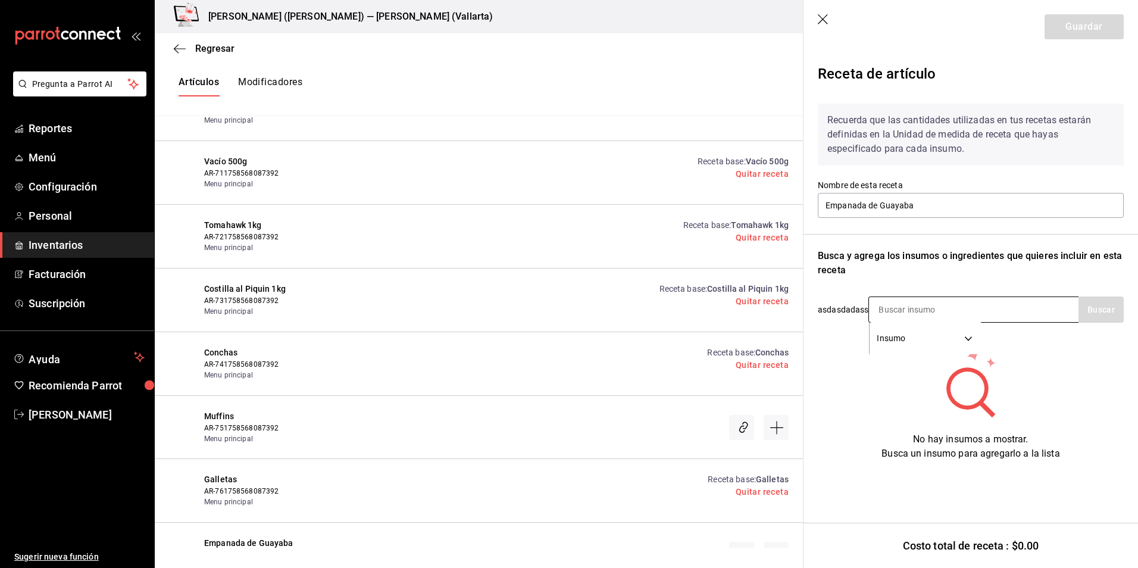
click at [917, 305] on input at bounding box center [928, 309] width 119 height 25
type input "empana"
click at [1120, 307] on button "Buscar" at bounding box center [1100, 309] width 45 height 26
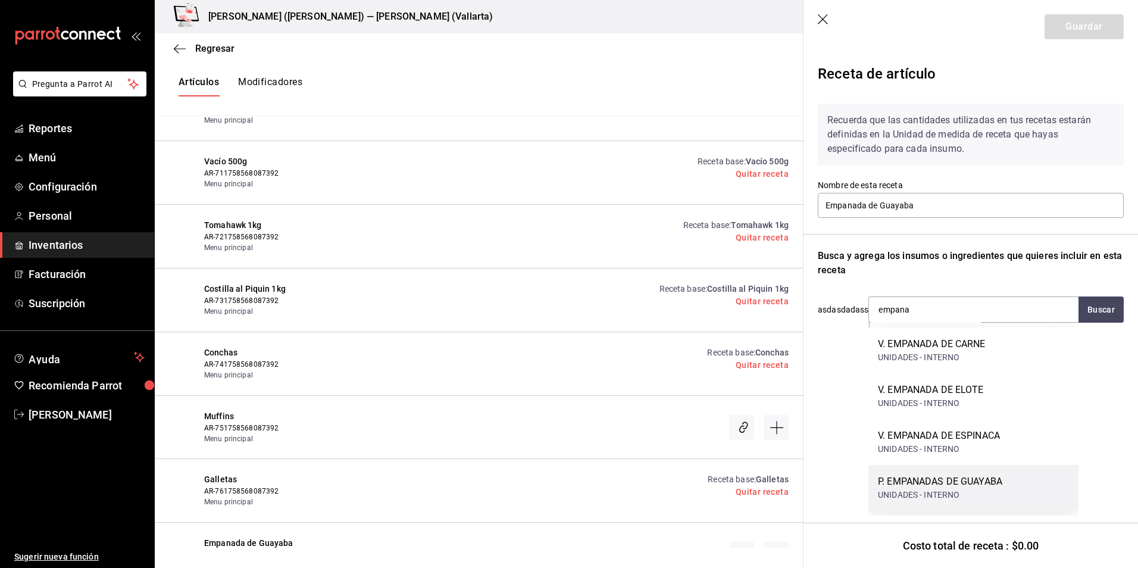
click at [985, 480] on div "P. EMPANADAS DE GUAYABA" at bounding box center [940, 481] width 124 height 14
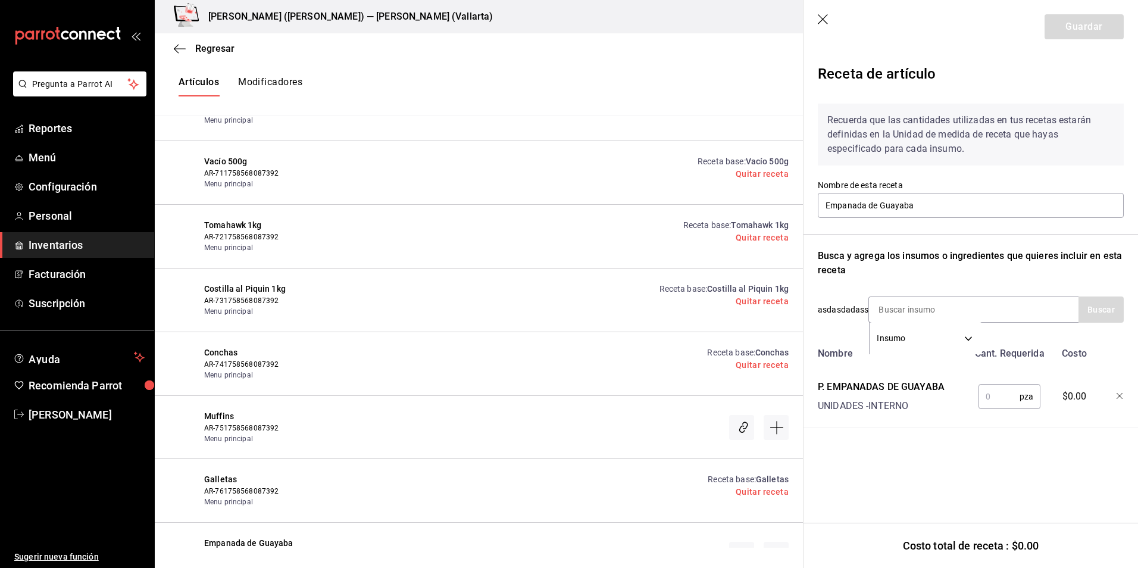
click at [999, 394] on input "text" at bounding box center [998, 396] width 41 height 24
type input "1"
click at [1095, 25] on button "Guardar" at bounding box center [1084, 26] width 79 height 25
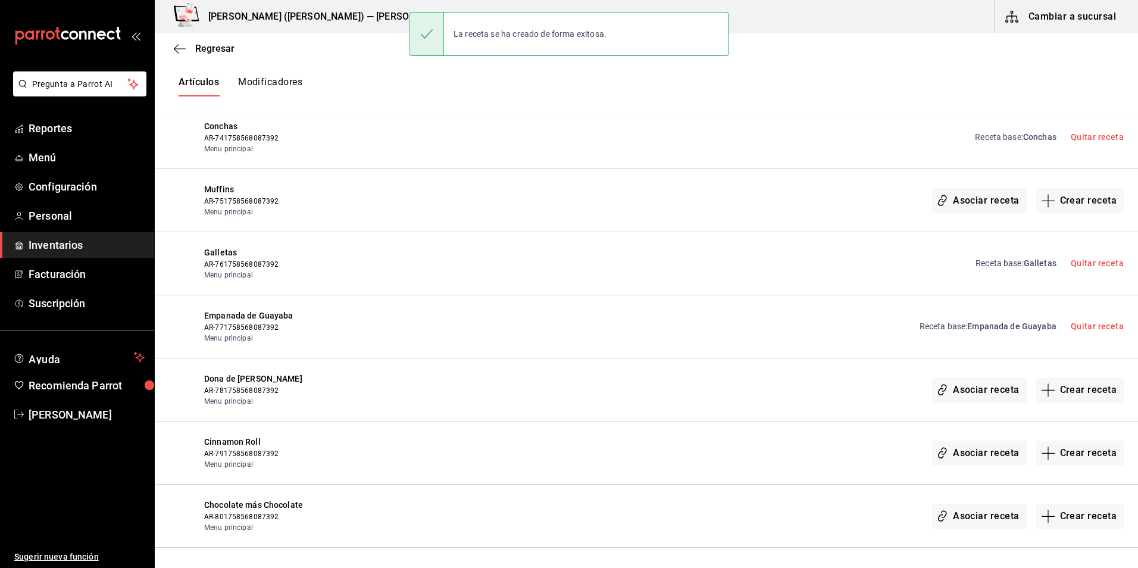
scroll to position [22001, 0]
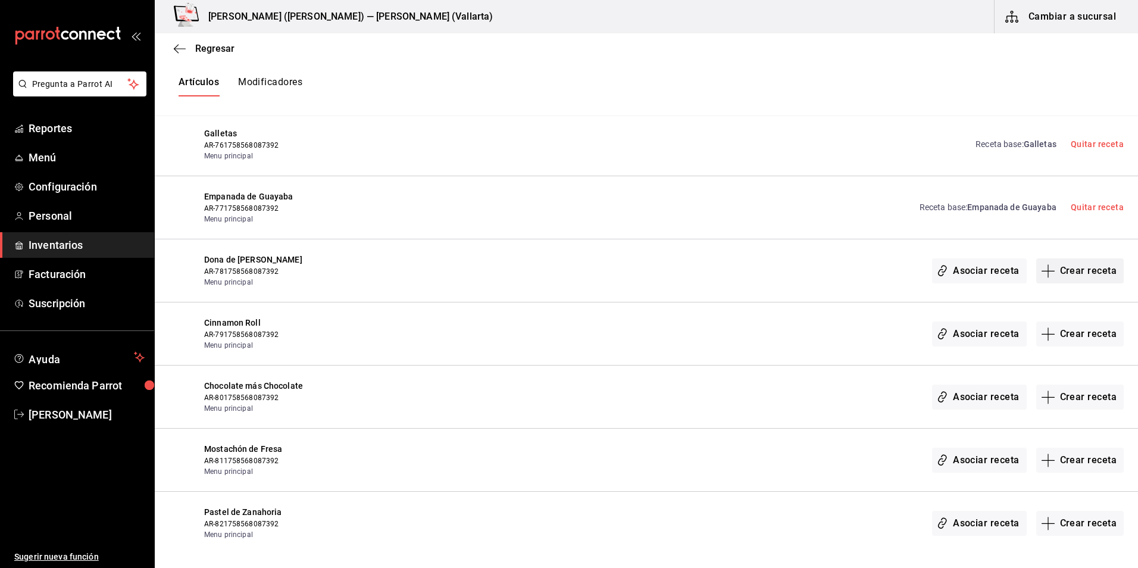
click at [1077, 267] on button "Crear receta" at bounding box center [1080, 270] width 88 height 25
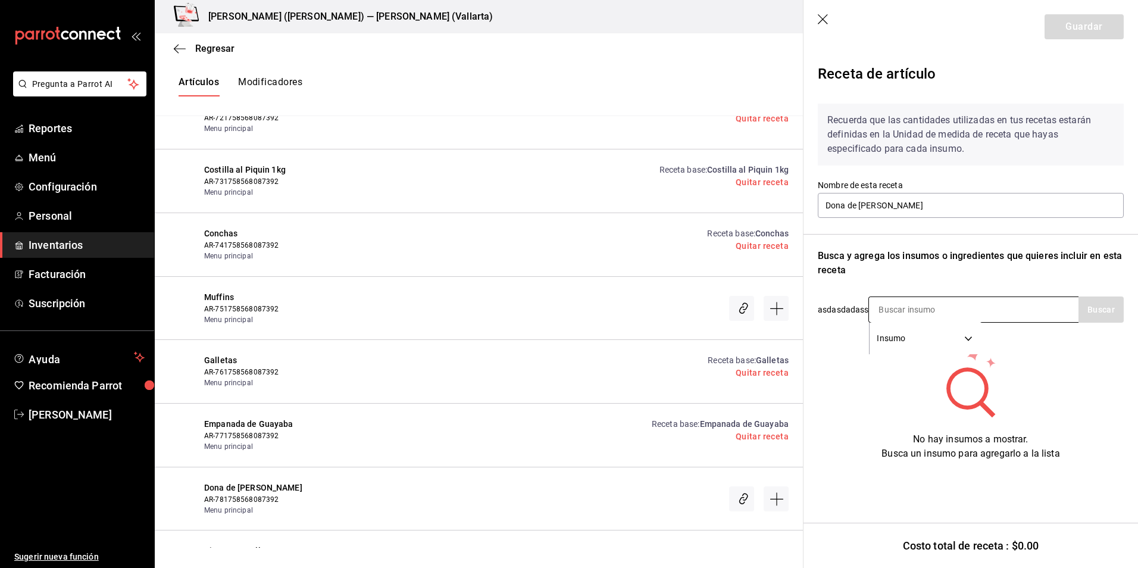
click at [908, 311] on input at bounding box center [928, 309] width 119 height 25
type input "dona"
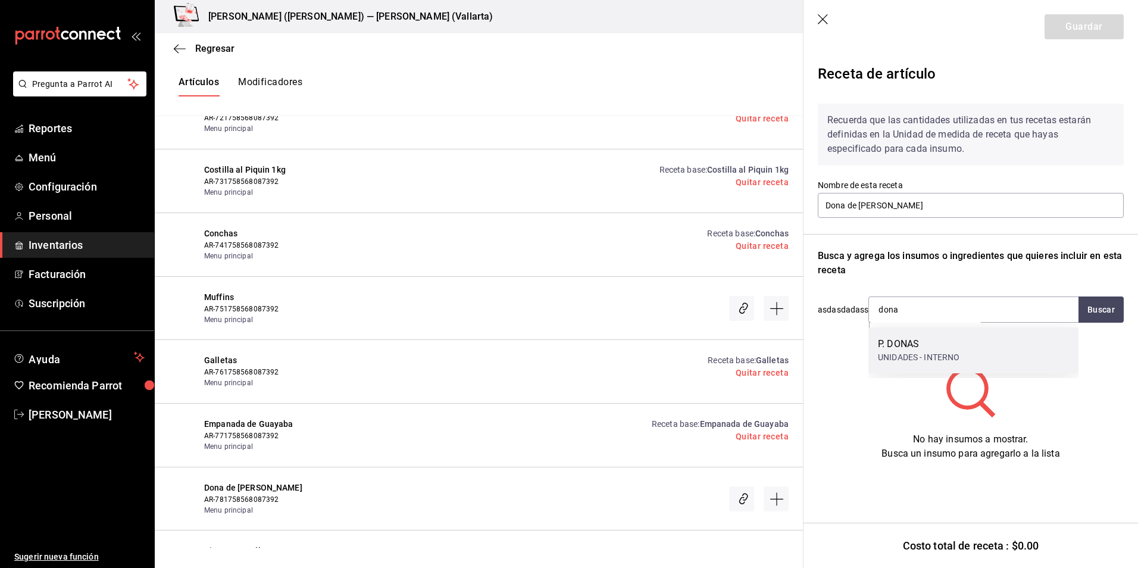
click at [883, 343] on div "P. DONAS" at bounding box center [919, 344] width 82 height 14
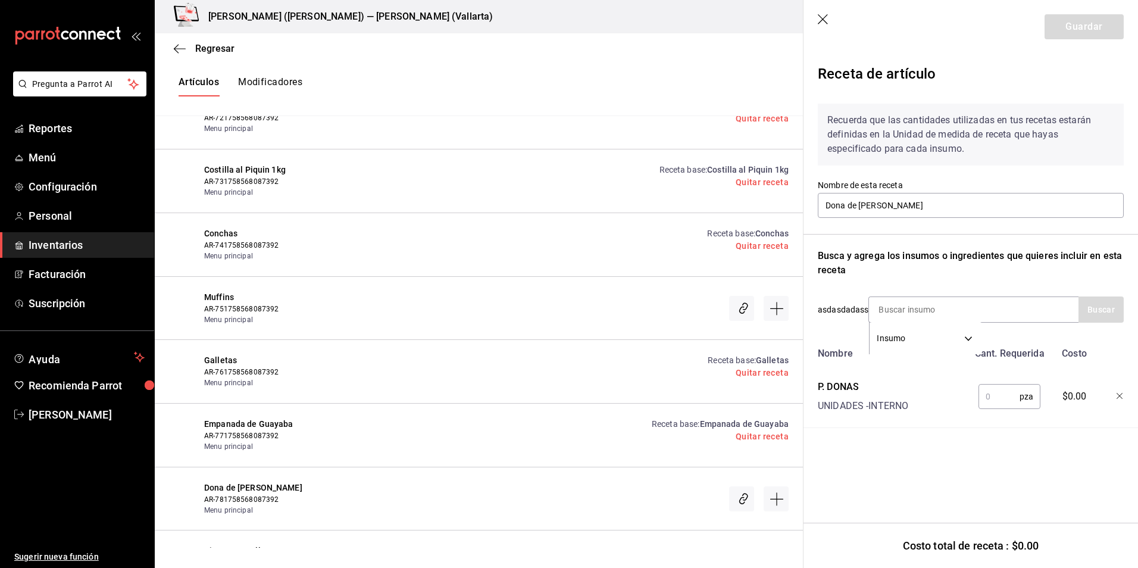
click at [994, 398] on input "text" at bounding box center [998, 396] width 41 height 24
type input "1"
click at [1084, 24] on button "Guardar" at bounding box center [1084, 26] width 79 height 25
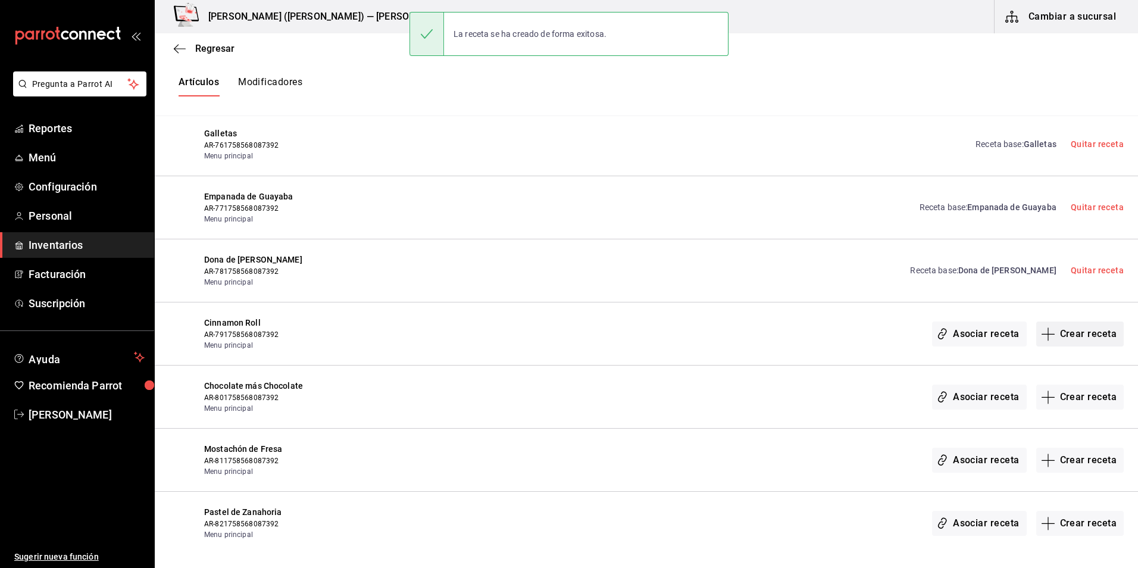
click at [1095, 336] on button "Crear receta" at bounding box center [1080, 333] width 88 height 25
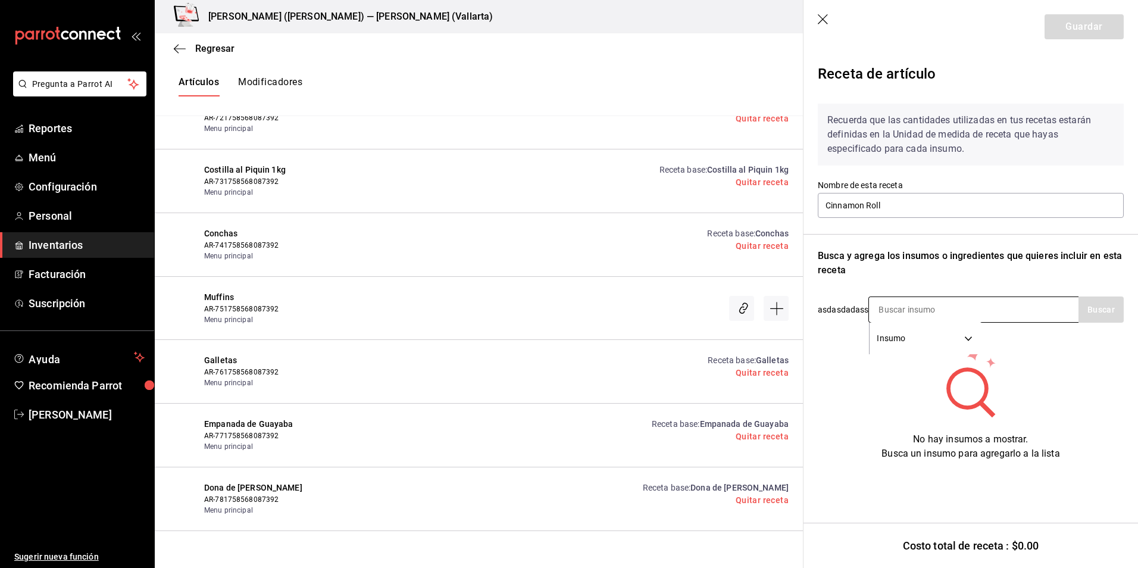
click at [927, 308] on input at bounding box center [928, 309] width 119 height 25
drag, startPoint x: 937, startPoint y: 308, endPoint x: 812, endPoint y: 315, distance: 125.8
click at [812, 315] on div "Receta de artículo Recuerda que las cantidades utilizadas en tus recetas estará…" at bounding box center [970, 281] width 334 height 455
type input "canela"
click at [819, 14] on icon "button" at bounding box center [824, 20] width 12 height 12
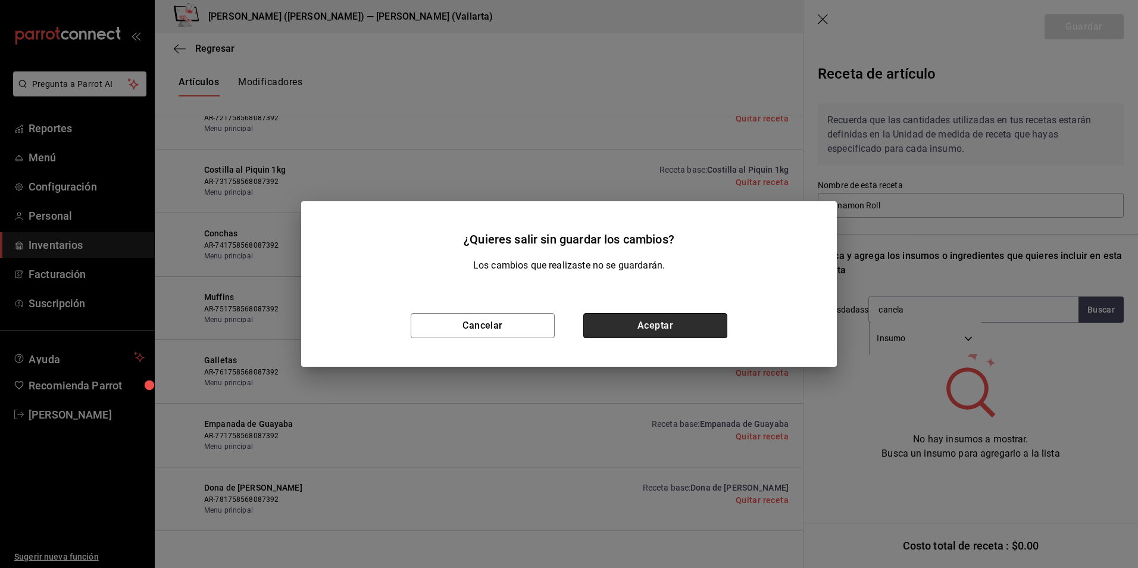
click at [686, 315] on button "Aceptar" at bounding box center [655, 325] width 144 height 25
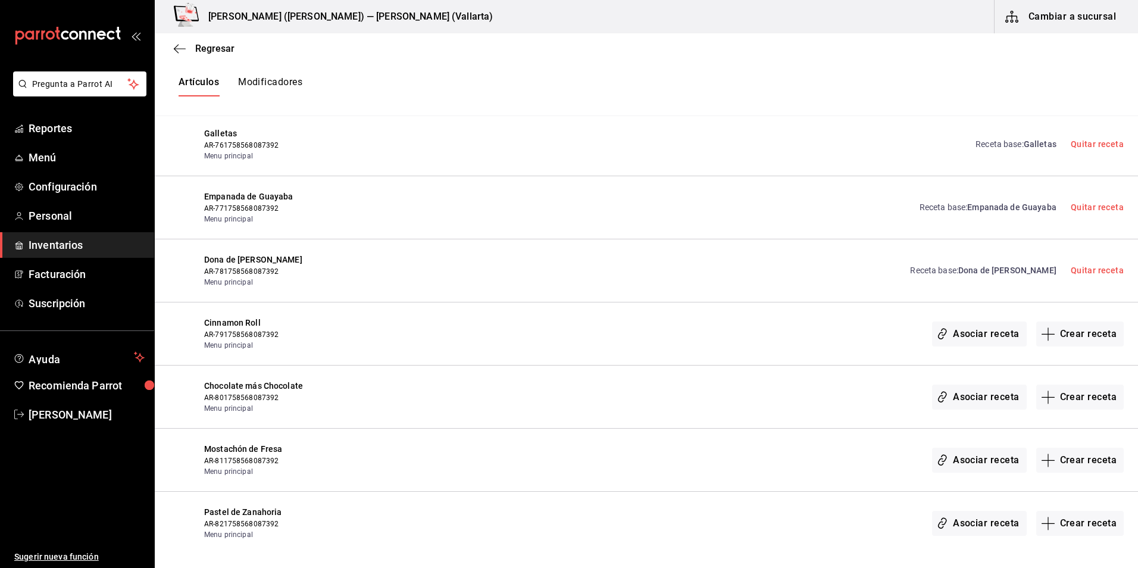
click at [686, 326] on button "Aceptar" at bounding box center [655, 325] width 144 height 25
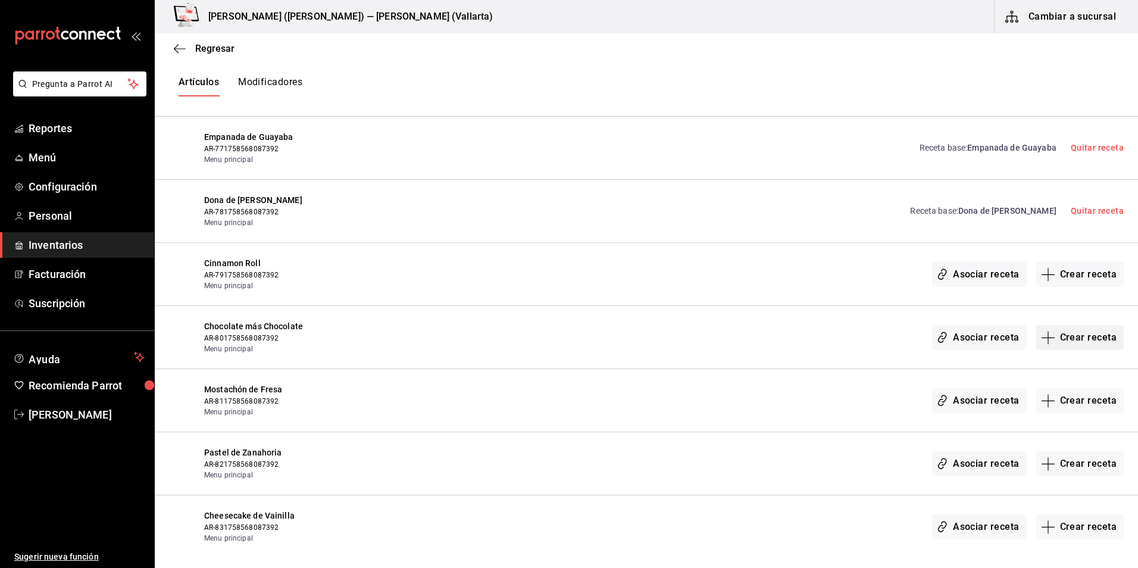
click at [1067, 332] on button "Crear receta" at bounding box center [1080, 337] width 88 height 25
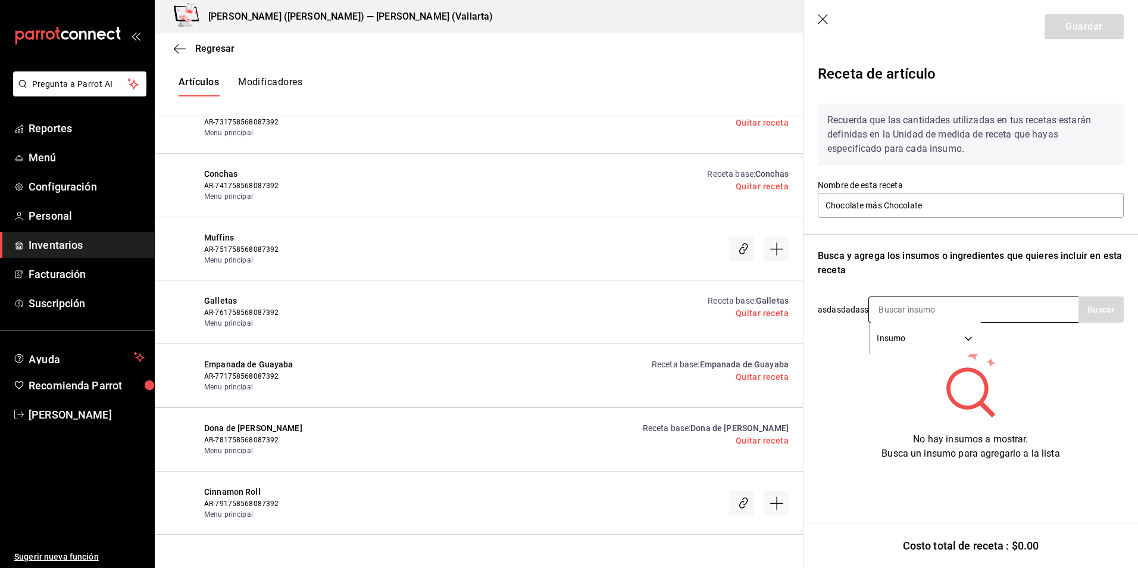
click at [897, 306] on input at bounding box center [928, 309] width 119 height 25
type input "pastel"
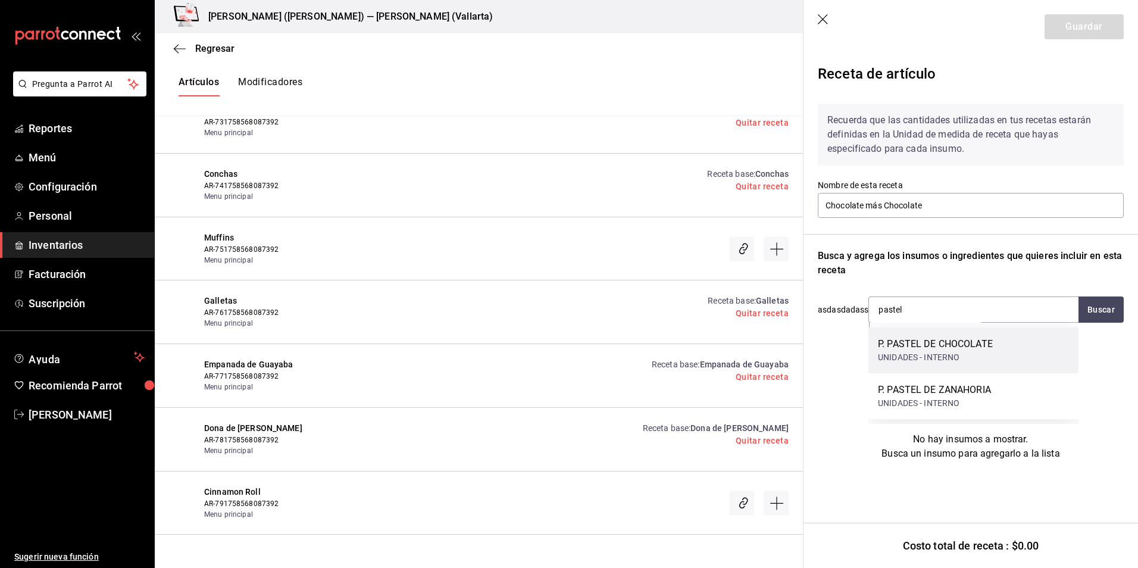
click at [930, 364] on div "P. PASTEL DE CHOCOLATE UNIDADES - INTERNO" at bounding box center [973, 350] width 210 height 46
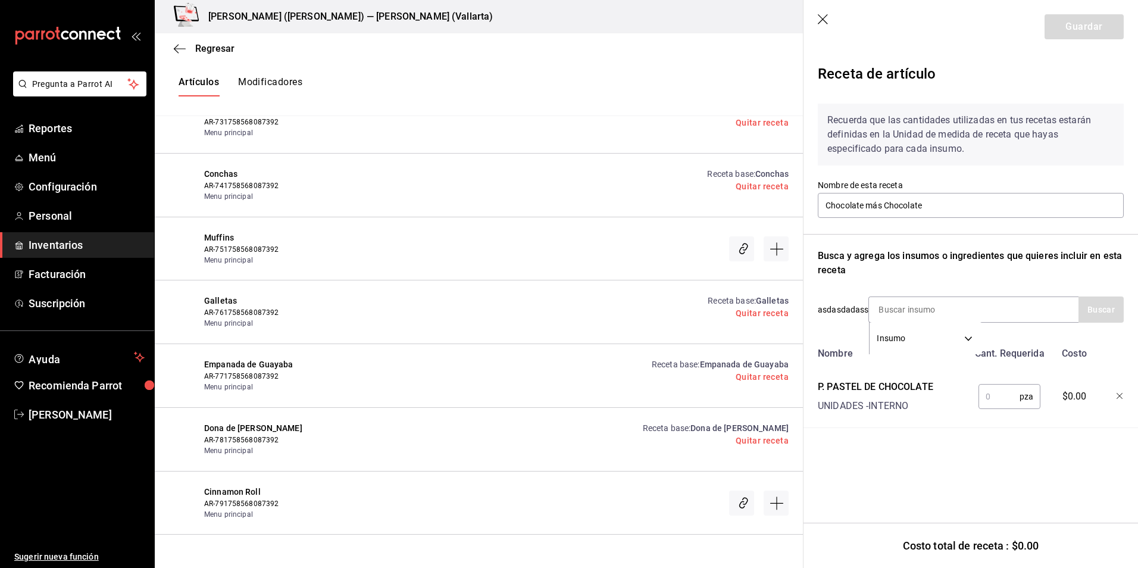
click at [1002, 402] on input "text" at bounding box center [998, 396] width 41 height 24
type input "1"
click at [1074, 39] on button "Guardar" at bounding box center [1084, 26] width 79 height 25
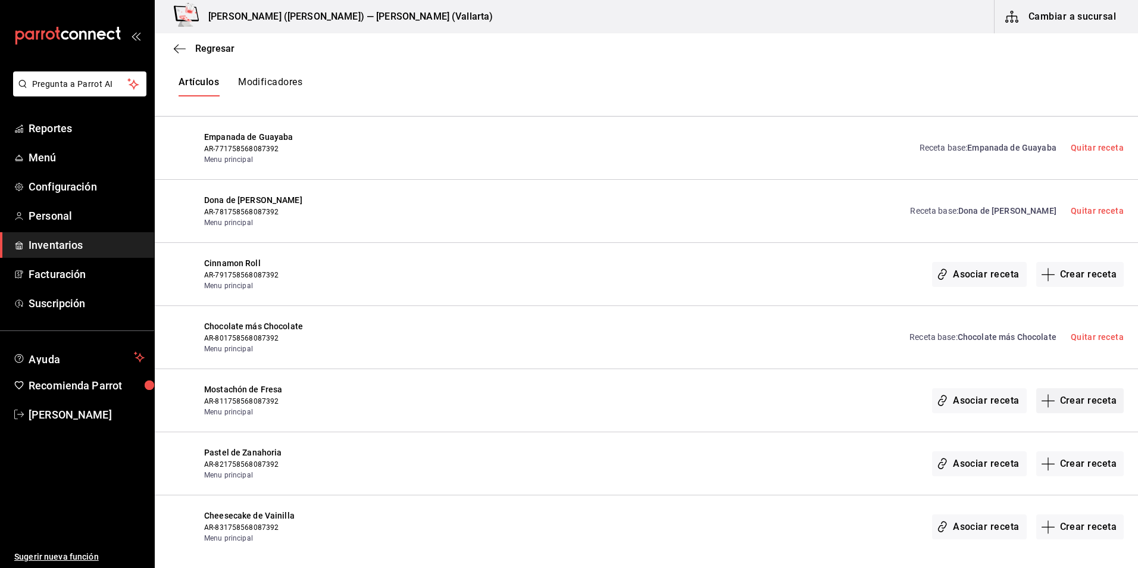
click at [1087, 406] on button "Crear receta" at bounding box center [1080, 400] width 88 height 25
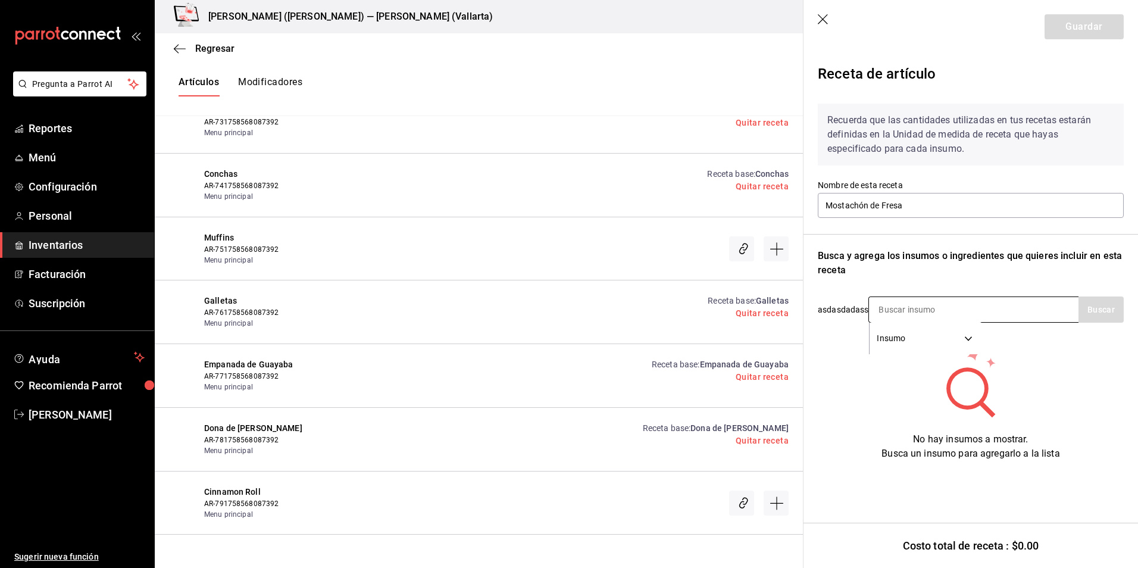
click at [916, 309] on input at bounding box center [928, 309] width 119 height 25
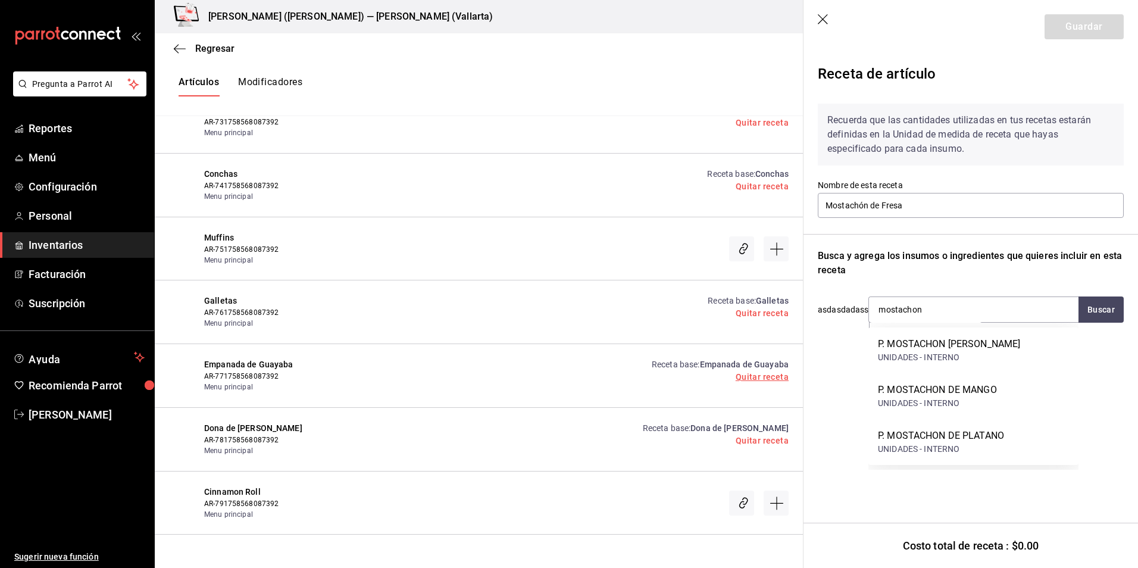
drag, startPoint x: 944, startPoint y: 307, endPoint x: 768, endPoint y: 324, distance: 177.1
click at [768, 324] on div "Regresar Creación y asignación de receta Asocia tus recetas con los artículos d…" at bounding box center [646, 290] width 983 height 514
type input "mostachon"
click at [831, 18] on header "Guardar" at bounding box center [970, 27] width 334 height 54
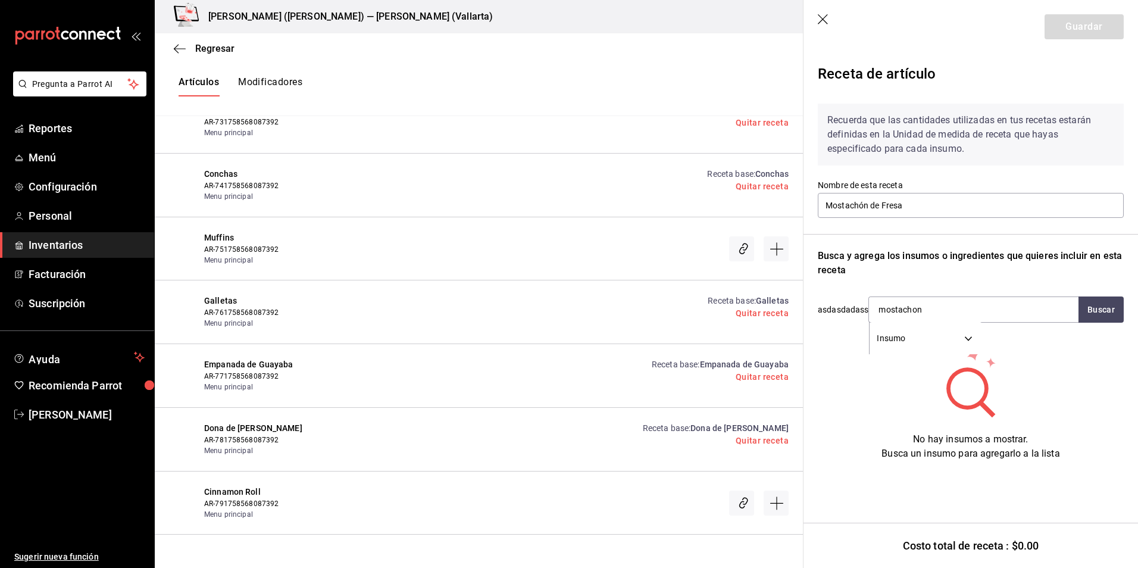
click at [823, 17] on icon "button" at bounding box center [824, 20] width 12 height 12
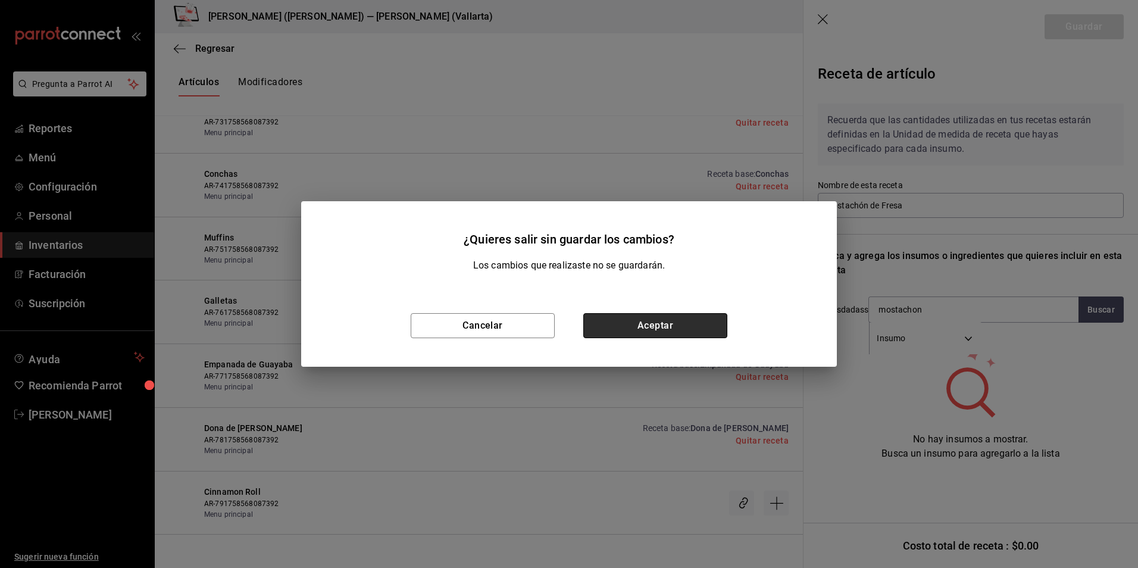
click at [669, 328] on button "Aceptar" at bounding box center [655, 325] width 144 height 25
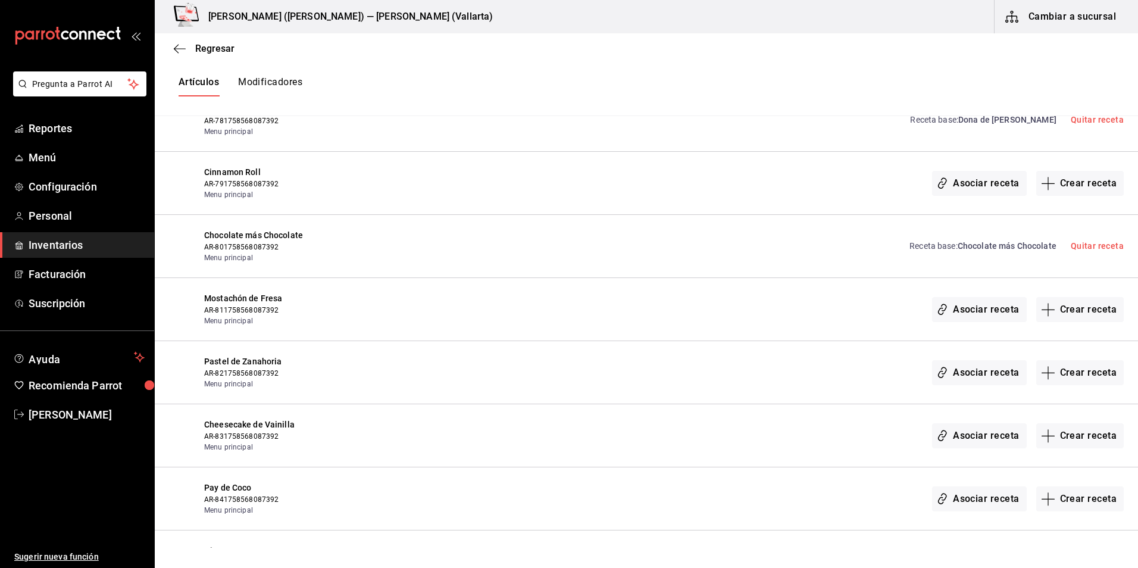
scroll to position [22179, 0]
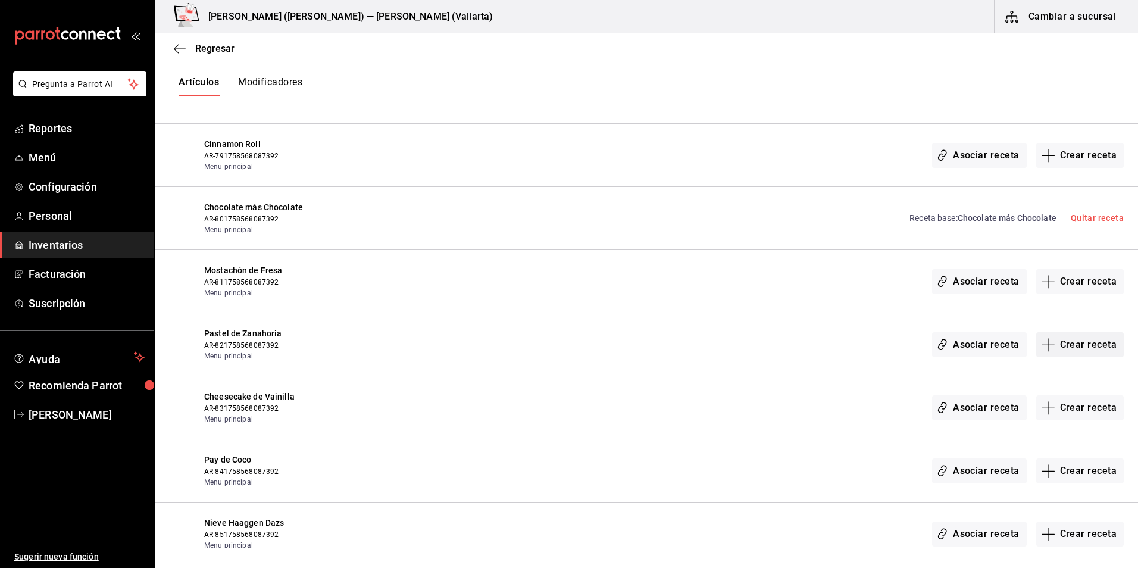
click at [1093, 341] on button "Crear receta" at bounding box center [1080, 344] width 88 height 25
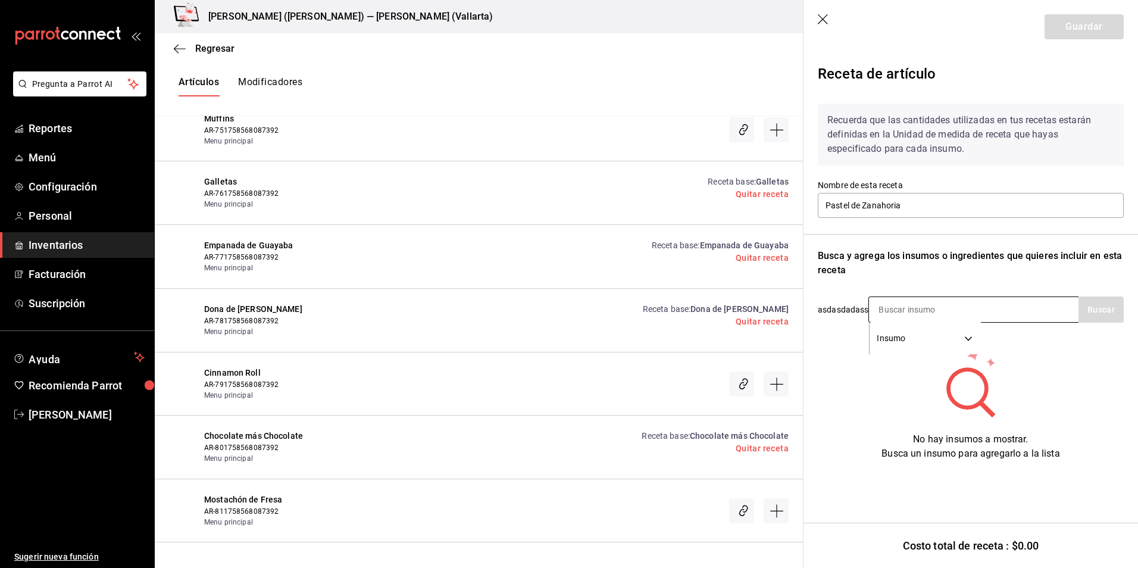
click at [940, 307] on input at bounding box center [928, 309] width 119 height 25
type input "pastel de"
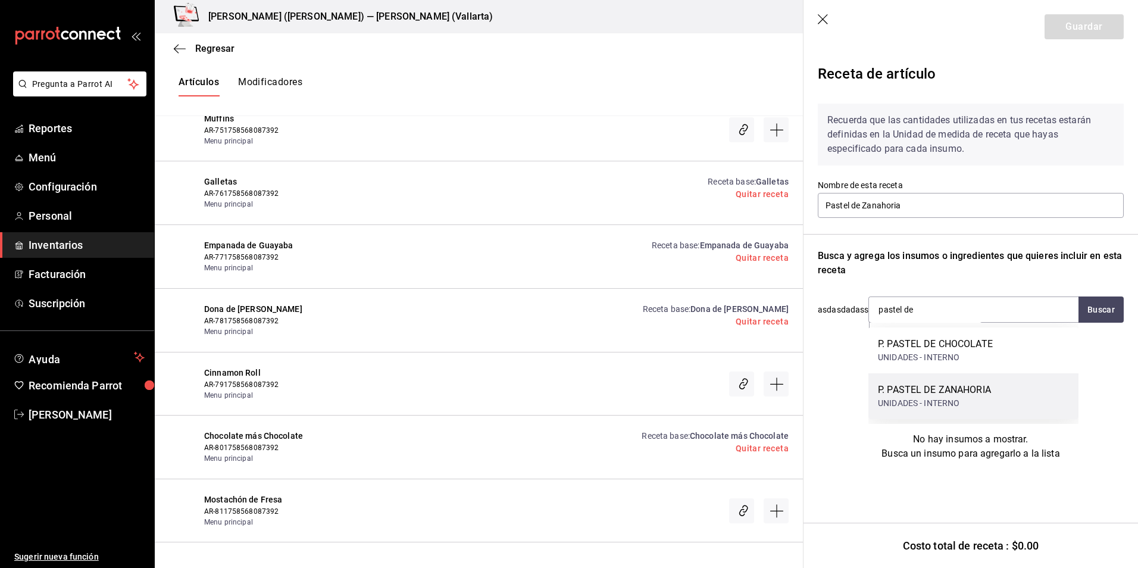
click at [961, 403] on div "UNIDADES - INTERNO" at bounding box center [934, 403] width 113 height 12
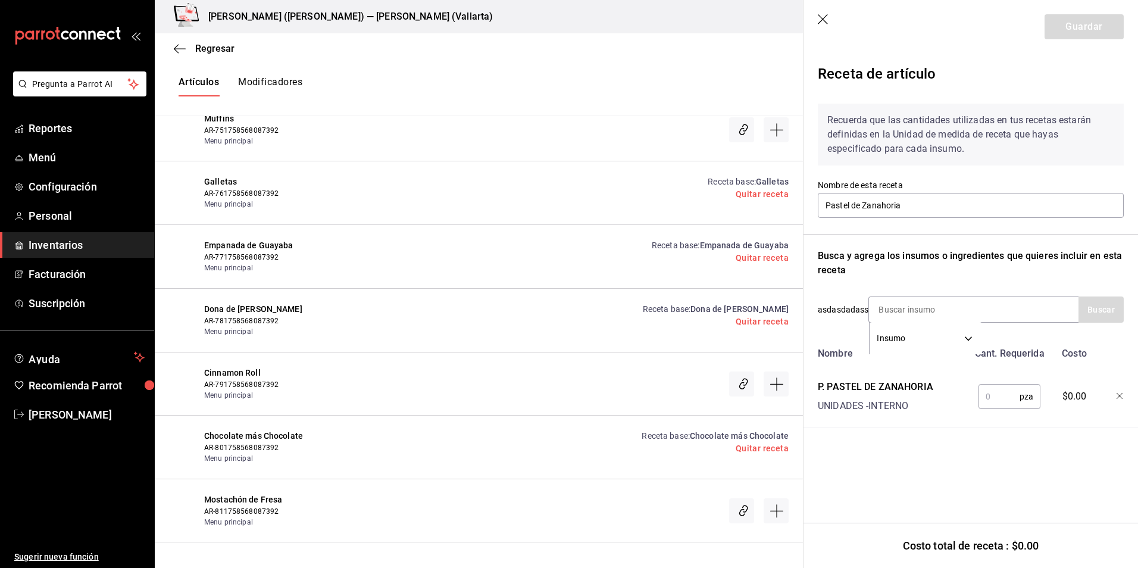
click at [999, 397] on input "text" at bounding box center [998, 396] width 41 height 24
type input "1"
click at [1083, 26] on button "Guardar" at bounding box center [1084, 26] width 79 height 25
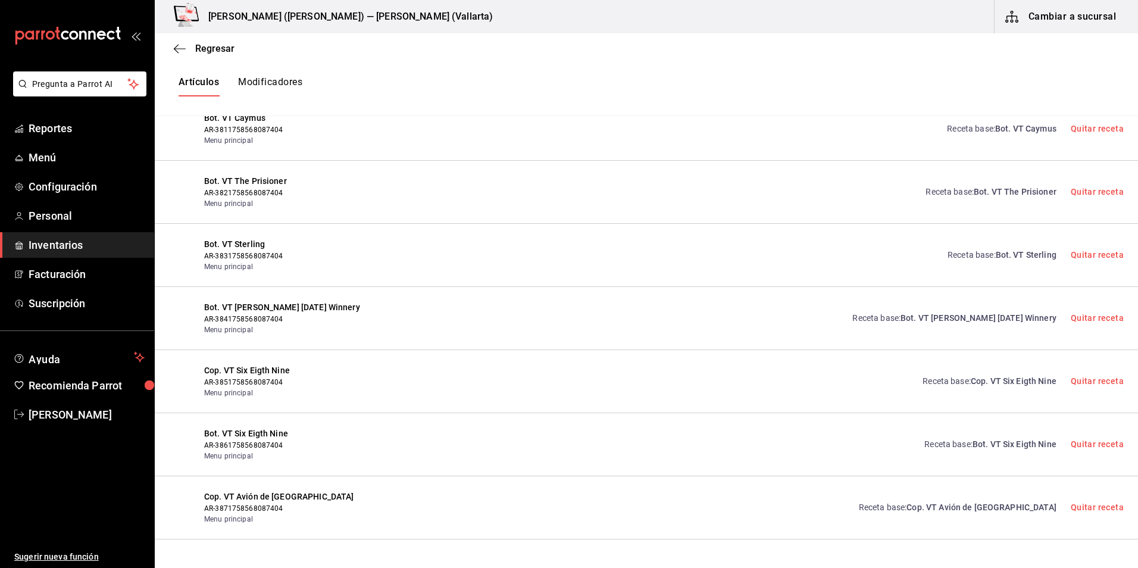
scroll to position [23801, 0]
